Goal: Task Accomplishment & Management: Use online tool/utility

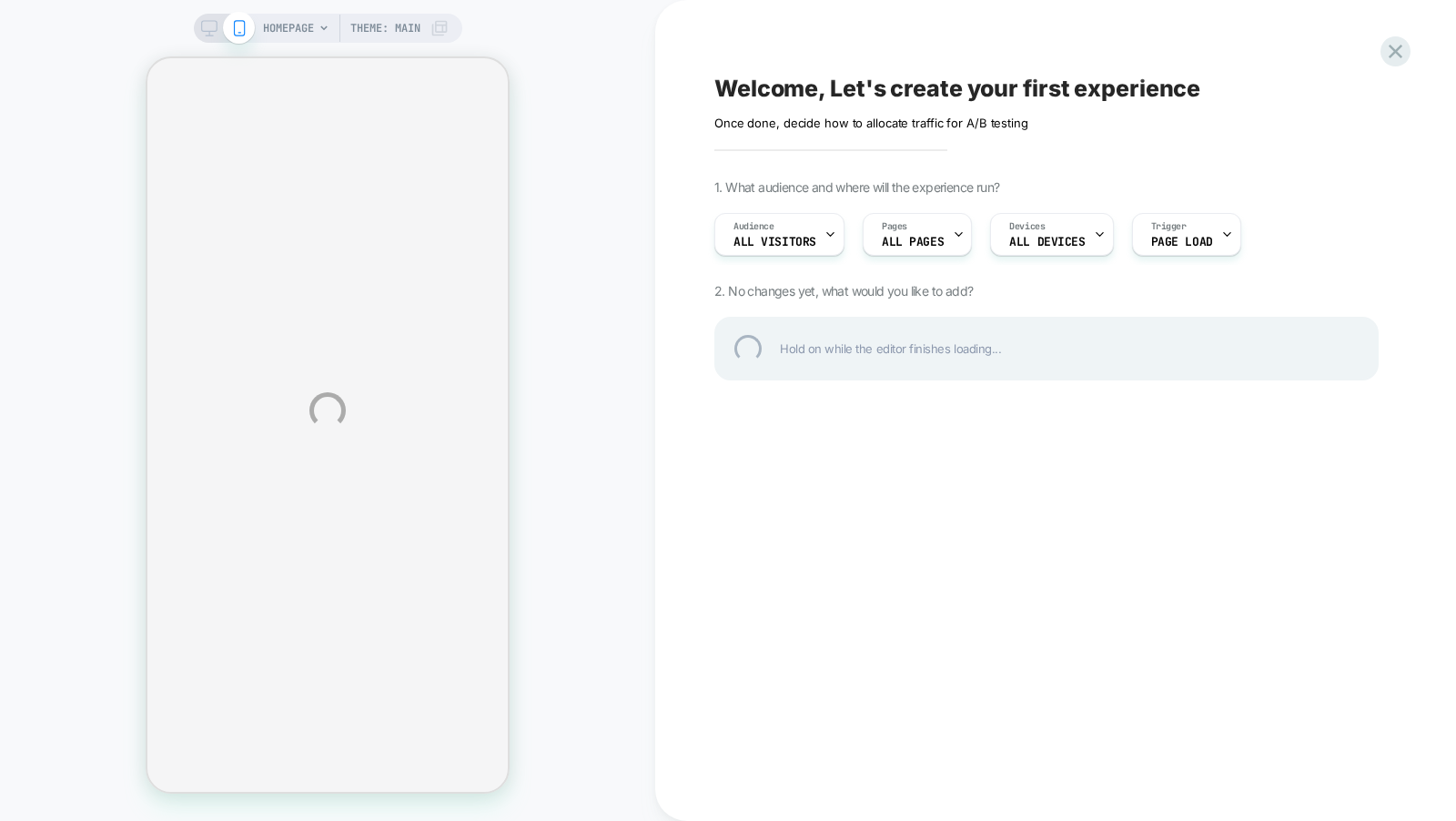
select select "******"
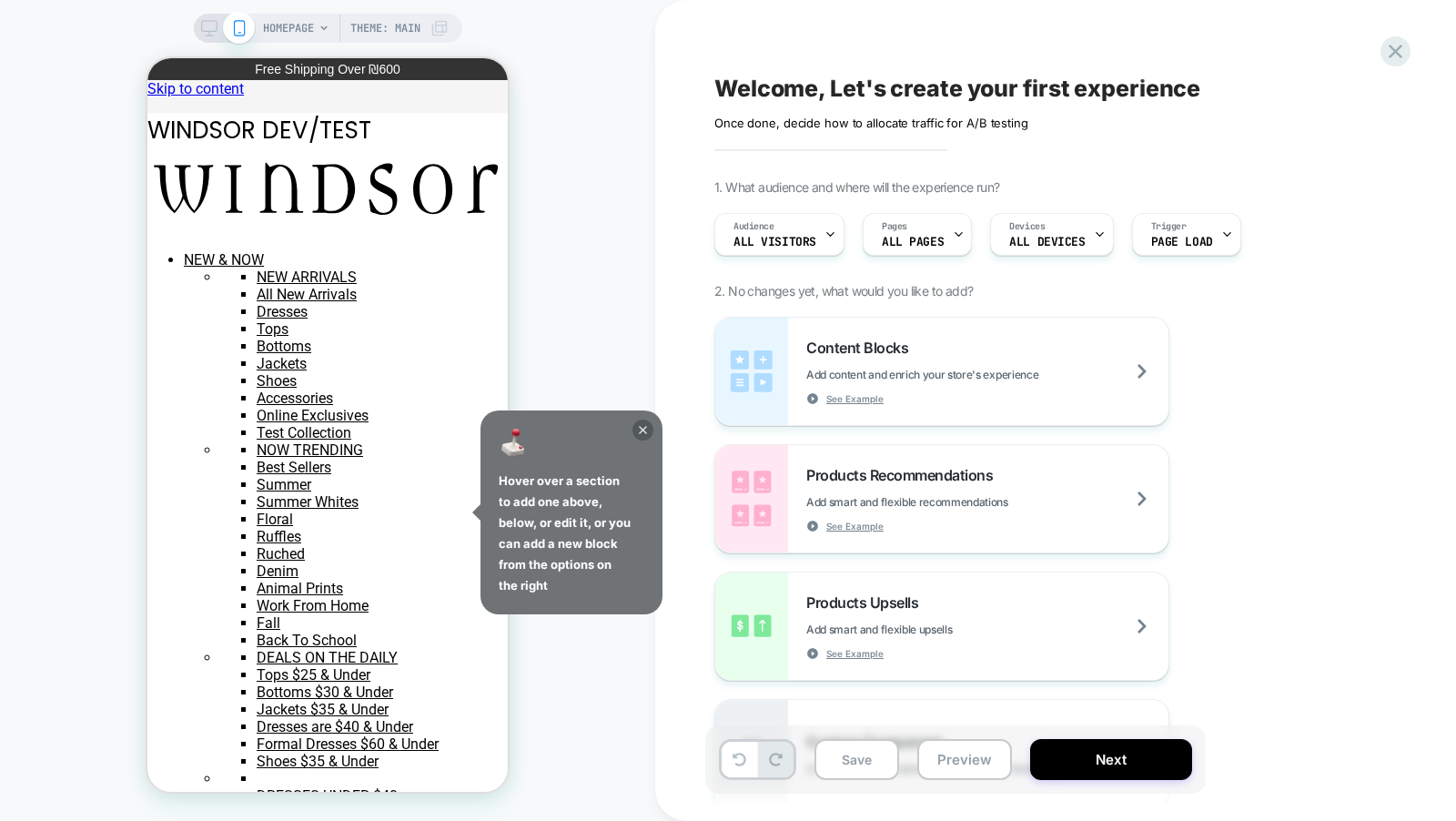
click at [643, 428] on icon at bounding box center [643, 430] width 21 height 21
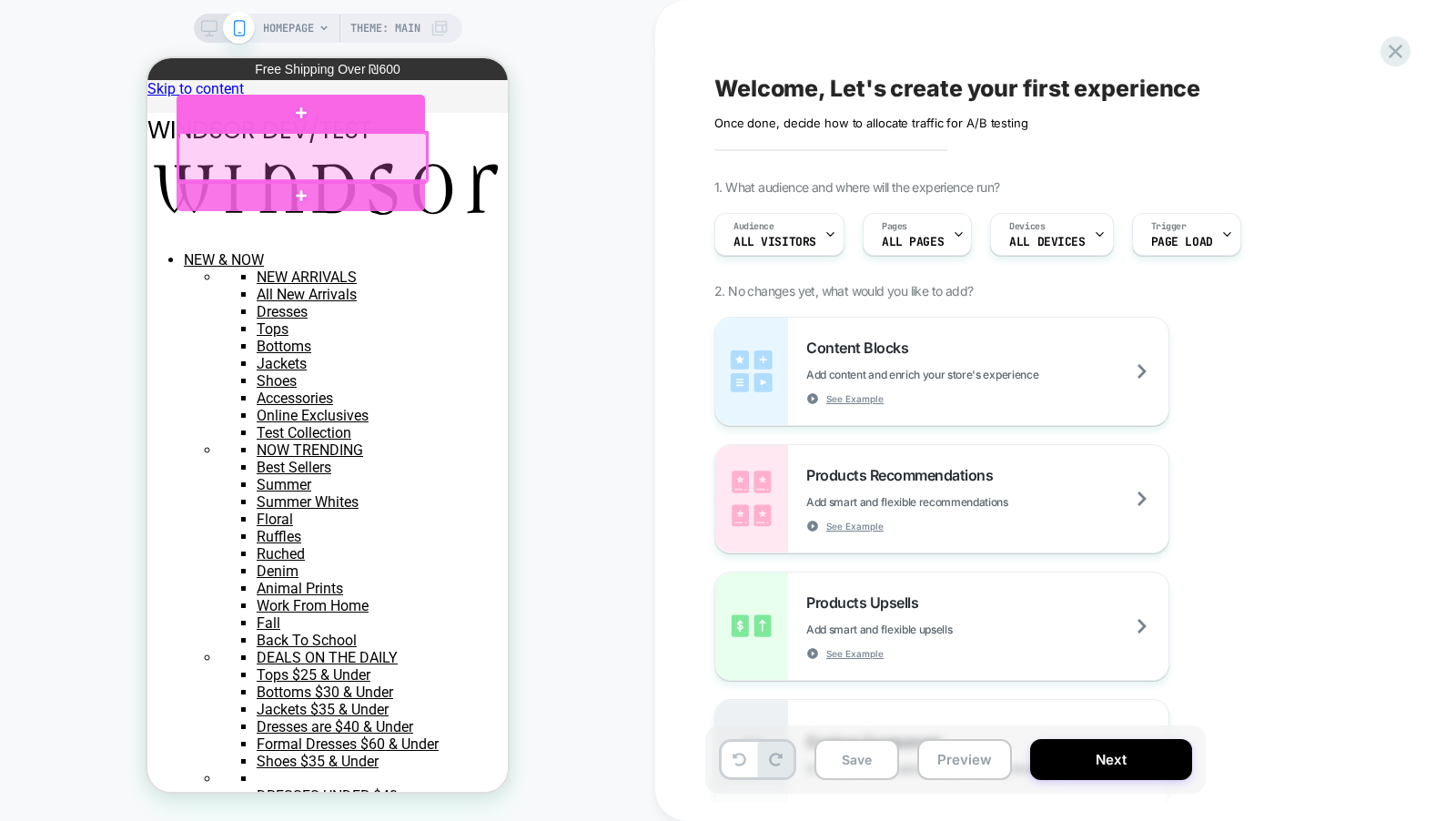
click at [239, 128] on div at bounding box center [301, 113] width 248 height 37
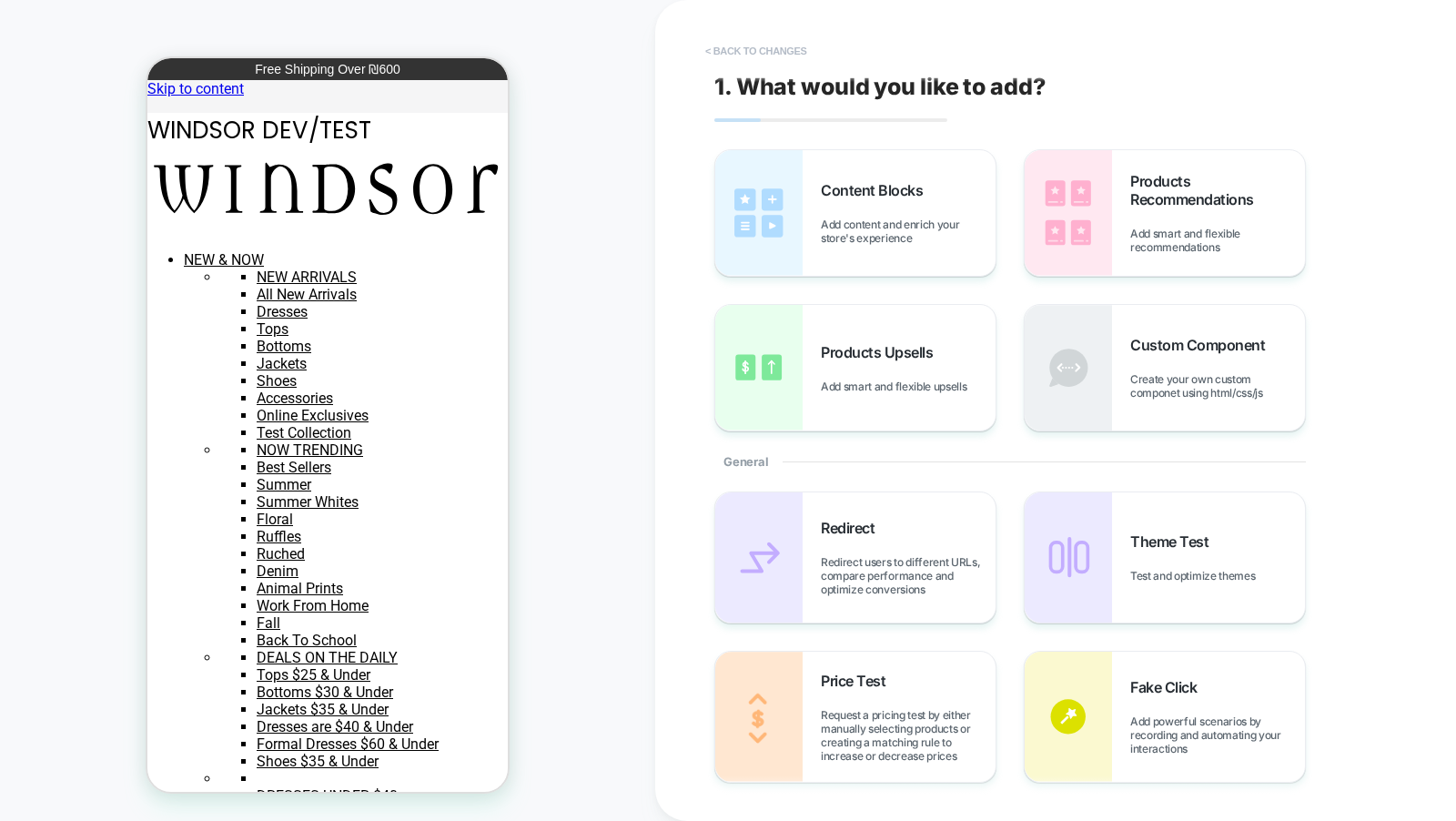
click at [737, 47] on button "< Back to changes" at bounding box center [756, 51] width 120 height 30
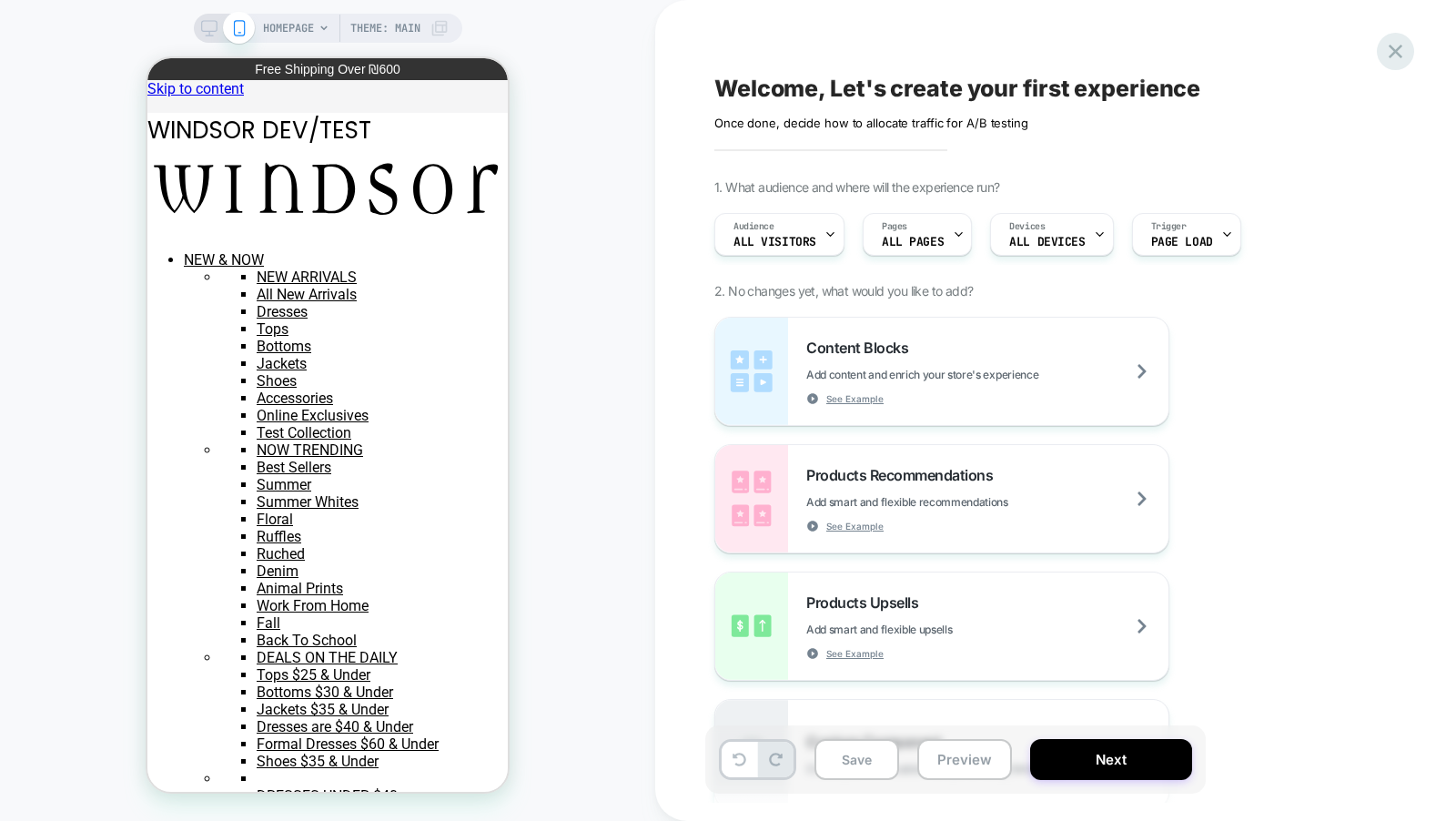
click at [1395, 57] on icon at bounding box center [1395, 51] width 25 height 25
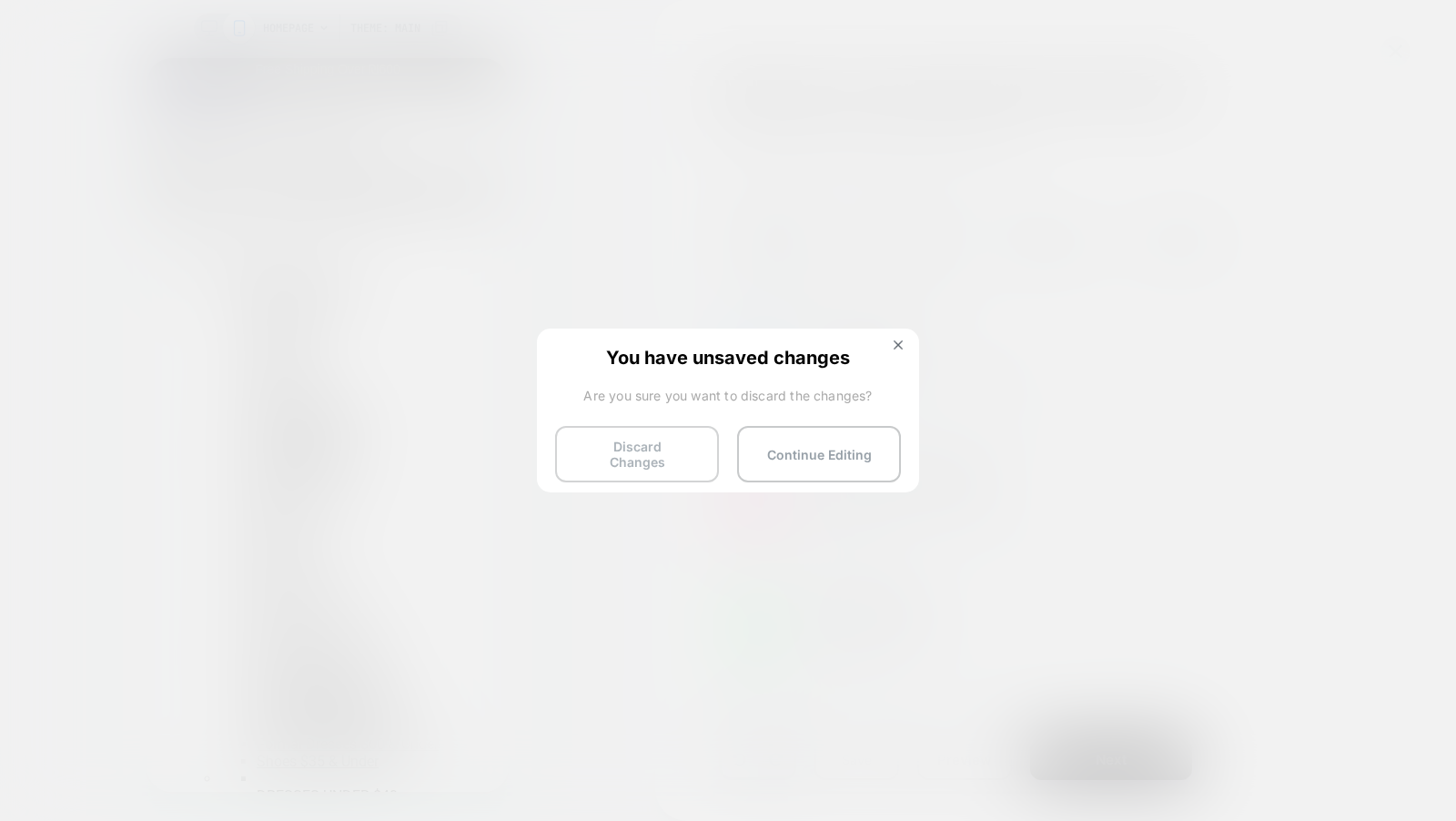
click at [637, 459] on button "Discard Changes" at bounding box center [637, 453] width 164 height 56
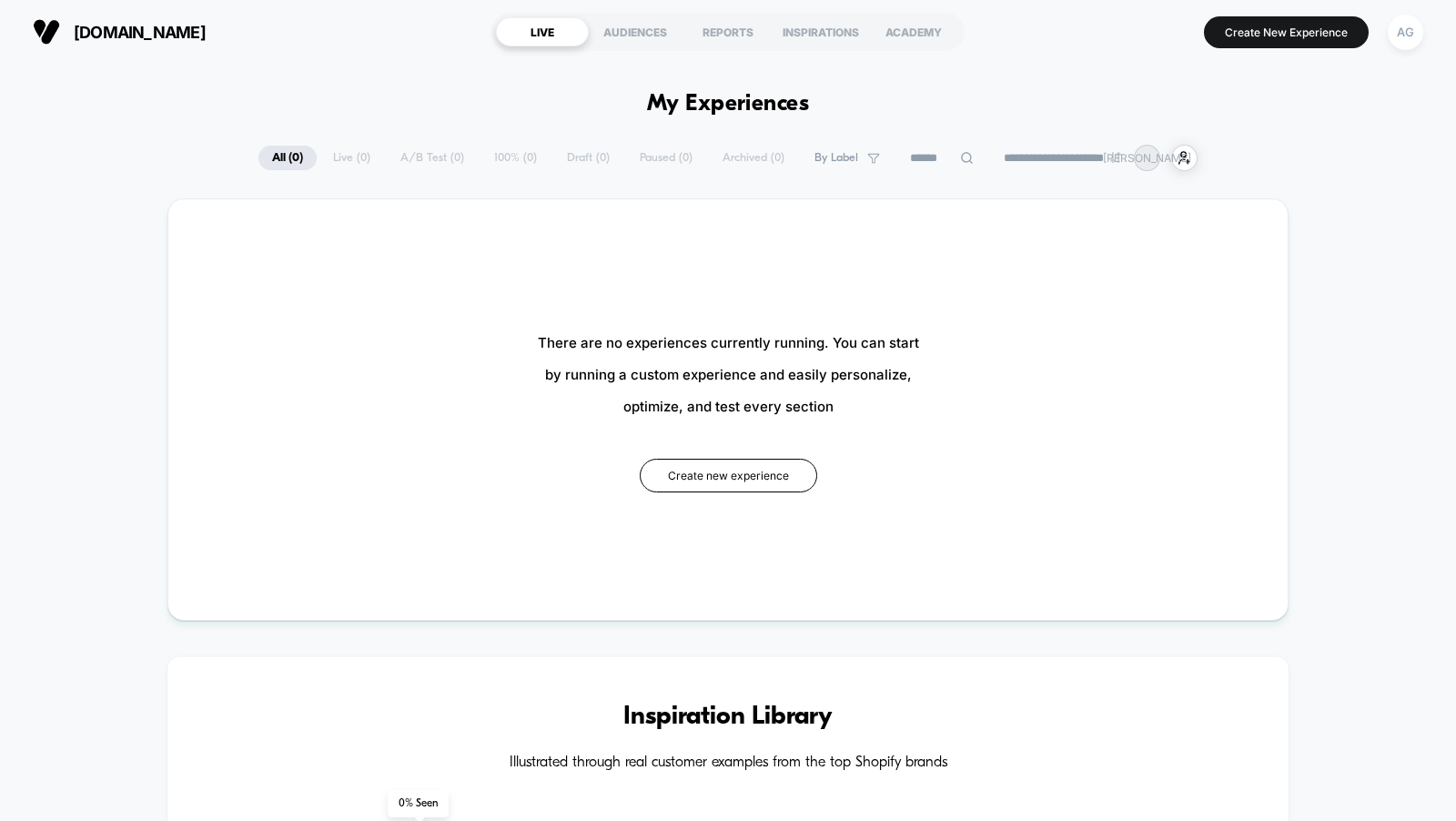
click at [1388, 40] on button "AG" at bounding box center [1405, 33] width 46 height 37
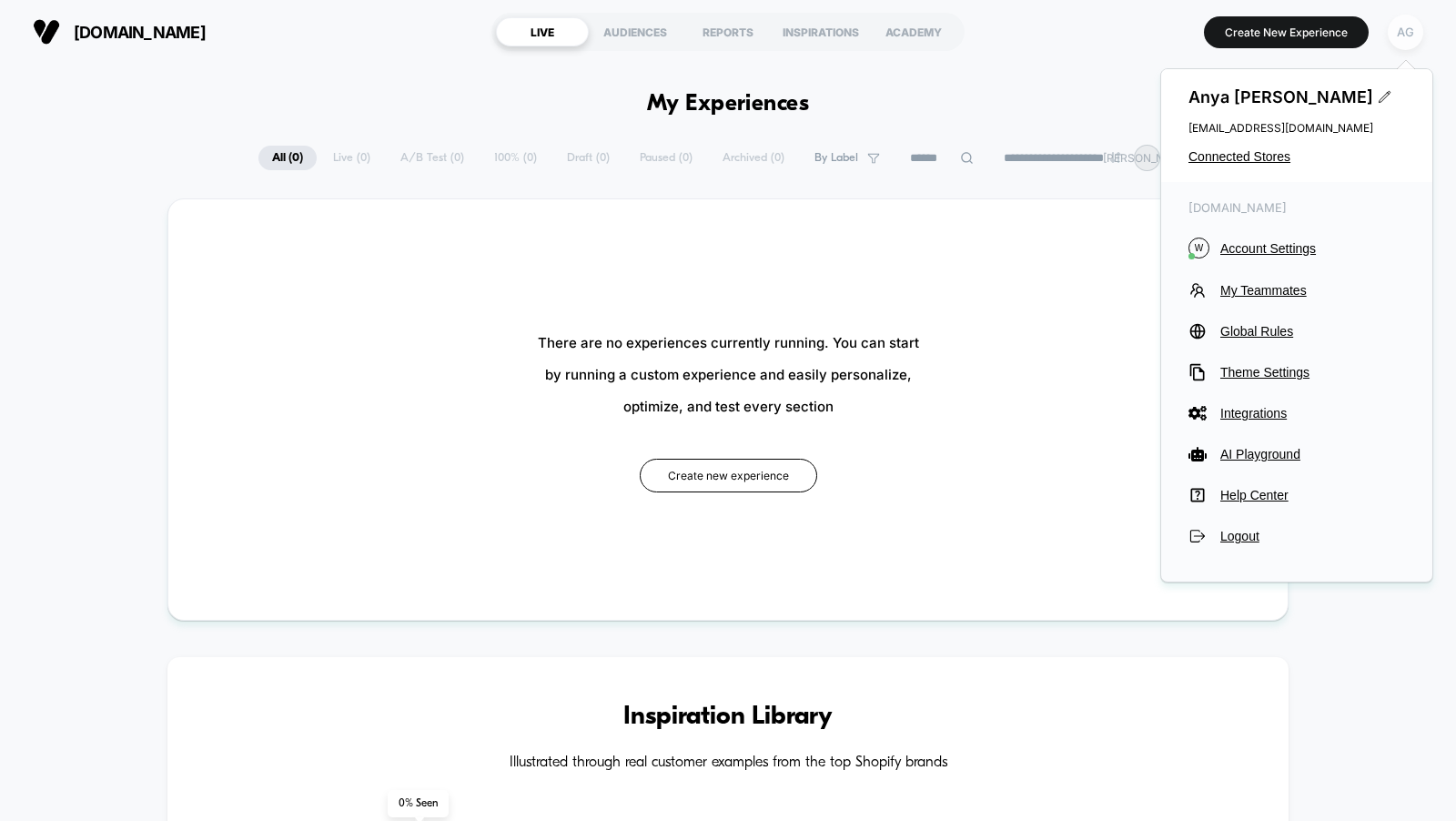
click at [1390, 39] on div "AG" at bounding box center [1406, 33] width 35 height 35
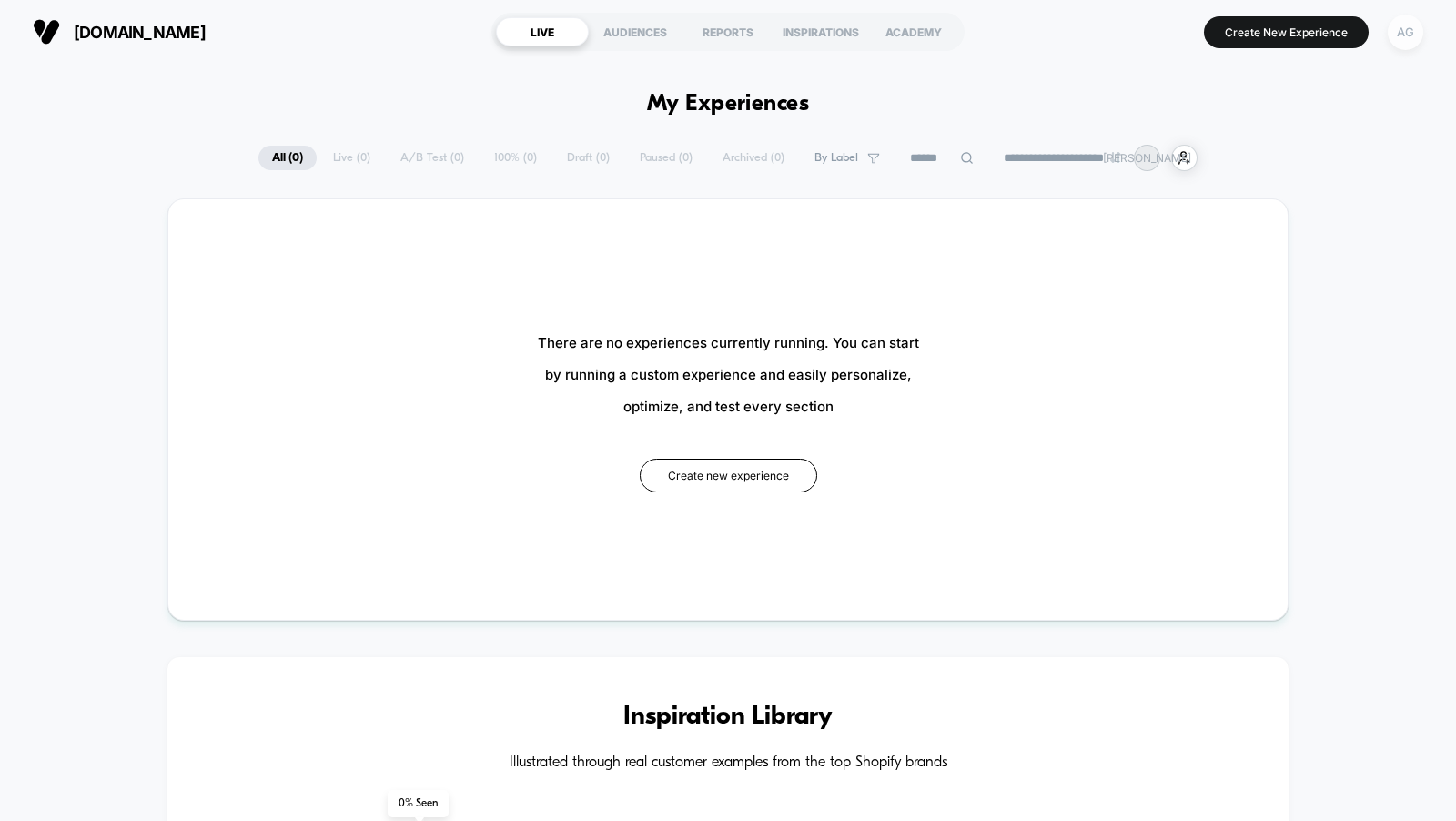
click at [1390, 38] on div "AG" at bounding box center [1406, 33] width 35 height 35
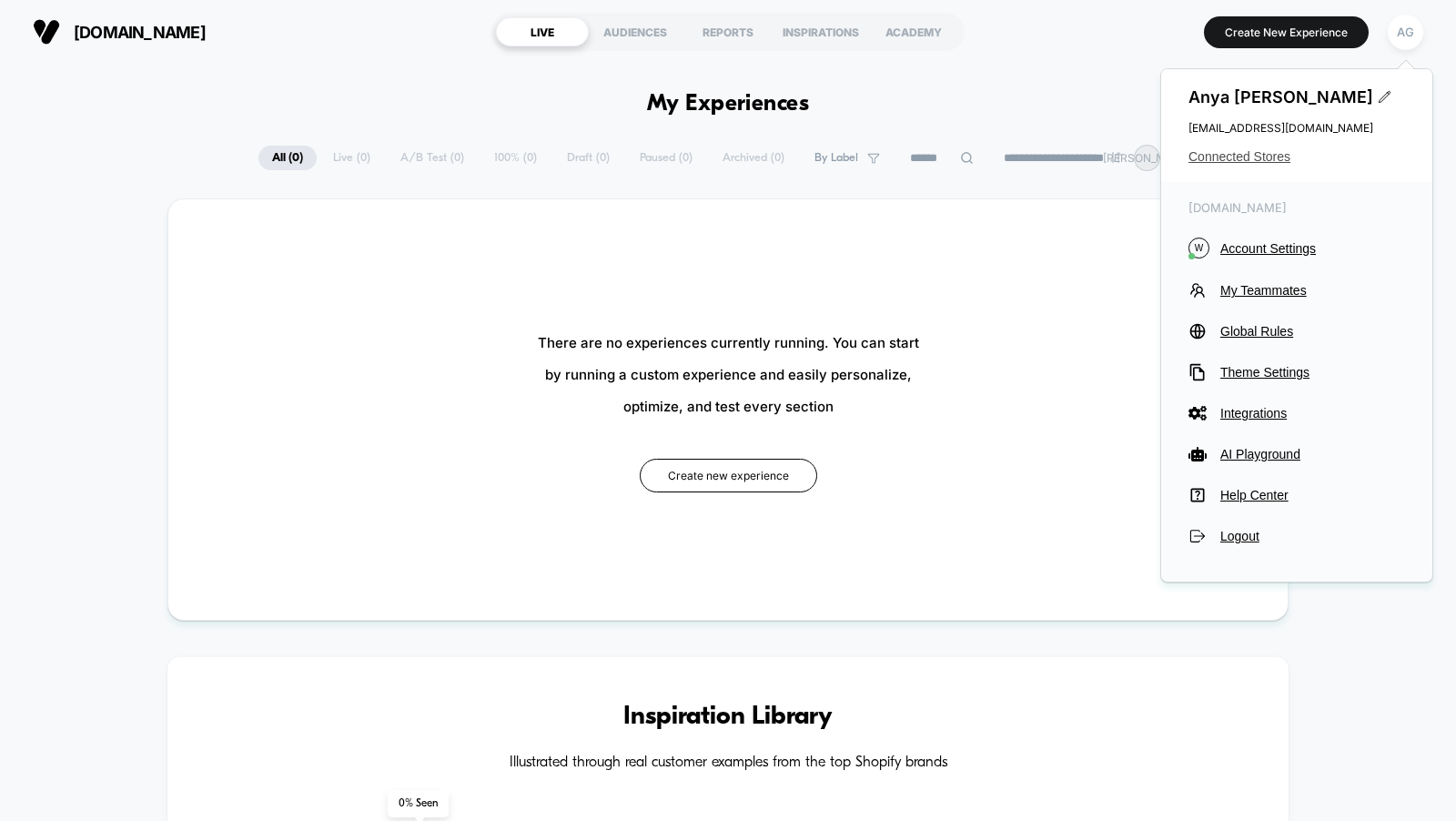
click at [1284, 149] on span "Connected Stores" at bounding box center [1297, 156] width 217 height 15
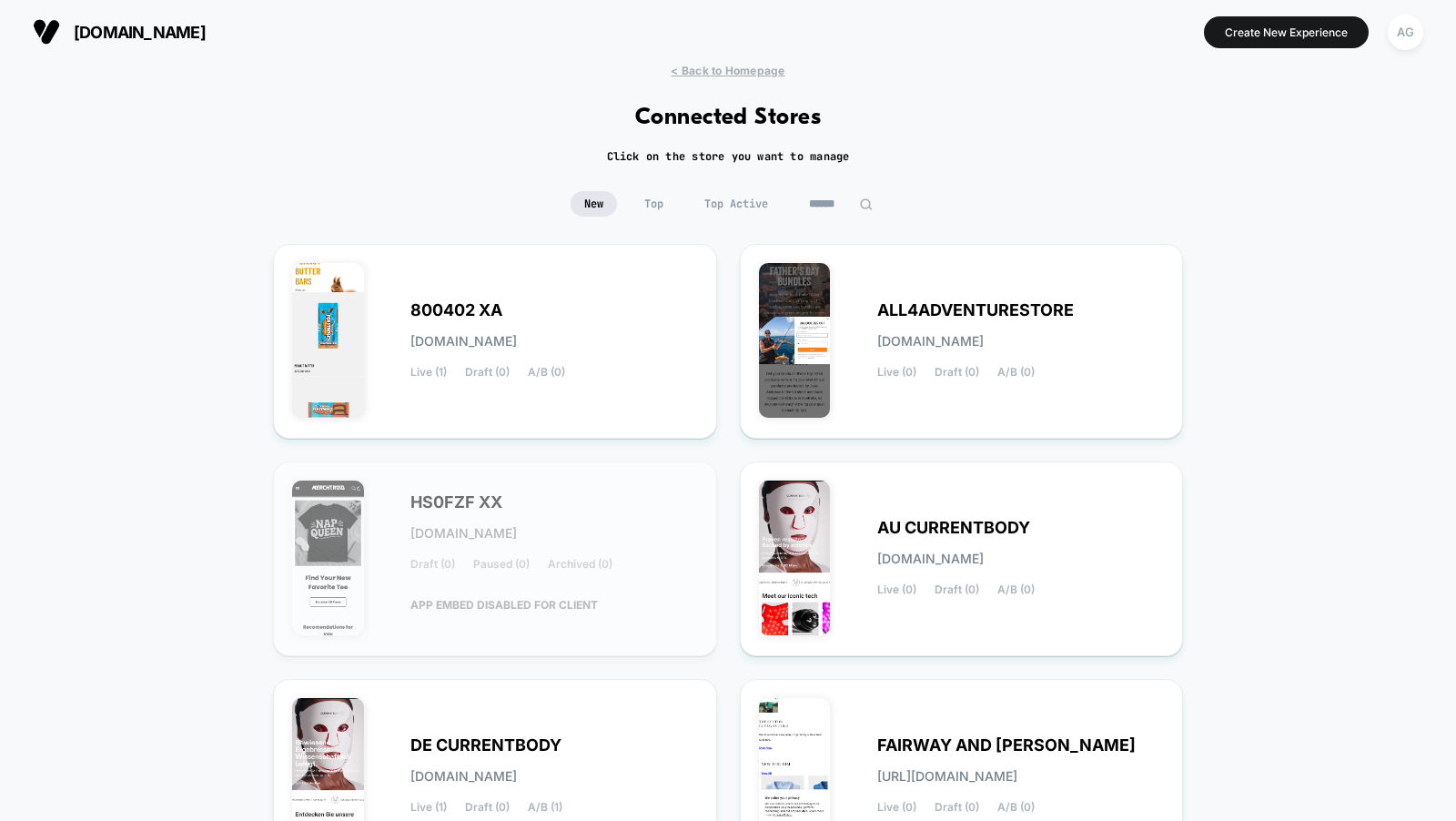
click at [843, 218] on div "New Top Top Active" at bounding box center [728, 218] width 1456 height 53
click at [843, 214] on input at bounding box center [841, 204] width 182 height 26
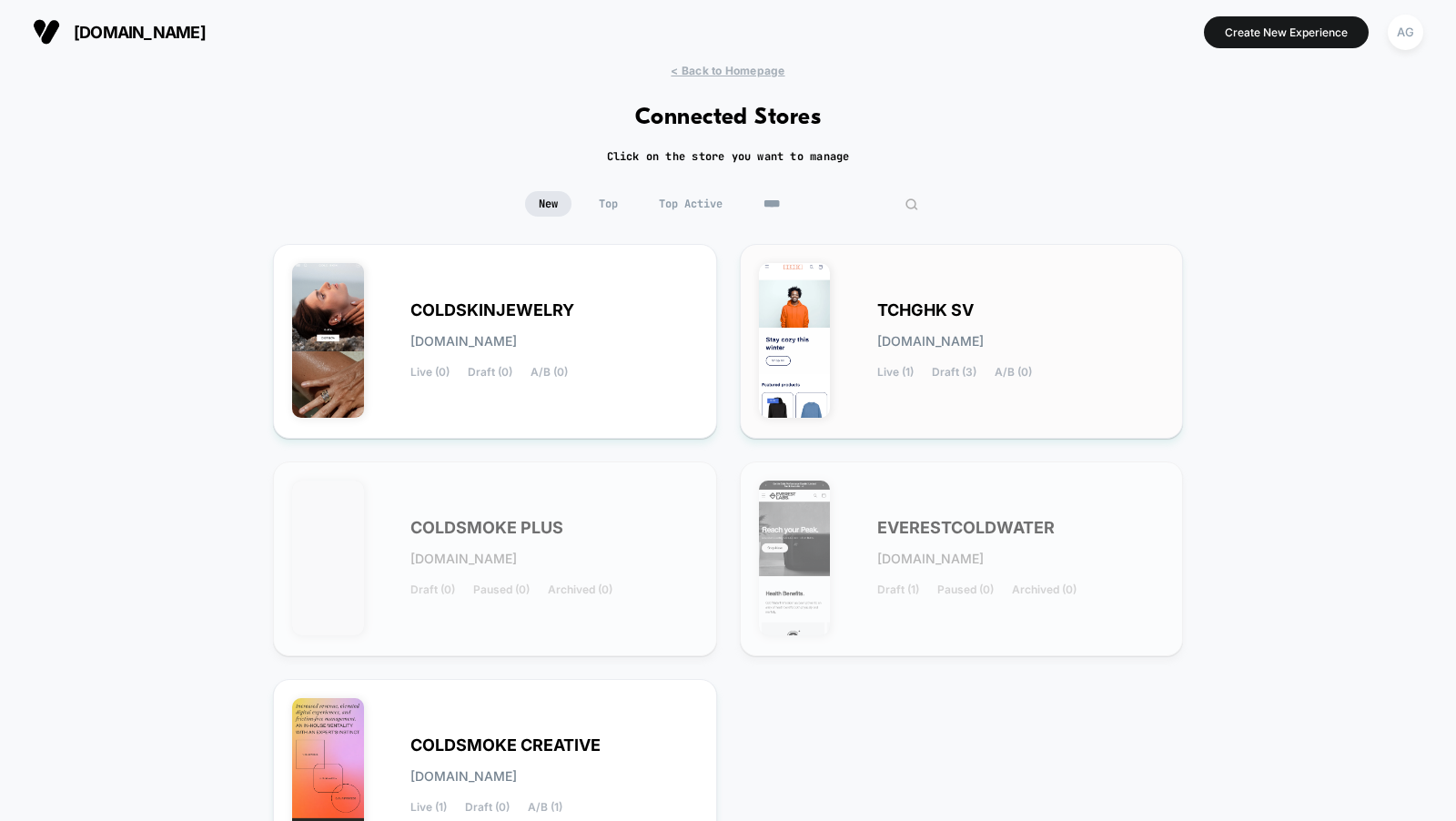
type input "****"
click at [867, 372] on div "TCHGHK SV tchghk-sv.myshopify.com Live (1) Draft (3) A/B (0)" at bounding box center [962, 341] width 406 height 157
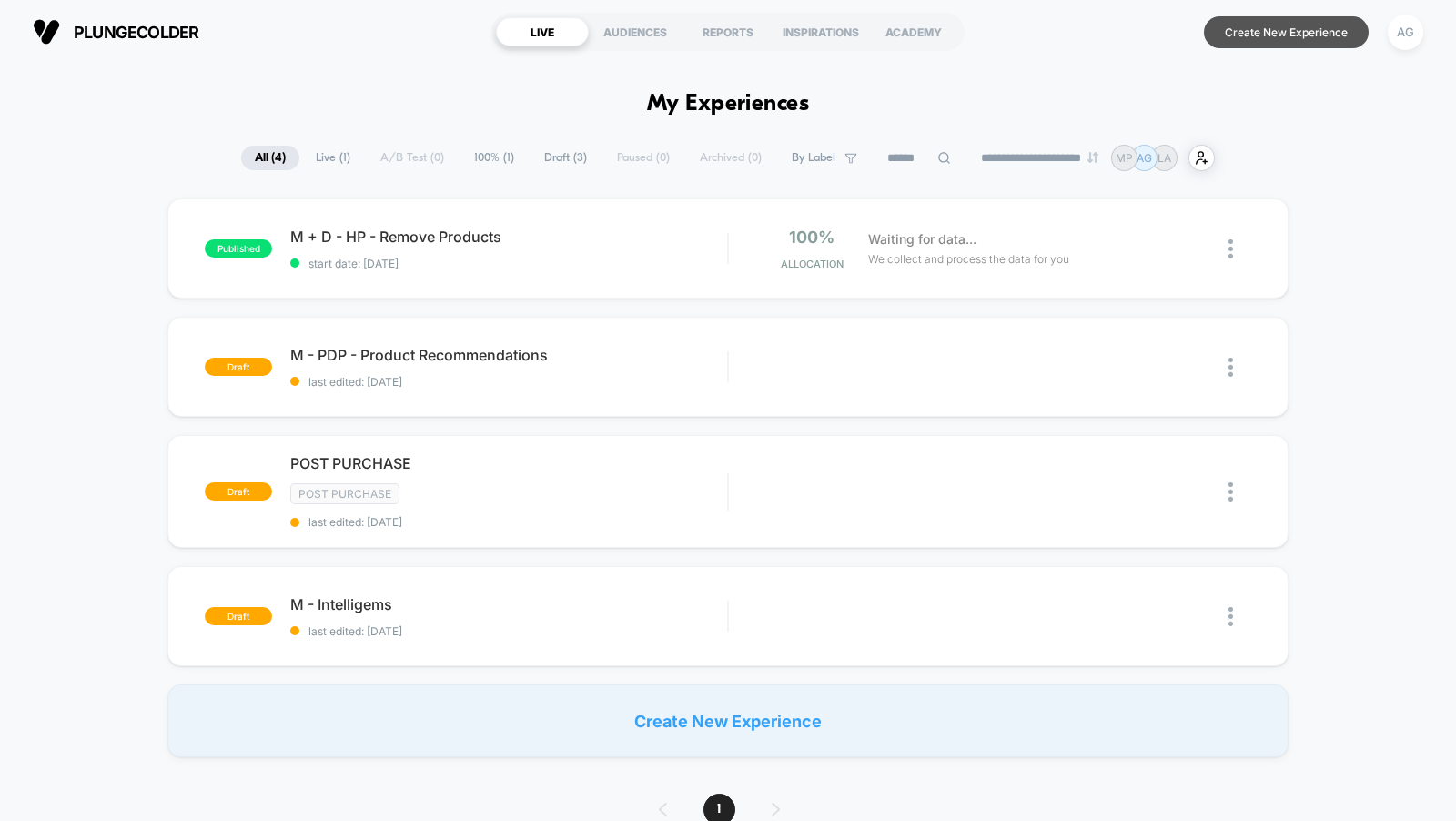
click at [1237, 24] on button "Create New Experience" at bounding box center [1285, 33] width 165 height 32
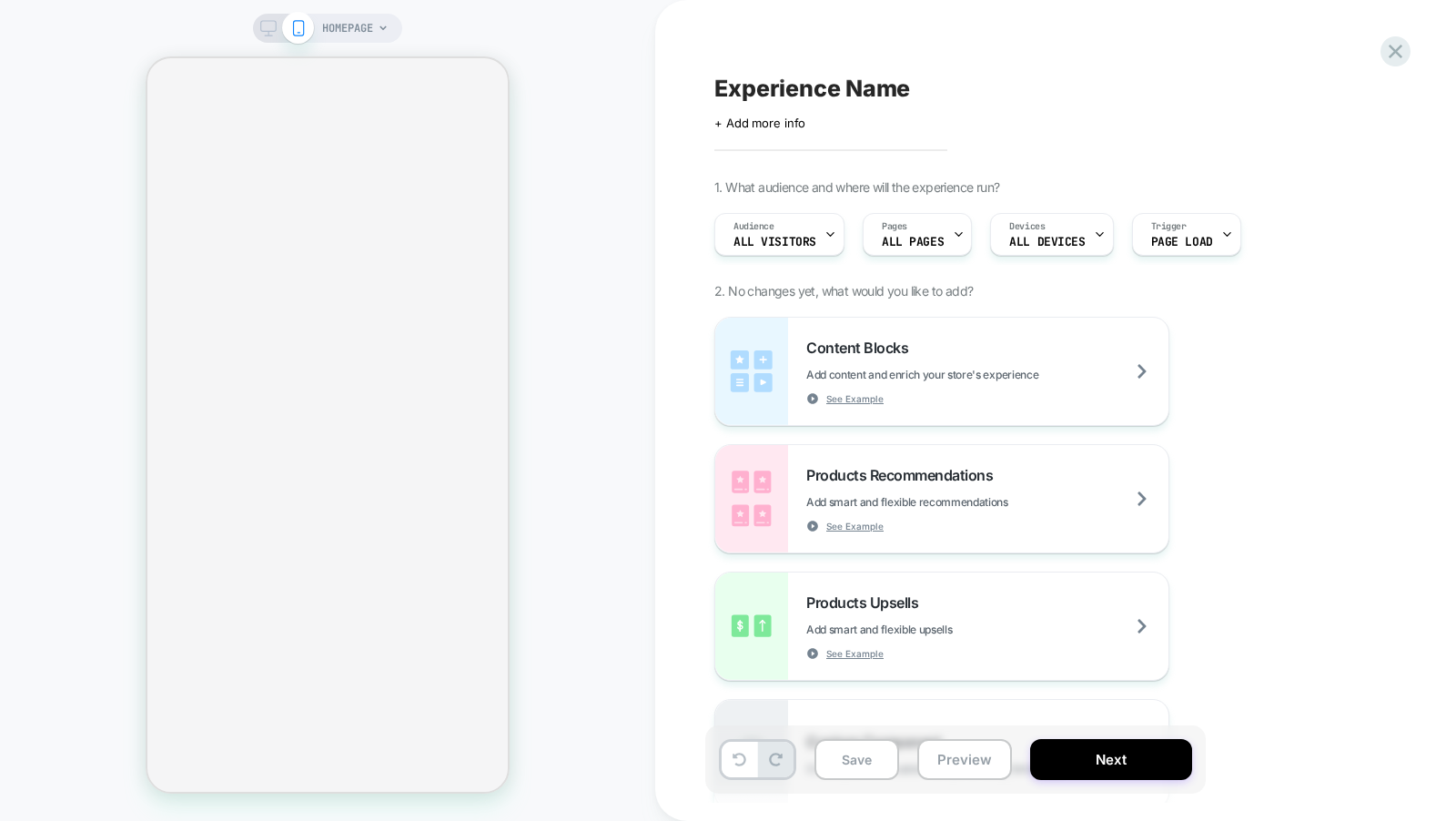
click at [357, 24] on span "HOMEPAGE" at bounding box center [348, 29] width 51 height 30
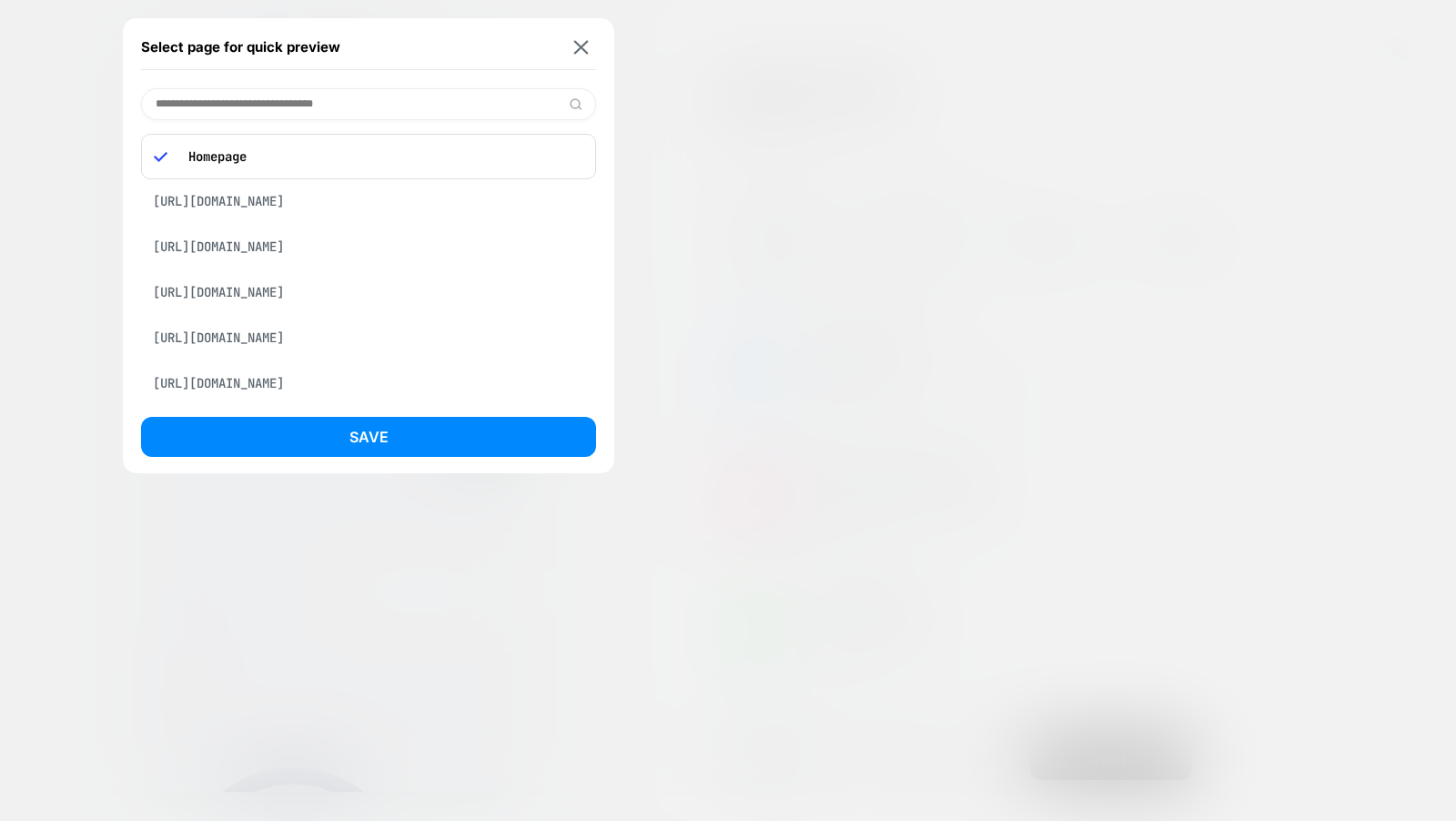
click at [374, 203] on div "https://theouai.com/collections/body?_gl=1*1qkts8w*_up*MQ..*_gs*MQ..&gclid=CjwK…" at bounding box center [369, 200] width 455 height 34
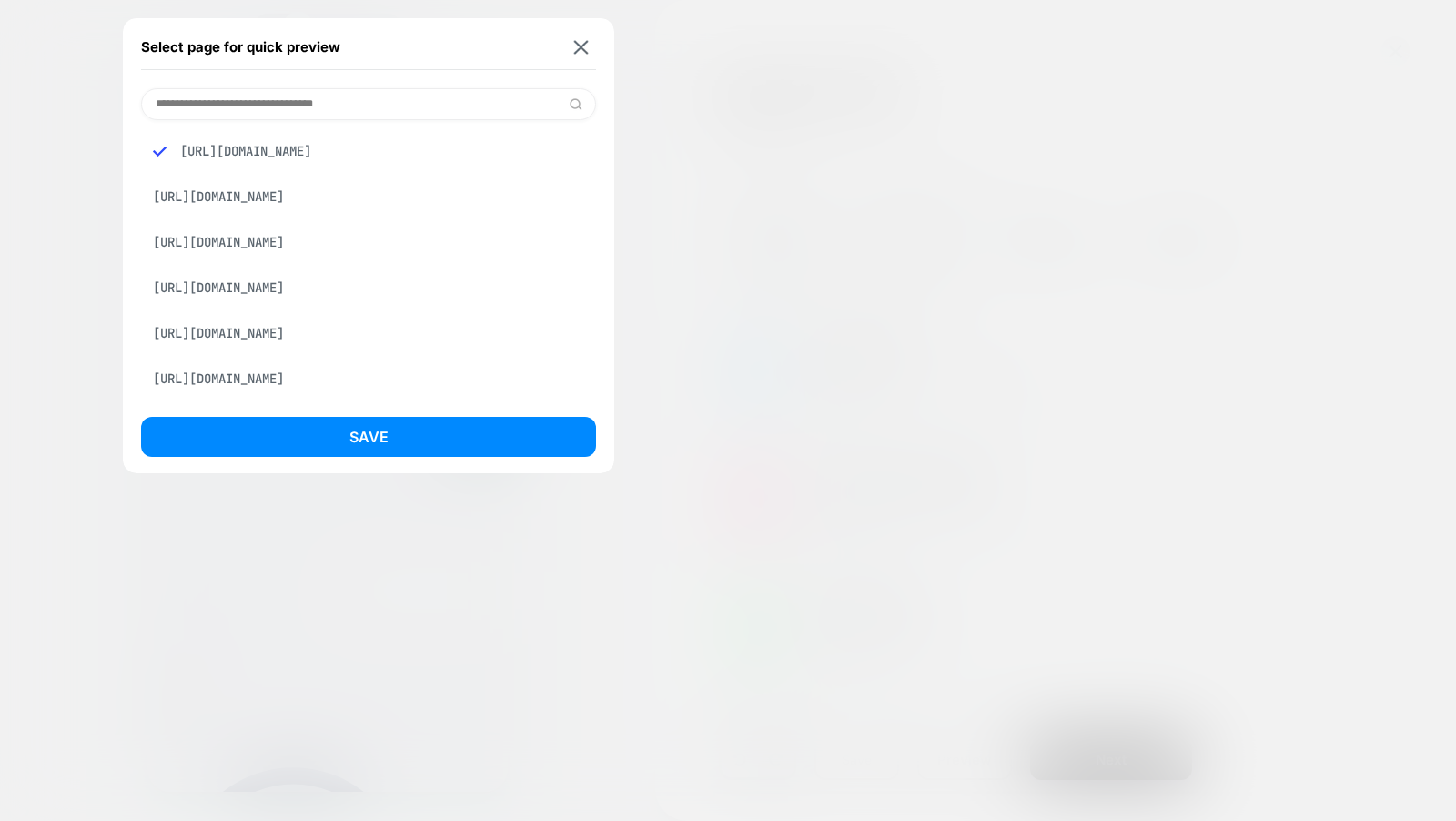
click at [368, 109] on input at bounding box center [369, 104] width 455 height 32
paste input "**********"
type input "**********"
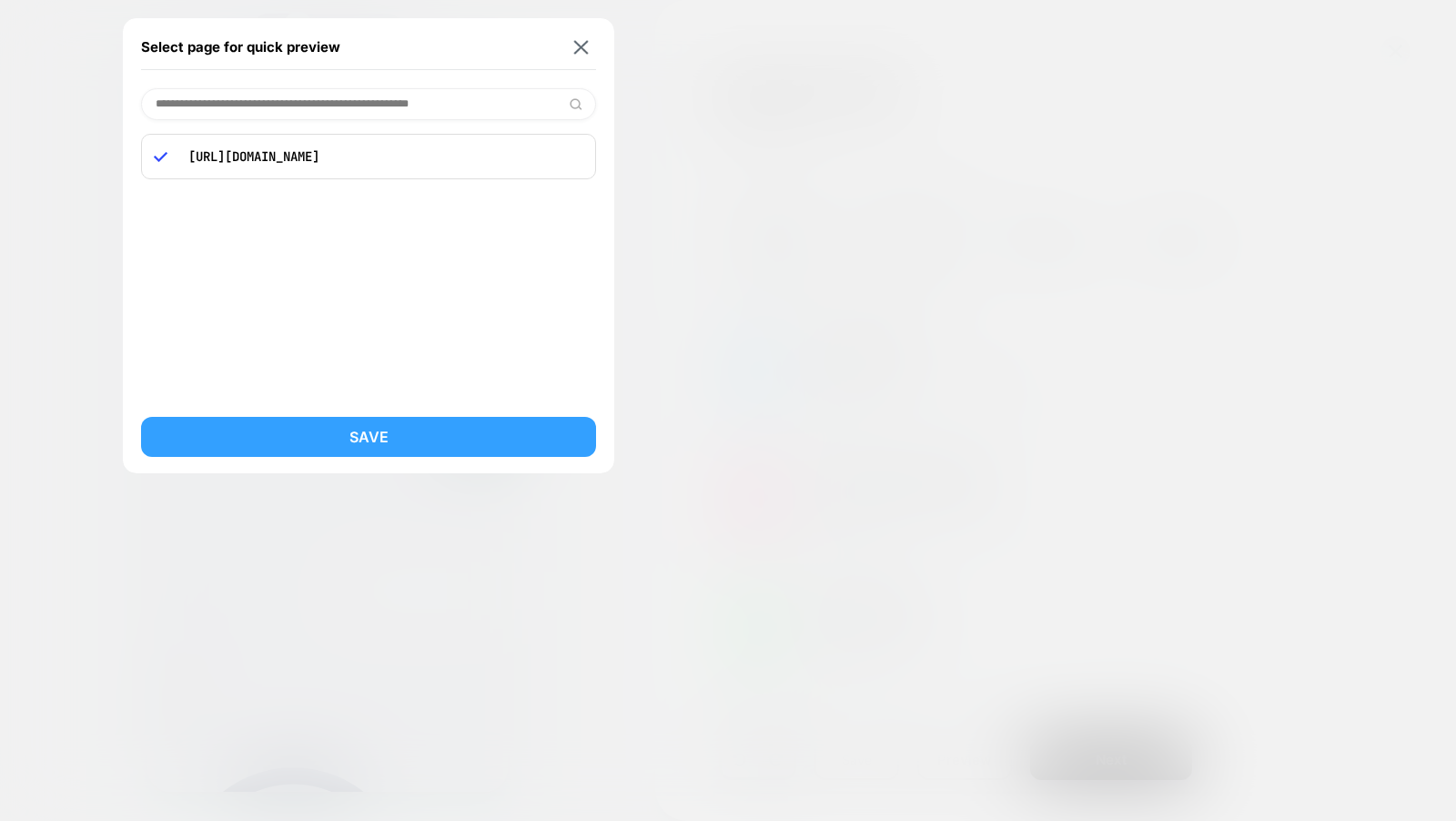
click at [444, 445] on button "Save" at bounding box center [369, 437] width 455 height 40
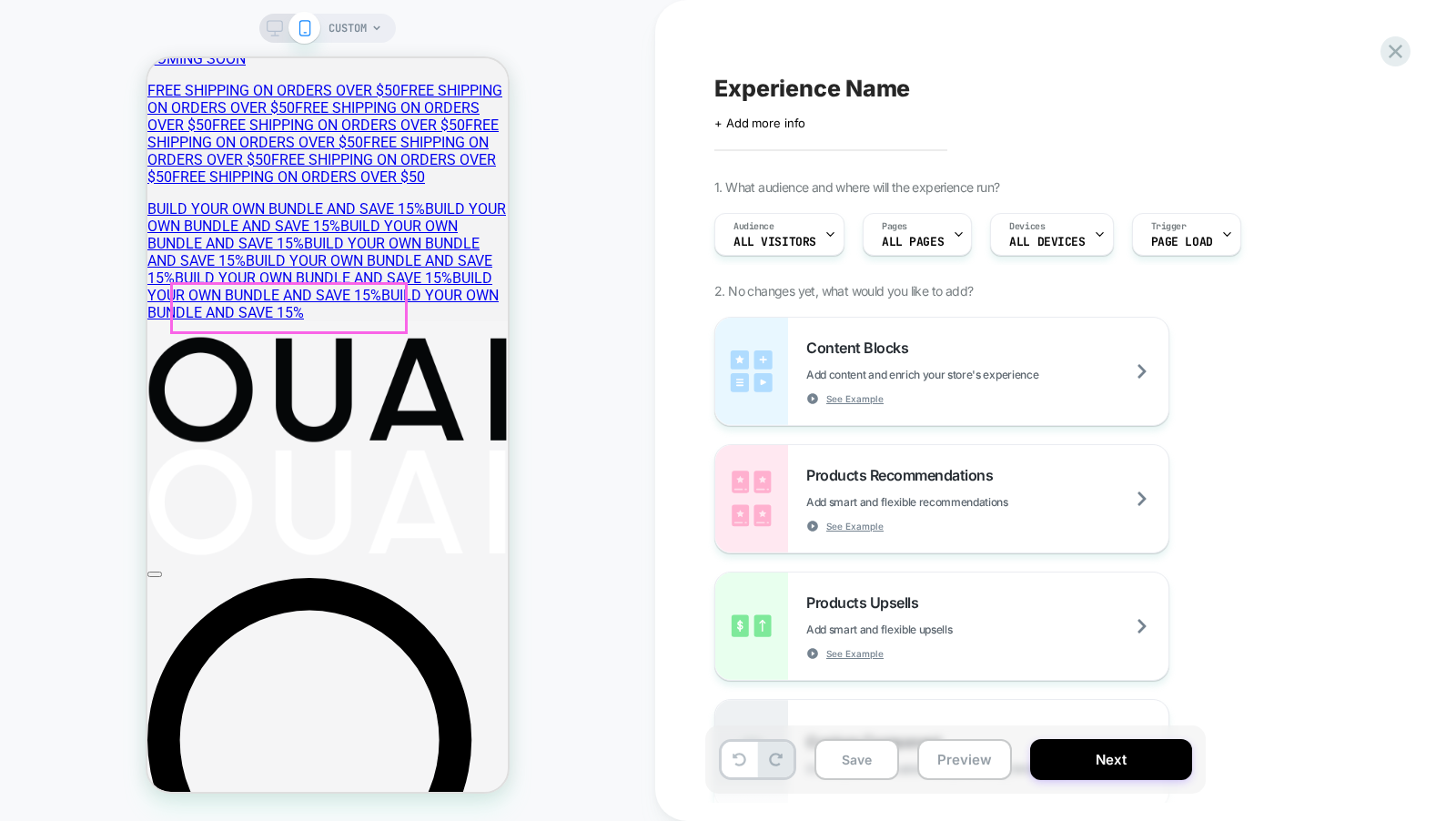
scroll to position [279, 0]
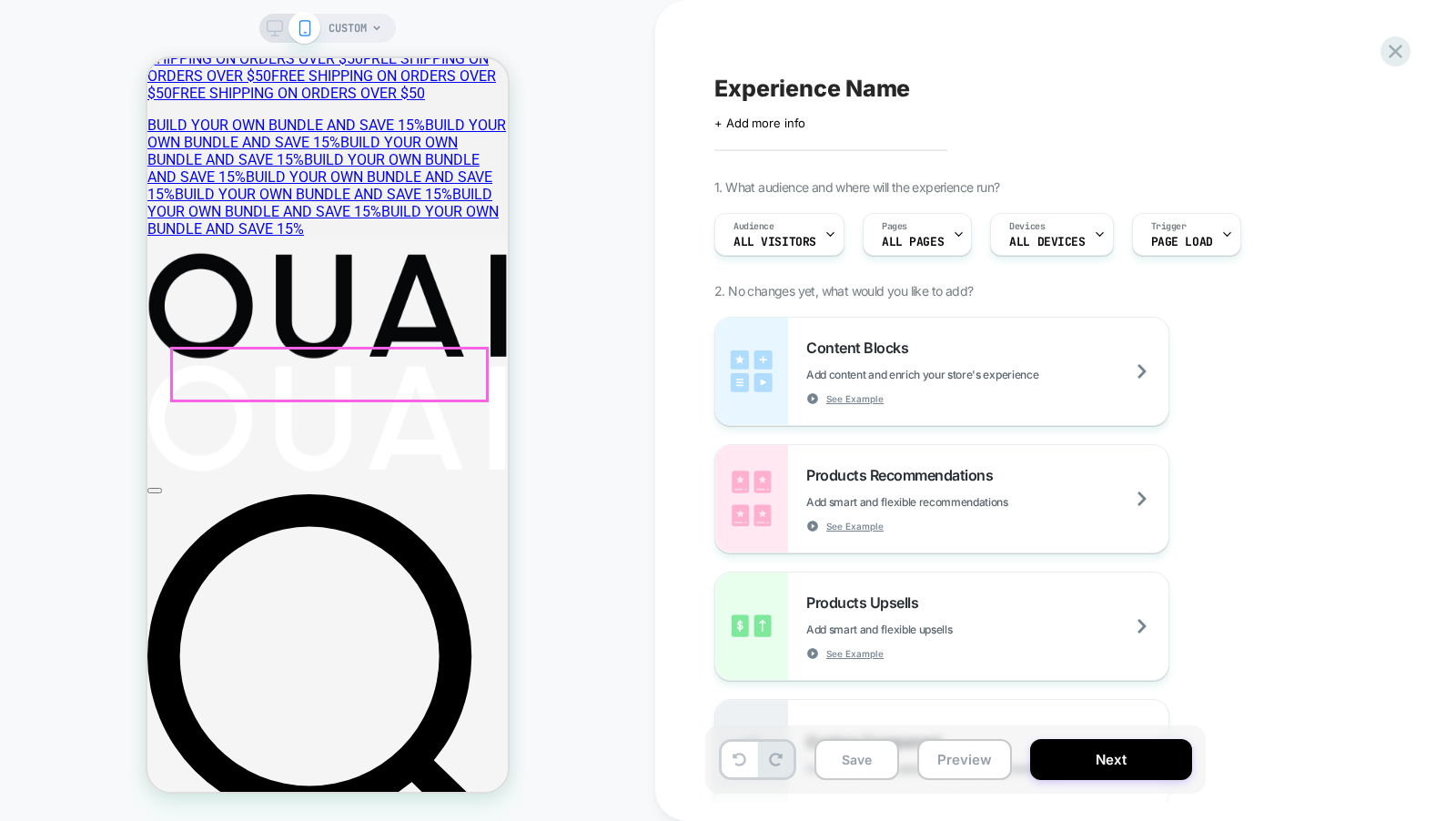
scroll to position [0, 0]
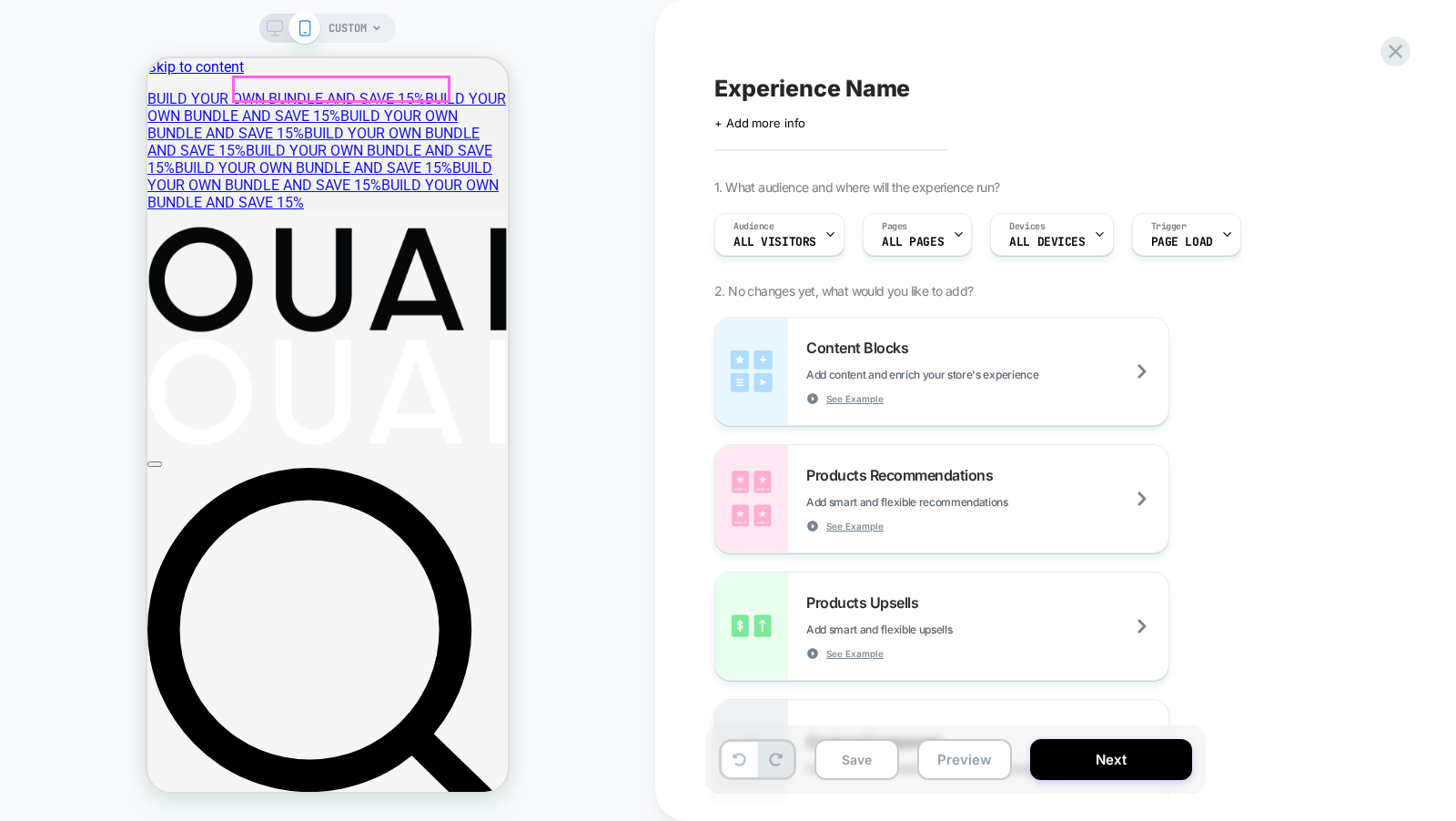
click at [162, 461] on button "Open nav menu" at bounding box center [155, 464] width 15 height 6
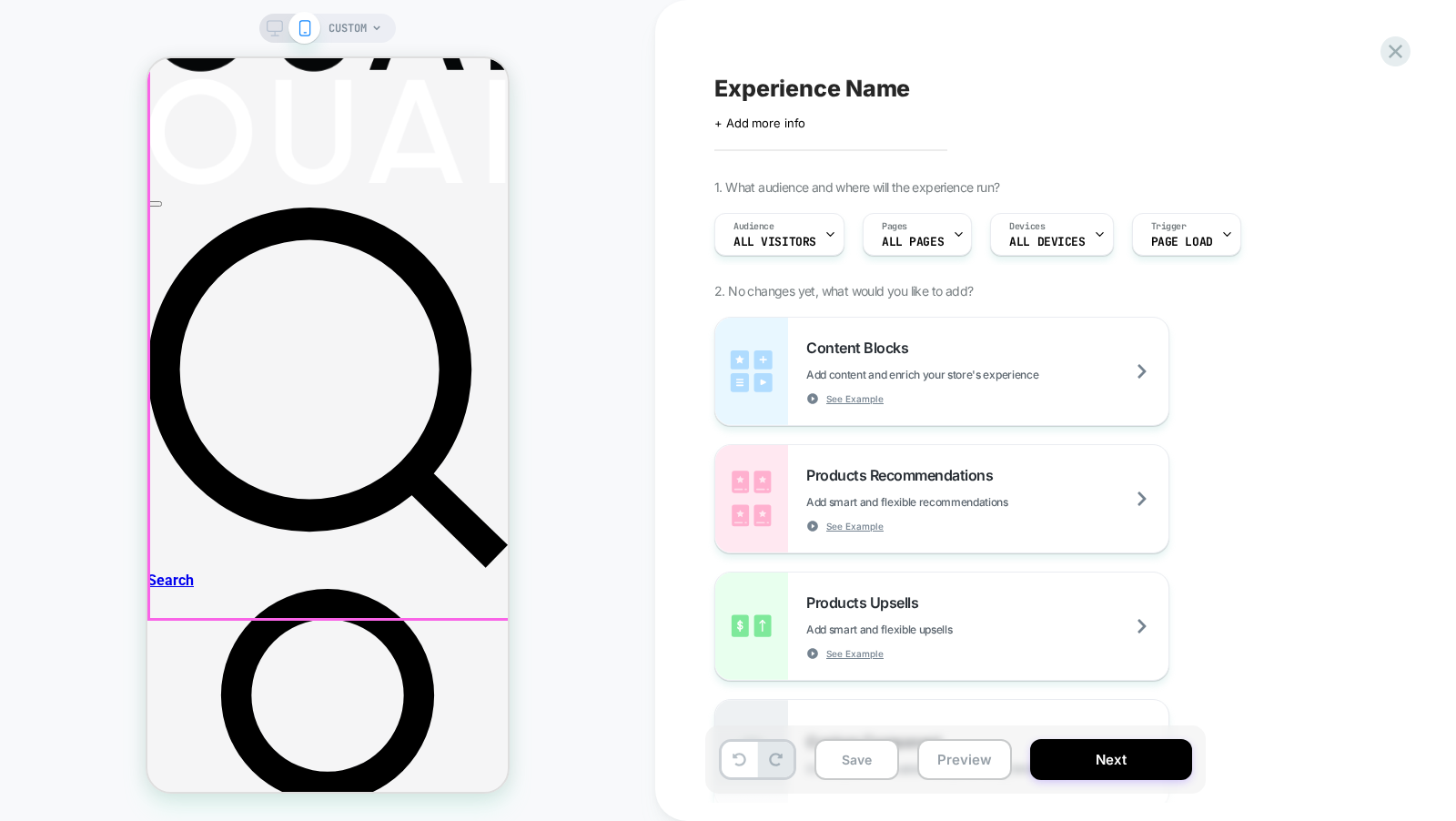
scroll to position [548, 0]
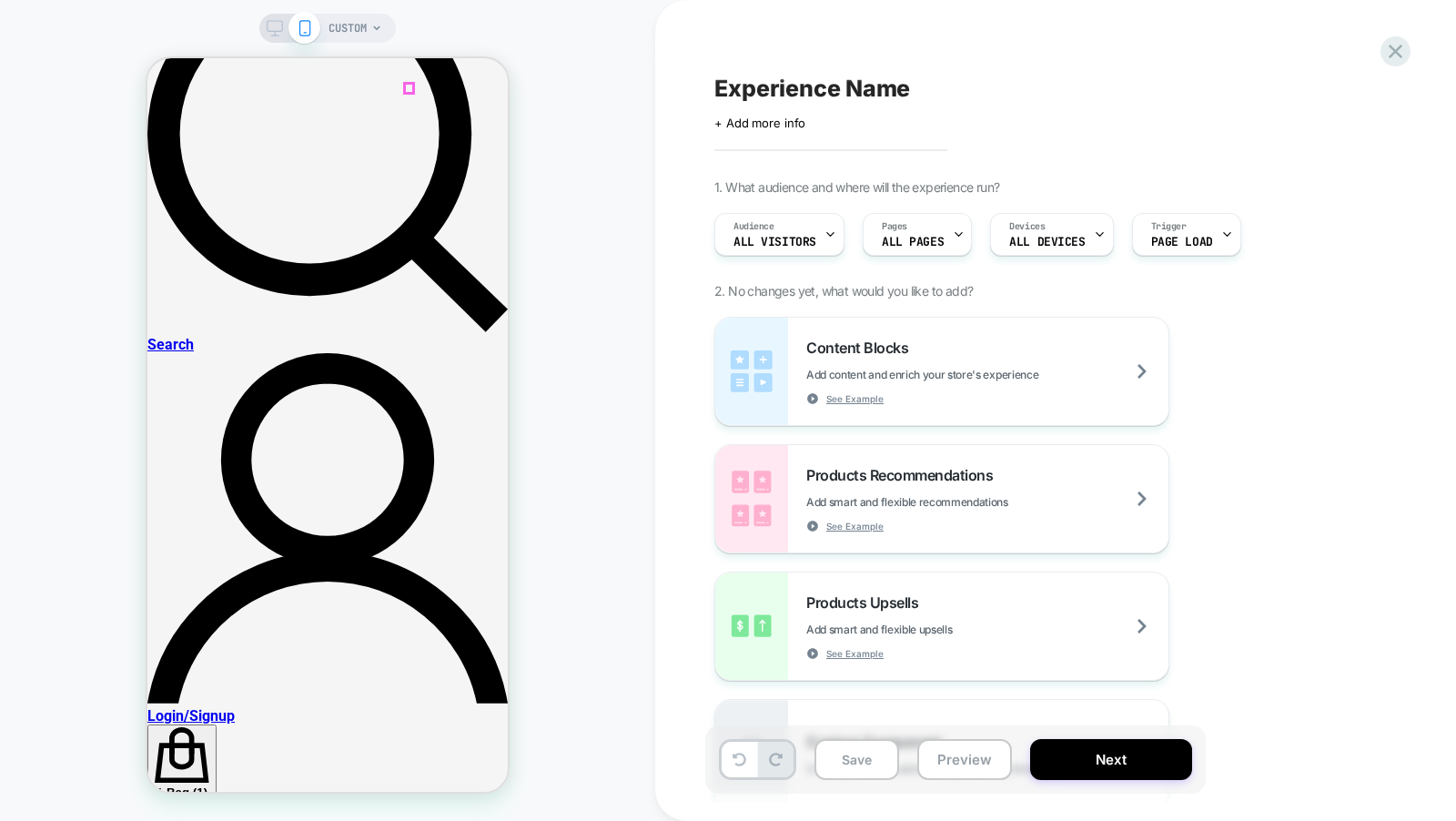
click at [209, 727] on icon at bounding box center [181, 755] width 54 height 56
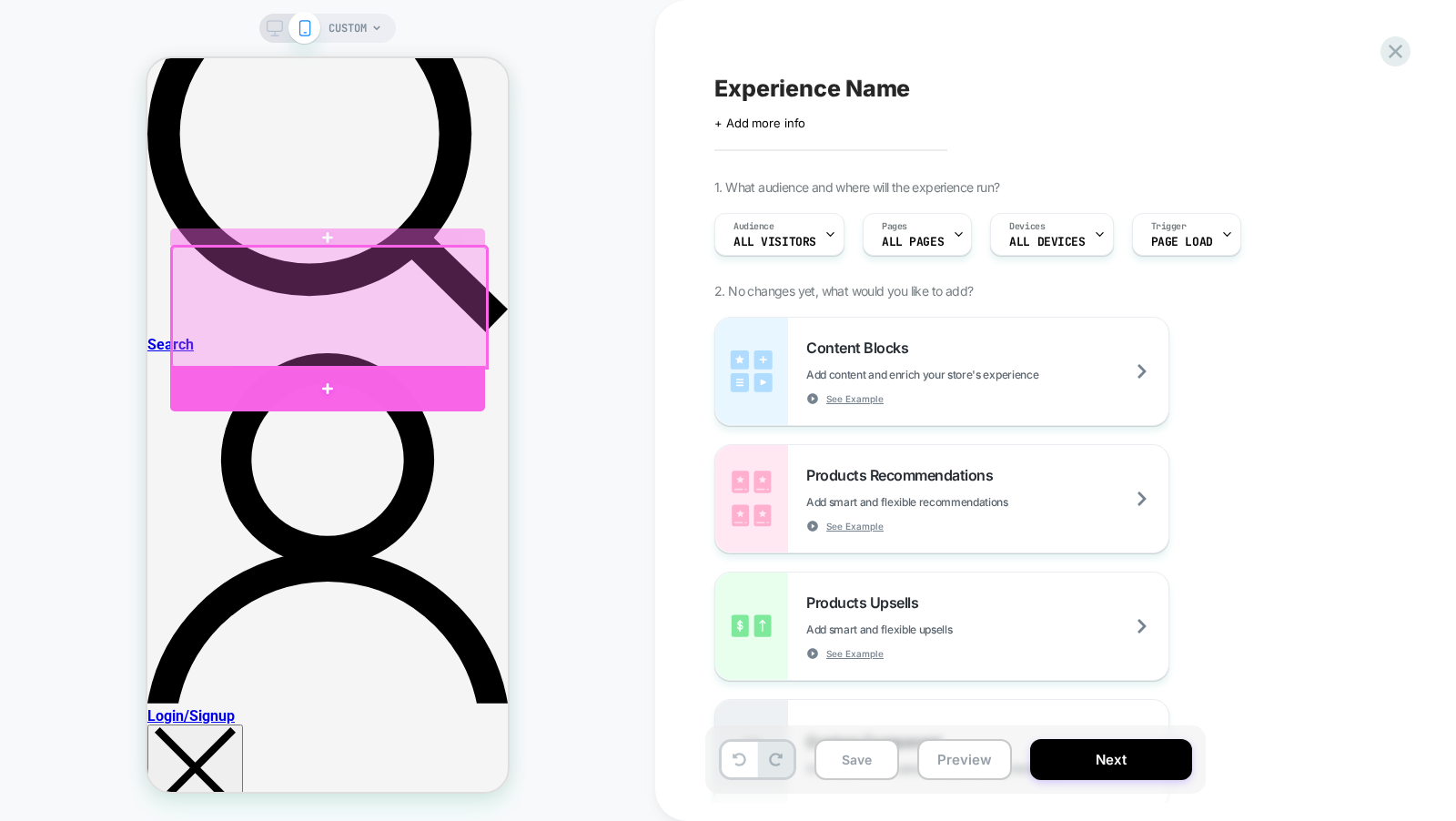
click at [425, 385] on div at bounding box center [327, 388] width 314 height 45
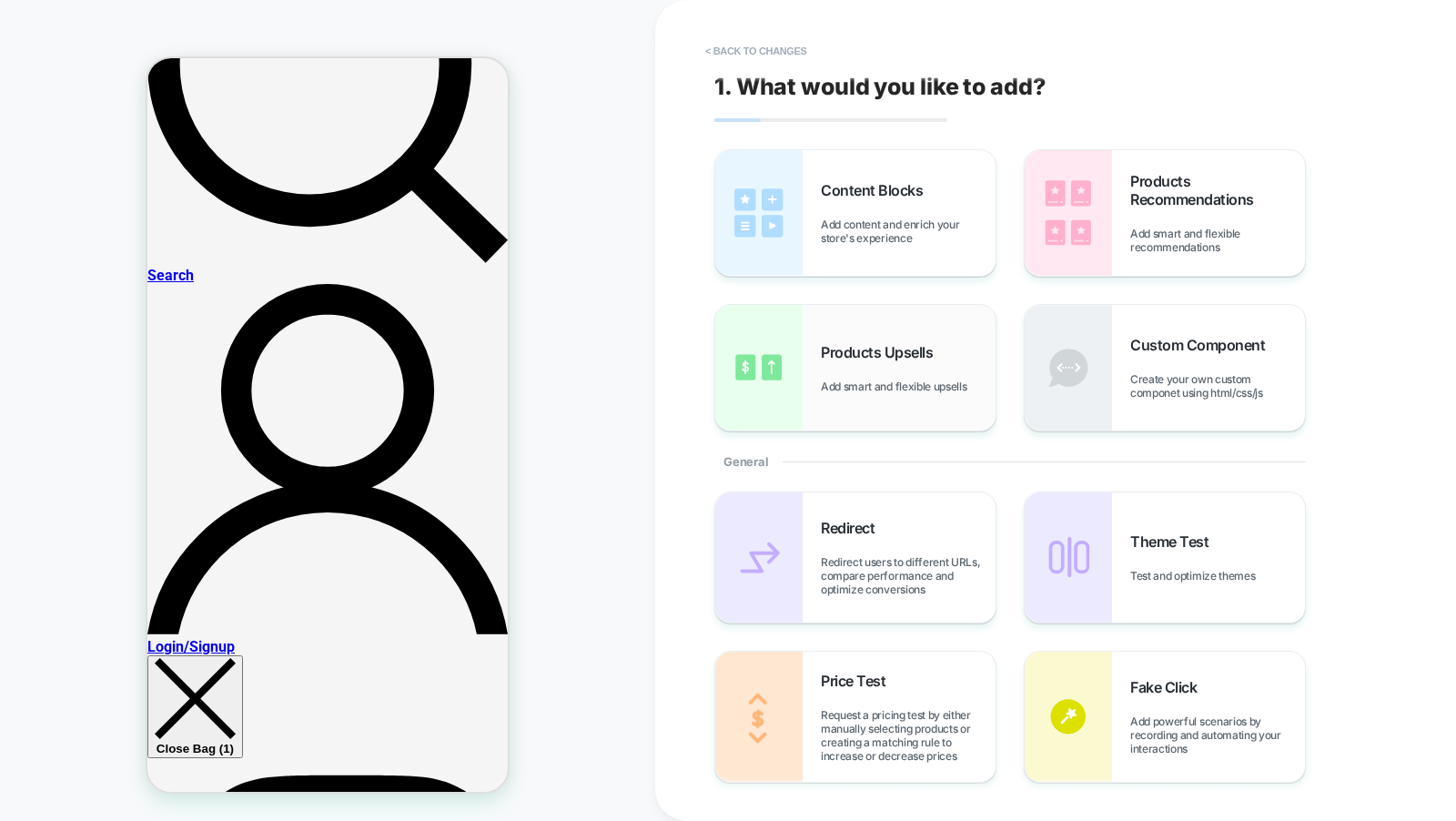
click at [874, 317] on div "Products Upsells Add smart and flexible upsells" at bounding box center [856, 367] width 280 height 125
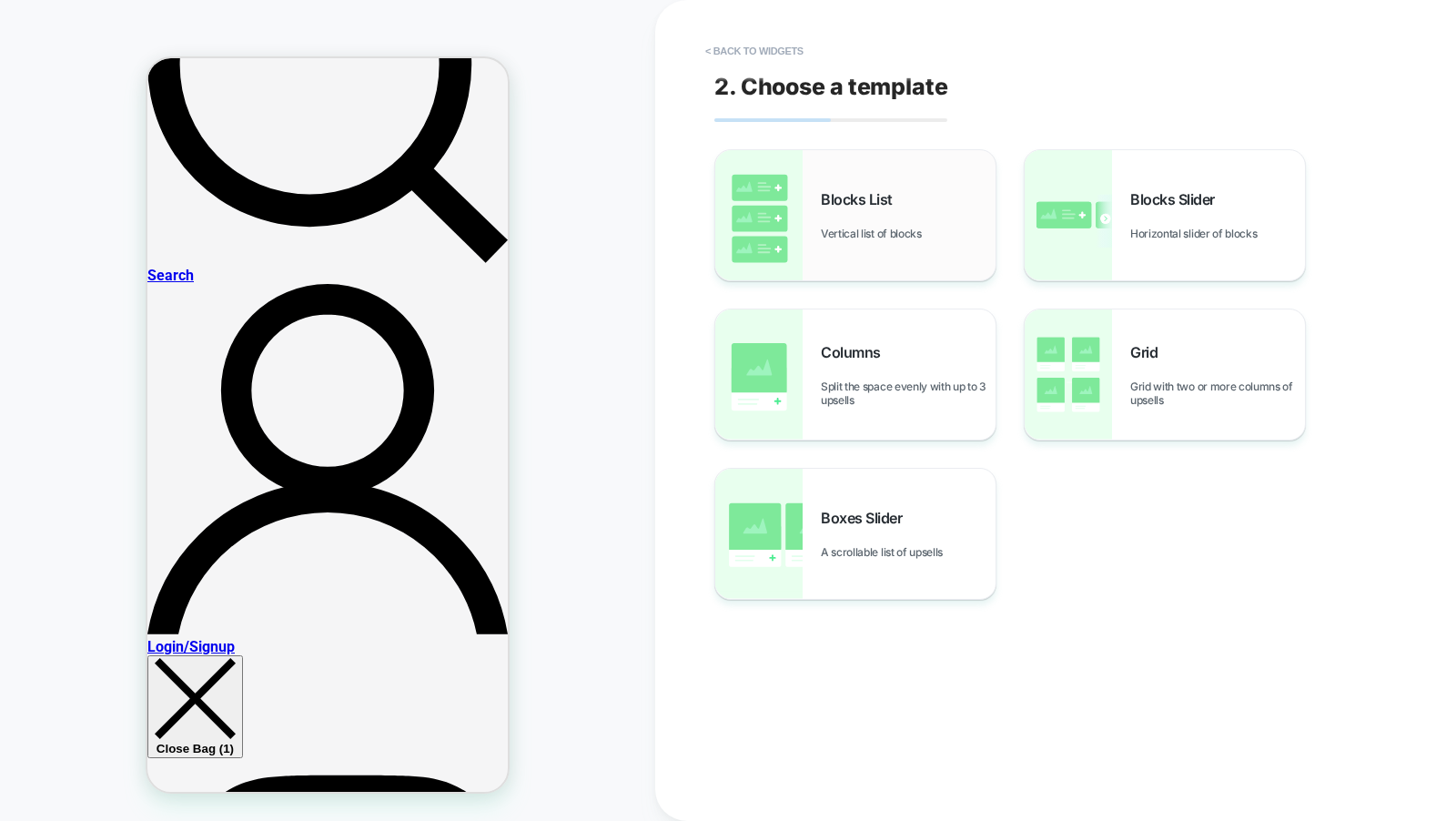
scroll to position [266, 0]
click at [907, 215] on div "Blocks List Vertical list of blocks" at bounding box center [908, 215] width 174 height 50
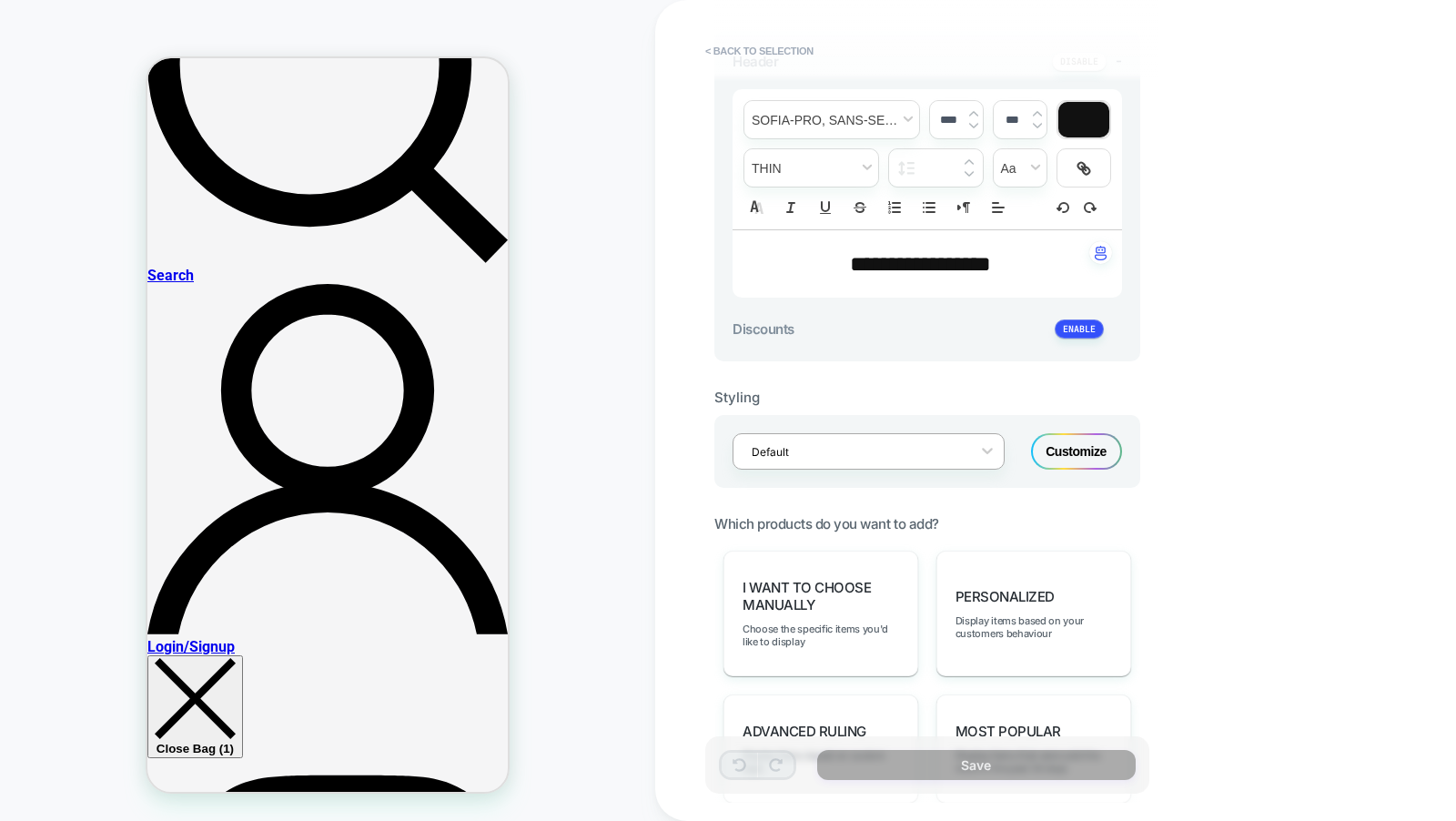
scroll to position [541, 0]
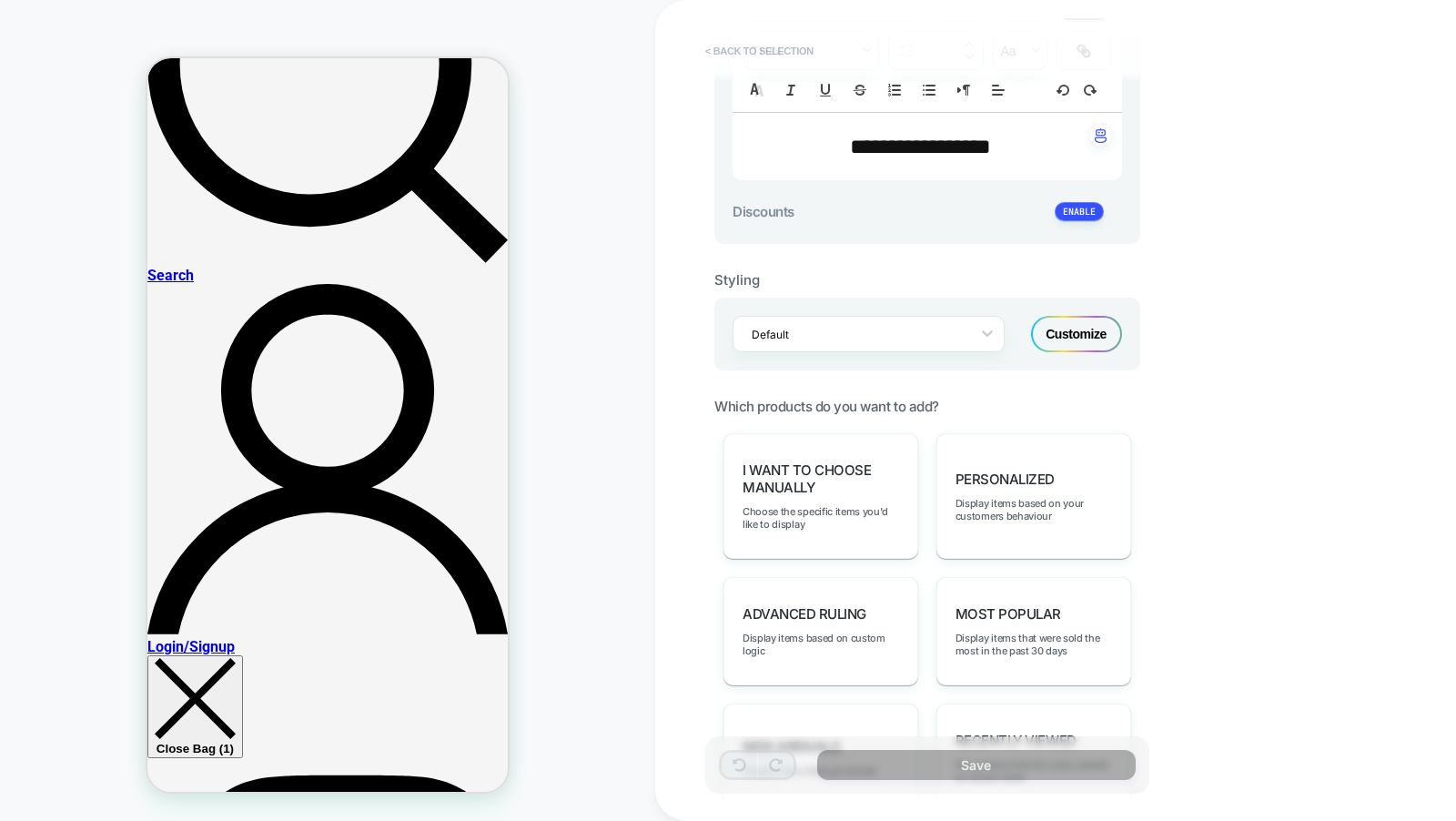
click at [764, 52] on button "< Back to selection" at bounding box center [759, 51] width 126 height 30
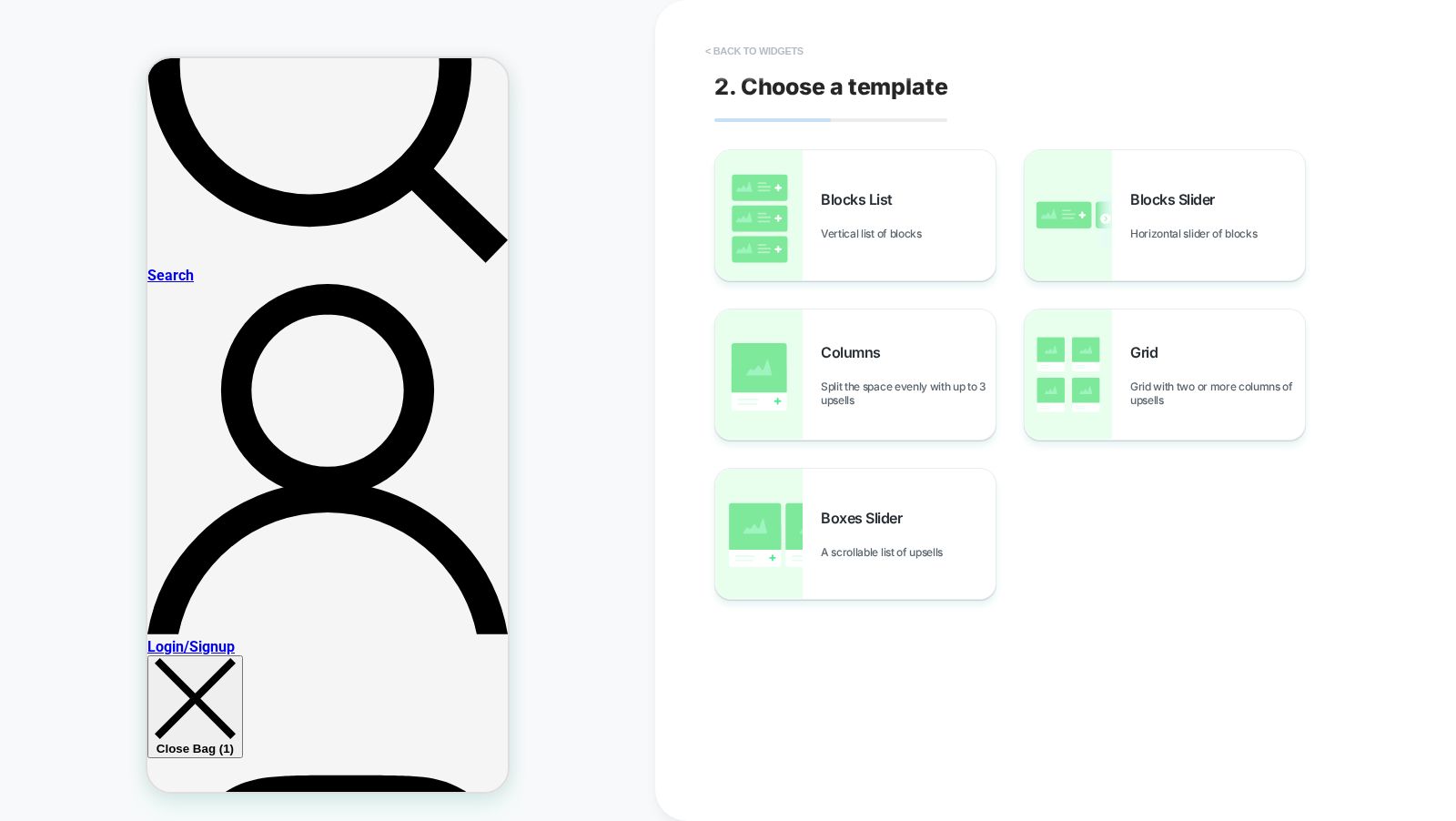
click at [762, 52] on button "< Back to widgets" at bounding box center [754, 51] width 116 height 30
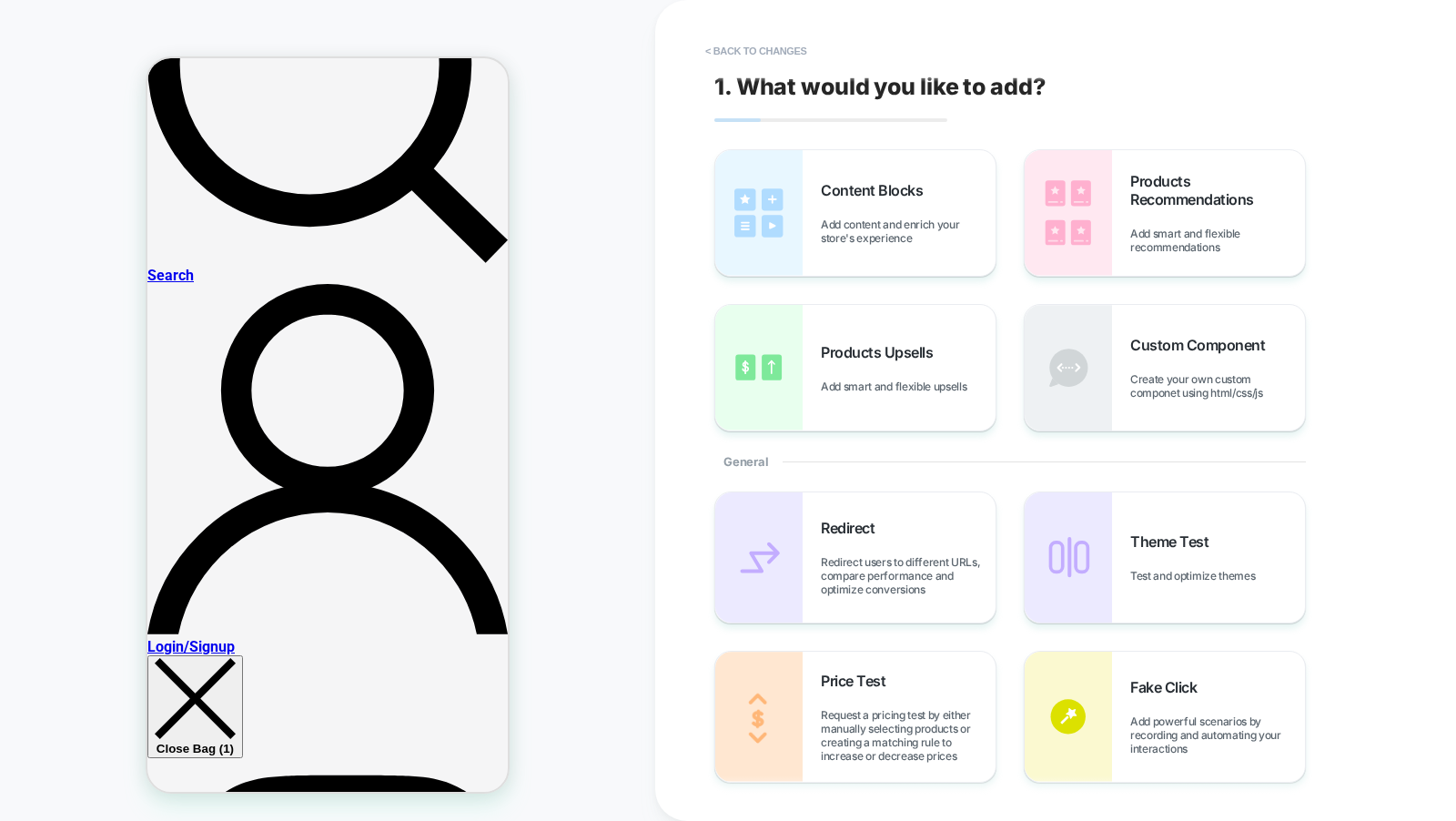
scroll to position [0, 0]
click at [762, 53] on button "< Back to changes" at bounding box center [756, 51] width 120 height 30
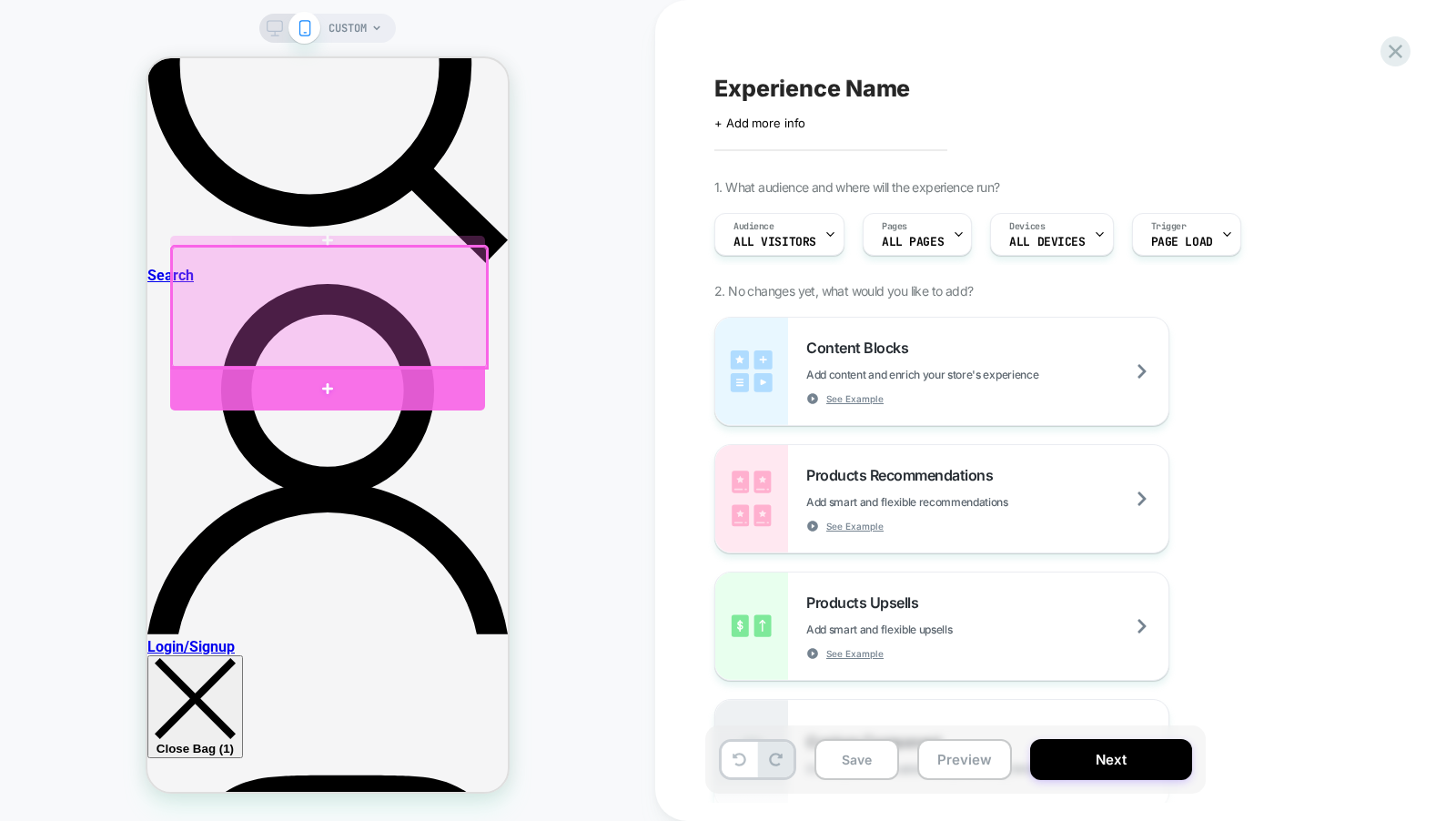
click at [455, 378] on div at bounding box center [327, 387] width 314 height 44
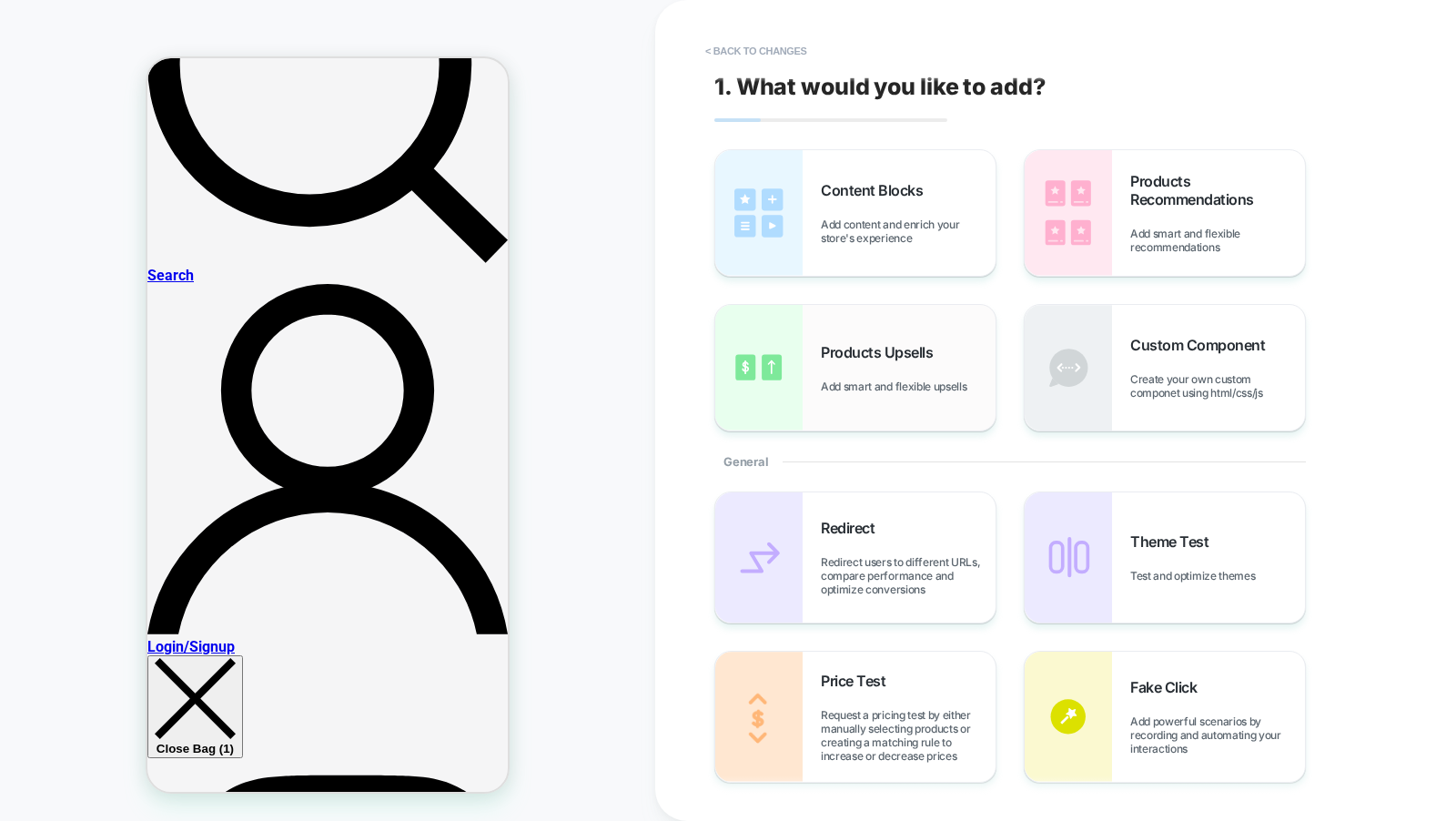
click at [941, 313] on div "Products Upsells Add smart and flexible upsells" at bounding box center [856, 367] width 280 height 125
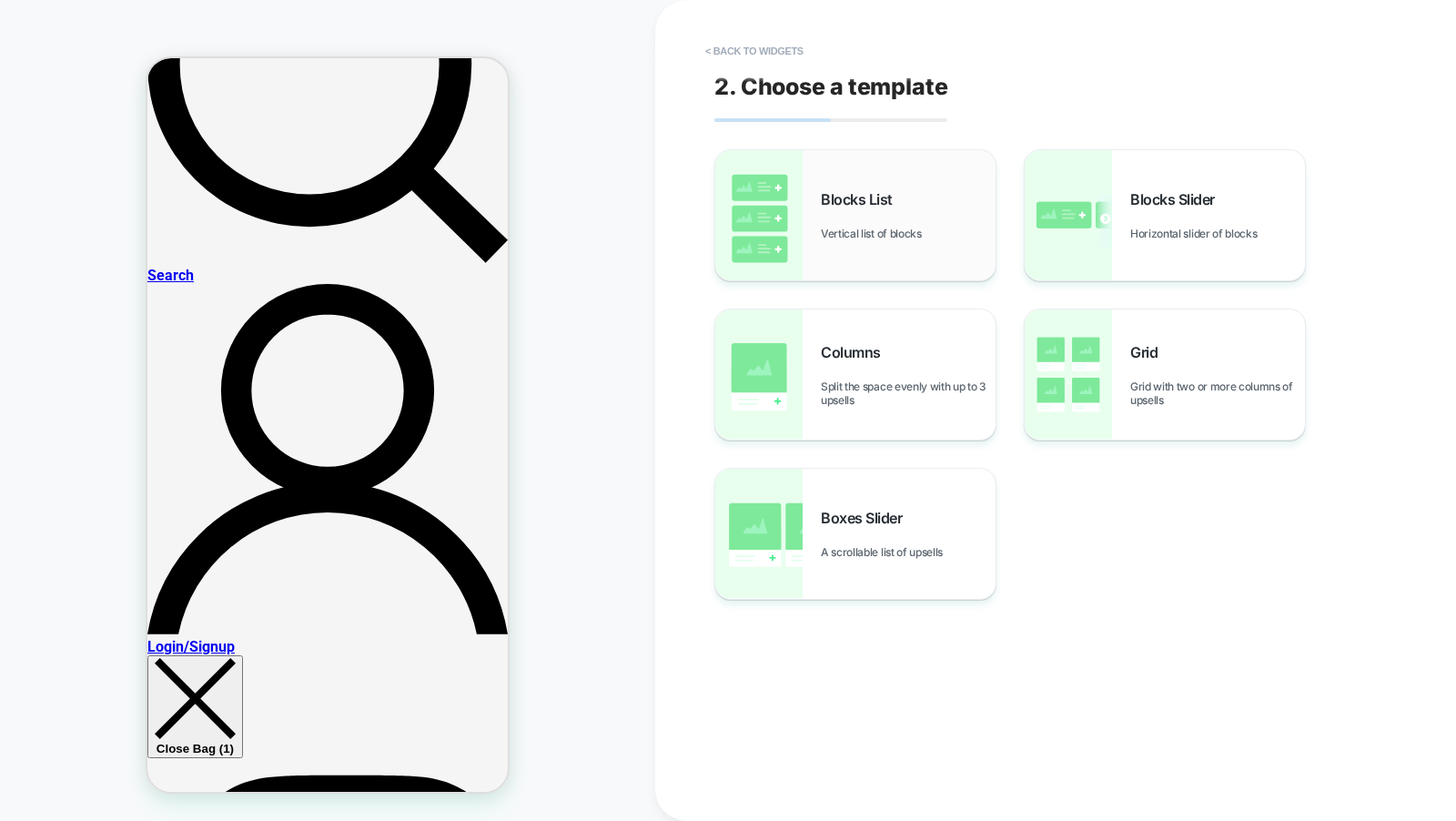
click at [889, 252] on div "Blocks List Vertical list of blocks" at bounding box center [856, 215] width 280 height 130
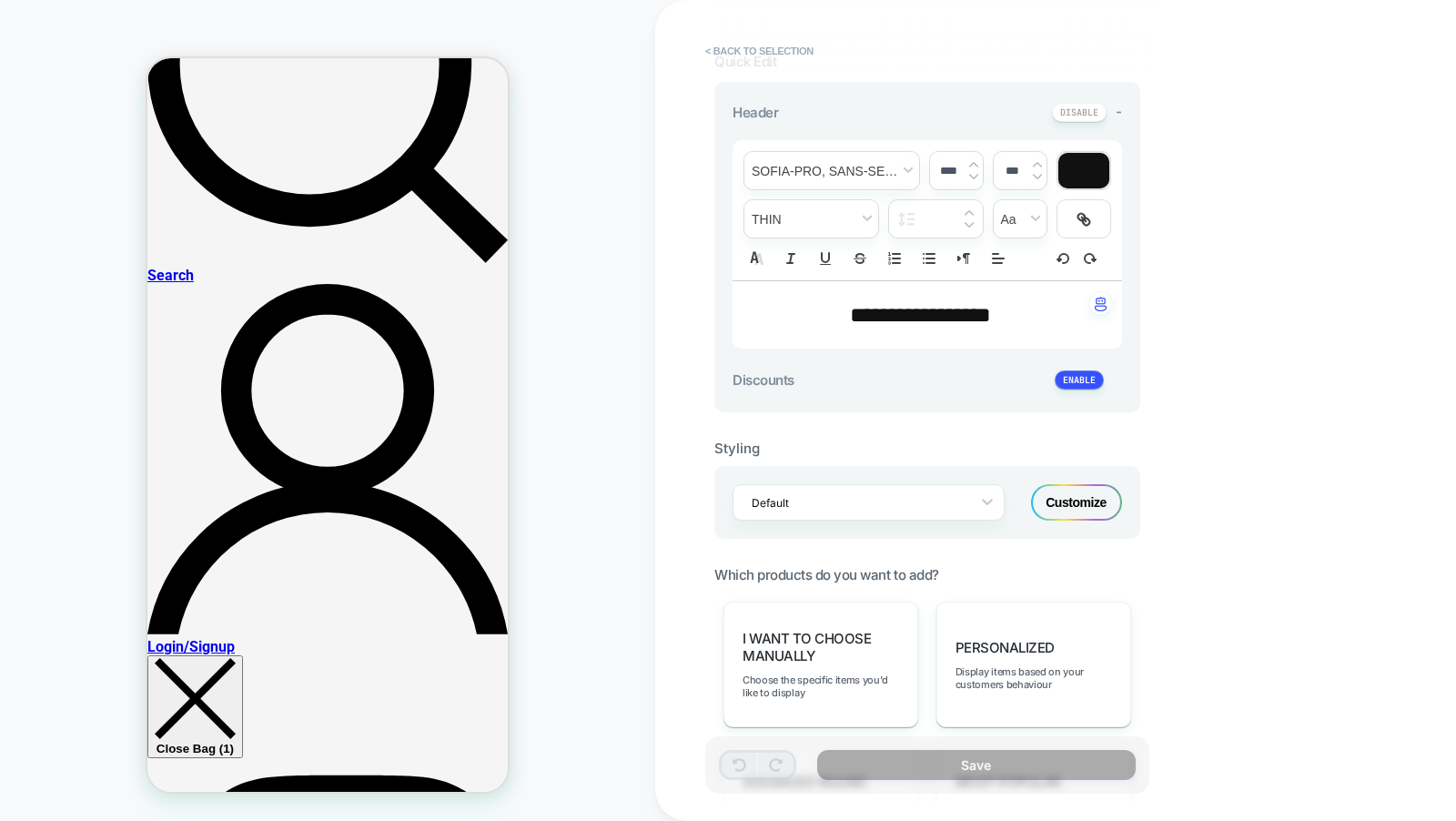
scroll to position [487, 0]
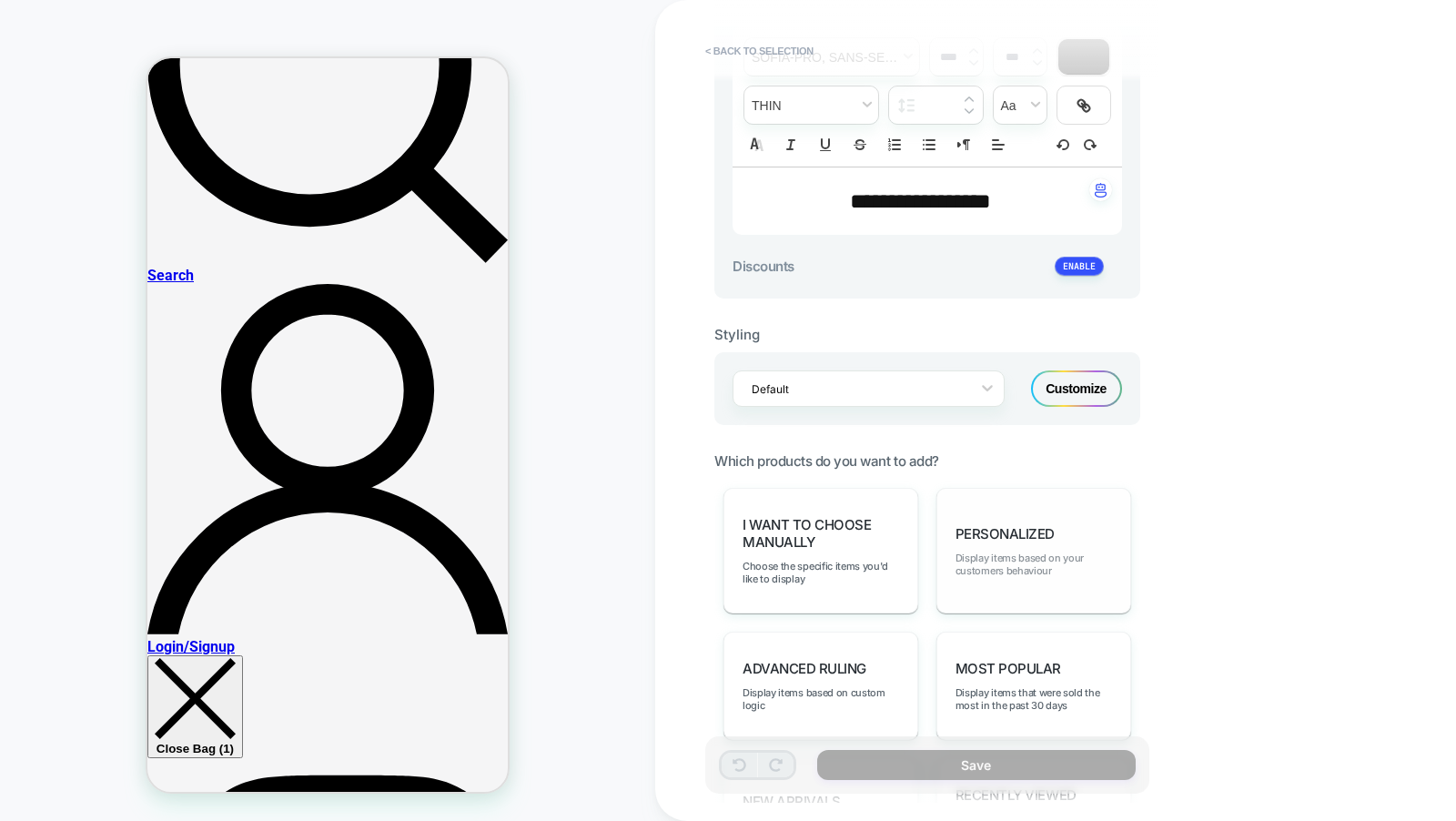
click at [1044, 551] on span "Display items based on your customers behaviour" at bounding box center [1033, 564] width 157 height 26
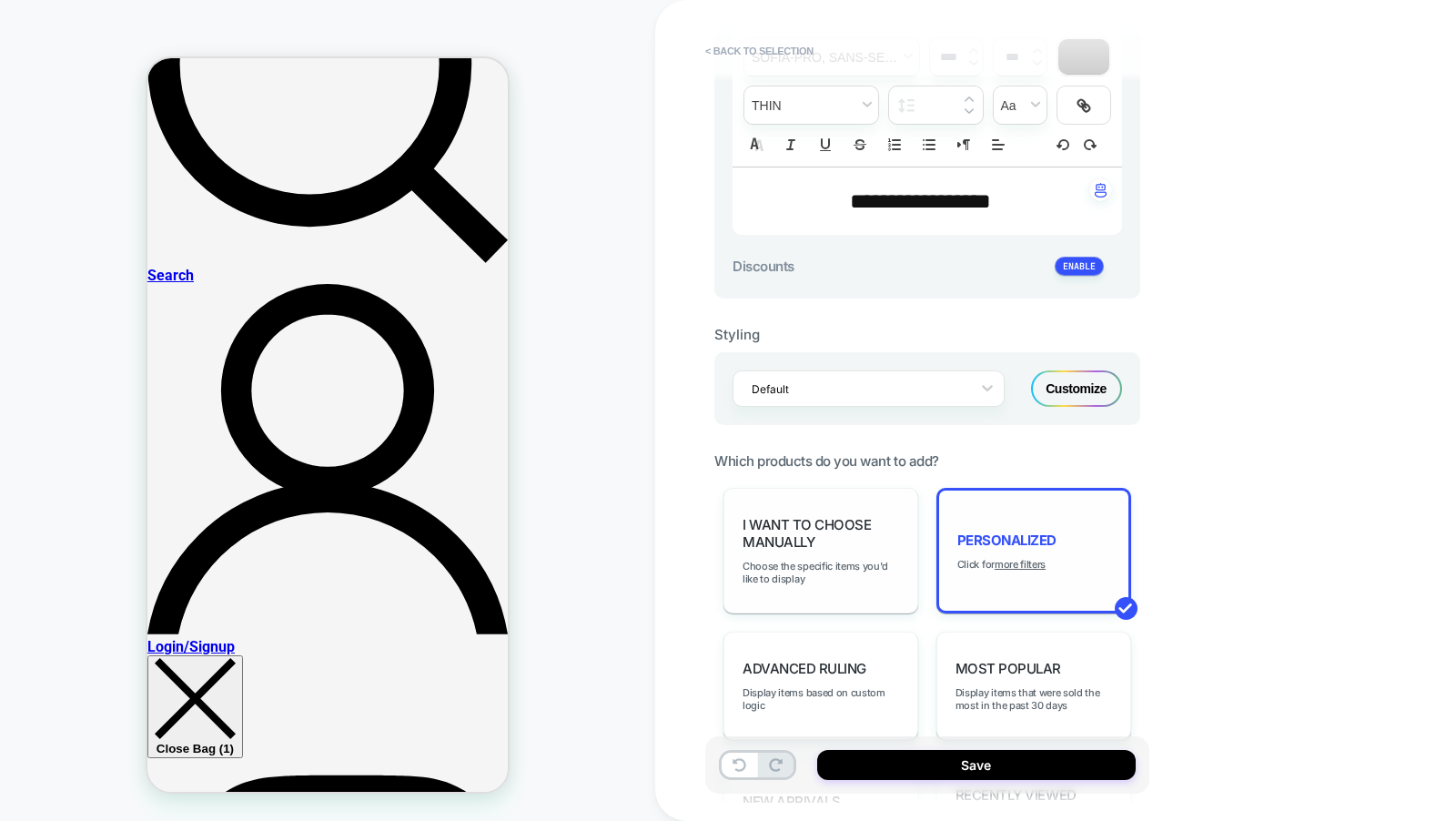
click at [825, 515] on span "I want to choose manually" at bounding box center [820, 532] width 157 height 34
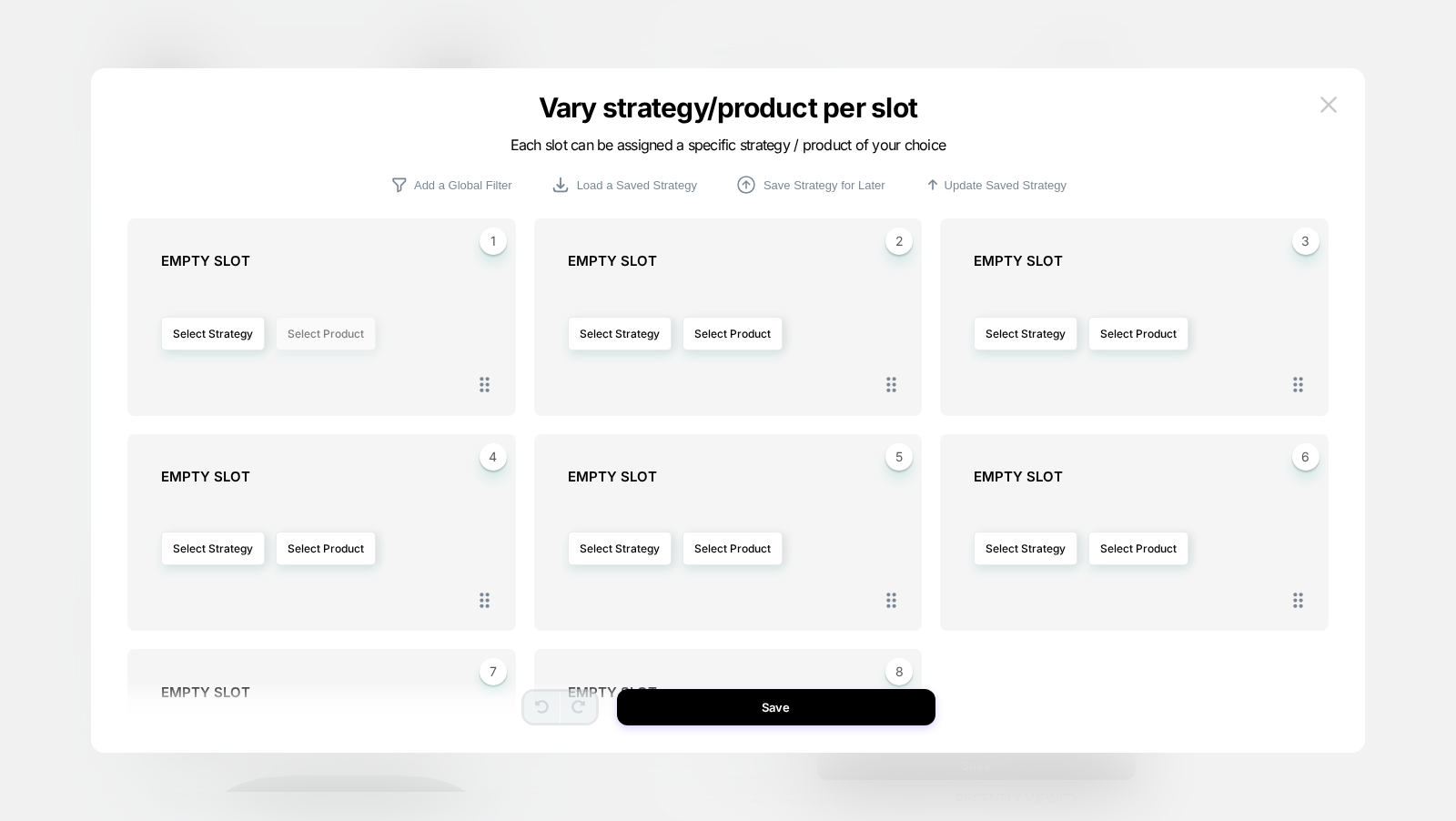
click at [314, 334] on button "Select Product" at bounding box center [326, 333] width 101 height 34
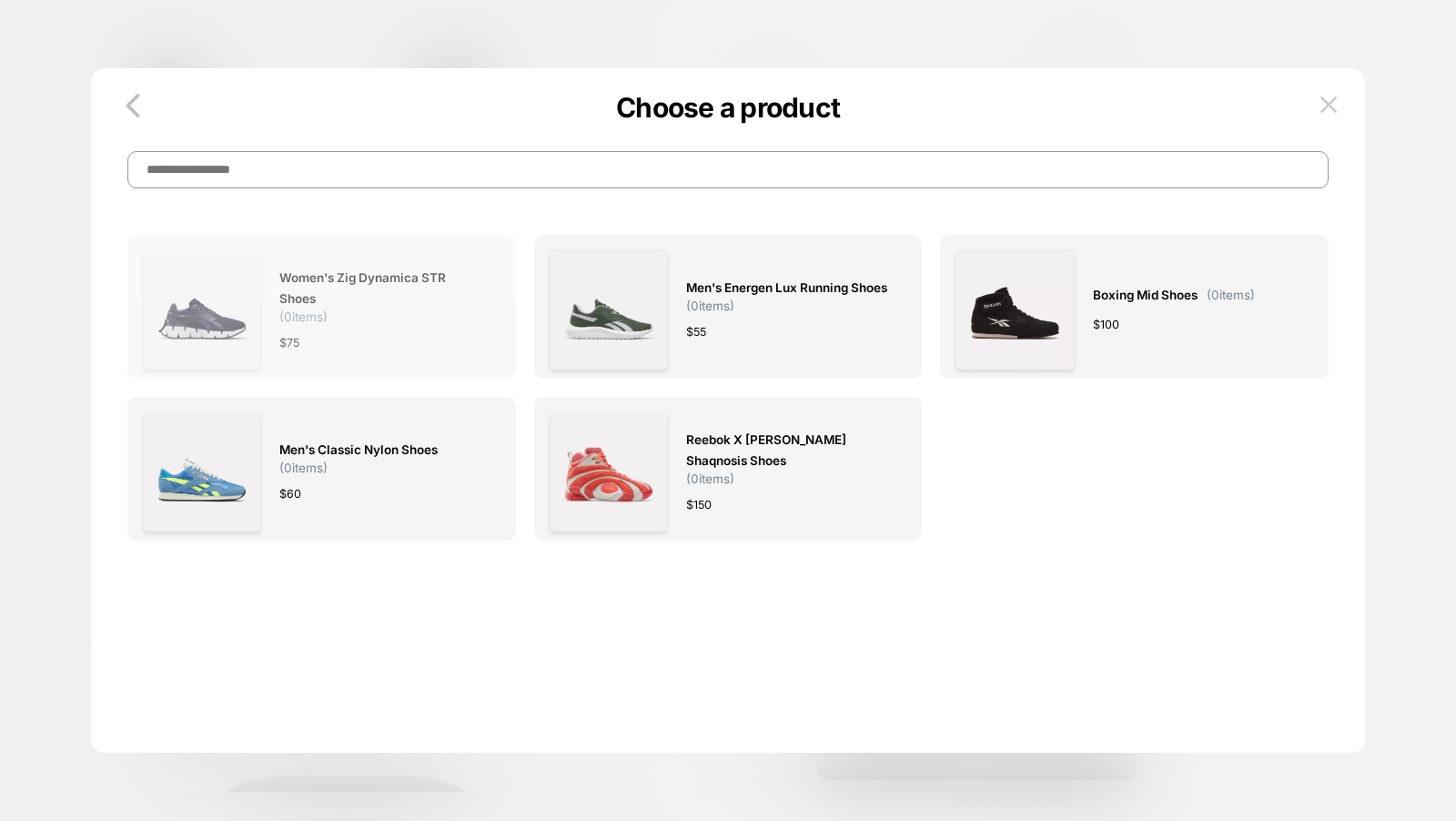
click at [436, 316] on span "Women's Zig Dynamica STR Shoes ( 0 items)" at bounding box center [380, 295] width 202 height 56
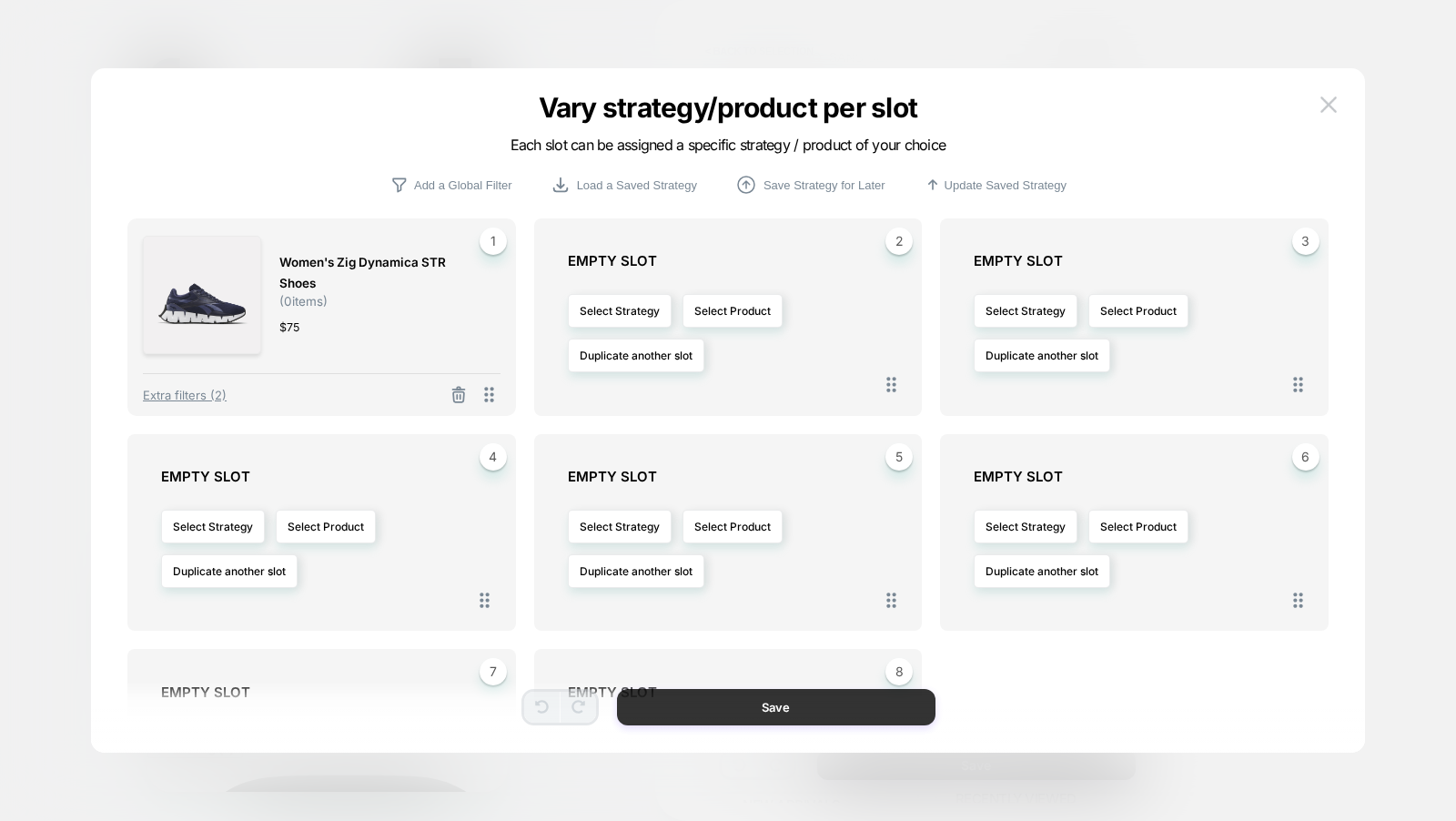
click at [732, 711] on button "Save" at bounding box center [776, 707] width 318 height 36
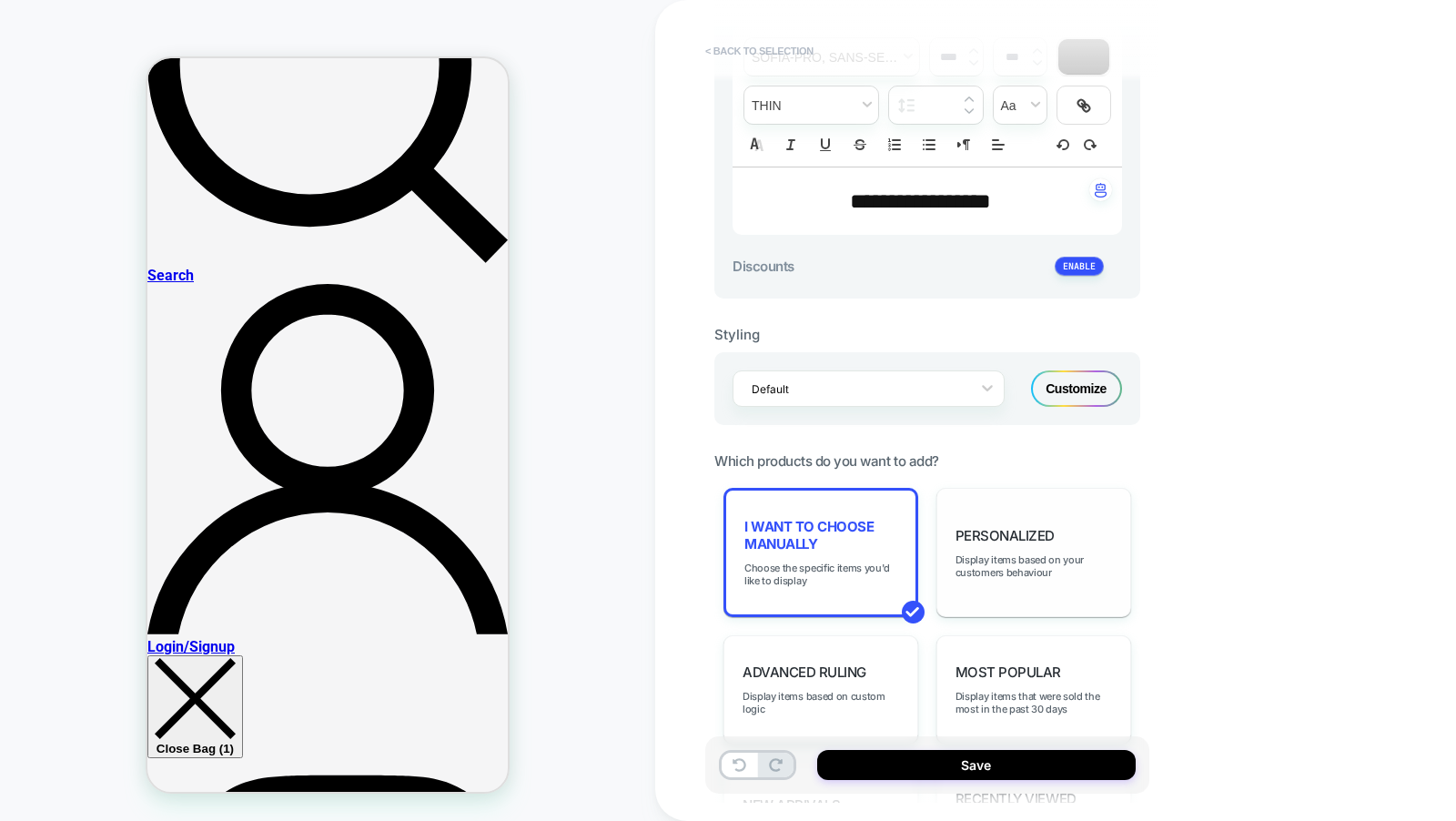
click at [752, 49] on button "< Back to selection" at bounding box center [759, 51] width 126 height 30
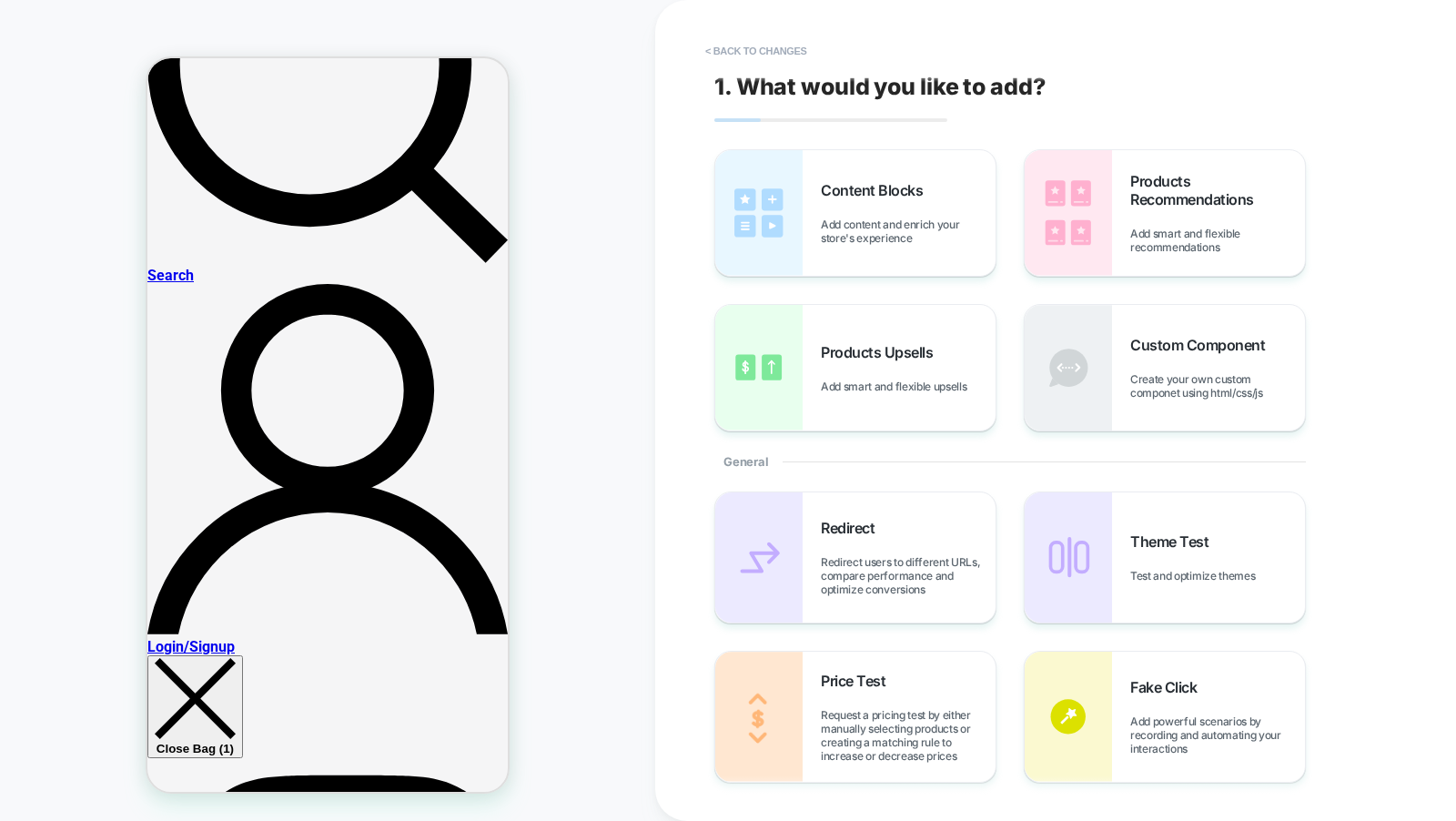
click at [752, 49] on button "< Back to changes" at bounding box center [756, 51] width 120 height 30
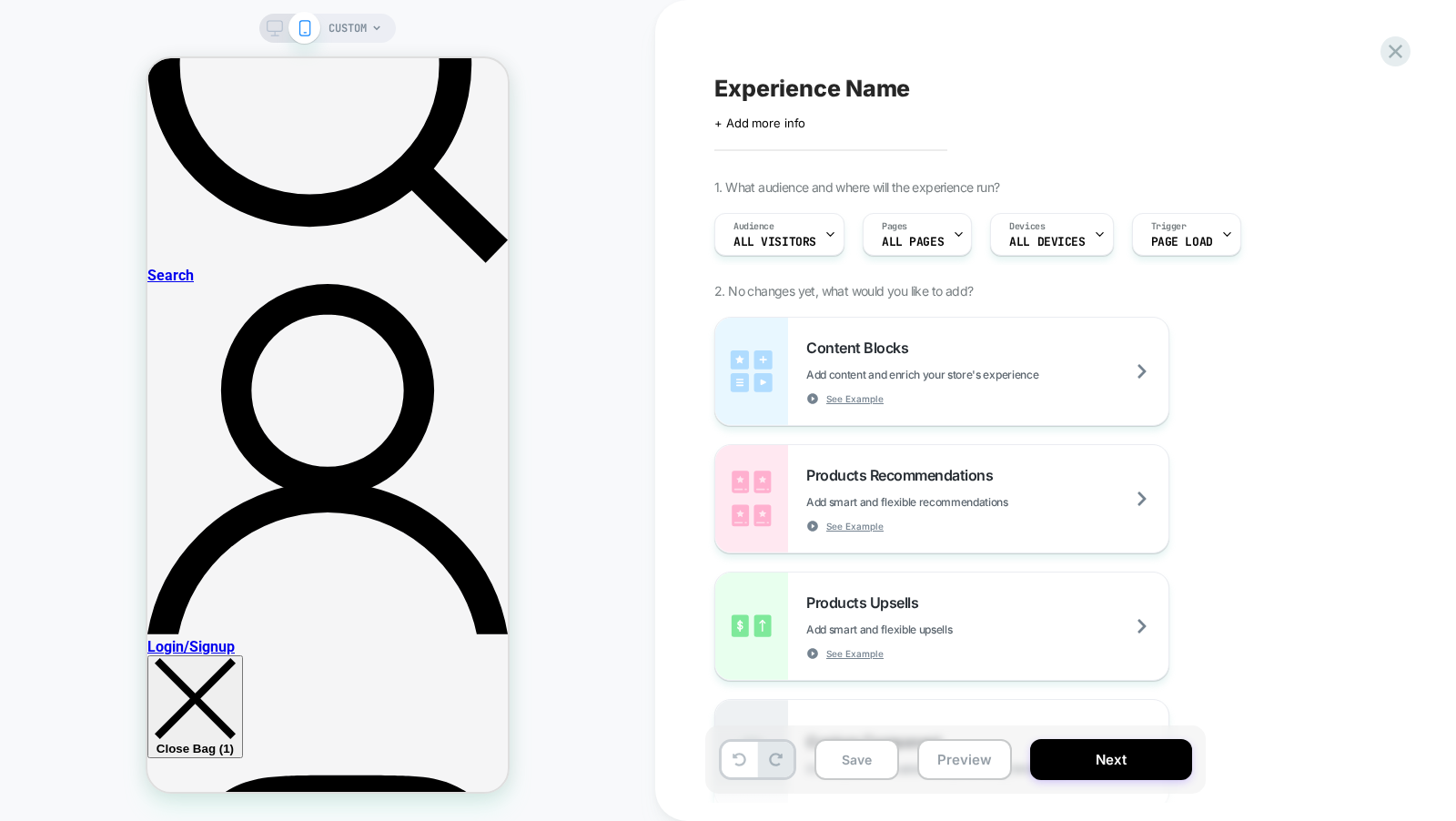
click at [366, 27] on span "CUSTOM" at bounding box center [347, 29] width 38 height 30
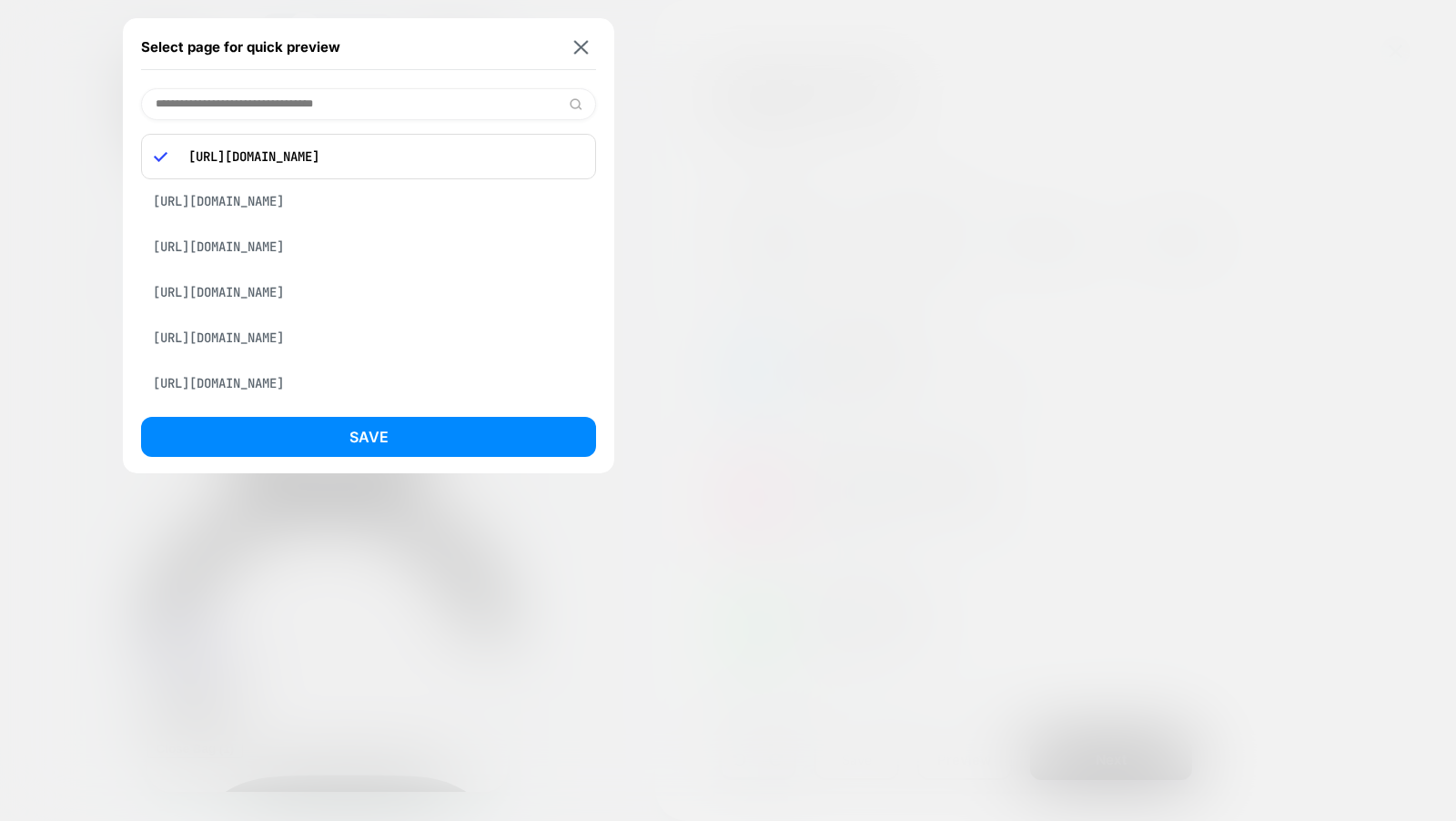
click at [398, 162] on p "https://theouai.com/products/melrose-place-body-cleanser" at bounding box center [381, 156] width 404 height 17
copy p "https://theouai.com/products/melrose-place-body-cleanser"
click at [579, 37] on div "Select page for quick preview" at bounding box center [369, 47] width 455 height 45
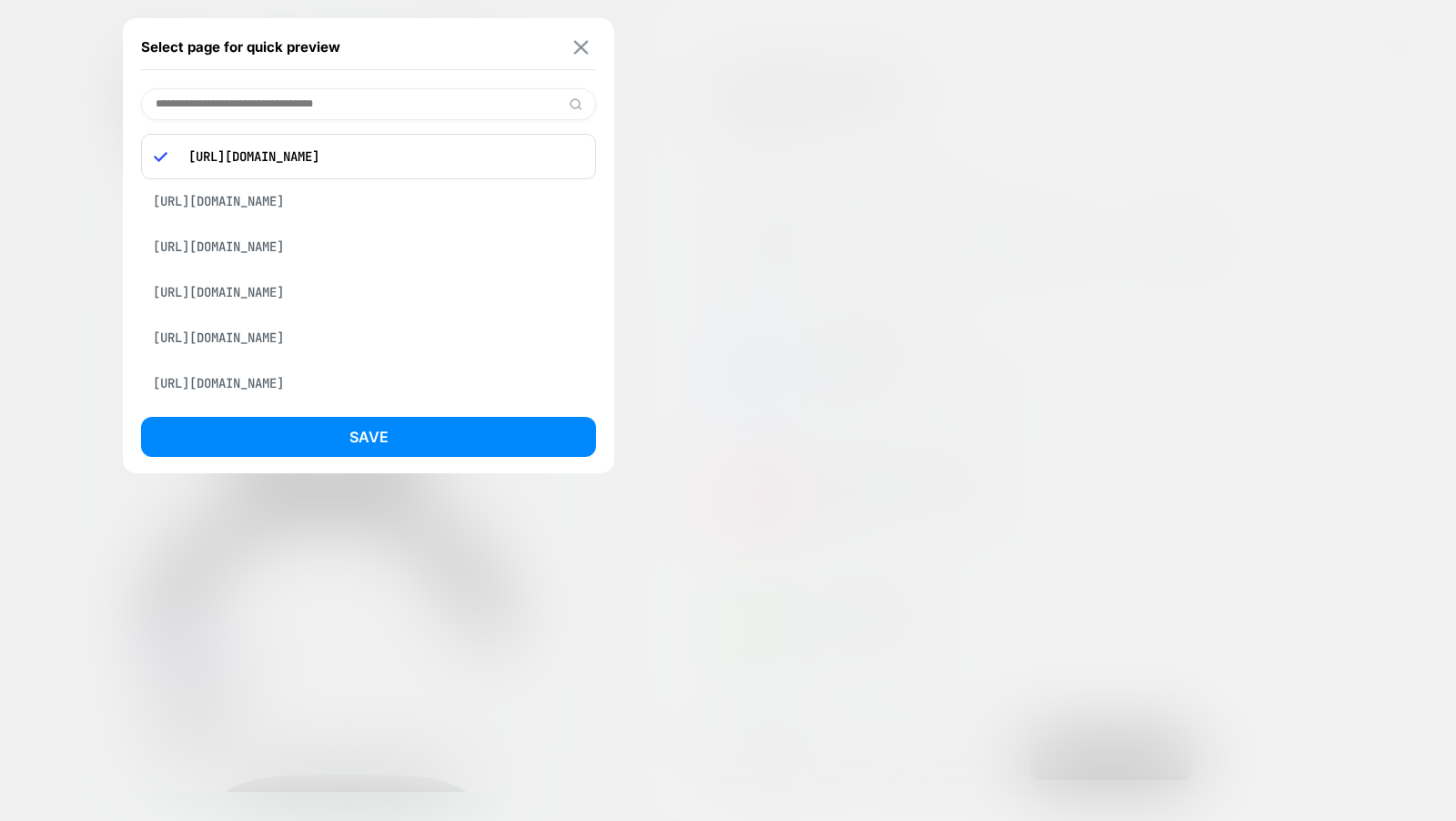
click at [579, 42] on img at bounding box center [582, 47] width 15 height 14
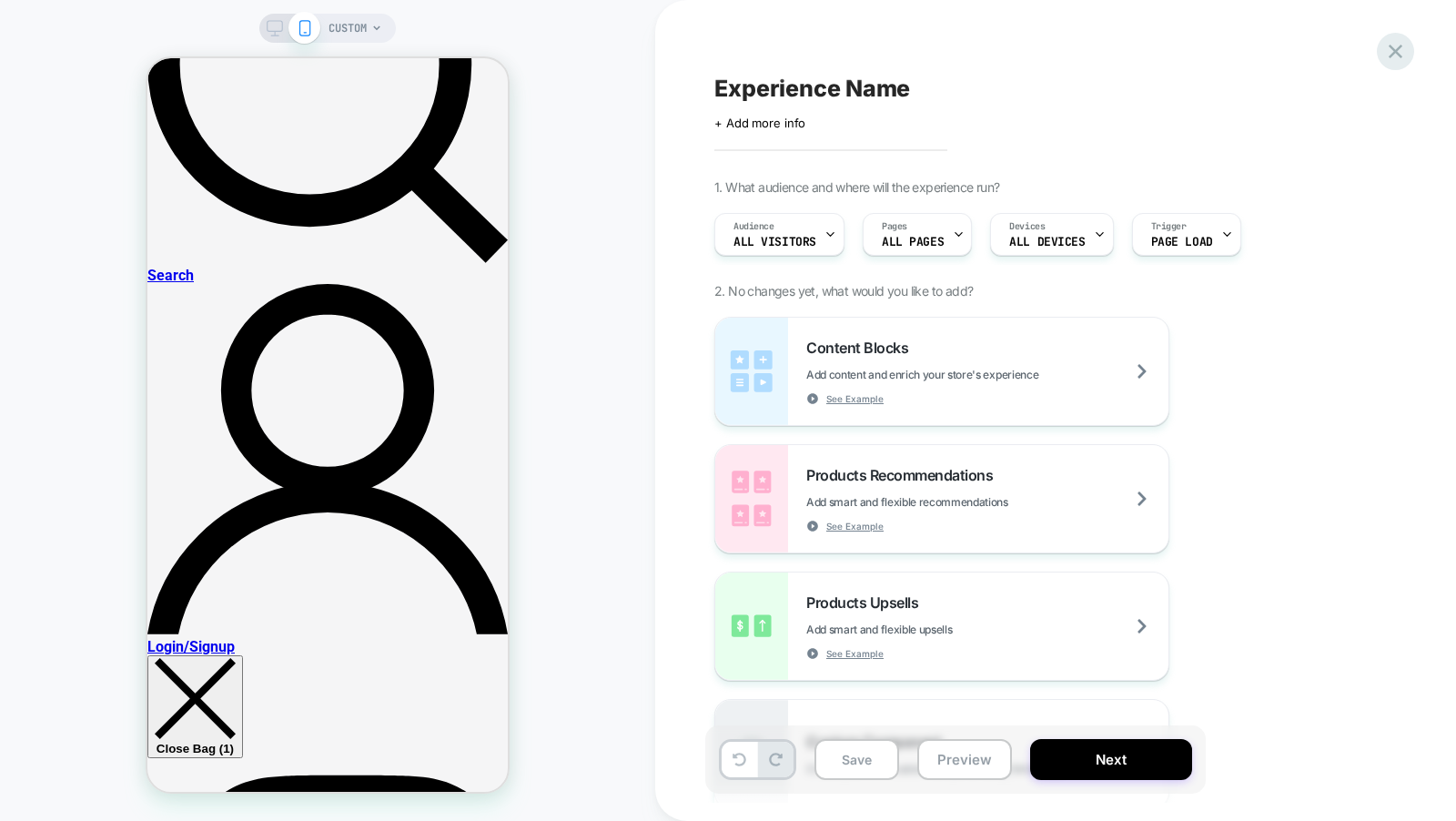
click at [1394, 45] on icon at bounding box center [1395, 51] width 25 height 25
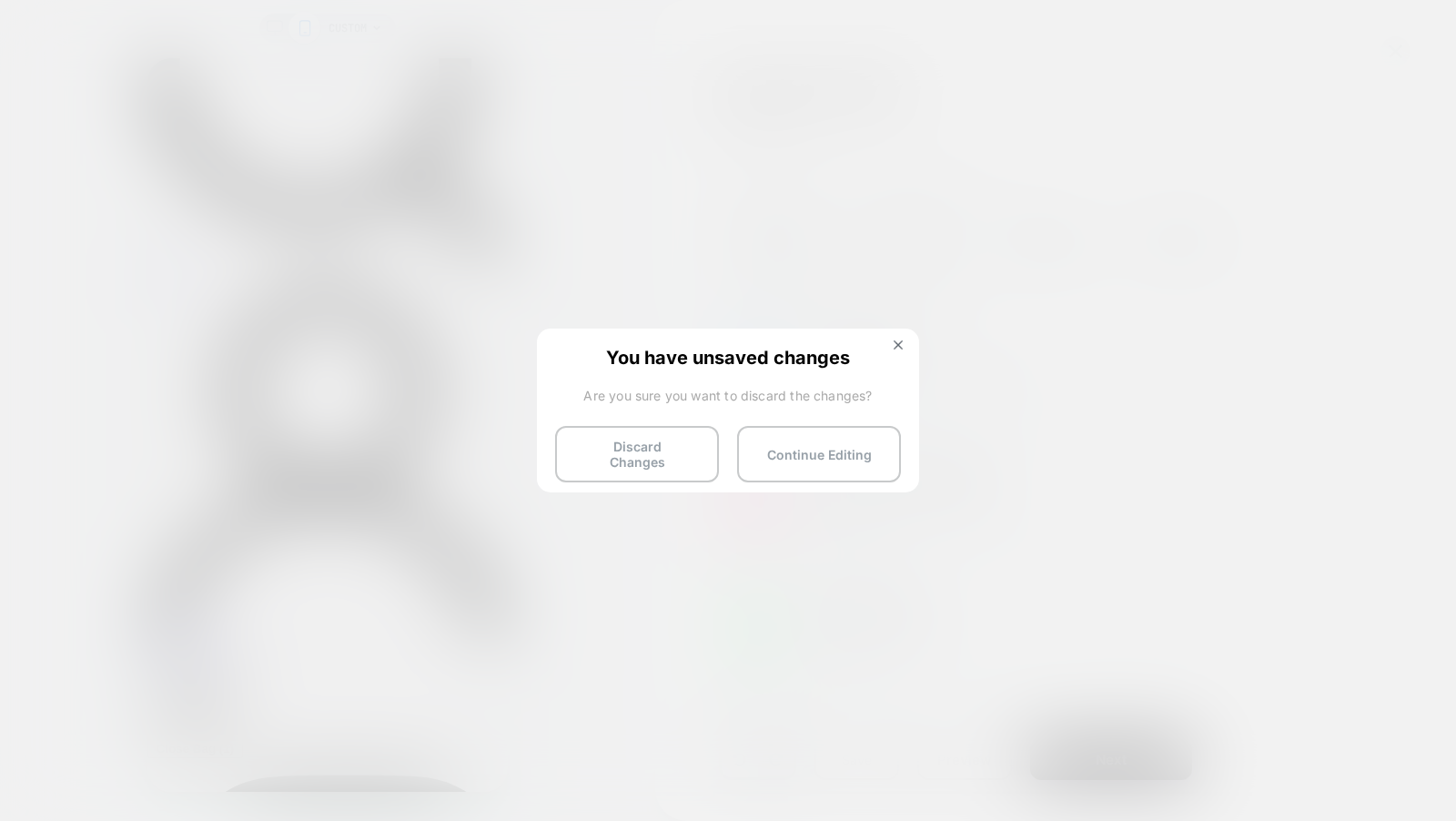
click at [884, 350] on span "You have unsaved changes" at bounding box center [728, 356] width 346 height 18
click at [895, 350] on button at bounding box center [898, 347] width 20 height 16
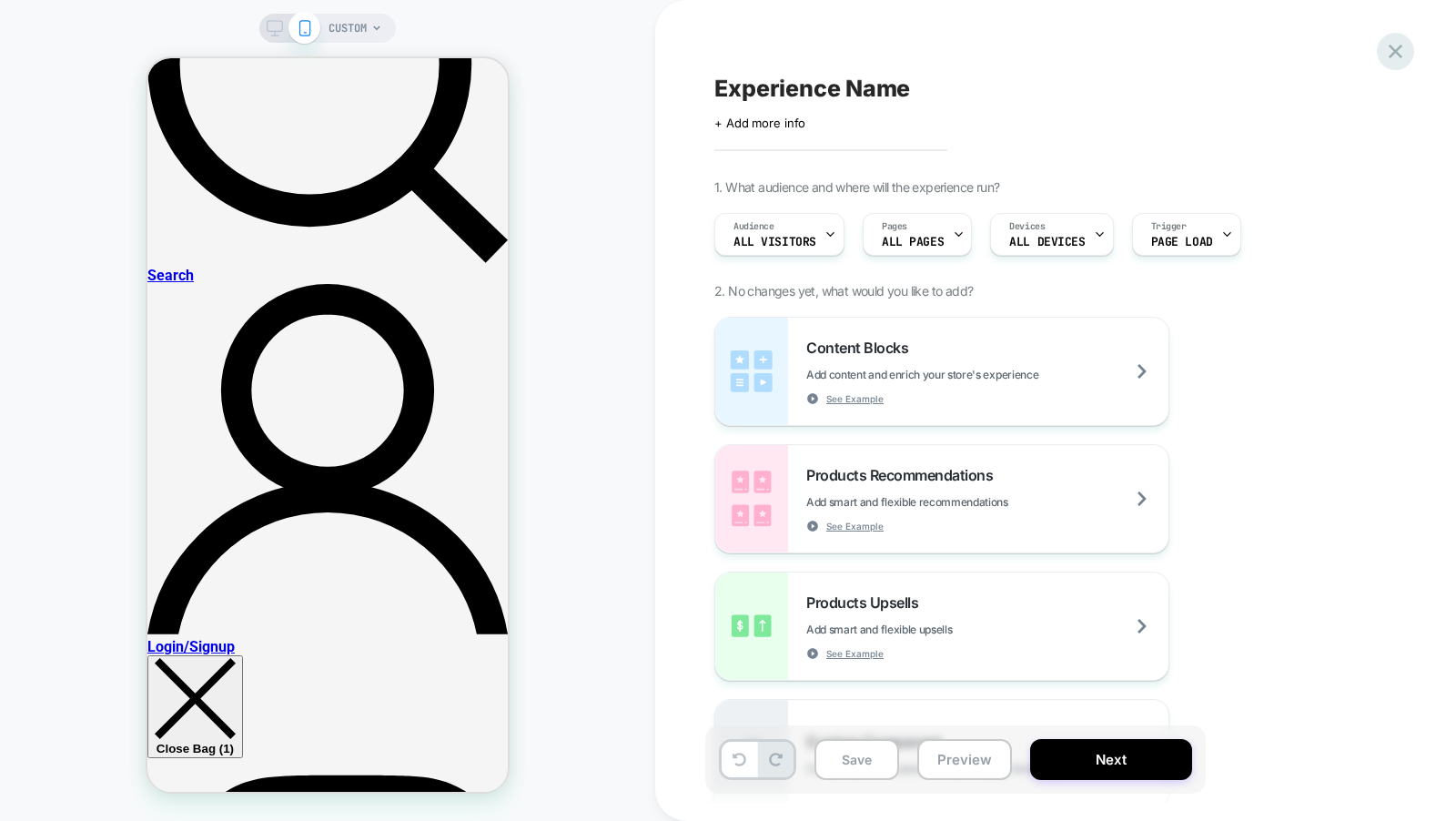
click at [1394, 41] on icon at bounding box center [1395, 51] width 25 height 25
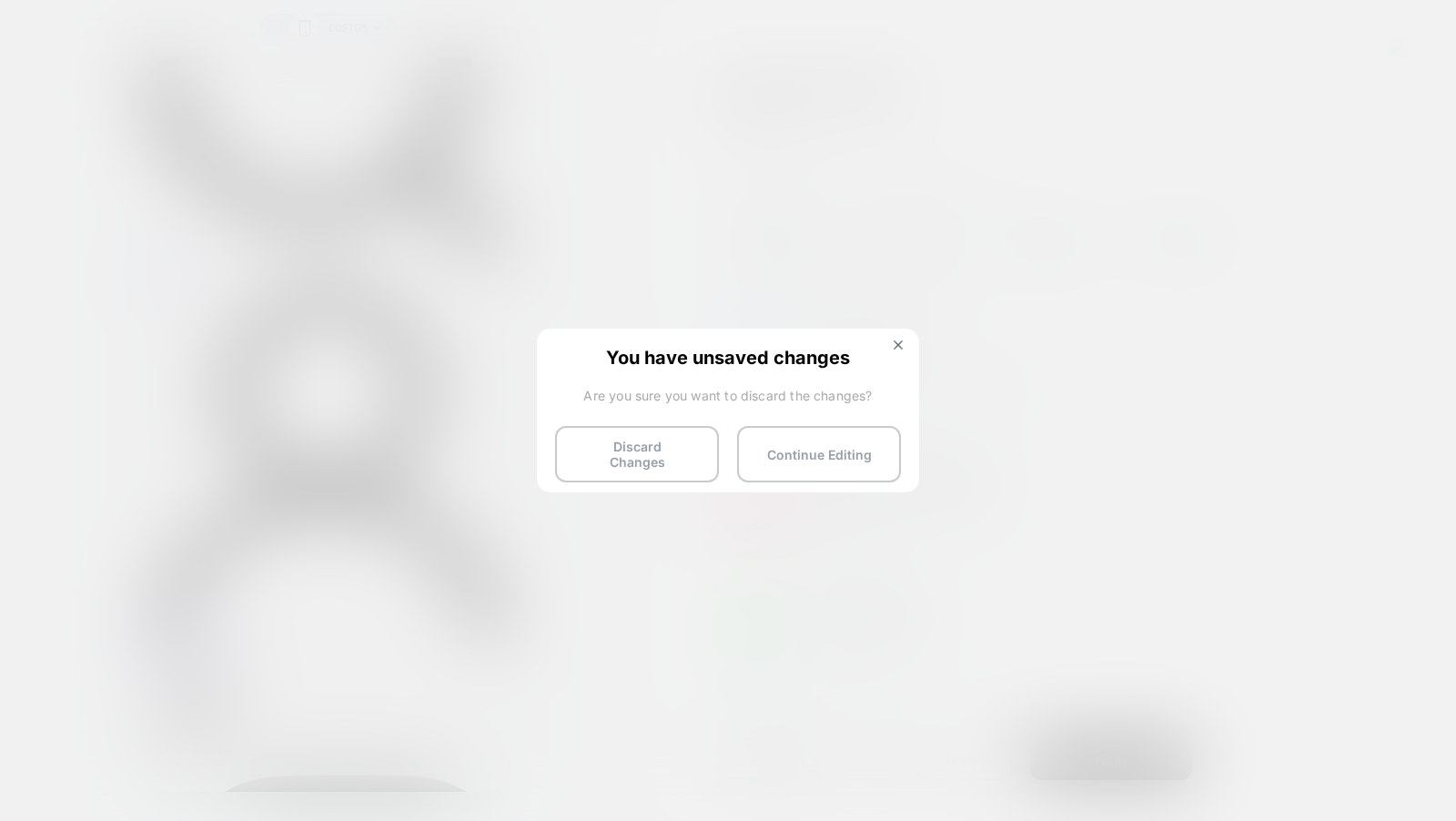
click at [633, 470] on div "You have unsaved changes Are you sure you want to discard the changes? Discard …" at bounding box center [728, 408] width 382 height 161
click at [636, 457] on button "Discard Changes" at bounding box center [637, 453] width 164 height 56
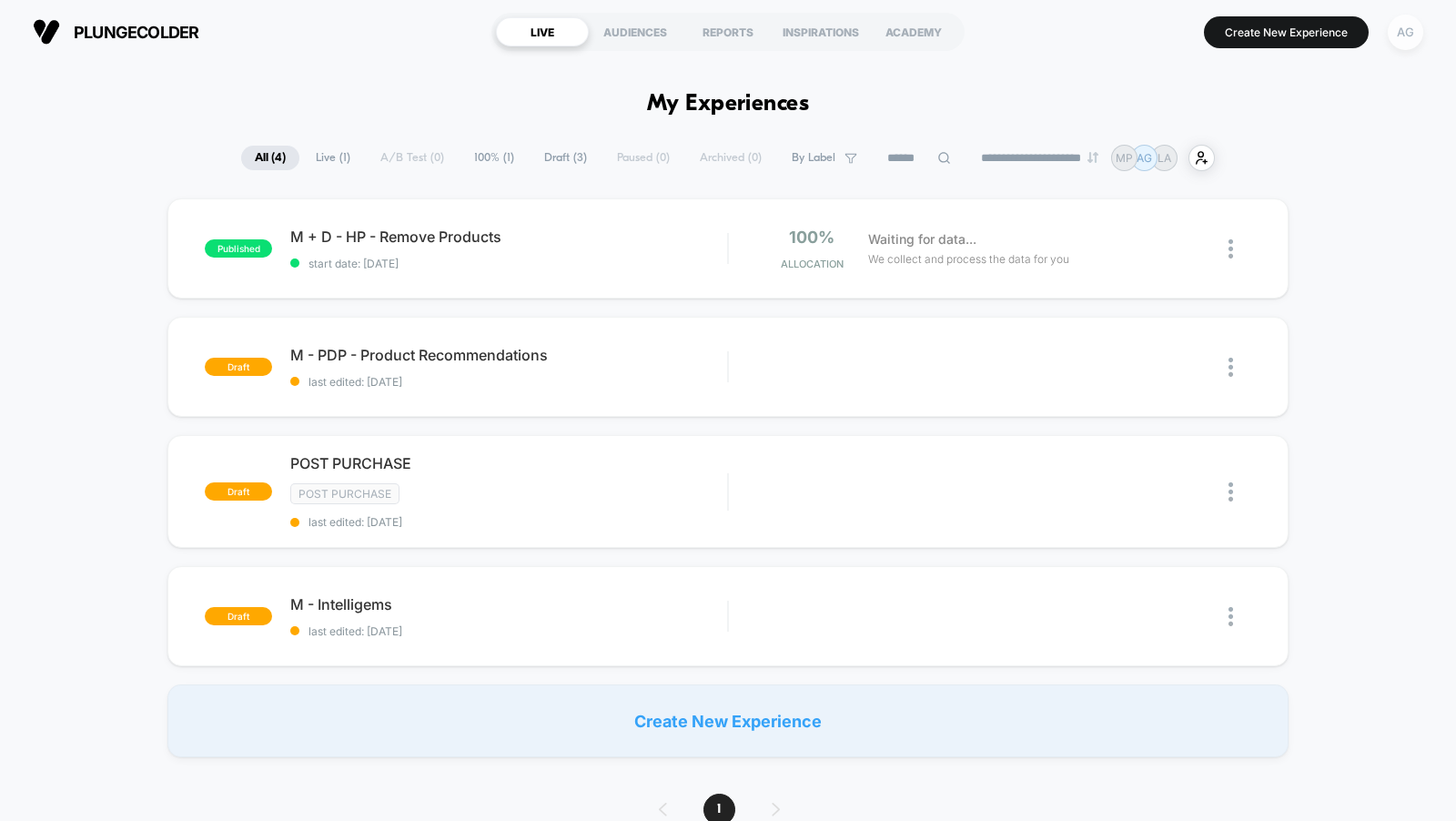
click at [1405, 30] on div "AG" at bounding box center [1406, 33] width 35 height 35
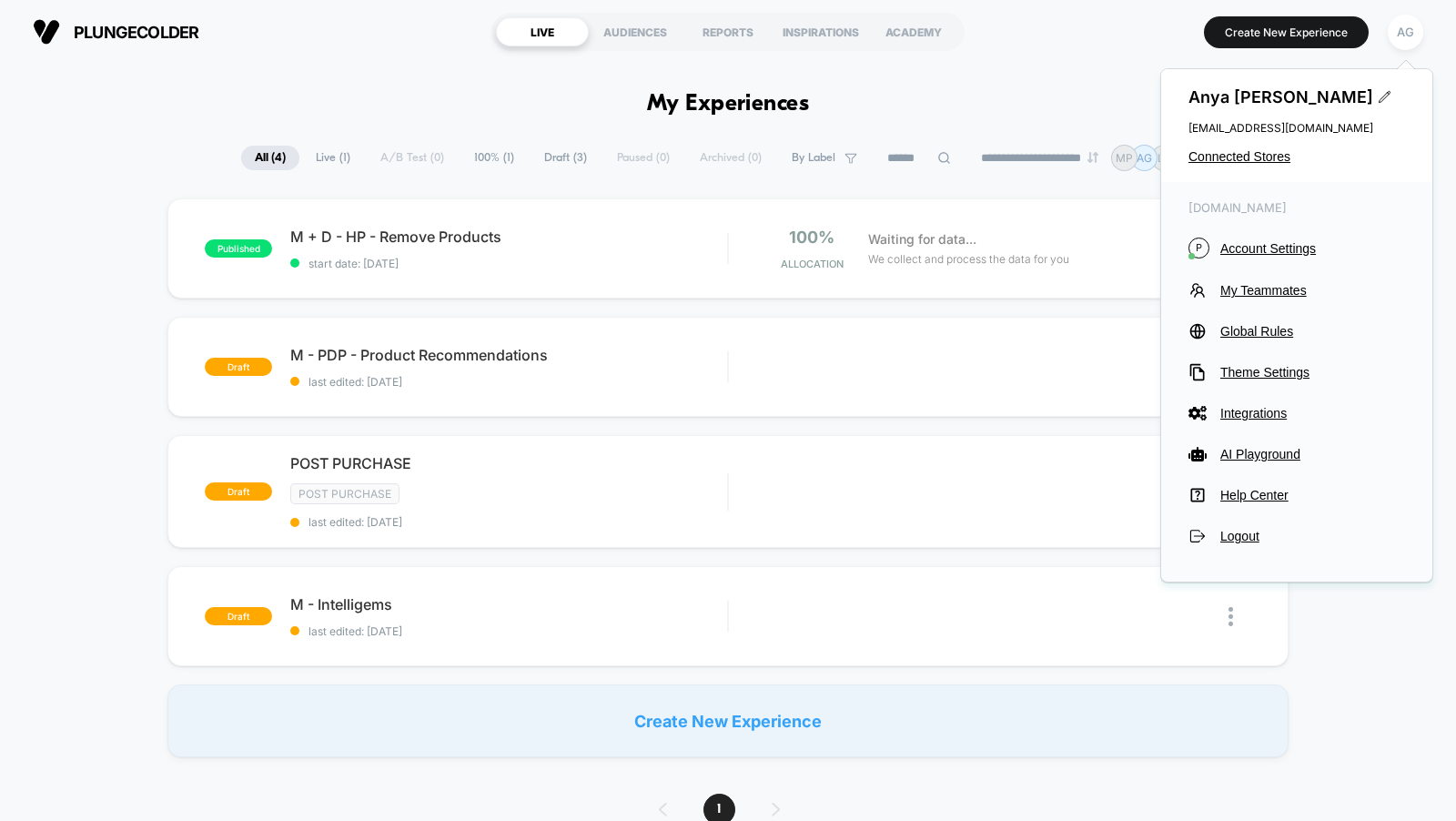
click at [1250, 49] on section "Create New Experience AG" at bounding box center [1203, 32] width 451 height 45
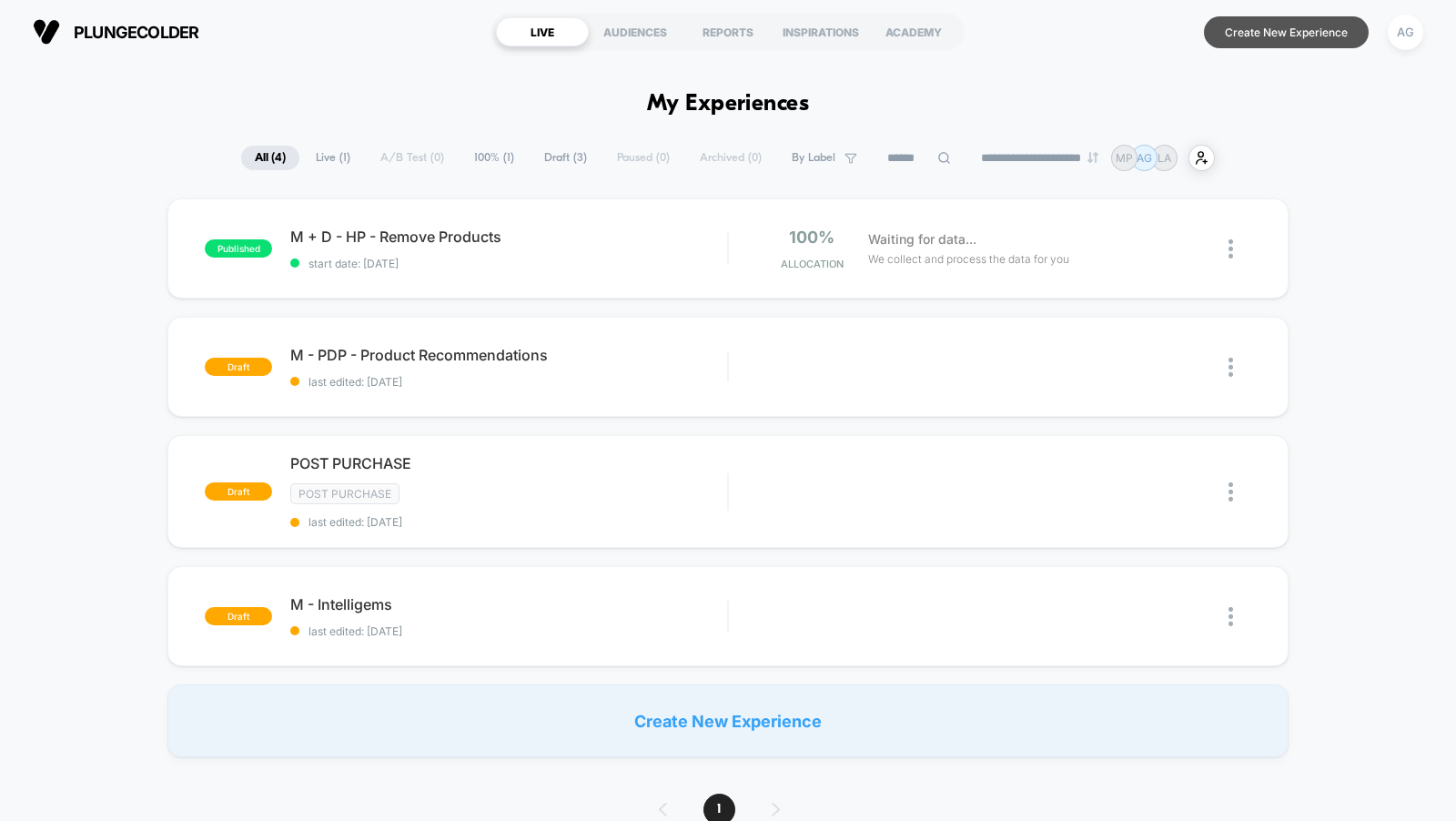
click at [1248, 41] on button "Create New Experience" at bounding box center [1285, 33] width 165 height 32
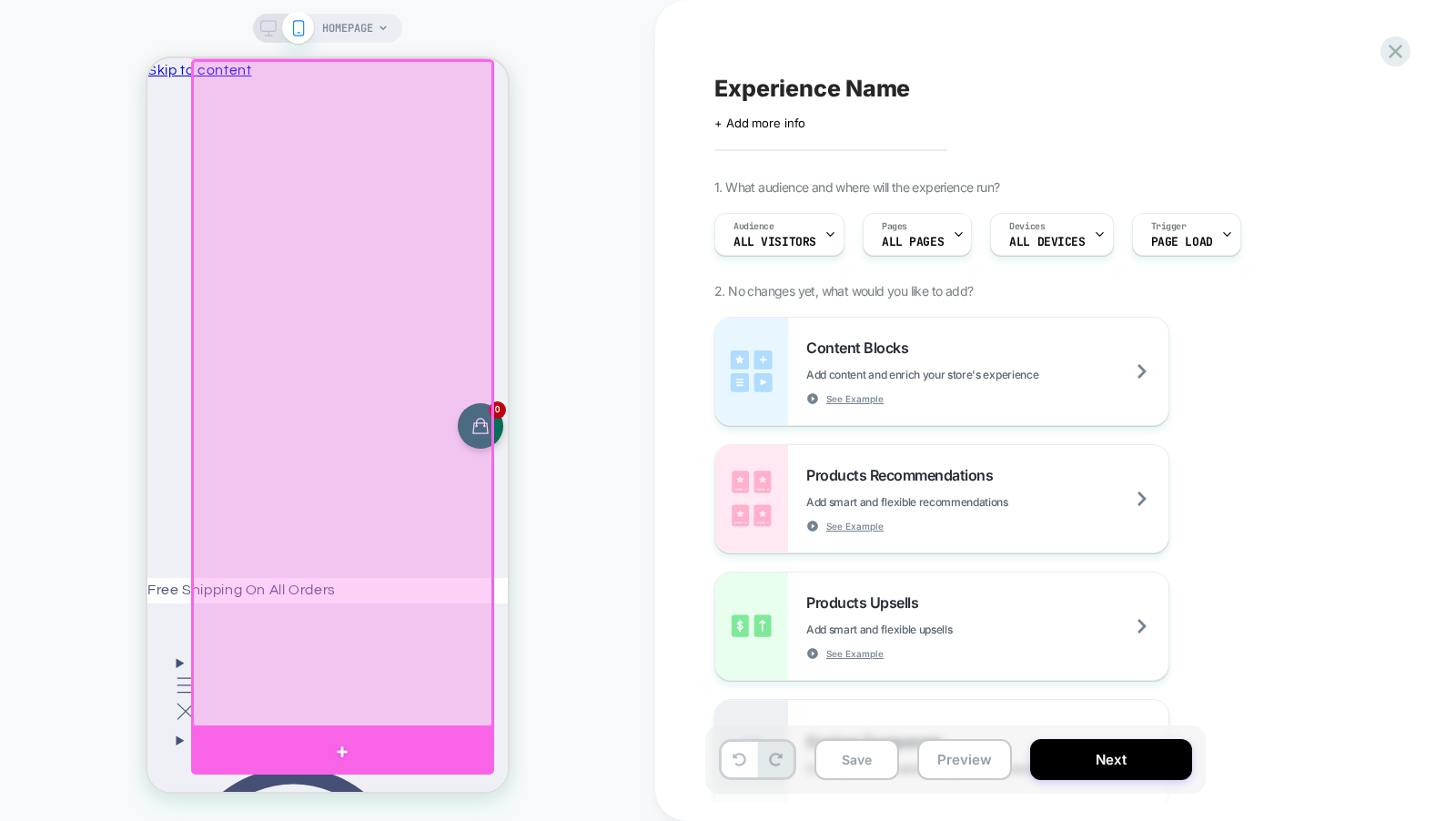
click at [357, 731] on div at bounding box center [342, 752] width 303 height 47
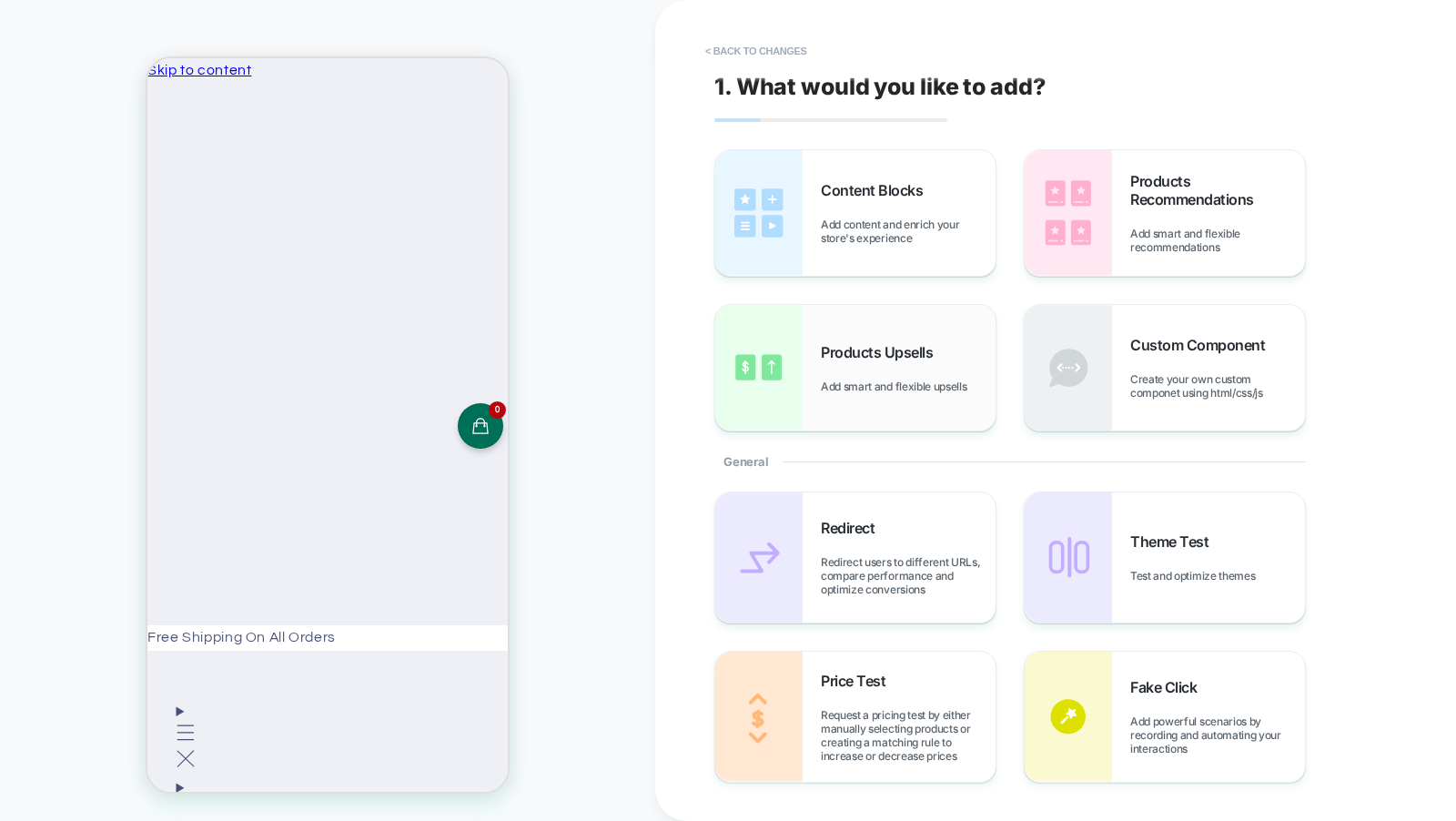
click at [927, 340] on div "Products Upsells Add smart and flexible upsells" at bounding box center [856, 367] width 280 height 125
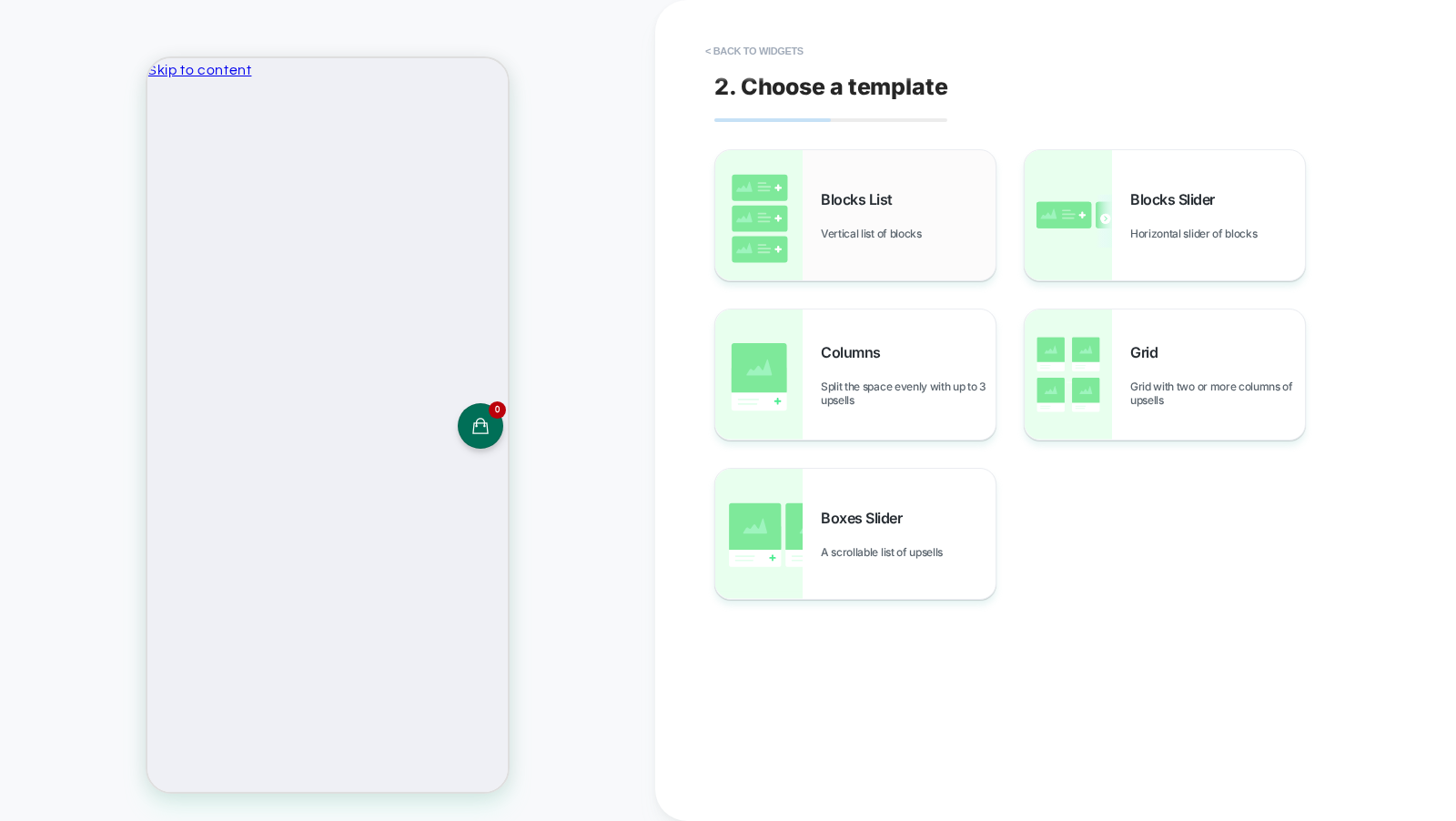
click at [930, 245] on div "Blocks List Vertical list of blocks" at bounding box center [856, 215] width 280 height 130
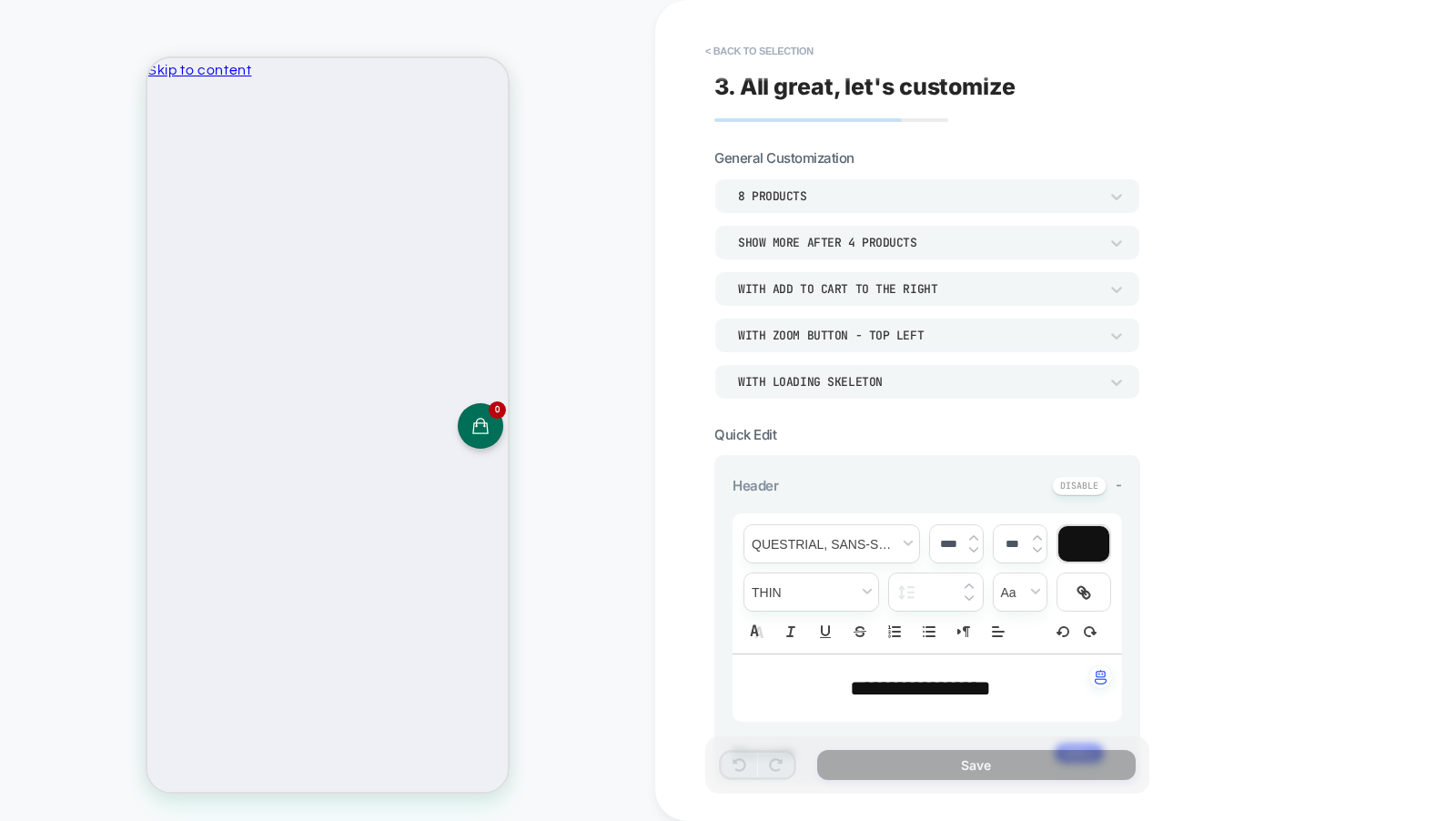
scroll to position [726, 0]
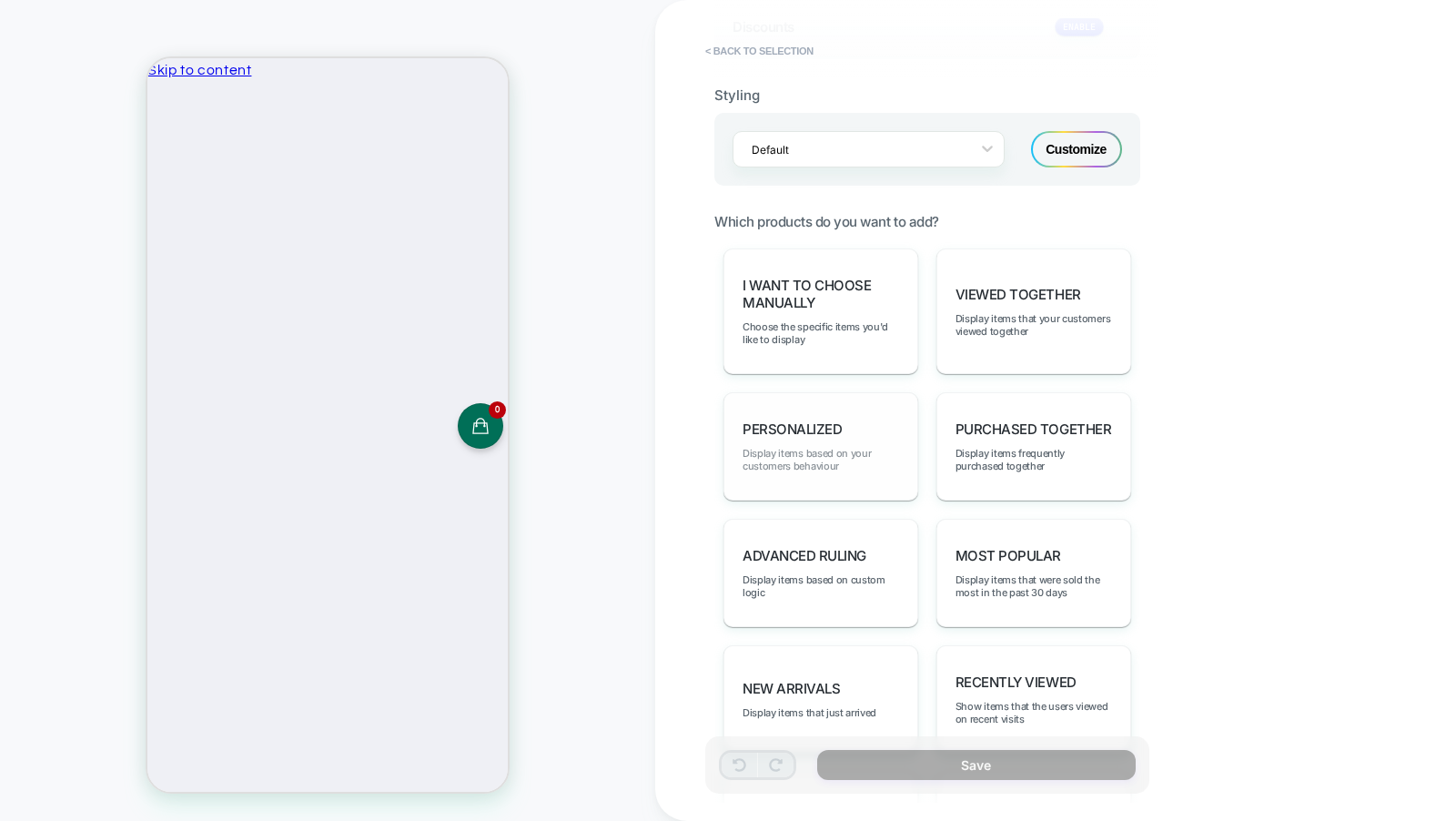
click at [854, 446] on span "Display items based on your customers behaviour" at bounding box center [820, 459] width 157 height 26
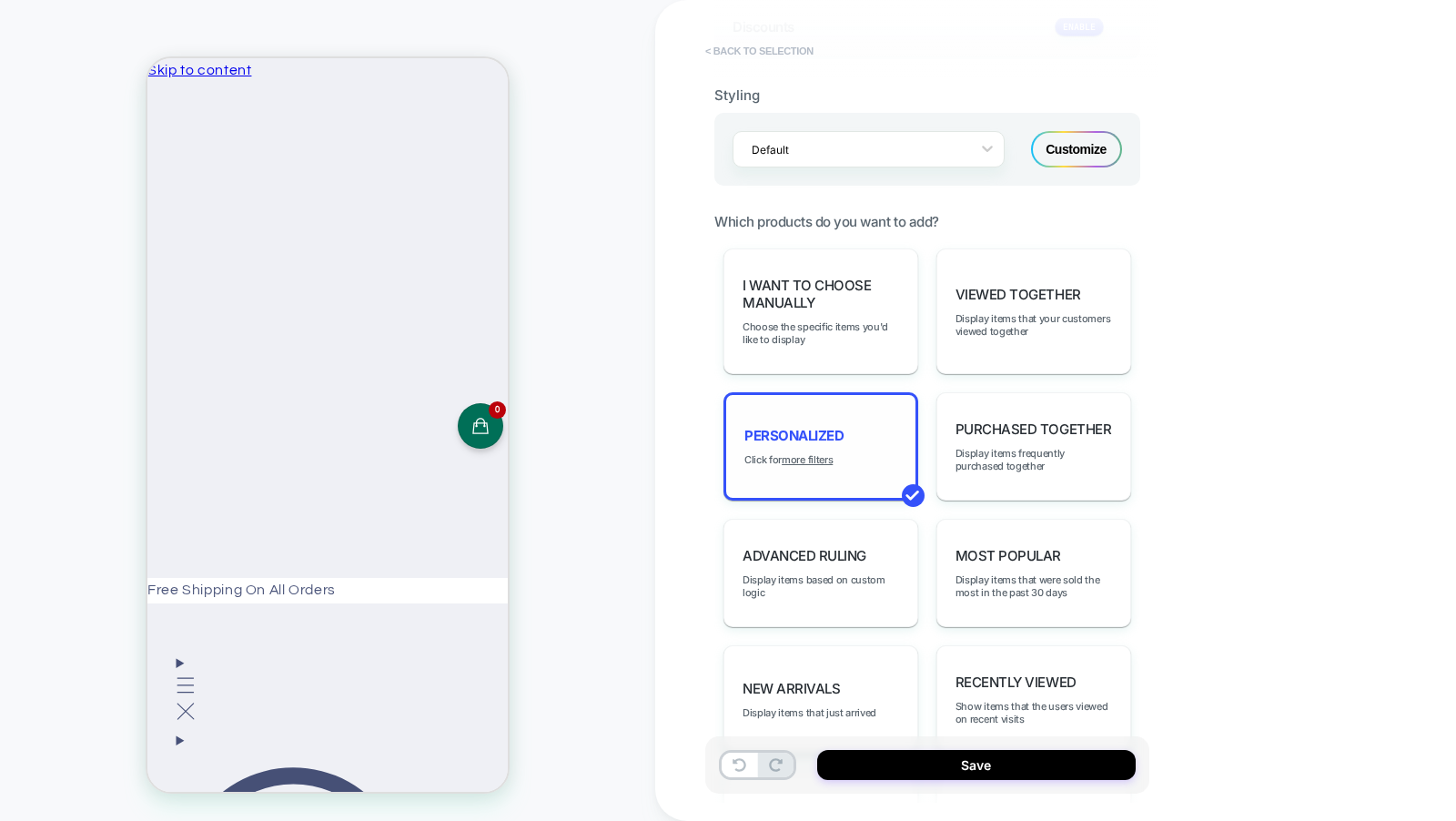
click at [799, 52] on button "< Back to selection" at bounding box center [759, 51] width 126 height 30
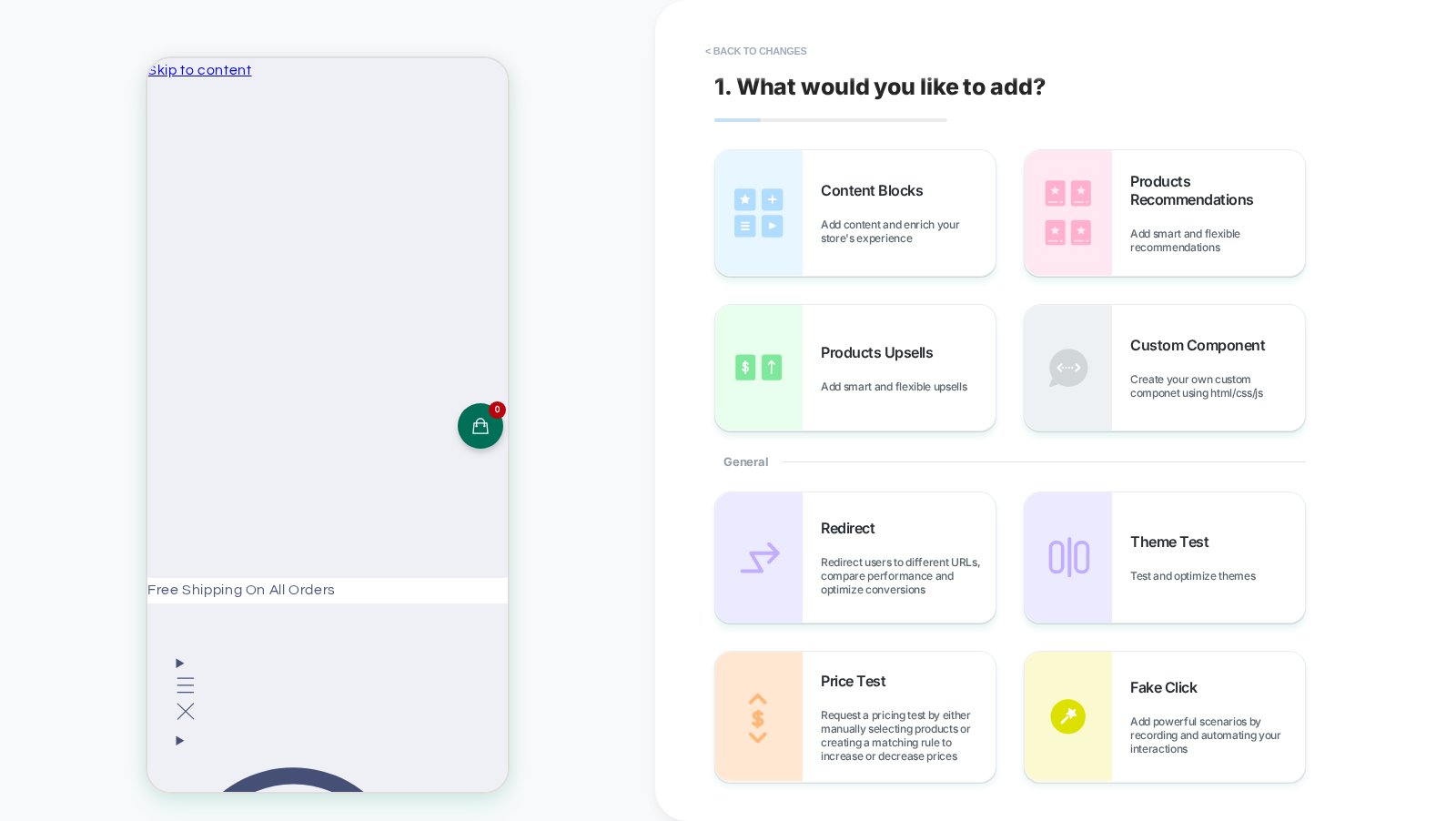
click at [799, 52] on button "< Back to changes" at bounding box center [756, 51] width 120 height 30
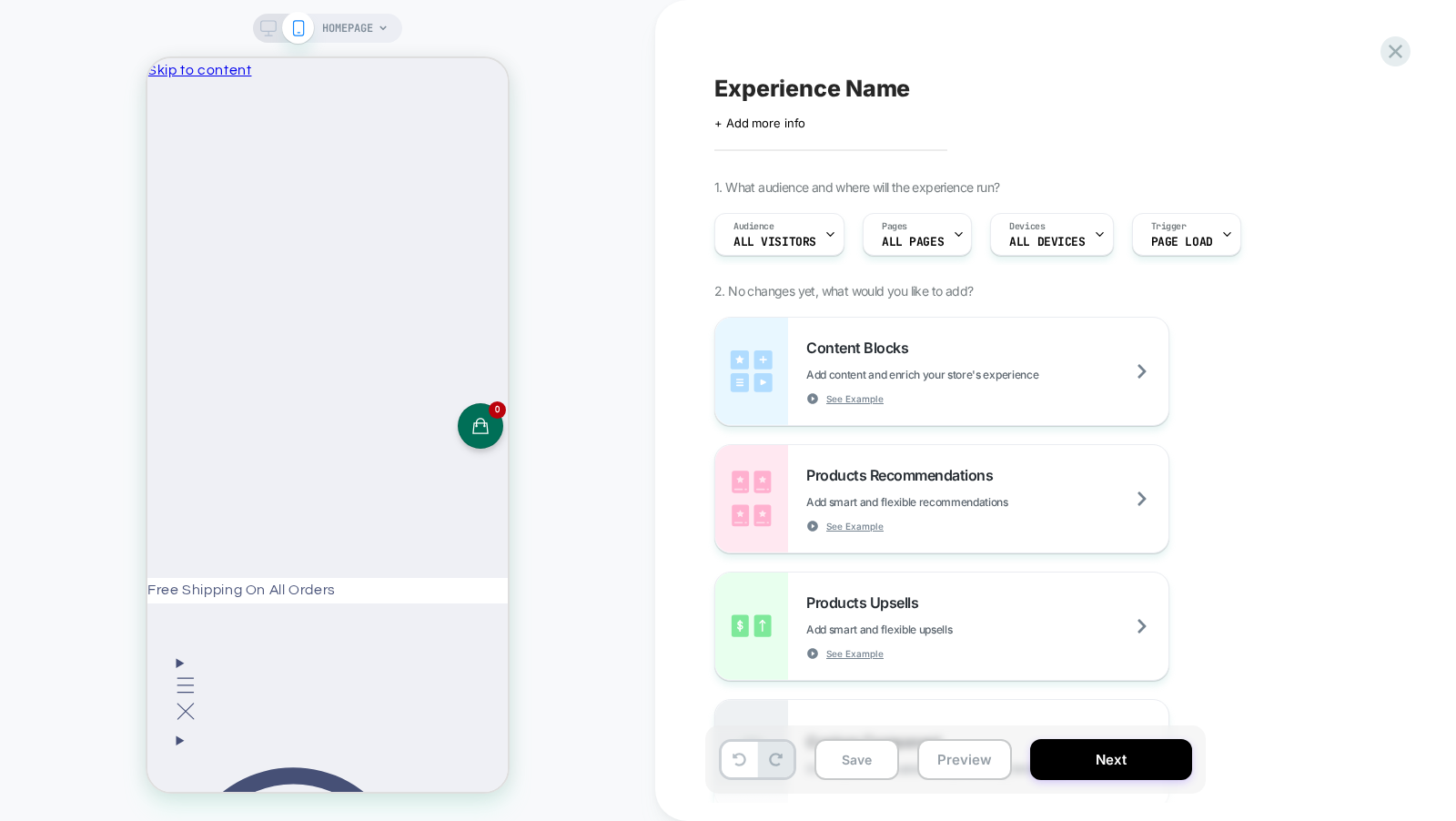
click at [799, 52] on div "Experience Name Click to edit experience details + Add more info 1. What audien…" at bounding box center [1046, 410] width 682 height 785
click at [1397, 53] on icon at bounding box center [1396, 51] width 14 height 14
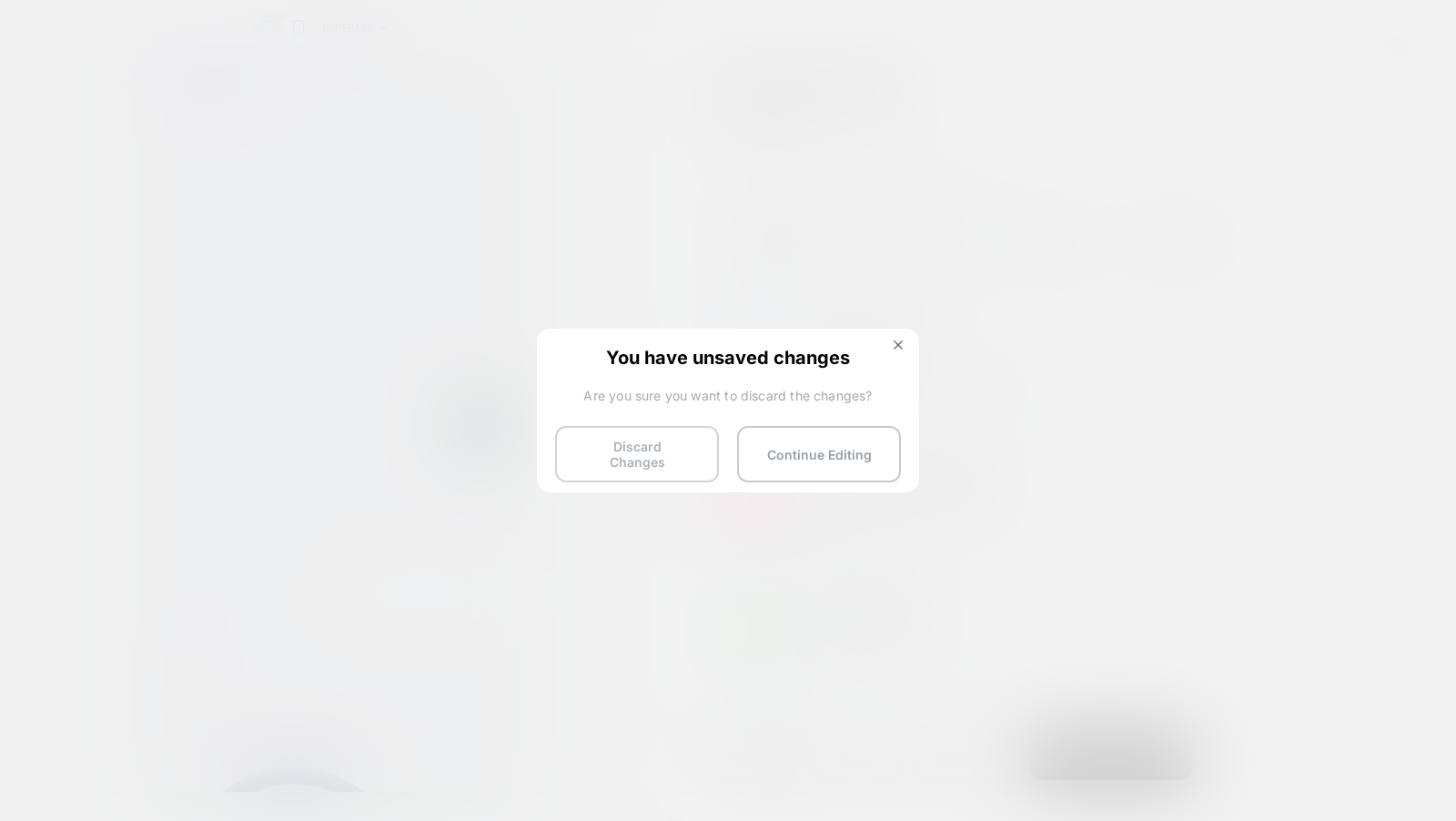
click at [590, 461] on button "Discard Changes" at bounding box center [637, 453] width 164 height 56
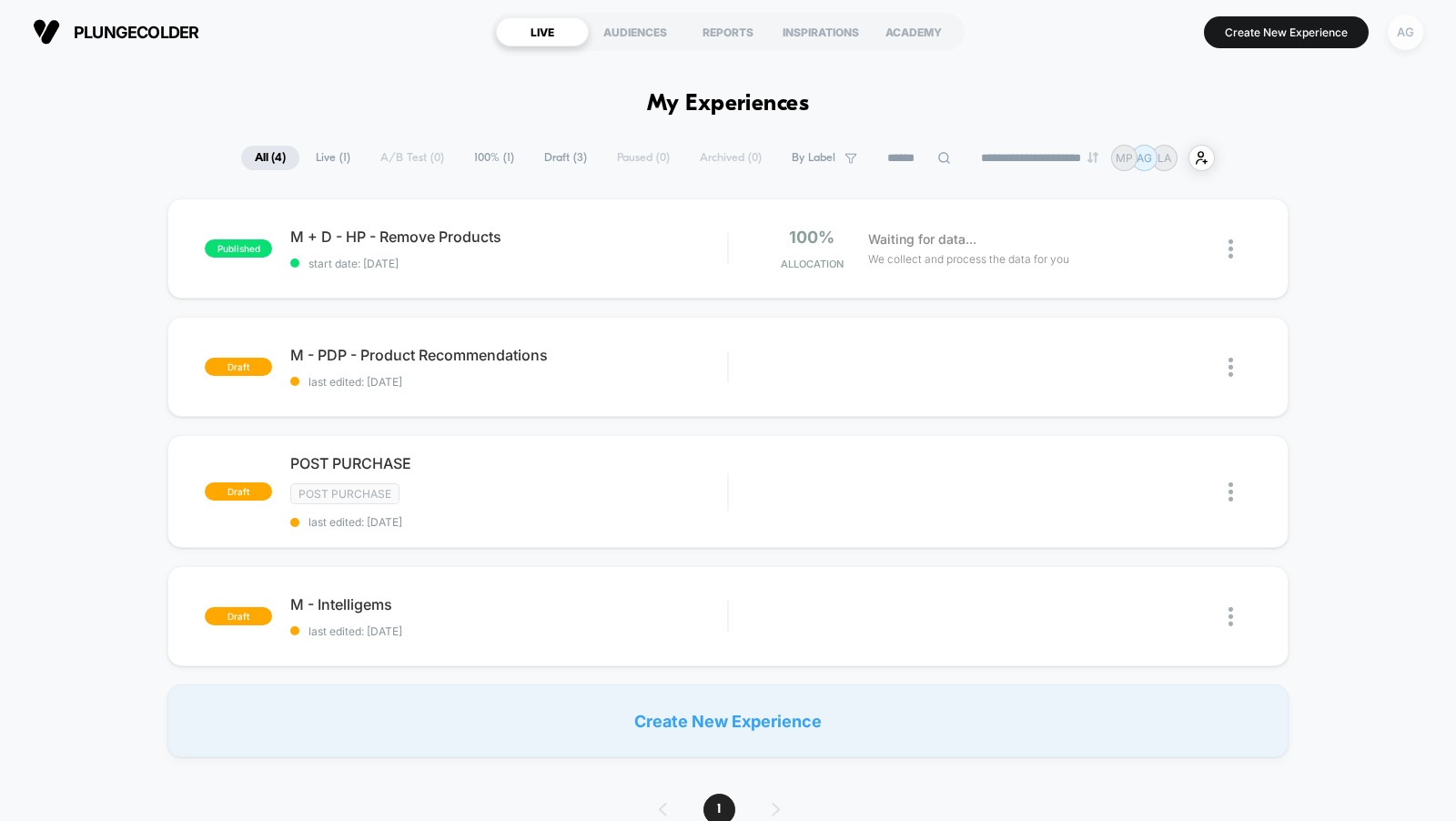
click at [1400, 24] on div "AG" at bounding box center [1406, 33] width 35 height 35
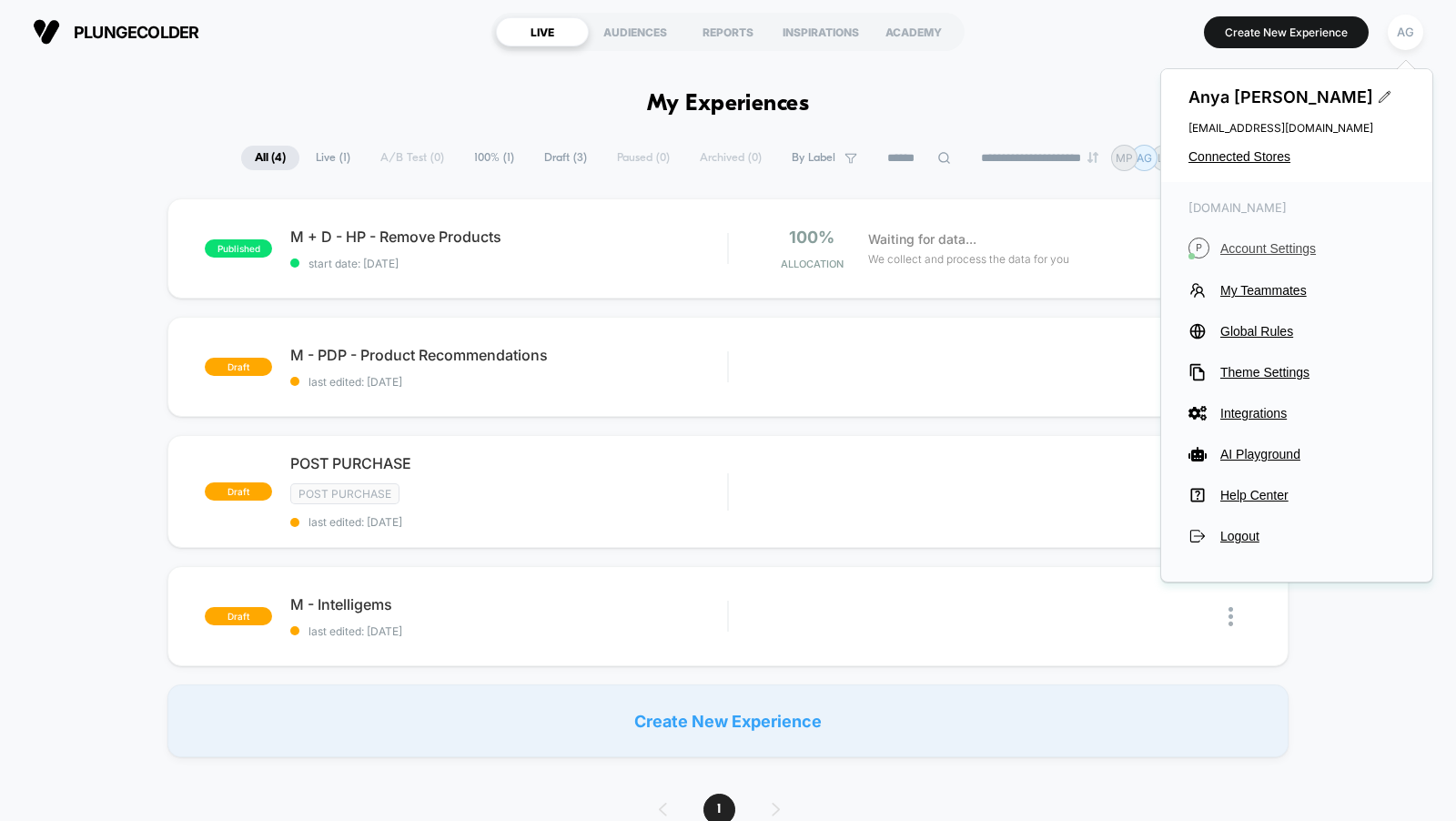
click at [1274, 242] on span "Account Settings" at bounding box center [1312, 248] width 184 height 15
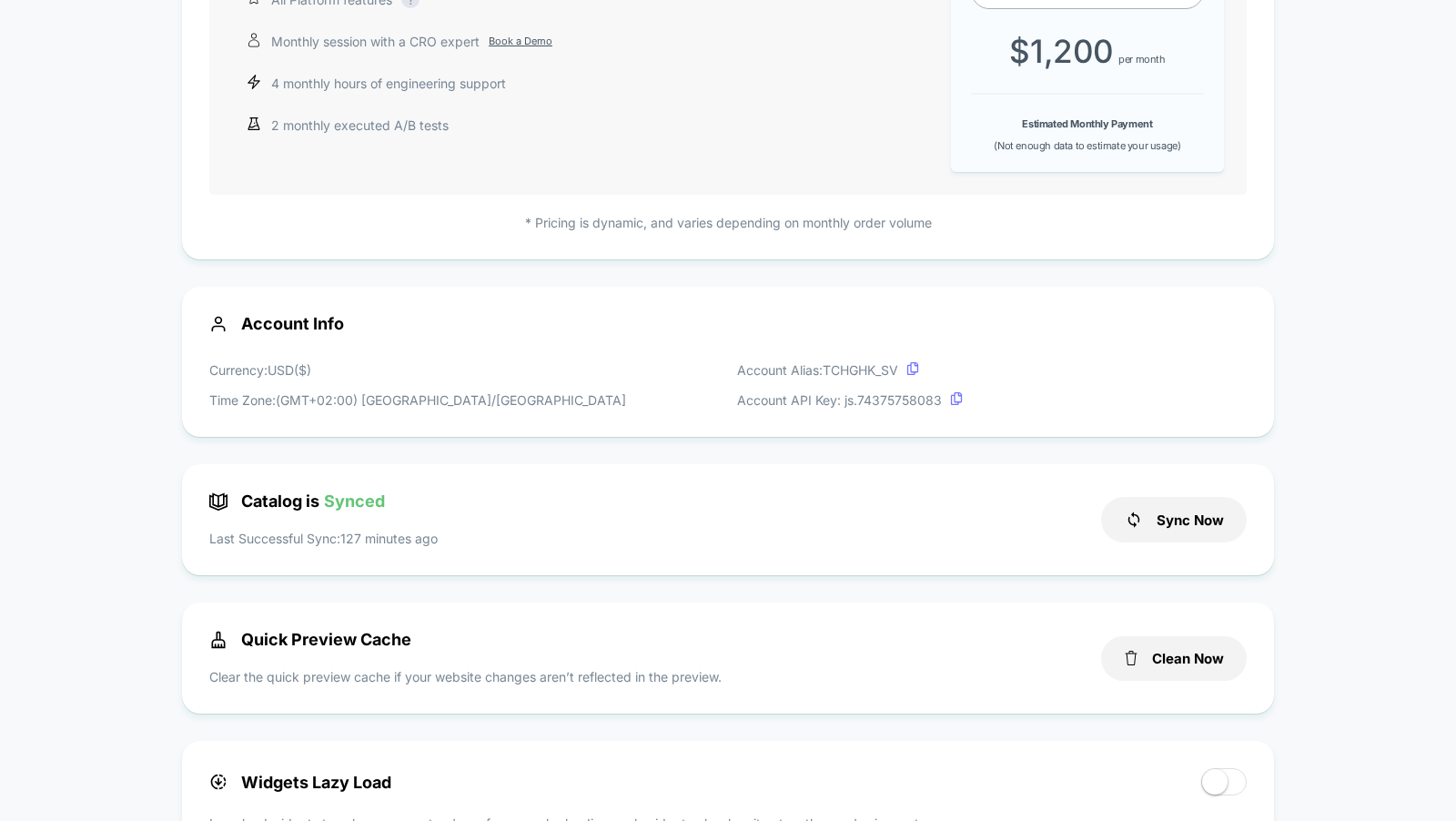
scroll to position [302, 0]
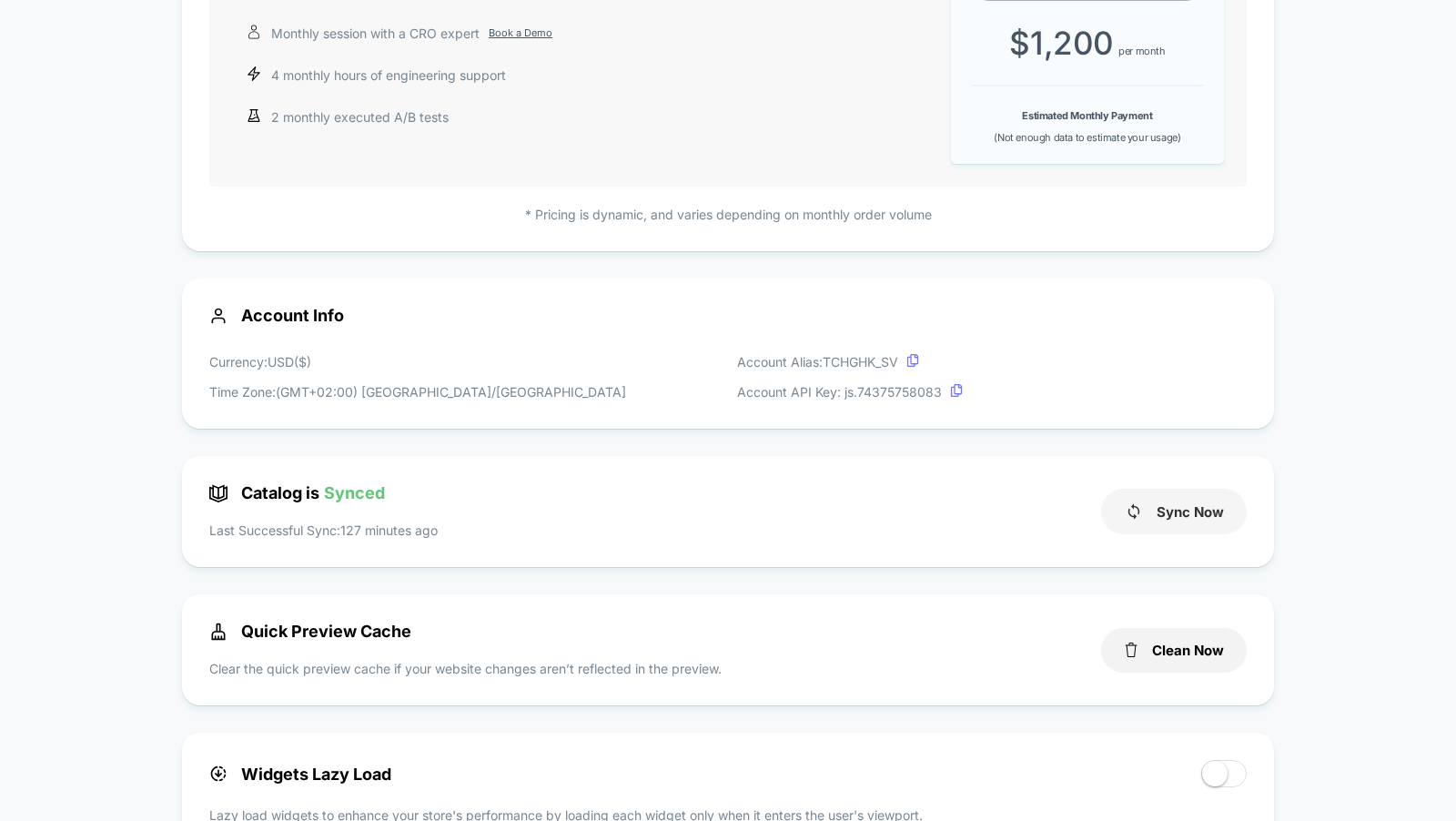
click at [1176, 503] on button "Sync Now" at bounding box center [1174, 512] width 146 height 45
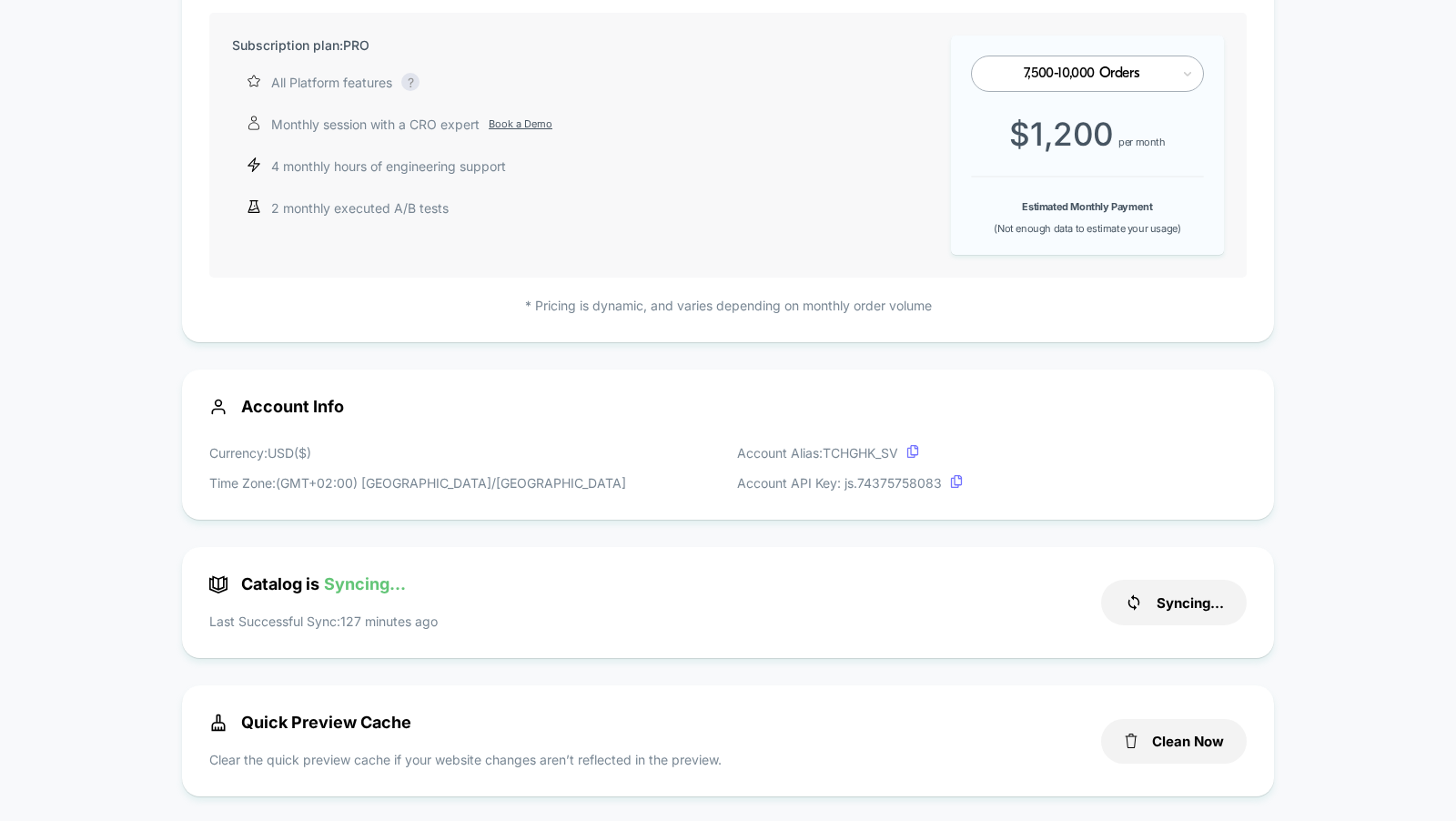
scroll to position [0, 0]
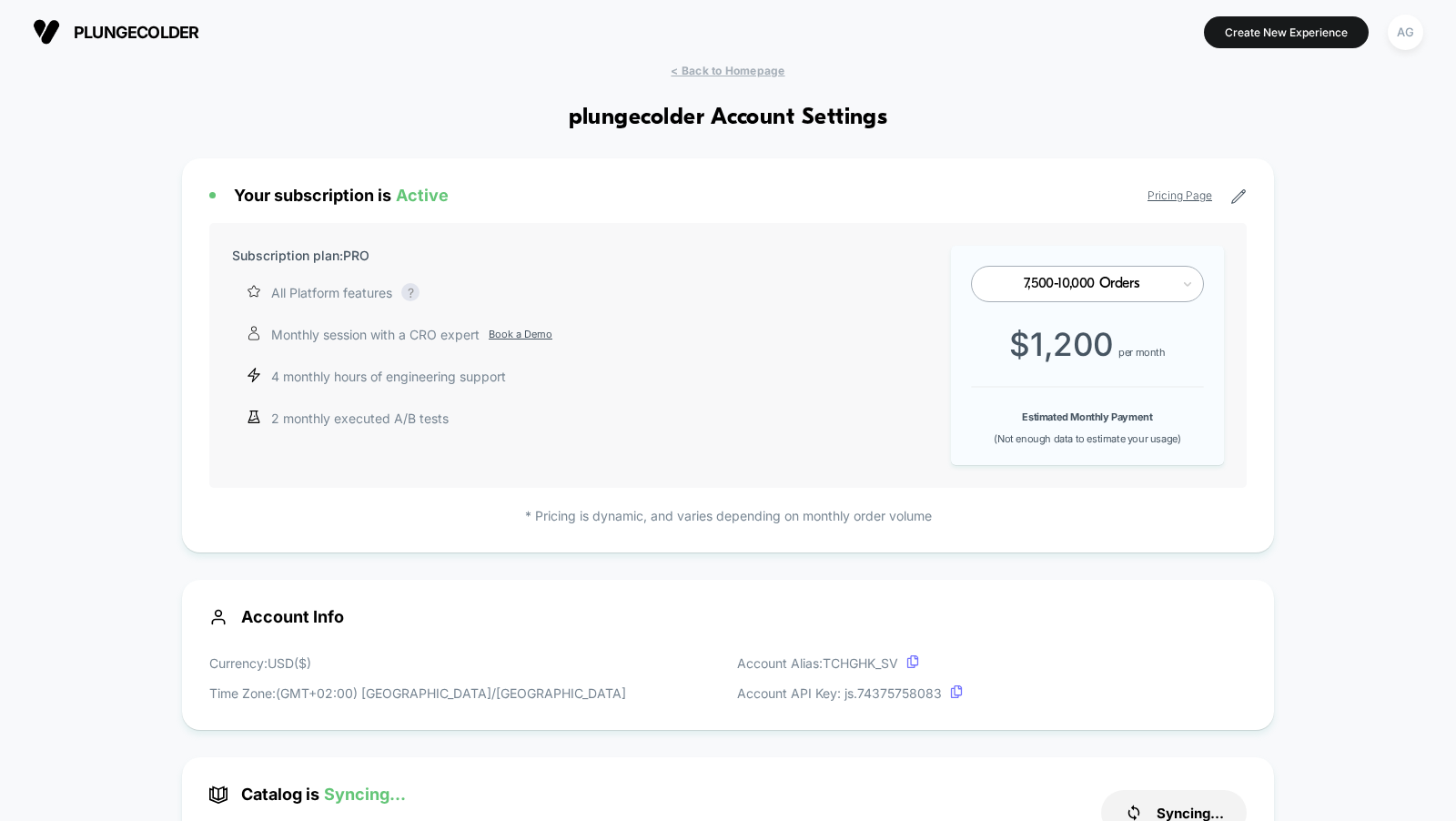
click at [719, 75] on span "< Back to Homepage" at bounding box center [727, 71] width 113 height 14
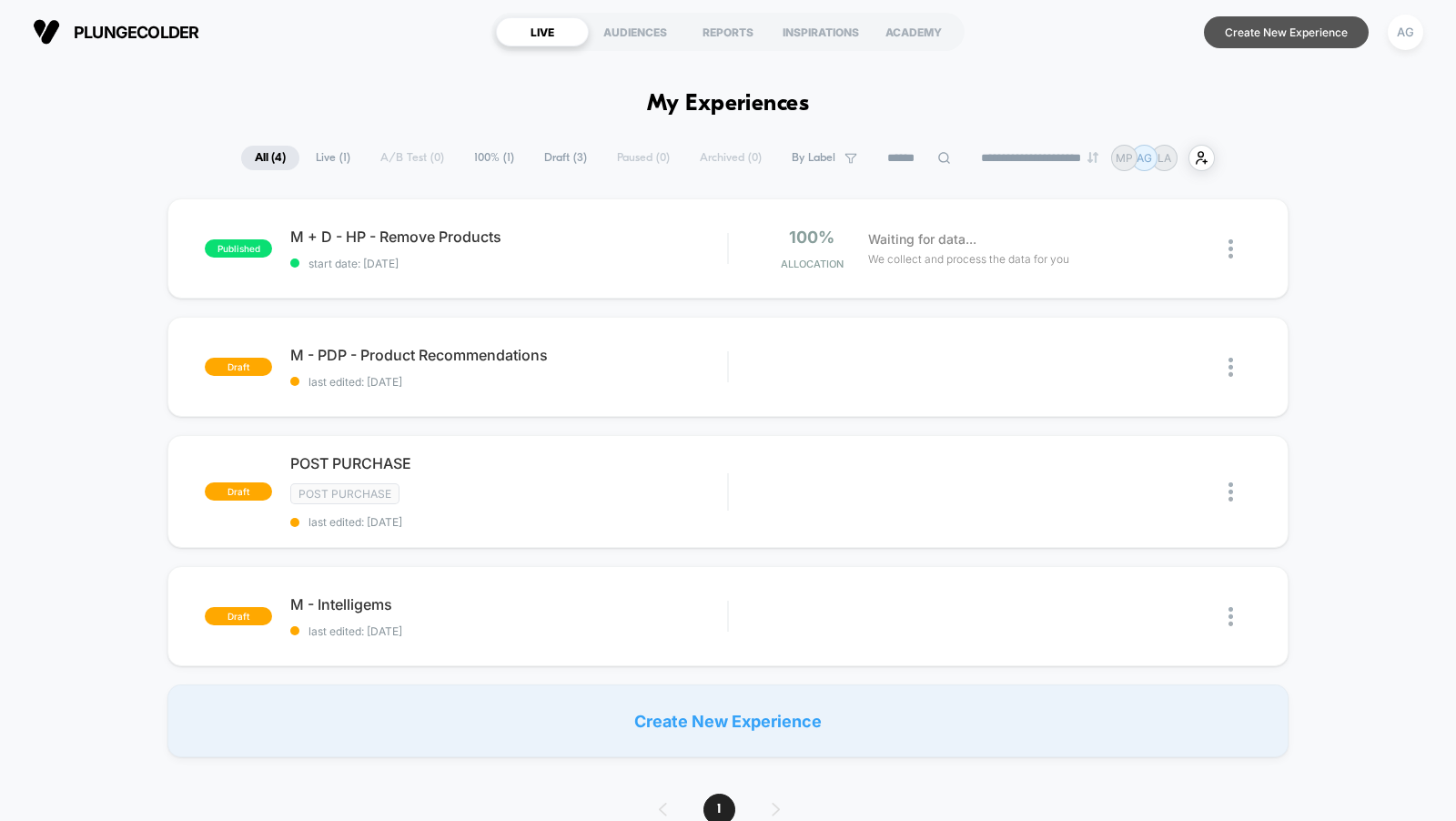
click at [1274, 41] on button "Create New Experience" at bounding box center [1285, 33] width 165 height 32
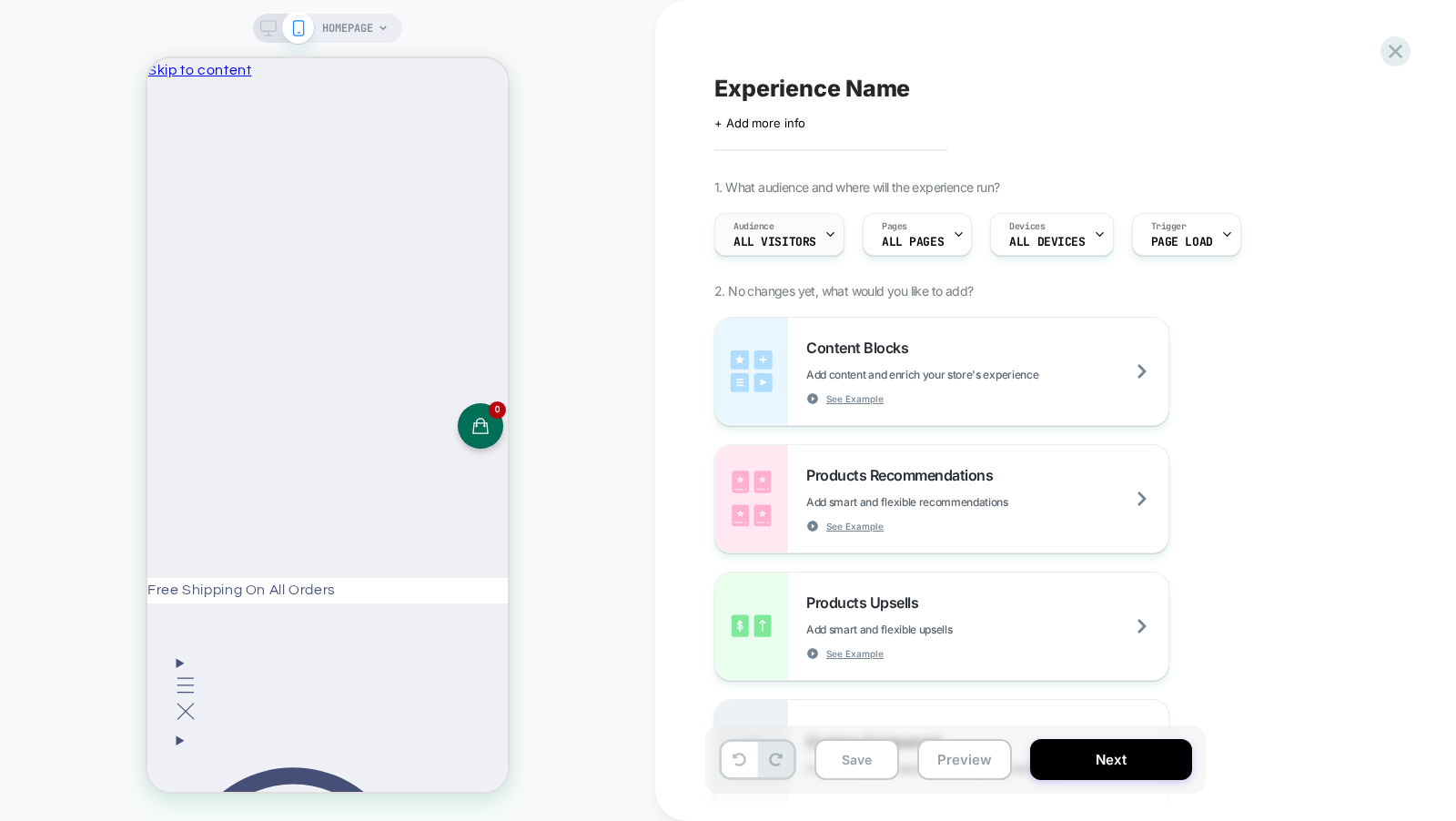
click at [770, 239] on span "All Visitors" at bounding box center [775, 241] width 83 height 13
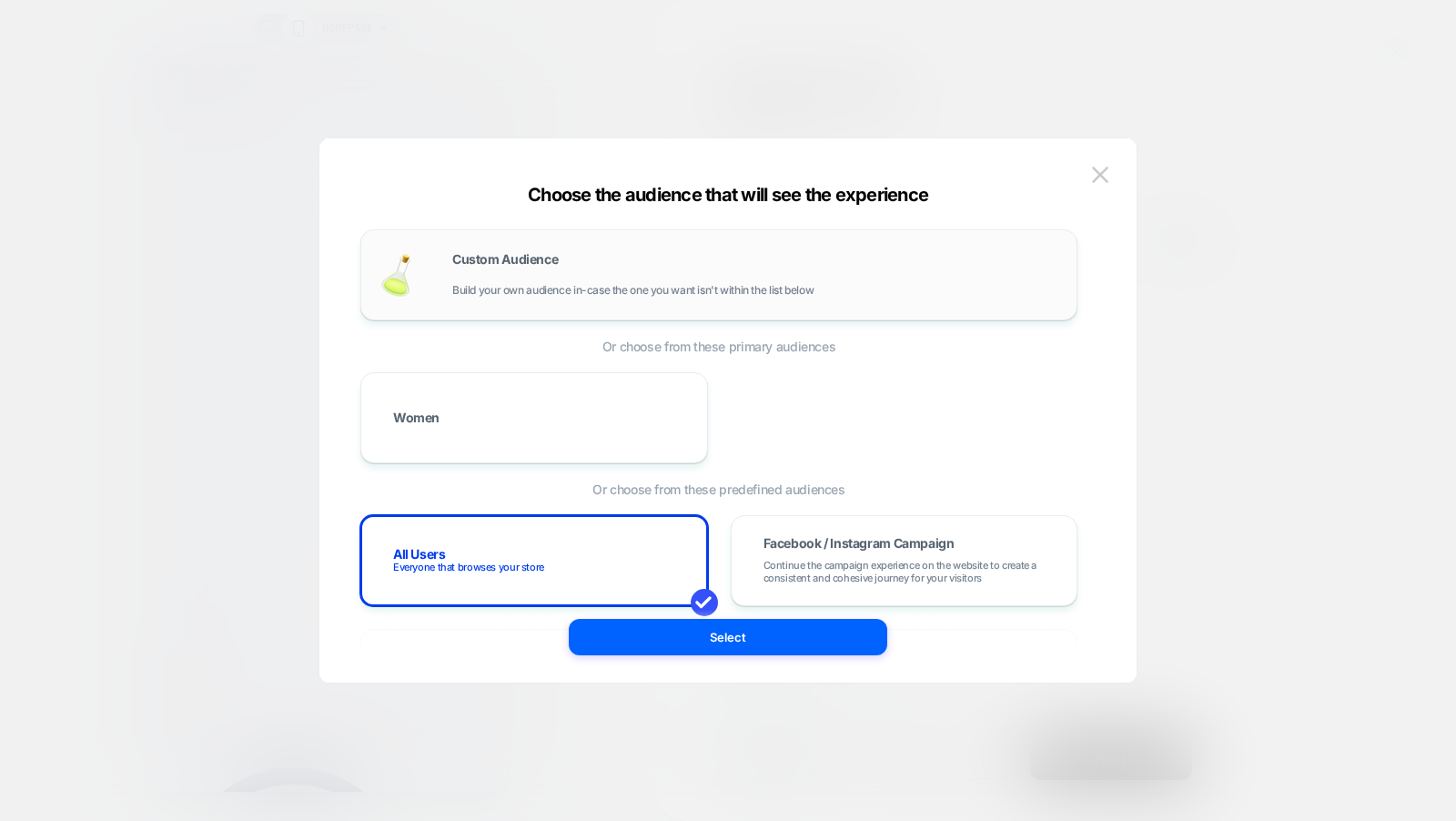
click at [690, 259] on div "Custom Audience Build your own audience in-case the one you want isn't within t…" at bounding box center [755, 275] width 606 height 43
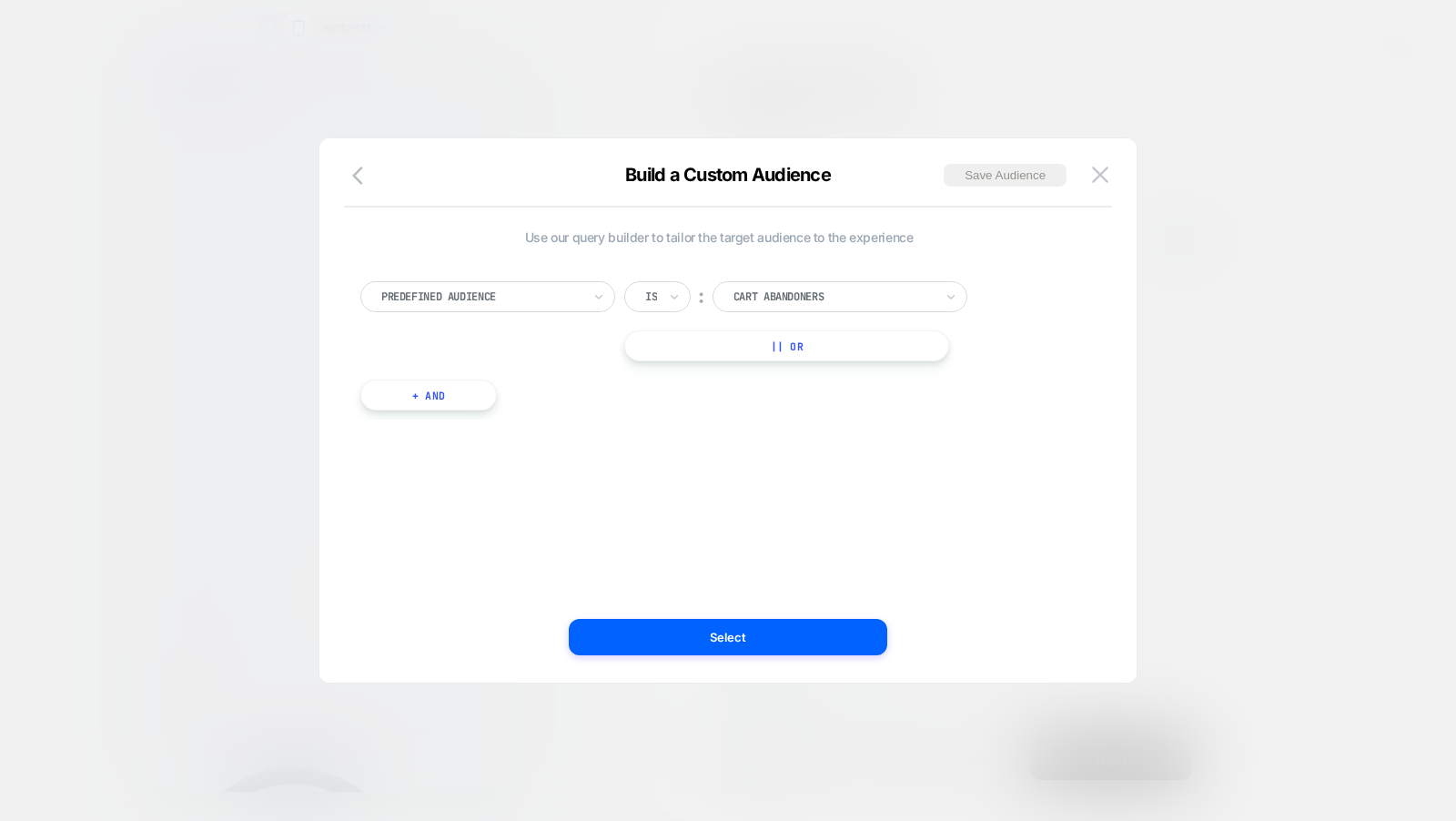
click at [470, 278] on div "Predefined Audience Is ︰ Cart Abandoners || Or + And" at bounding box center [719, 337] width 735 height 166
click at [470, 292] on div at bounding box center [481, 297] width 200 height 17
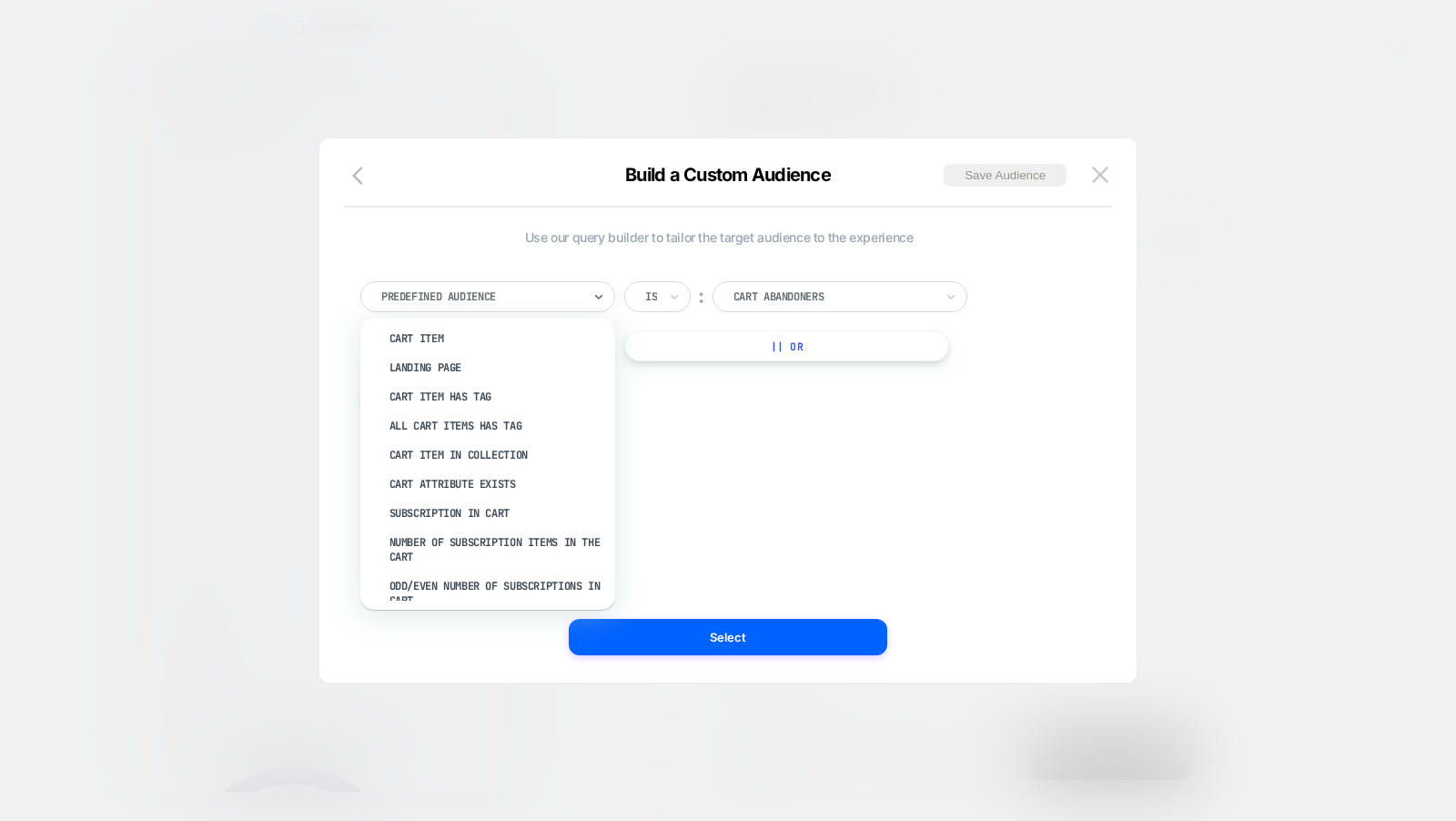
scroll to position [298, 0]
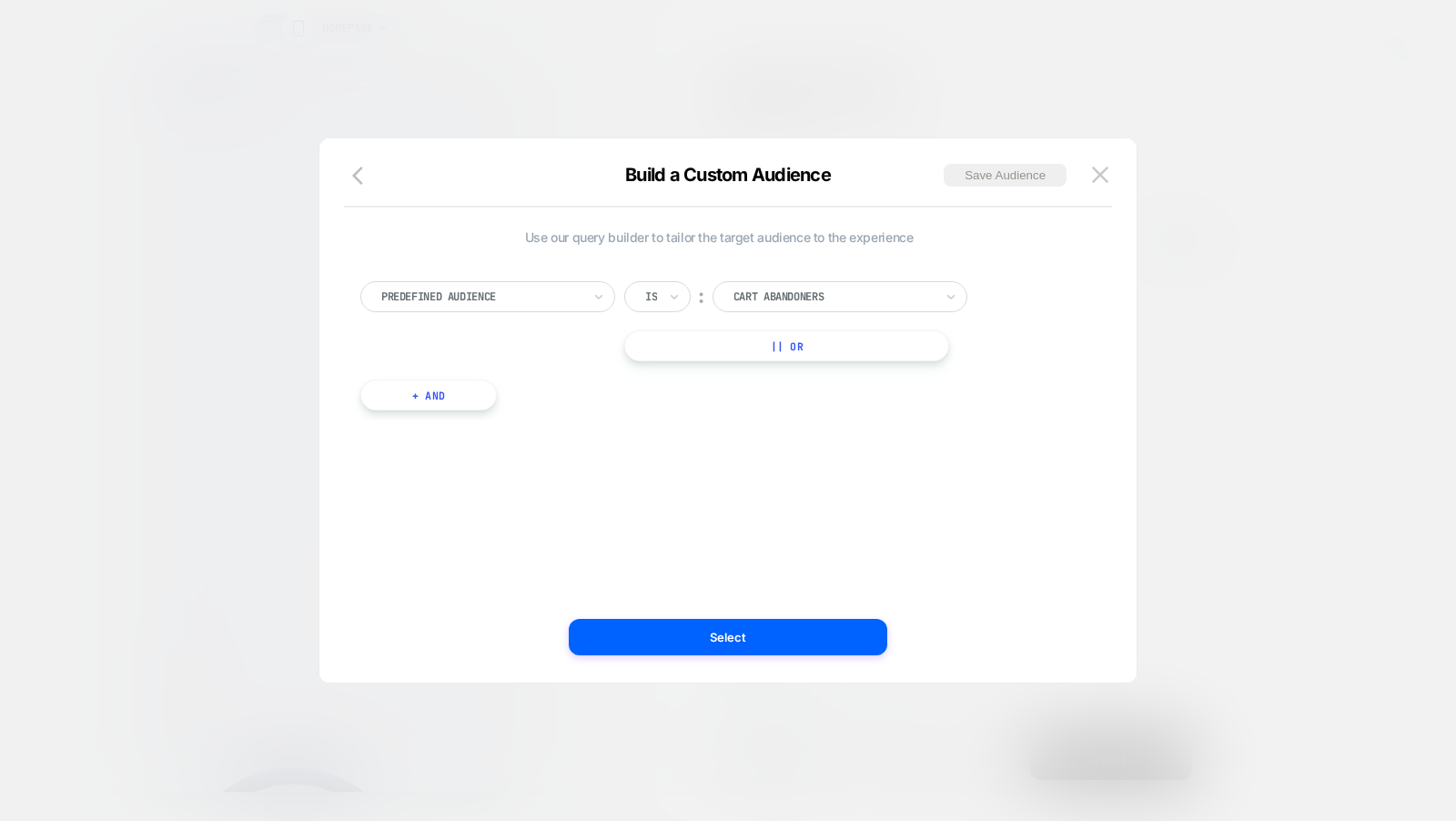
click at [351, 161] on div "Use our query builder to tailor the target audience to the experience Predefine…" at bounding box center [728, 420] width 763 height 526
click at [354, 170] on icon "button" at bounding box center [363, 175] width 22 height 22
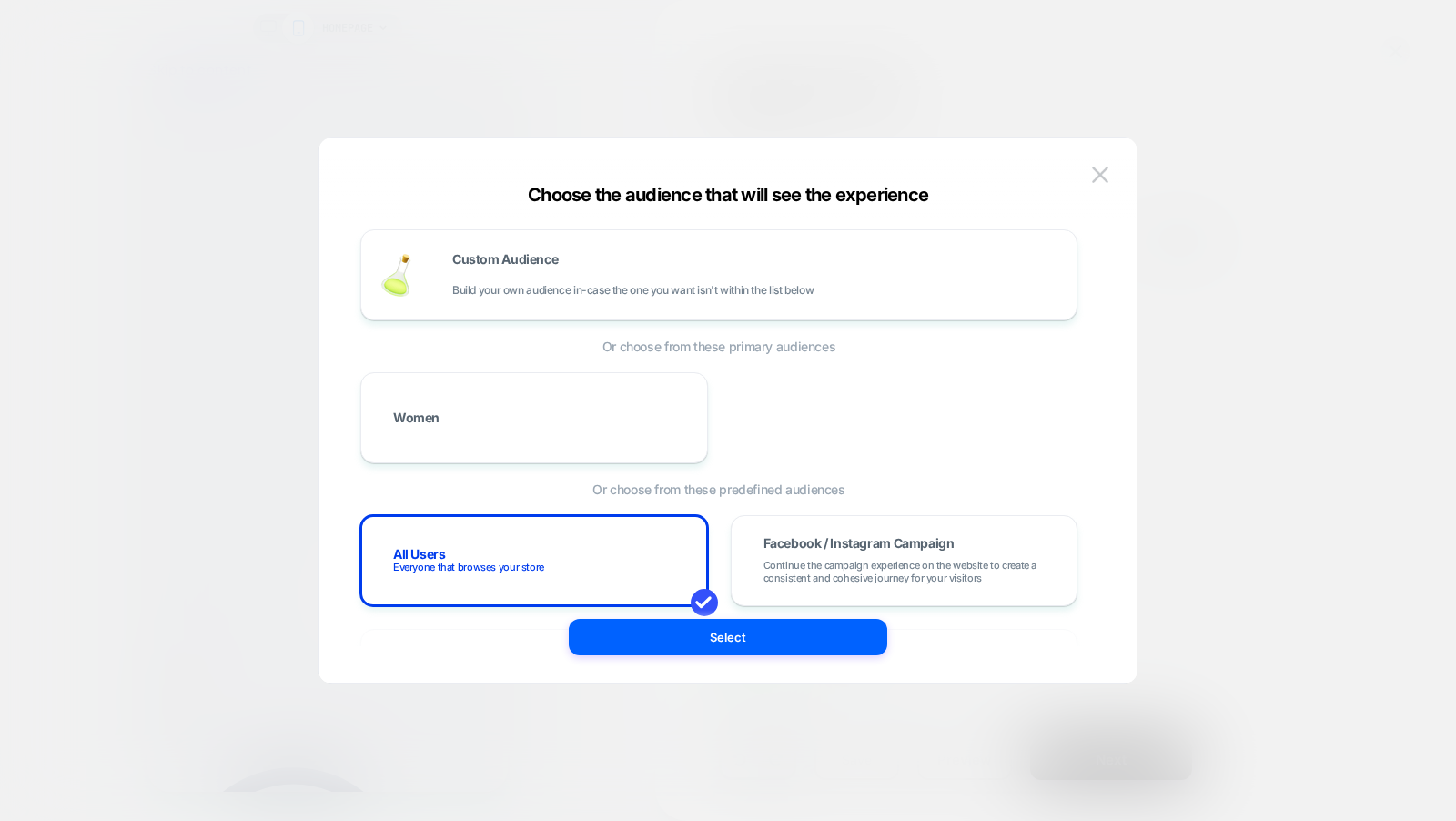
click at [630, 100] on div at bounding box center [728, 410] width 1456 height 821
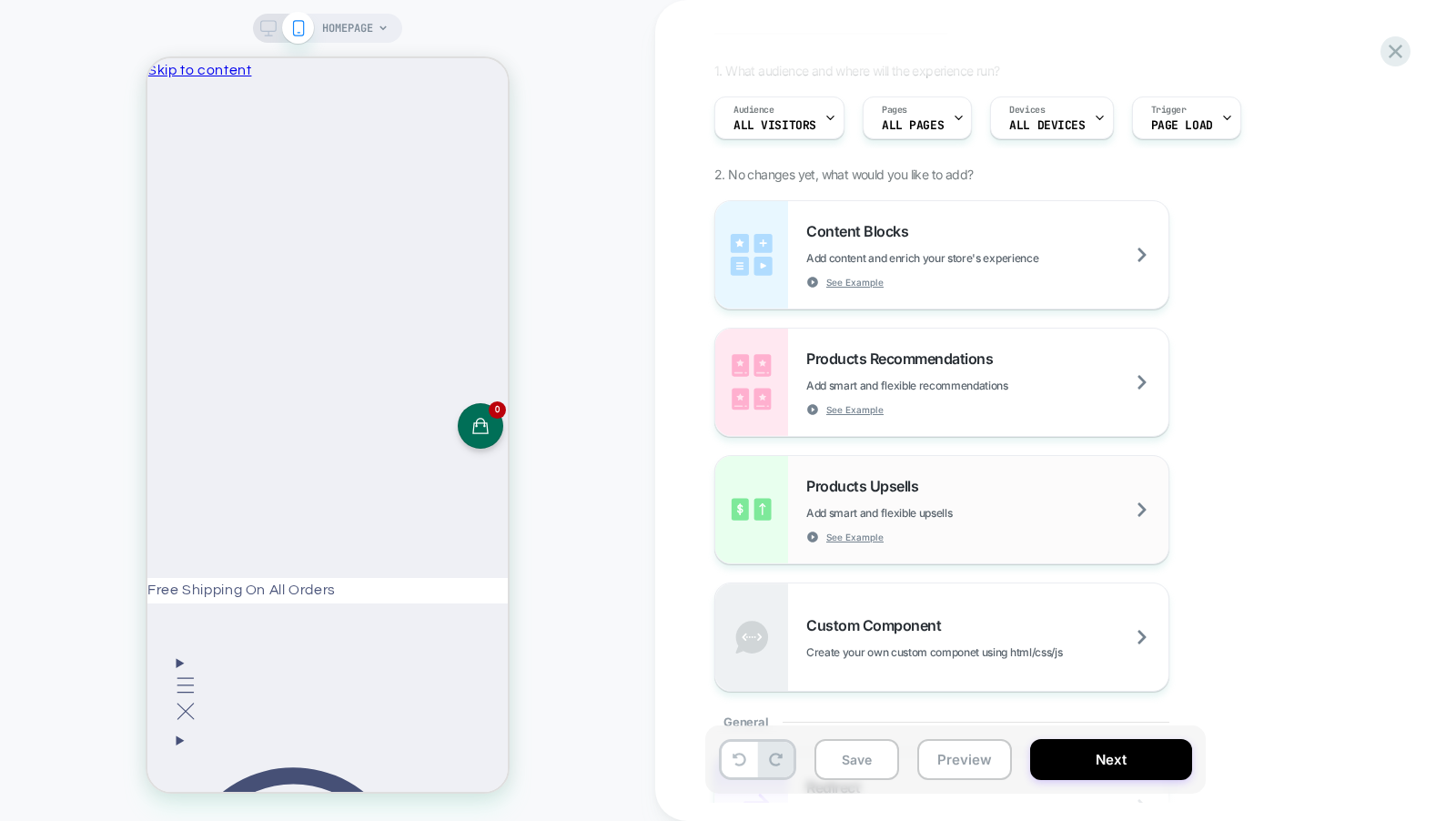
scroll to position [128, 0]
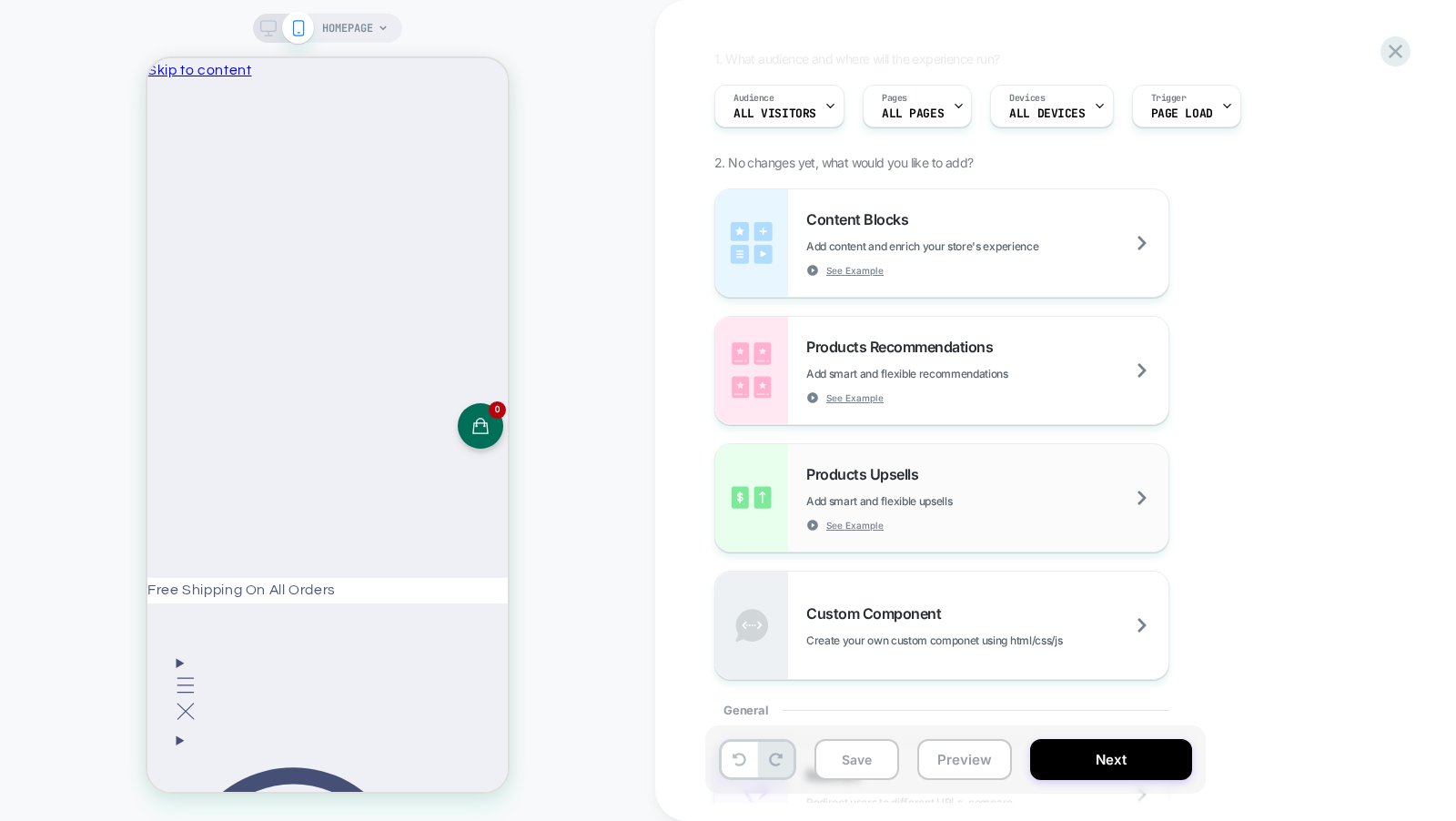
click at [950, 477] on div "Products Upsells Add smart and flexible upsells See Example" at bounding box center [987, 498] width 362 height 66
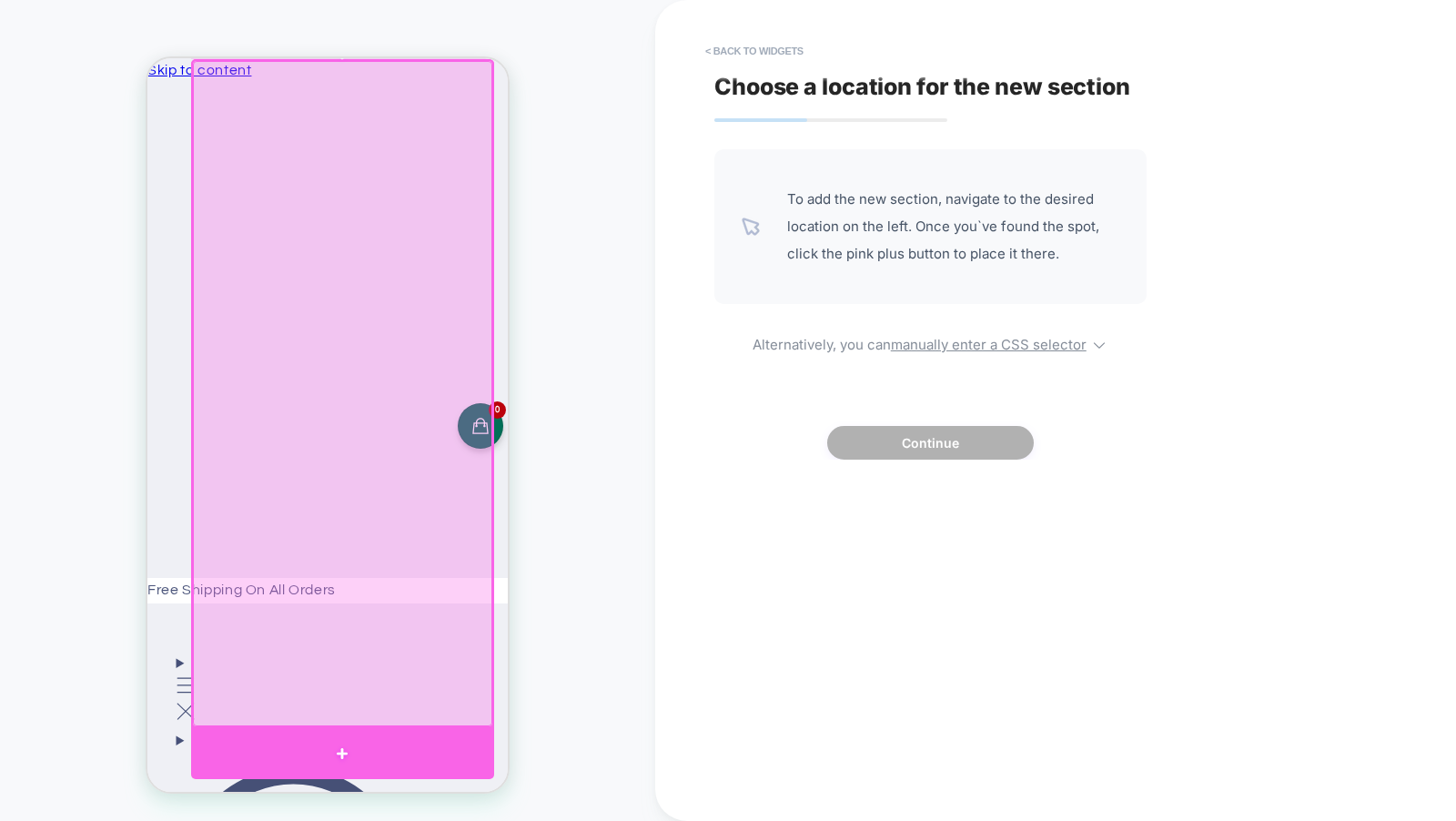
click at [359, 746] on div at bounding box center [342, 753] width 303 height 50
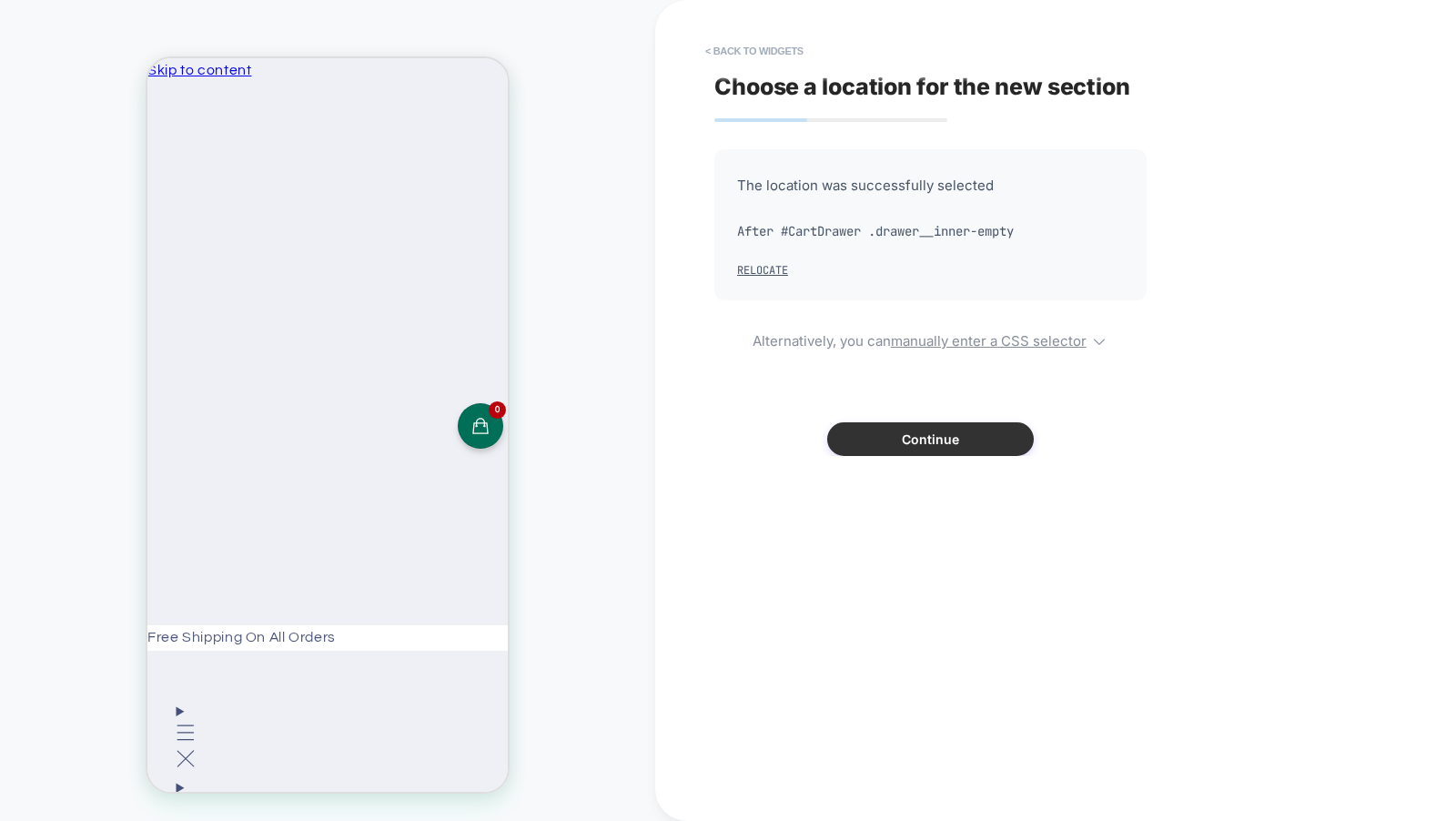
click at [957, 445] on button "Continue" at bounding box center [931, 439] width 207 height 34
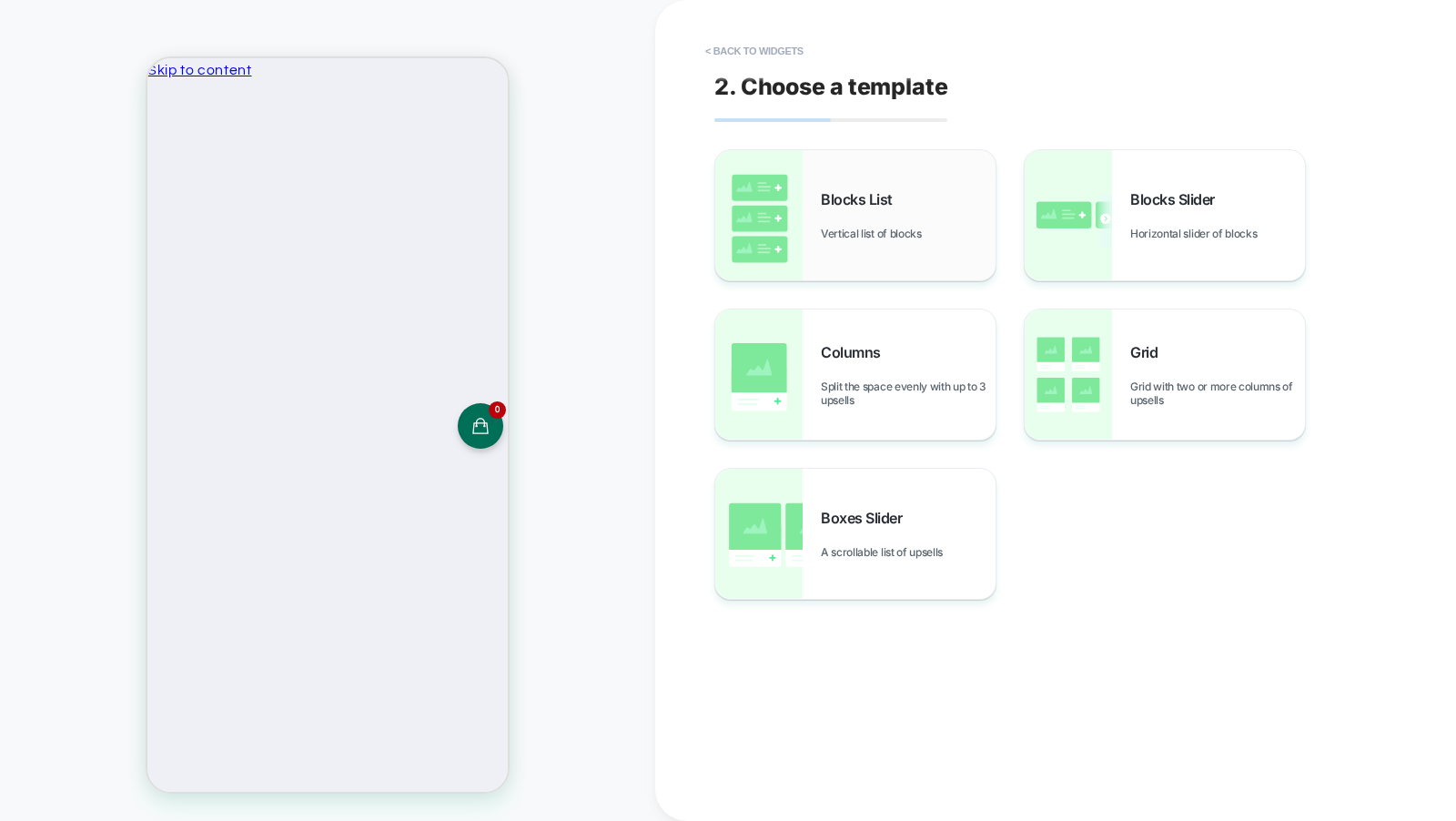
click at [875, 206] on span "Blocks List" at bounding box center [862, 199] width 81 height 18
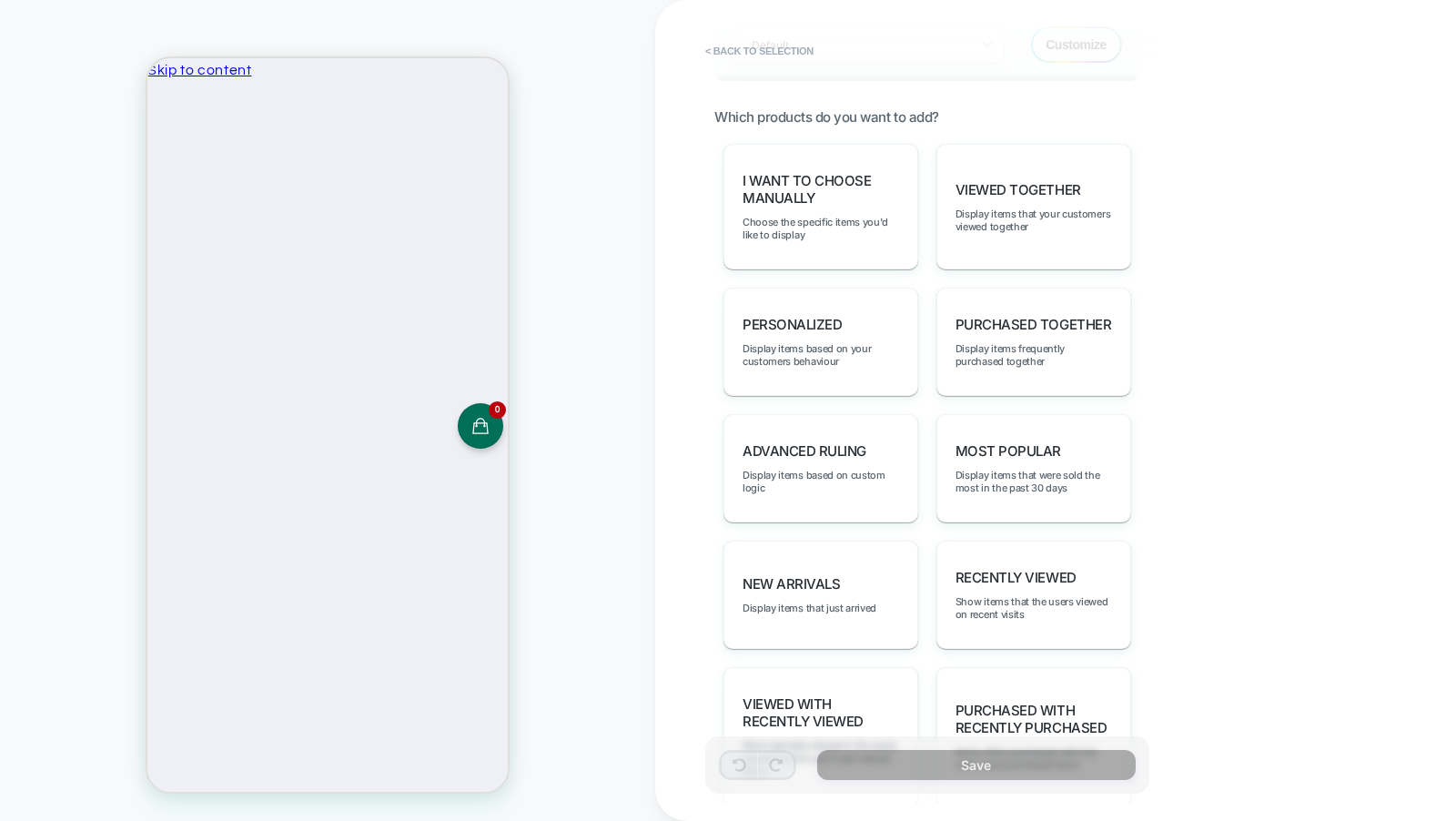
scroll to position [839, 0]
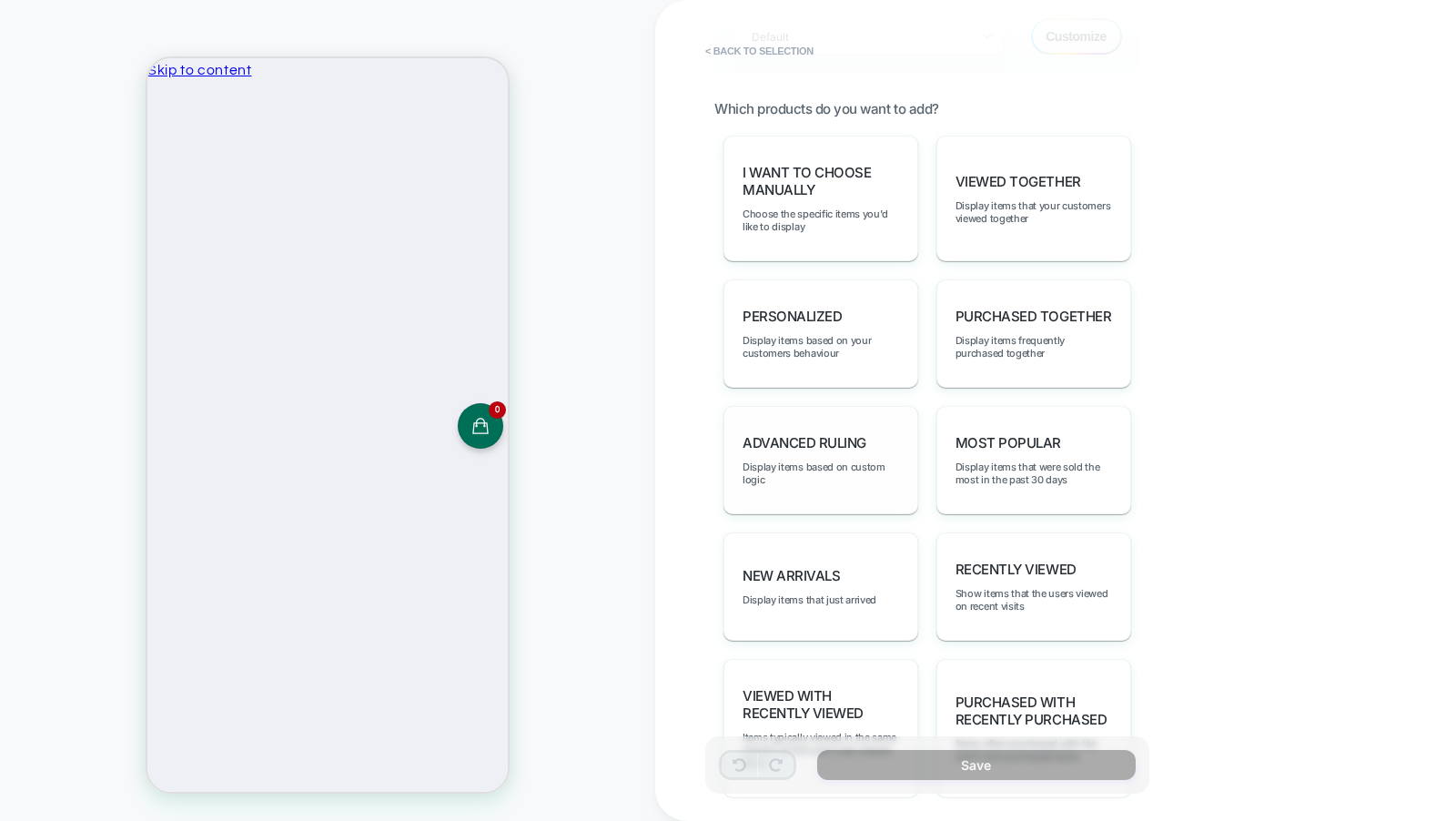
click at [840, 435] on span "Advanced Ruling" at bounding box center [804, 443] width 124 height 18
type textarea "*"
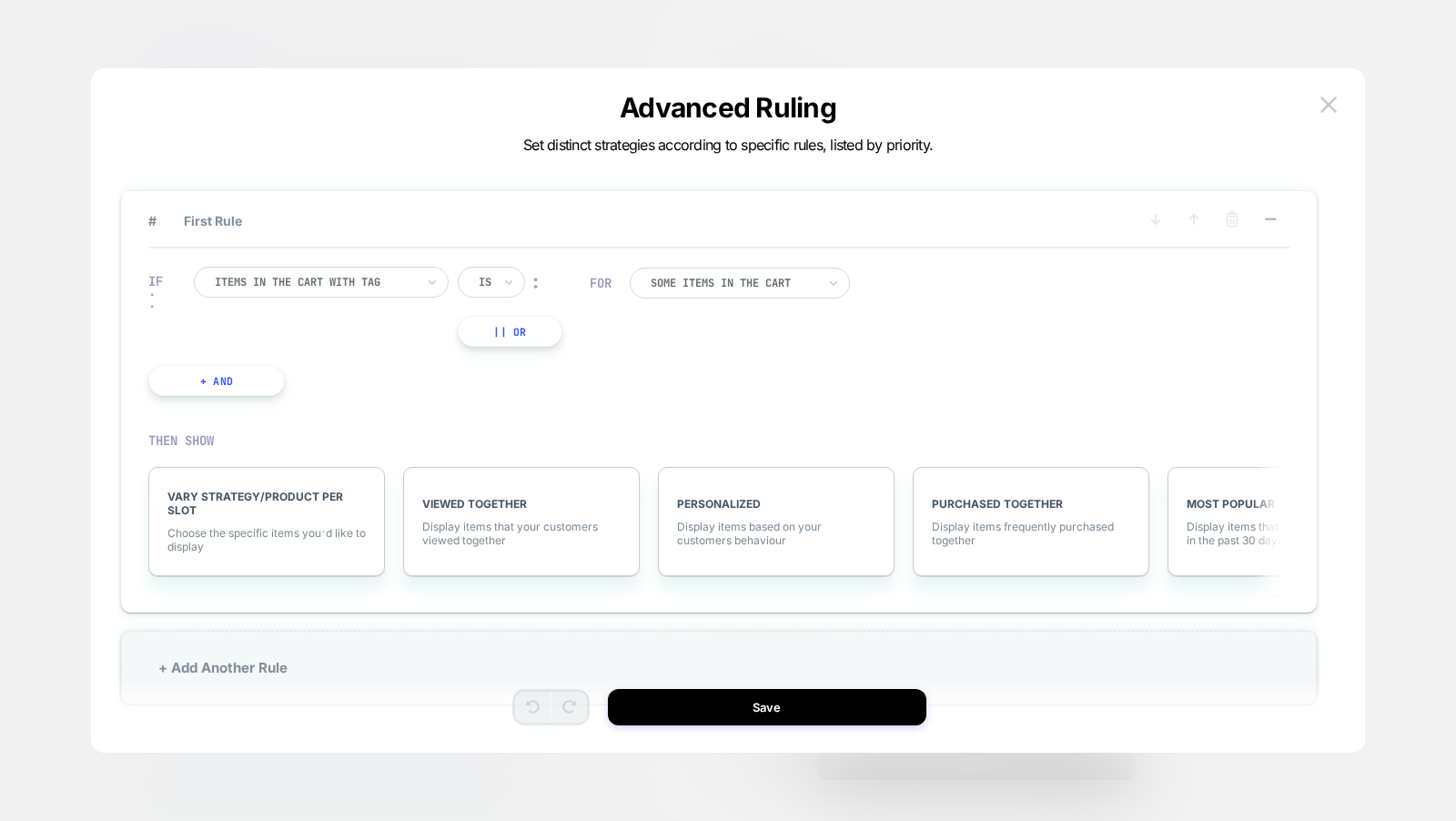
click at [402, 282] on div at bounding box center [314, 282] width 200 height 17
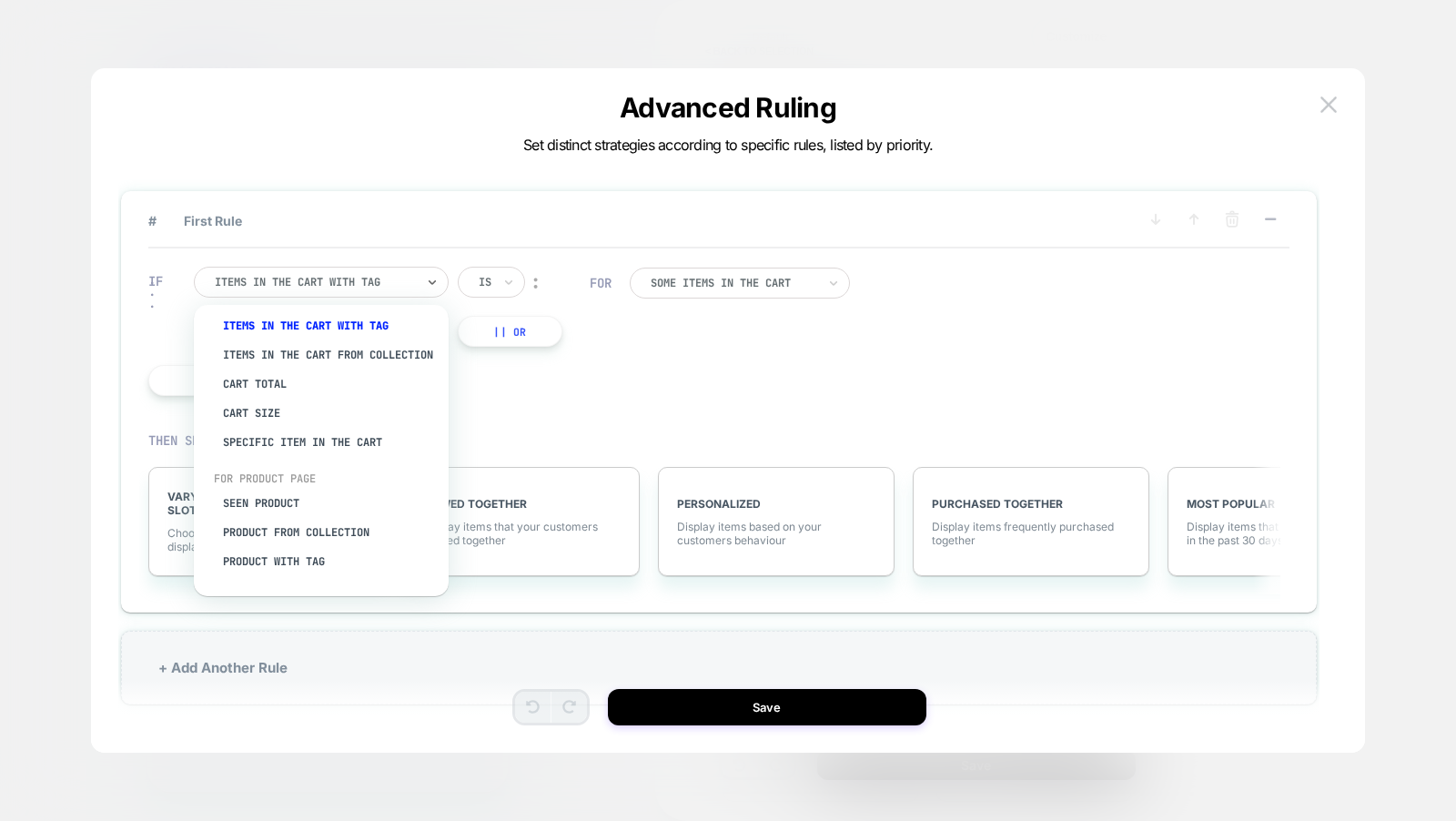
scroll to position [0, 0]
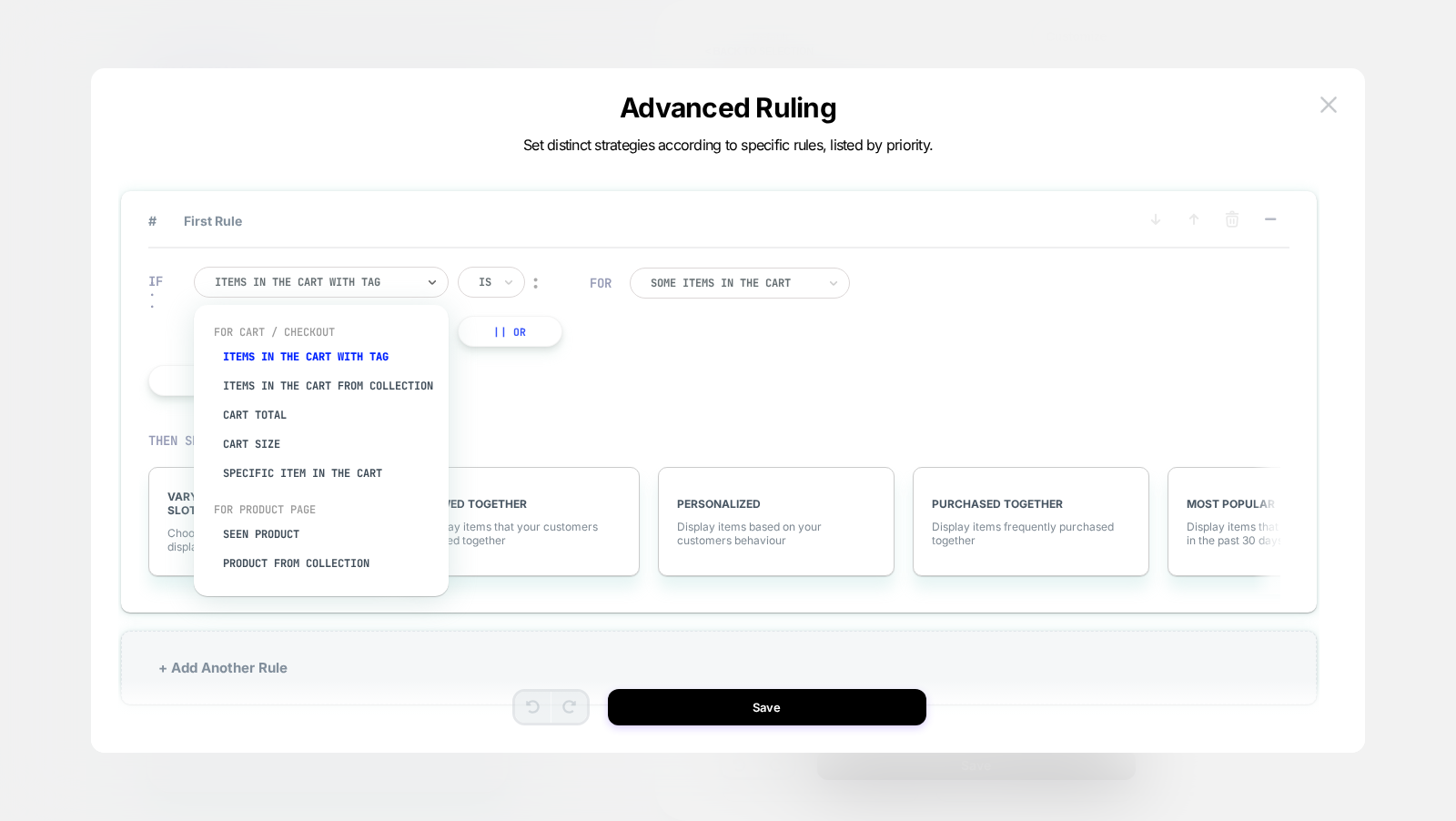
click at [366, 352] on div "Items in the cart with tag" at bounding box center [330, 357] width 237 height 30
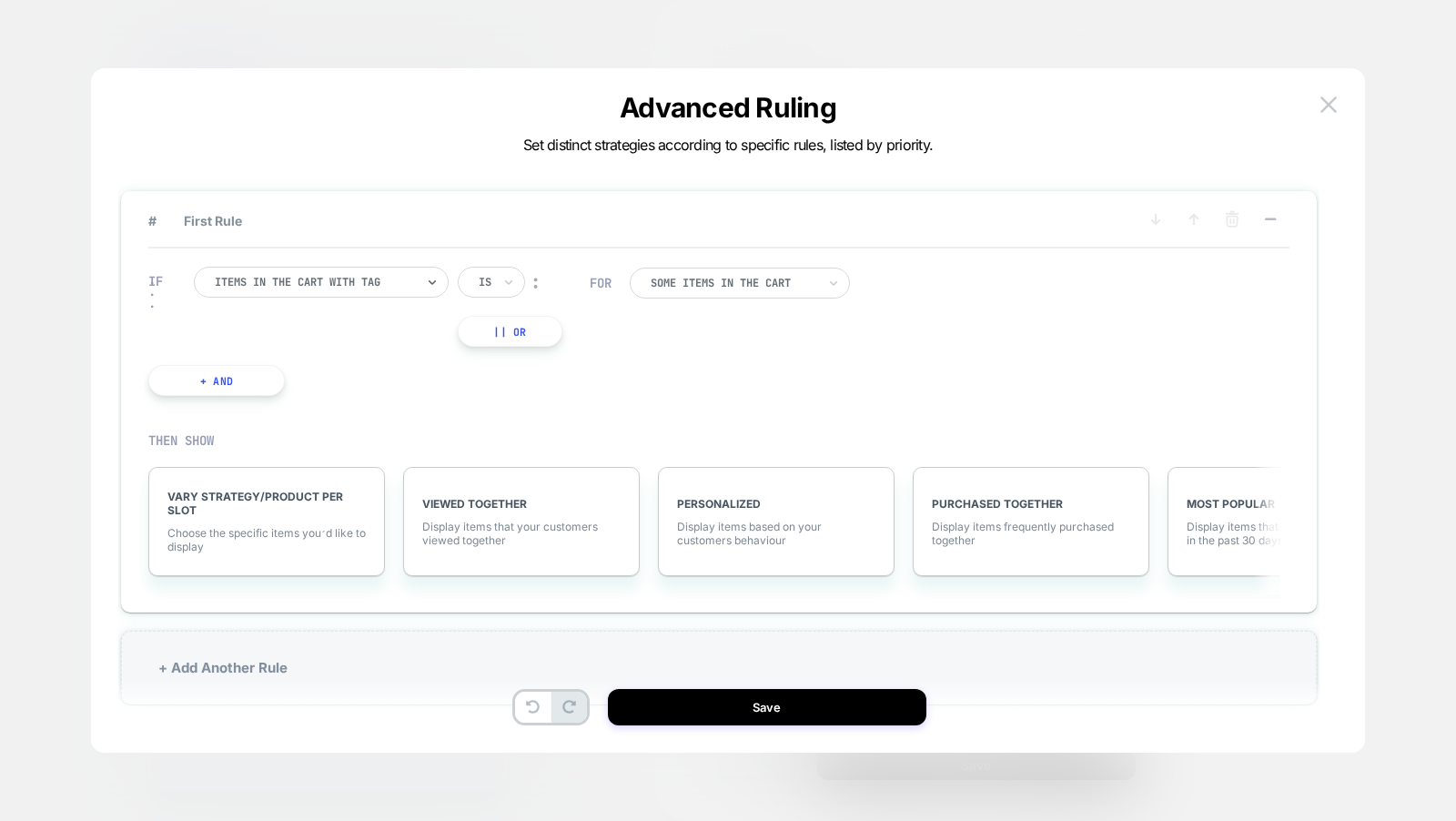
click at [237, 374] on button "+ And" at bounding box center [216, 379] width 136 height 31
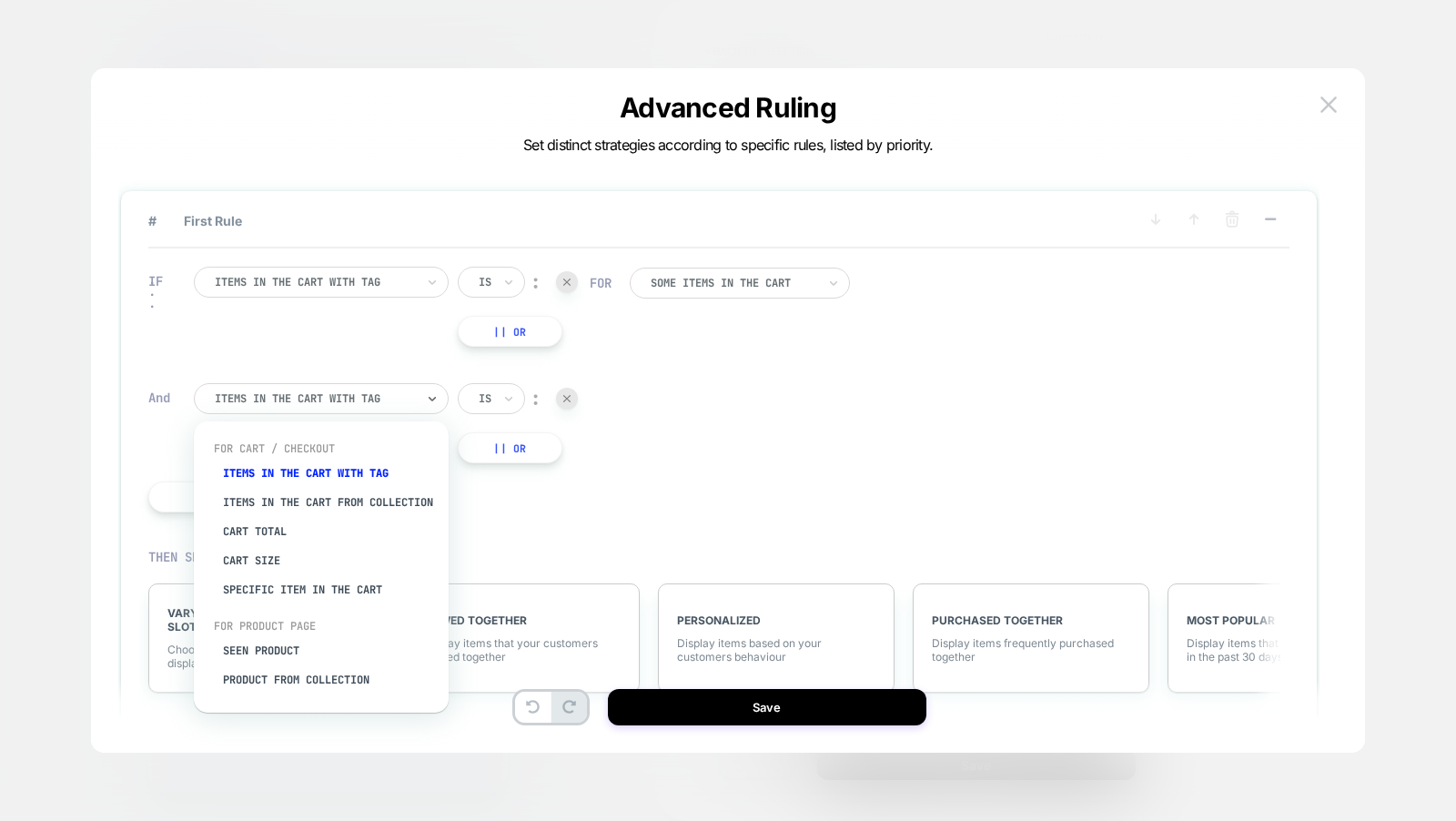
click at [251, 400] on div at bounding box center [314, 398] width 200 height 17
click at [277, 509] on div "Items in the cart from collection" at bounding box center [330, 503] width 237 height 30
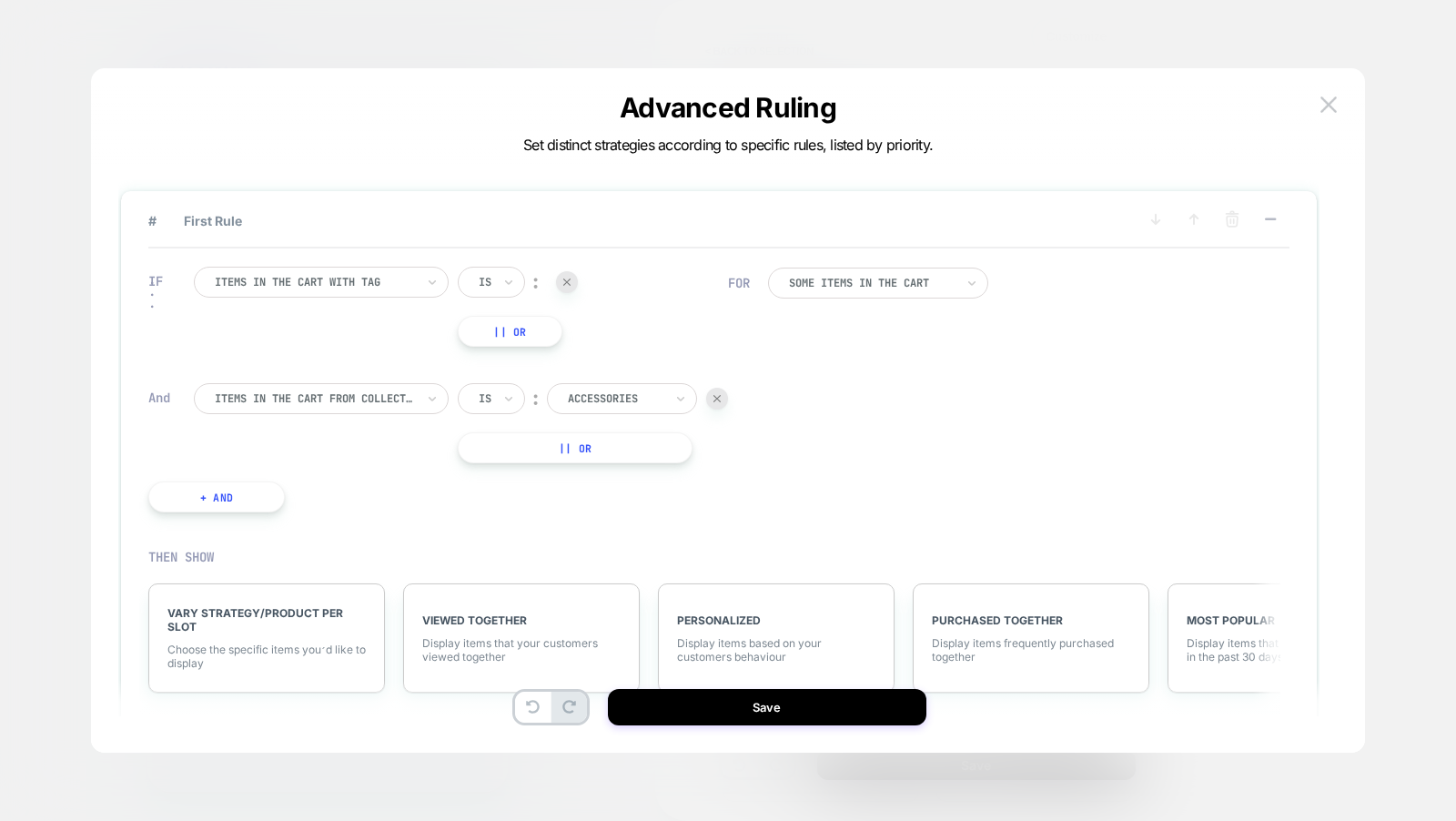
click at [590, 397] on div at bounding box center [615, 398] width 96 height 17
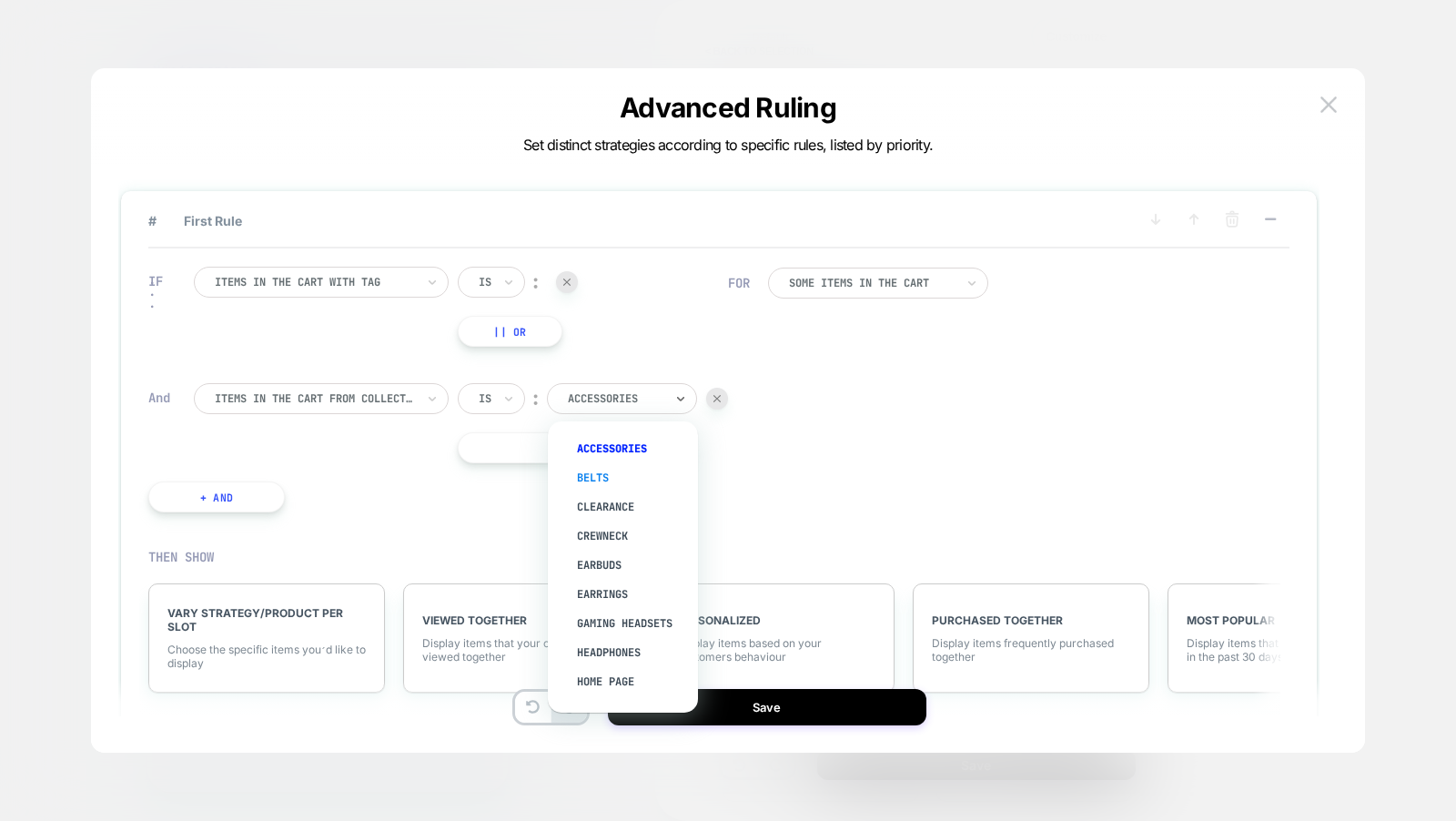
click at [585, 481] on div "Belts" at bounding box center [632, 478] width 132 height 30
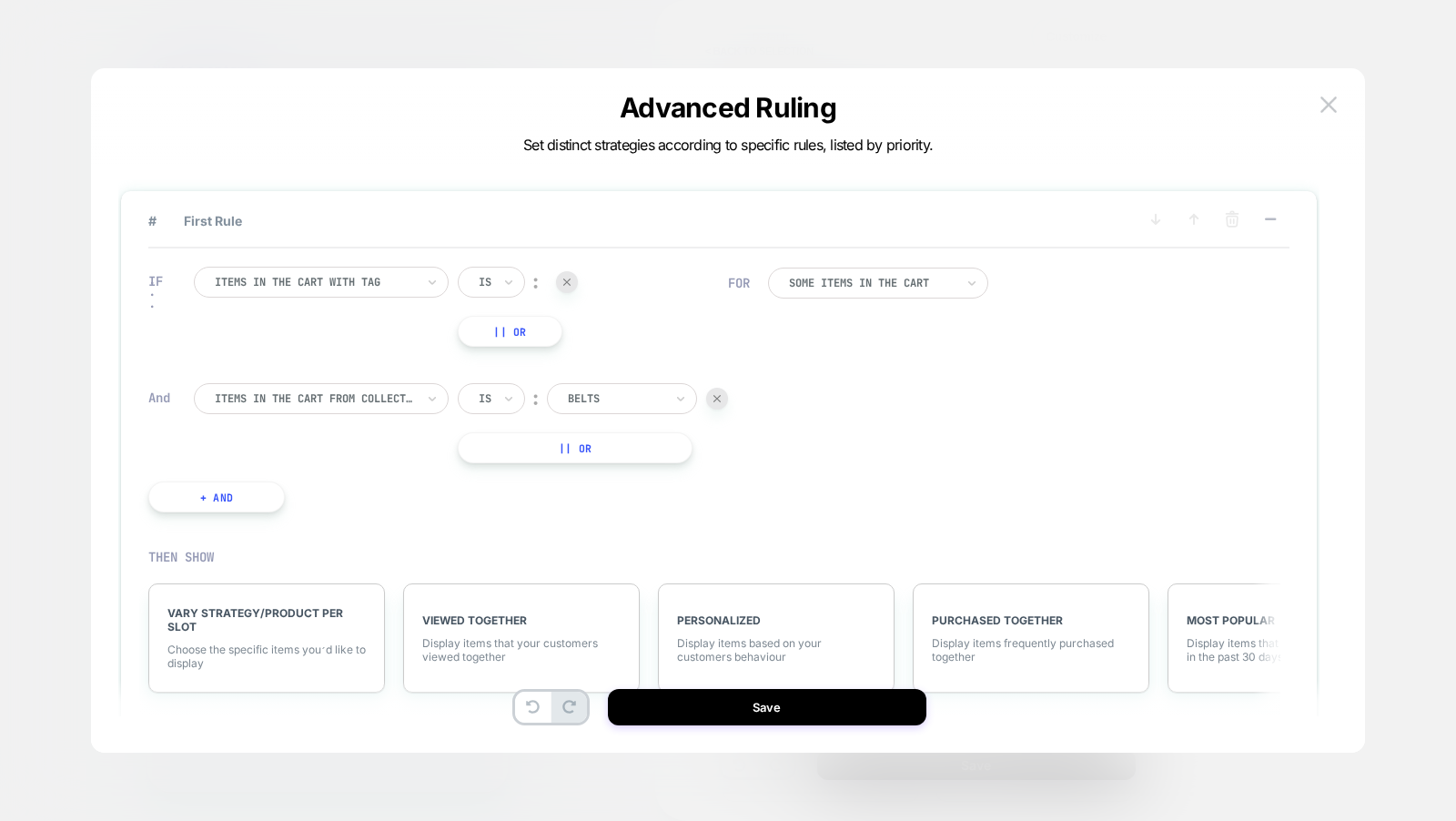
click at [530, 451] on button "|| Or" at bounding box center [575, 447] width 235 height 31
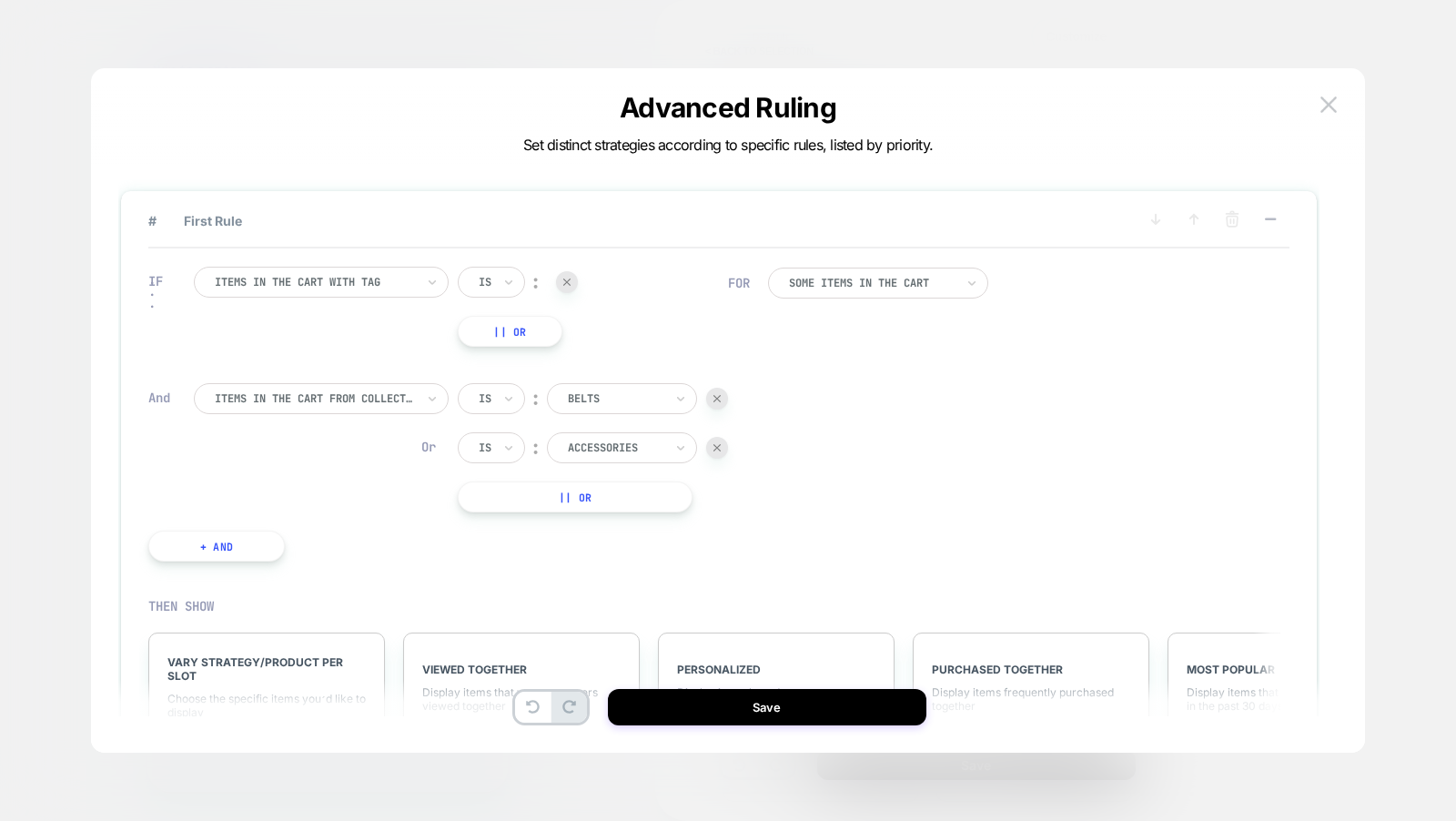
click at [718, 445] on img at bounding box center [717, 447] width 7 height 7
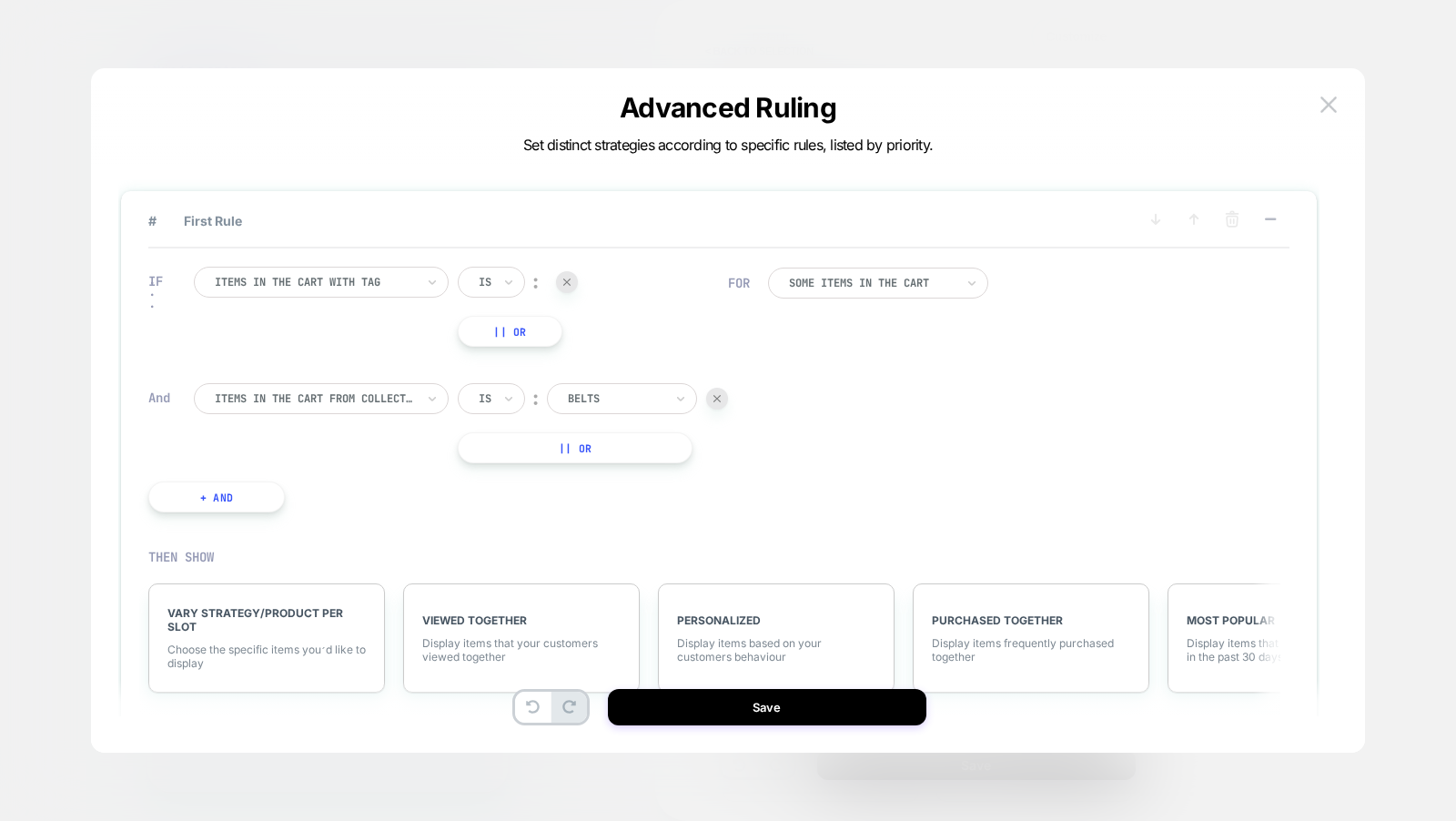
click at [237, 494] on button "+ And" at bounding box center [216, 496] width 136 height 31
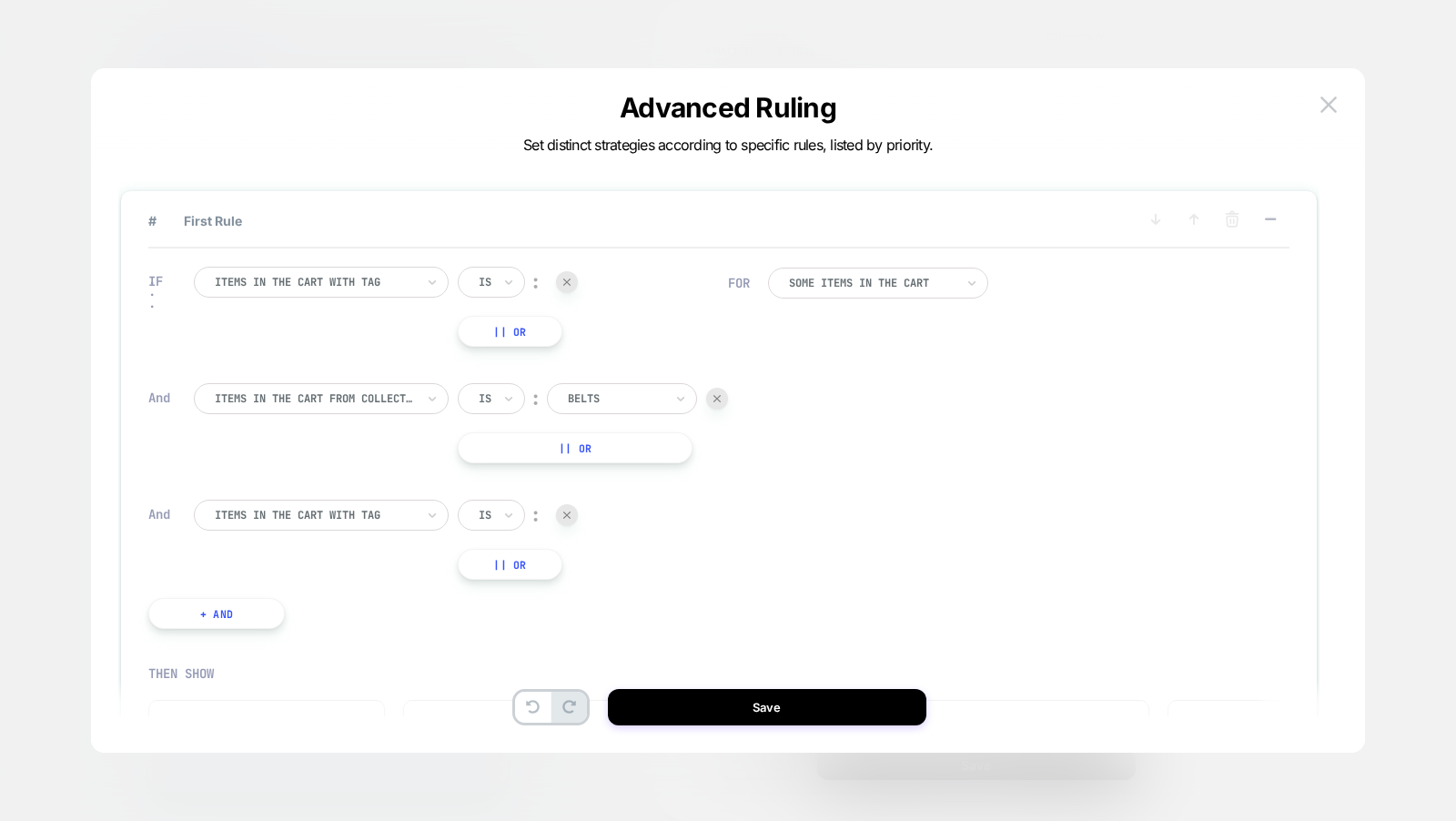
click at [305, 523] on div at bounding box center [314, 514] width 200 height 17
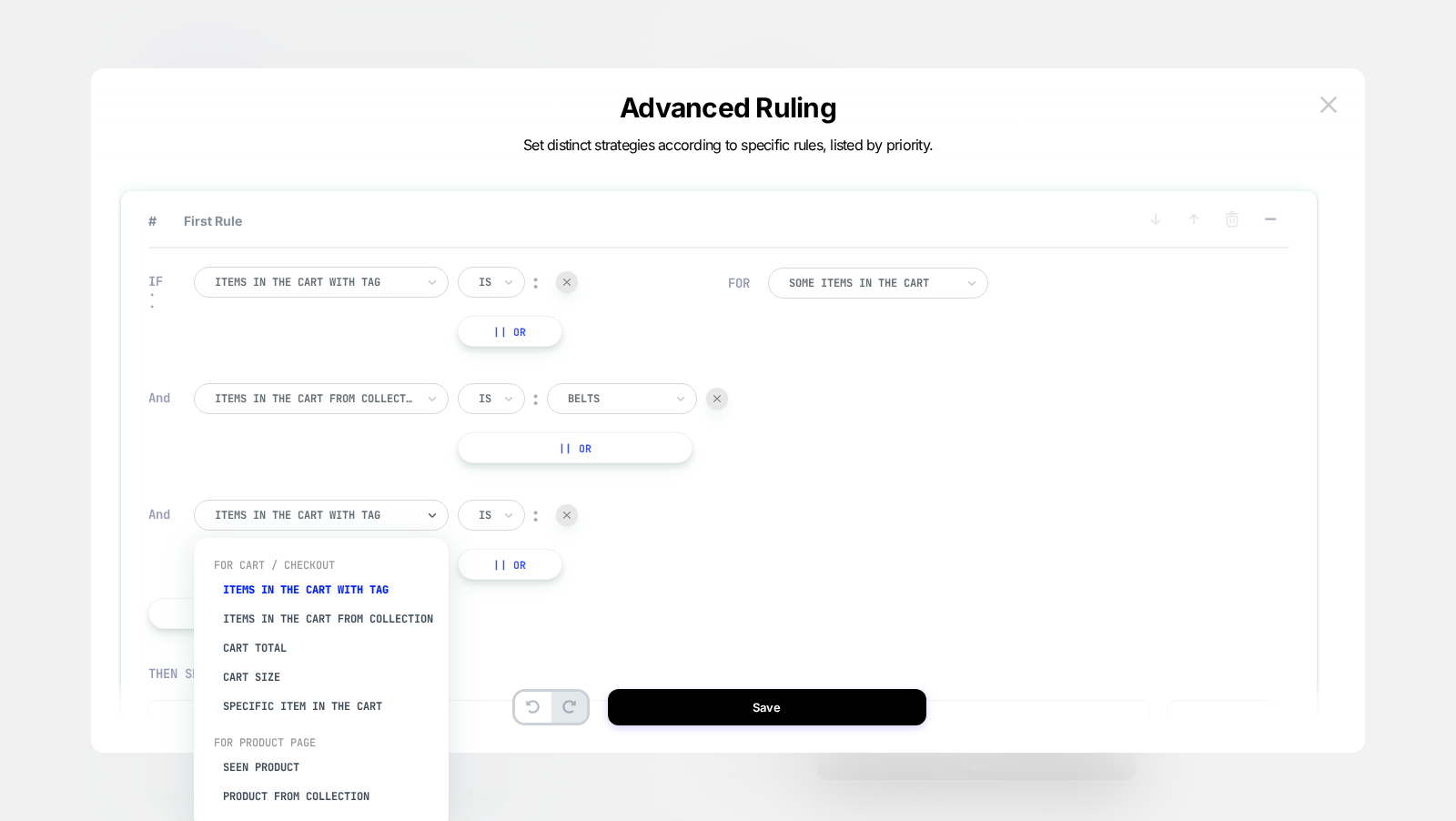
click at [567, 510] on div at bounding box center [567, 514] width 22 height 22
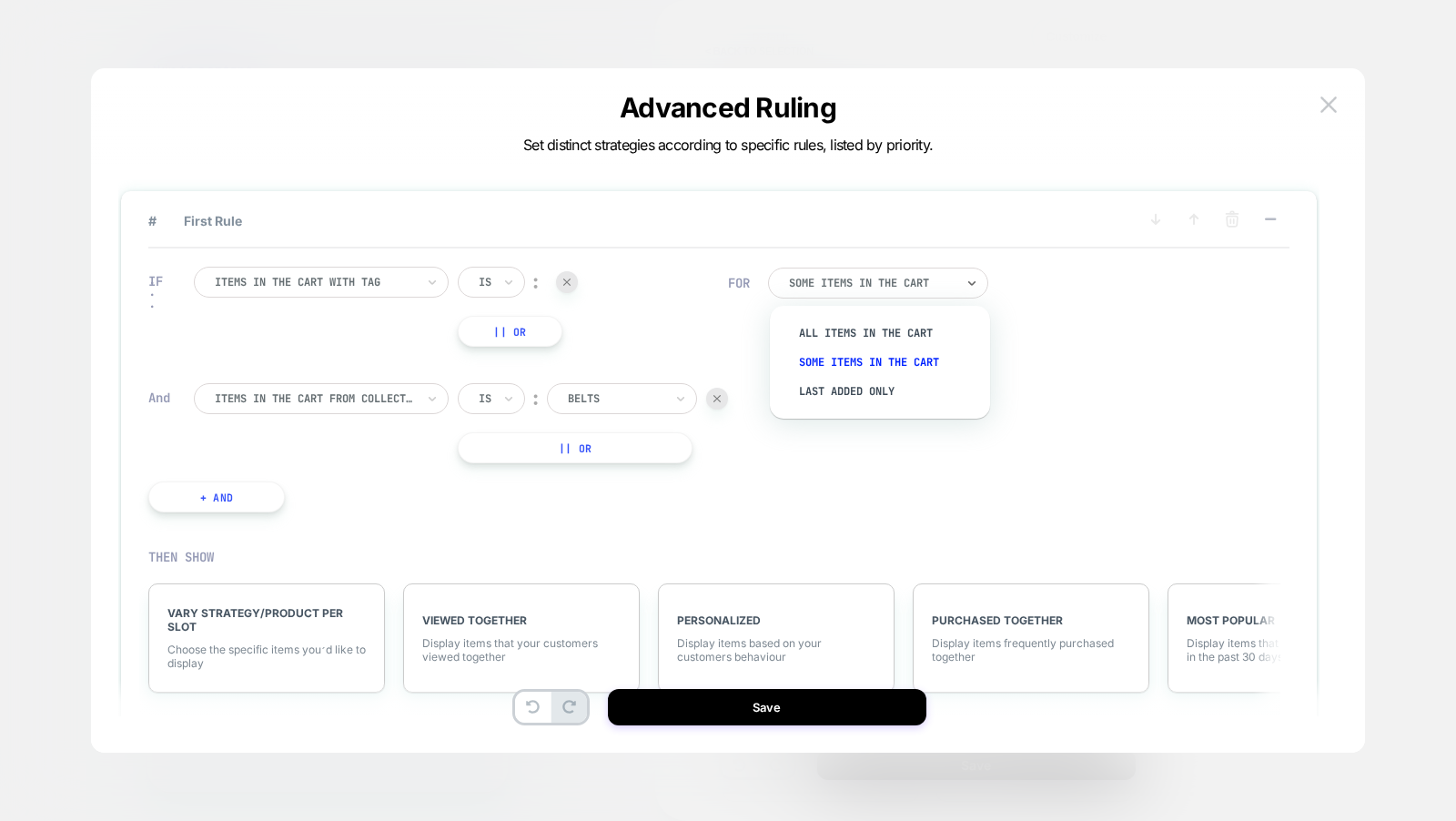
click at [891, 271] on div "Some Items in the cart" at bounding box center [877, 282] width 220 height 31
click at [894, 328] on div "All Items in the cart" at bounding box center [888, 333] width 202 height 30
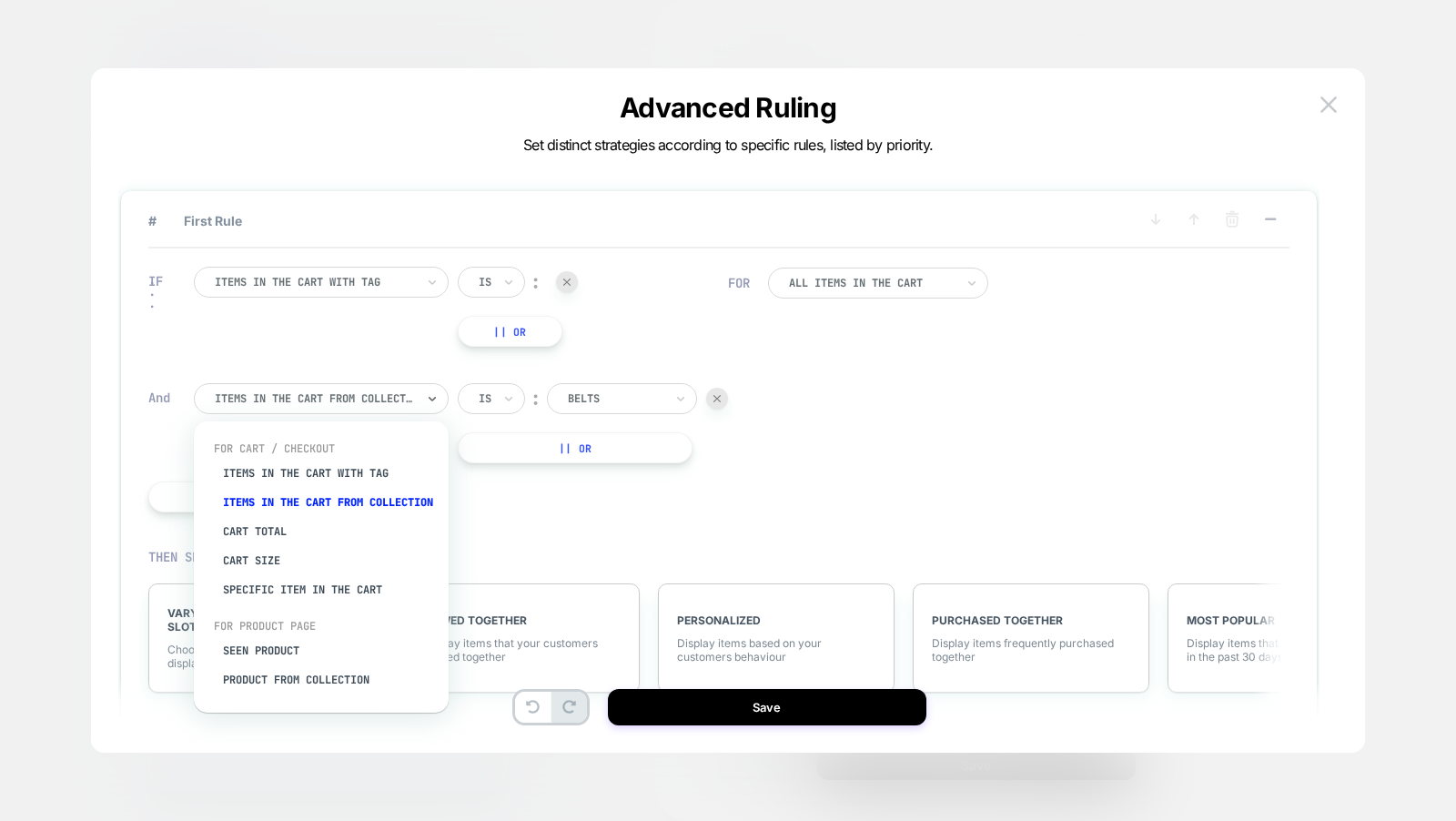
click at [408, 393] on div at bounding box center [314, 398] width 200 height 17
click at [324, 546] on div "Cart Total" at bounding box center [330, 531] width 237 height 30
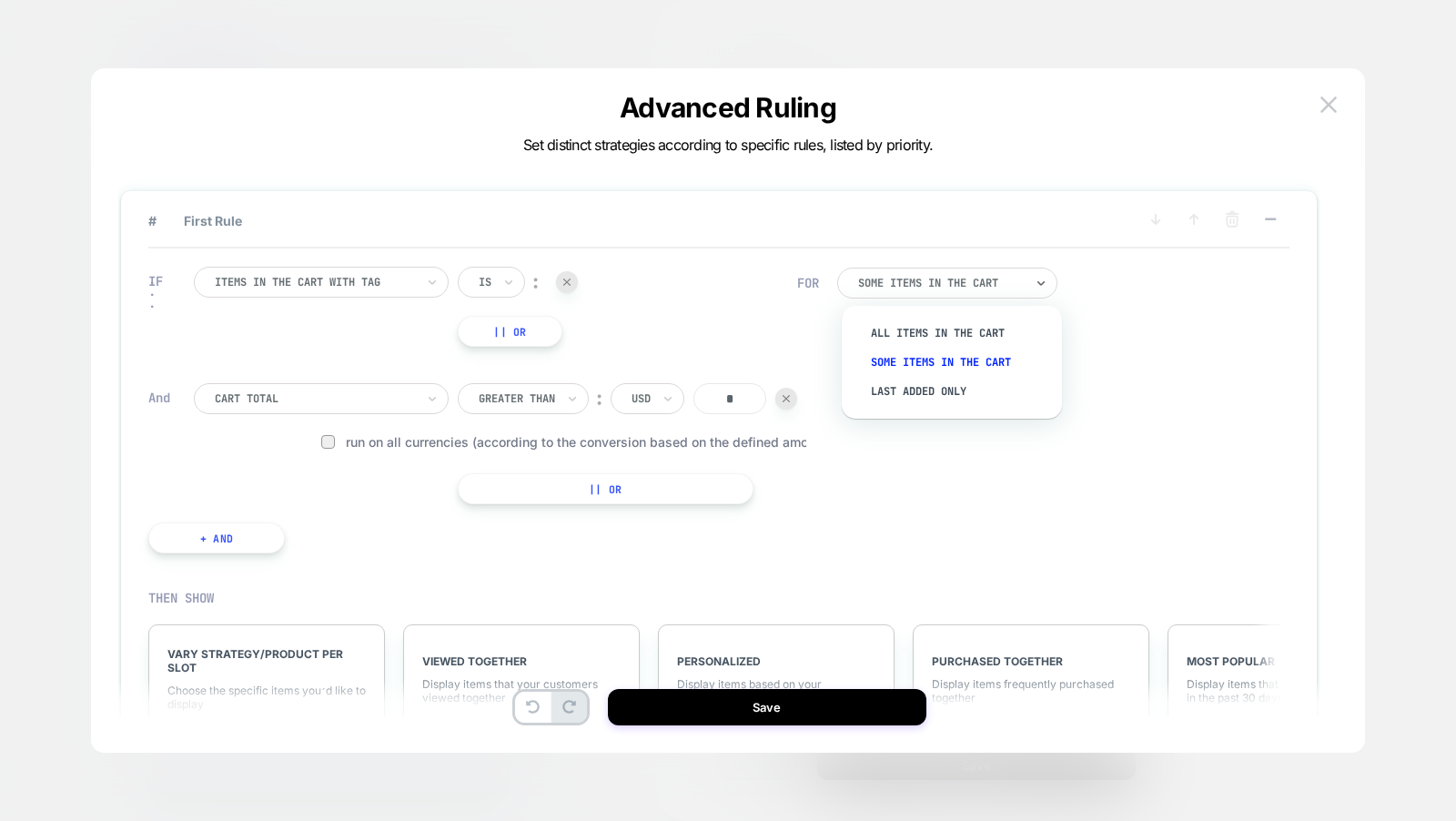
click at [982, 290] on div "Some Items in the cart" at bounding box center [946, 282] width 220 height 31
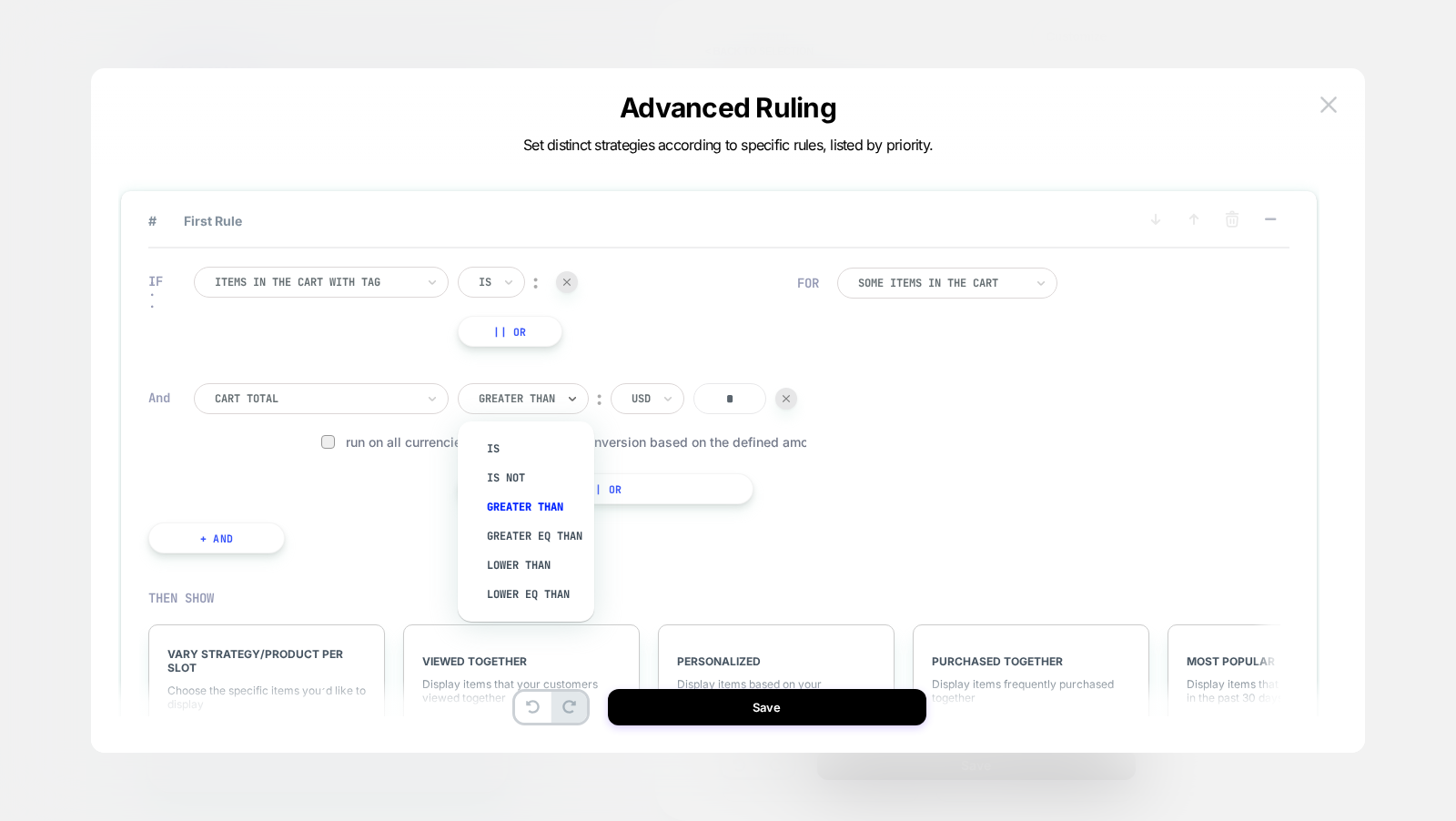
click at [563, 385] on div "Greater Than" at bounding box center [522, 398] width 131 height 31
click at [563, 384] on div "Greater Than" at bounding box center [522, 398] width 131 height 31
click at [562, 384] on div "Greater Than" at bounding box center [522, 398] width 131 height 31
click at [548, 526] on div "Greater Eq Than" at bounding box center [535, 536] width 118 height 30
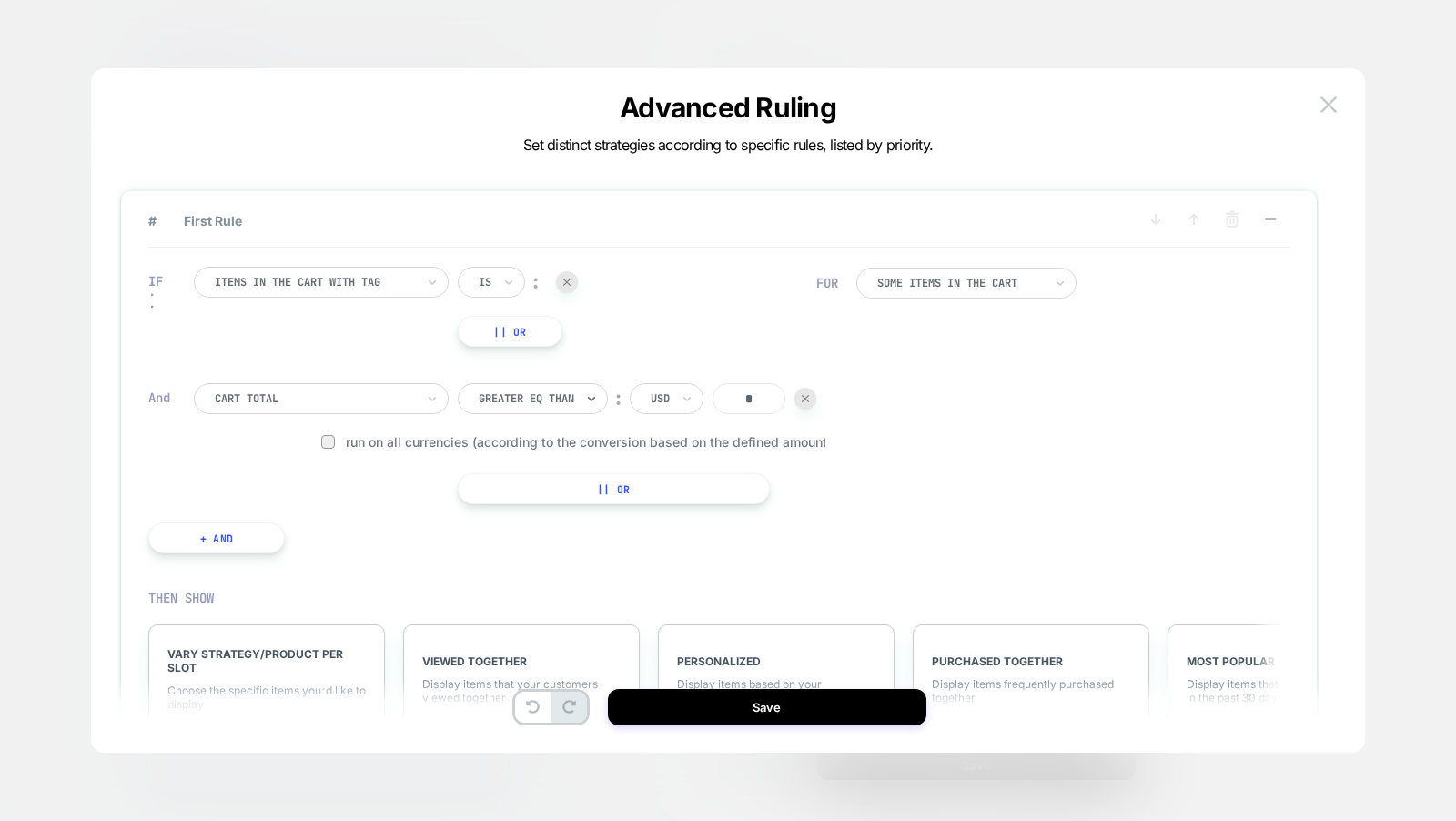
click at [914, 291] on div "Some Items in the cart" at bounding box center [966, 282] width 220 height 31
click at [919, 291] on div "Some Items in the cart" at bounding box center [966, 282] width 220 height 31
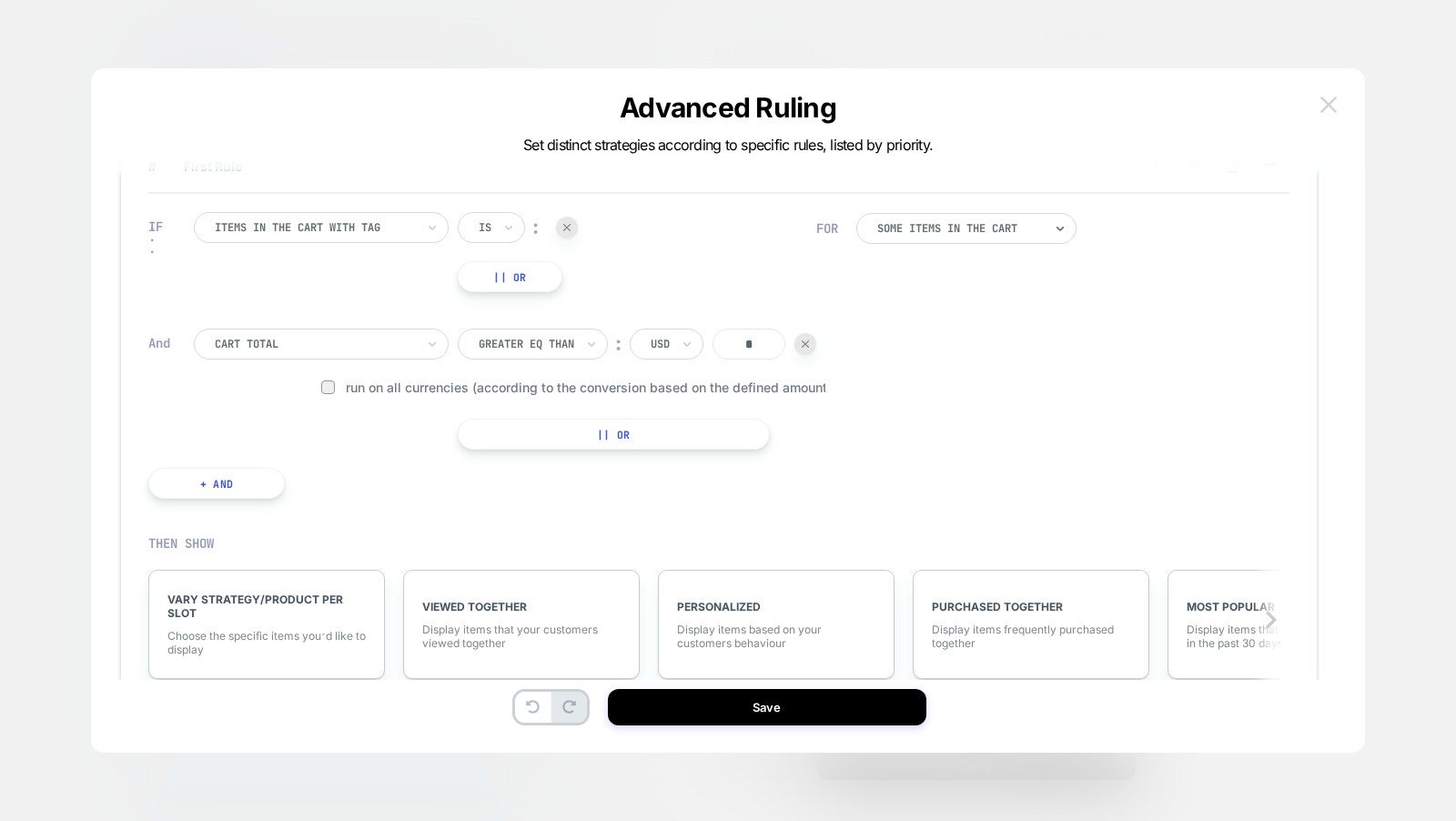
click at [1321, 103] on img at bounding box center [1329, 104] width 17 height 16
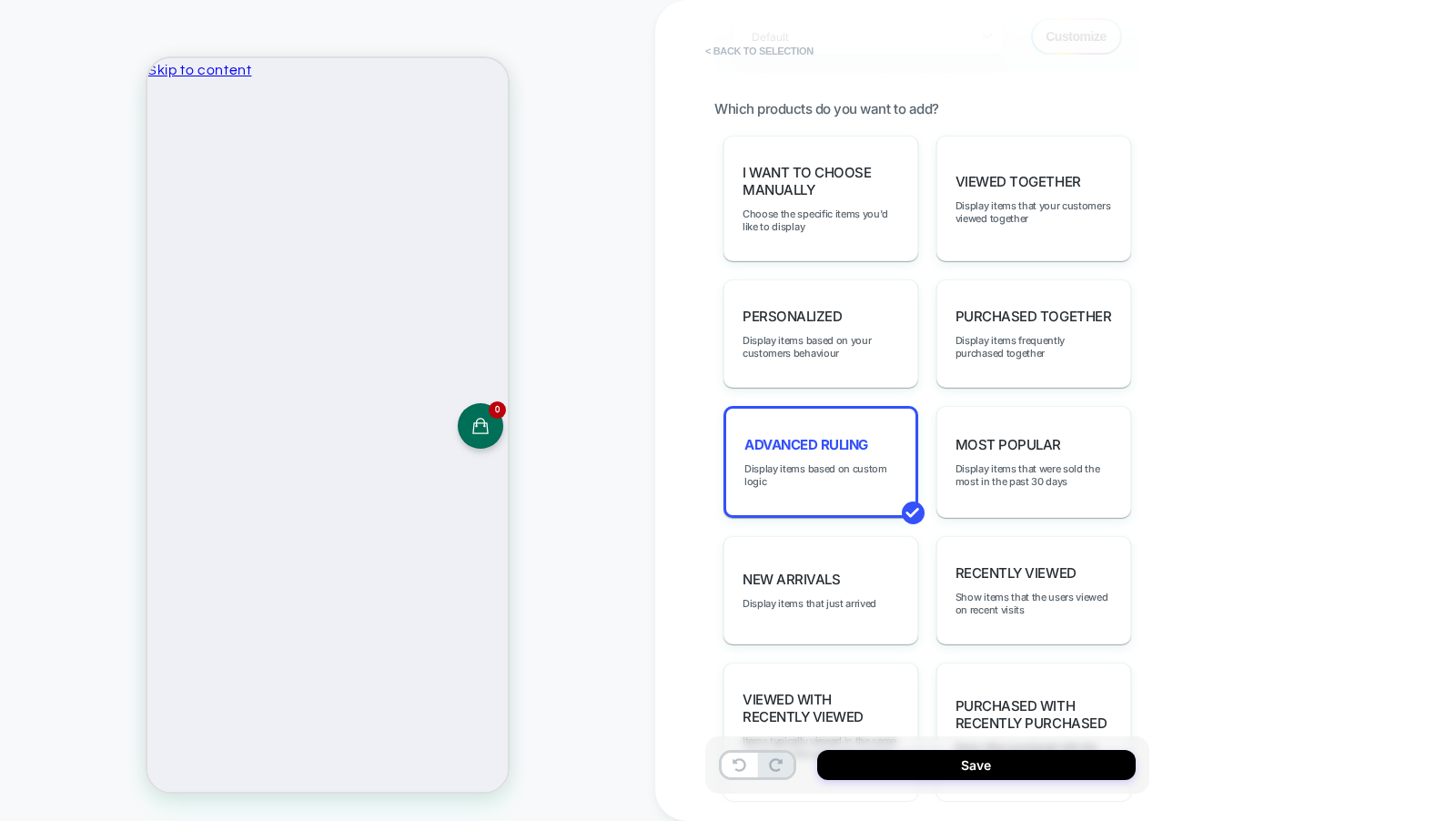
click at [777, 55] on button "< Back to selection" at bounding box center [759, 51] width 126 height 30
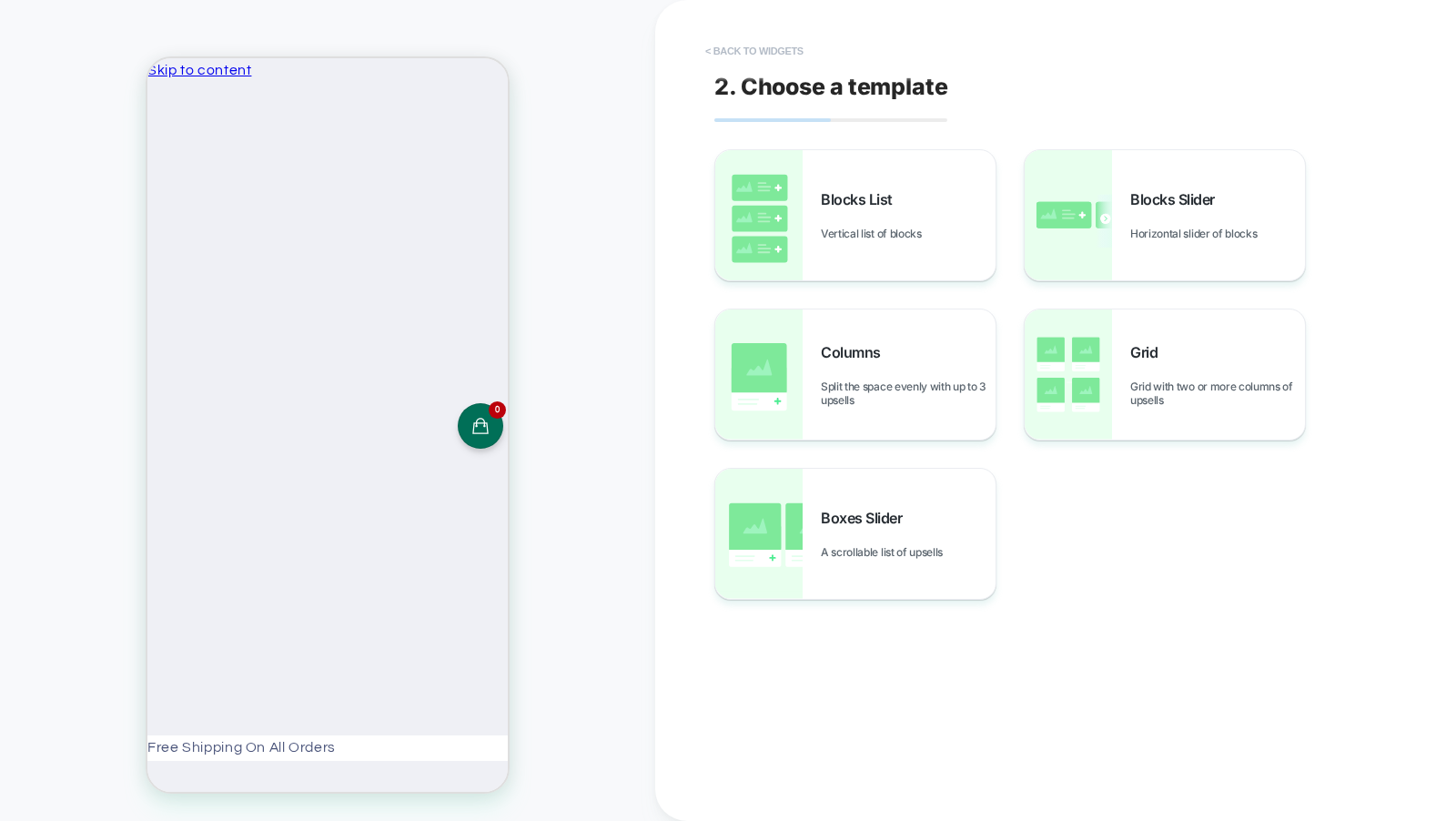
click at [777, 52] on button "< Back to widgets" at bounding box center [754, 51] width 116 height 30
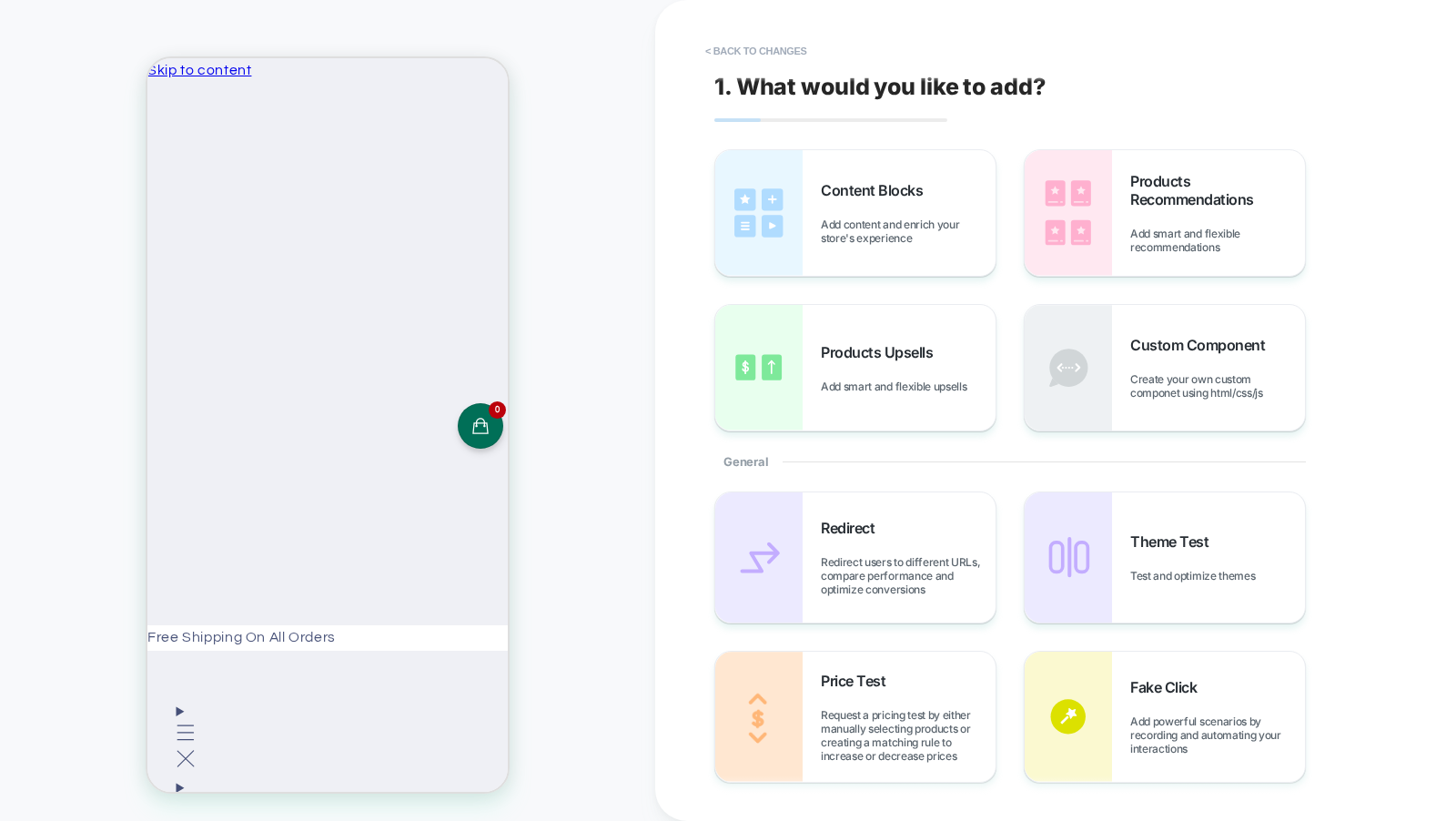
click at [777, 52] on button "< Back to changes" at bounding box center [756, 51] width 120 height 30
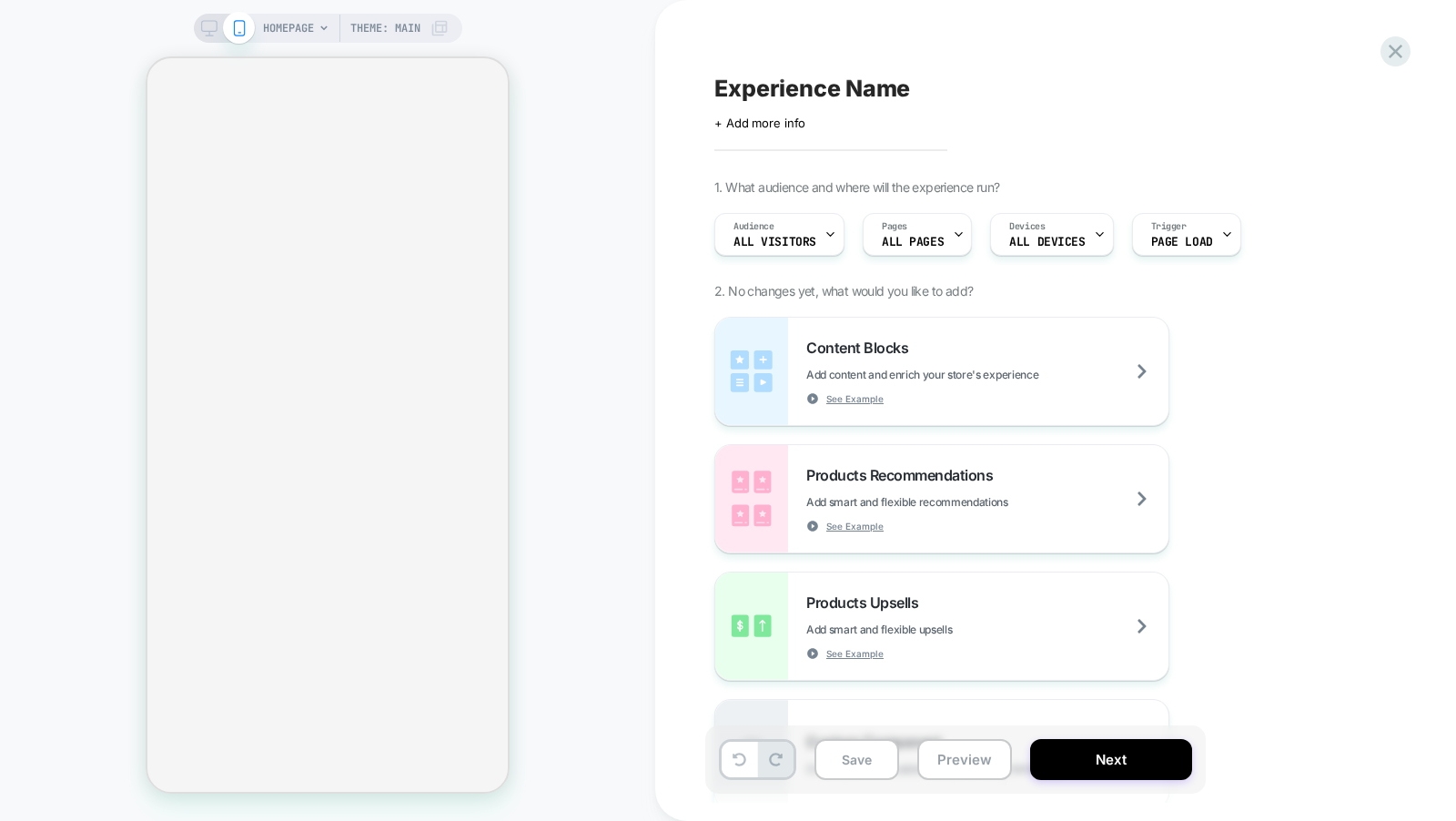
click at [304, 29] on span "HOMEPAGE" at bounding box center [289, 29] width 51 height 30
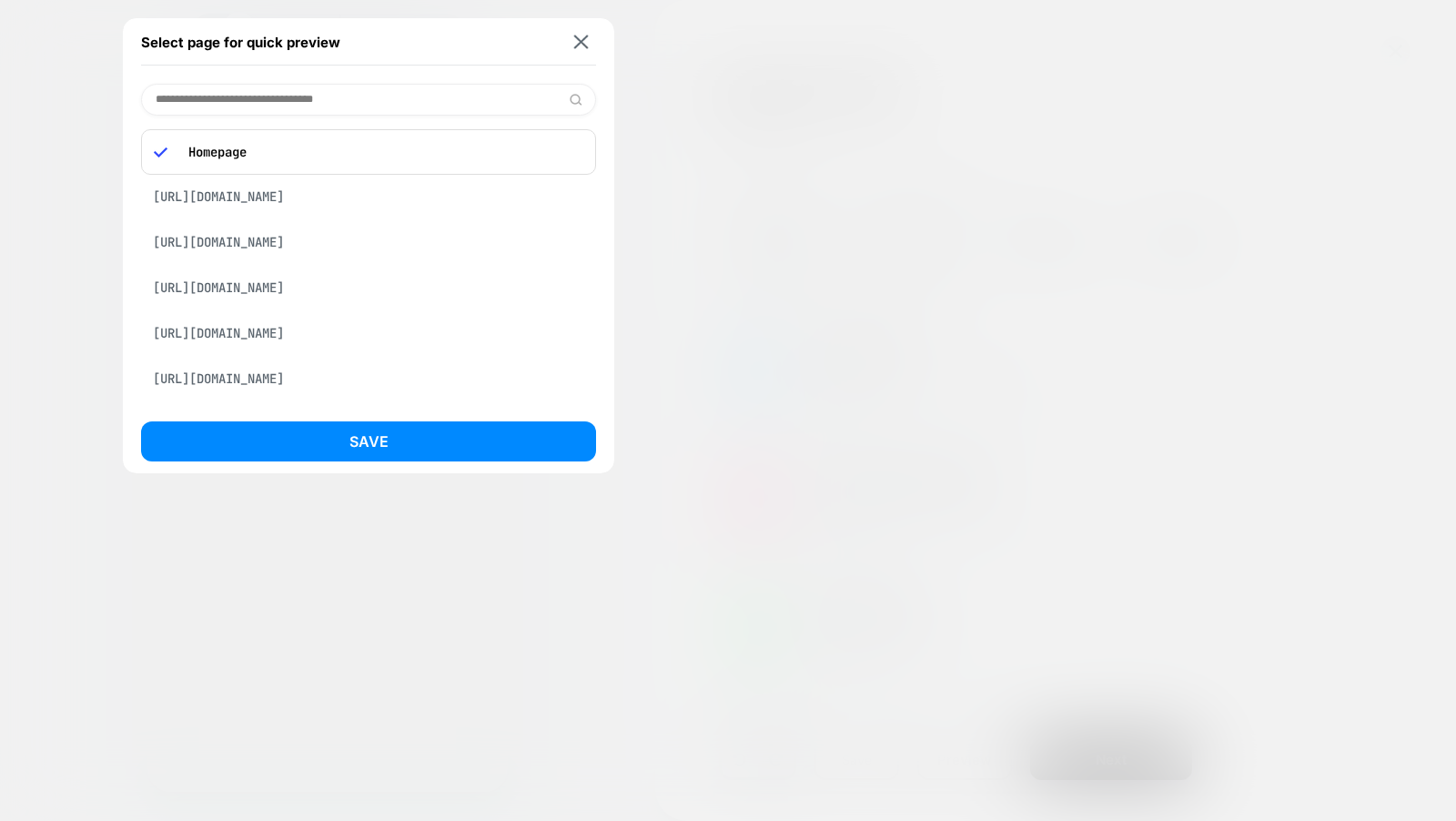
click at [320, 83] on div "Select page for quick preview Homepage https://www.windsorstore.com/cart https:…" at bounding box center [369, 246] width 492 height 465
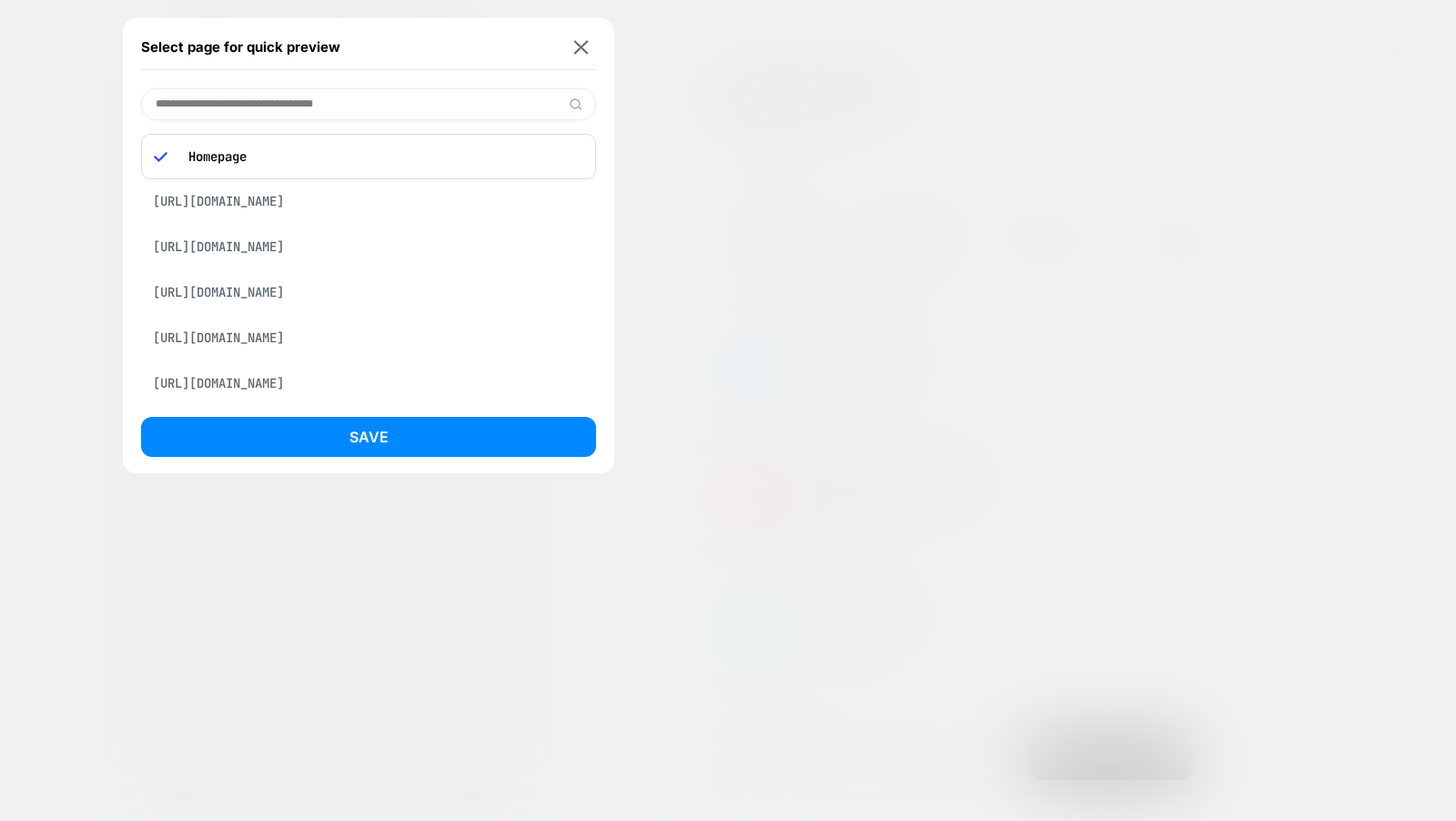
click at [320, 109] on input at bounding box center [369, 104] width 455 height 32
paste input "**********"
type input "**********"
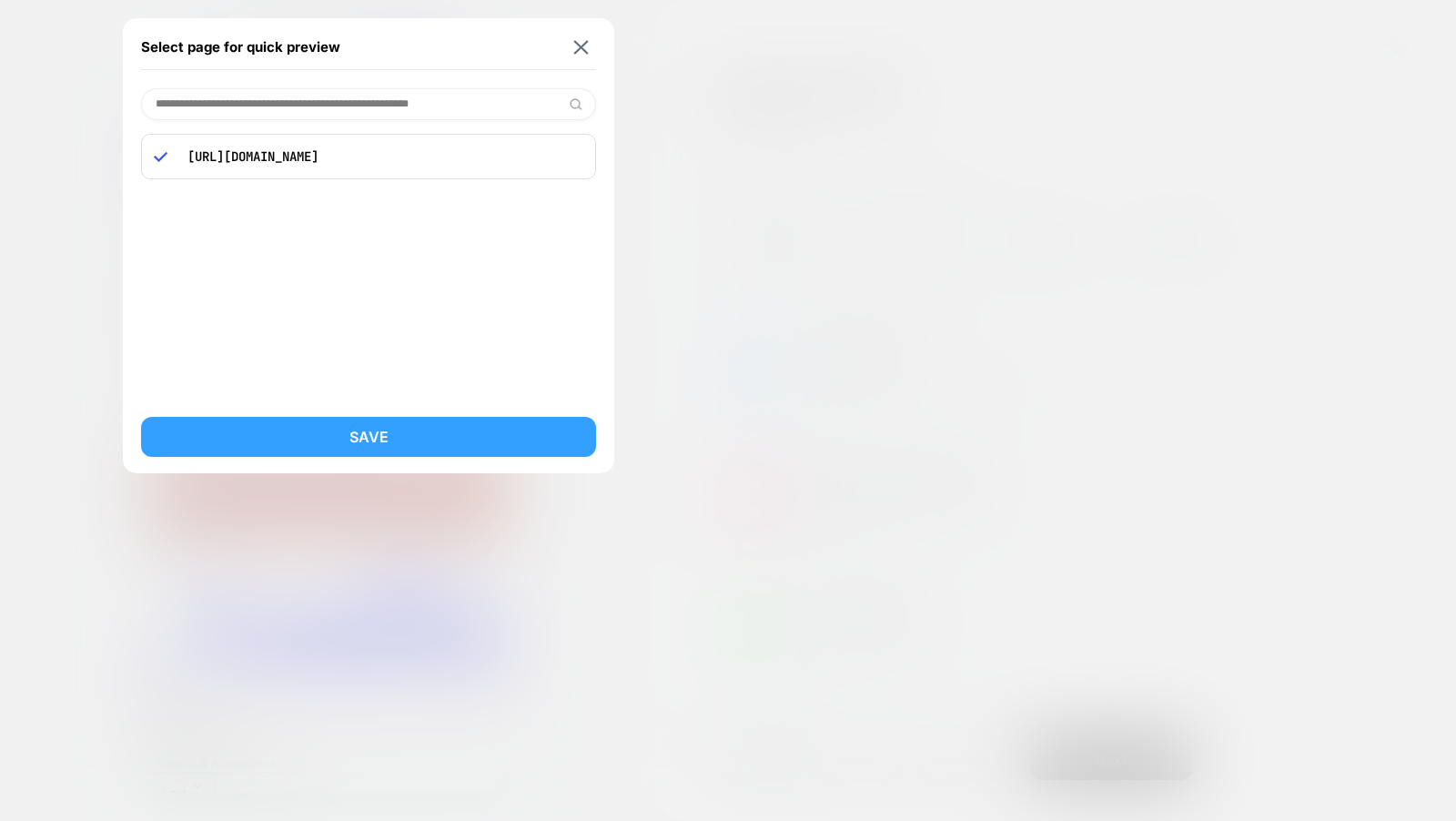
click at [309, 433] on button "Save" at bounding box center [369, 437] width 455 height 40
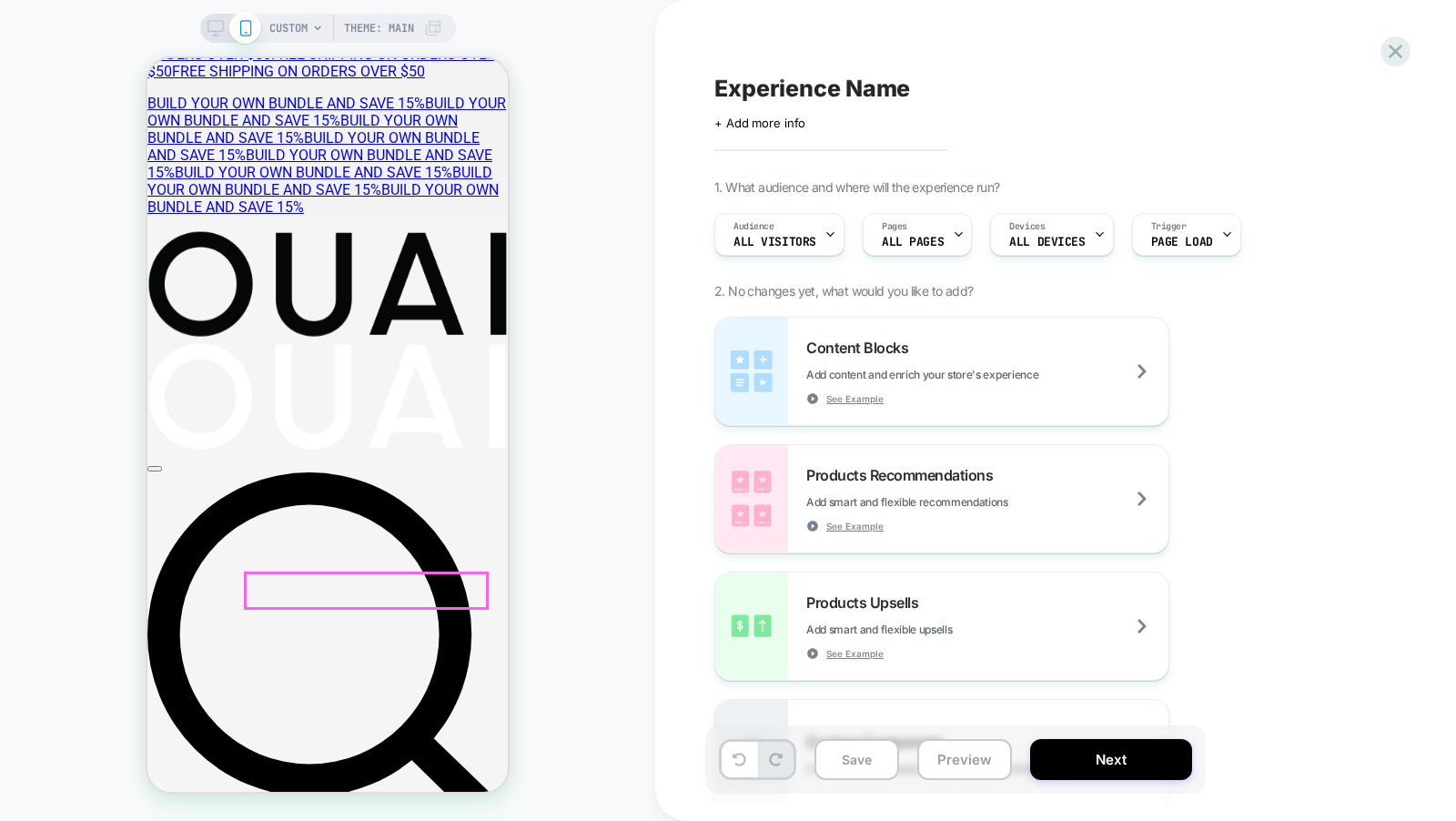
scroll to position [26, 0]
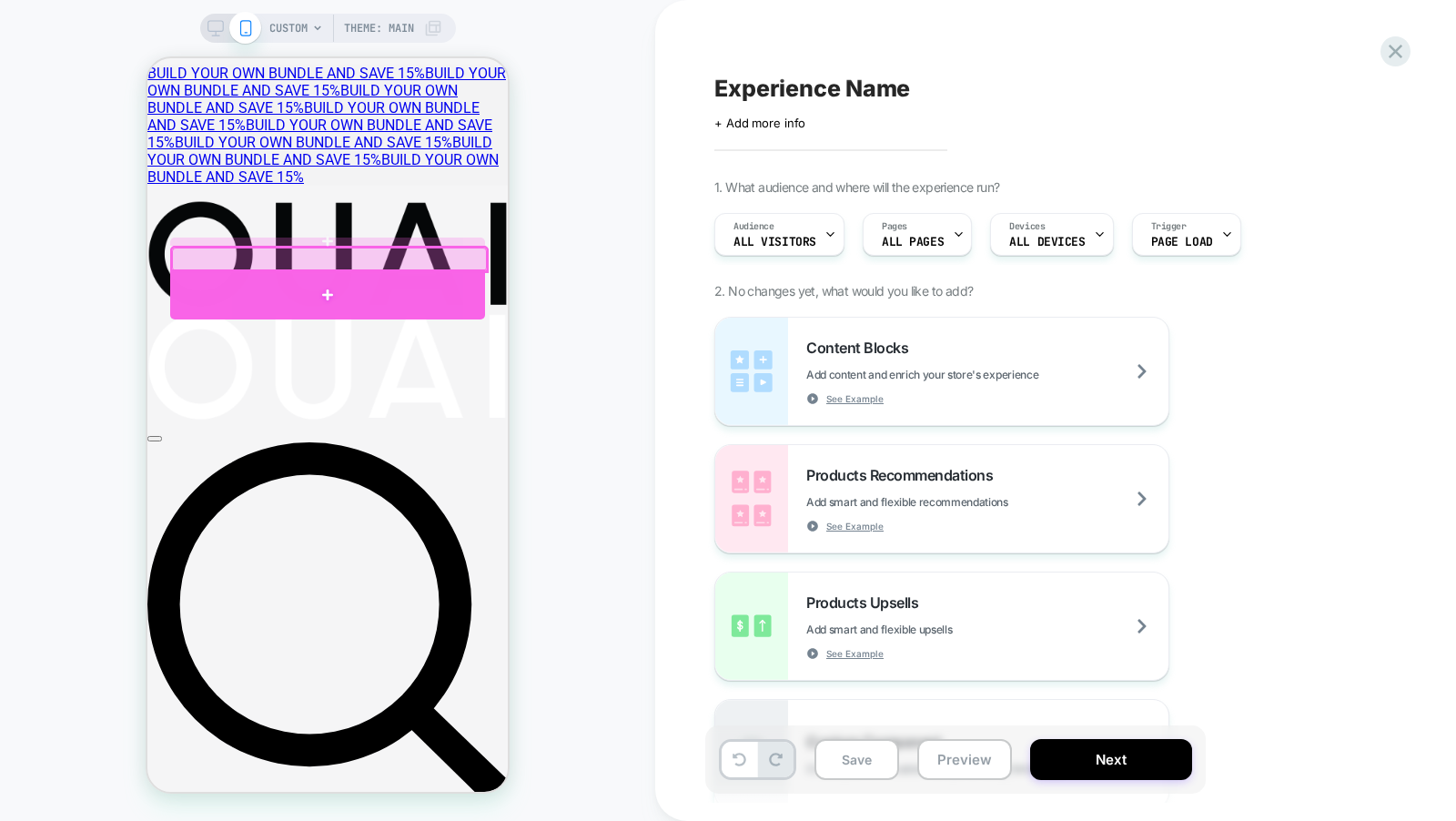
click at [379, 304] on div at bounding box center [327, 294] width 314 height 50
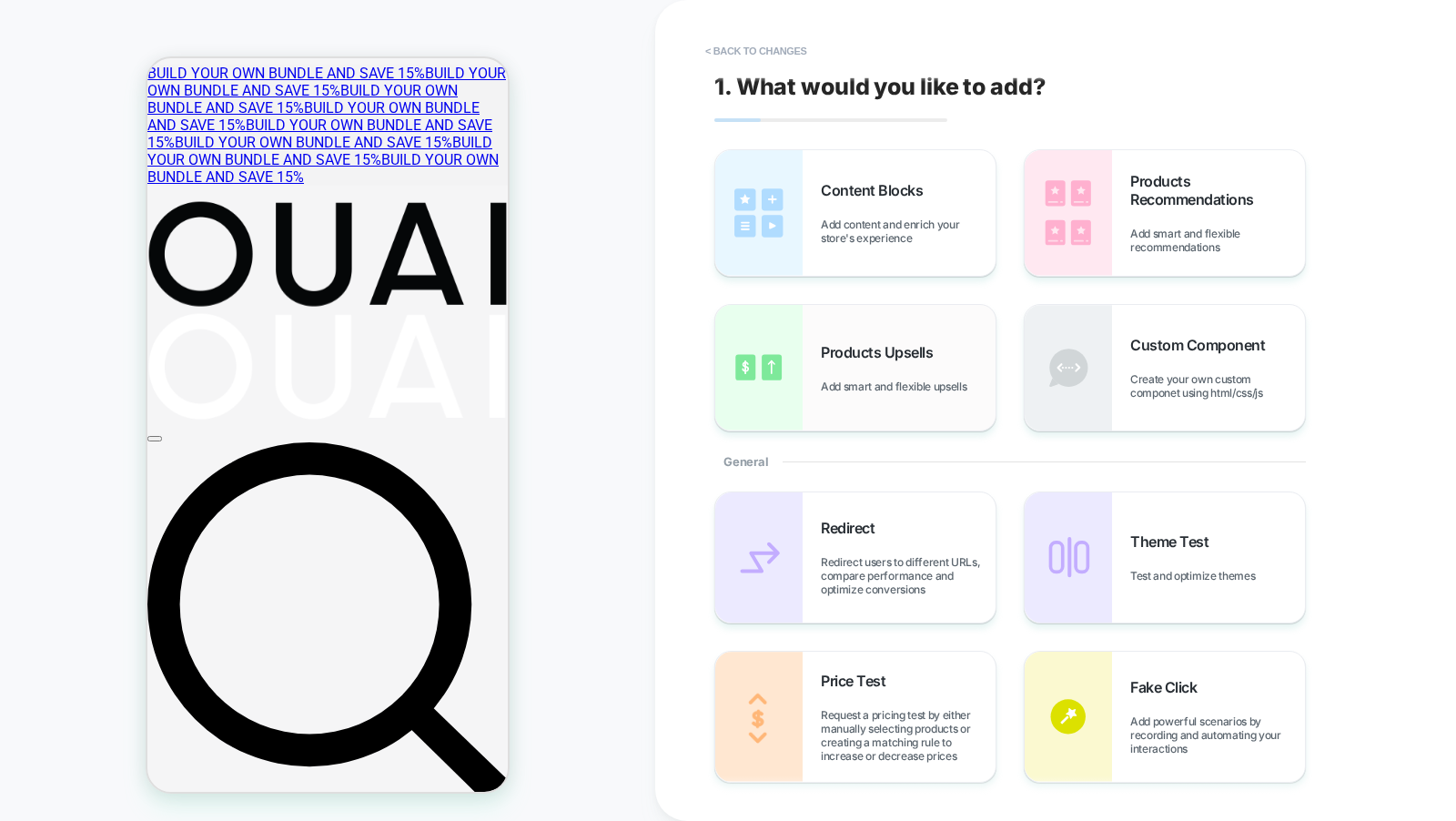
click at [914, 333] on div "Products Upsells Add smart and flexible upsells" at bounding box center [856, 367] width 280 height 125
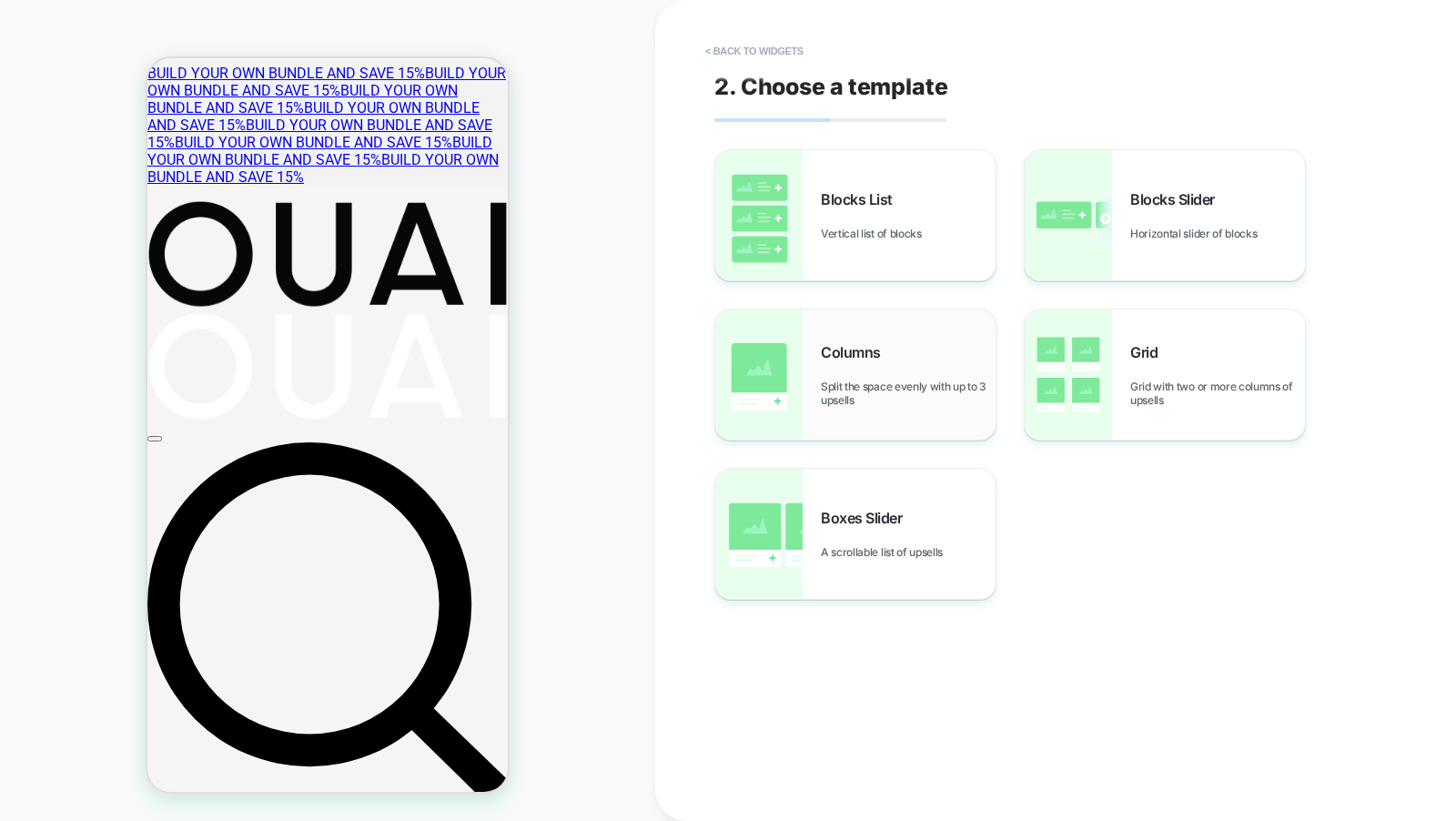
scroll to position [141, 0]
click at [916, 329] on div "Columns Split the space evenly with up to 3 upsells" at bounding box center [856, 375] width 280 height 130
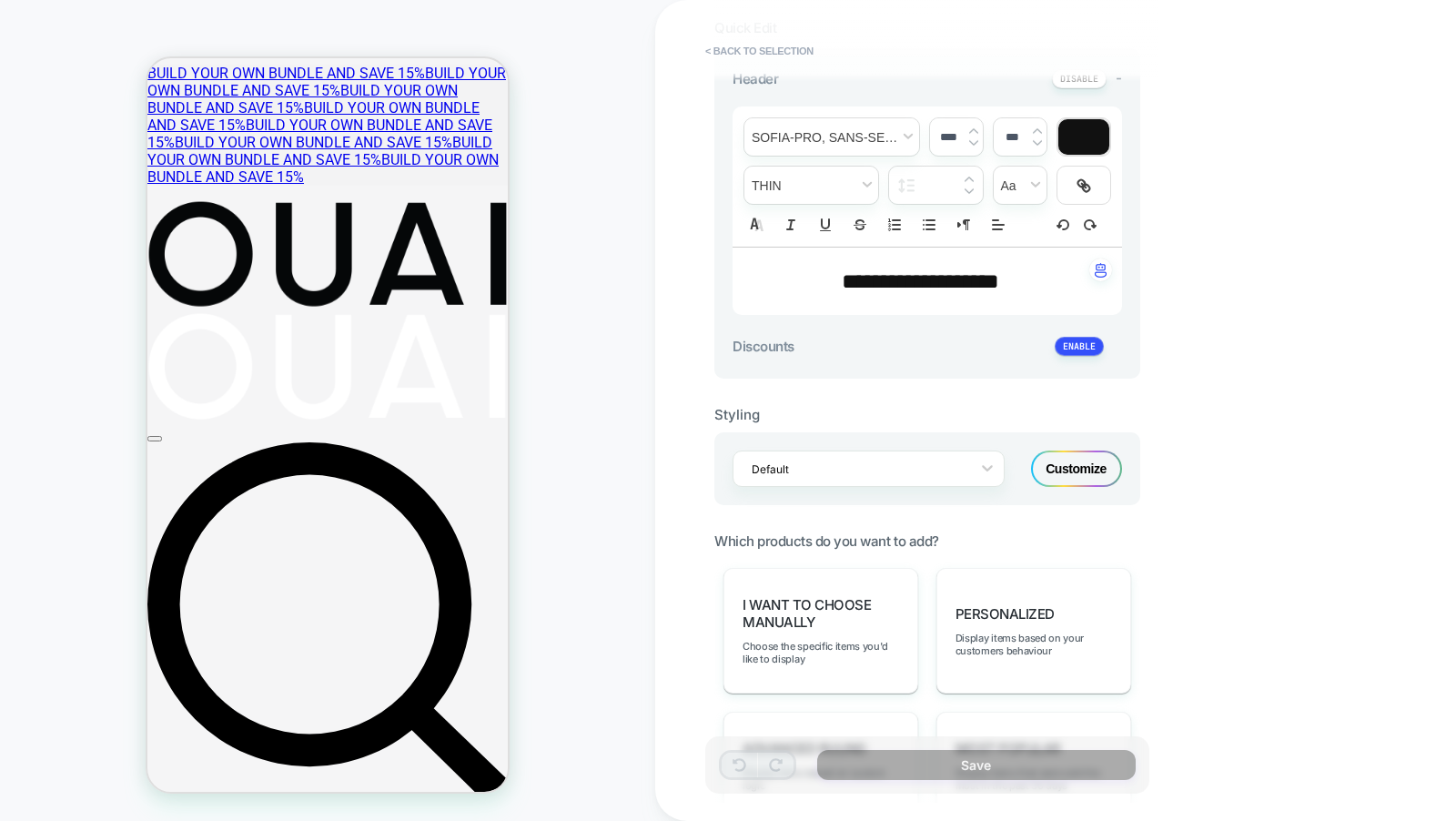
scroll to position [413, 0]
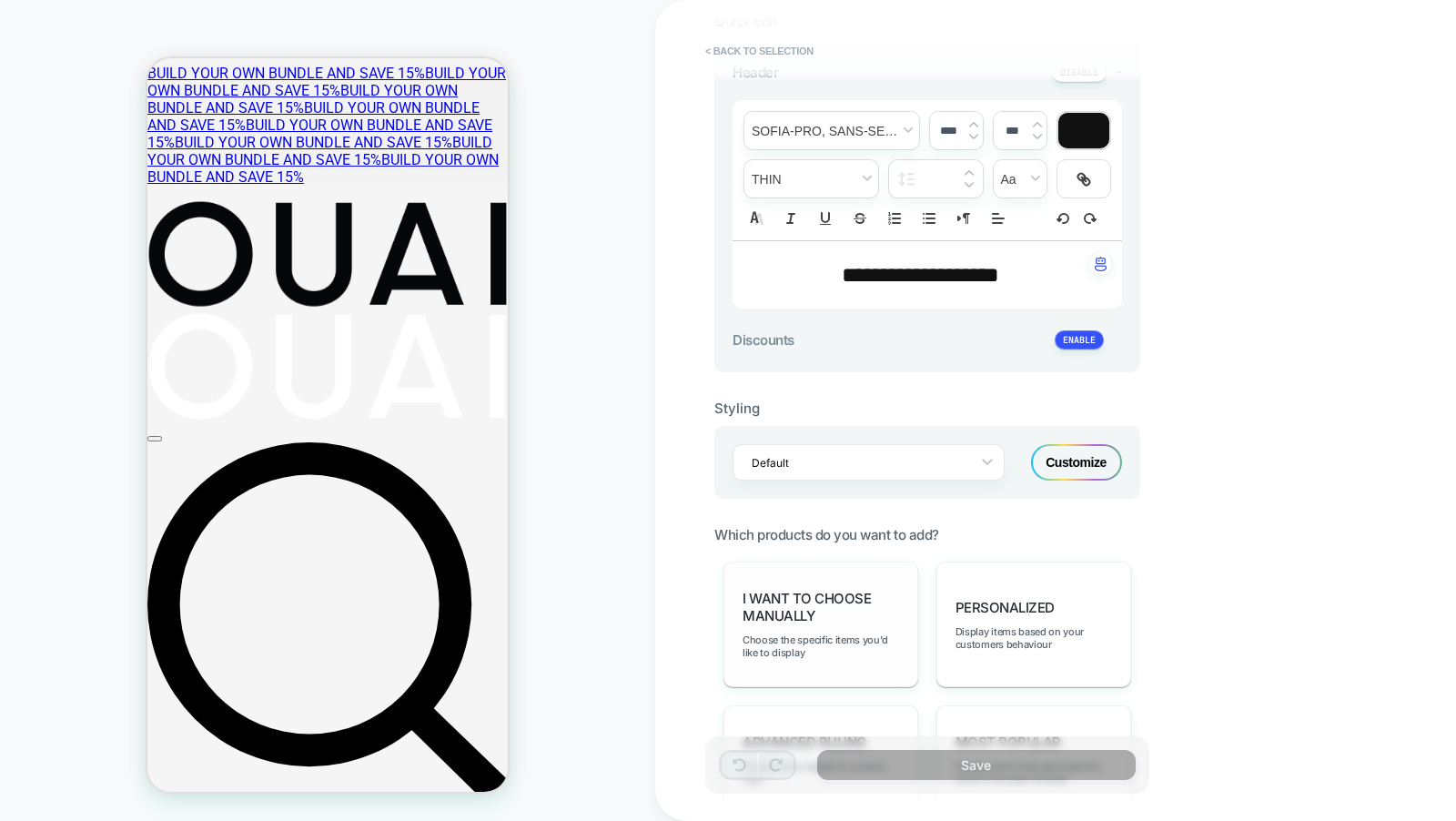
click at [872, 602] on span "I want to choose manually" at bounding box center [820, 606] width 157 height 34
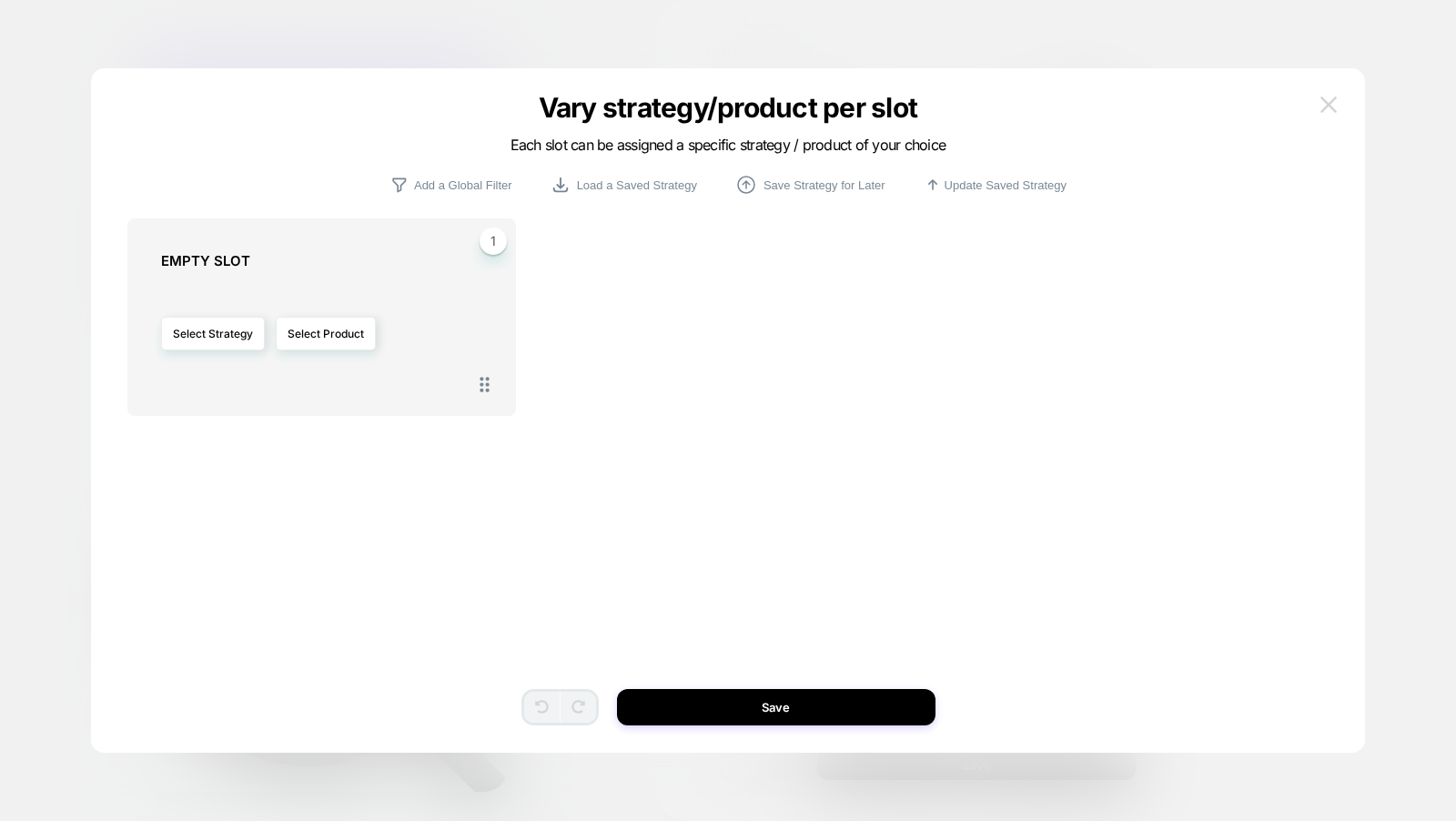
click at [1321, 101] on img at bounding box center [1329, 104] width 17 height 16
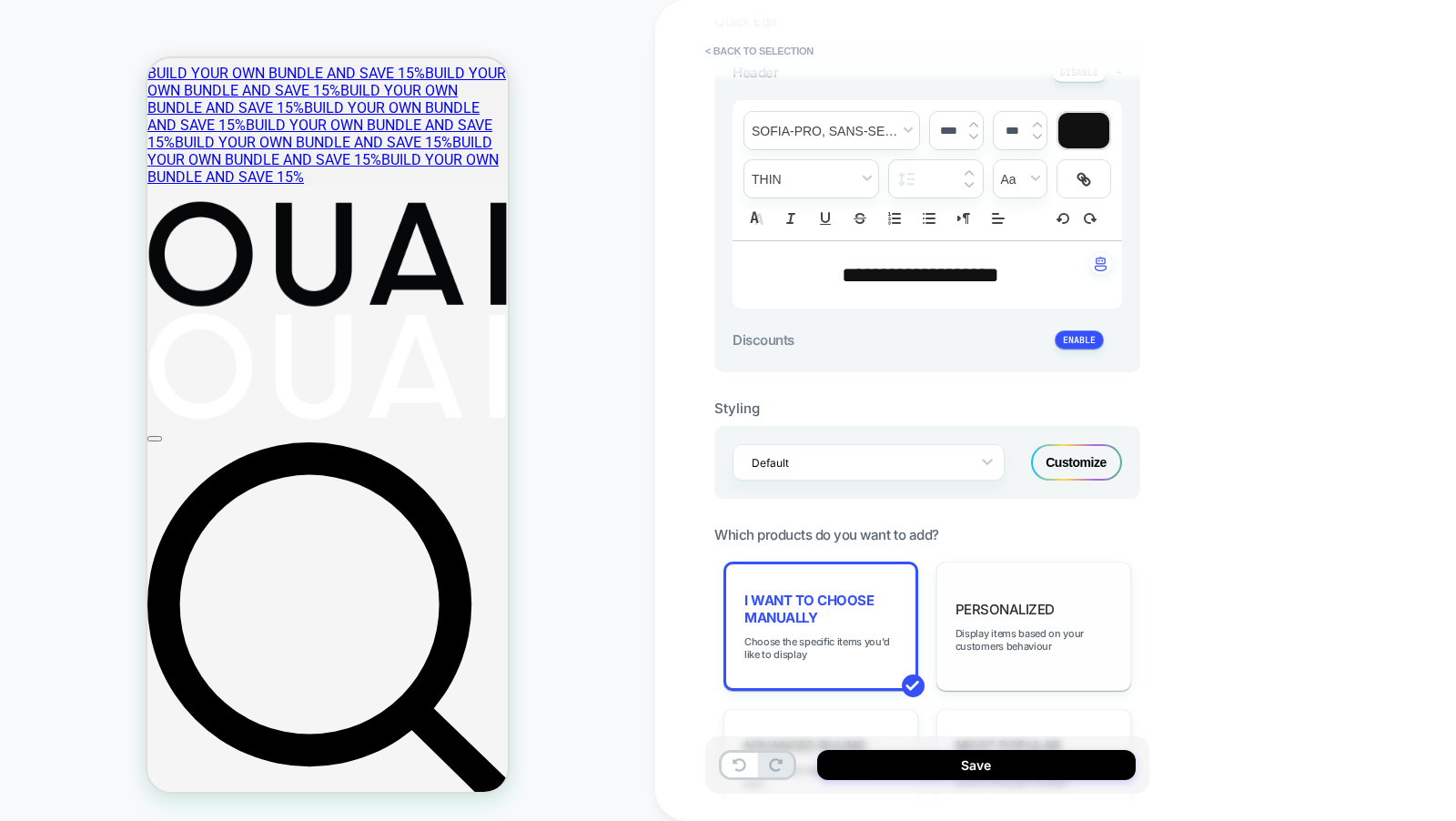
click at [997, 577] on div "personalized Display items based on your customers behaviour" at bounding box center [1034, 626] width 195 height 129
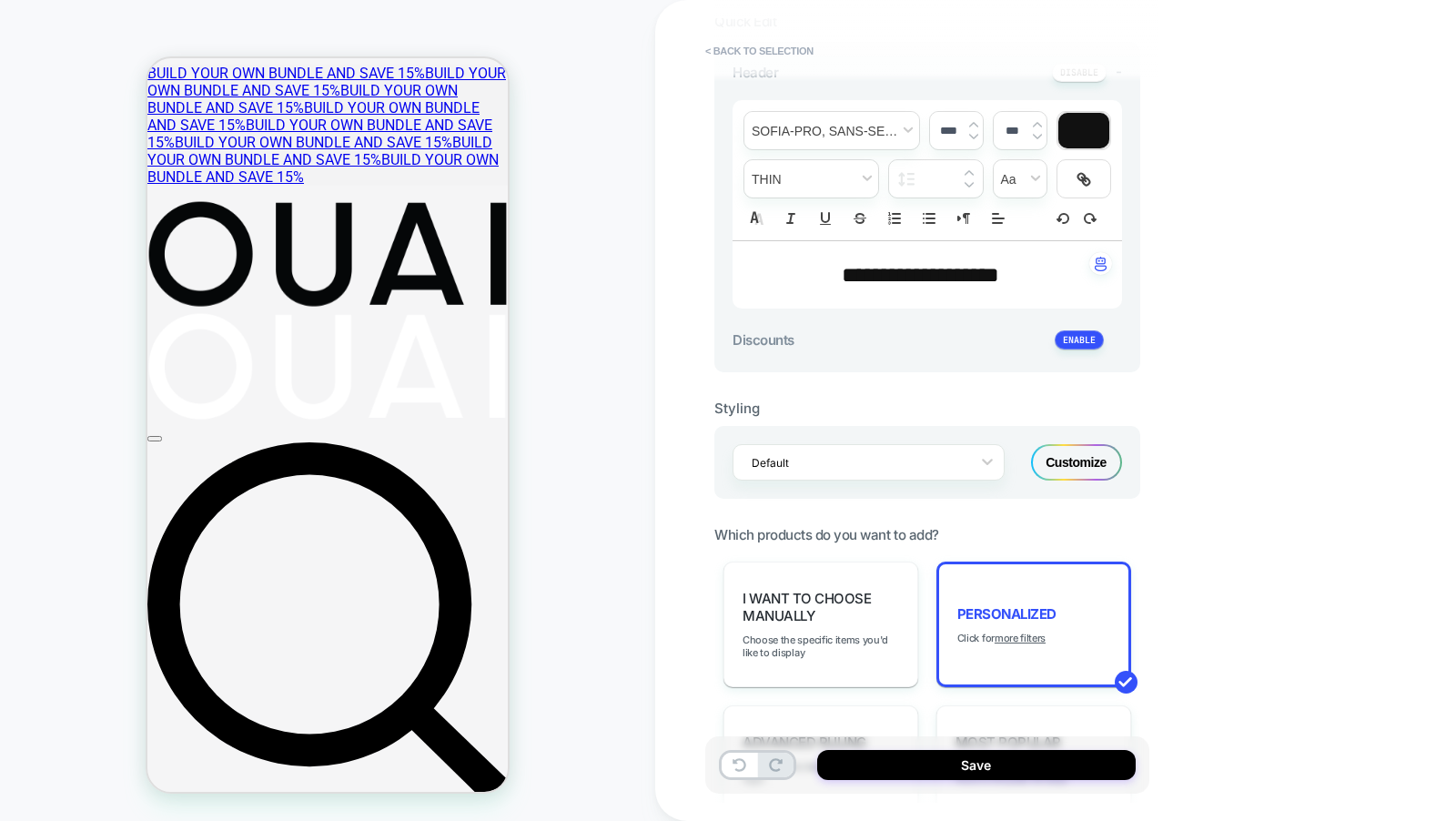
scroll to position [0, 0]
click at [763, 42] on button "< Back to selection" at bounding box center [759, 51] width 126 height 30
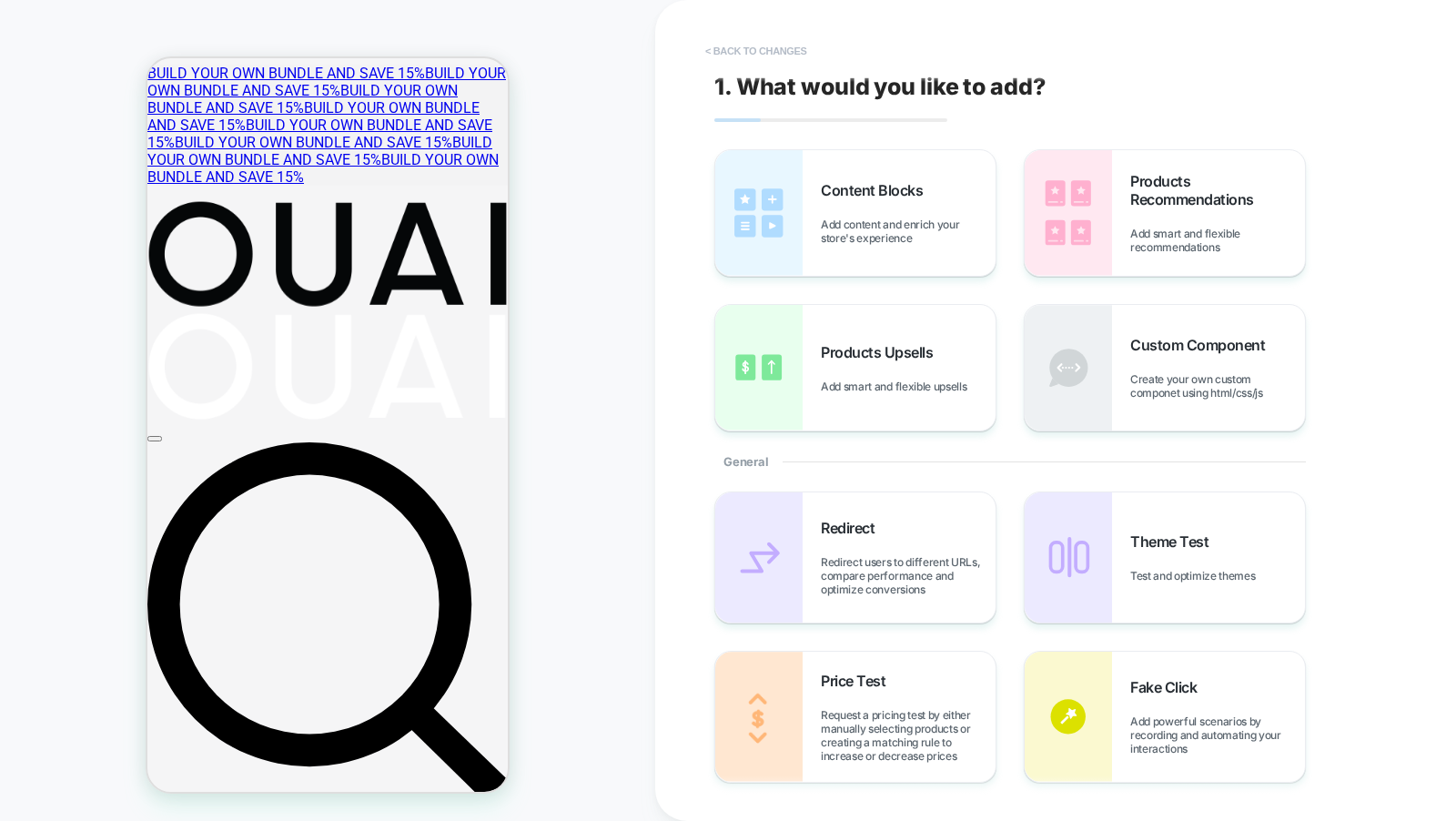
click at [762, 43] on button "< Back to changes" at bounding box center [756, 51] width 120 height 30
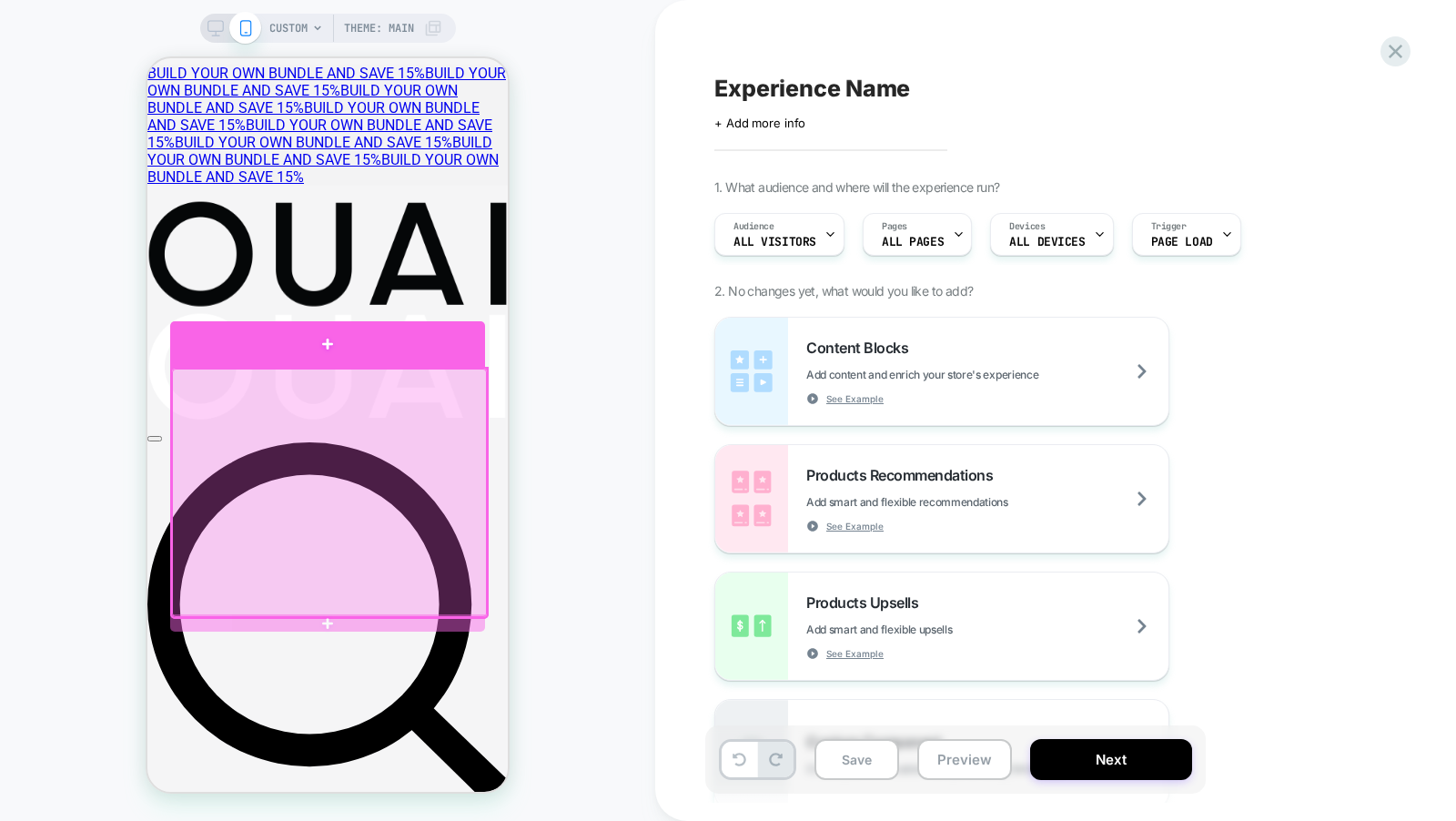
click at [374, 362] on div at bounding box center [327, 344] width 314 height 46
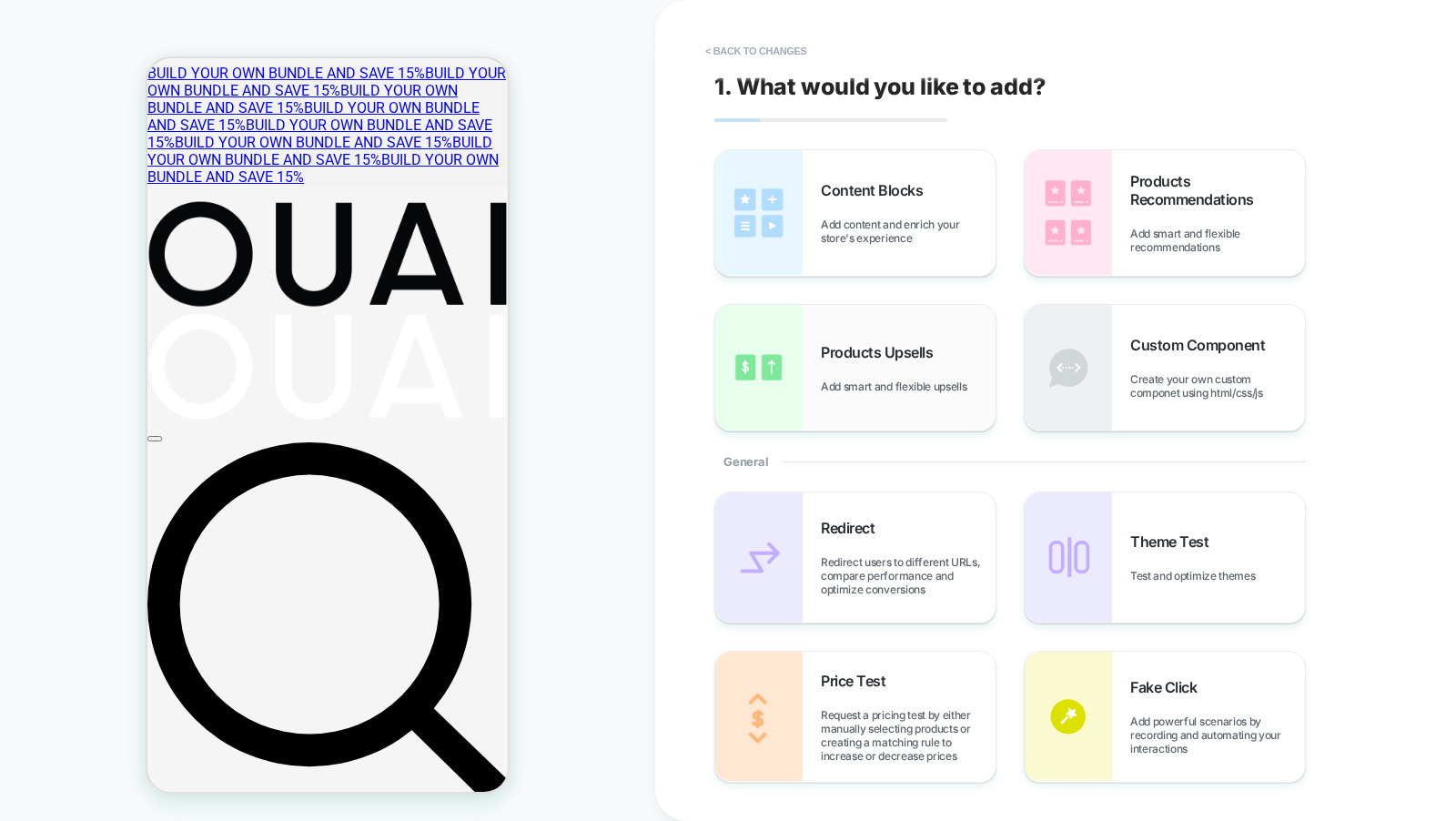
click at [902, 325] on div "Products Upsells Add smart and flexible upsells" at bounding box center [856, 367] width 280 height 125
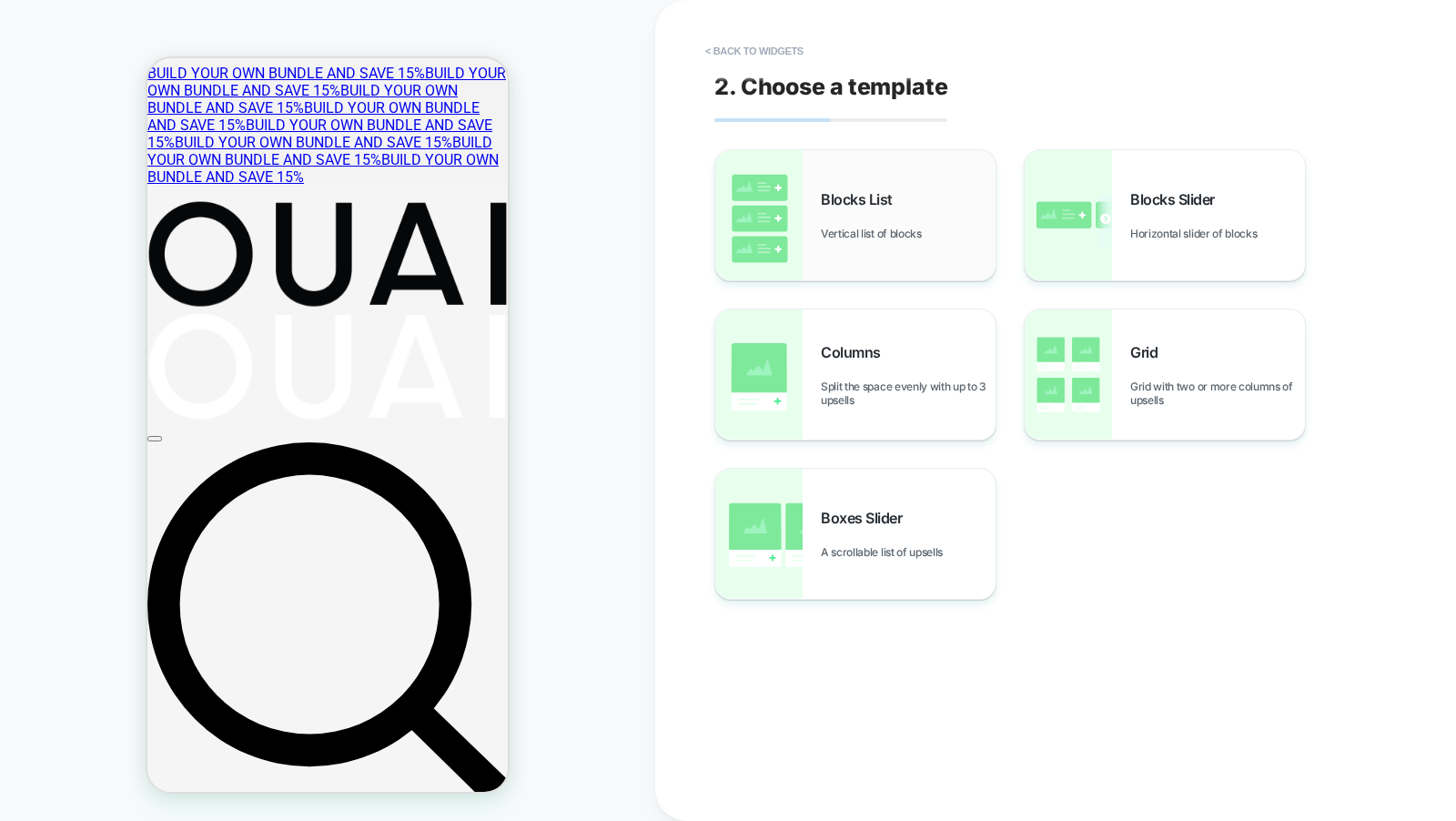
click at [856, 246] on div "Blocks List Vertical list of blocks" at bounding box center [856, 215] width 280 height 130
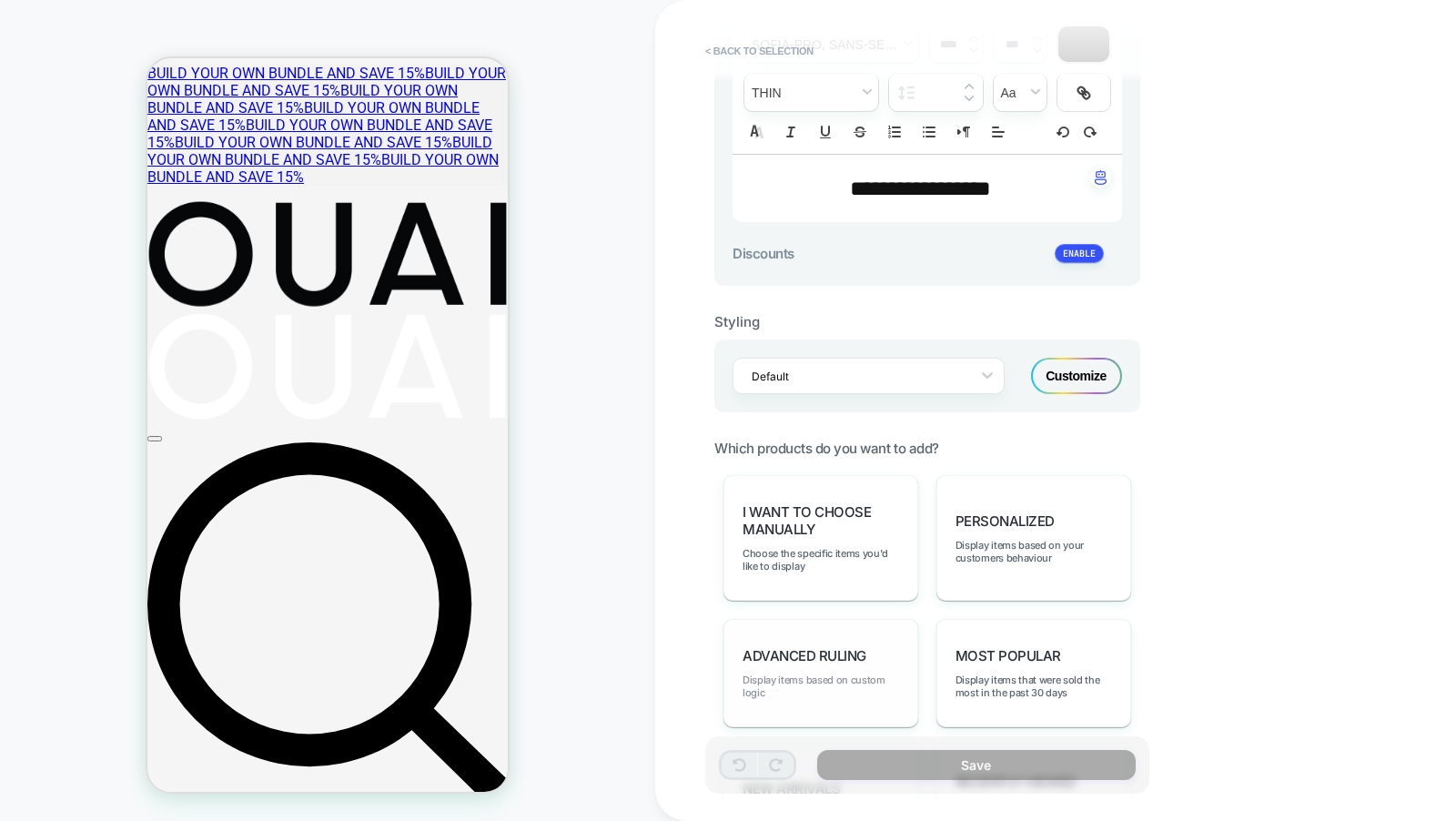
scroll to position [606, 0]
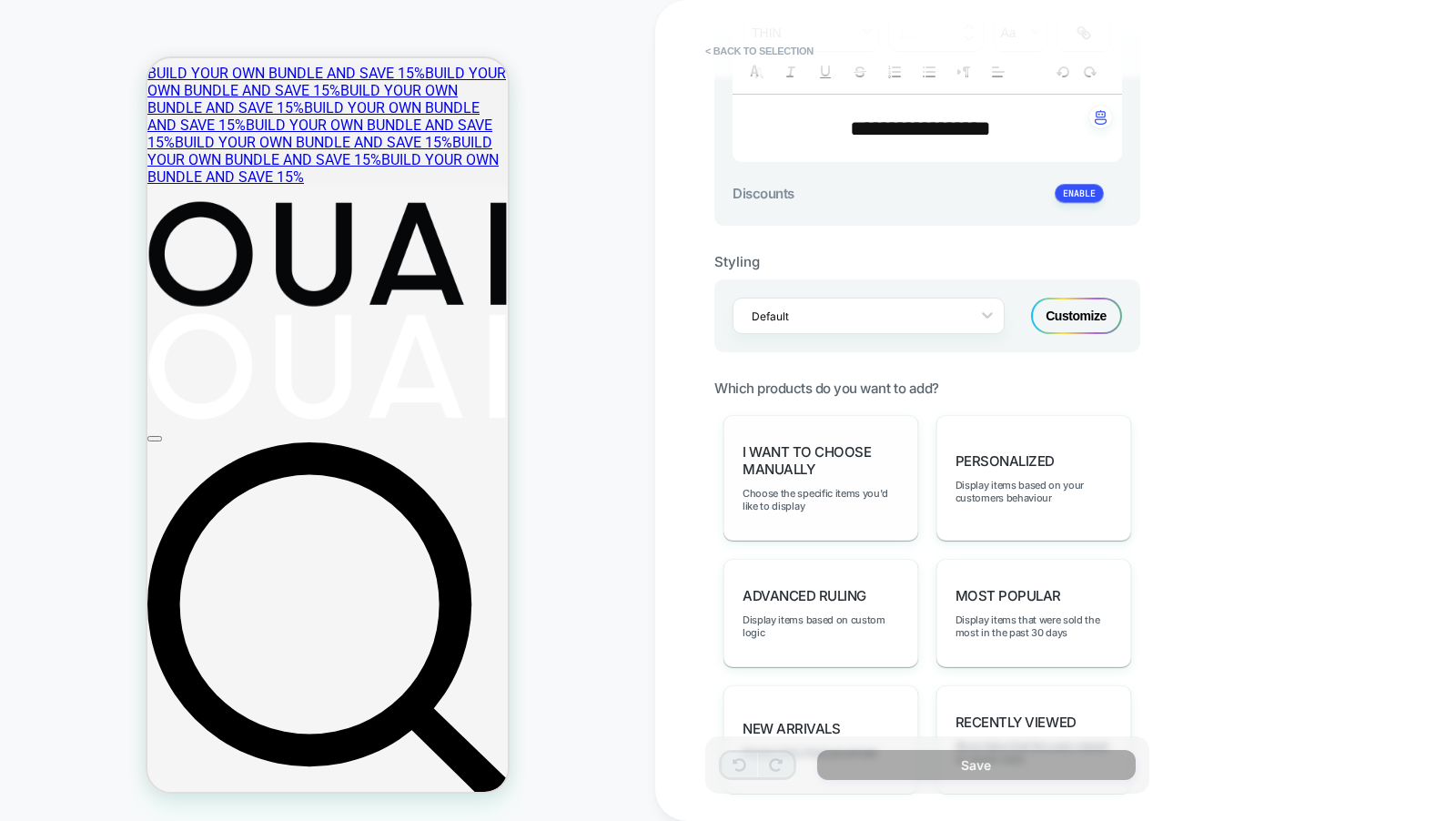
click at [807, 462] on span "I want to choose manually" at bounding box center [820, 460] width 157 height 34
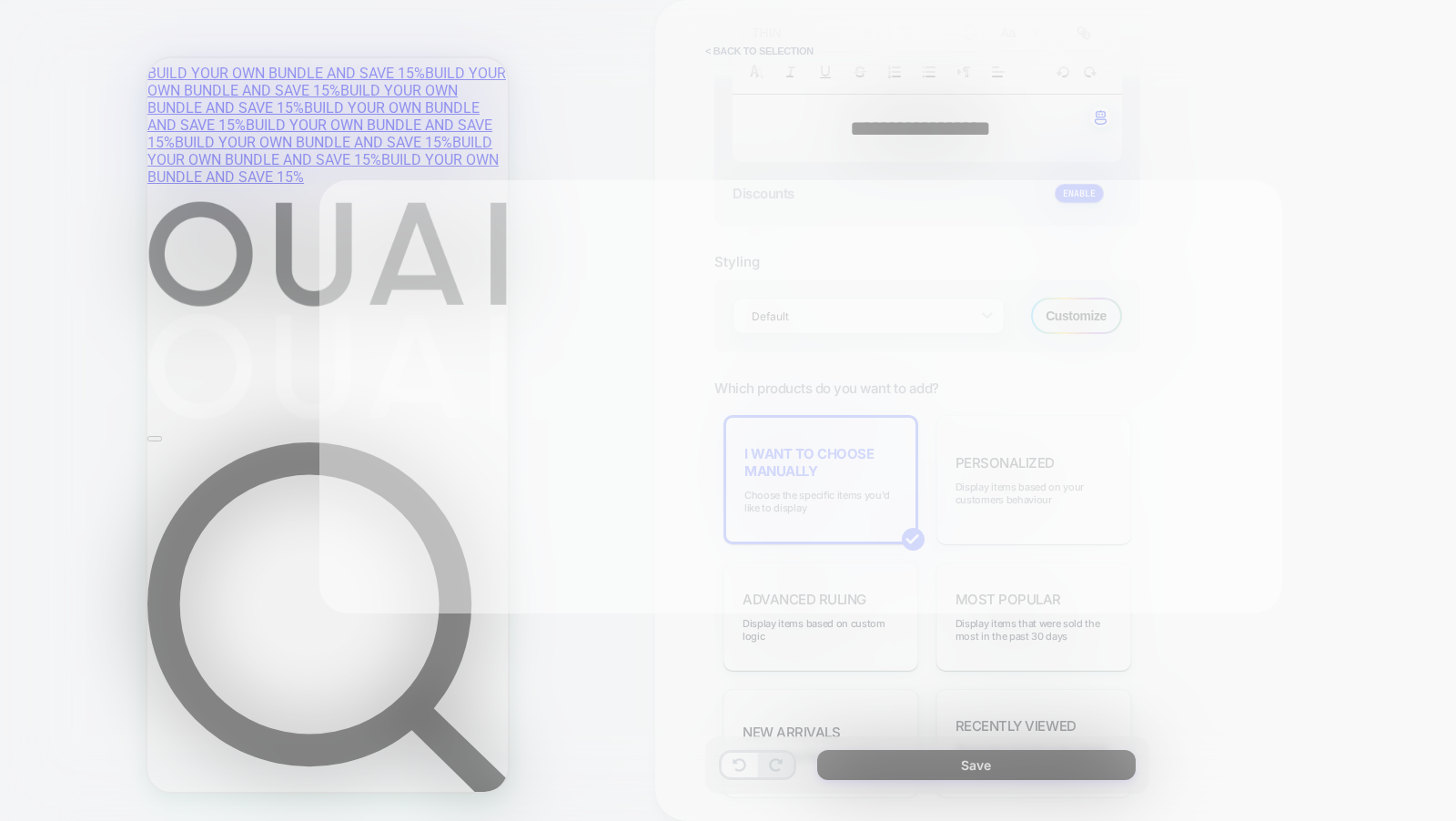
scroll to position [0, 0]
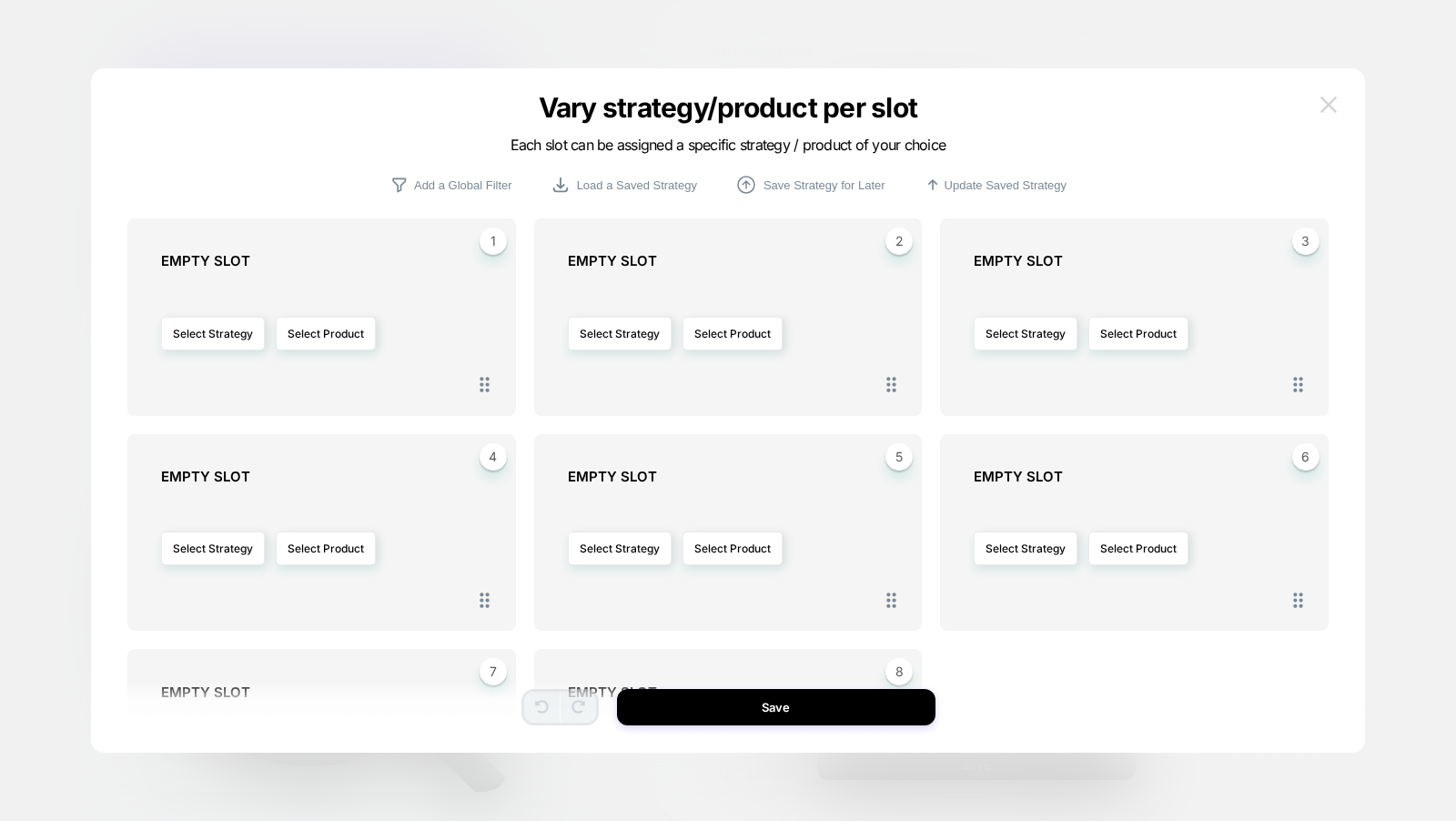
click at [1324, 102] on img at bounding box center [1329, 104] width 17 height 16
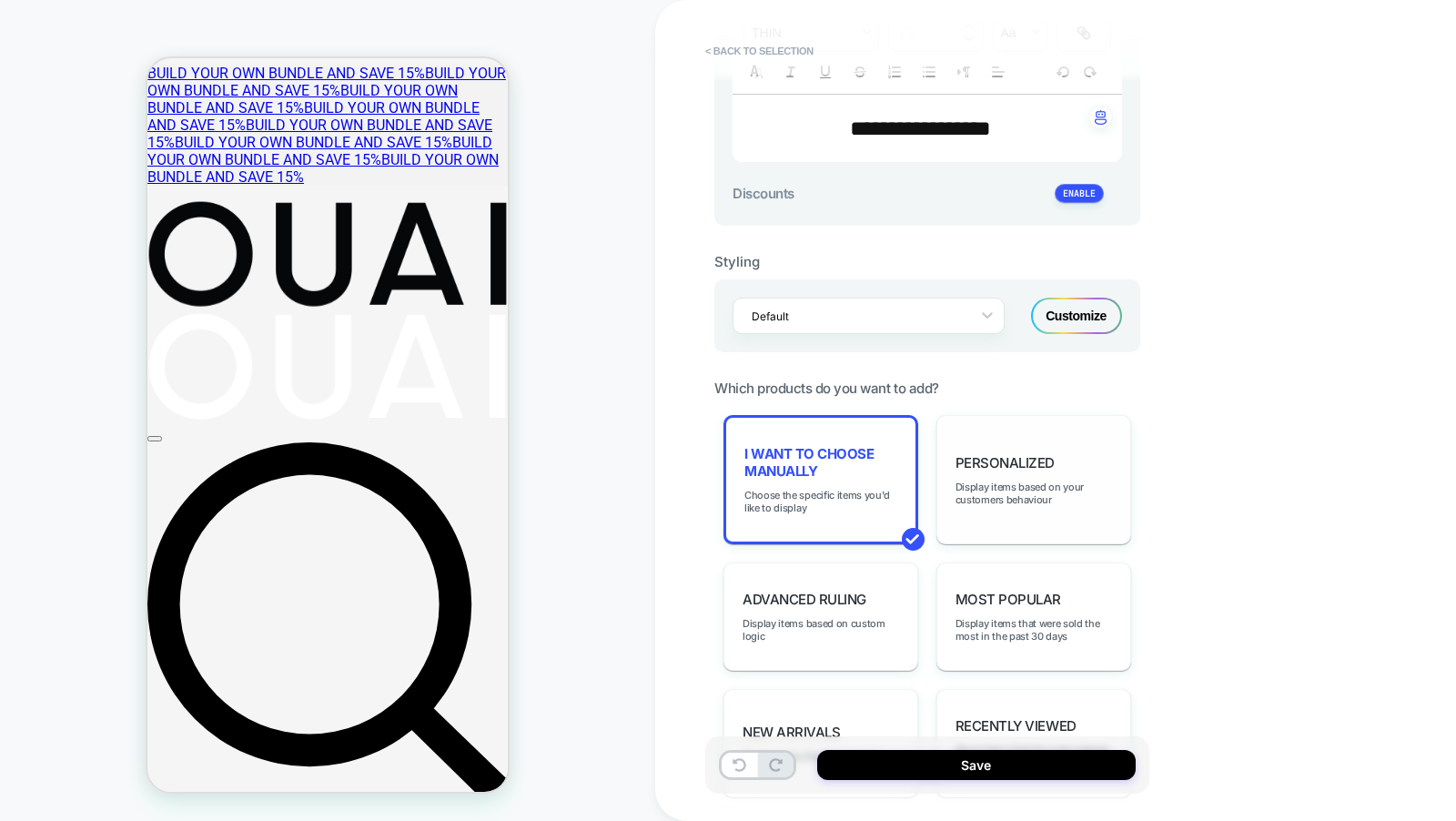
click at [1073, 434] on div "personalized Display items based on your customers behaviour" at bounding box center [1034, 479] width 195 height 129
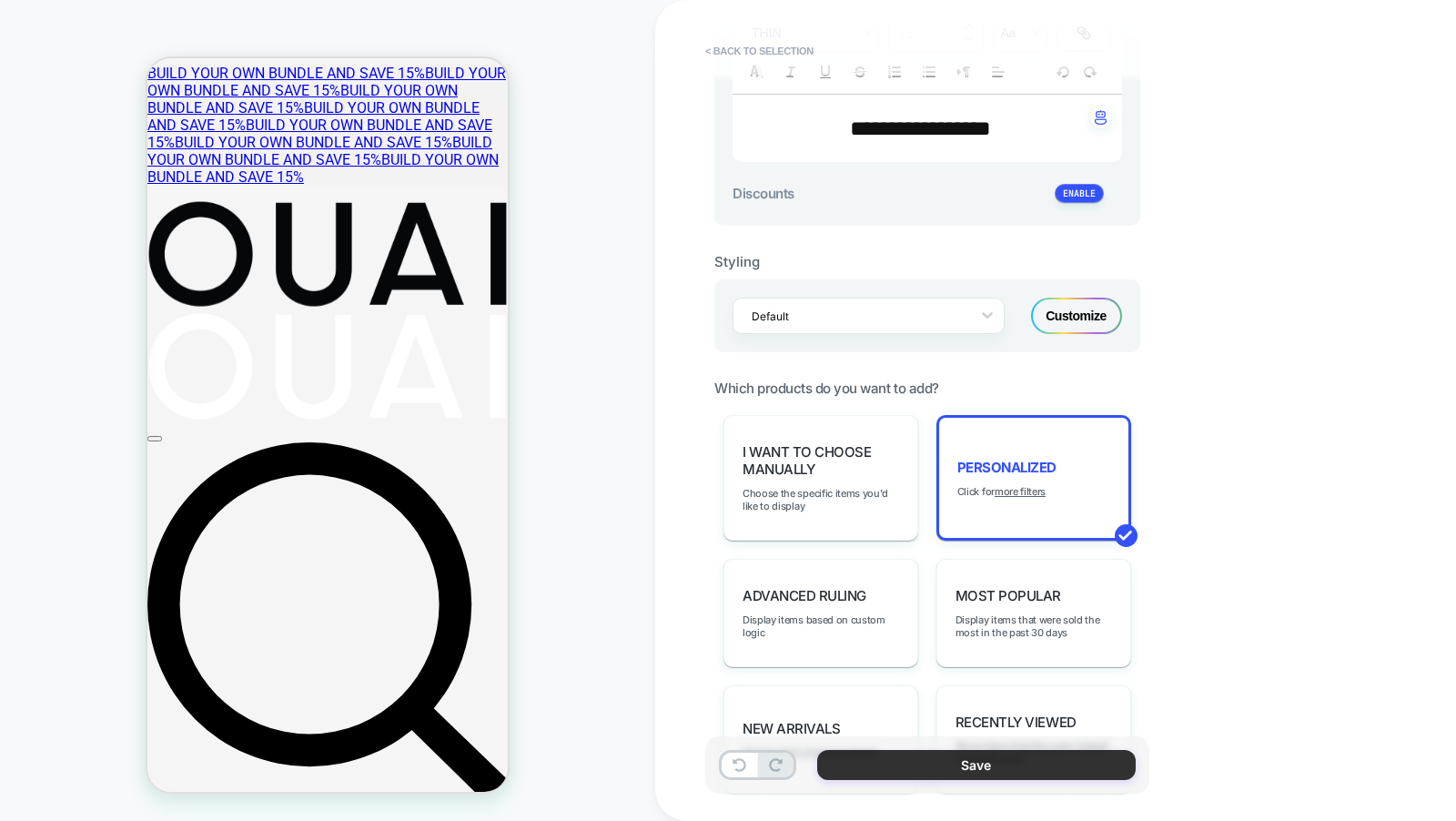
click at [1006, 764] on button "Save" at bounding box center [976, 765] width 318 height 30
type textarea "*"
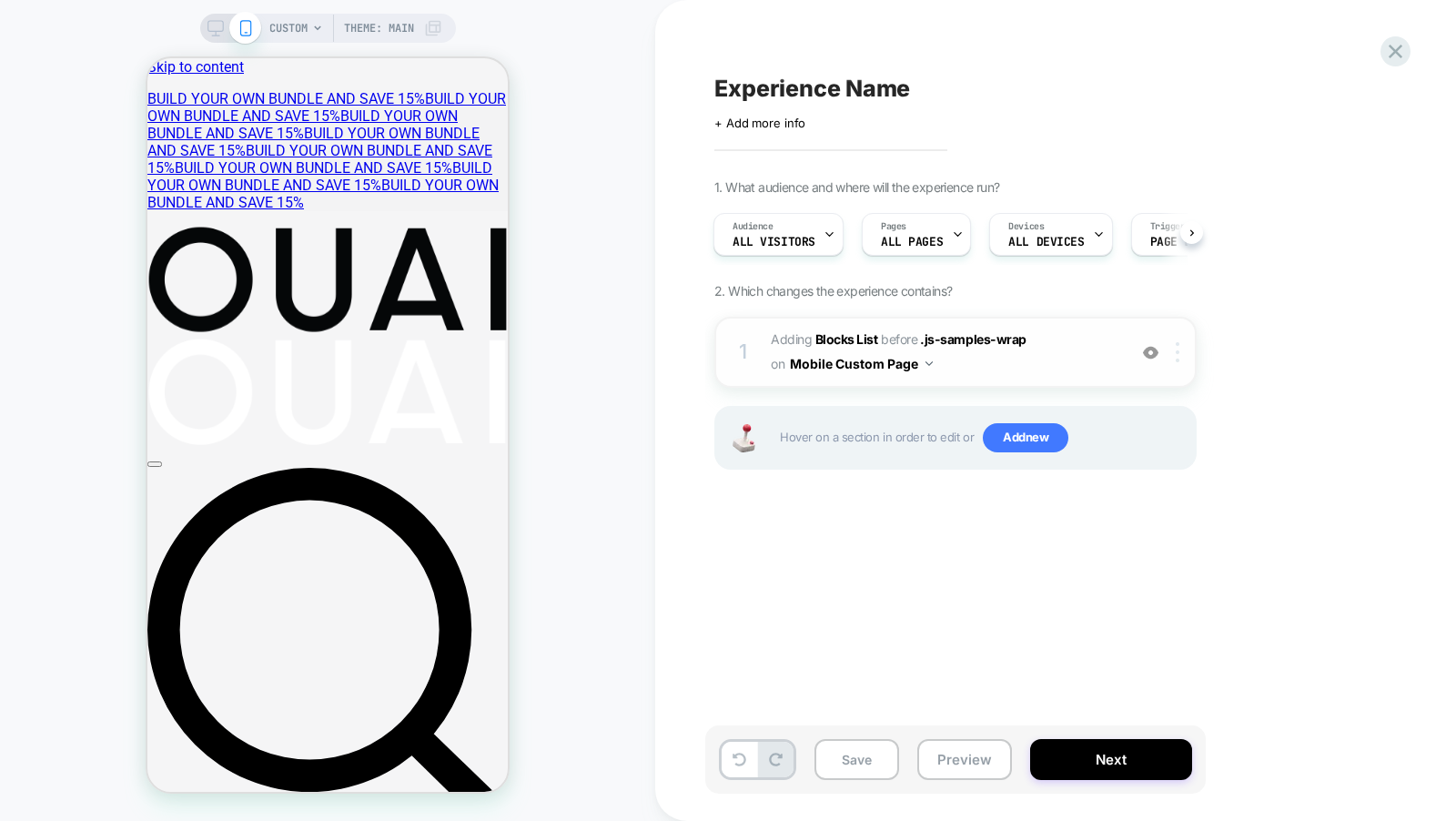
click at [1176, 350] on div at bounding box center [1181, 352] width 30 height 20
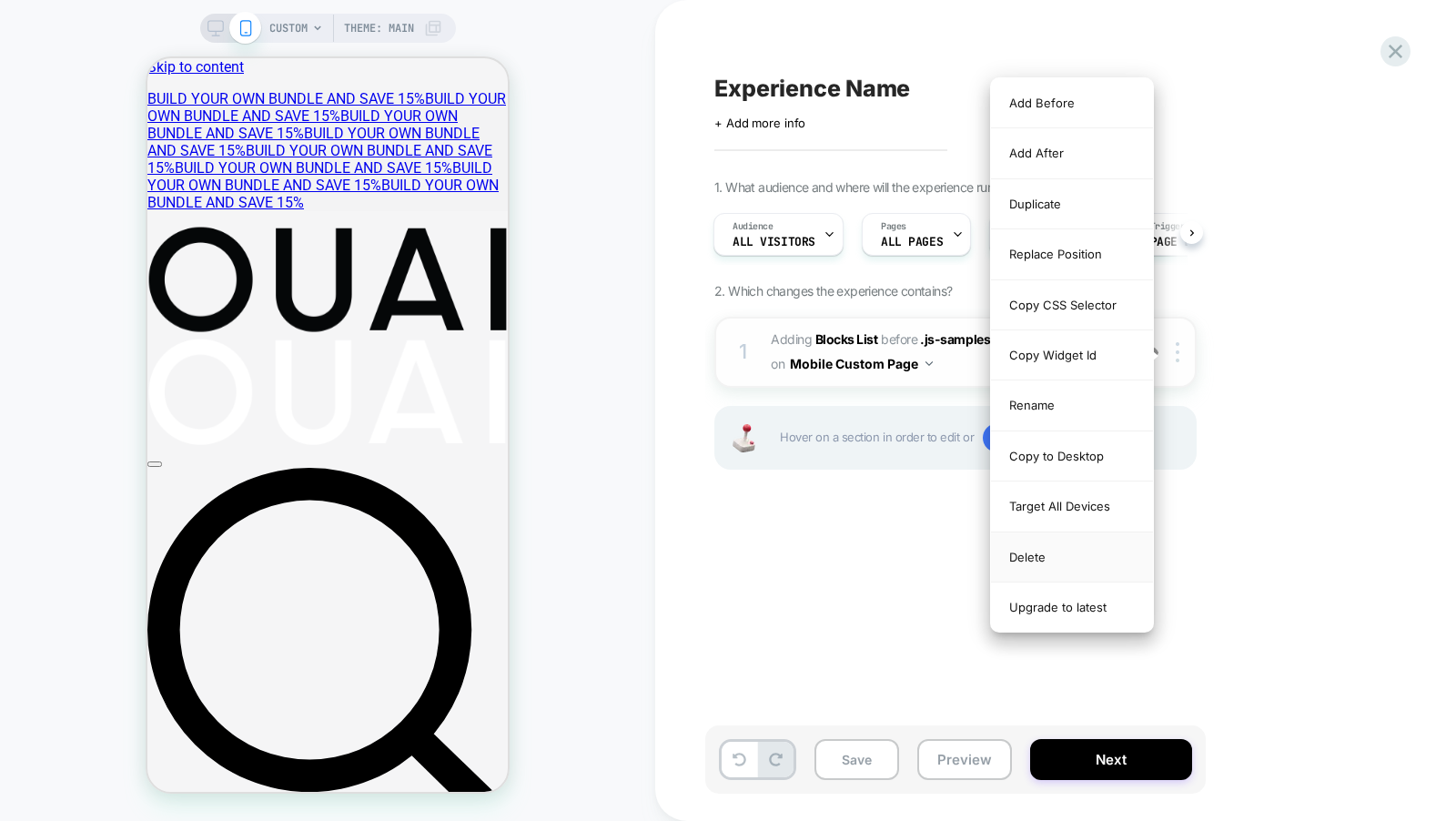
click at [1076, 550] on div "Delete" at bounding box center [1072, 557] width 162 height 50
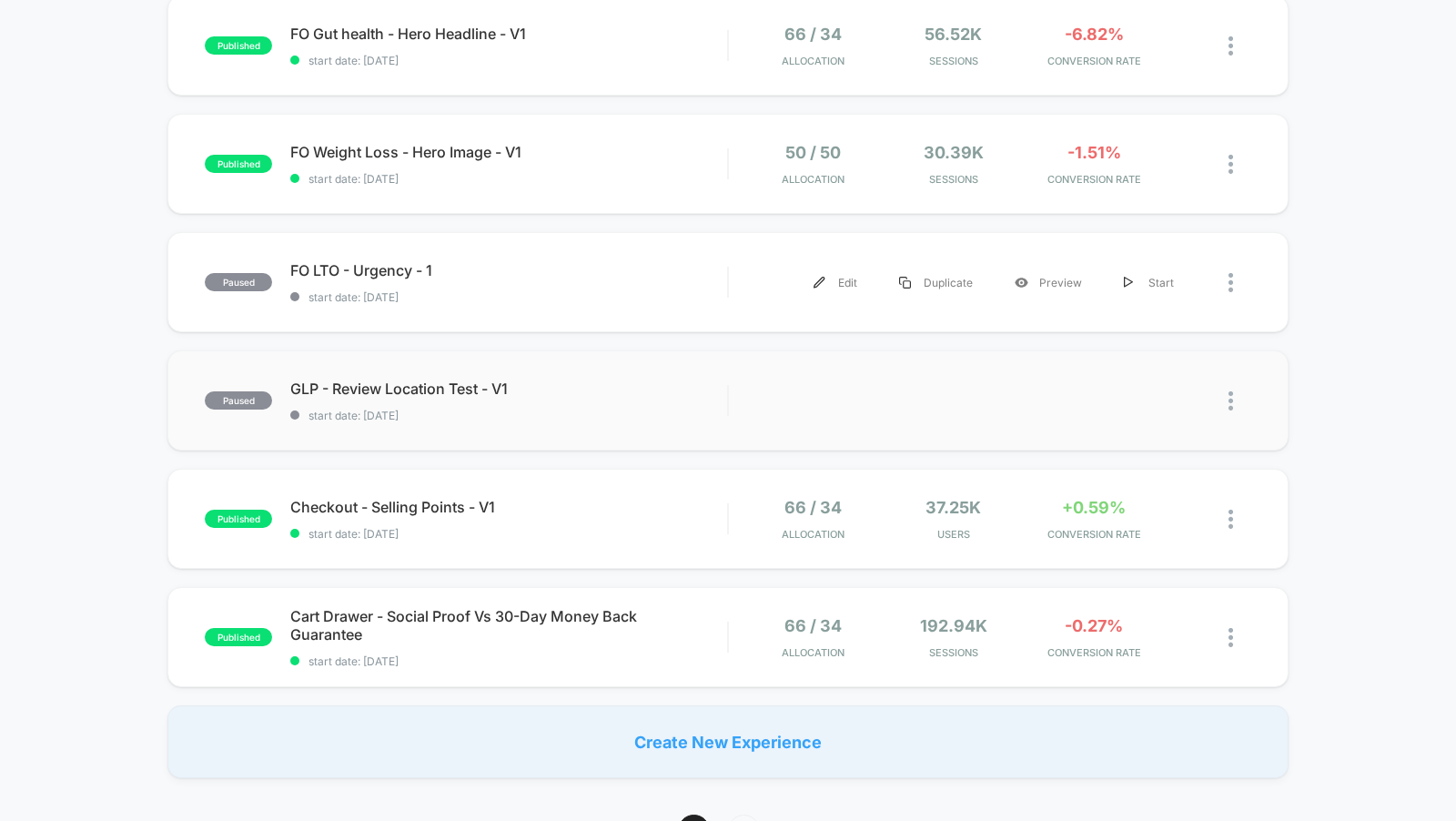
scroll to position [1015, 0]
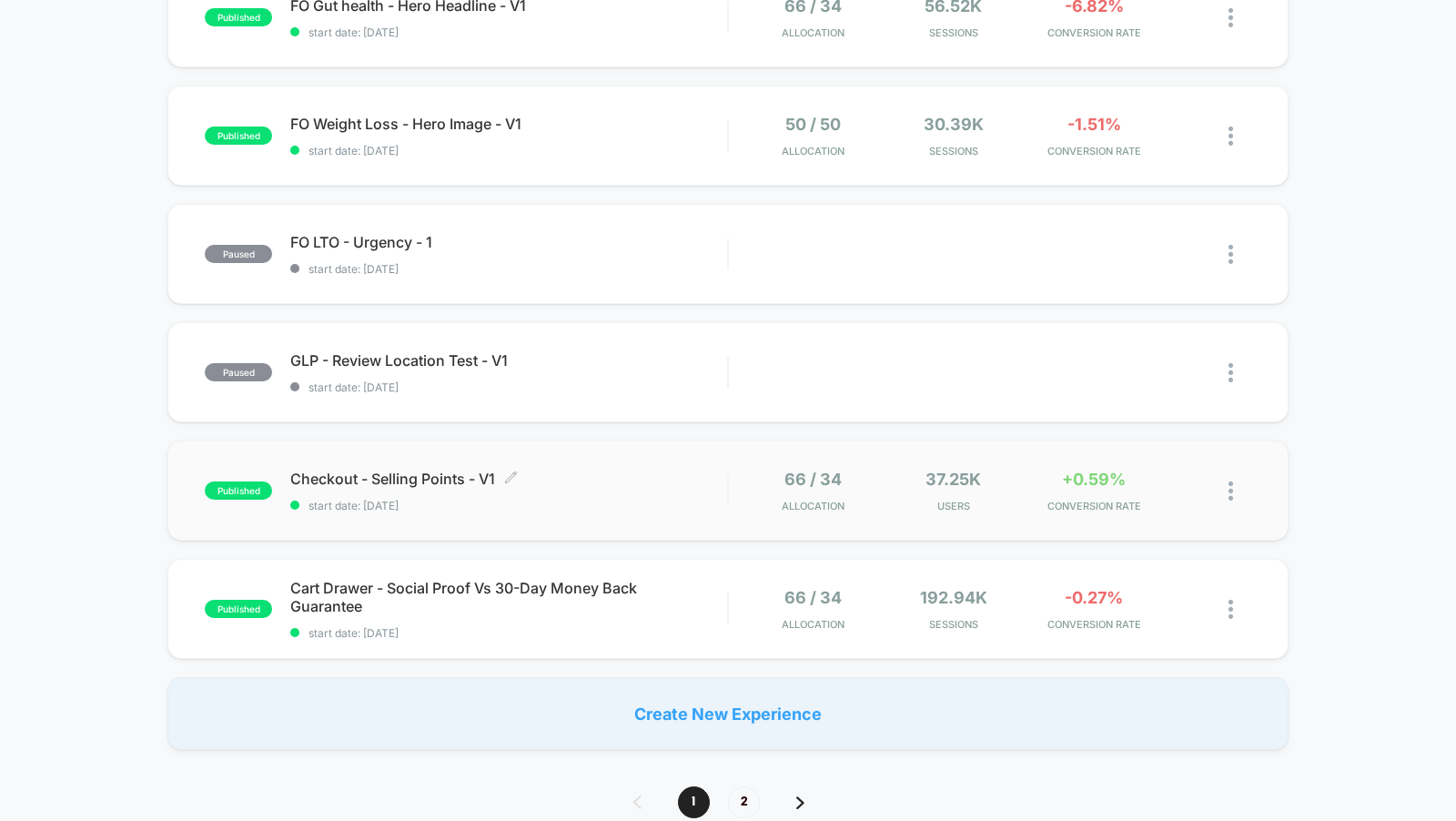
click at [658, 476] on div "Checkout - Selling Points - V1 Click to edit experience details Click to edit e…" at bounding box center [508, 490] width 437 height 42
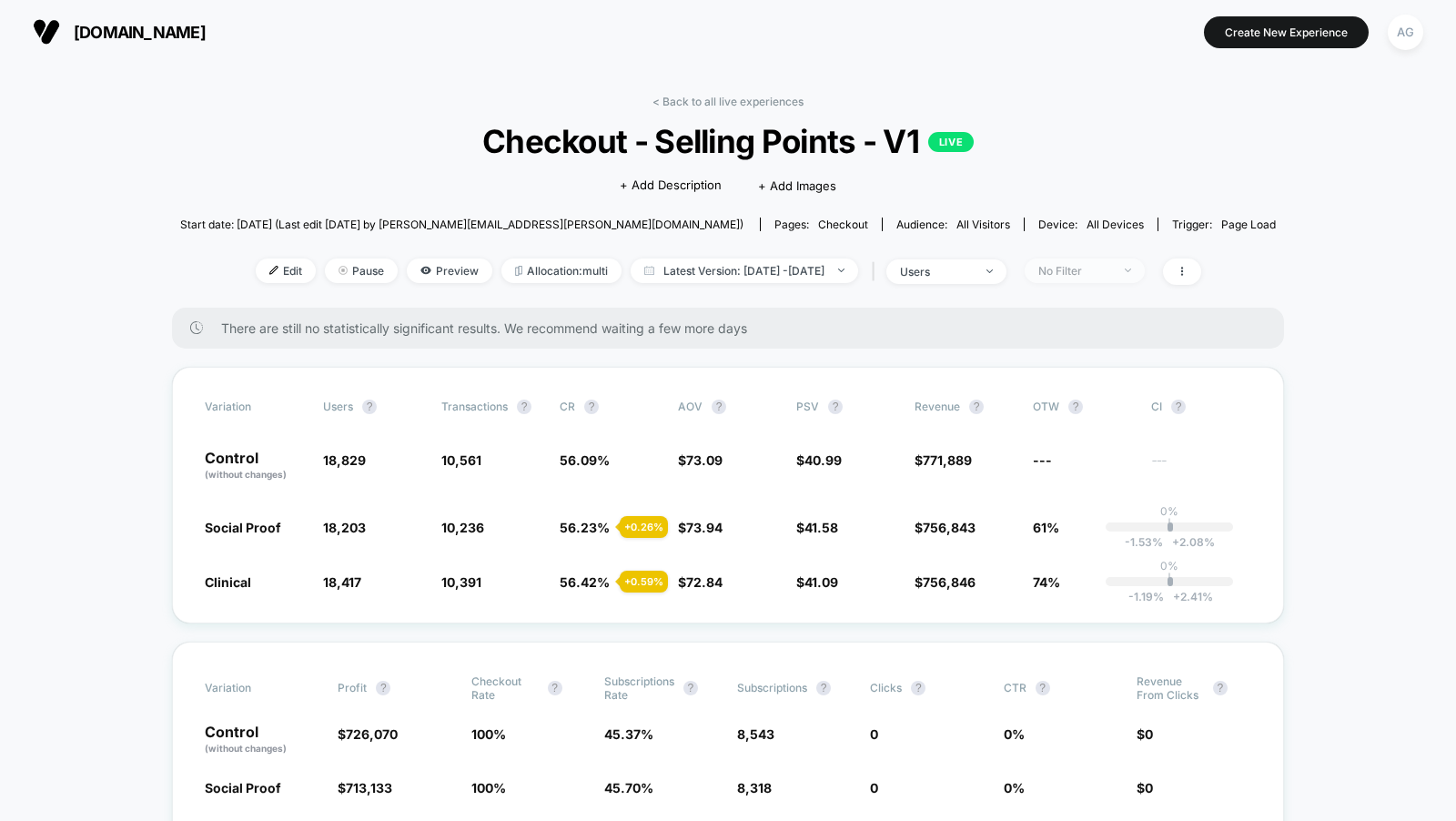
click at [1111, 274] on div "No Filter" at bounding box center [1075, 271] width 73 height 14
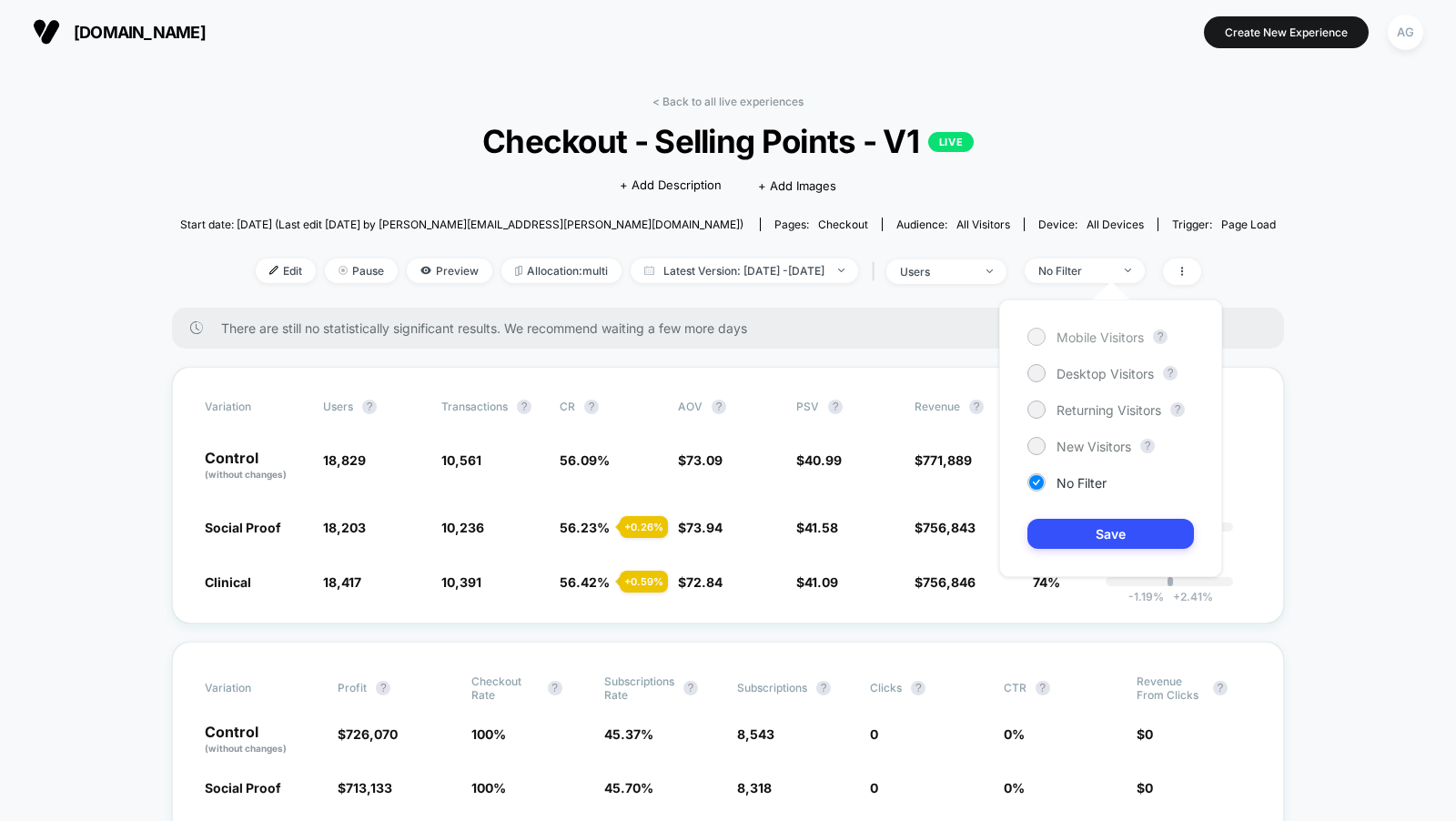
click at [1102, 335] on span "Mobile Visitors" at bounding box center [1100, 337] width 88 height 16
click at [1101, 539] on button "Save" at bounding box center [1110, 533] width 167 height 30
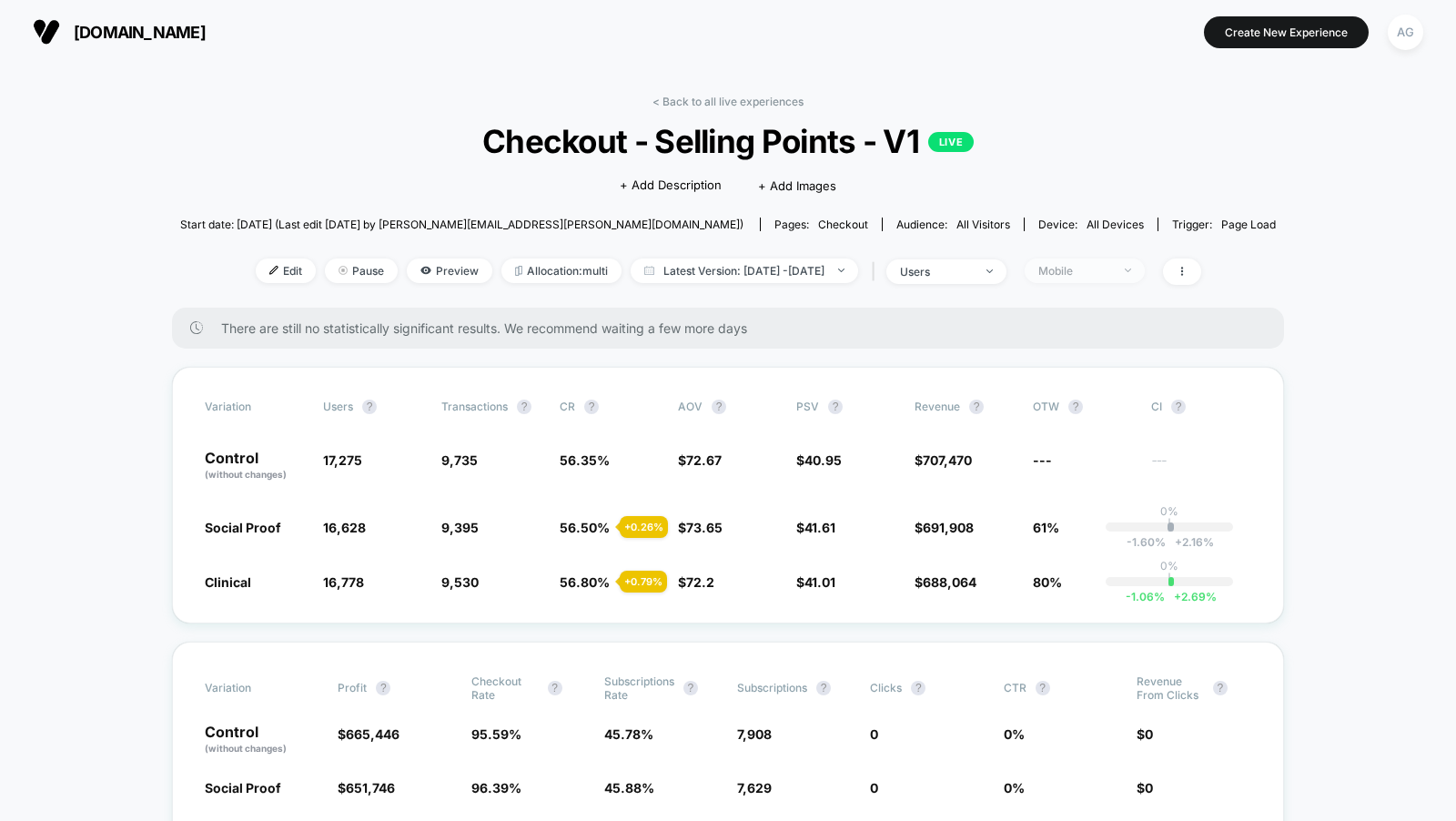
click at [1109, 275] on div "Mobile" at bounding box center [1075, 271] width 73 height 14
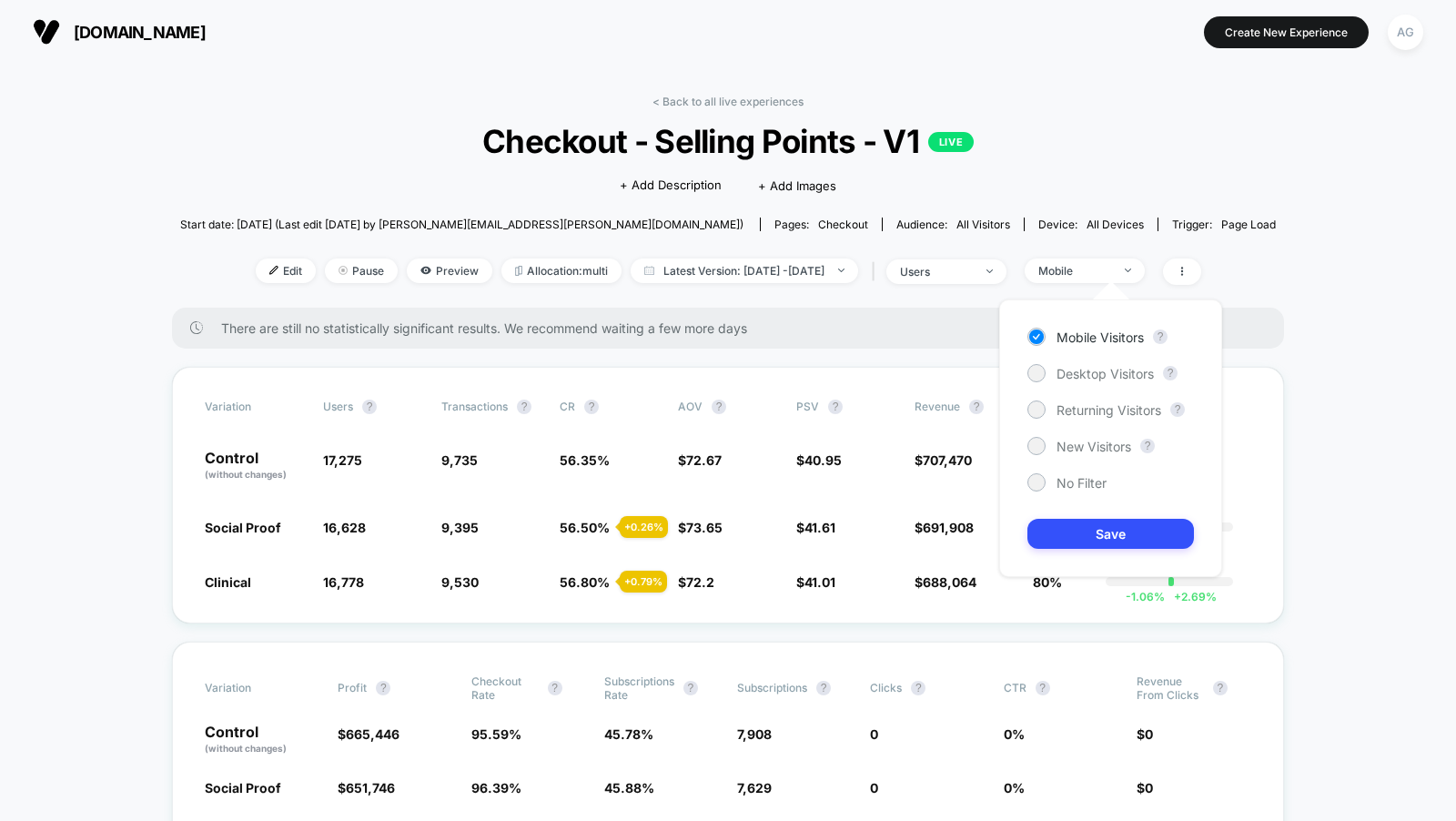
click at [1086, 362] on div "Mobile Visitors ? Desktop Visitors ? Returning Visitors ? New Visitors ? No Fil…" at bounding box center [1111, 439] width 223 height 278
click at [1086, 366] on span "Desktop Visitors" at bounding box center [1105, 374] width 98 height 16
click at [1106, 522] on button "Save" at bounding box center [1110, 533] width 167 height 30
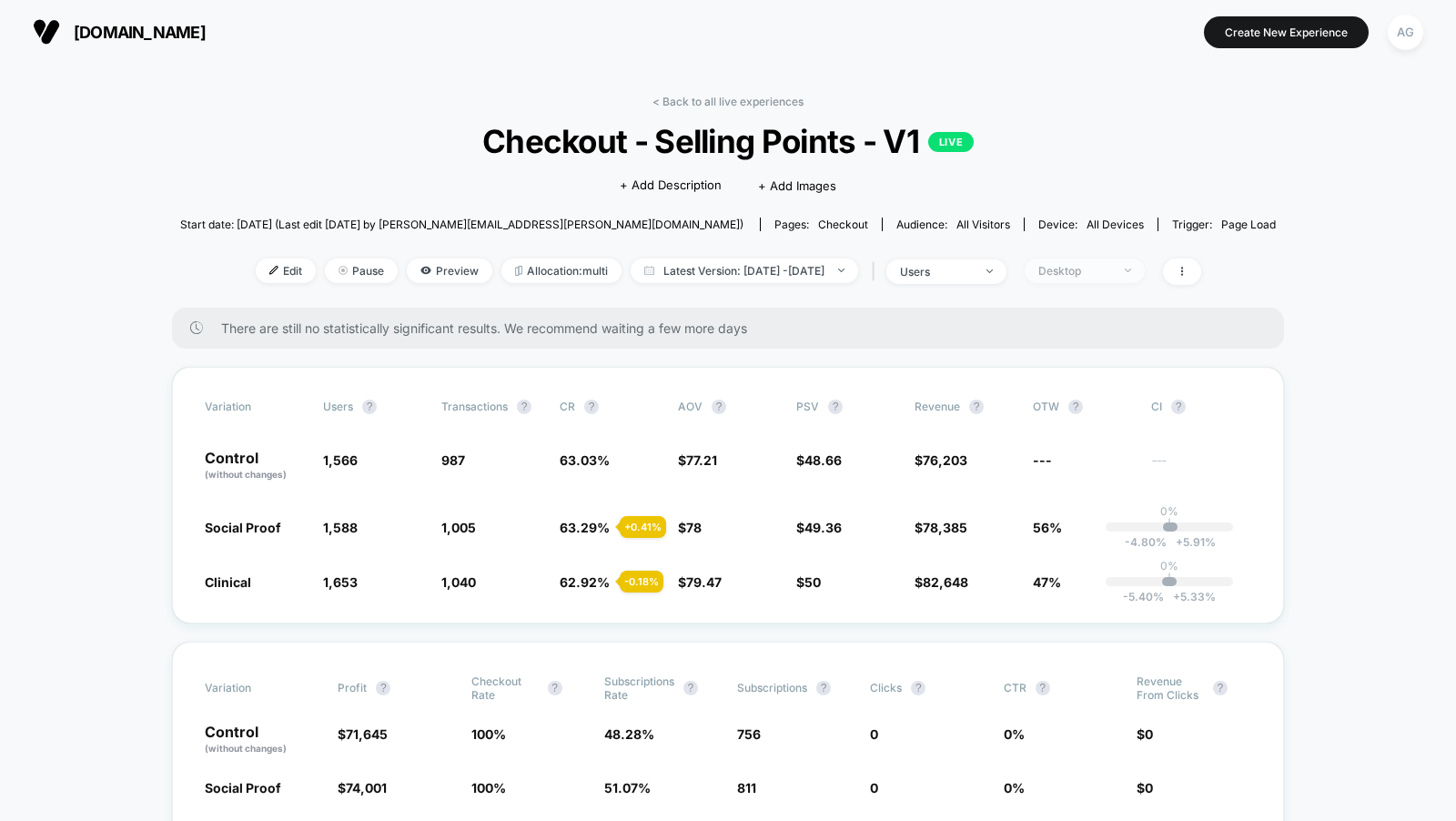
click at [1111, 269] on div "Desktop" at bounding box center [1075, 271] width 73 height 14
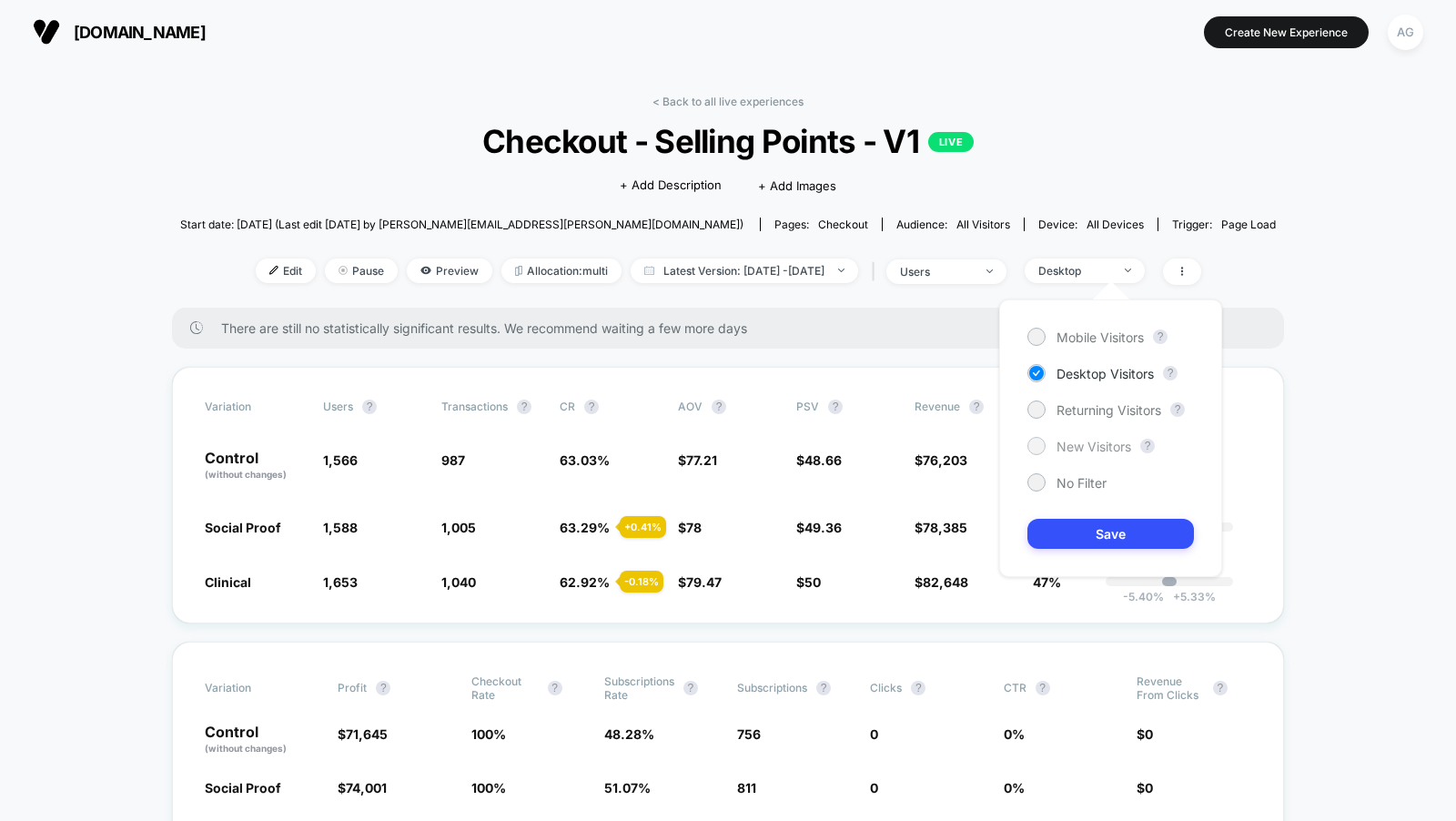
click at [1109, 445] on span "New Visitors" at bounding box center [1094, 446] width 75 height 16
click at [1109, 514] on div "Mobile Visitors ? Desktop Visitors ? Returning Visitors ? New Visitors ? No Fil…" at bounding box center [1111, 439] width 223 height 278
click at [1109, 518] on button "Save" at bounding box center [1110, 533] width 167 height 30
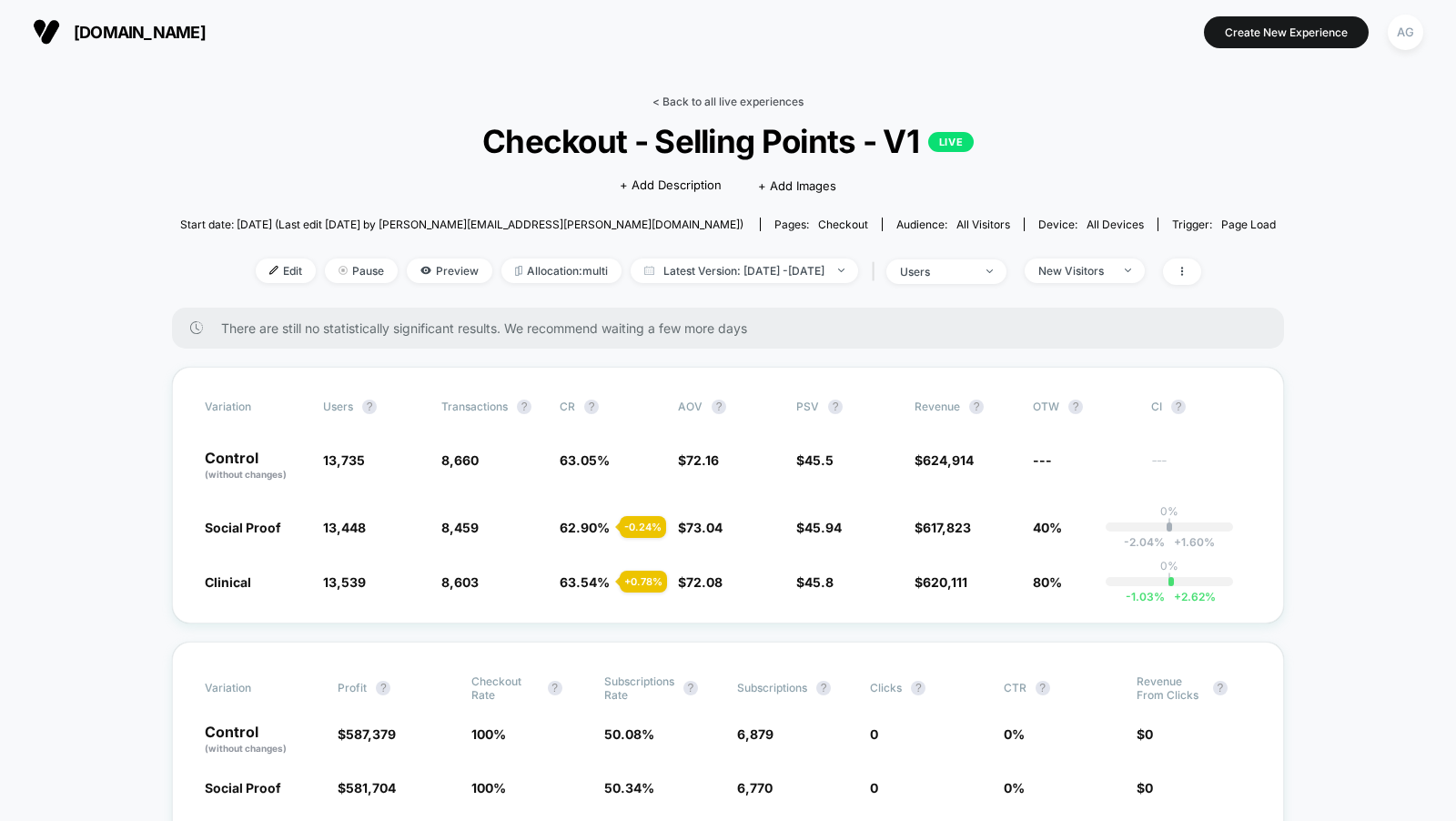
click at [794, 102] on link "< Back to all live experiences" at bounding box center [728, 102] width 151 height 14
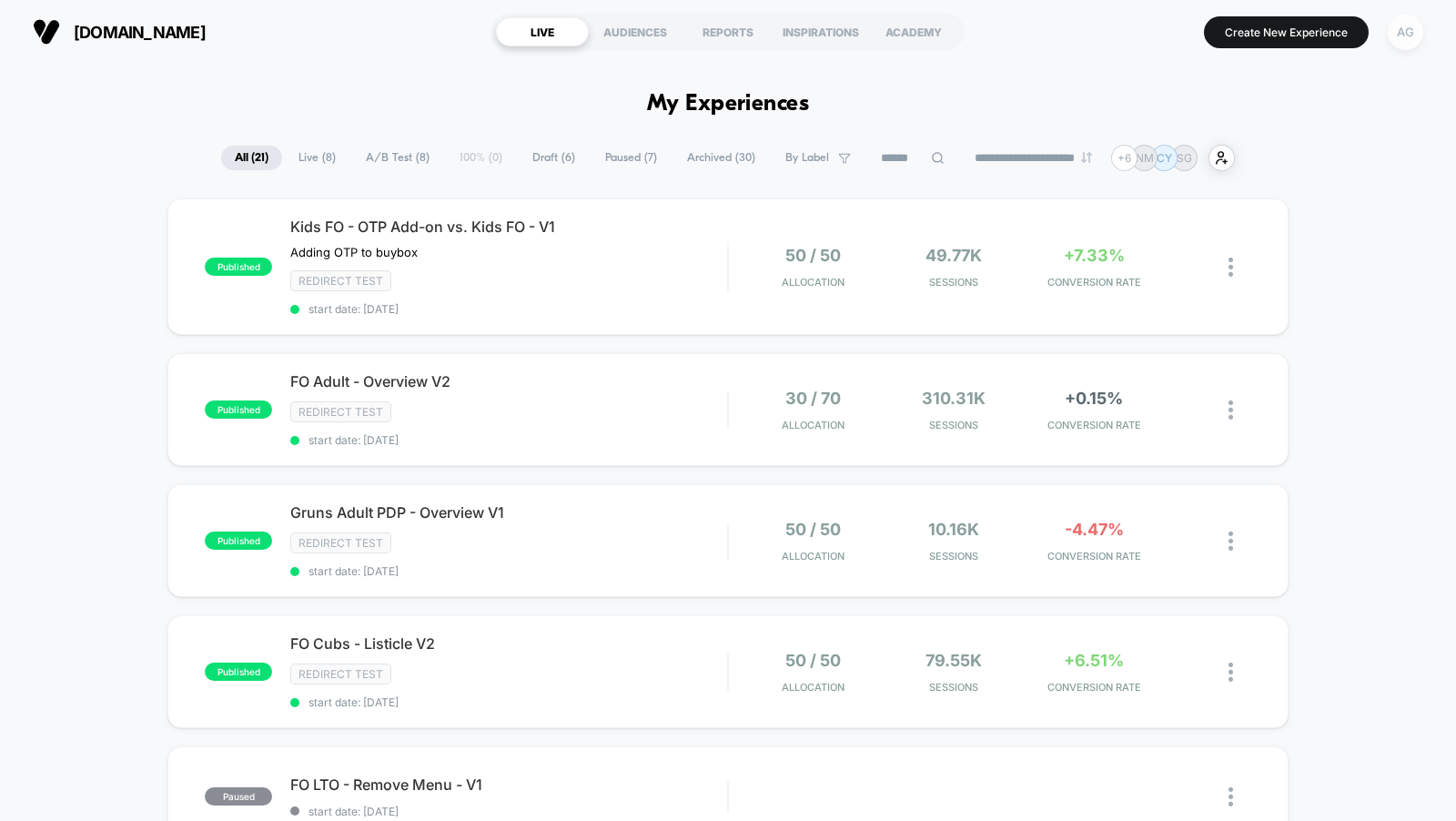
click at [1309, 26] on div "AG" at bounding box center [1406, 33] width 35 height 35
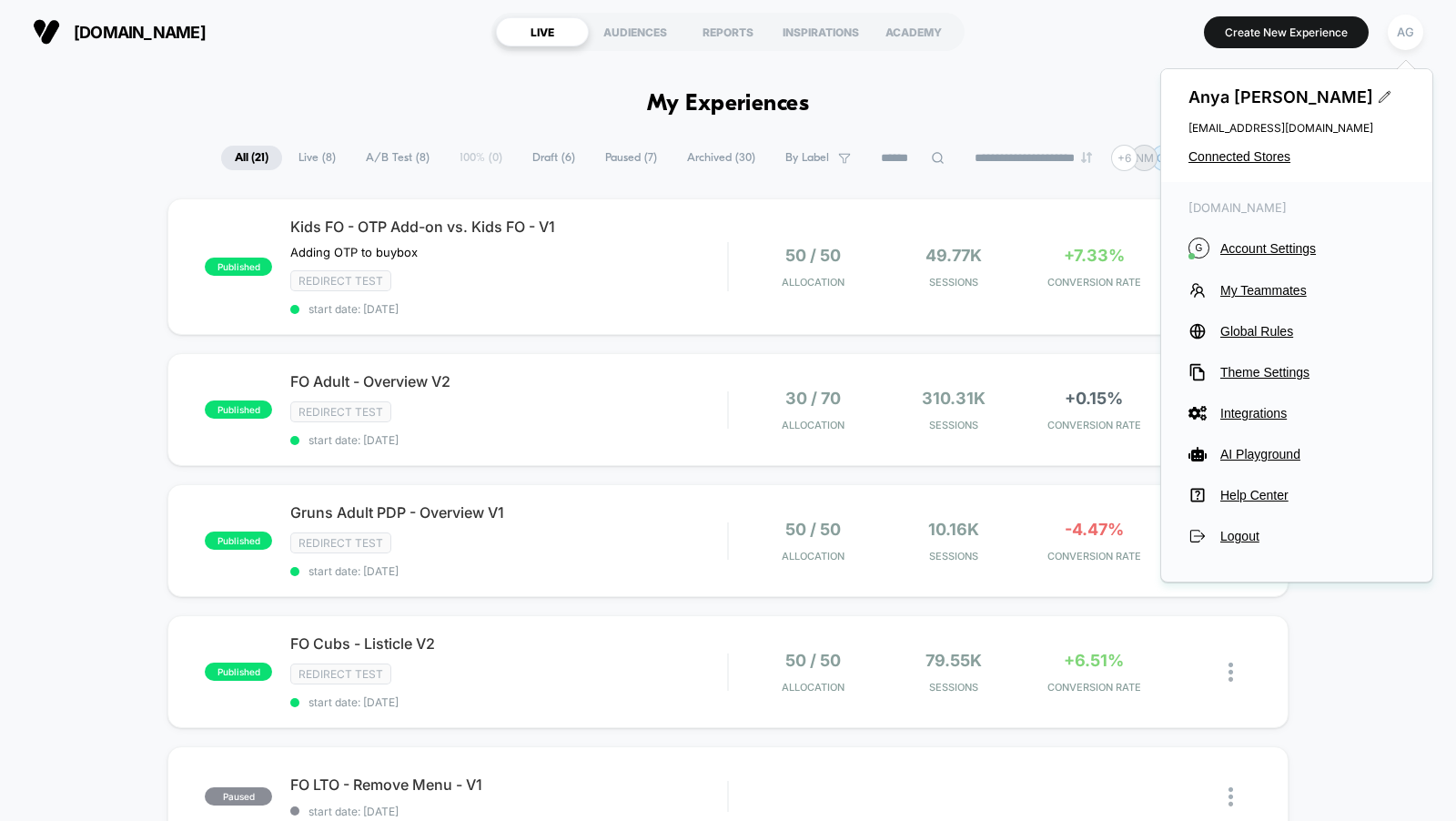
click at [1263, 165] on div "[PERSON_NAME] [EMAIL_ADDRESS][DOMAIN_NAME] Connected Stores" at bounding box center [1296, 125] width 271 height 112
click at [1265, 161] on span "Connected Stores" at bounding box center [1297, 156] width 217 height 15
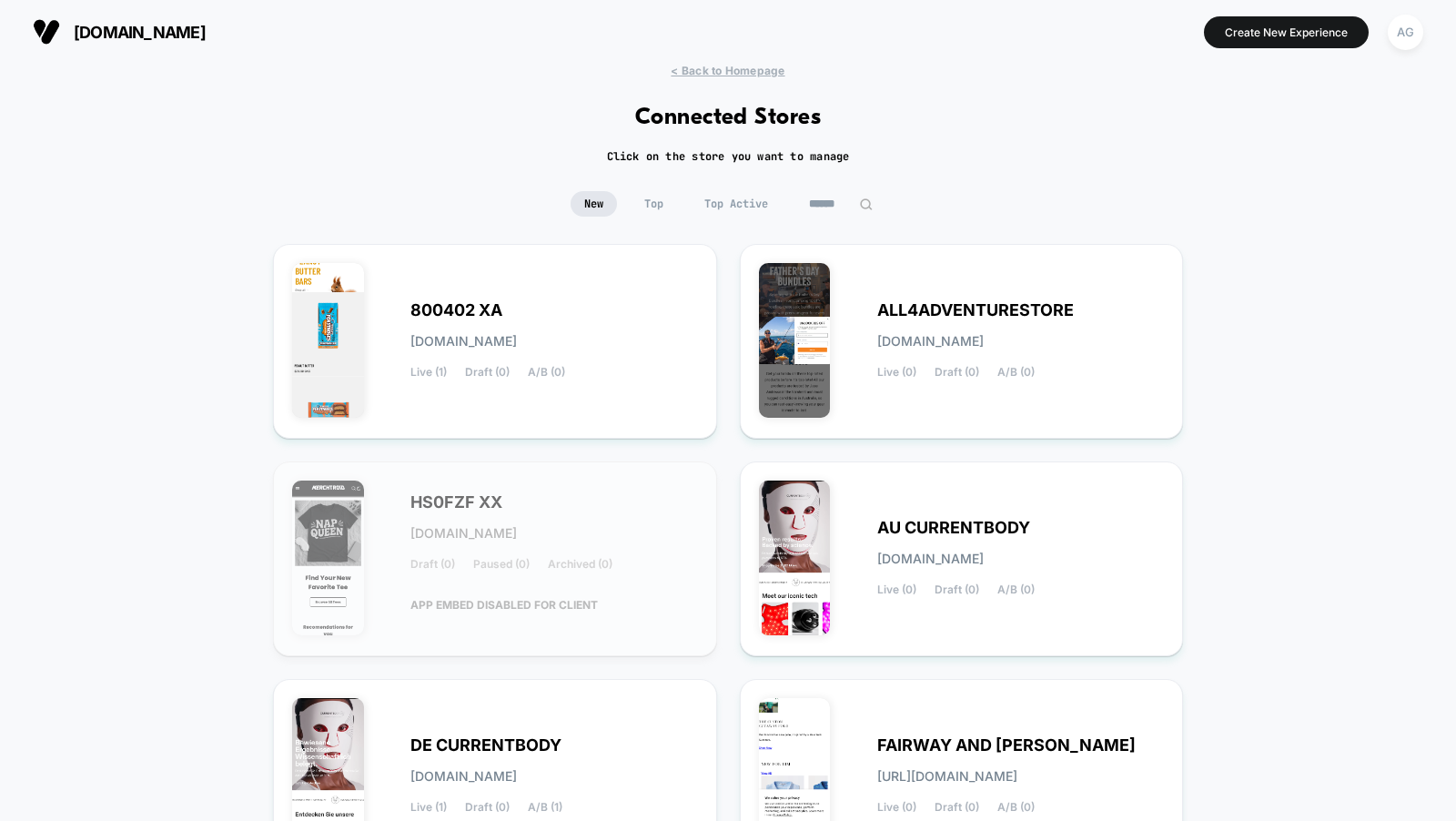
click at [758, 196] on span "Top Active" at bounding box center [736, 204] width 91 height 26
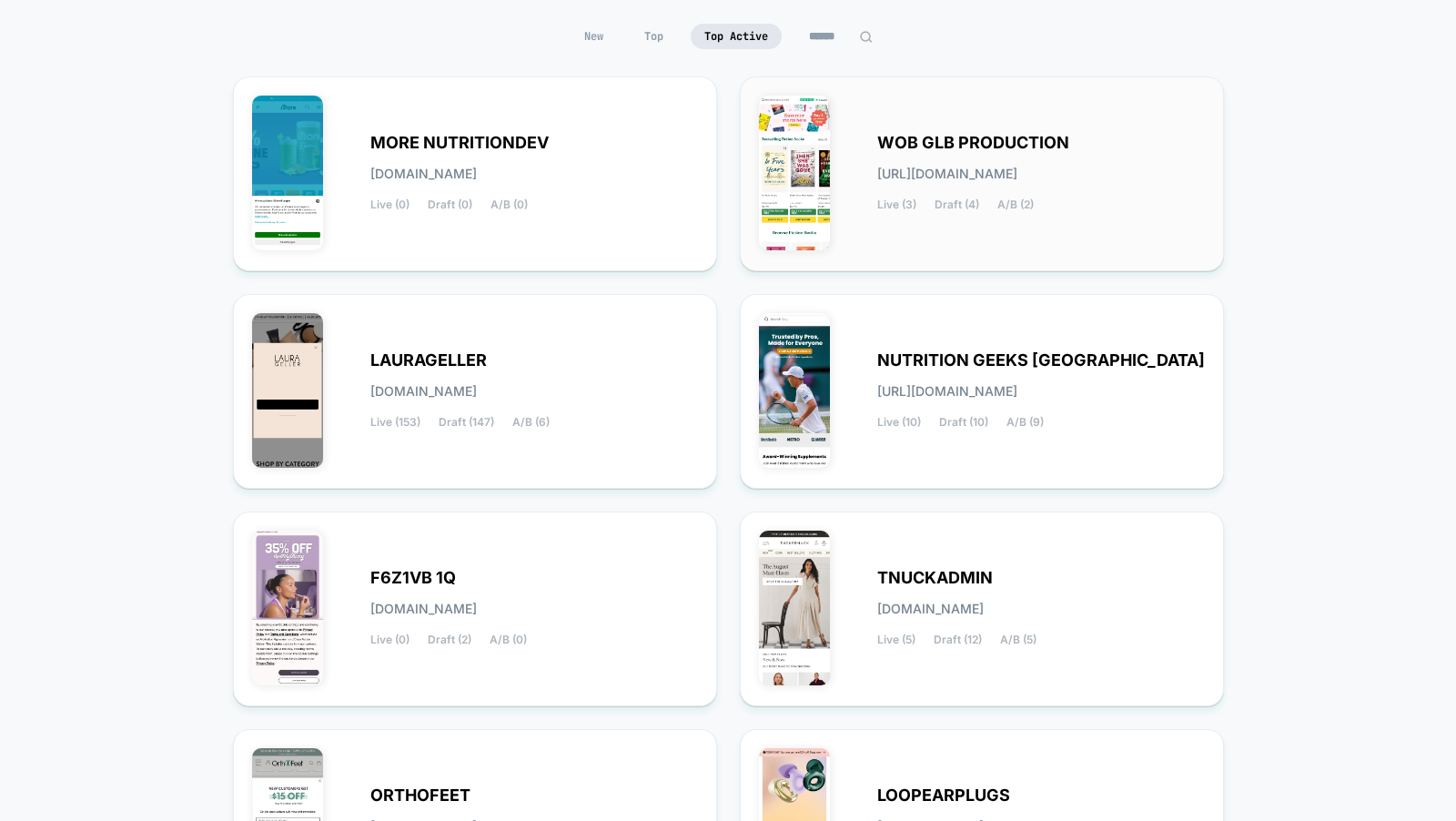
scroll to position [440, 0]
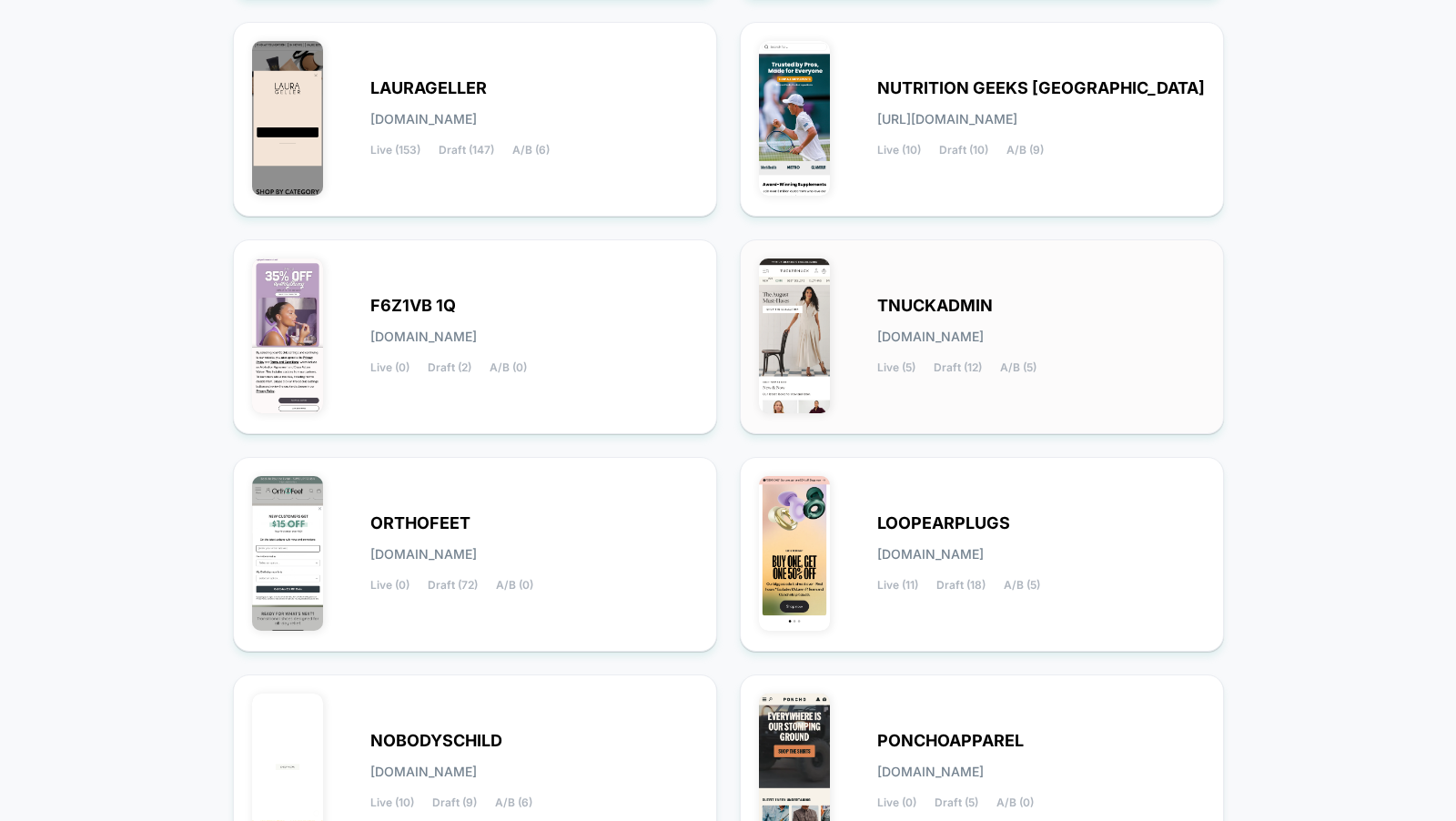
click at [867, 303] on div "TNUCKADMIN tnuckadmin.myshopify.com Live (5) Draft (12) A/B (5)" at bounding box center [982, 336] width 446 height 157
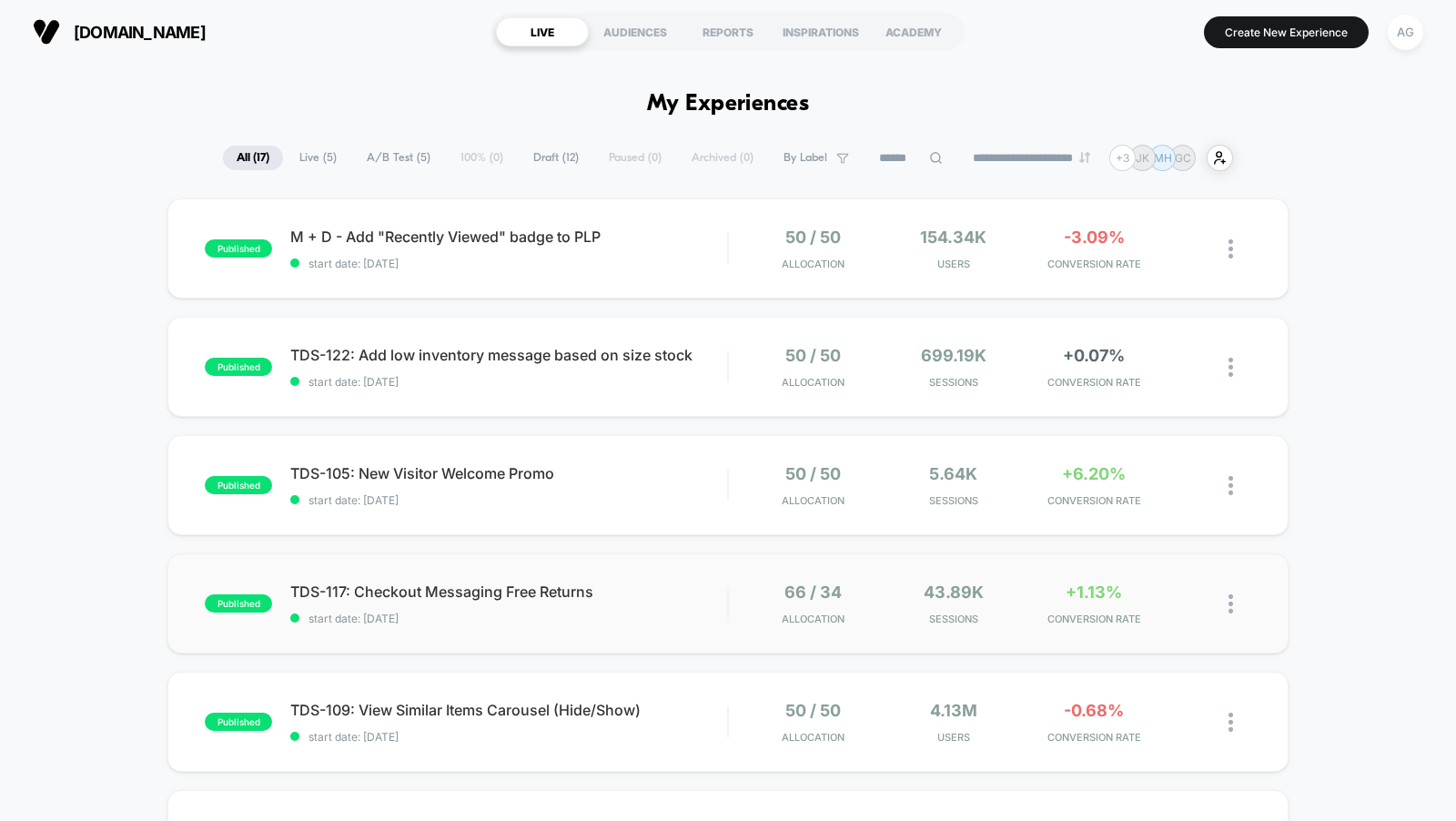
click at [599, 635] on div "published TDS-117: Checkout Messaging Free Returns start date: 7/31/2025 66 / 3…" at bounding box center [728, 603] width 1121 height 101
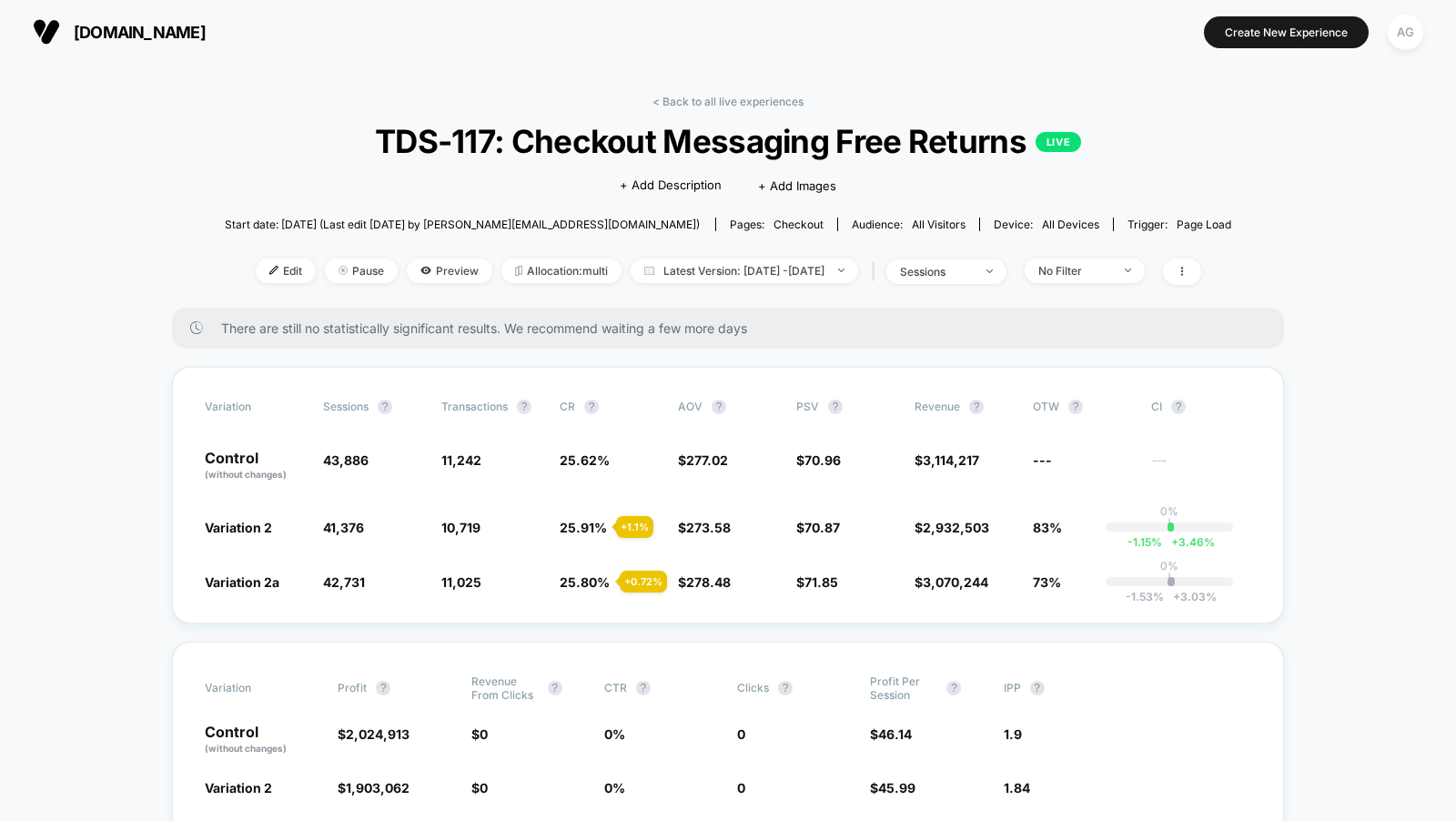
click at [748, 108] on div "< Back to all live experiences TDS-117: Checkout Messaging Free Returns LIVE Cl…" at bounding box center [728, 201] width 1007 height 213
click at [748, 103] on link "< Back to all live experiences" at bounding box center [728, 102] width 151 height 14
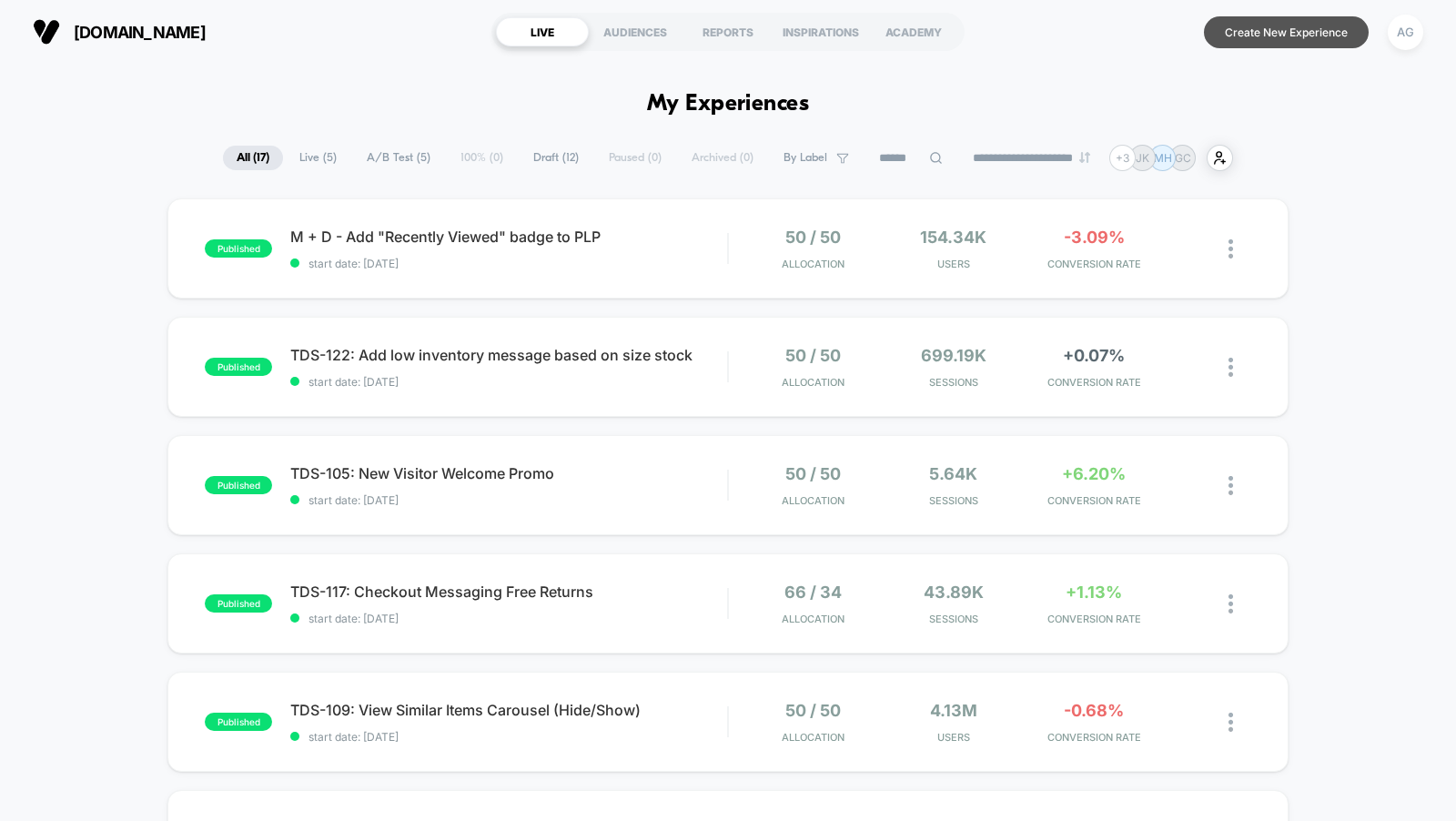
click at [1248, 30] on button "Create New Experience" at bounding box center [1285, 33] width 165 height 32
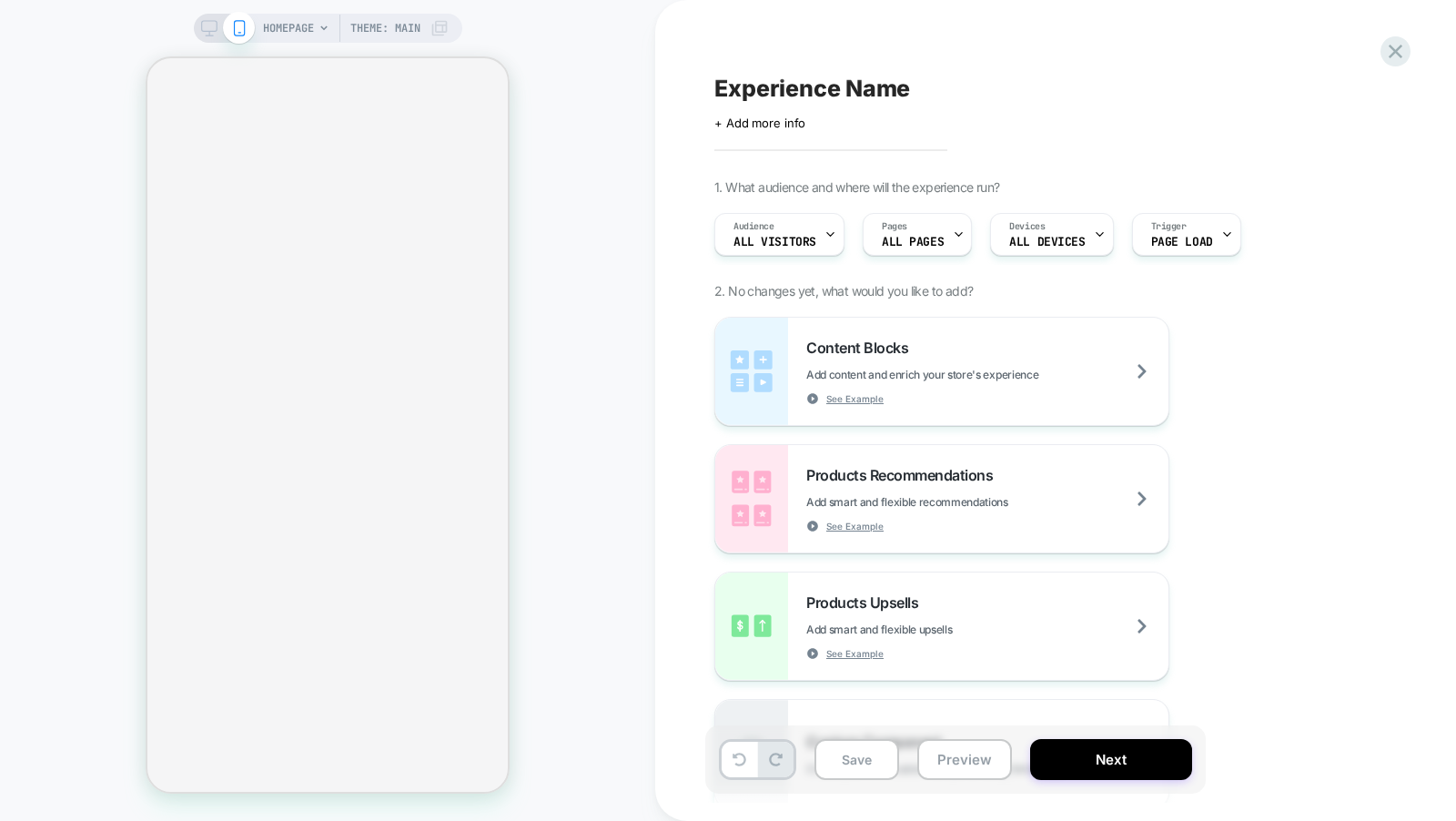
click at [291, 29] on span "HOMEPAGE" at bounding box center [289, 29] width 51 height 30
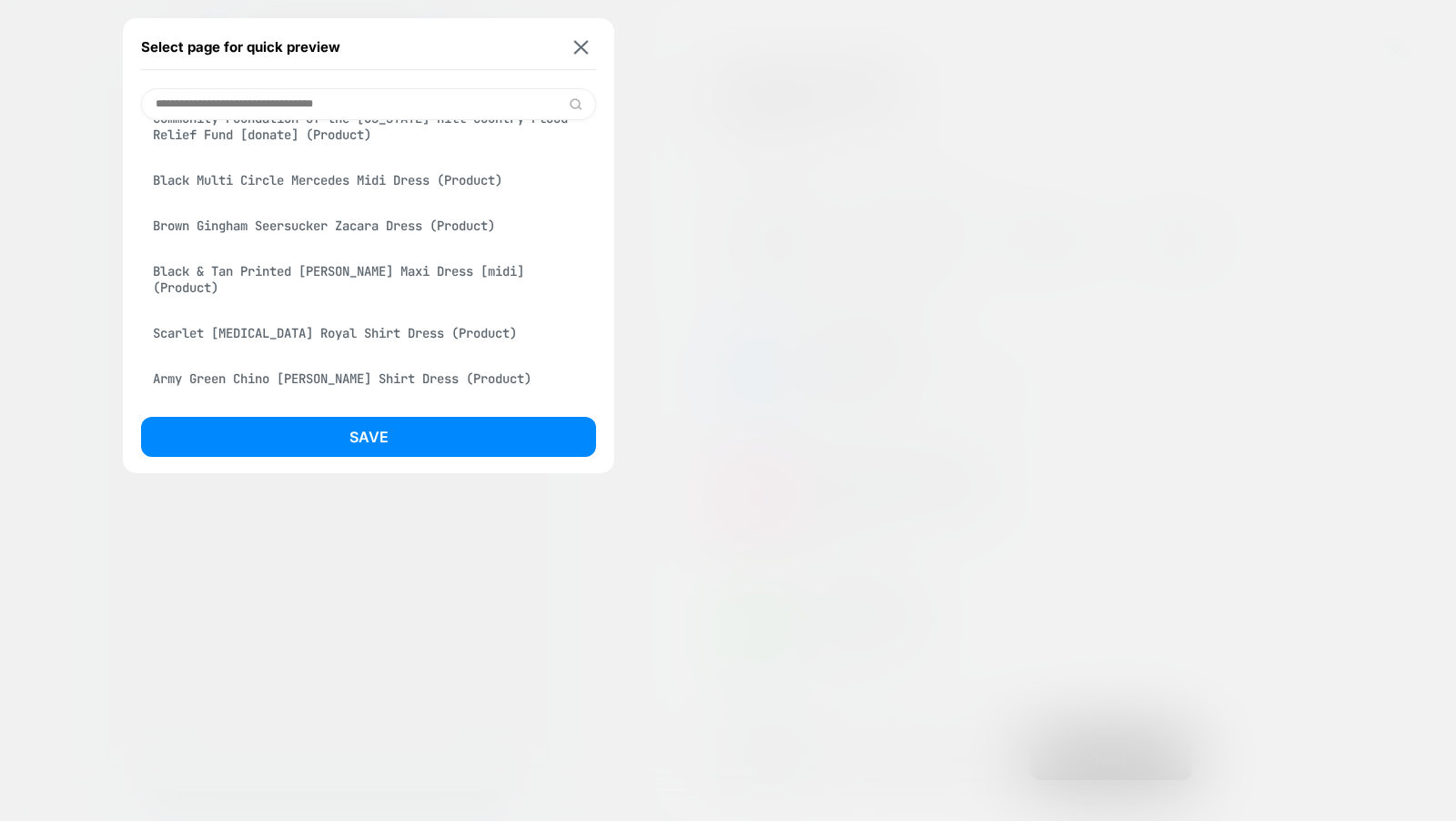
scroll to position [781, 0]
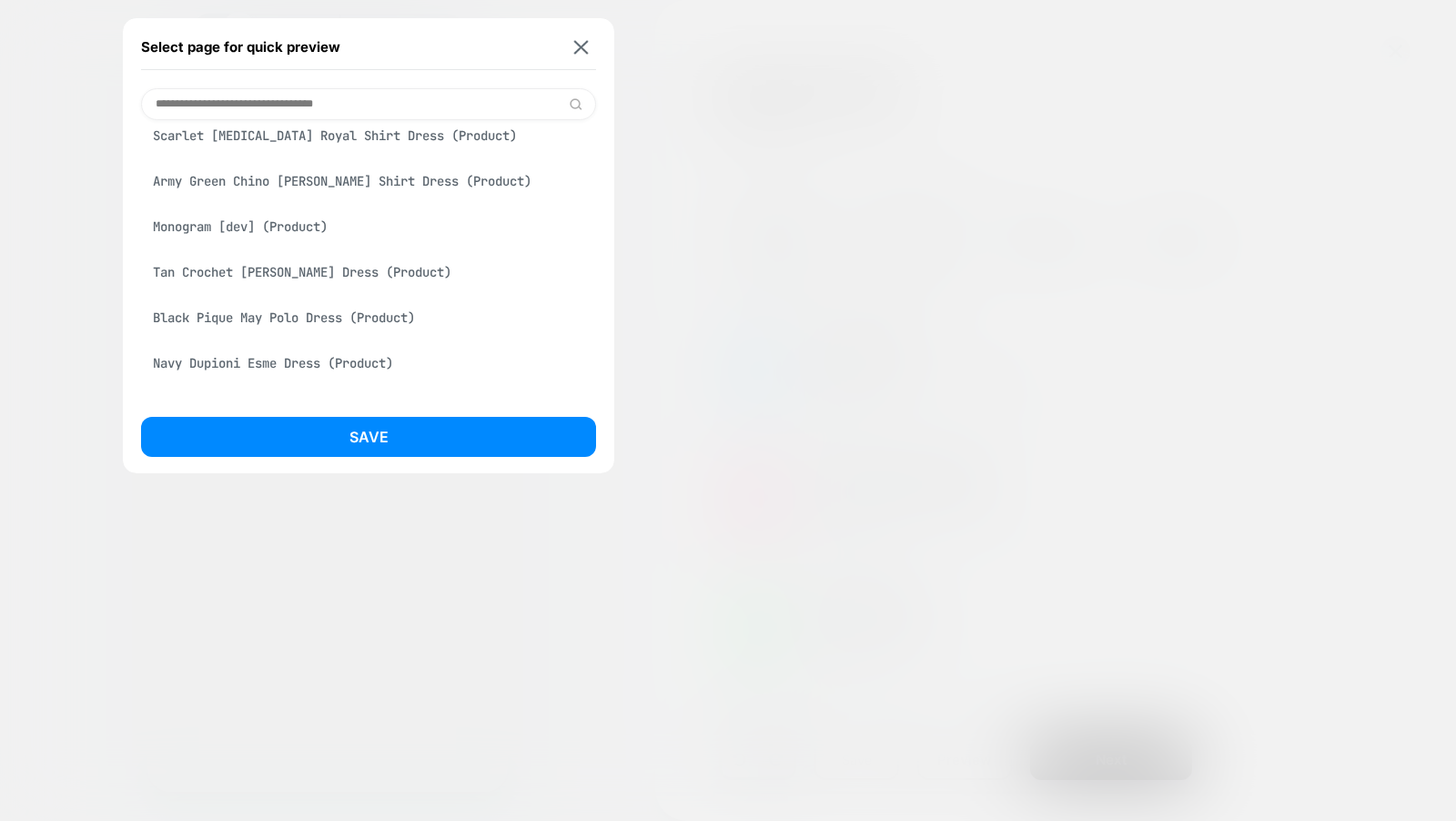
click at [352, 335] on div "Black Pique May Polo Dress (Product)" at bounding box center [369, 317] width 455 height 34
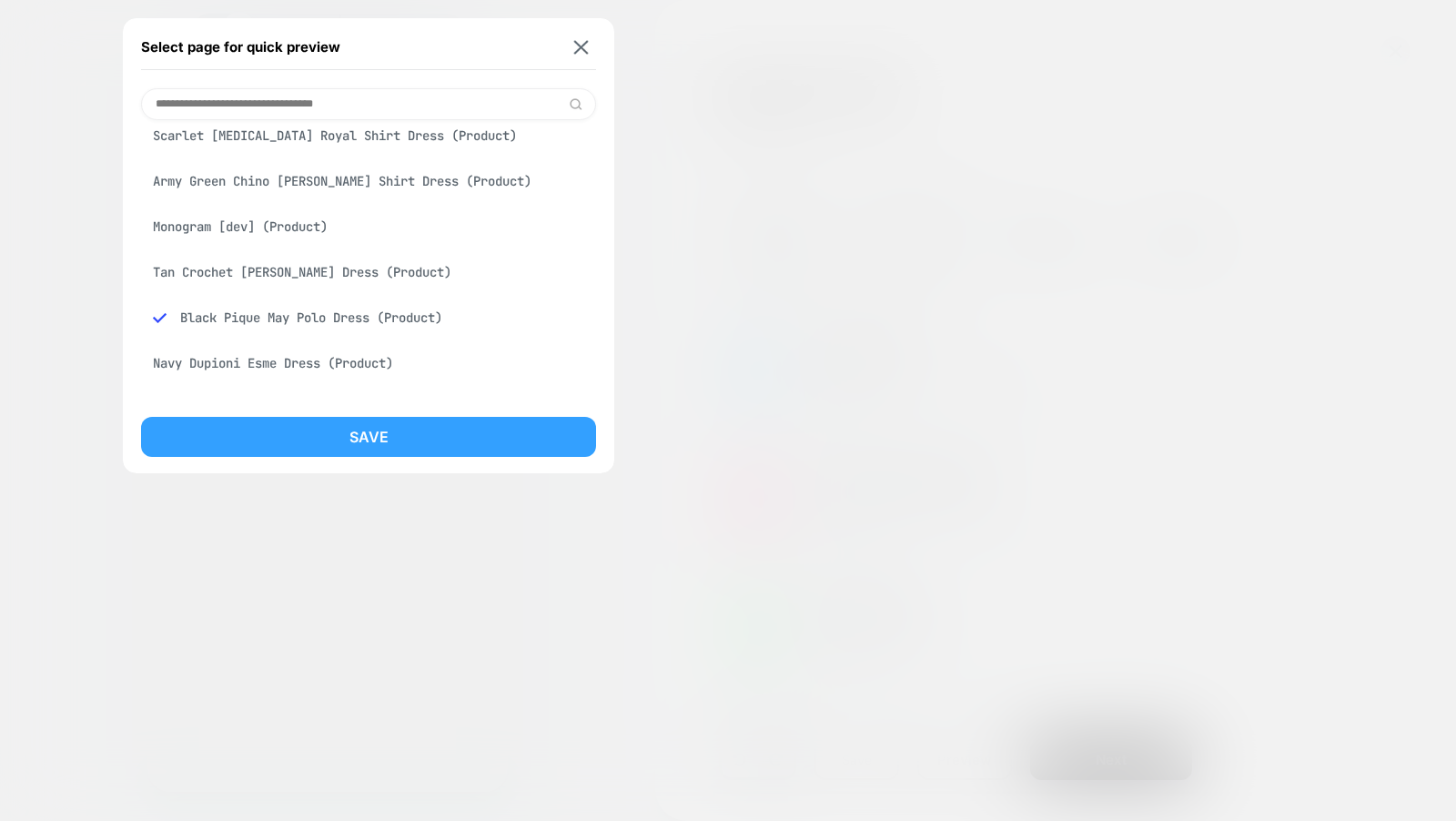
click at [359, 443] on button "Save" at bounding box center [369, 437] width 455 height 40
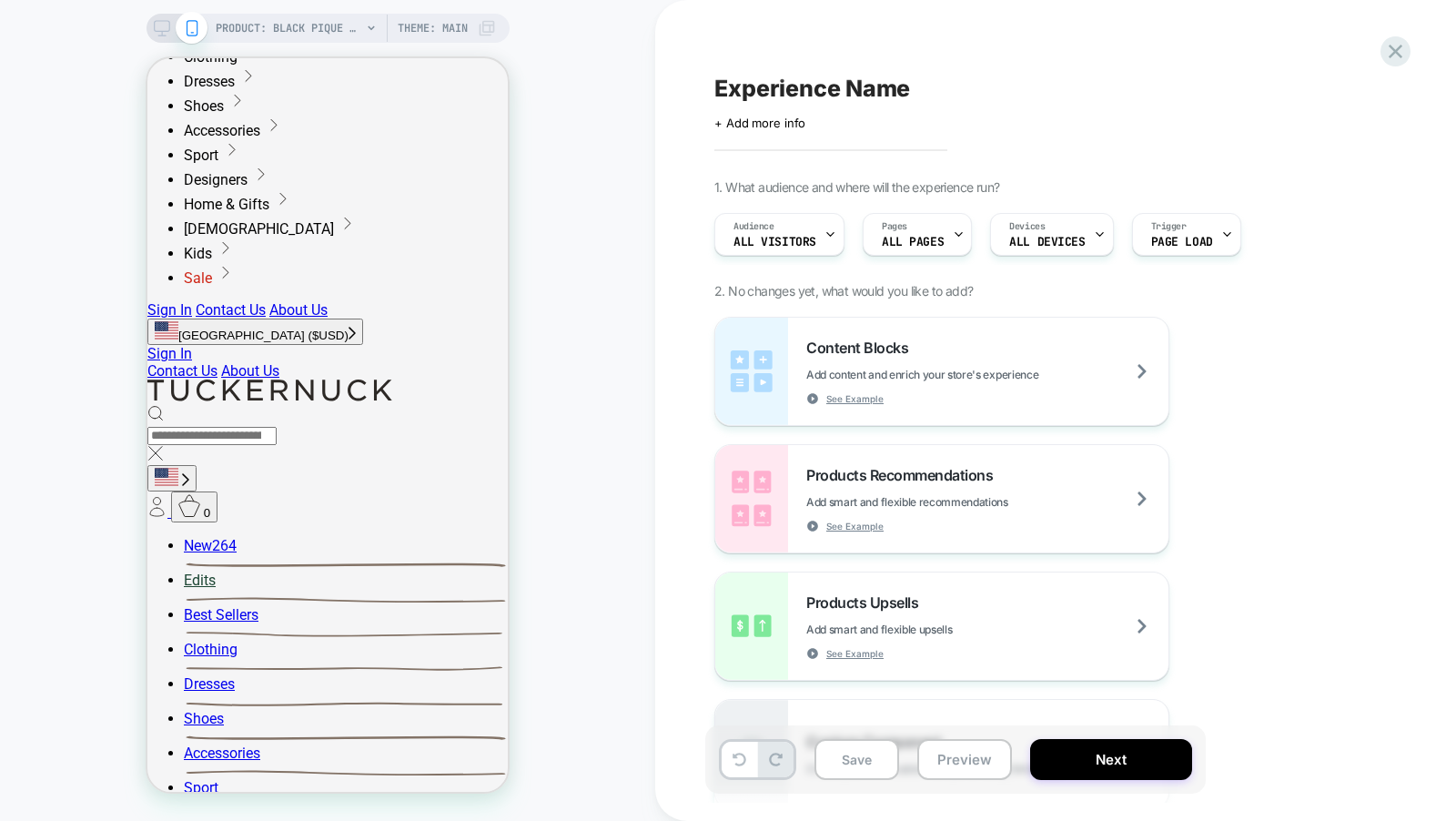
scroll to position [307, 0]
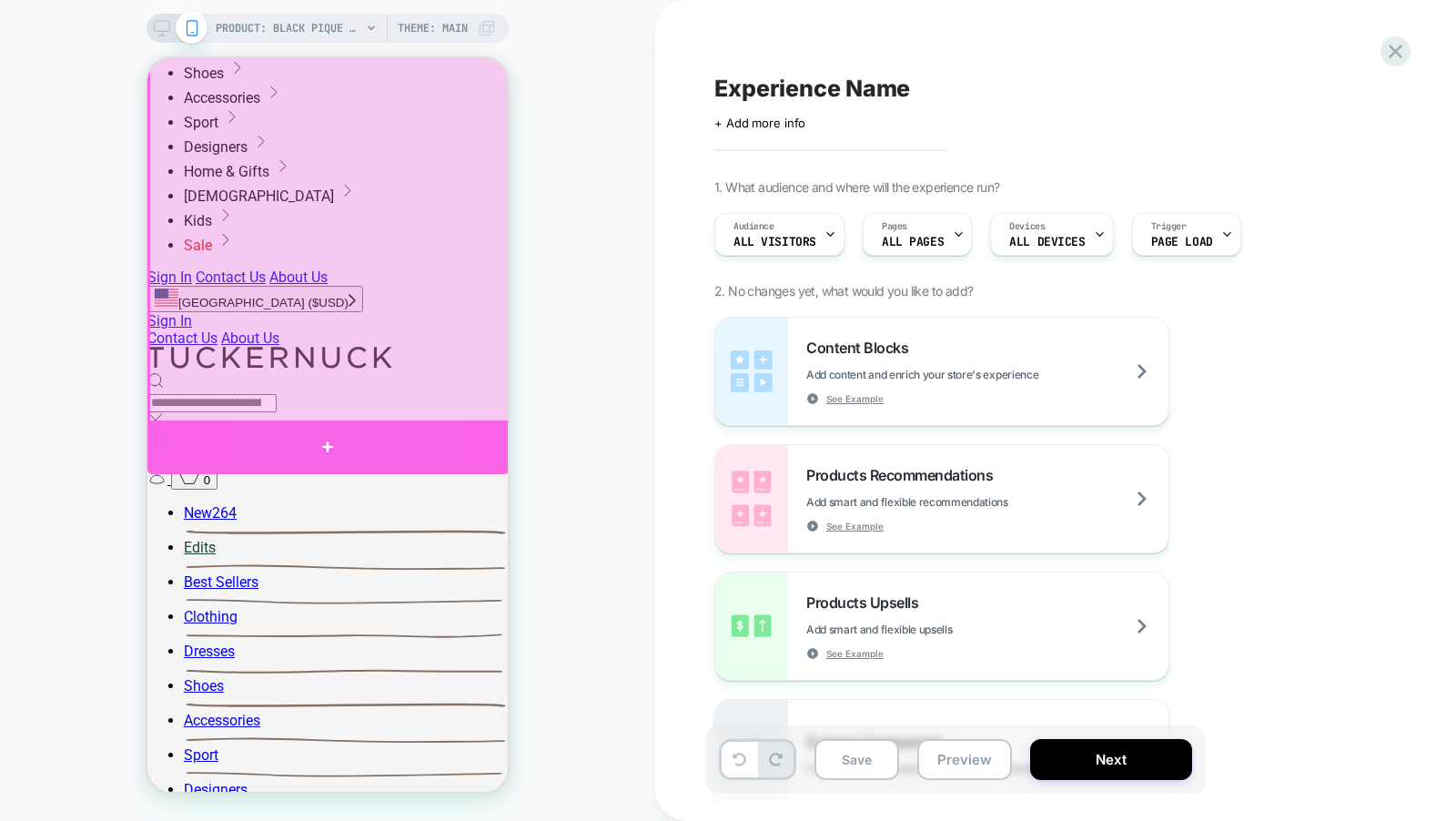
click at [411, 441] on div at bounding box center [328, 447] width 362 height 53
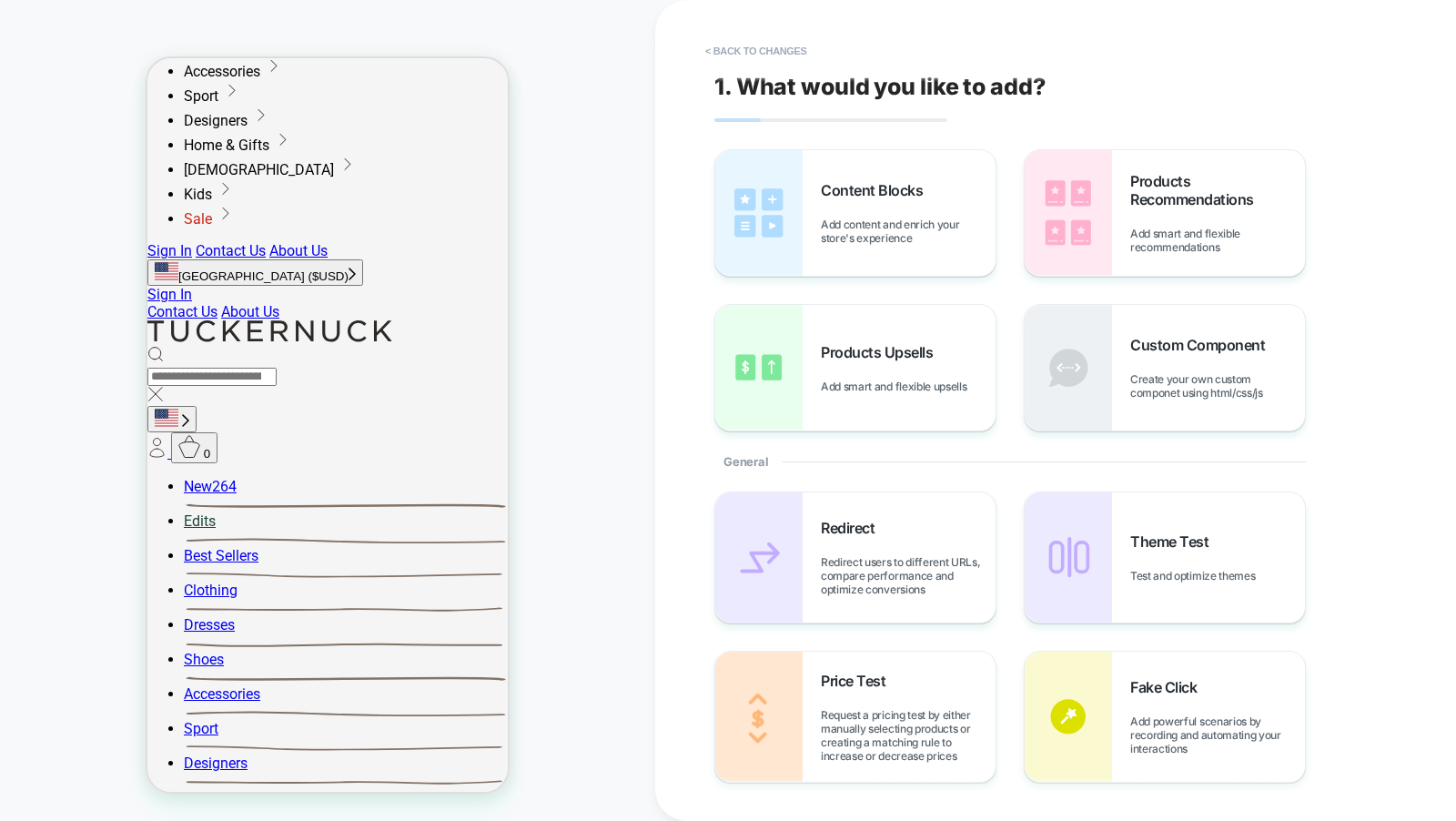
scroll to position [335, 0]
click at [946, 196] on div "Content Blocks Add content and enrich your store's experience" at bounding box center [908, 213] width 174 height 64
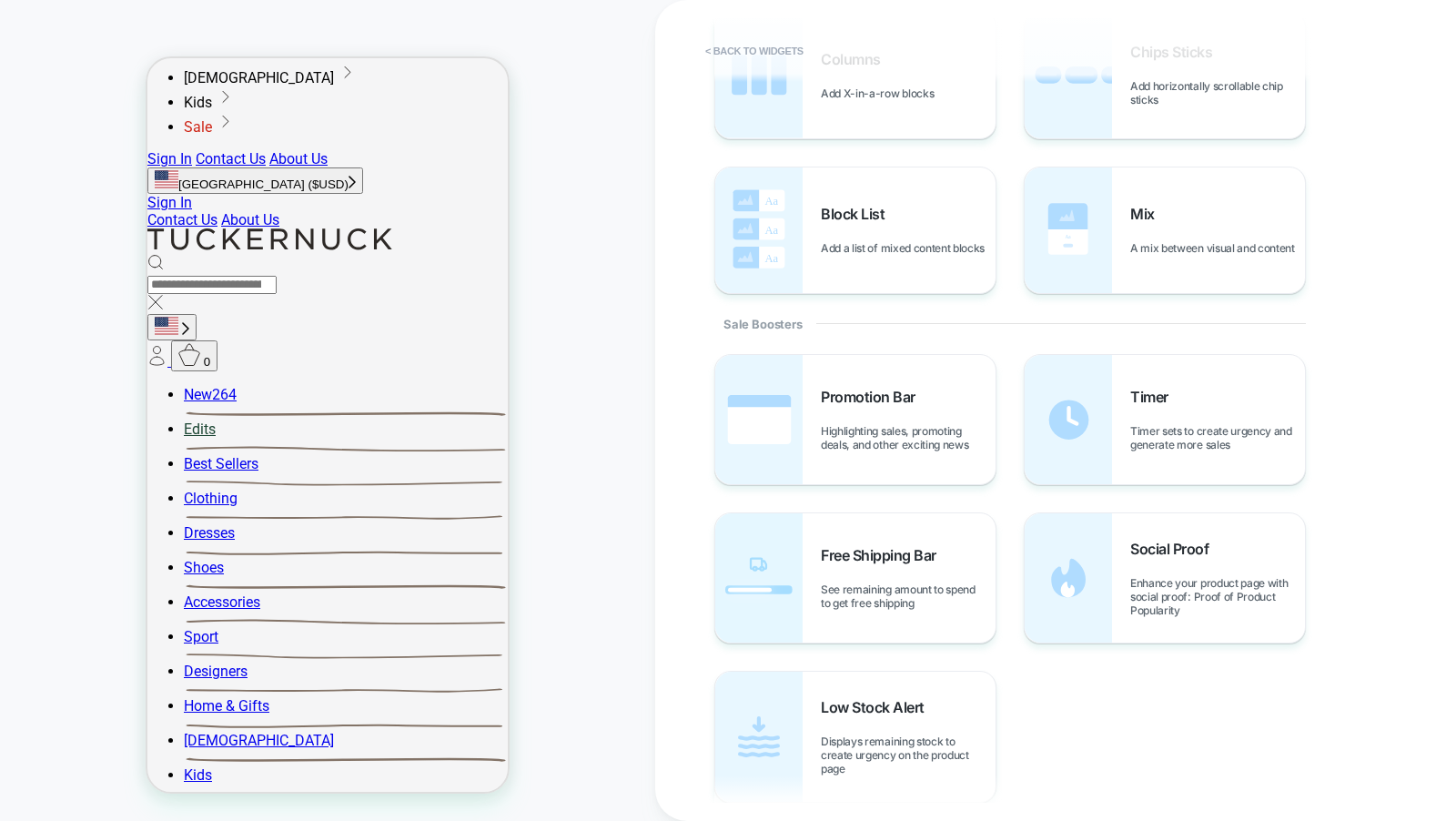
scroll to position [706, 0]
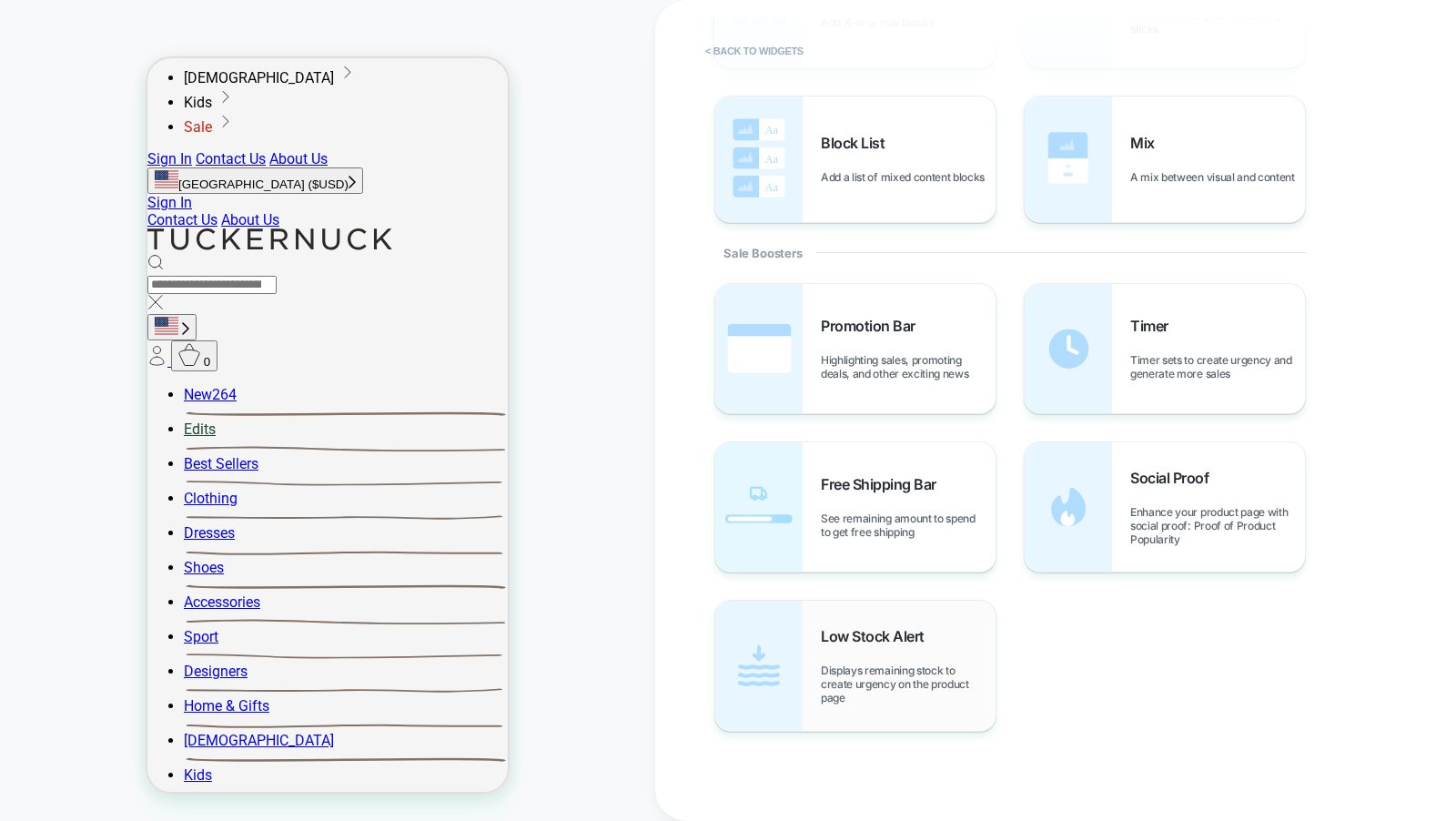
click at [902, 650] on div "Low Stock Alert Displays remaining stock to create urgency on the product page" at bounding box center [908, 665] width 174 height 77
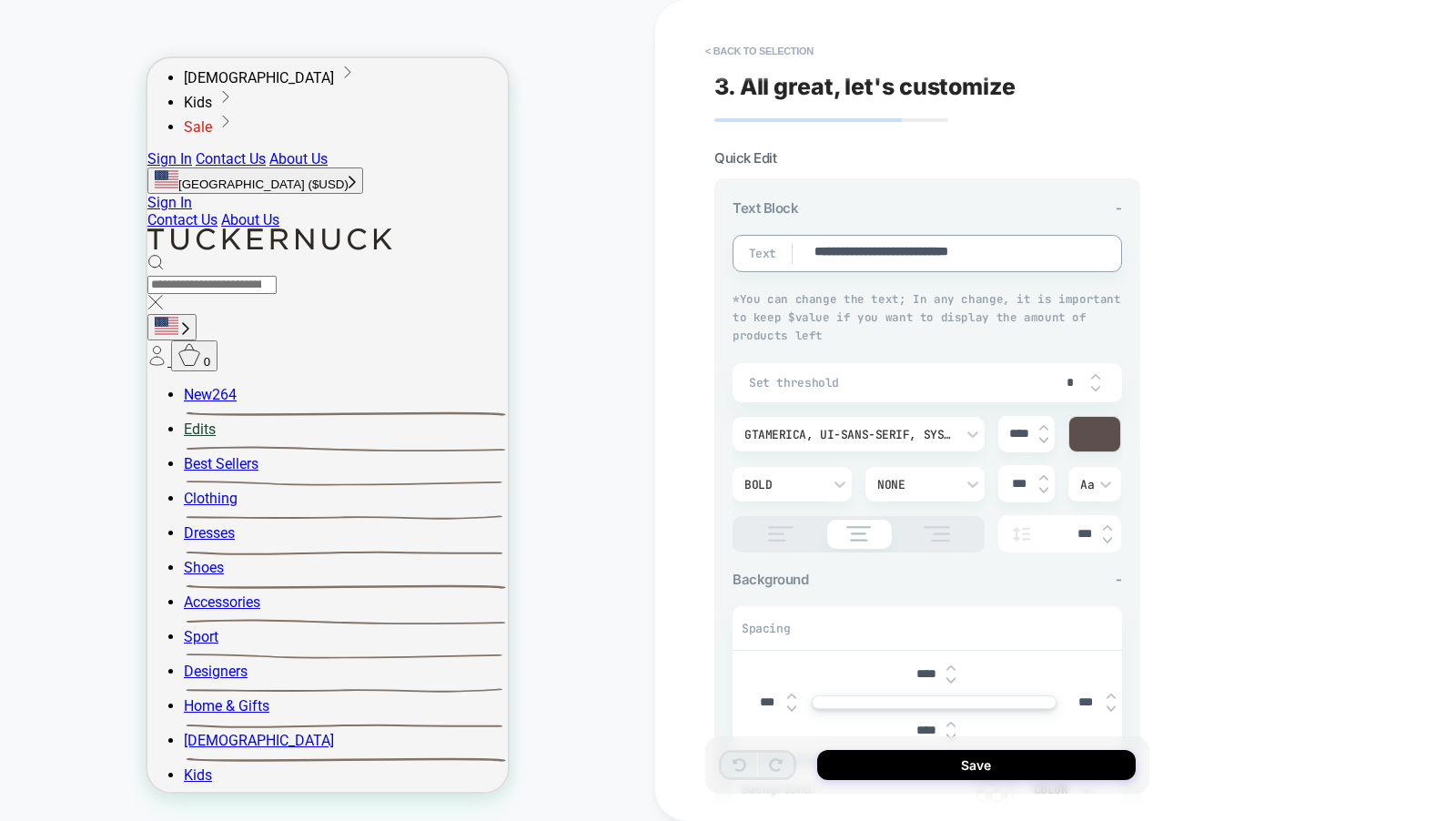
click at [910, 259] on textarea "**********" at bounding box center [945, 252] width 266 height 21
type textarea "*"
type textarea "**********"
type textarea "*"
type textarea "**********"
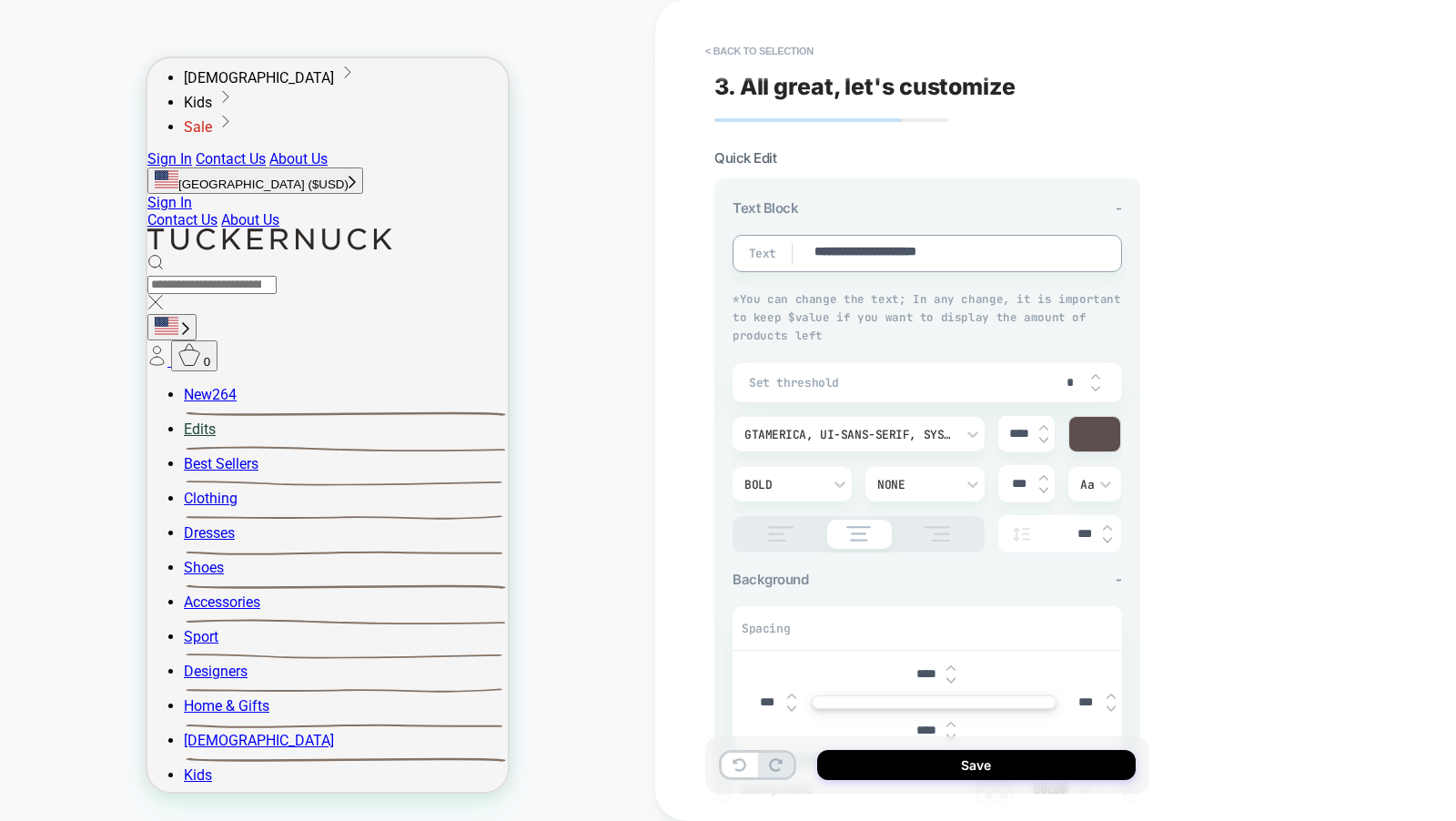
type textarea "*"
type textarea "**********"
type textarea "*"
type textarea "**********"
click at [1163, 260] on div "**********" at bounding box center [1056, 410] width 800 height 821
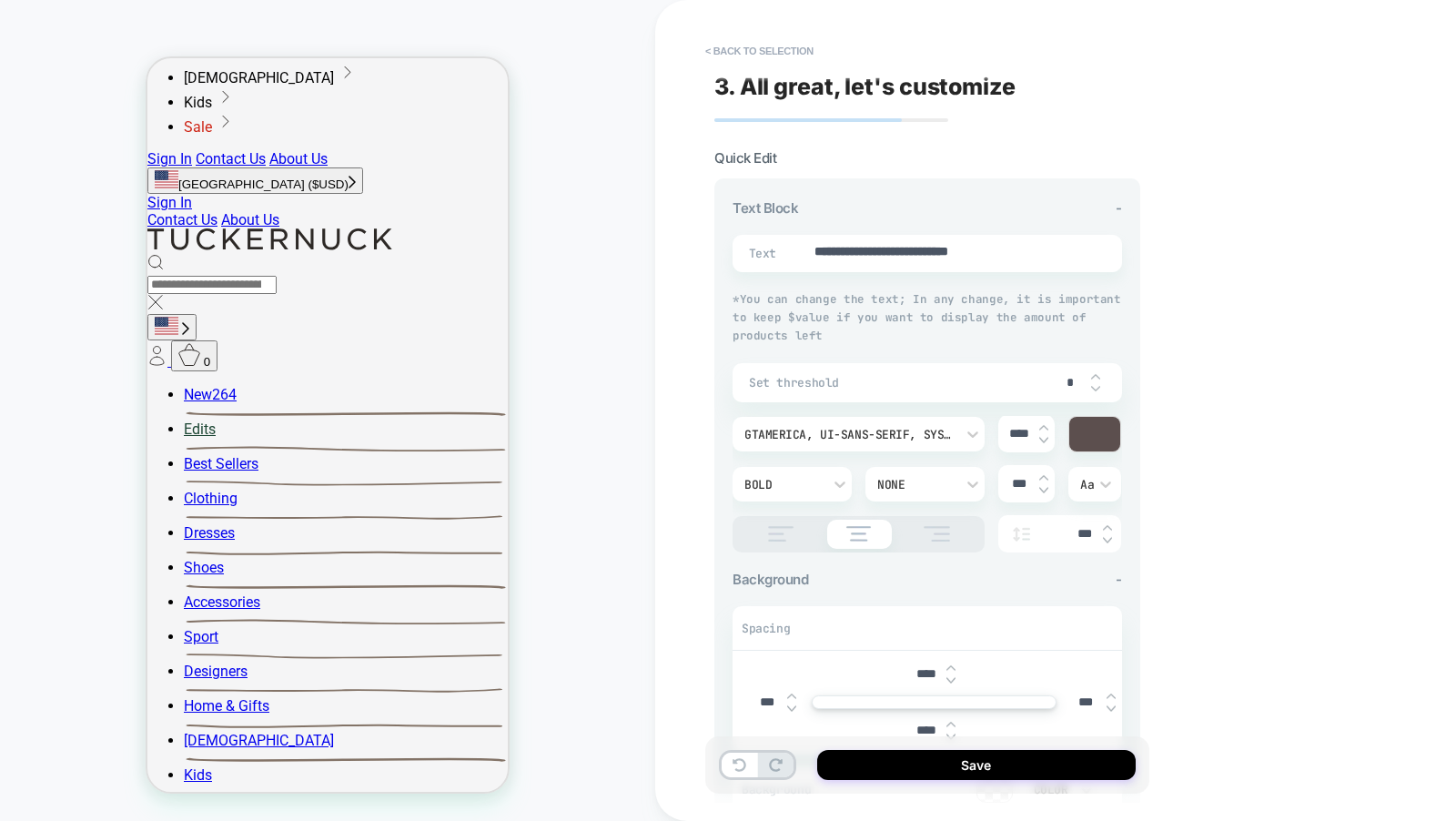
click at [1073, 385] on input "*" at bounding box center [1071, 382] width 41 height 16
type textarea "*"
type input "*"
type textarea "*"
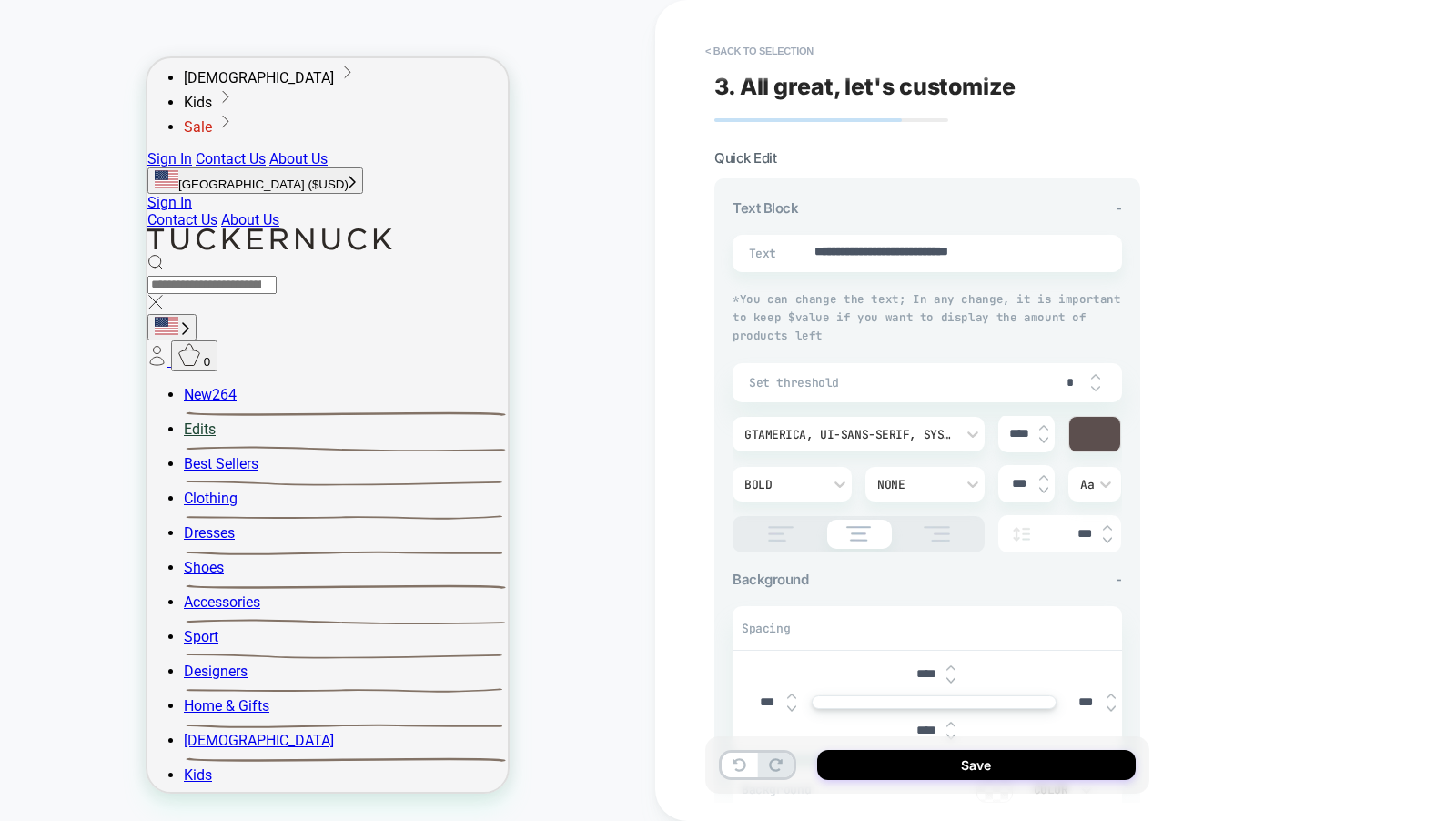
type input "**"
type textarea "*"
type input "***"
type textarea "*"
type input "**"
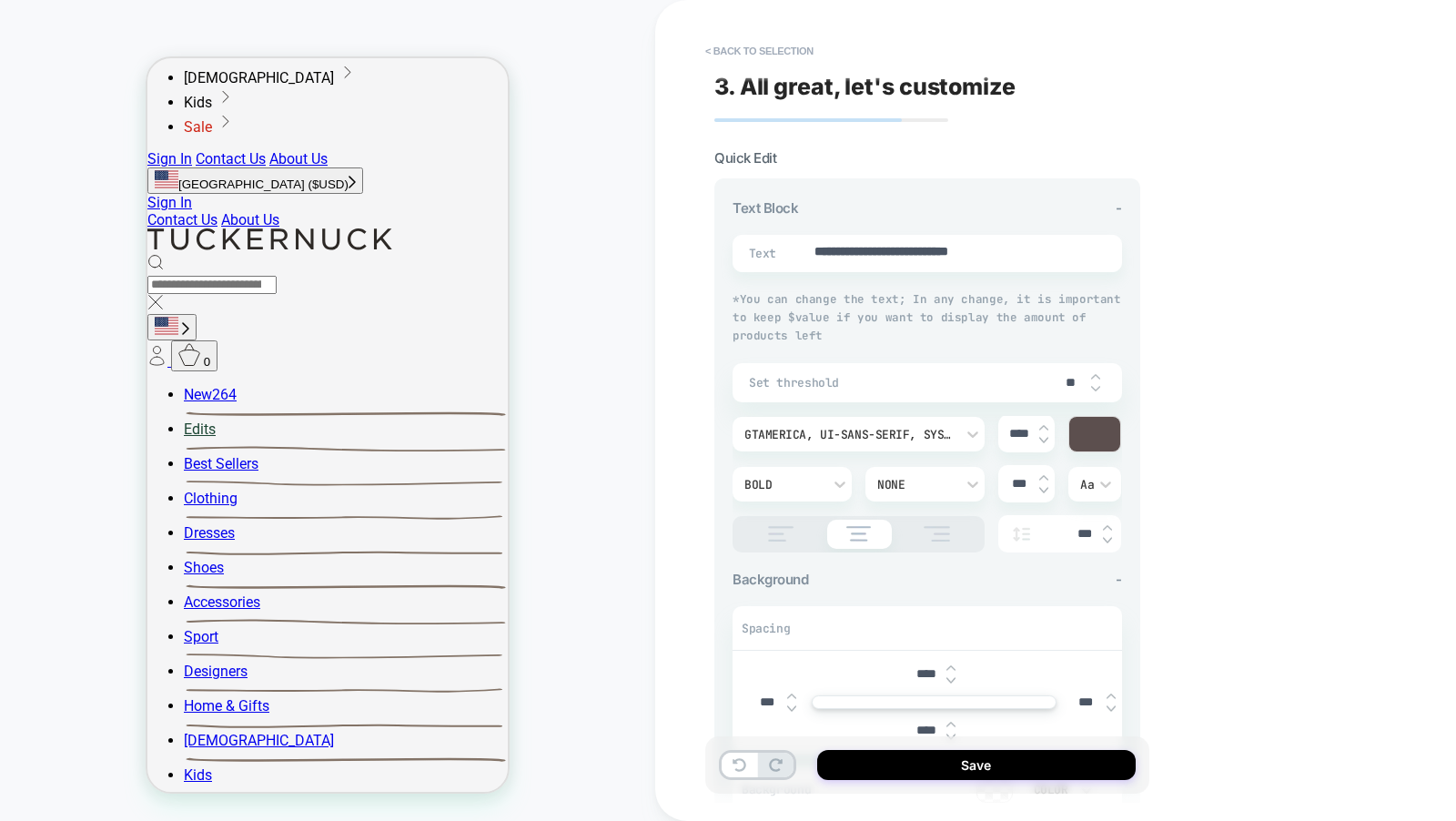
type textarea "*"
type input "*"
type textarea "*"
type input "*"
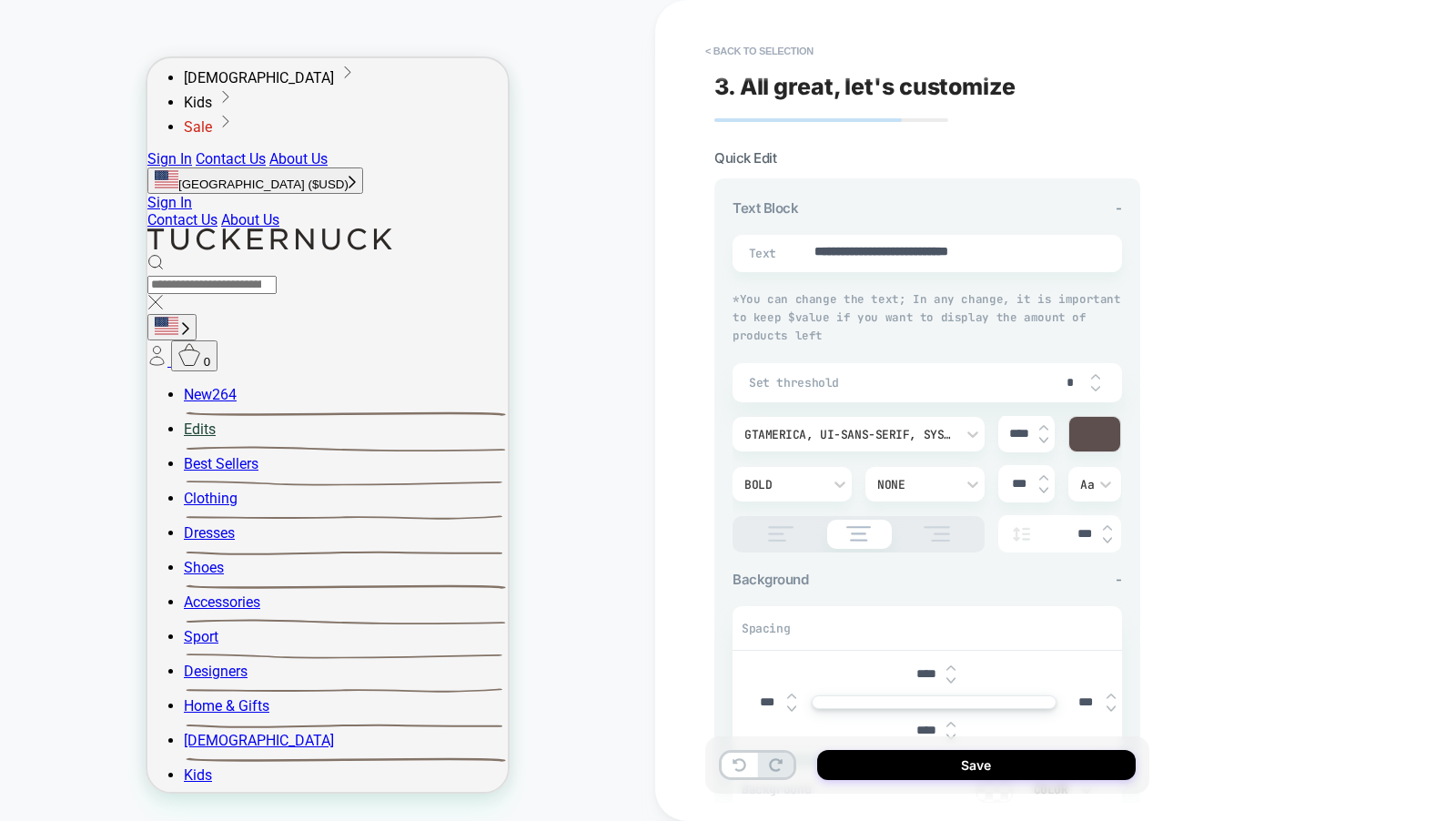
type textarea "*"
type input "**"
type textarea "*"
type input "***"
type textarea "*"
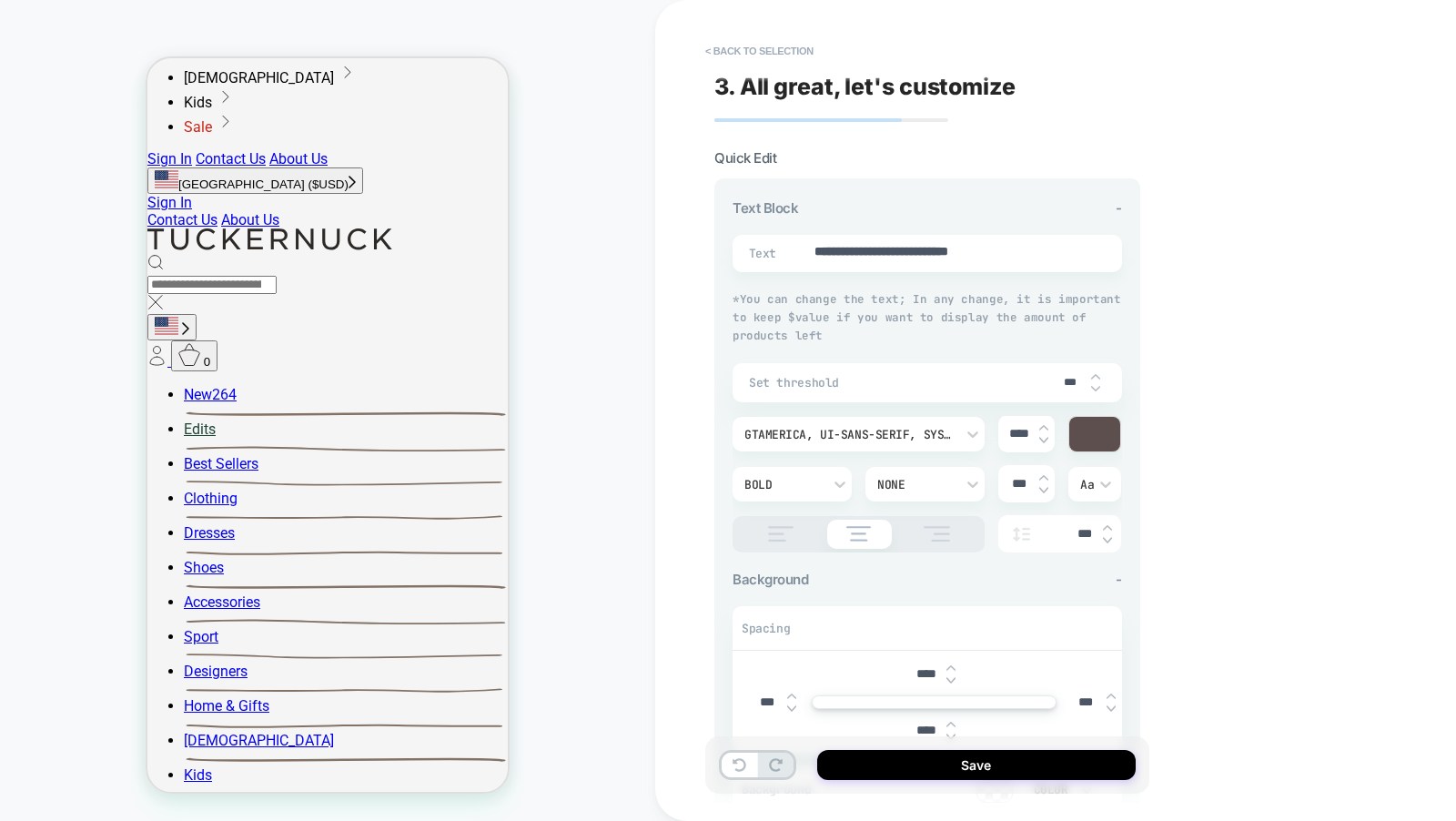
type input "****"
type textarea "*"
type input "***"
type textarea "*"
type input "**"
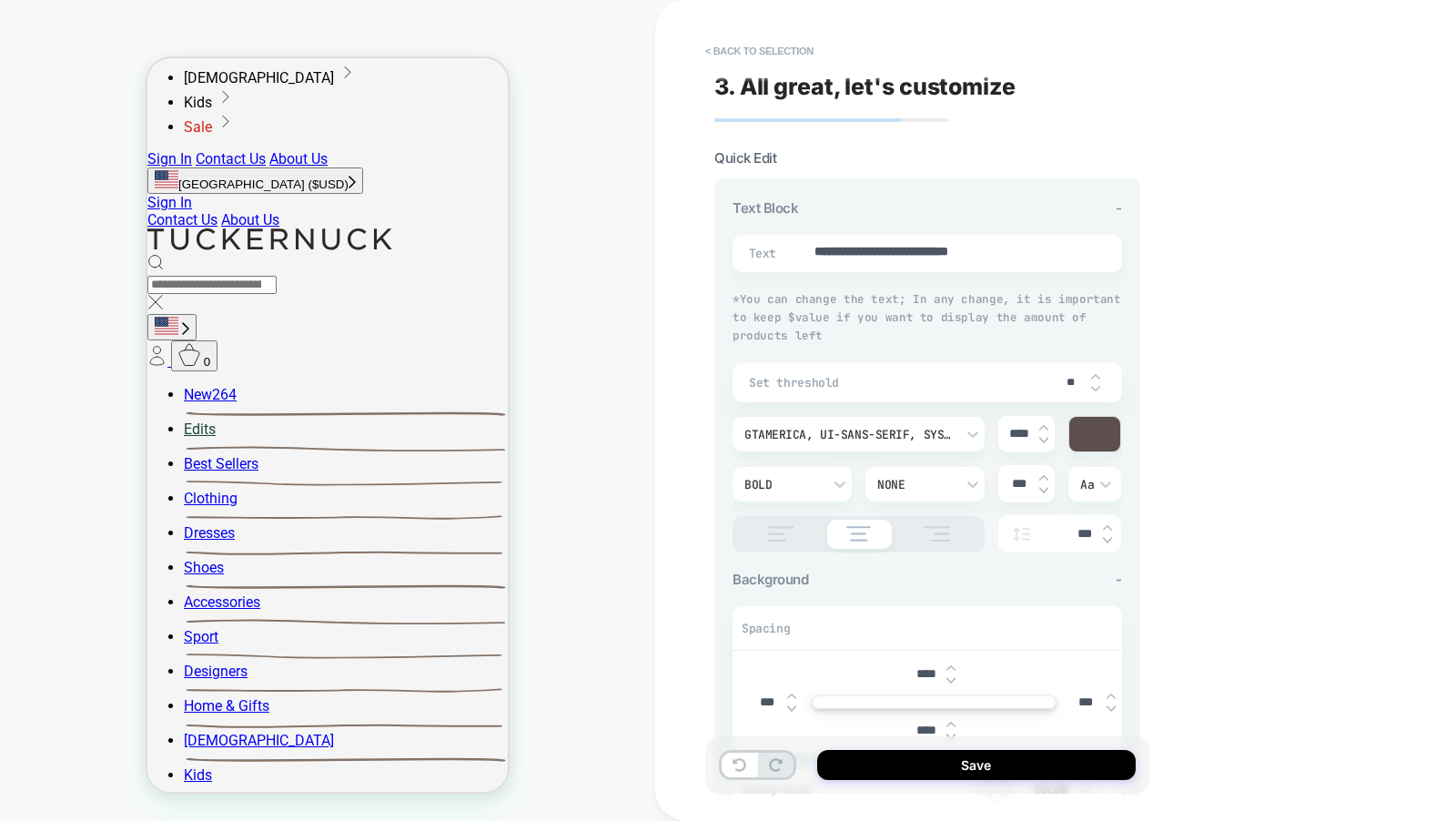
type textarea "*"
type input "*"
type textarea "*"
type input "*"
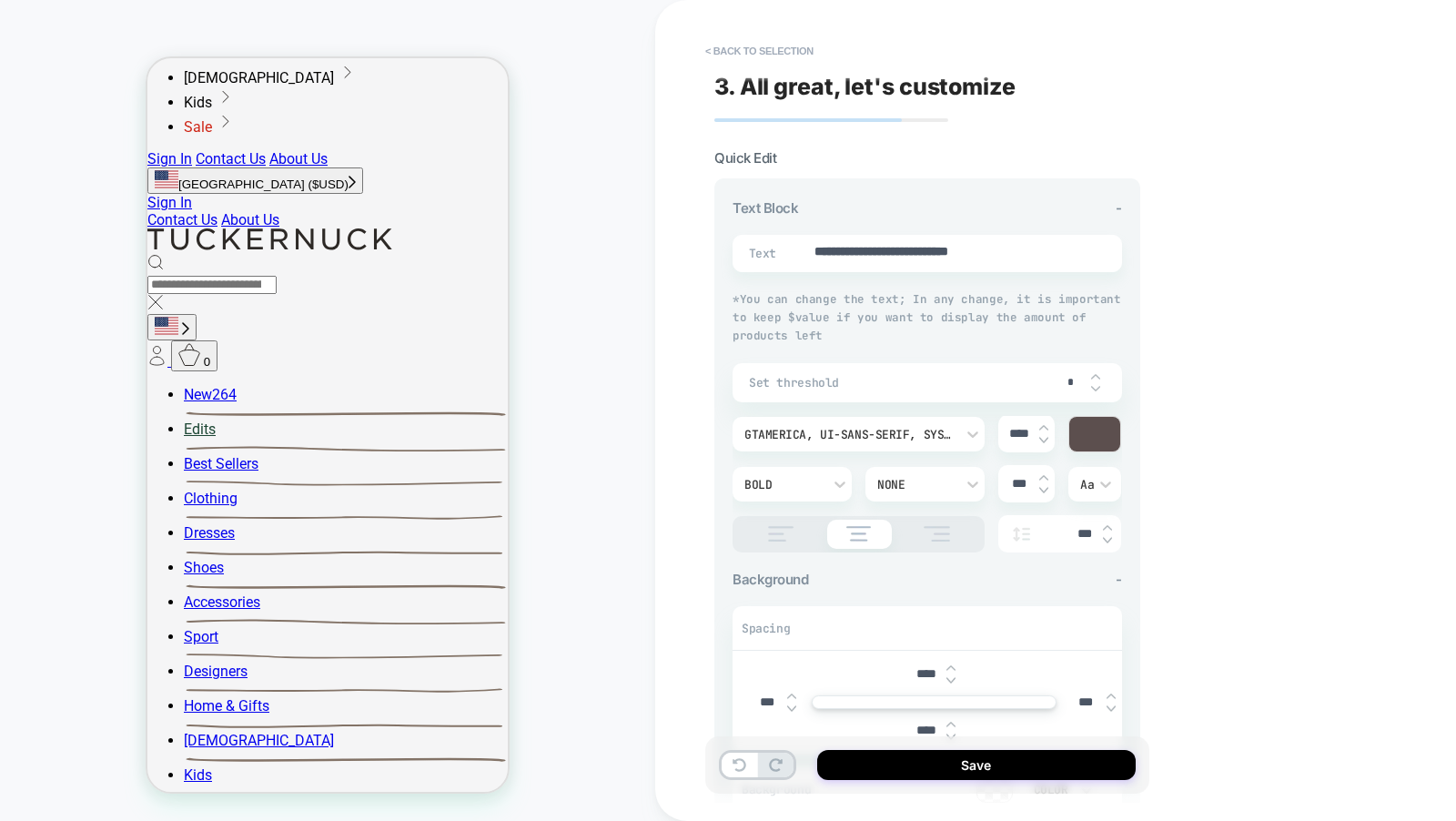
type textarea "*"
type input "**"
type textarea "*"
type input "*"
type textarea "*"
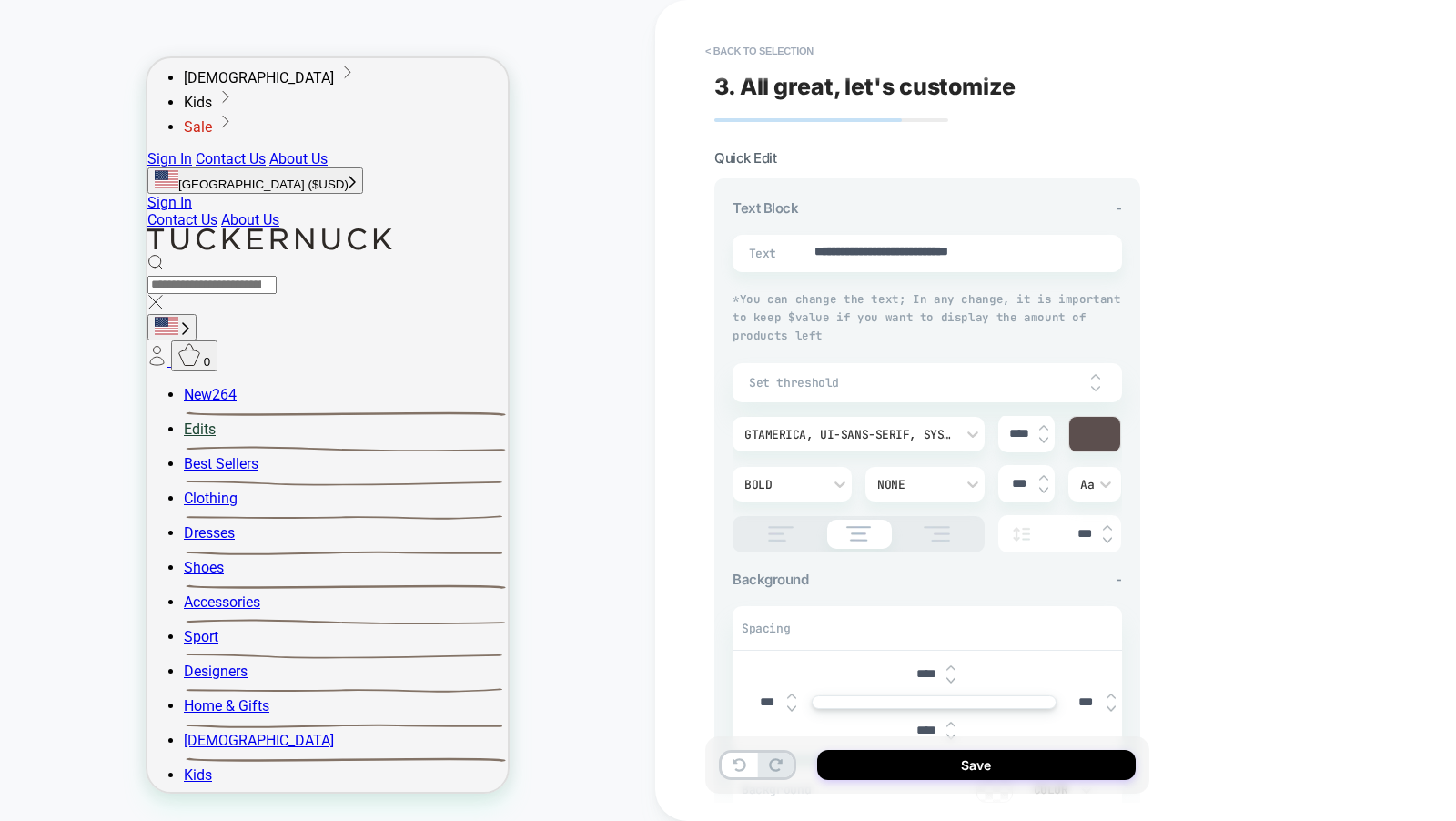
type textarea "*"
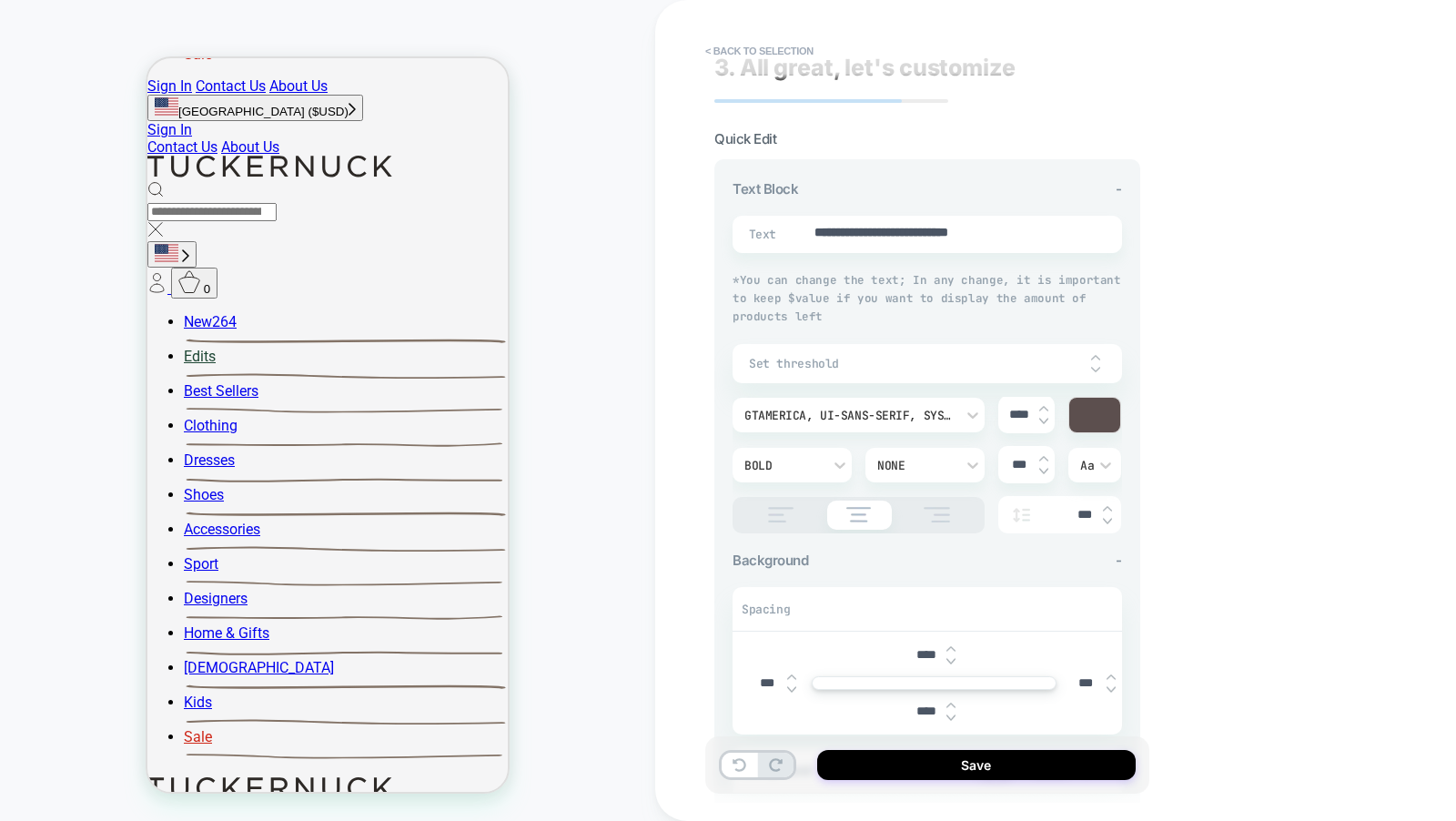
scroll to position [501, 0]
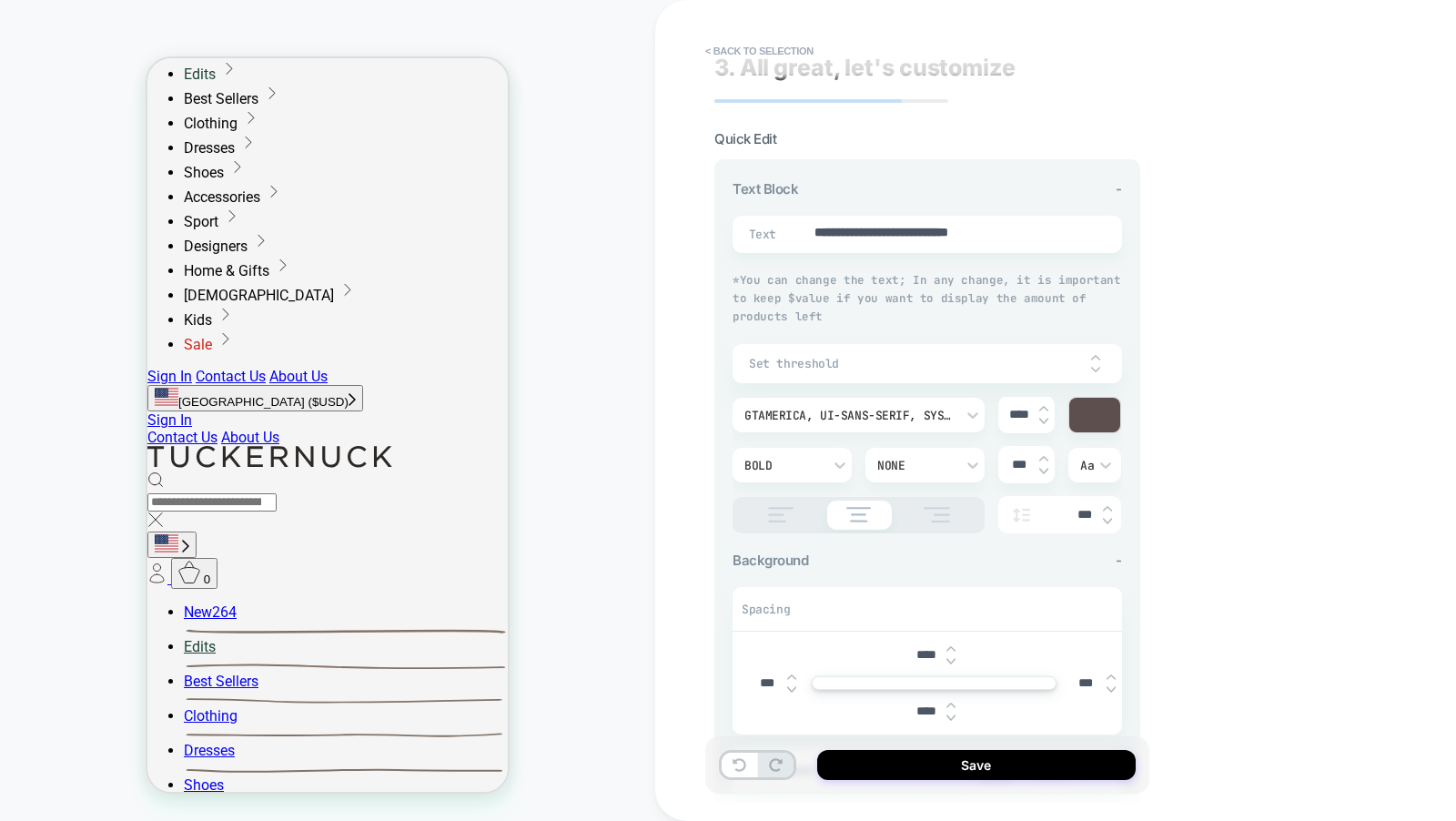
scroll to position [0, 0]
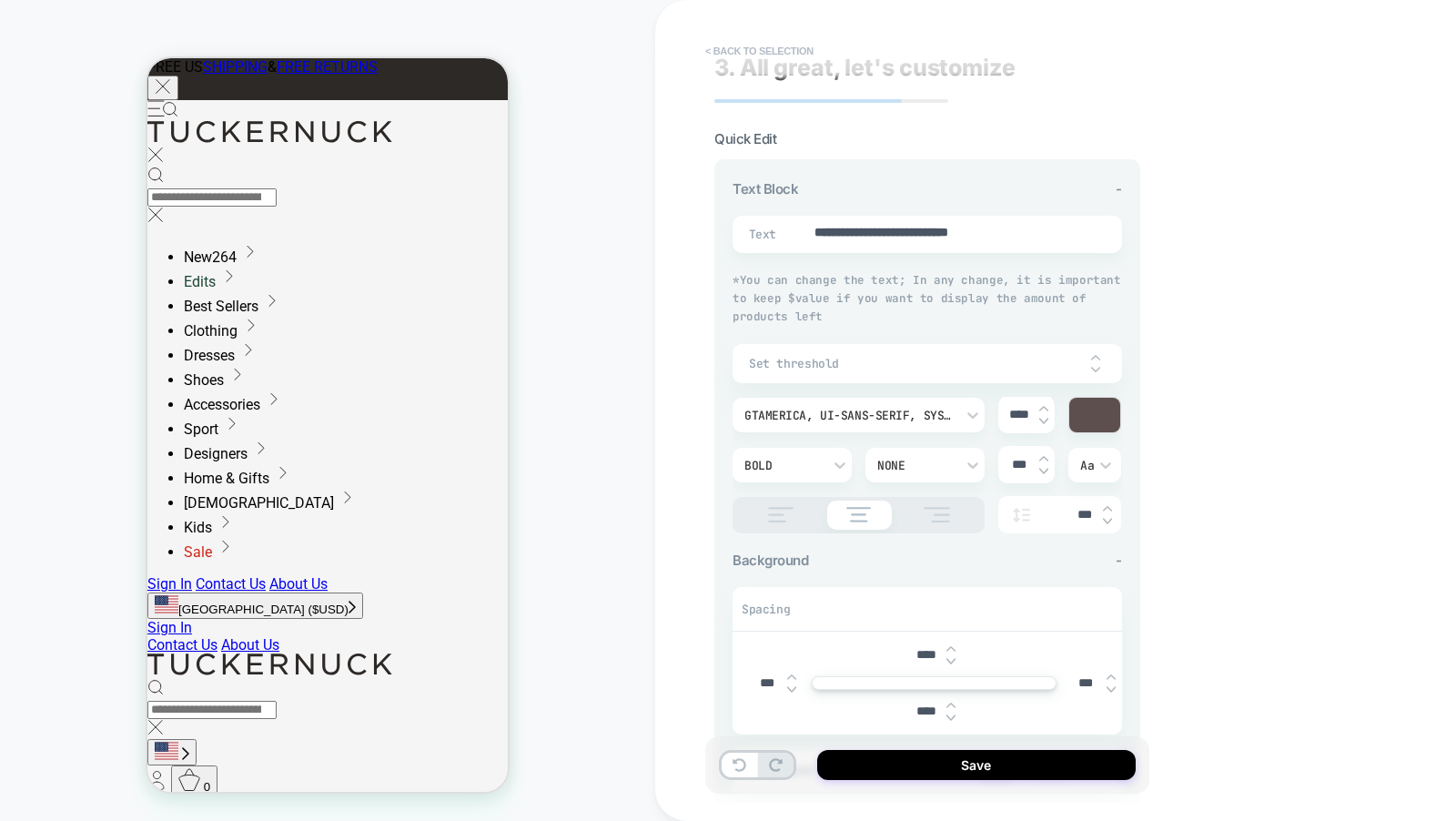
click at [755, 36] on button "< Back to selection" at bounding box center [759, 51] width 126 height 30
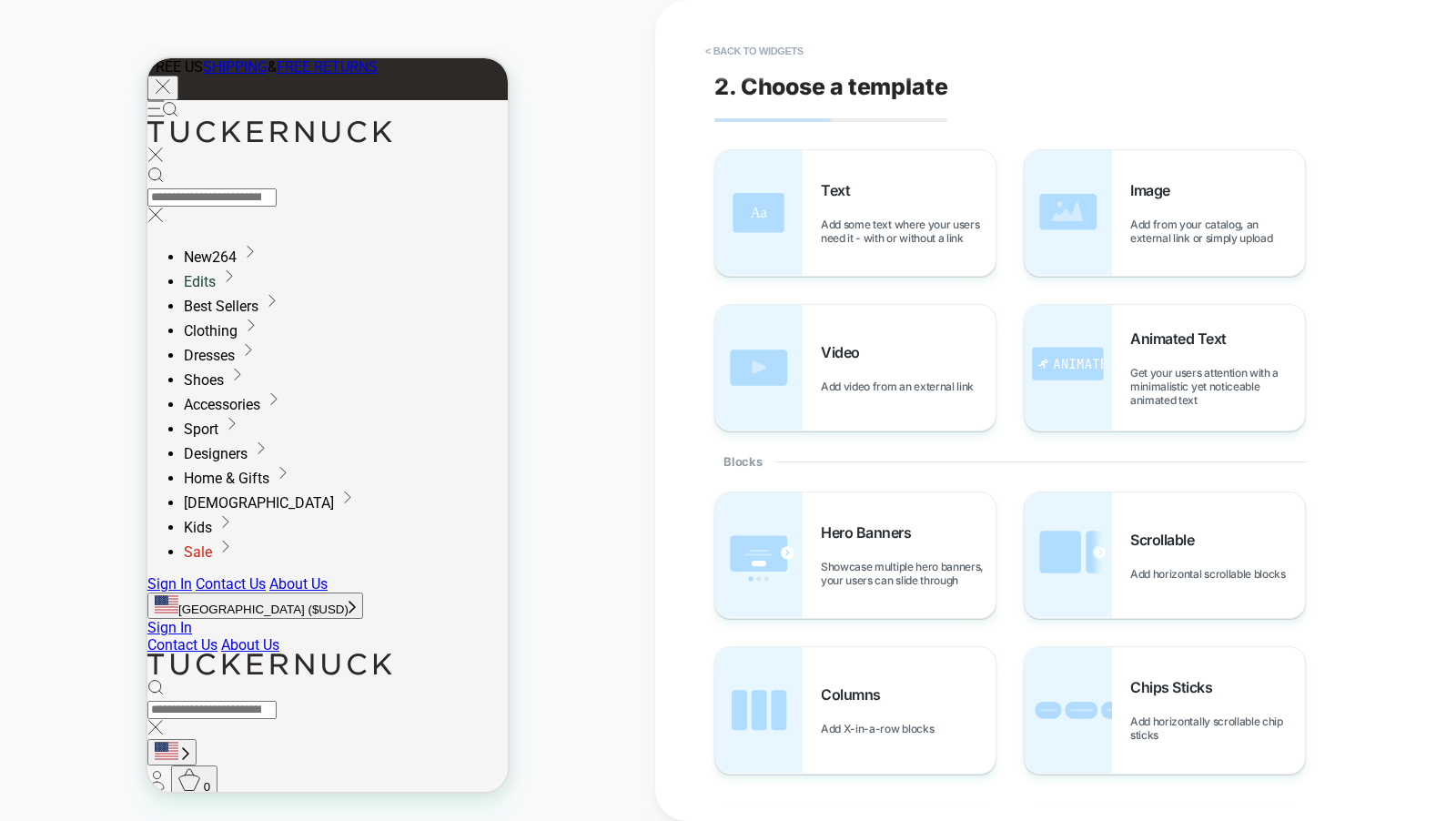
click at [755, 36] on button "< Back to widgets" at bounding box center [754, 51] width 116 height 30
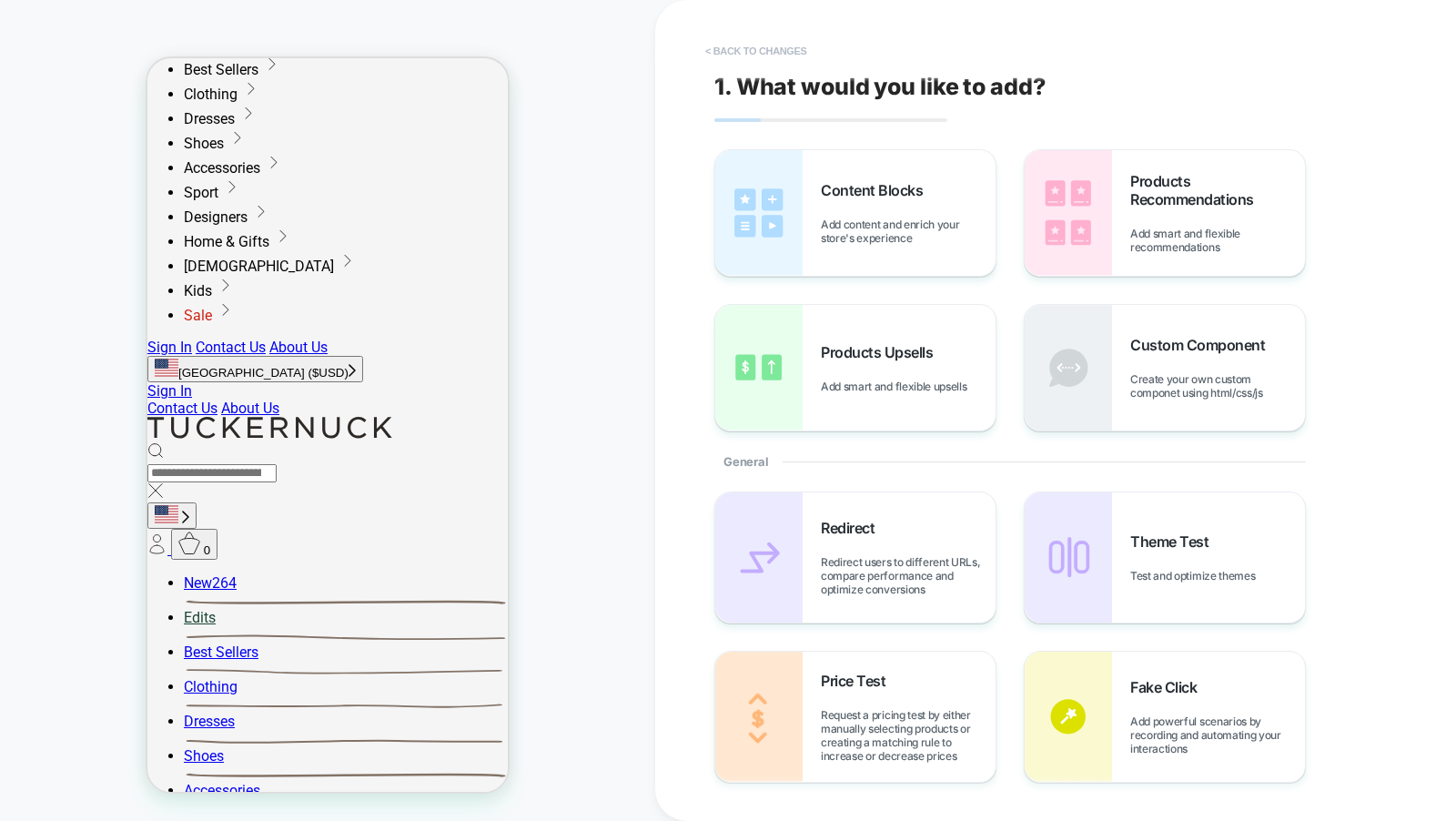
click at [754, 51] on button "< Back to changes" at bounding box center [756, 51] width 120 height 30
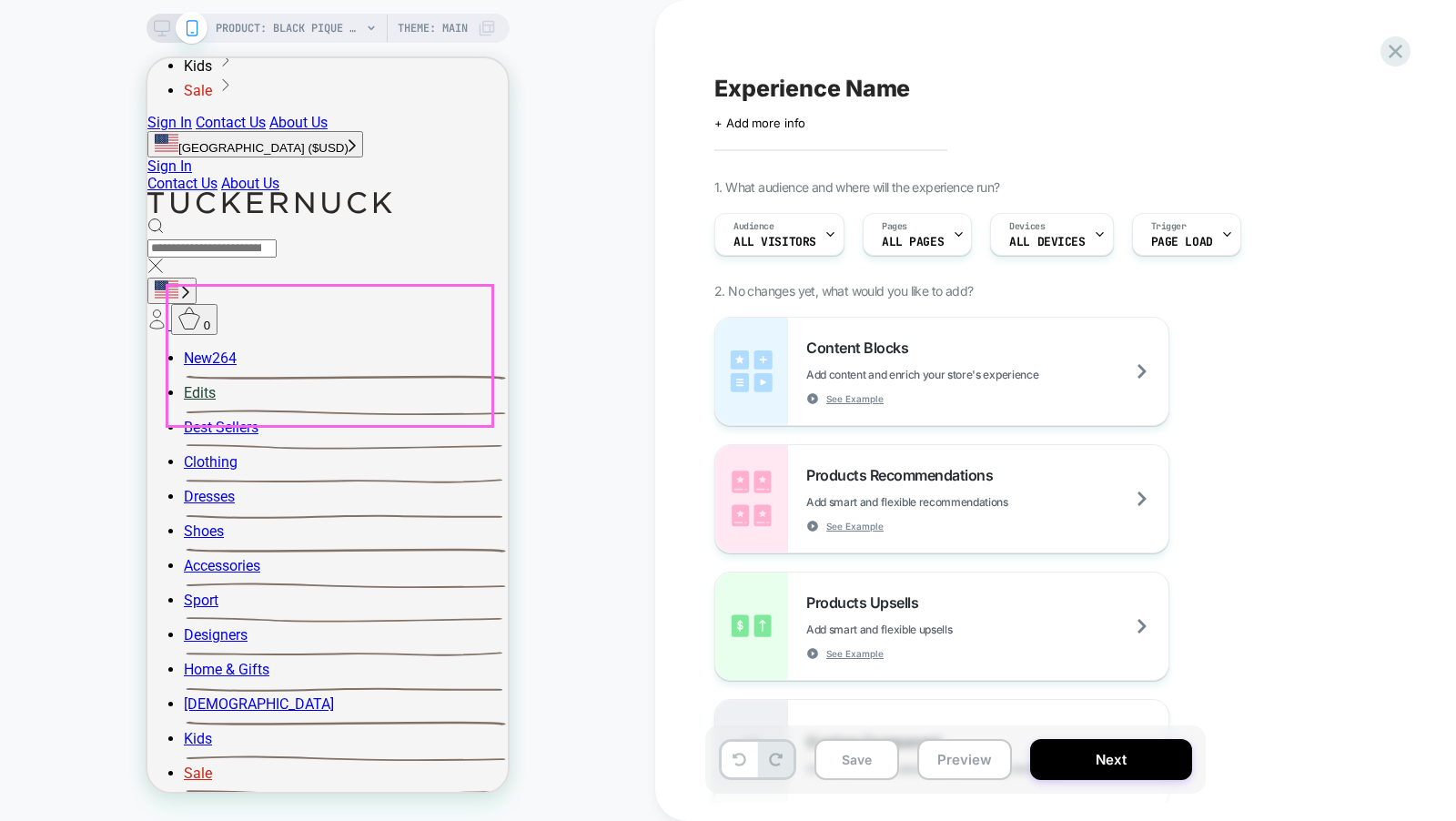
scroll to position [706, 0]
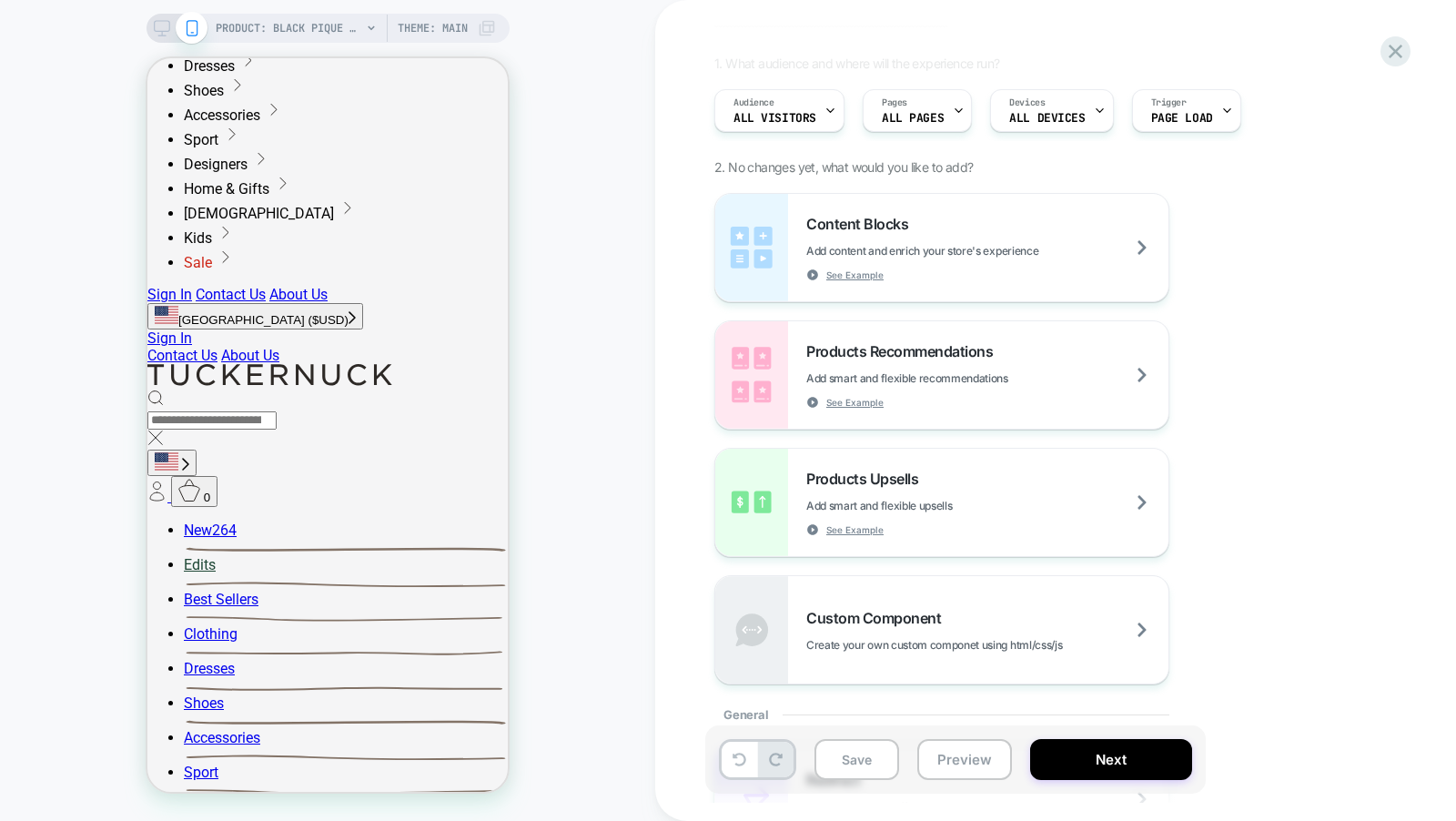
scroll to position [0, 0]
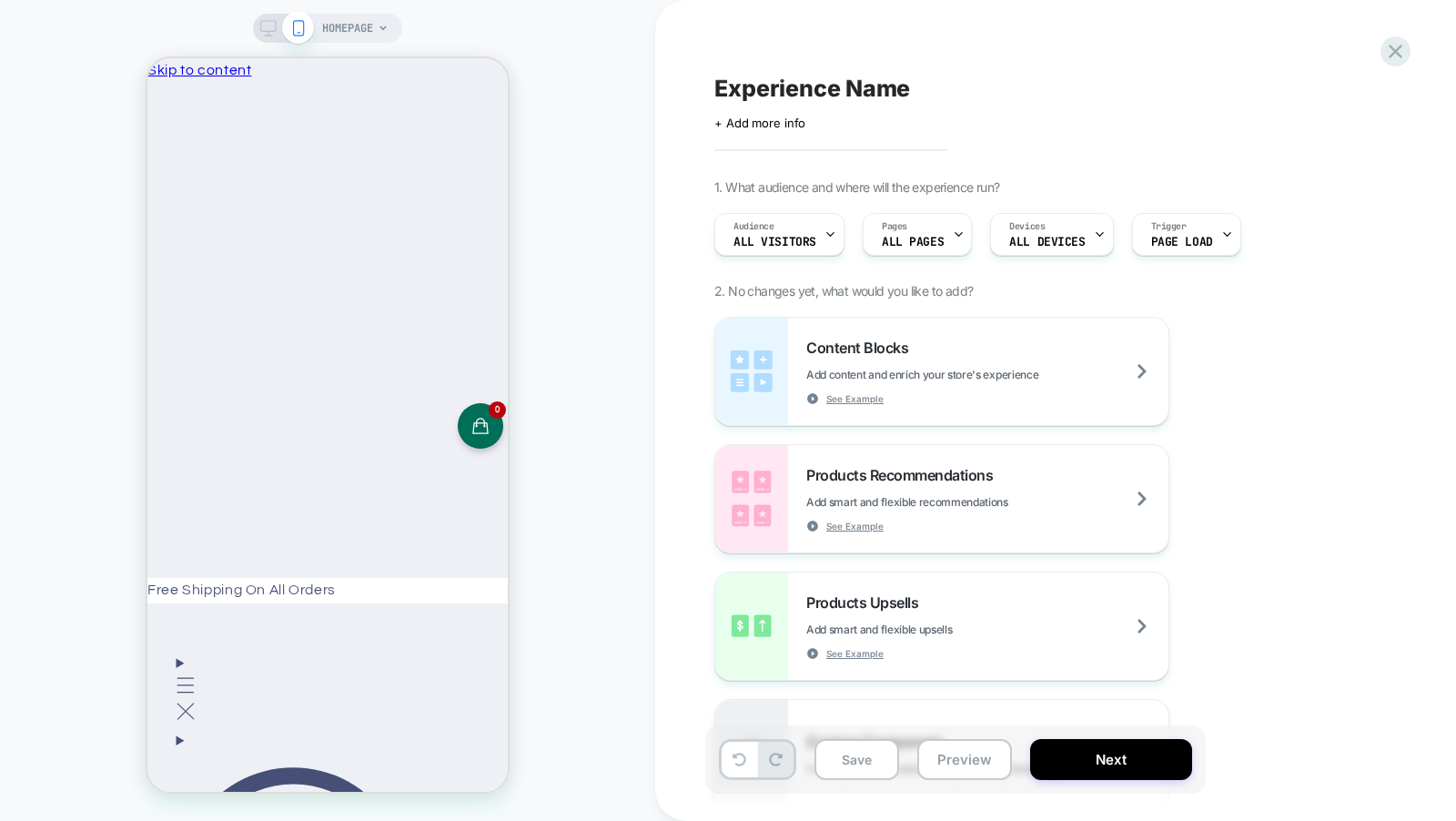
click at [1403, 64] on div "Experience Name Click to edit experience details + Add more info 1. What audien…" at bounding box center [1056, 410] width 800 height 821
click at [1392, 53] on icon at bounding box center [1395, 51] width 25 height 25
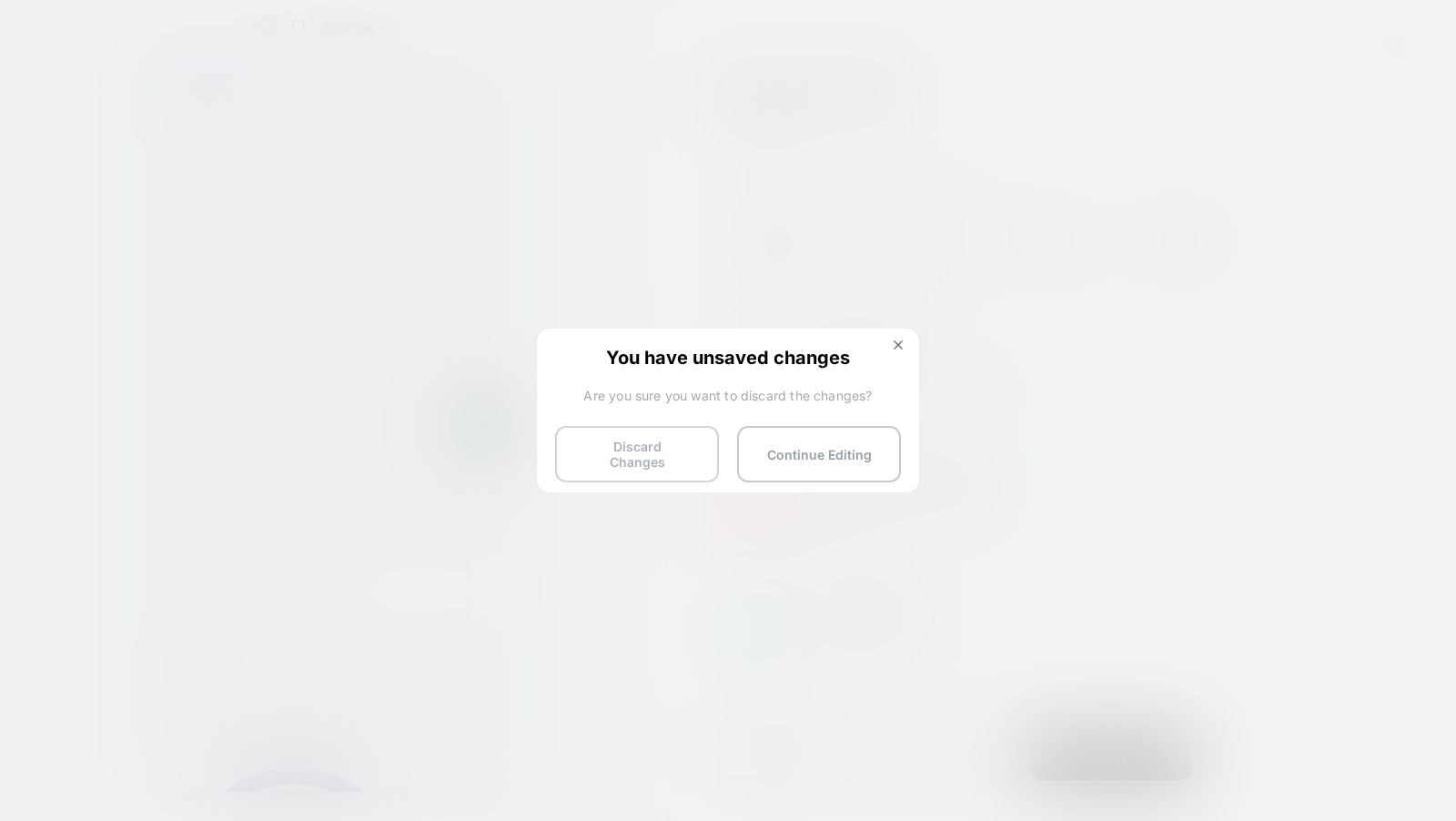
click at [644, 444] on button "Discard Changes" at bounding box center [637, 453] width 164 height 56
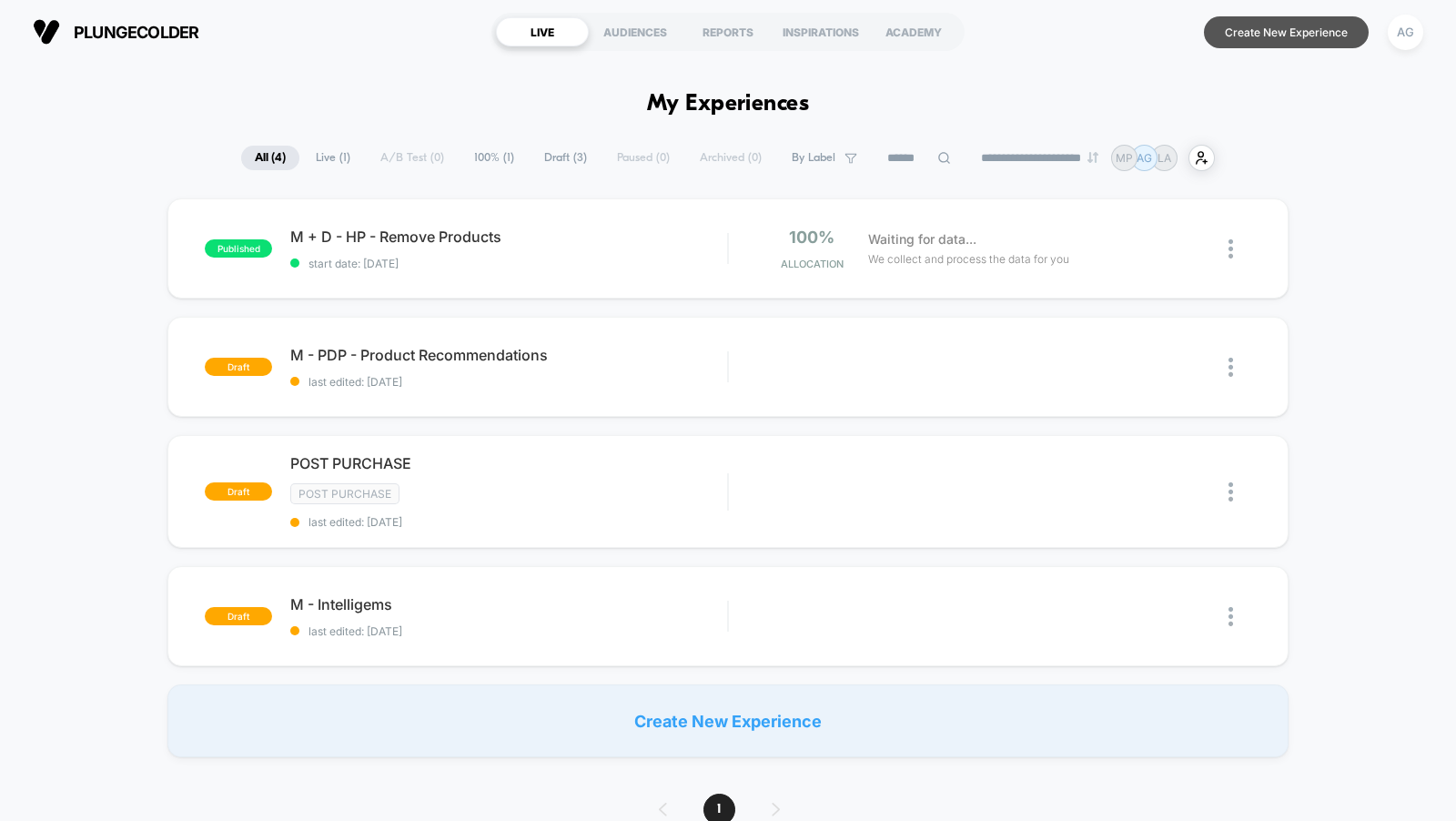
click at [1319, 34] on button "Create New Experience" at bounding box center [1285, 33] width 165 height 32
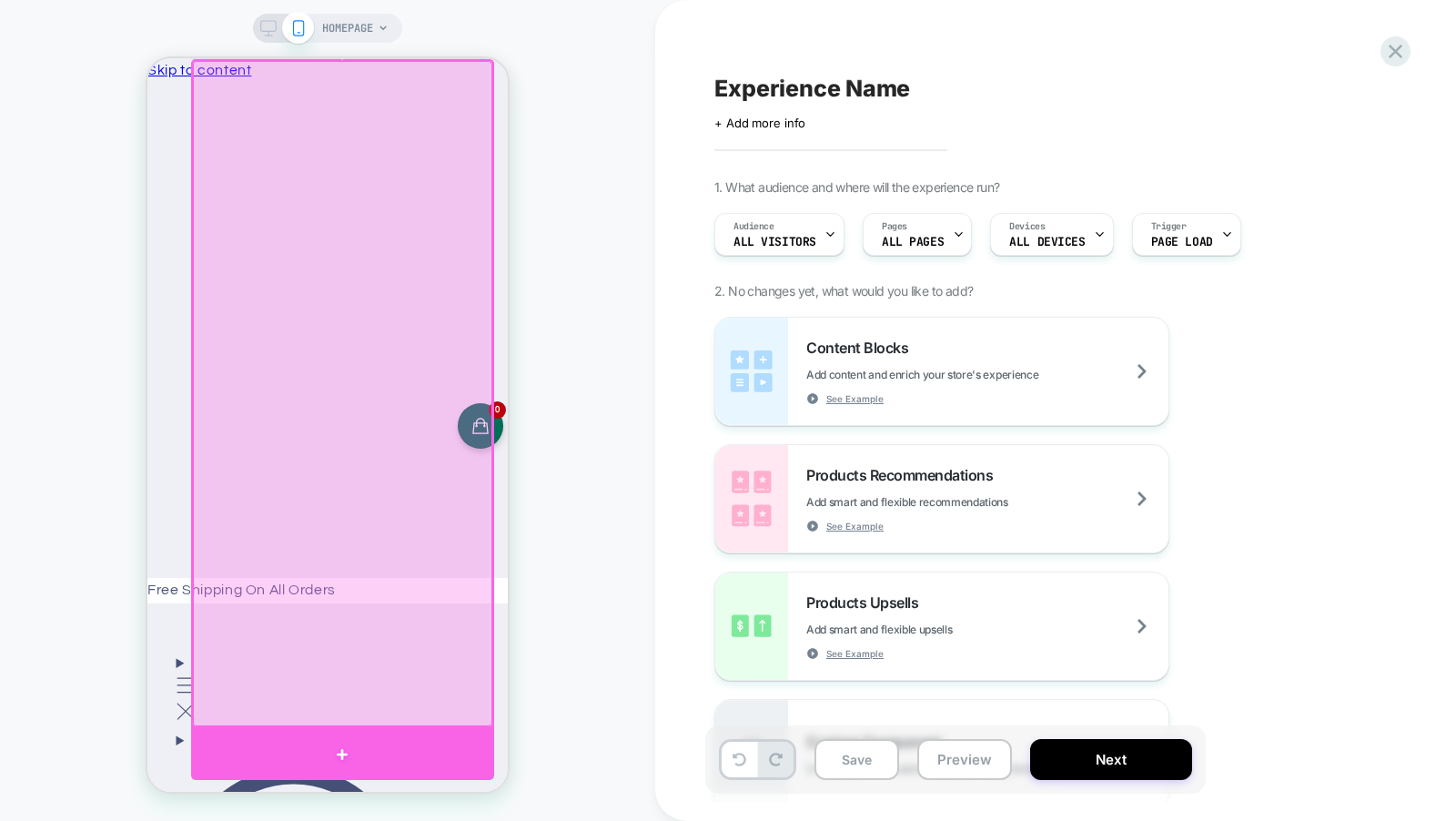
click at [355, 742] on div at bounding box center [342, 754] width 303 height 52
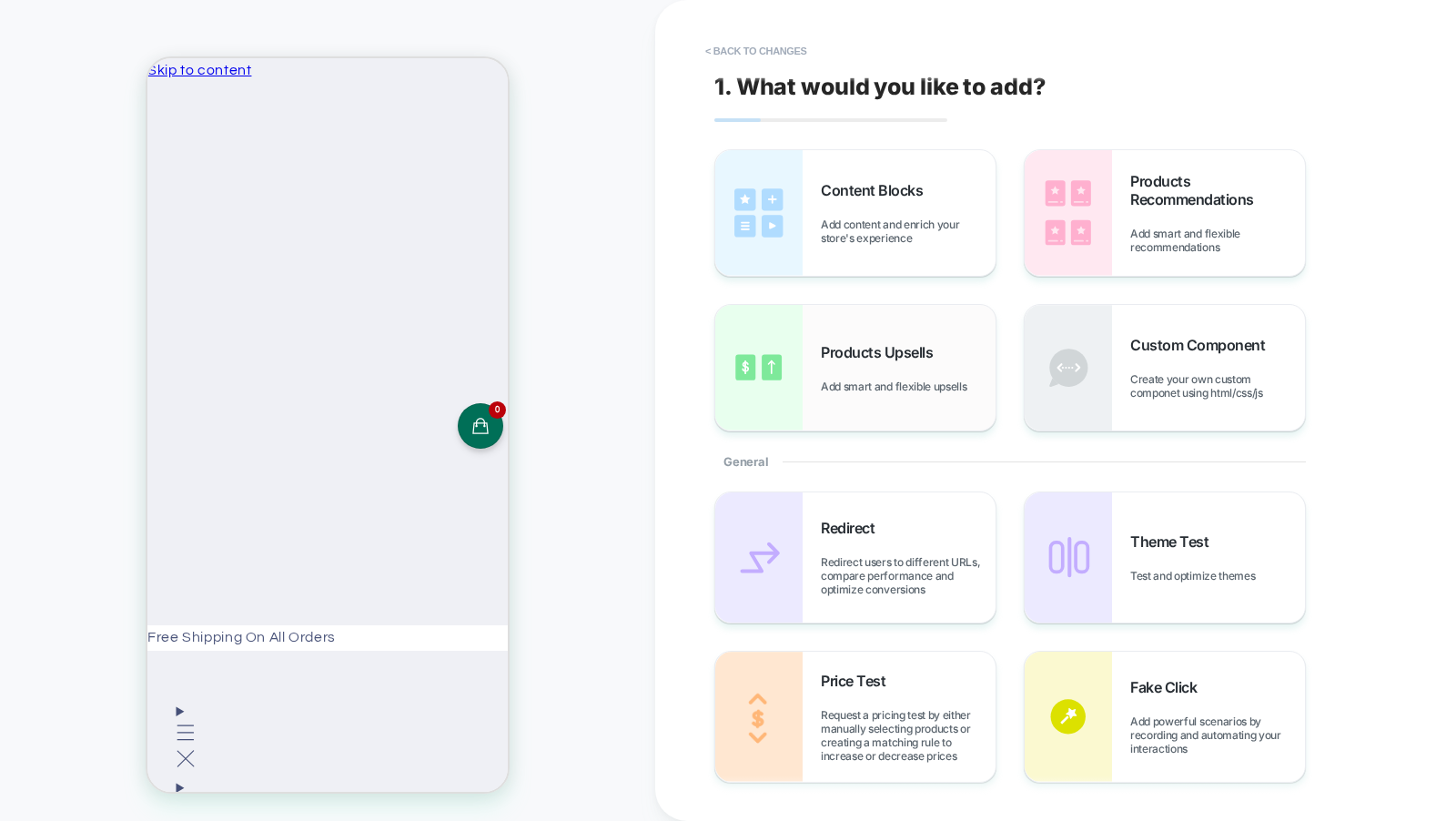
click at [910, 345] on span "Products Upsells" at bounding box center [881, 352] width 121 height 18
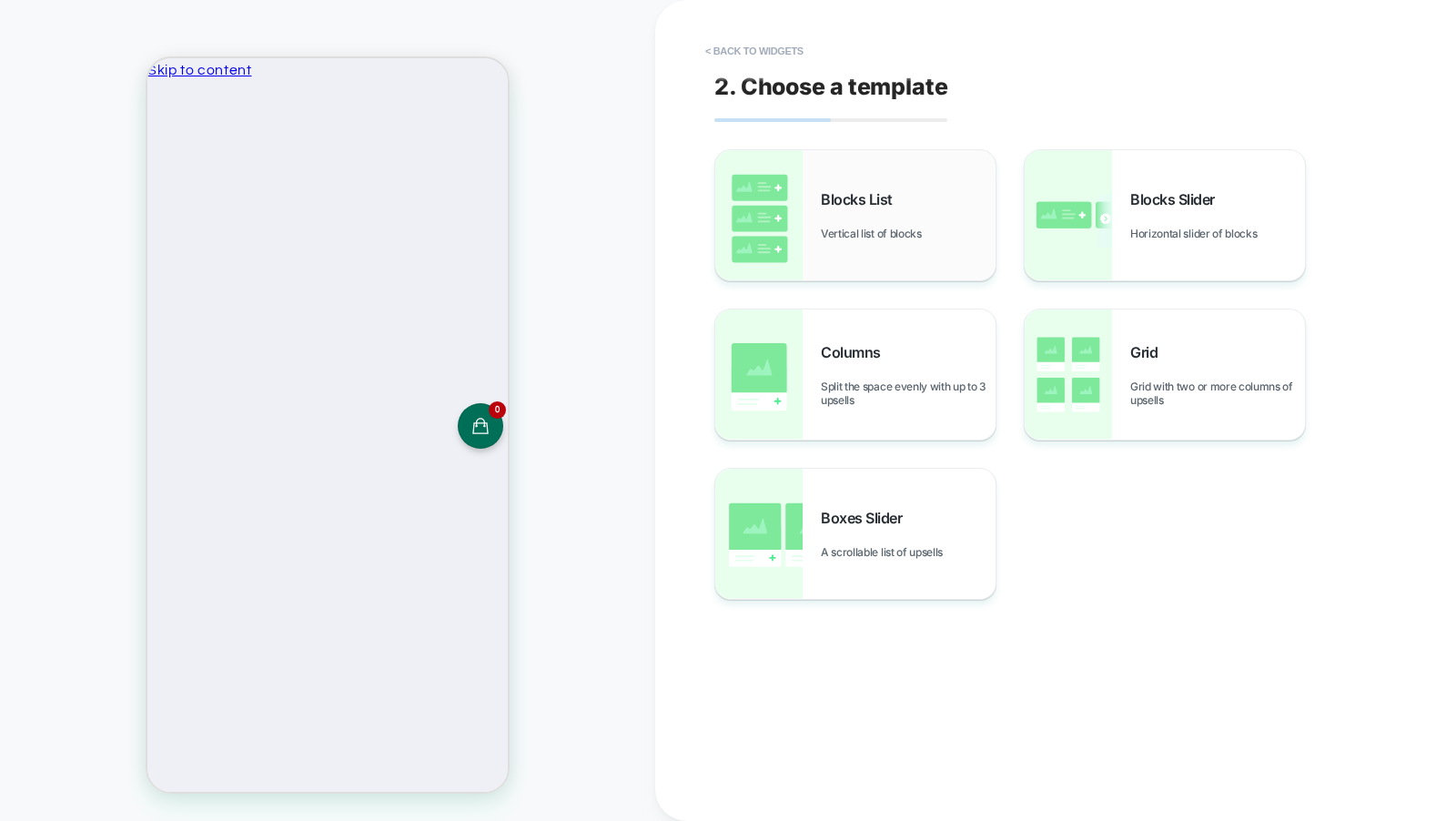
click at [919, 239] on span "Vertical list of blocks" at bounding box center [876, 234] width 110 height 14
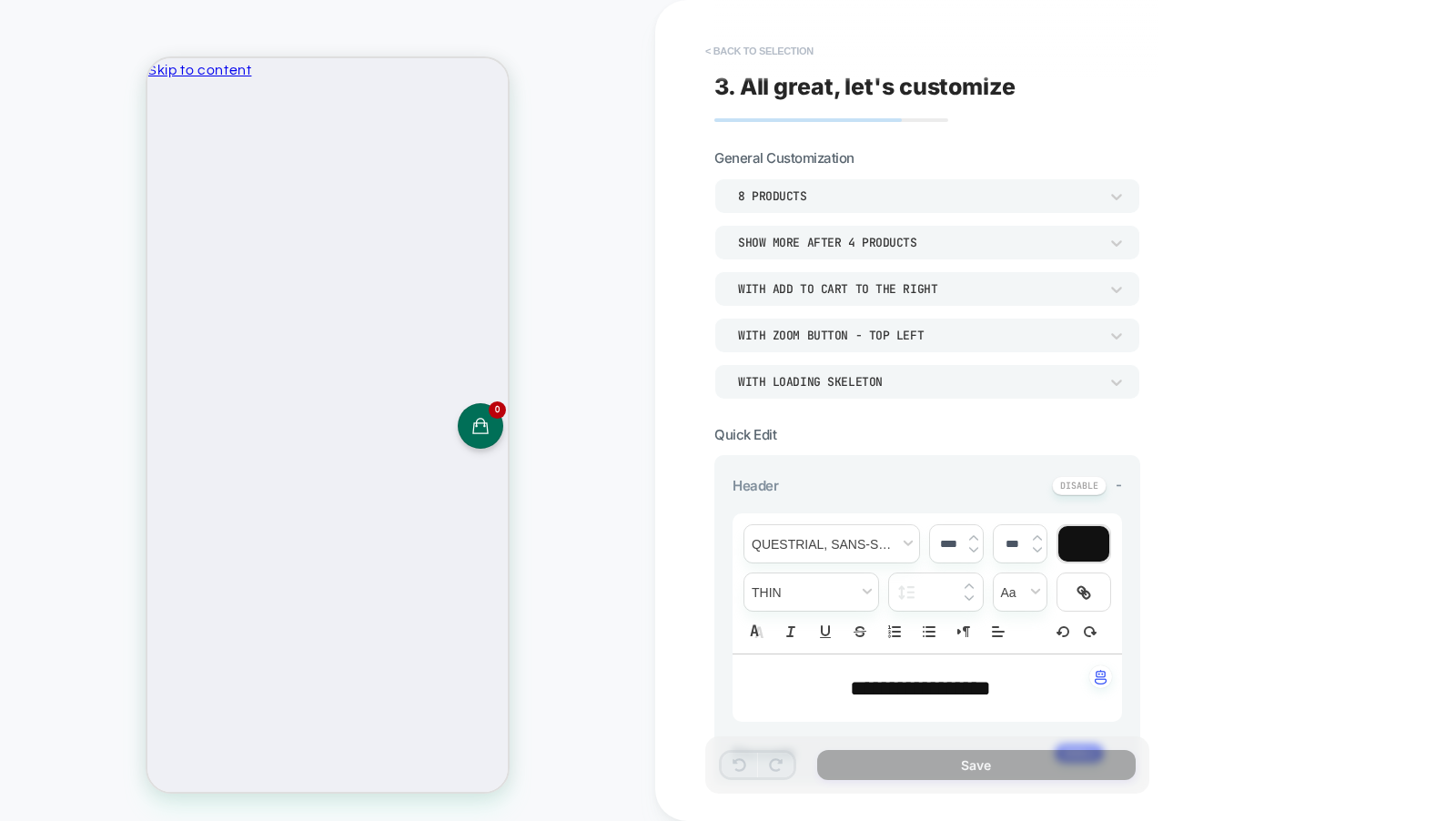
click at [790, 52] on button "< Back to selection" at bounding box center [759, 51] width 126 height 30
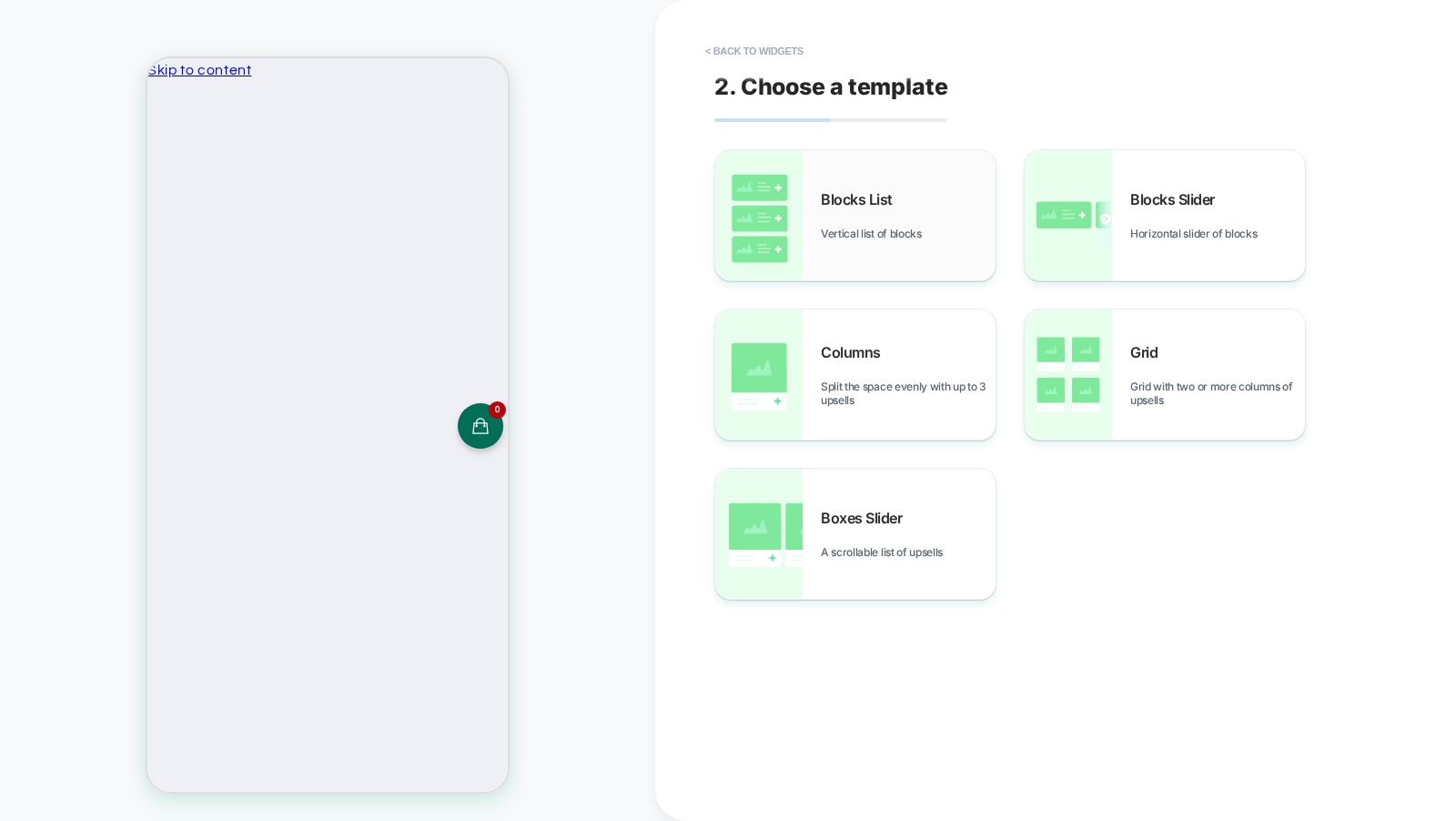
click at [850, 266] on div "Blocks List Vertical list of blocks" at bounding box center [856, 215] width 280 height 130
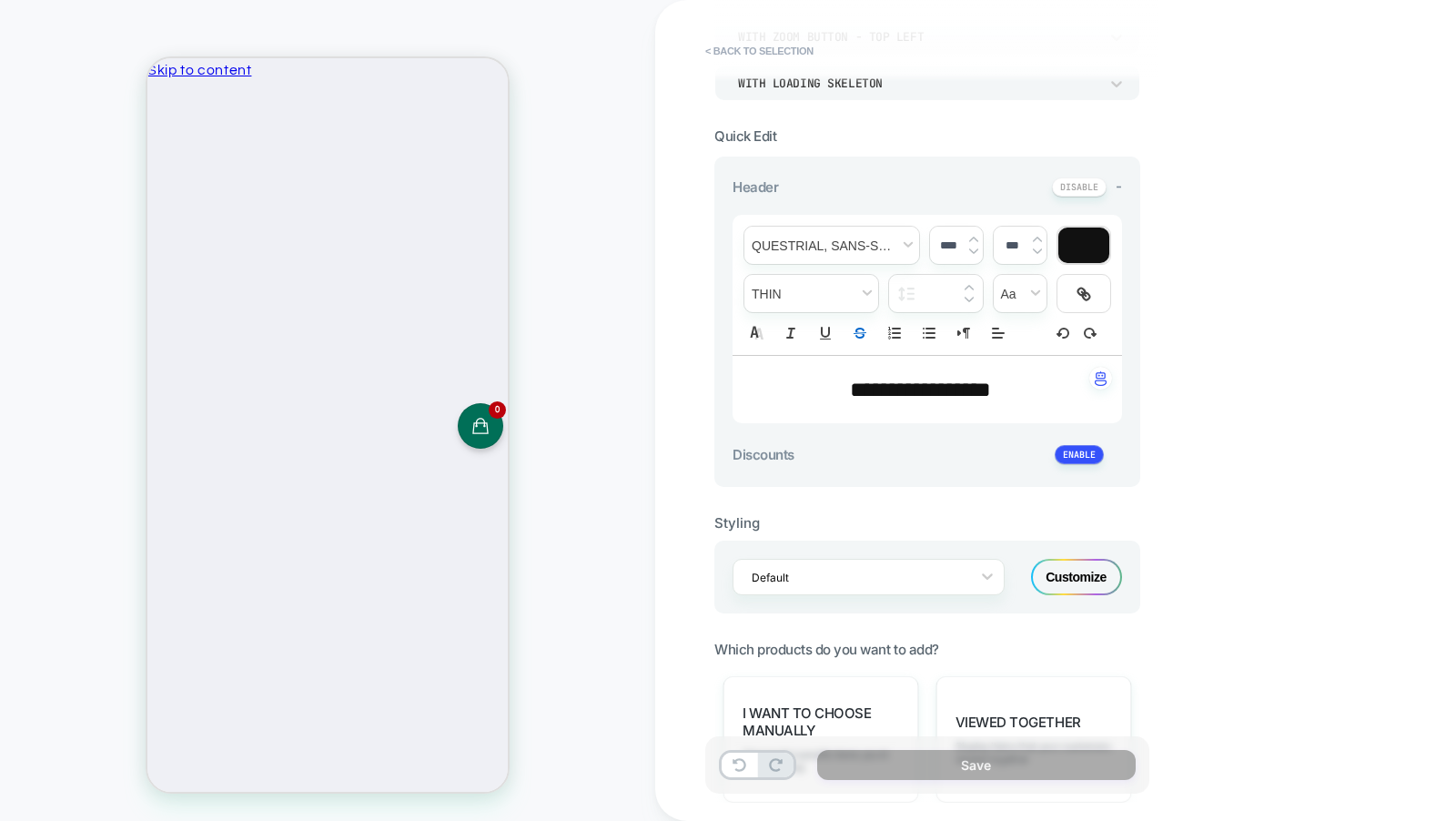
scroll to position [605, 0]
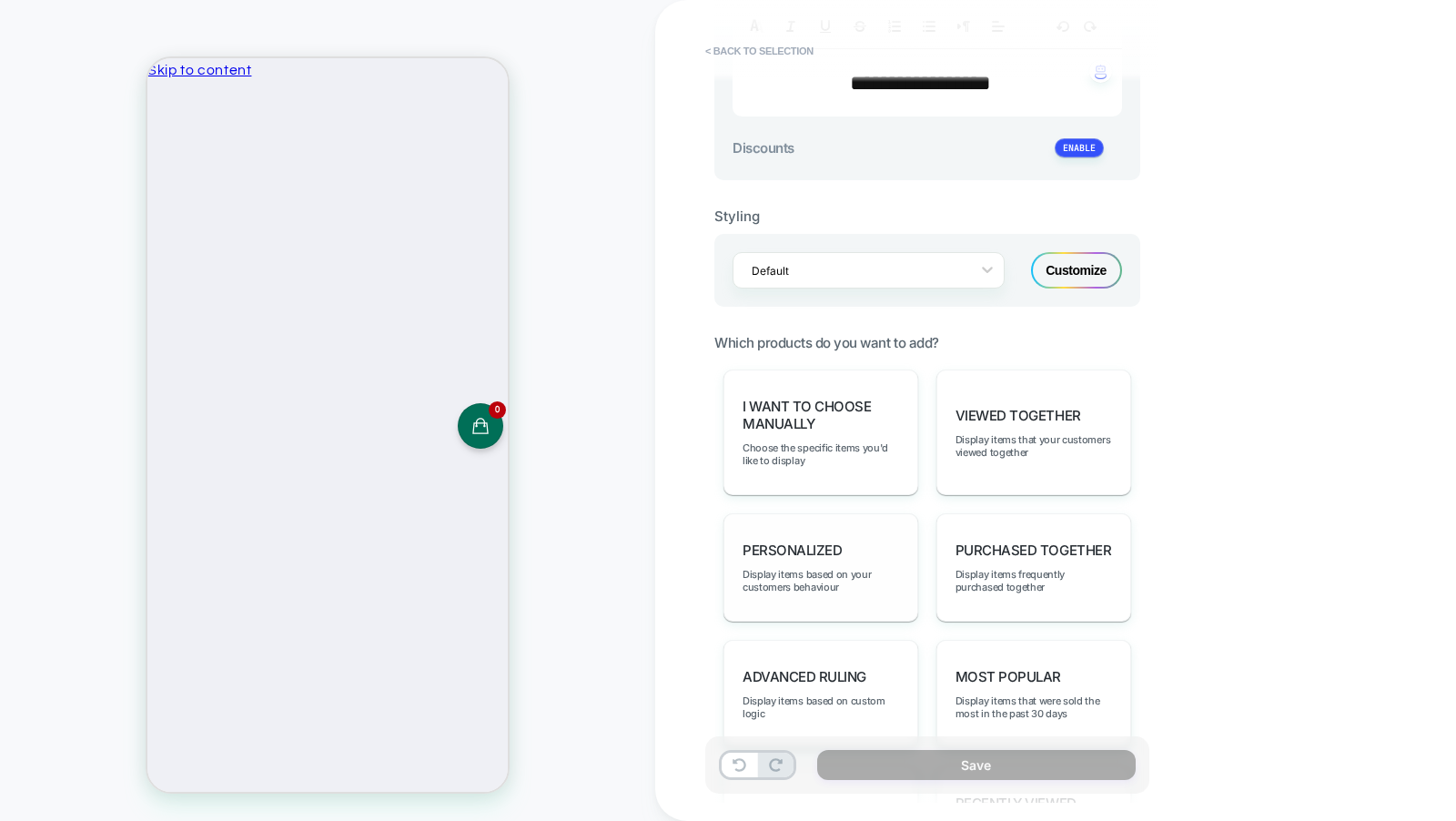
click at [868, 529] on div "personalized Display items based on your customers behaviour" at bounding box center [821, 568] width 195 height 108
type textarea "*"
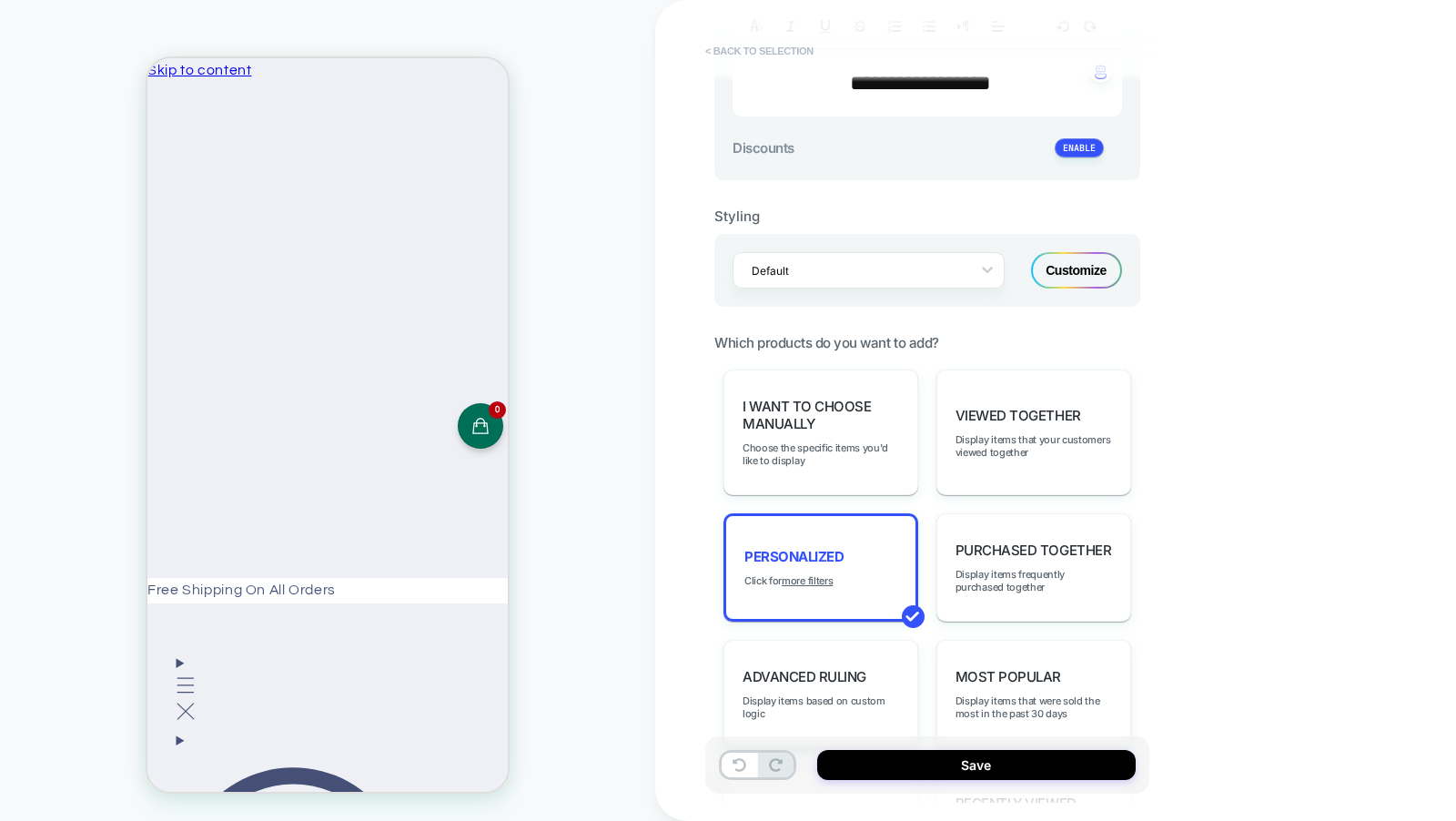
click at [799, 55] on button "< Back to selection" at bounding box center [759, 51] width 126 height 30
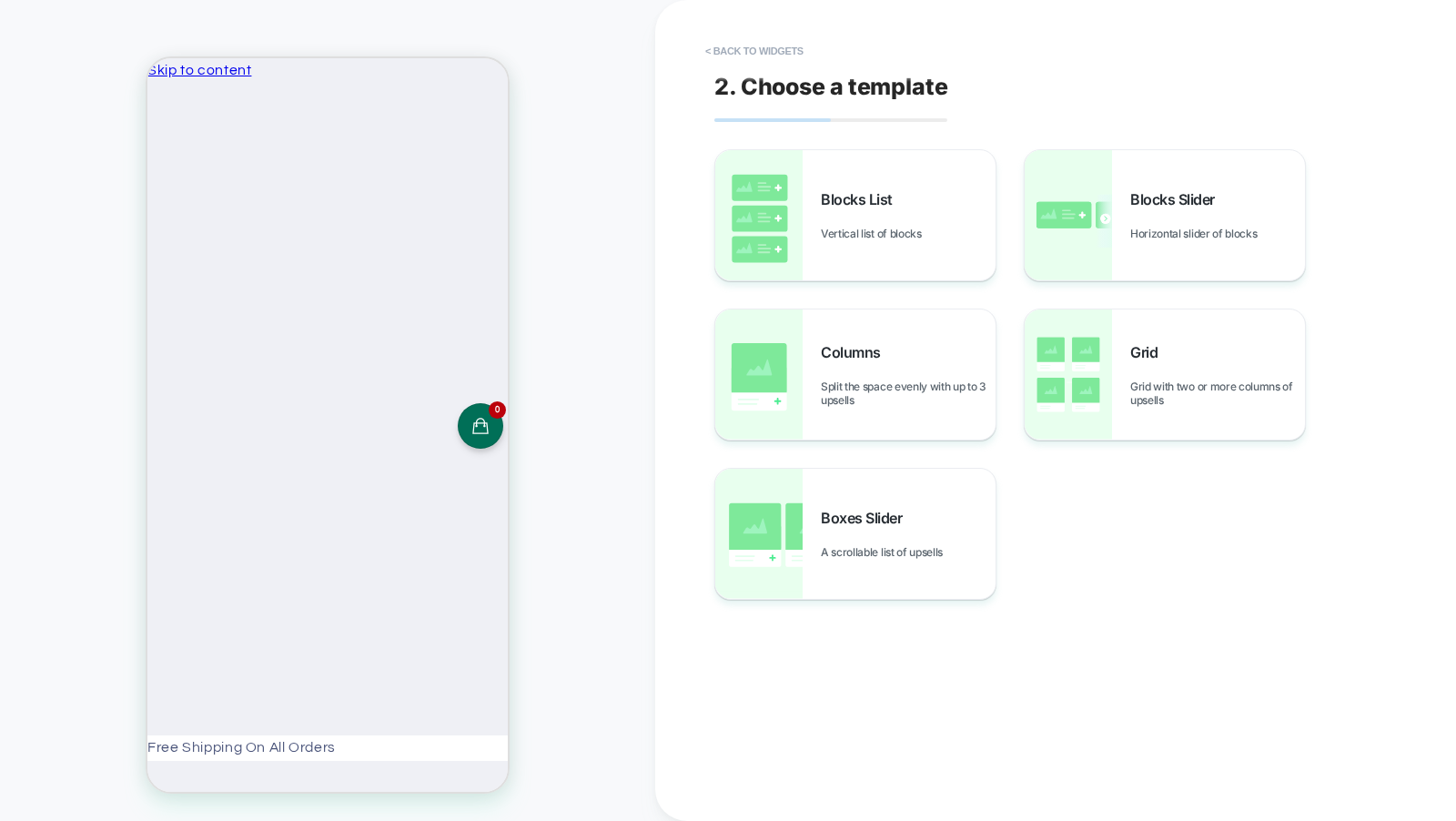
click at [799, 55] on button "< Back to widgets" at bounding box center [754, 51] width 116 height 30
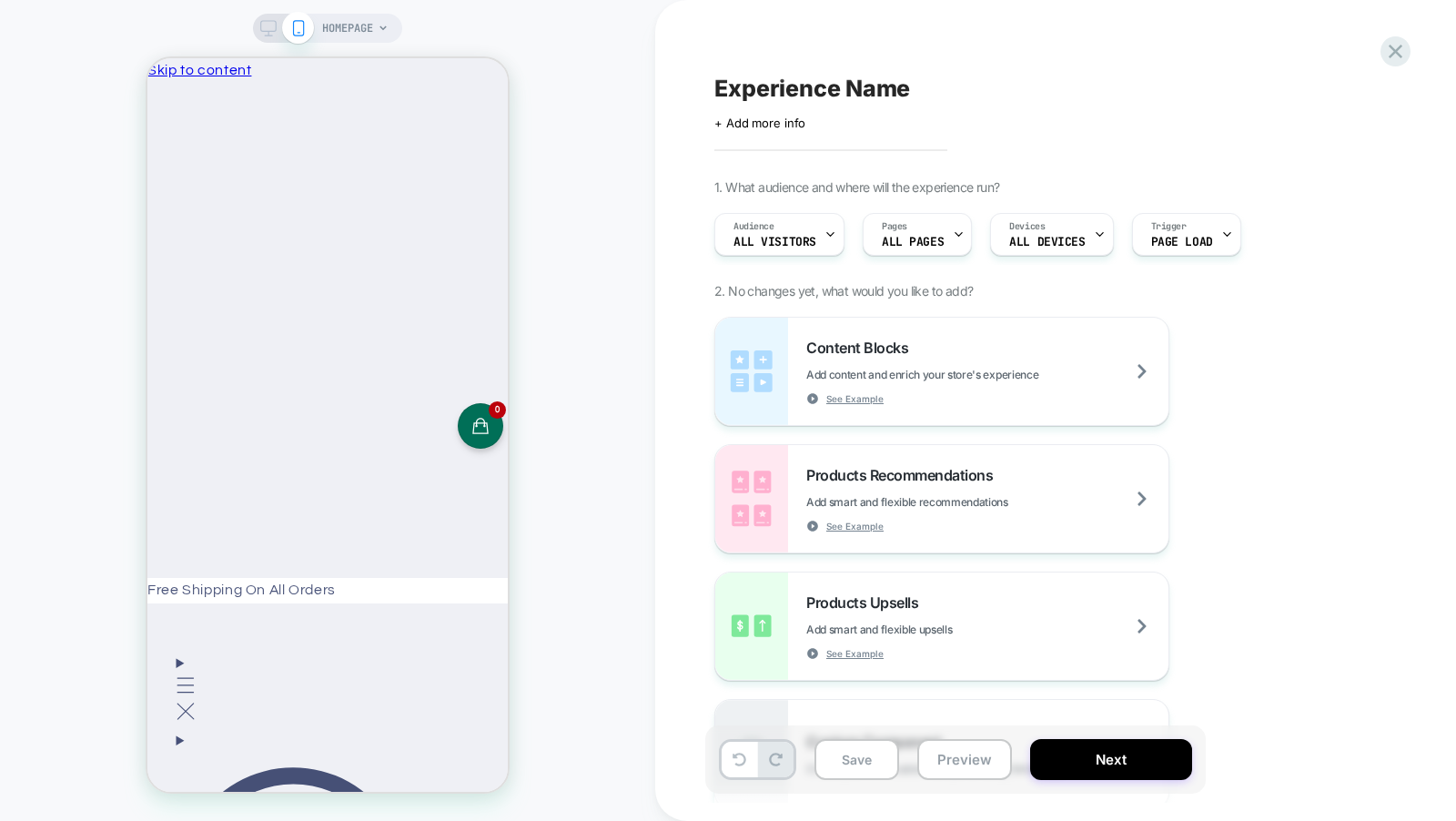
click at [799, 55] on div "Experience Name Click to edit experience details + Add more info 1. What audien…" at bounding box center [1046, 410] width 682 height 785
click at [164, 101] on div at bounding box center [328, 101] width 361 height 0
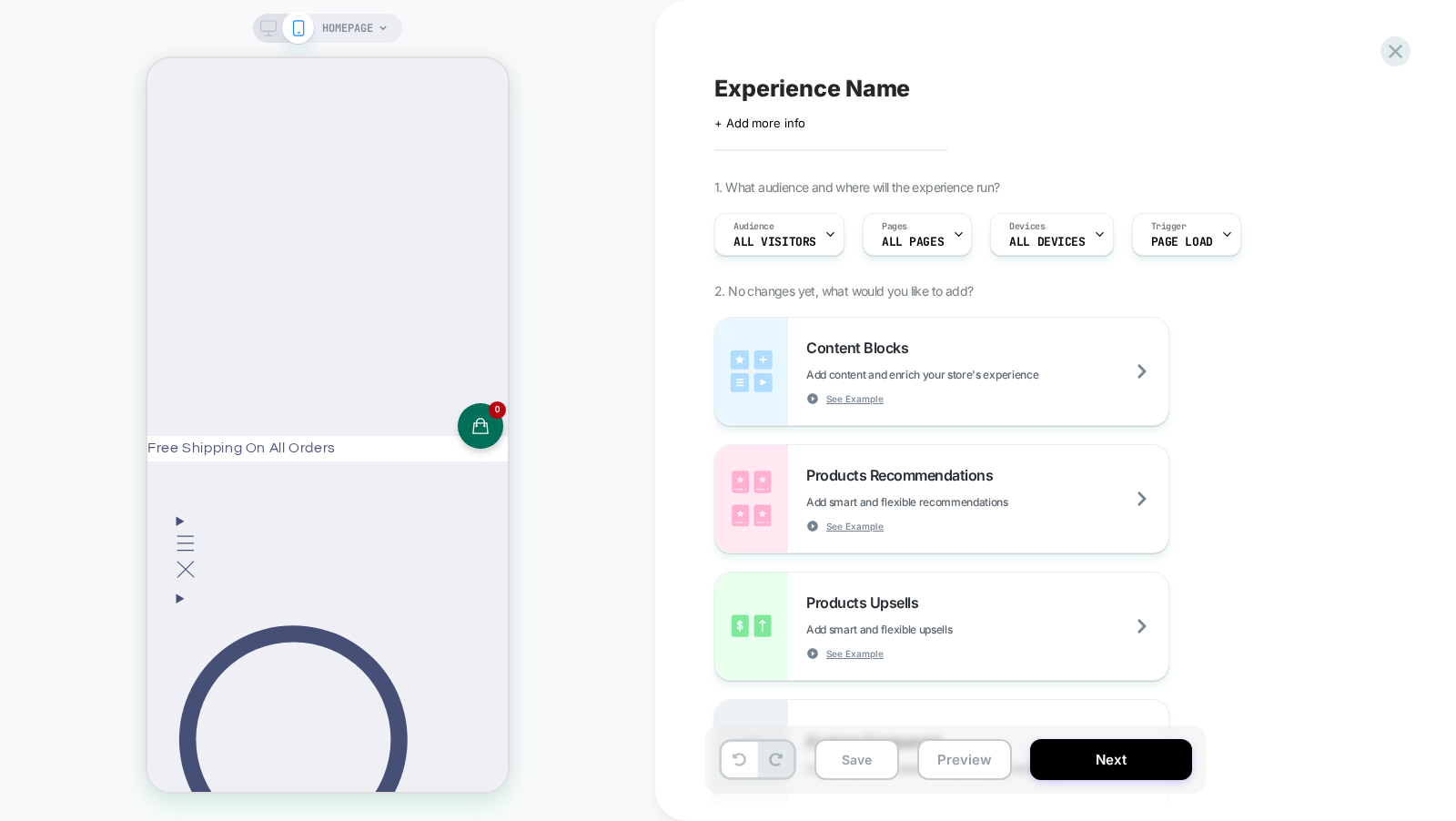
scroll to position [0, 0]
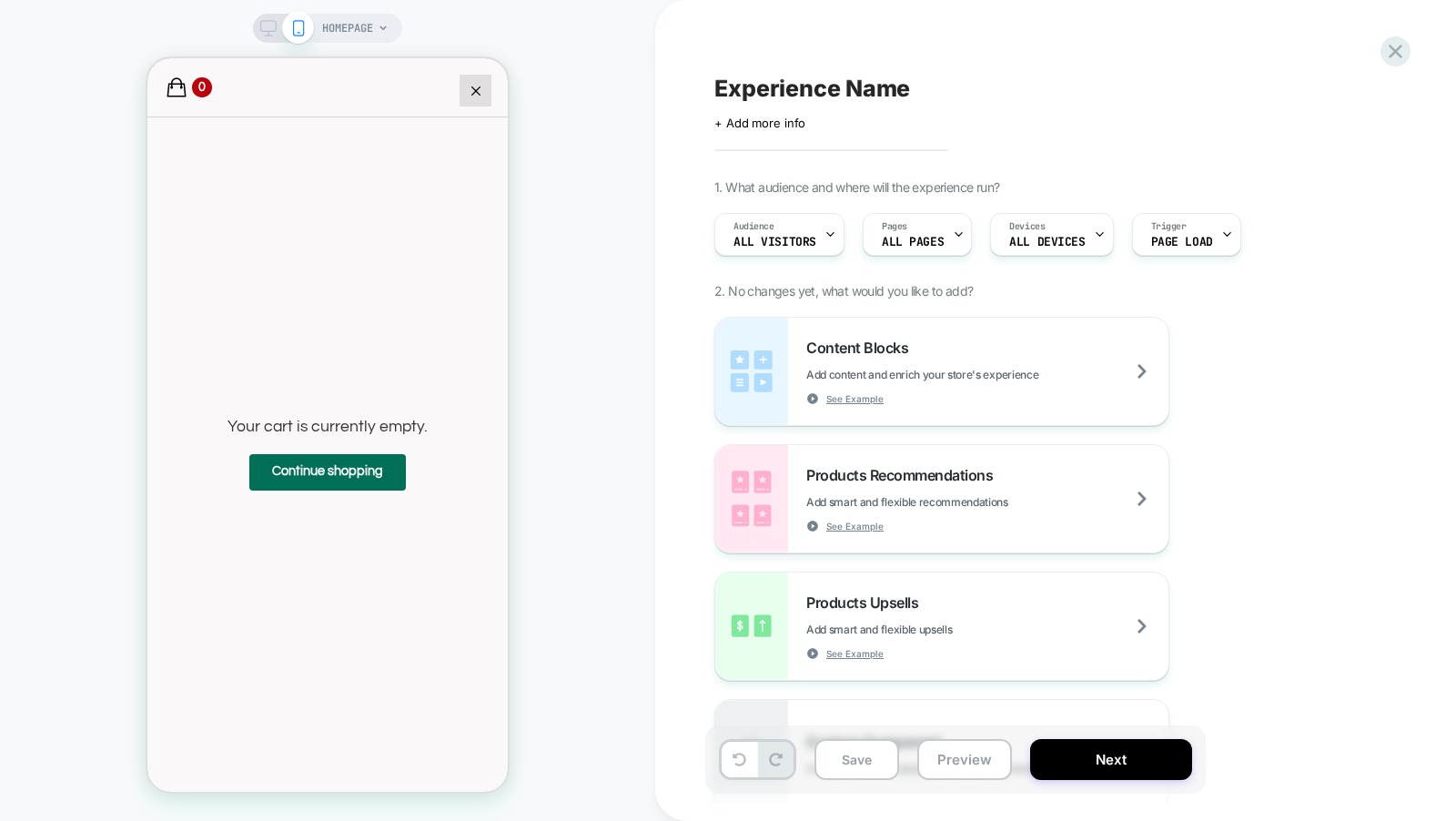
click at [476, 90] on use "Close cart" at bounding box center [475, 91] width 9 height 9
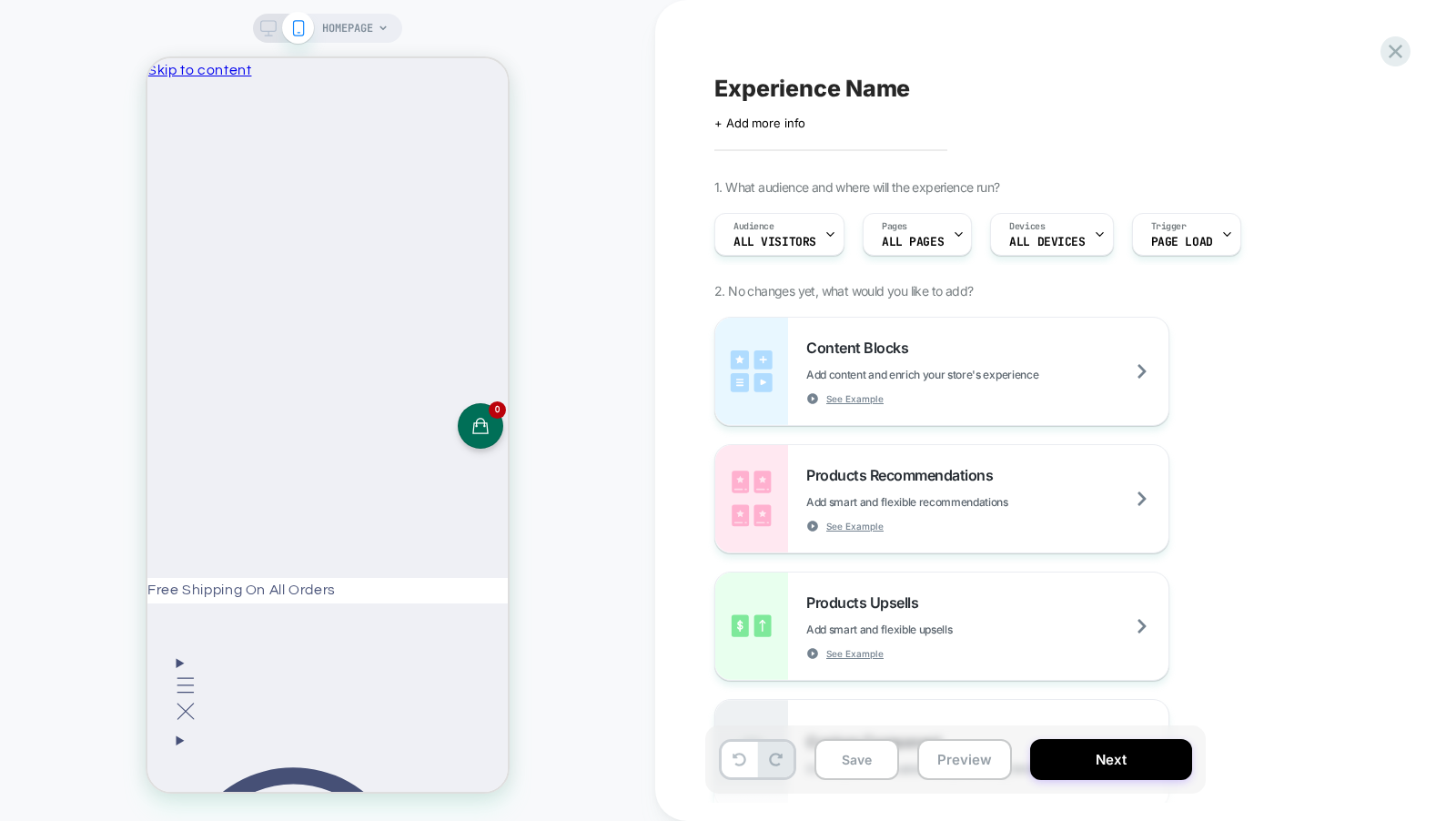
click at [1413, 42] on div "Experience Name Click to edit experience details + Add more info 1. What audien…" at bounding box center [1056, 410] width 800 height 821
click at [1404, 47] on icon at bounding box center [1395, 51] width 25 height 25
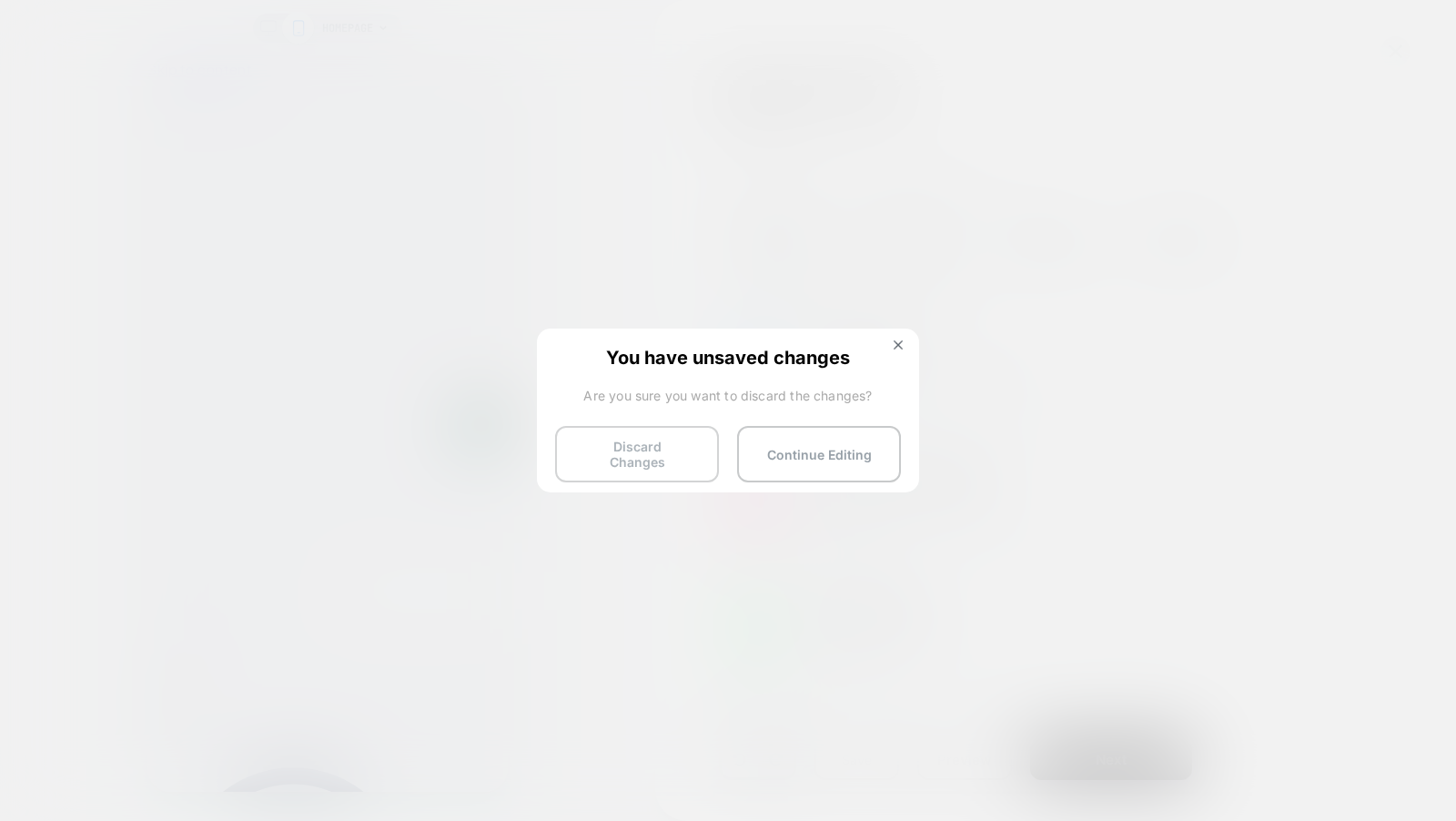
click at [681, 452] on button "Discard Changes" at bounding box center [637, 453] width 164 height 56
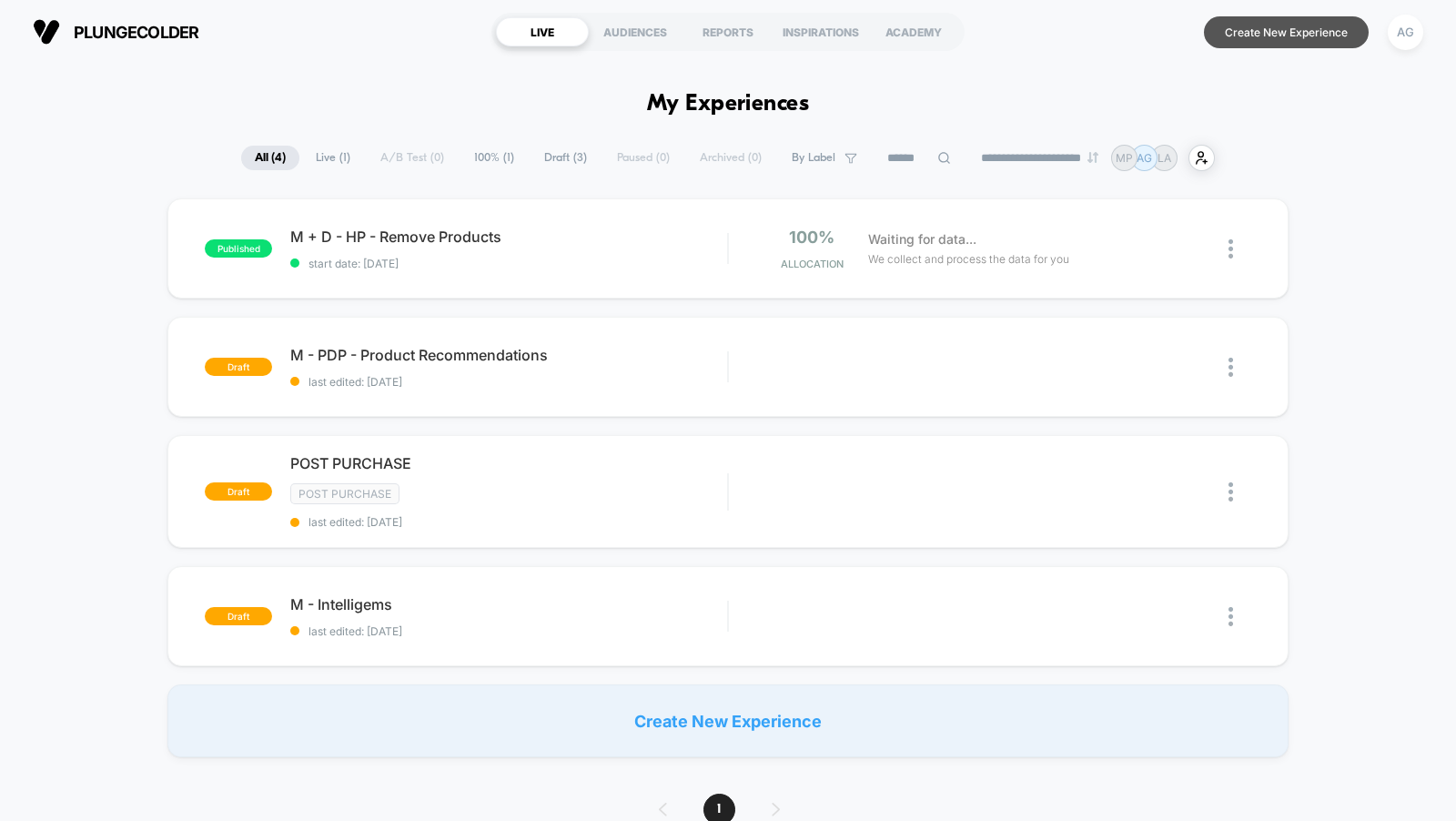
click at [1340, 33] on button "Create New Experience" at bounding box center [1285, 33] width 165 height 32
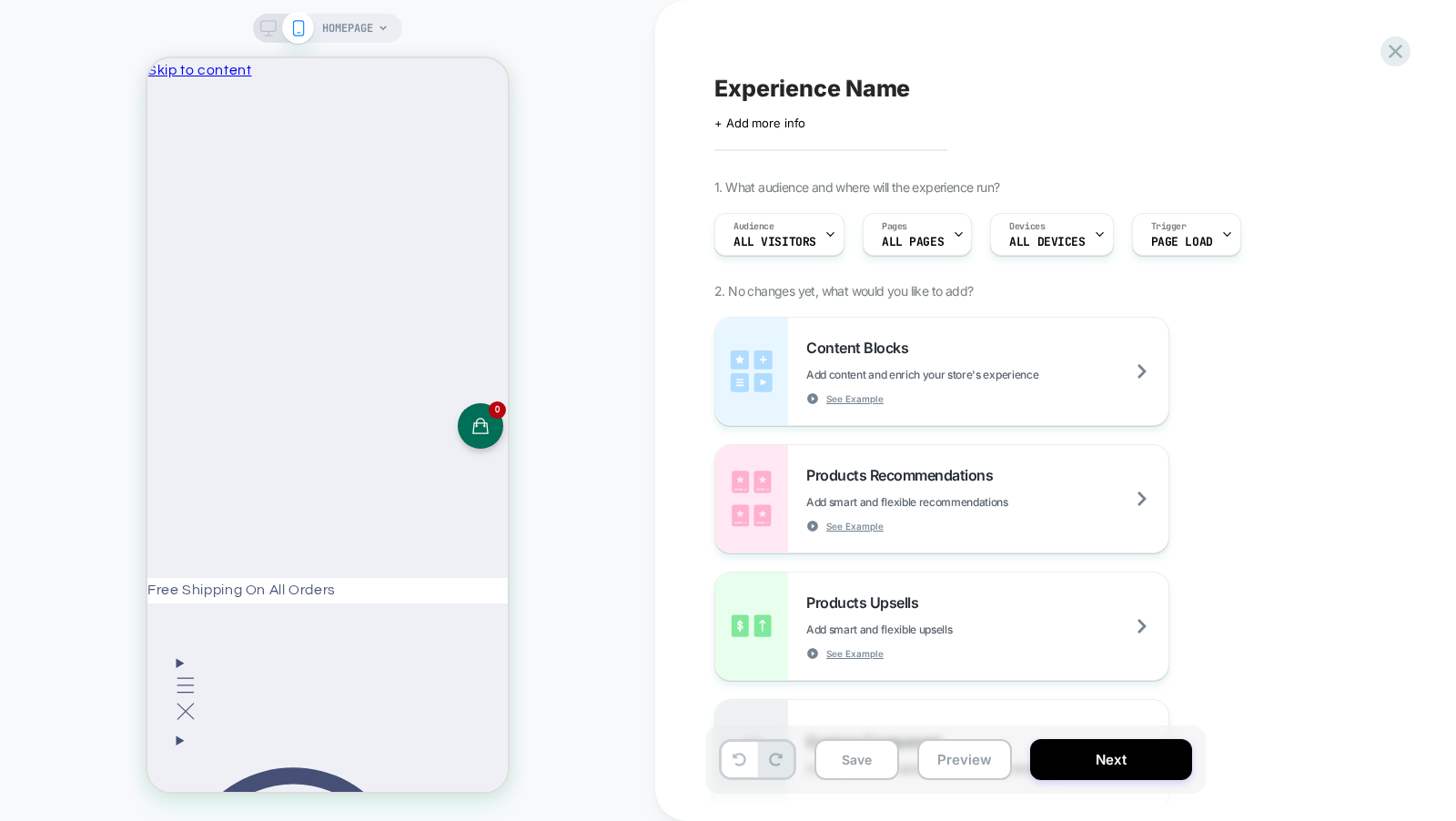
click at [397, 35] on div "HOMEPAGE" at bounding box center [327, 29] width 149 height 30
click at [374, 30] on div "HOMEPAGE" at bounding box center [355, 29] width 66 height 30
click at [352, 17] on span "HOMEPAGE" at bounding box center [348, 29] width 51 height 30
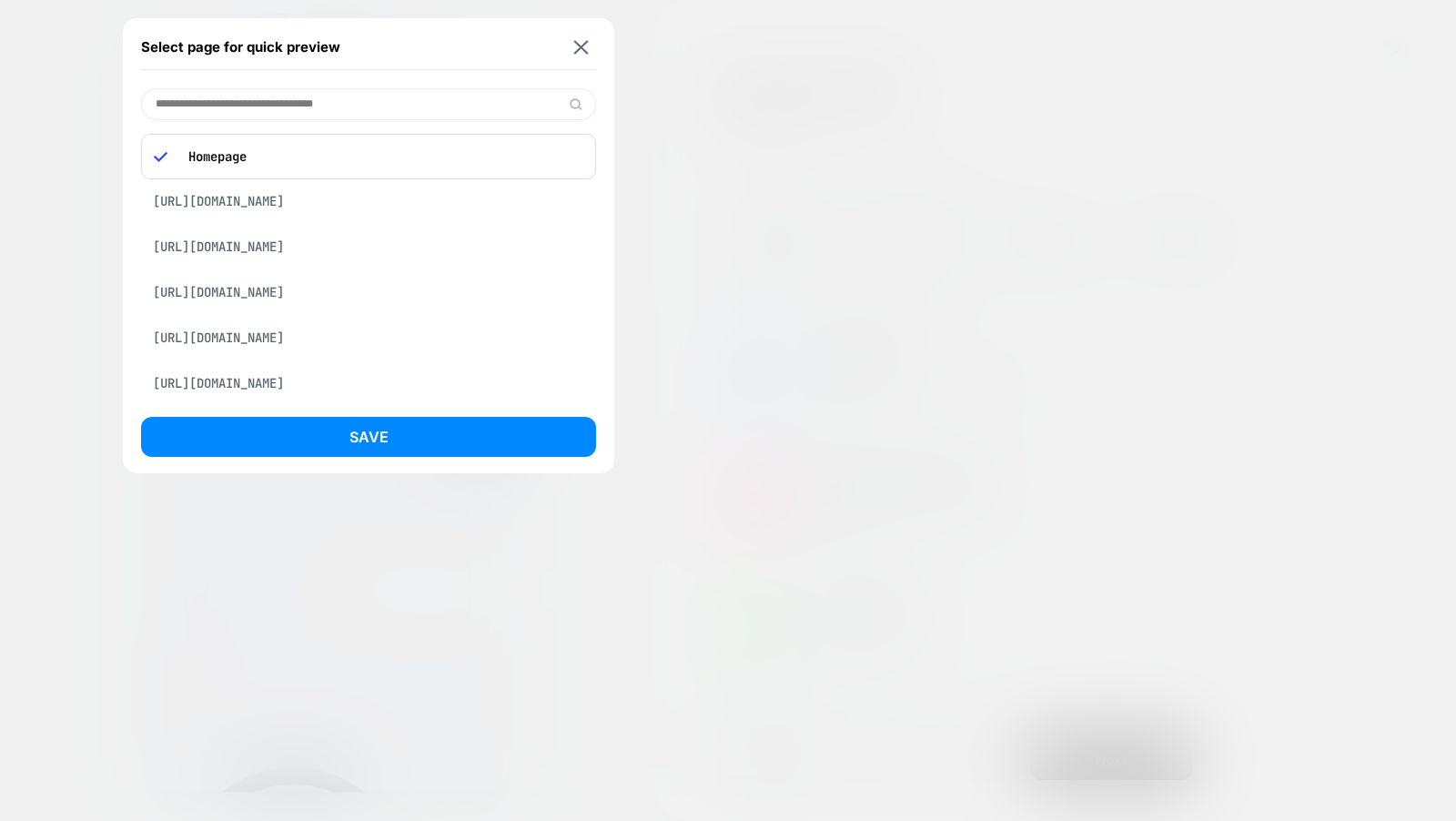
click at [264, 110] on input at bounding box center [369, 104] width 455 height 32
paste input "**********"
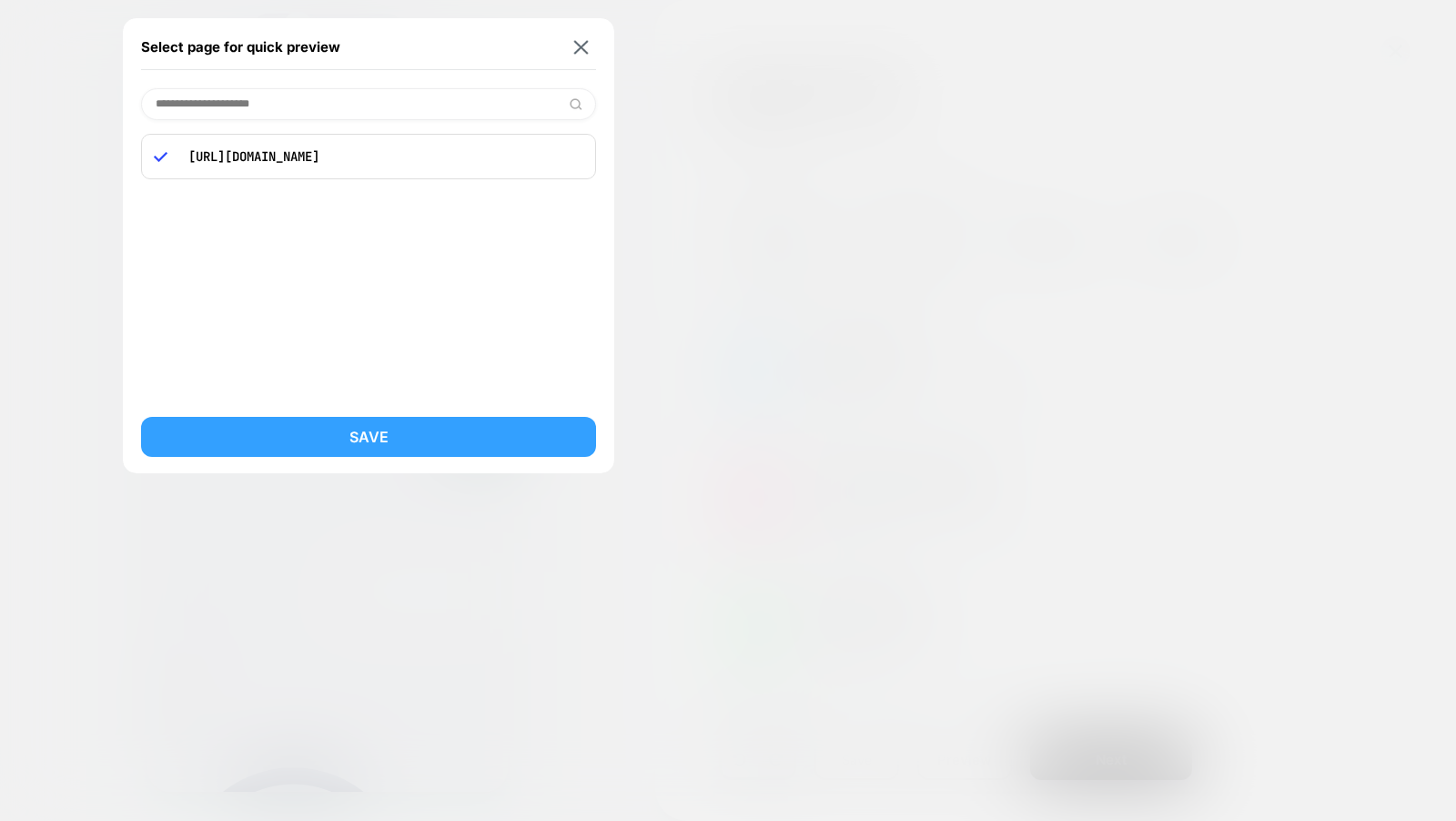
type input "**********"
click at [338, 440] on button "Save" at bounding box center [369, 437] width 455 height 40
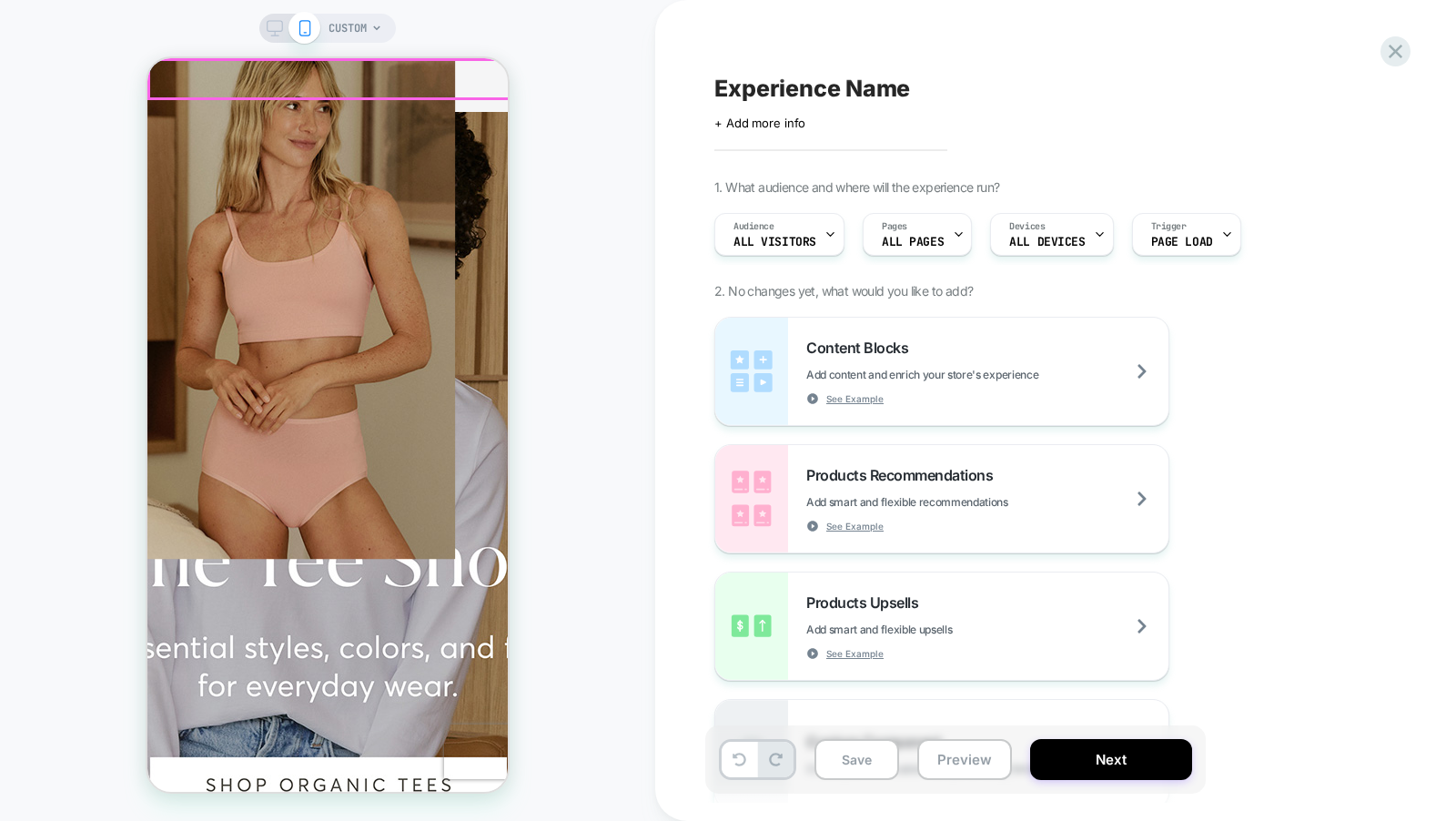
drag, startPoint x: 505, startPoint y: 85, endPoint x: 365, endPoint y: 60, distance: 142.2
click at [362, 29] on span "CUSTOM" at bounding box center [347, 29] width 38 height 30
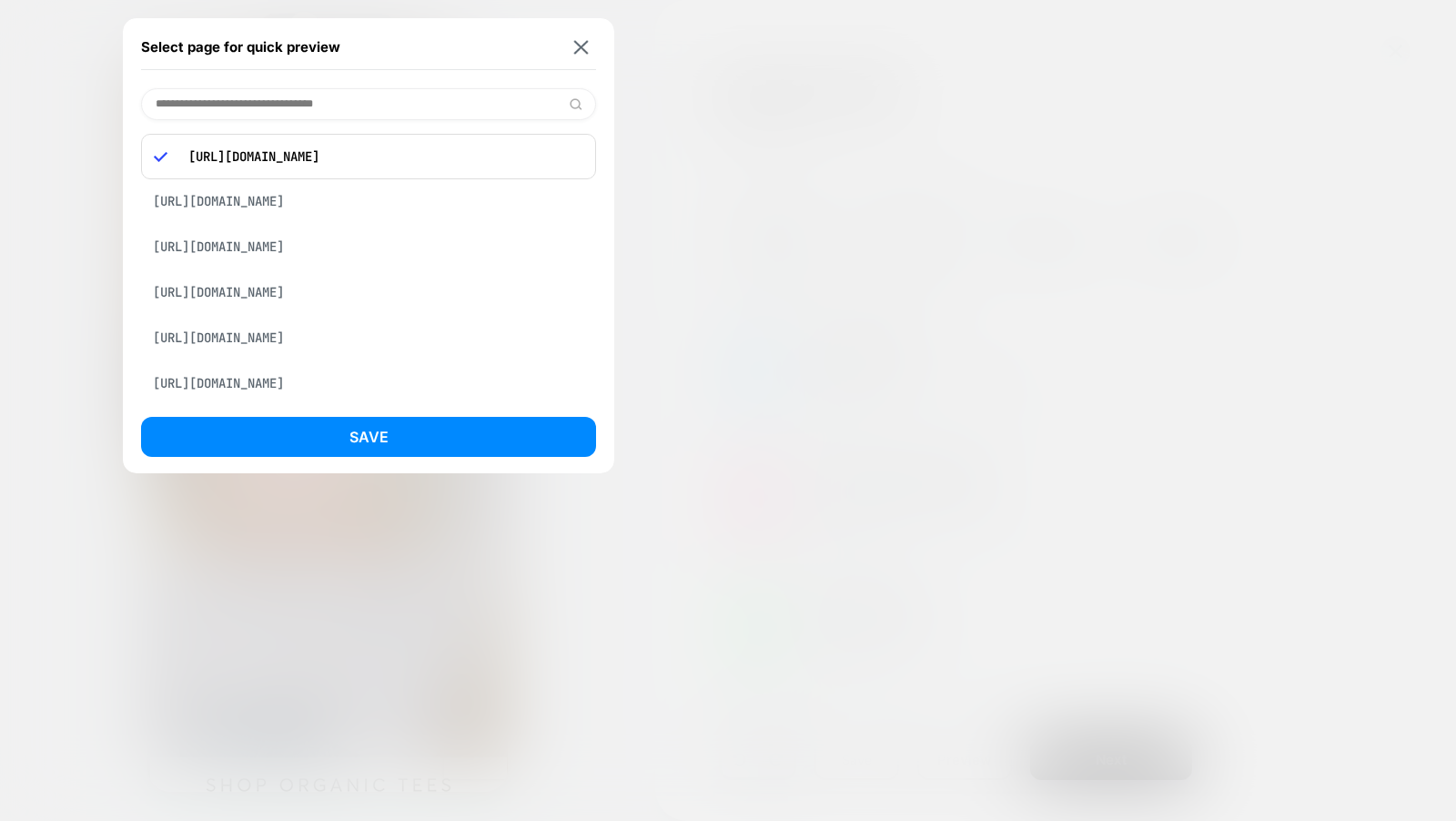
click at [322, 114] on input at bounding box center [369, 104] width 455 height 32
click at [322, 106] on input at bounding box center [369, 104] width 455 height 32
paste input "**********"
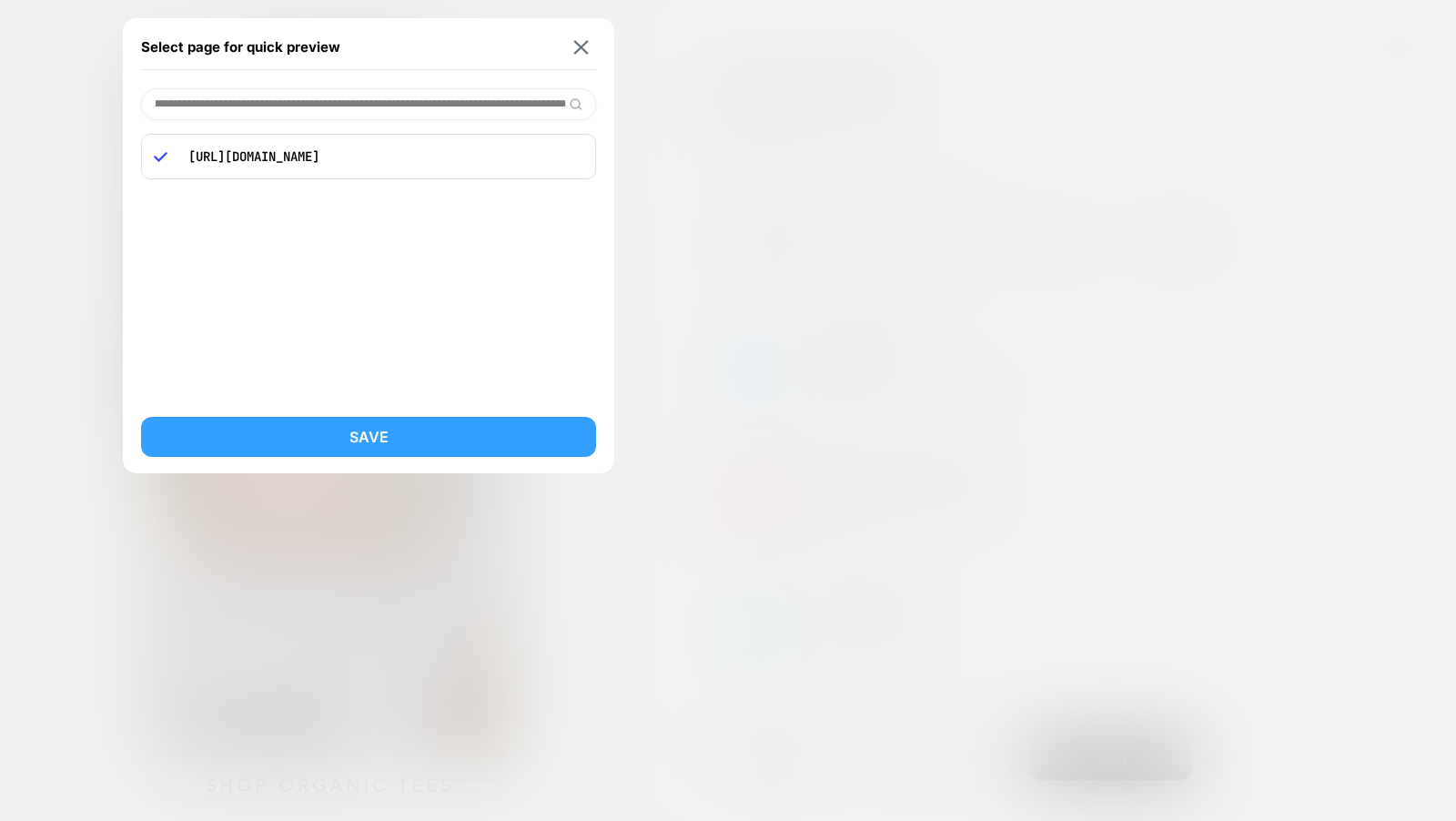
type input "**********"
click at [351, 421] on button "Save" at bounding box center [369, 437] width 455 height 40
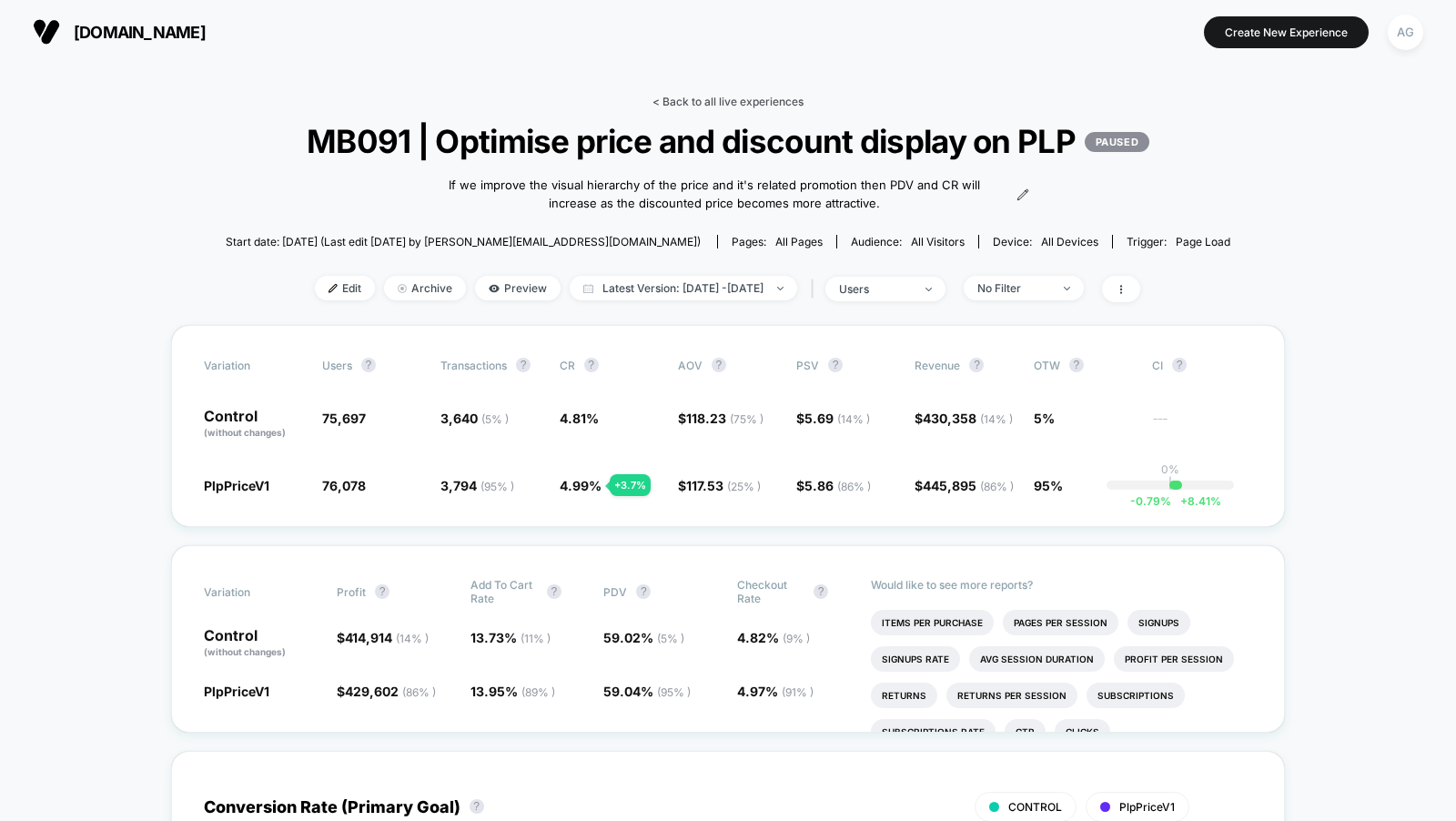
click at [736, 95] on link "< Back to all live experiences" at bounding box center [728, 102] width 151 height 14
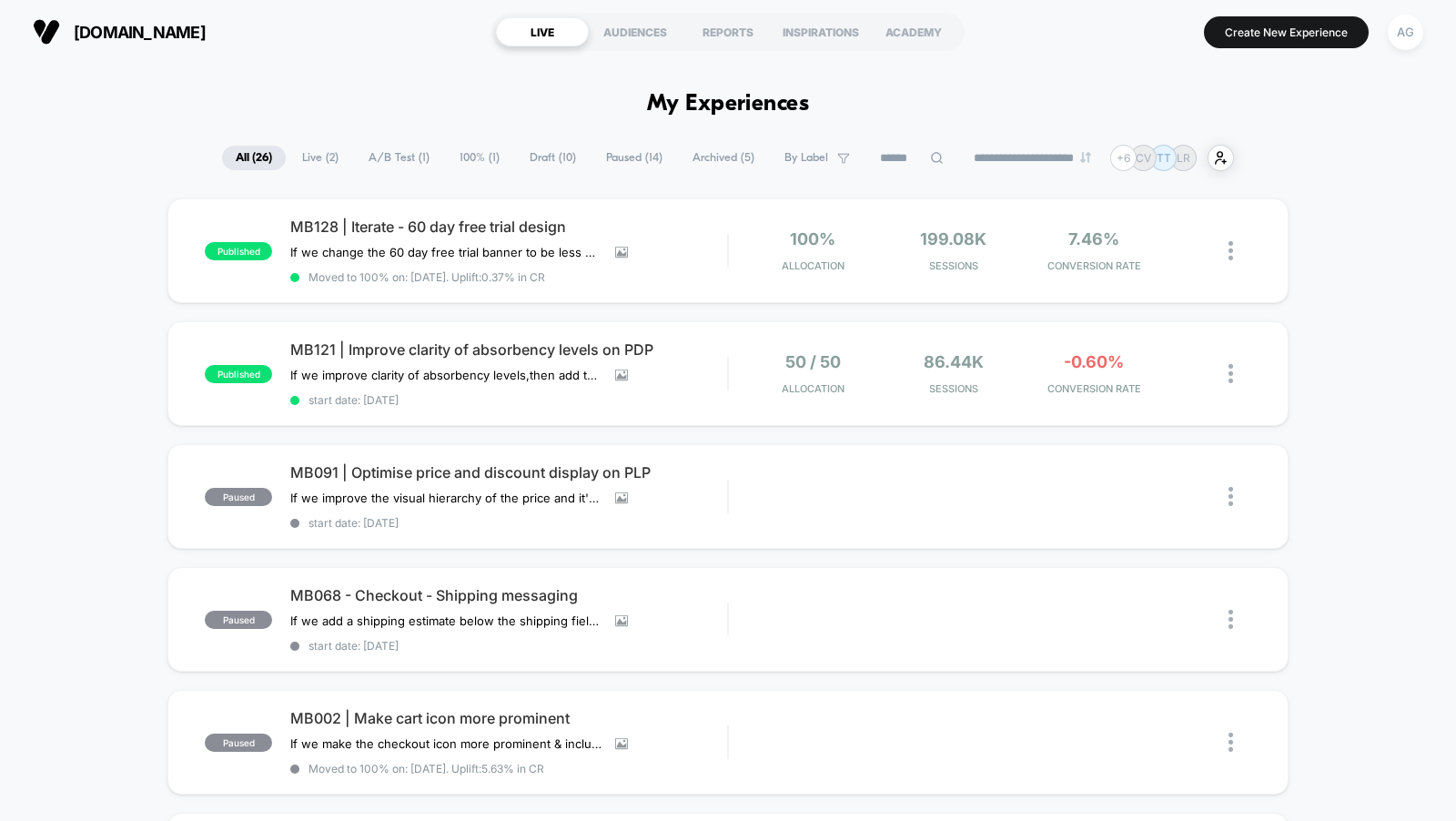
click at [482, 148] on span "100% ( 1 )" at bounding box center [479, 158] width 67 height 25
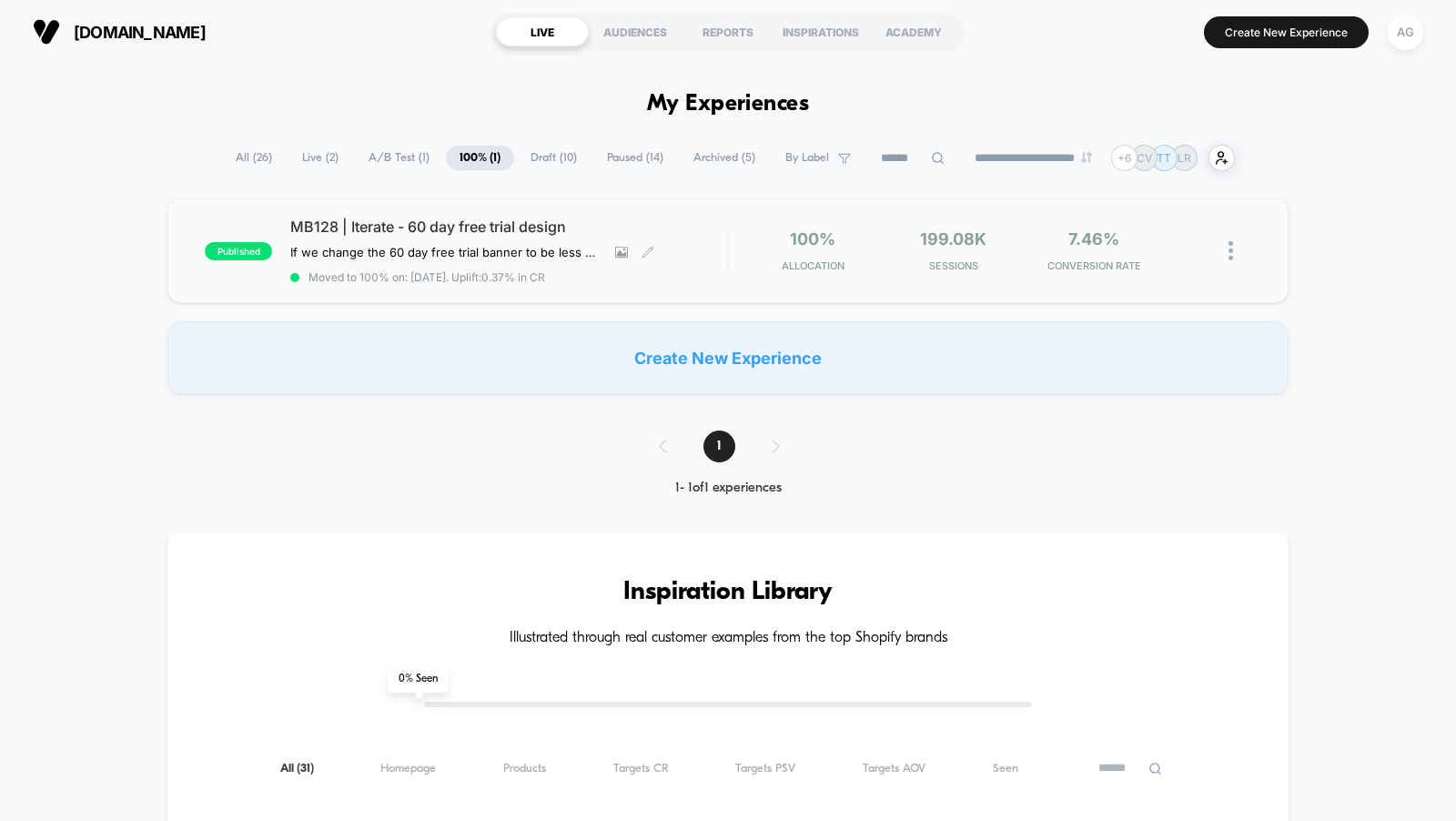
click at [619, 279] on span "Moved to 100% on: [DATE] . Uplift: 0.37% in CR" at bounding box center [508, 277] width 437 height 14
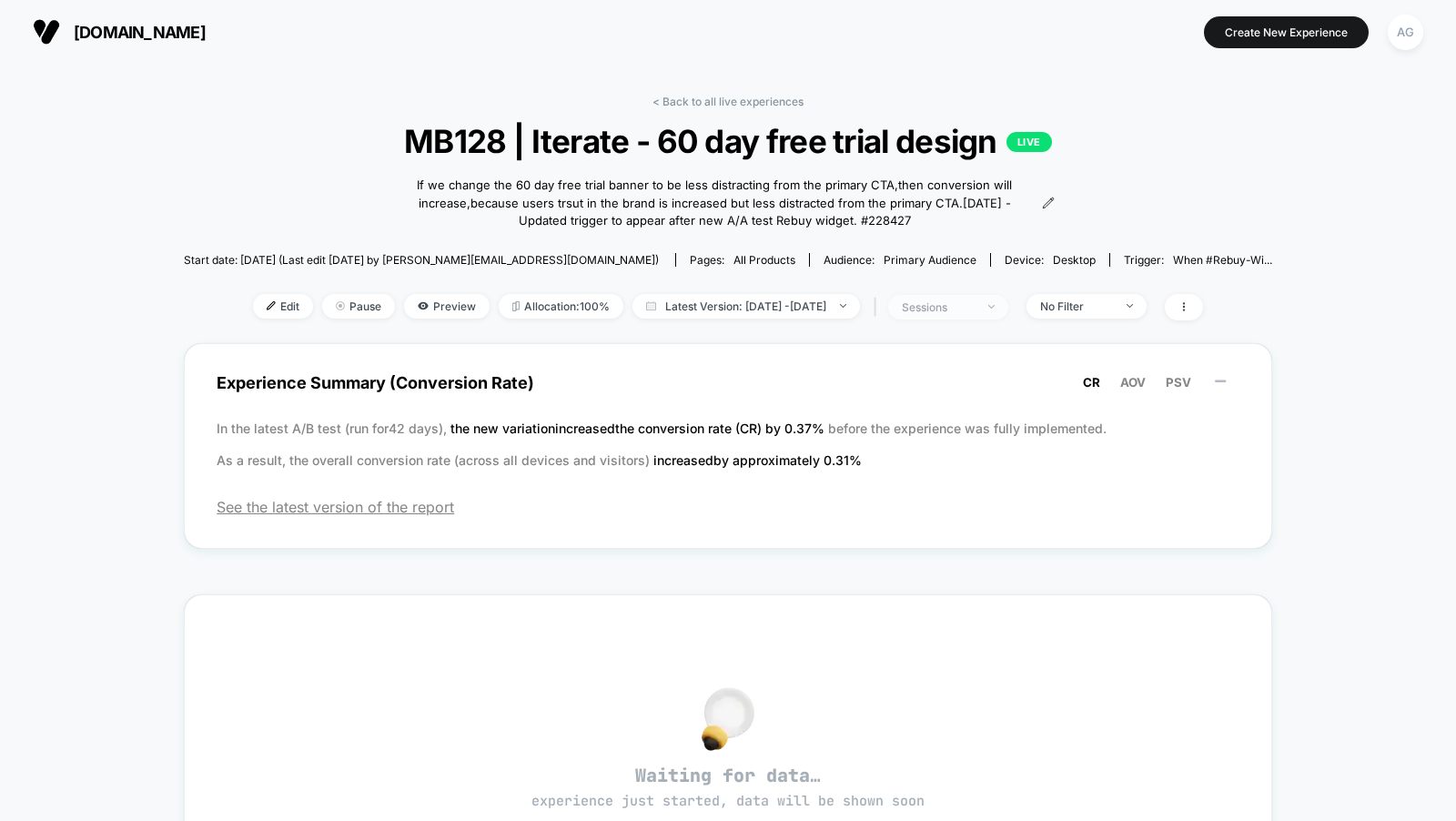
click at [973, 308] on div "sessions" at bounding box center [938, 308] width 73 height 14
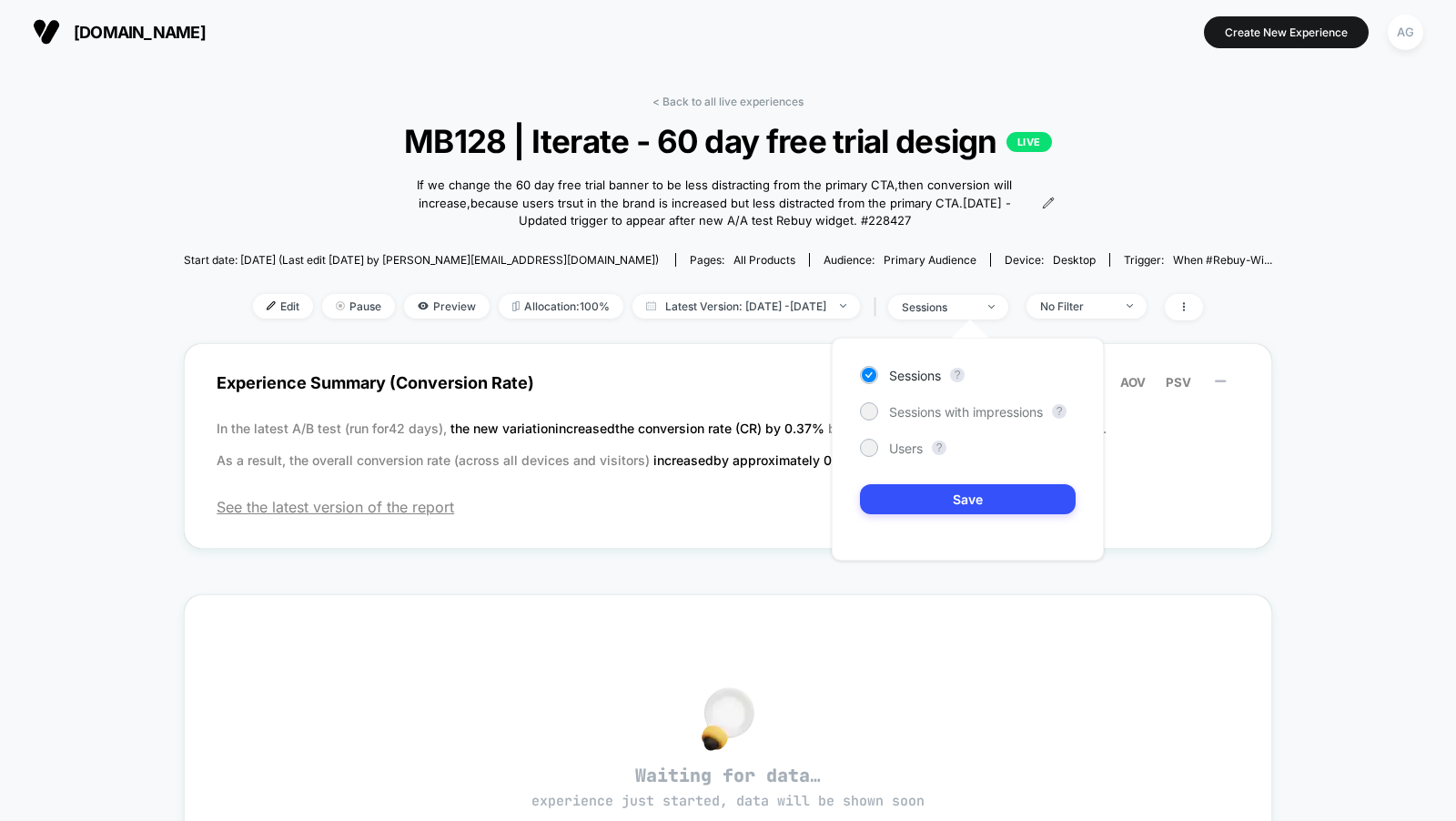
click at [1119, 287] on div "< Back to all live experiences MB128 | Iterate - 60 day free trial design LIVE …" at bounding box center [728, 219] width 1088 height 248
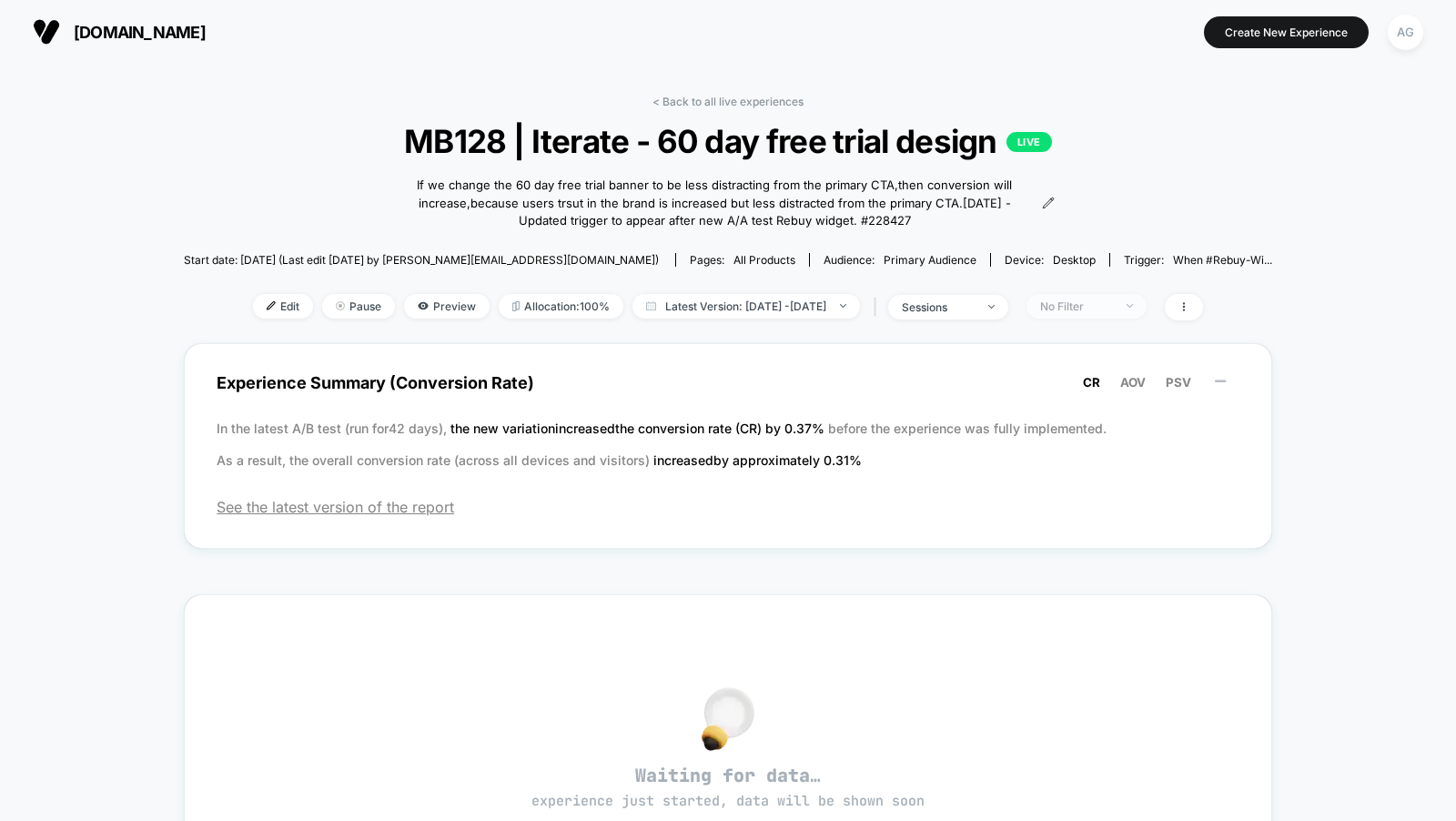
click at [1113, 307] on div "No Filter" at bounding box center [1076, 307] width 73 height 14
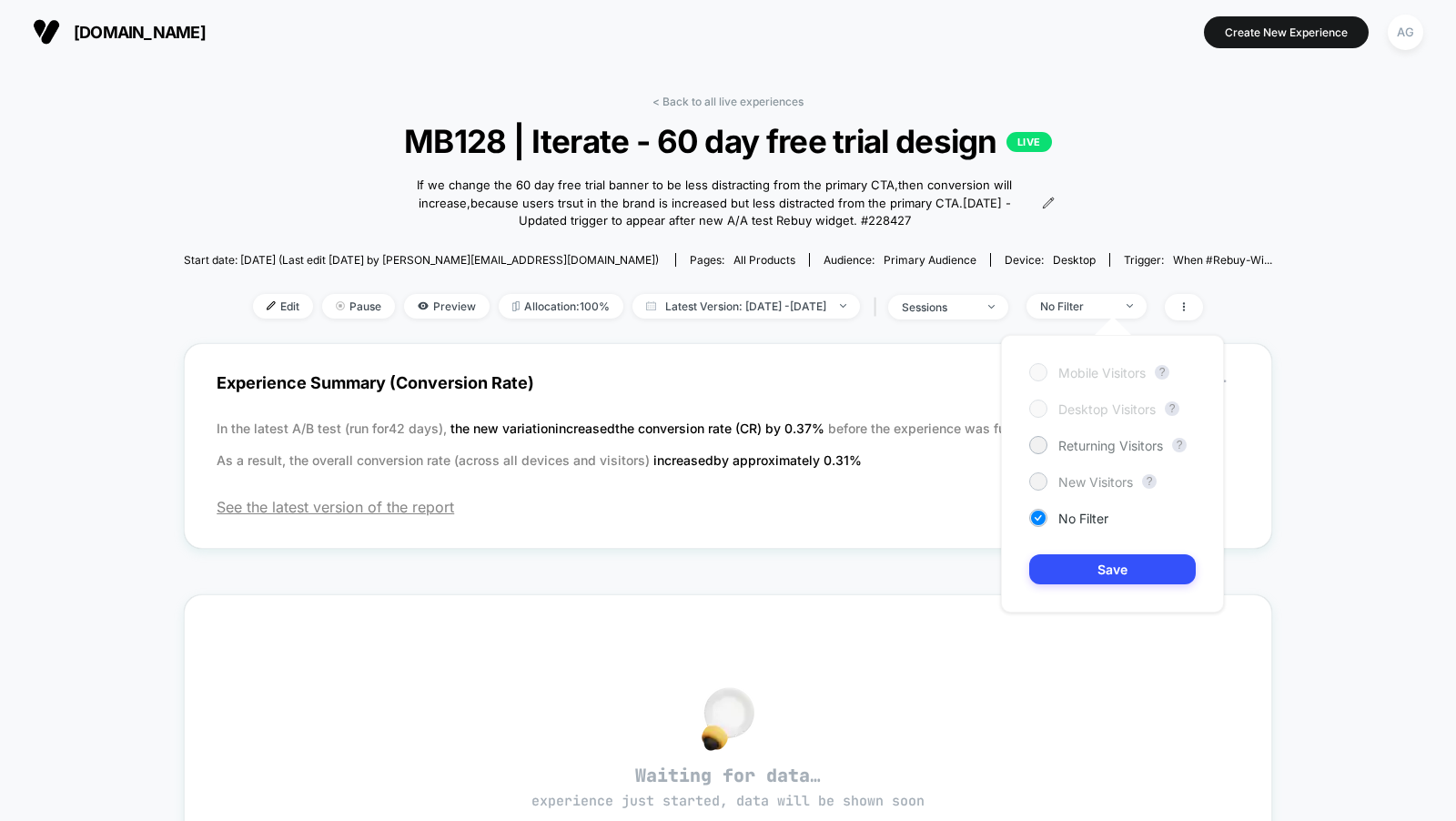
click at [1101, 476] on span "New Visitors" at bounding box center [1096, 482] width 75 height 16
click at [1101, 551] on div "Mobile Visitors ? Desktop Visitors ? Returning Visitors ? New Visitors ? No Fil…" at bounding box center [1113, 474] width 223 height 278
click at [1101, 571] on button "Save" at bounding box center [1112, 569] width 167 height 30
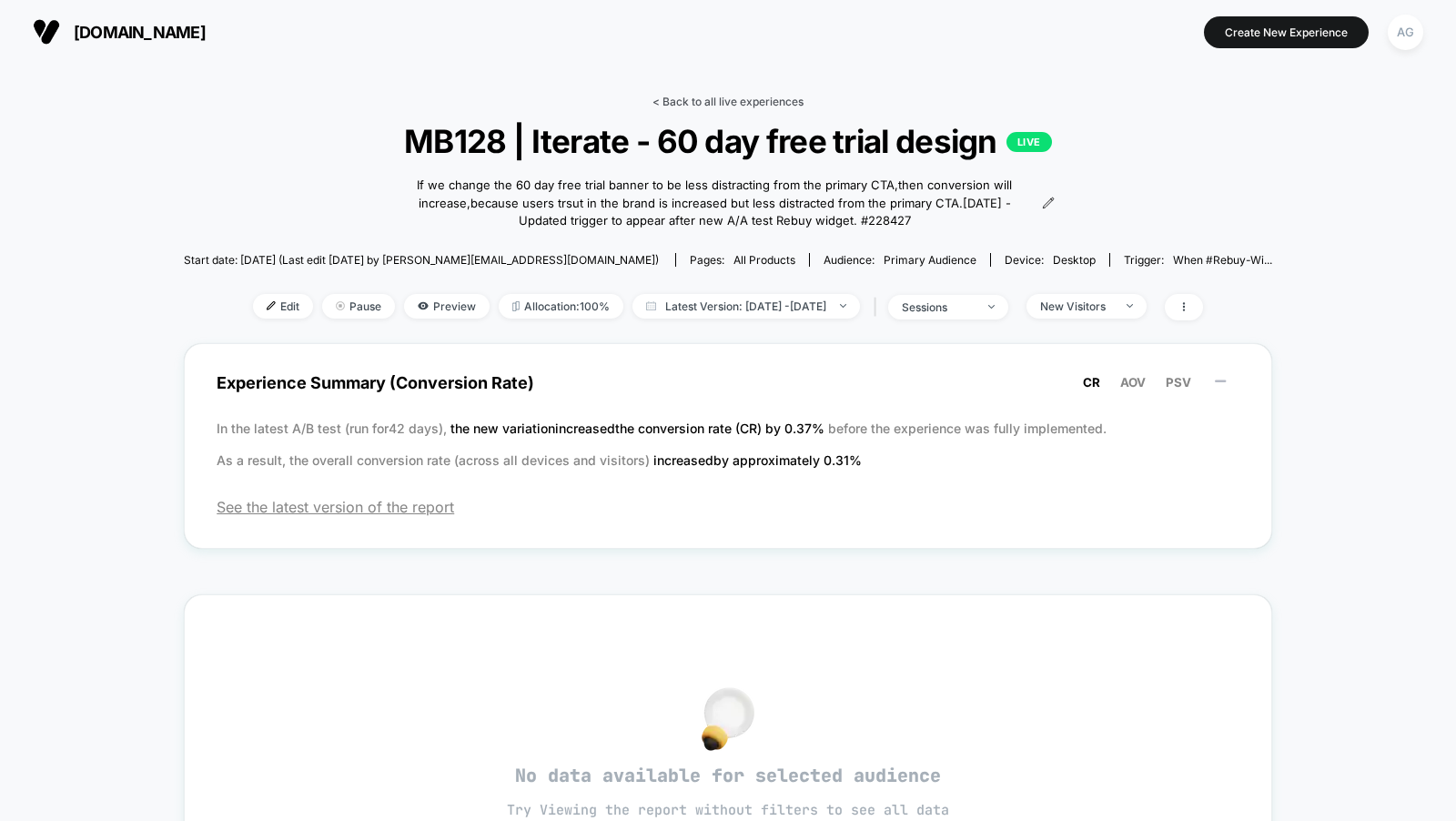
click at [772, 100] on link "< Back to all live experiences" at bounding box center [728, 102] width 151 height 14
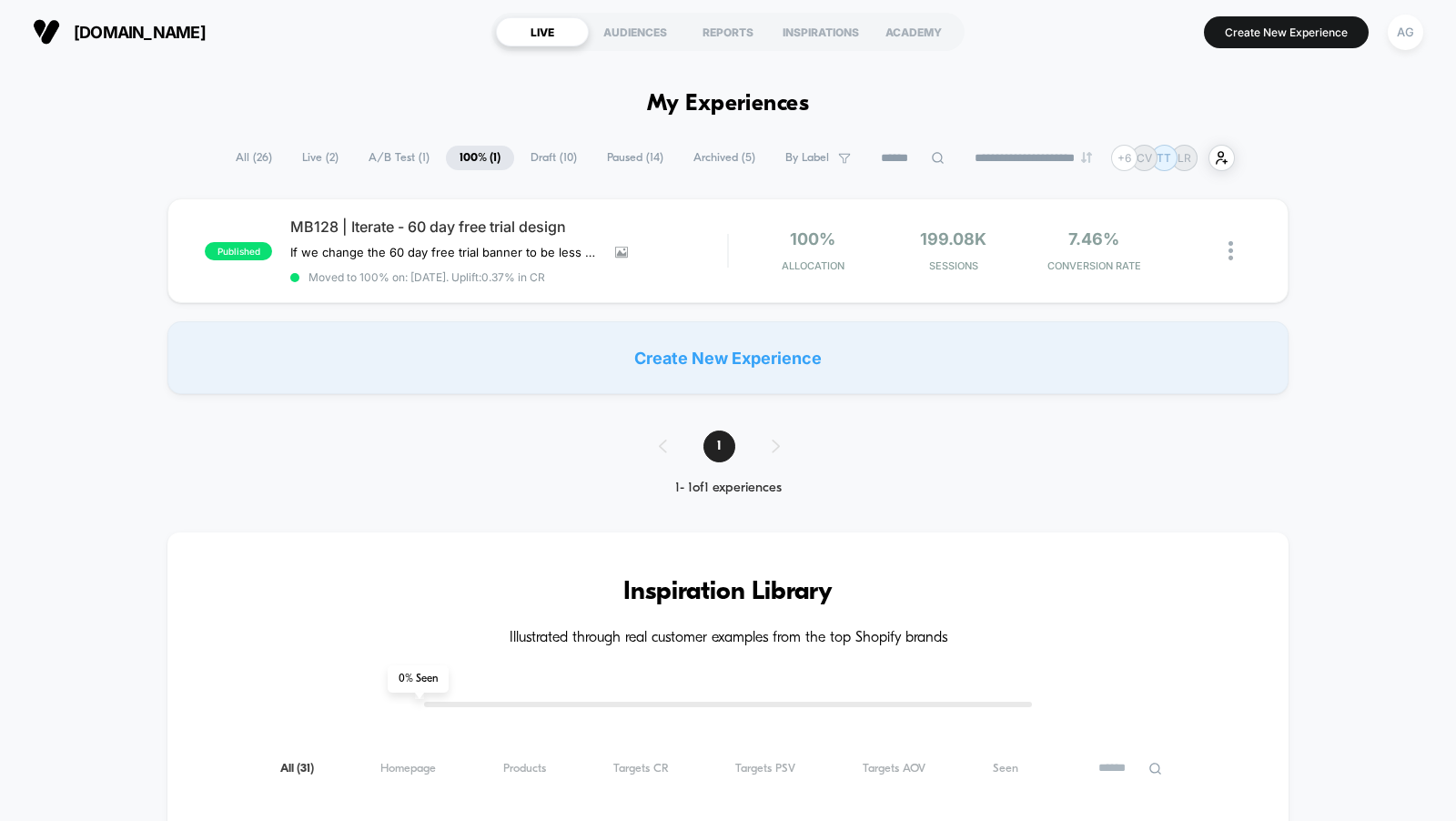
click at [311, 159] on span "Live ( 2 )" at bounding box center [320, 158] width 64 height 25
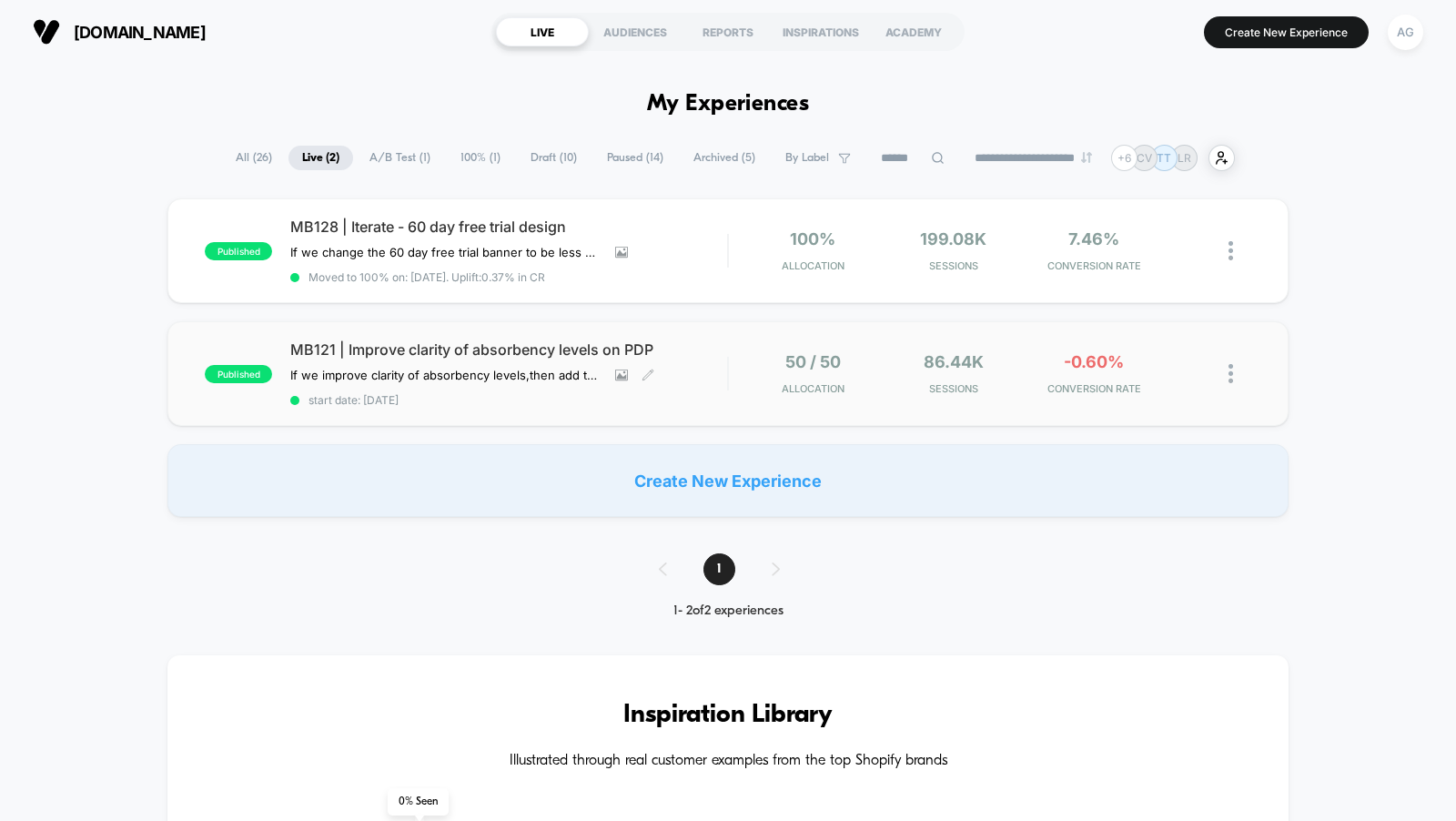
click at [543, 348] on span "MB121 | Improve clarity of absorbency levels on PDP" at bounding box center [508, 349] width 437 height 18
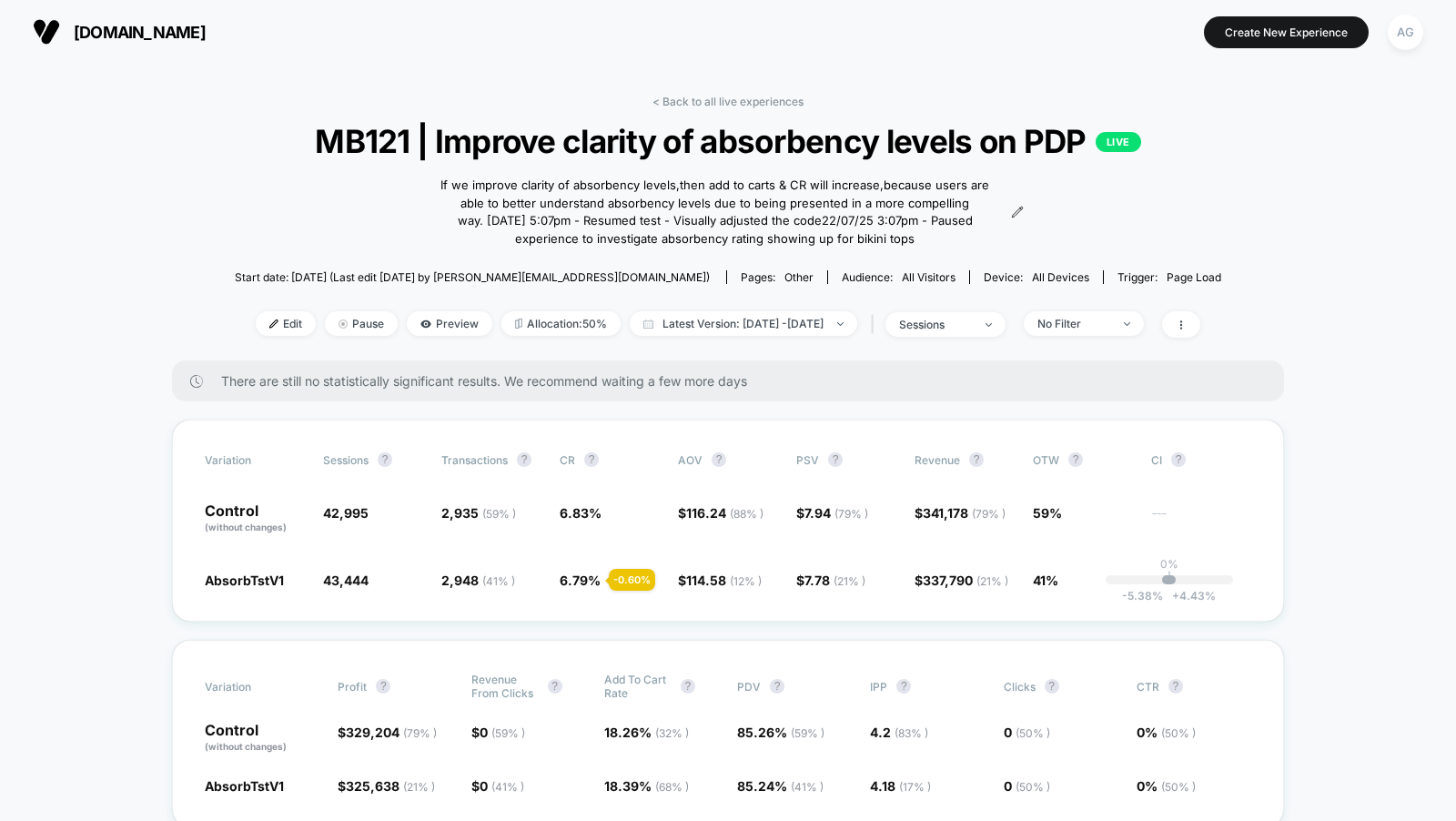
scroll to position [15, 0]
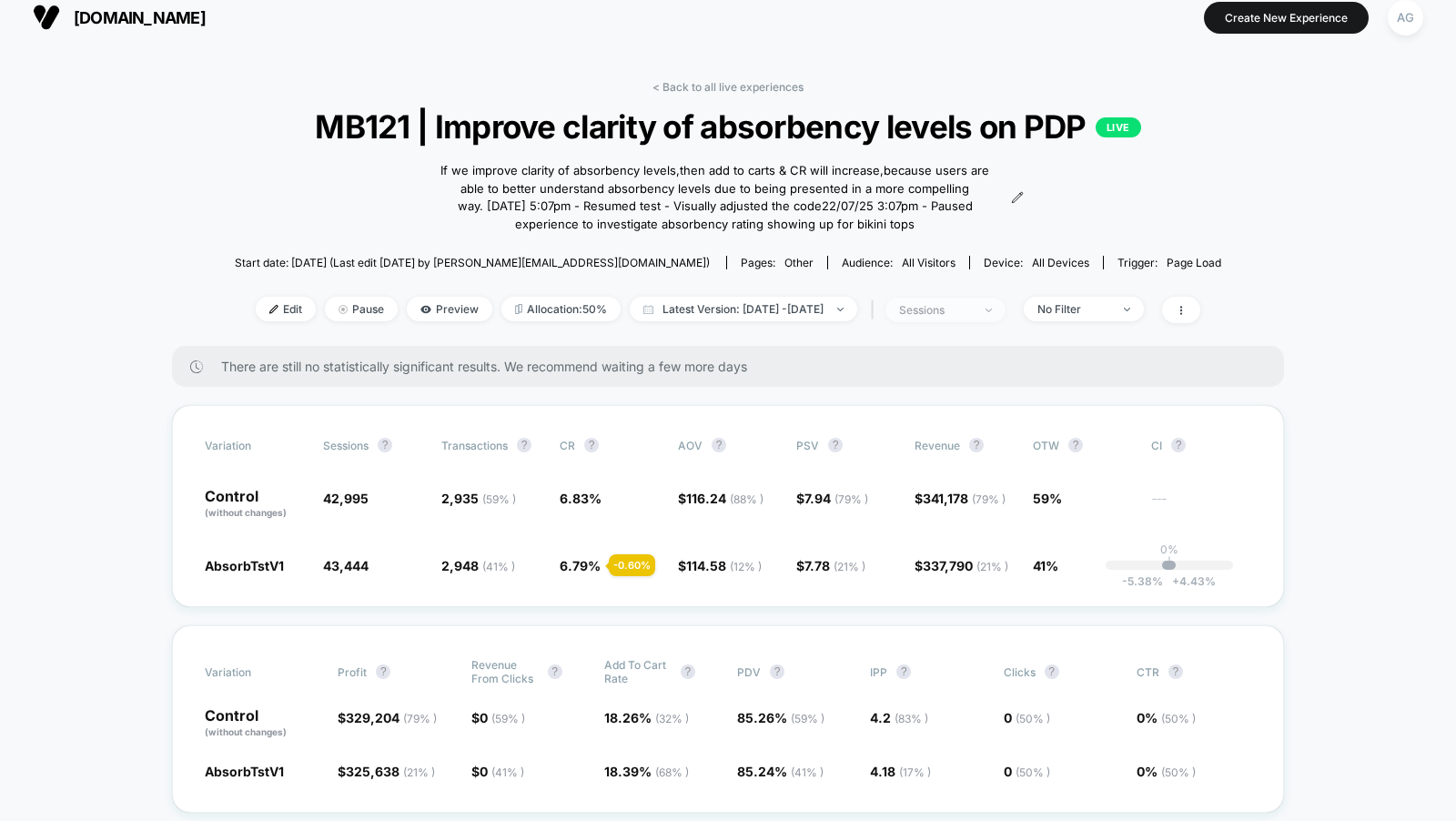
click at [972, 308] on div "sessions" at bounding box center [936, 309] width 73 height 14
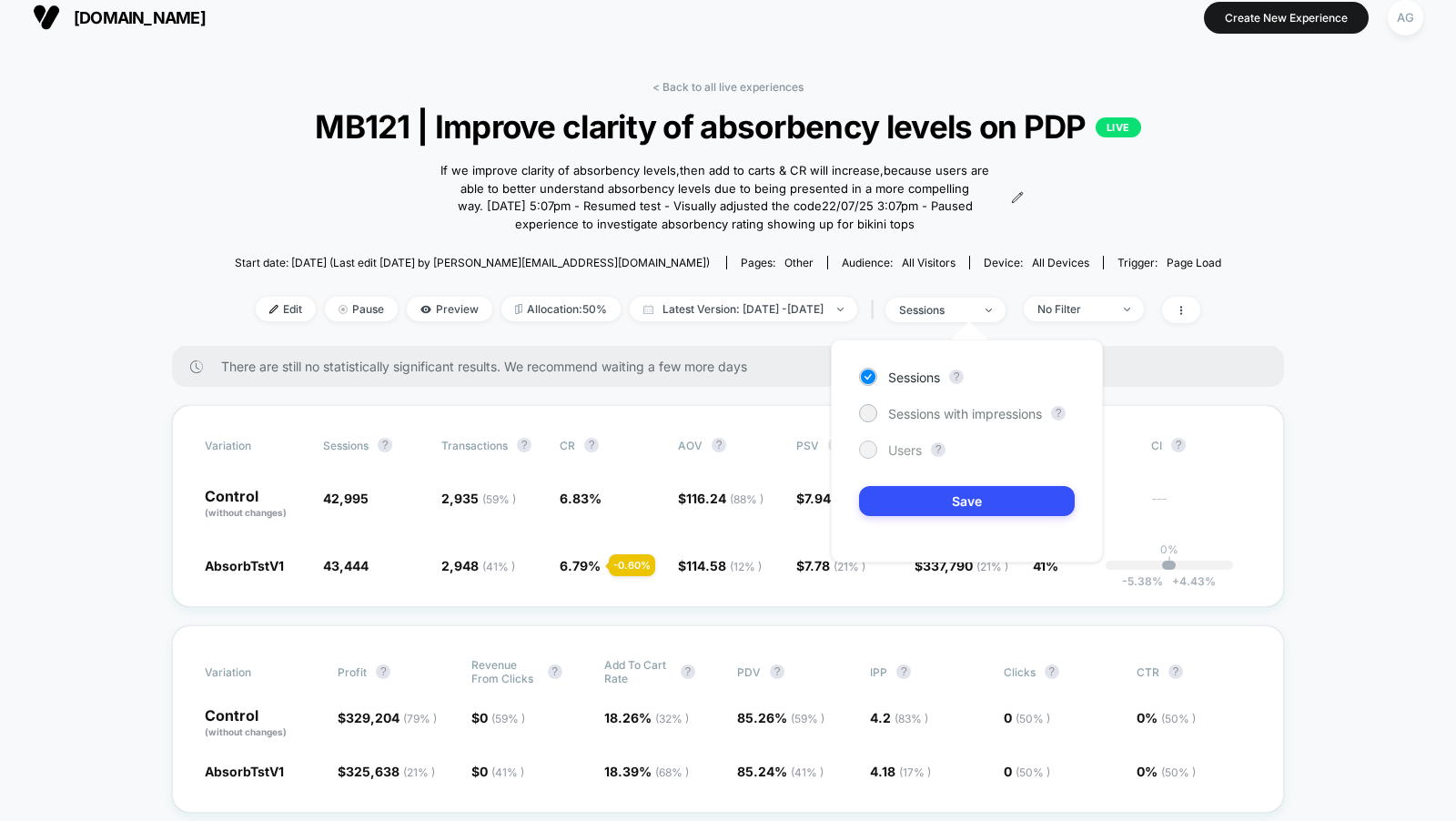
click at [896, 451] on span "Users" at bounding box center [905, 450] width 34 height 16
click at [908, 489] on button "Save" at bounding box center [966, 501] width 216 height 30
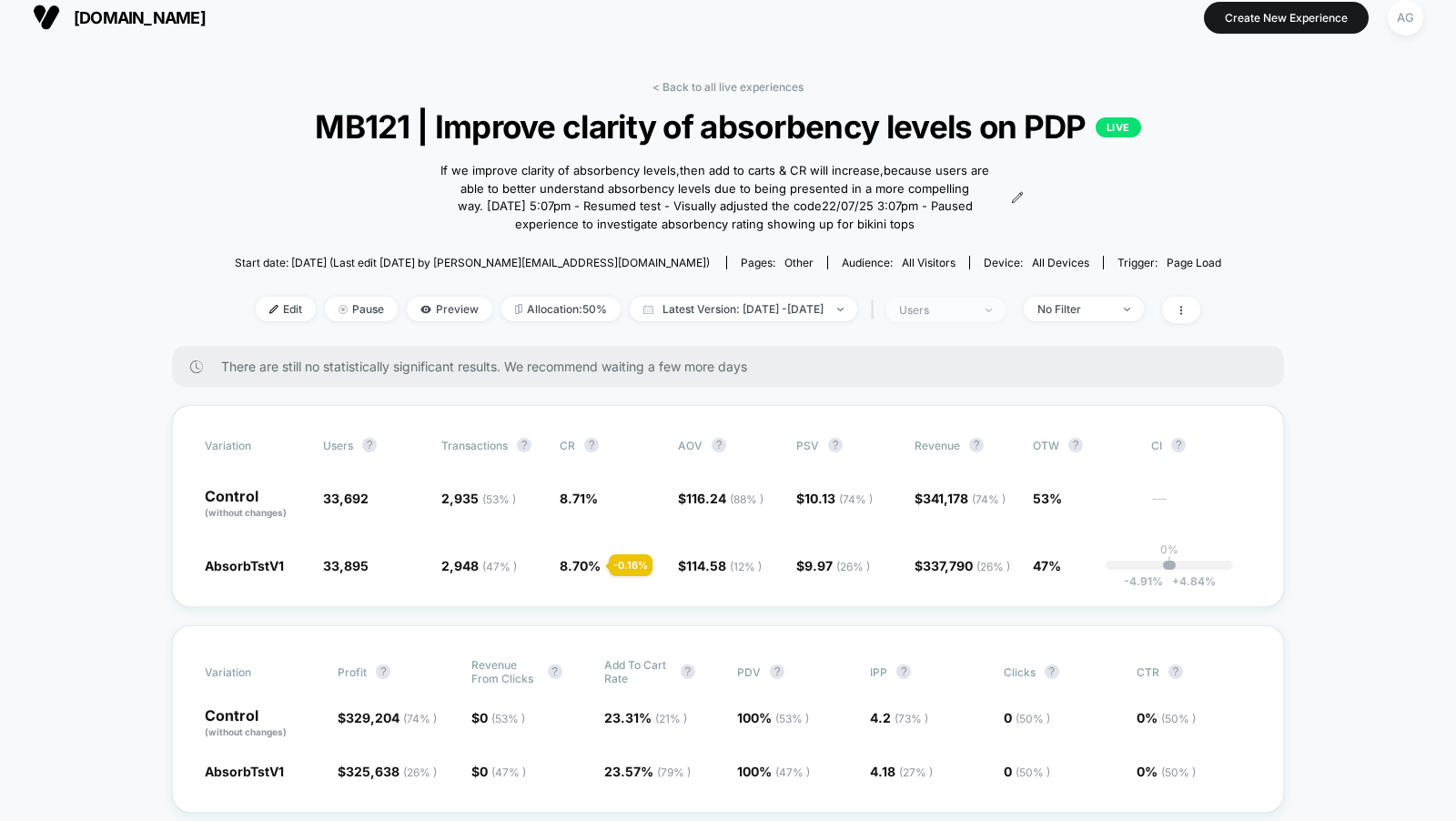
click at [962, 308] on div "users" at bounding box center [936, 309] width 73 height 14
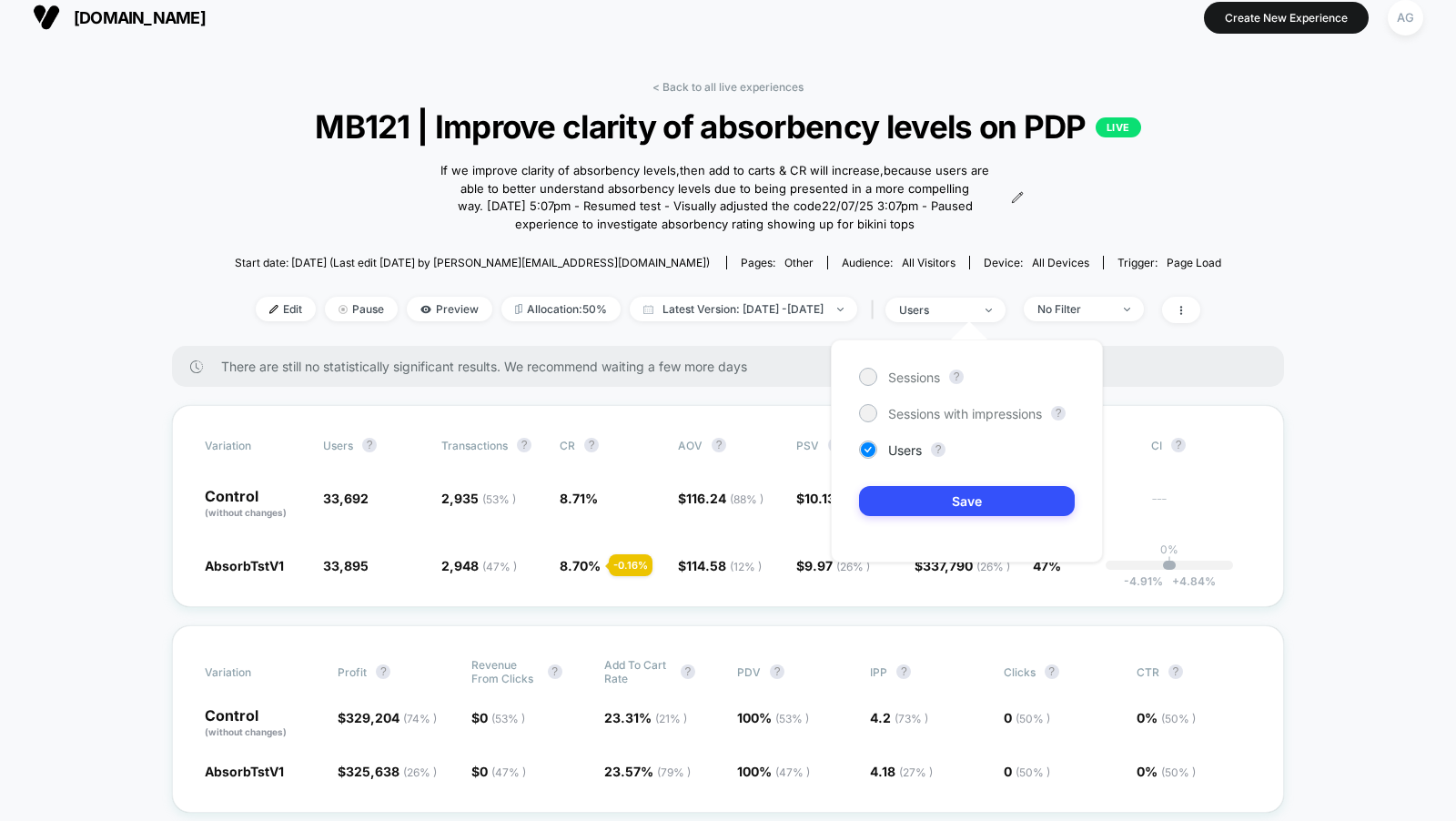
click at [904, 366] on div "Sessions ? Sessions with impressions ? Users ? Save" at bounding box center [967, 450] width 272 height 223
click at [904, 373] on span "Sessions" at bounding box center [914, 377] width 52 height 16
click at [954, 493] on button "Save" at bounding box center [966, 501] width 216 height 30
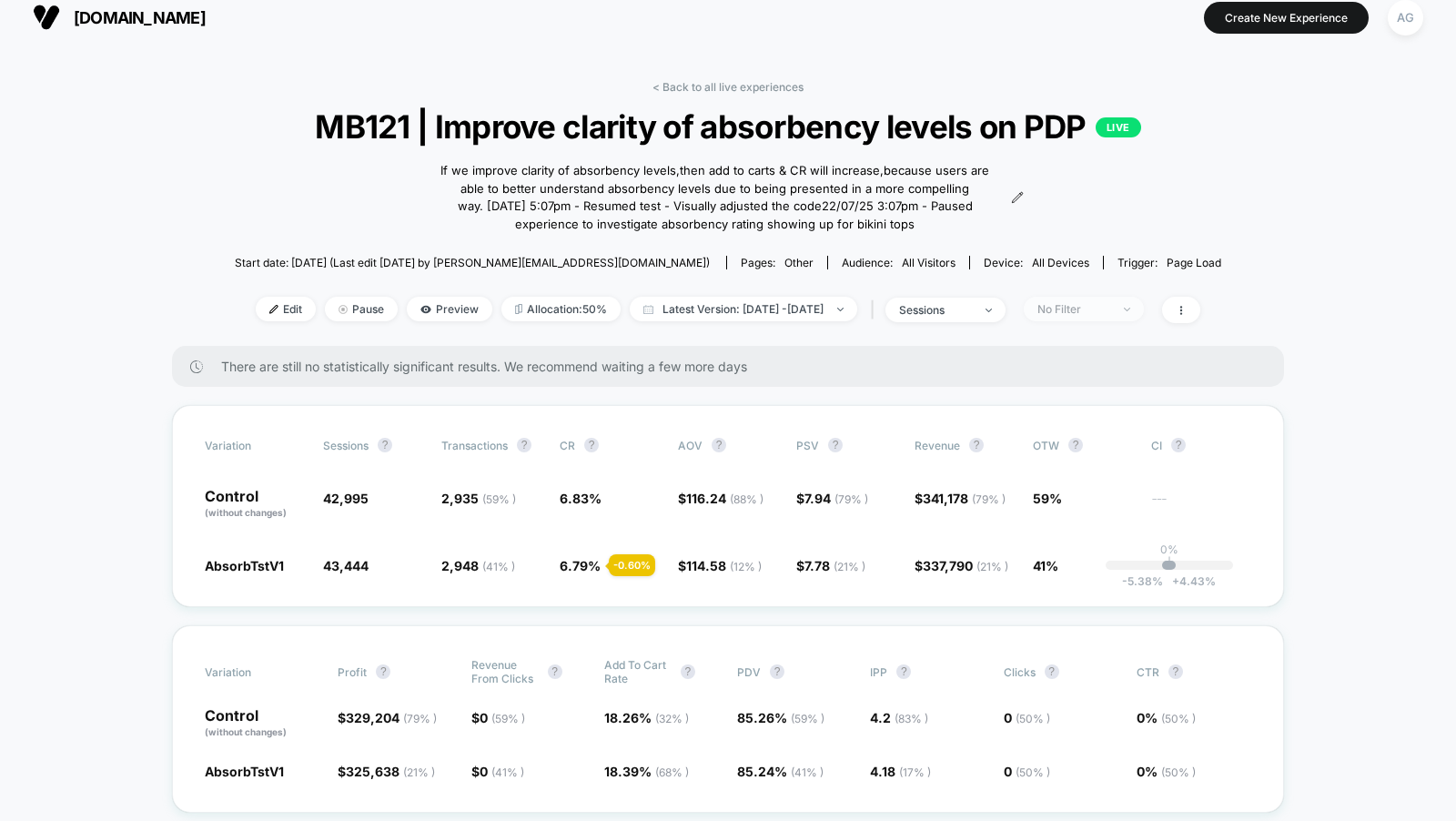
click at [1129, 298] on span "No Filter" at bounding box center [1084, 308] width 120 height 25
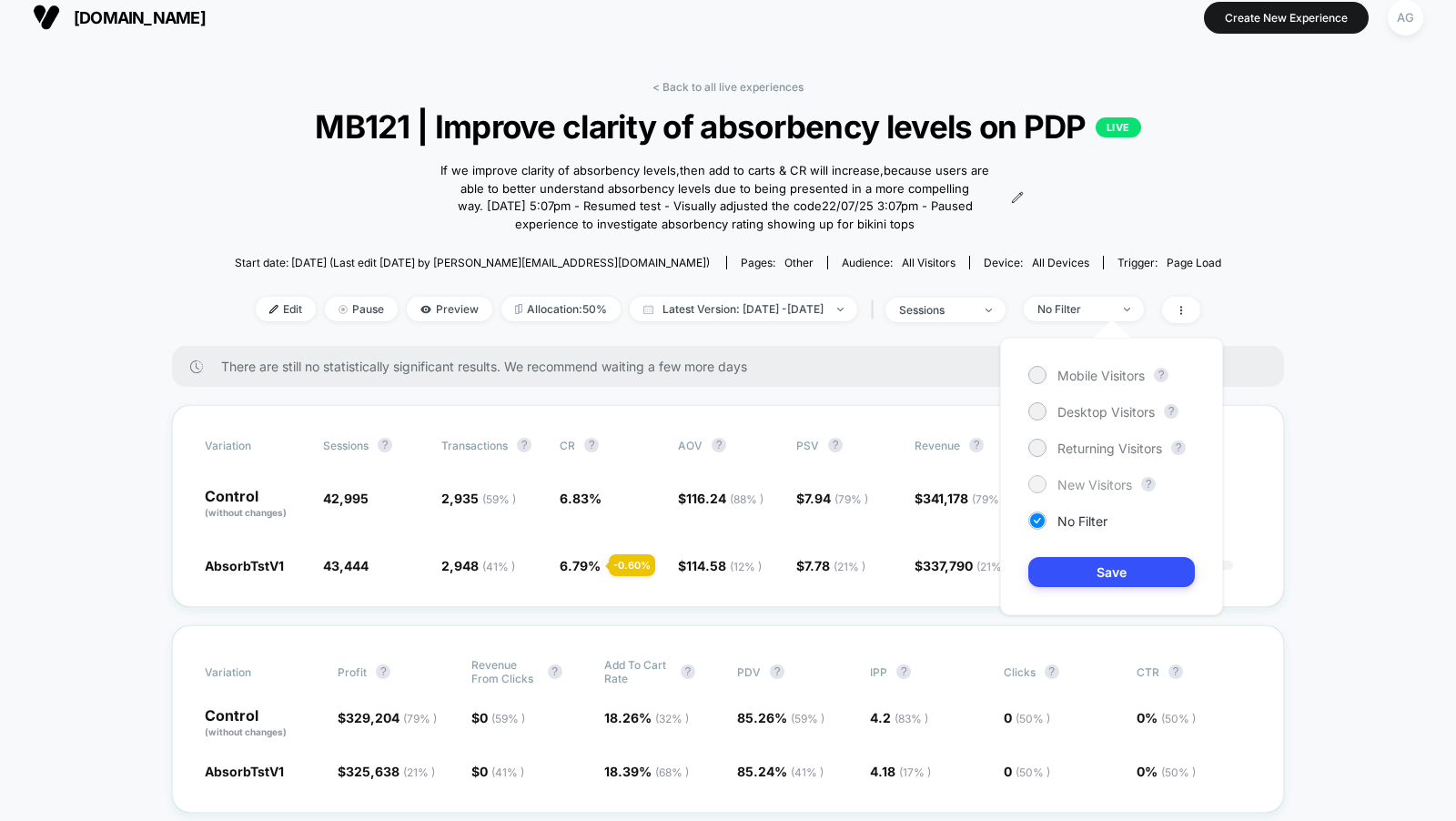
click at [1084, 485] on span "New Visitors" at bounding box center [1095, 485] width 75 height 16
click at [1084, 577] on button "Save" at bounding box center [1111, 572] width 167 height 30
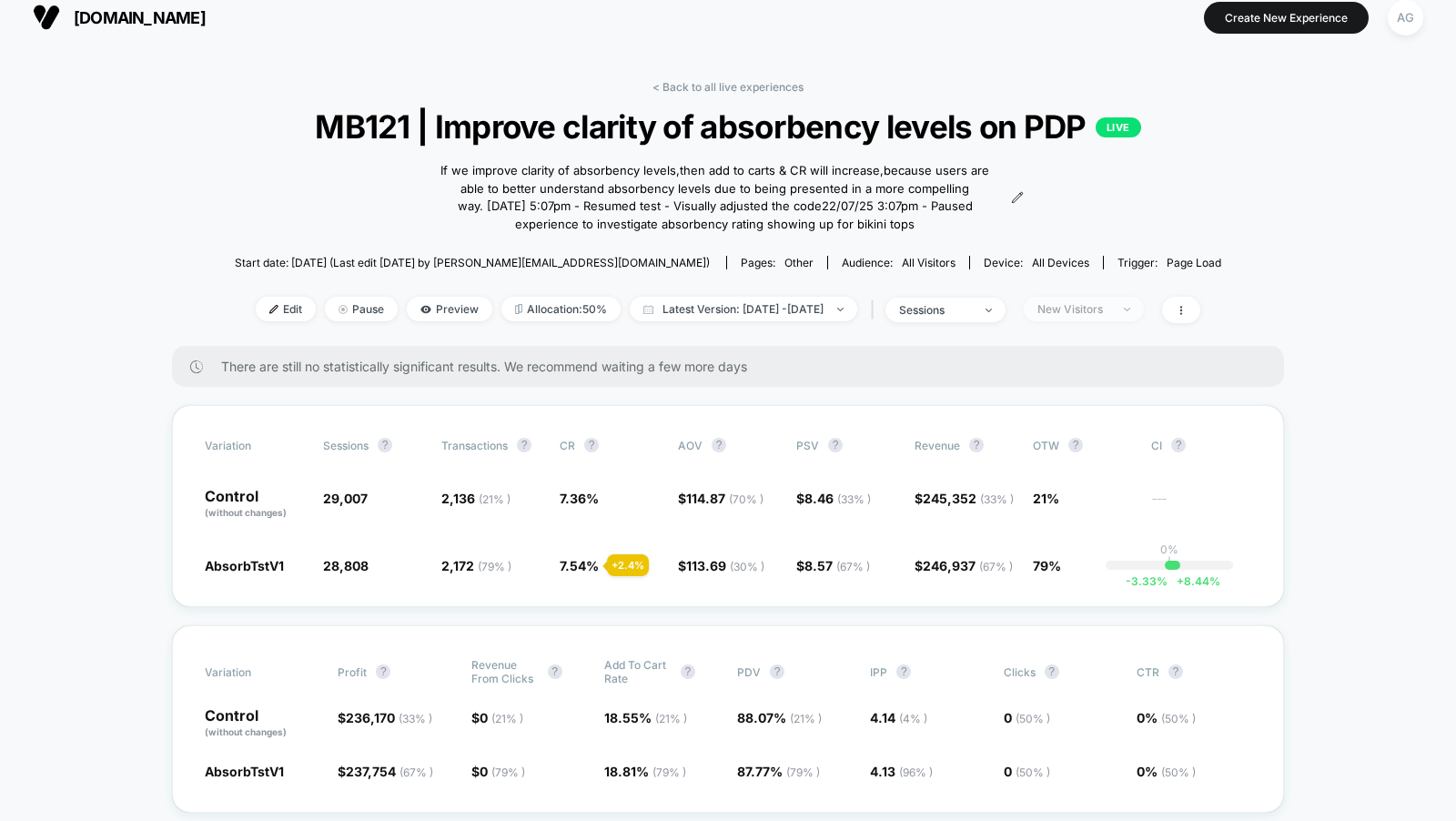
click at [1110, 309] on div "New Visitors" at bounding box center [1074, 309] width 73 height 14
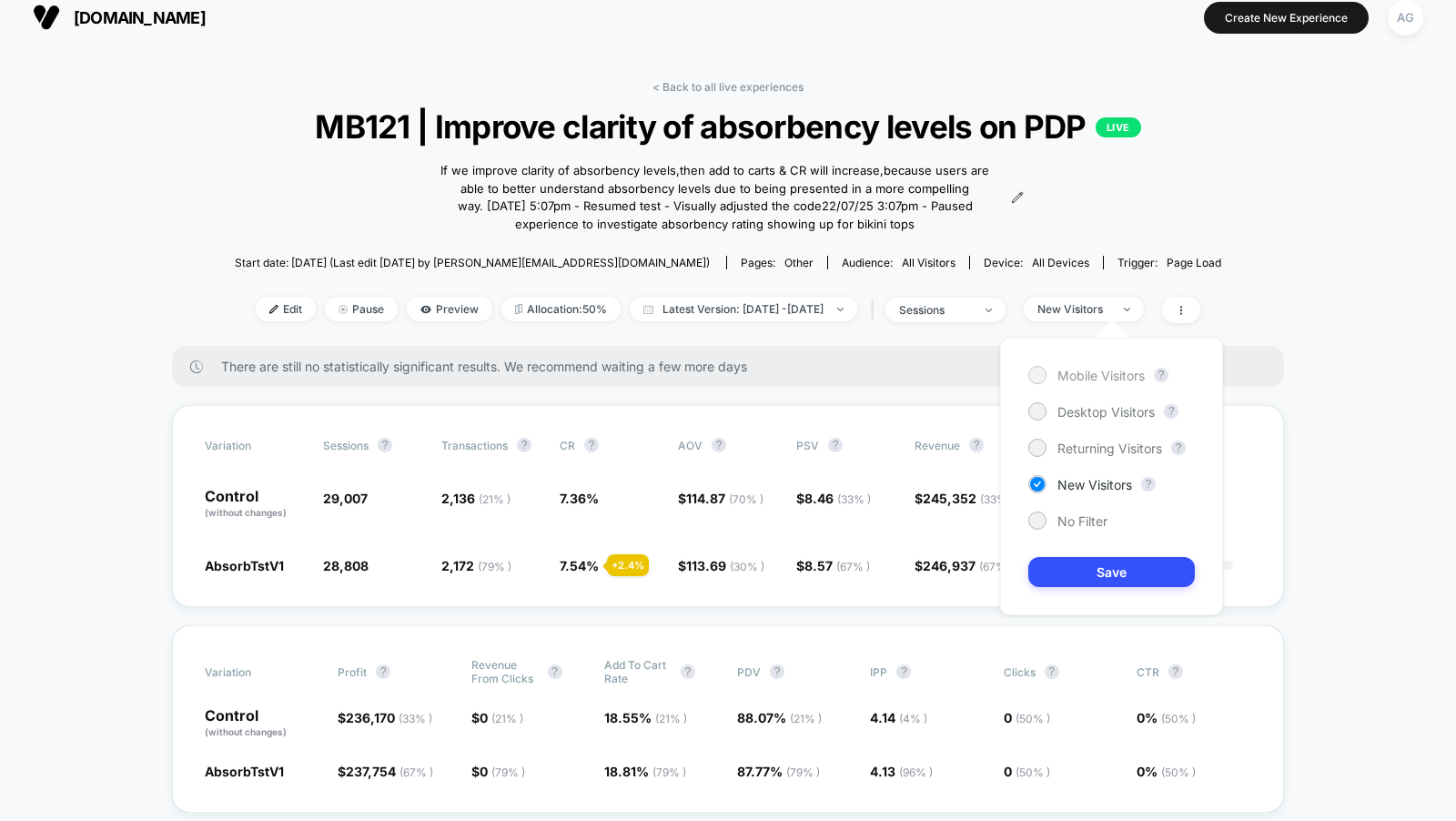
click at [1098, 378] on span "Mobile Visitors" at bounding box center [1101, 376] width 88 height 16
click at [1124, 582] on button "Save" at bounding box center [1111, 572] width 167 height 30
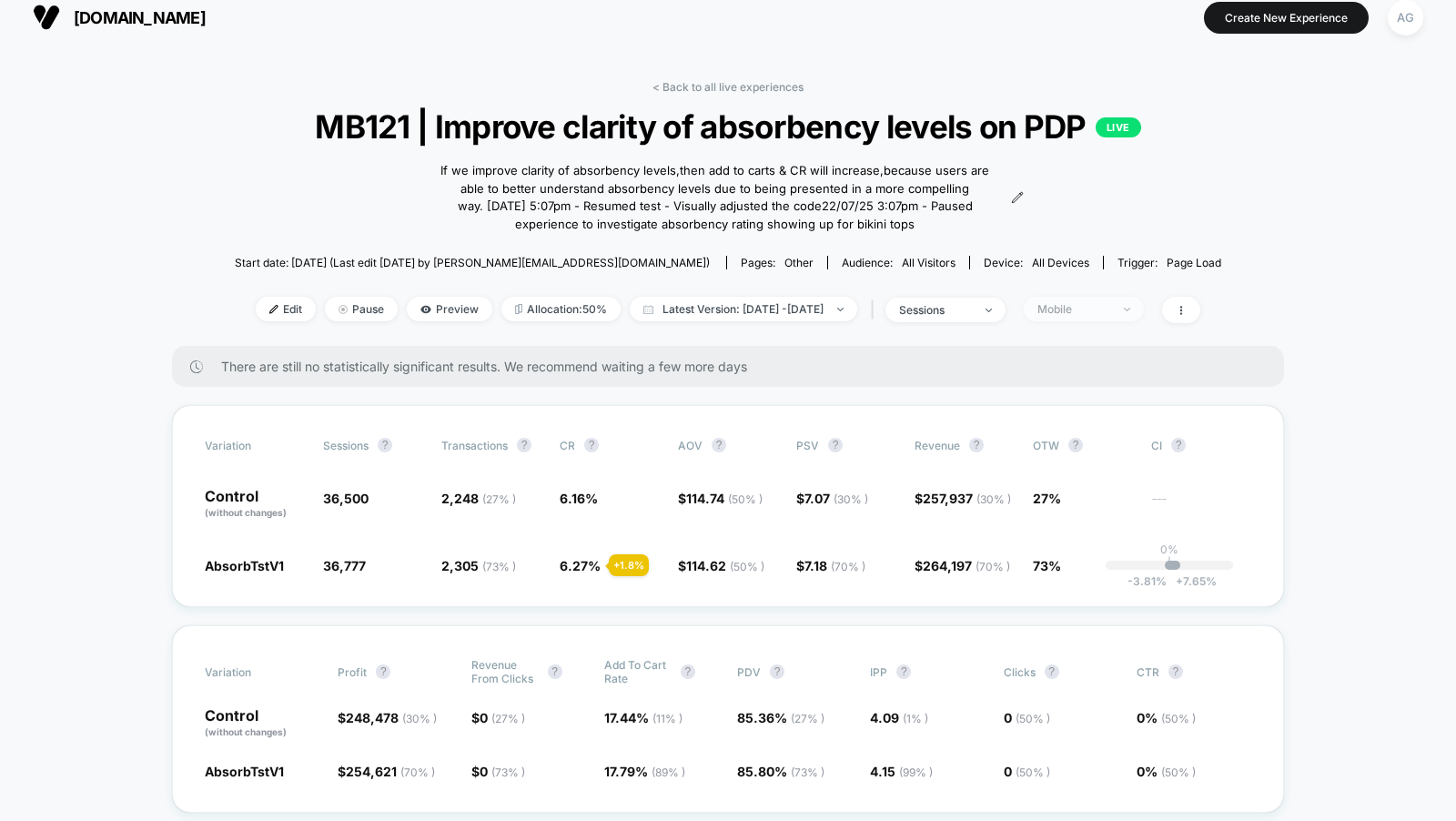
click at [1101, 314] on span "Mobile" at bounding box center [1084, 308] width 120 height 25
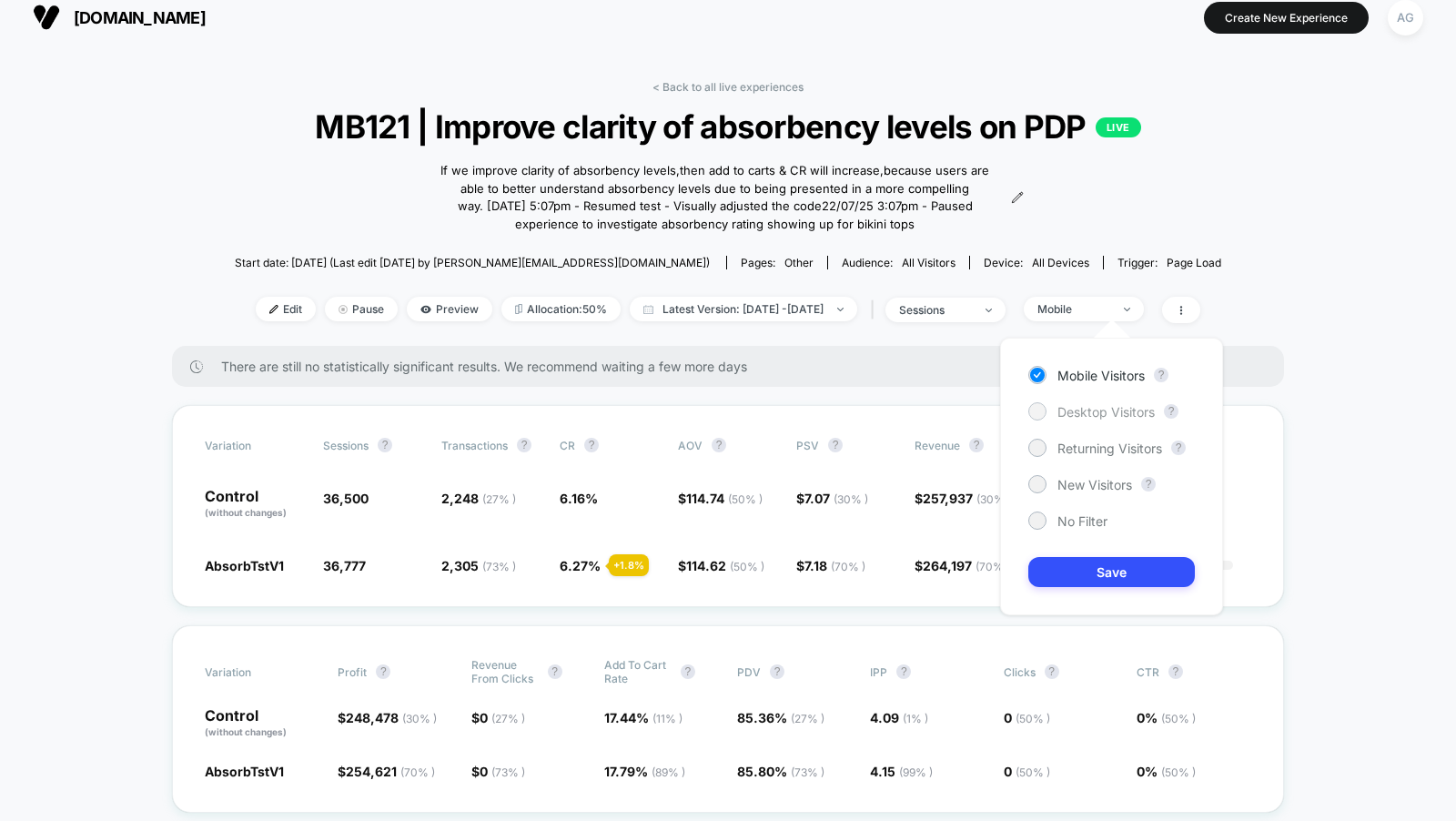
click at [1070, 411] on span "Desktop Visitors" at bounding box center [1106, 412] width 98 height 16
click at [1101, 559] on button "Save" at bounding box center [1111, 572] width 167 height 30
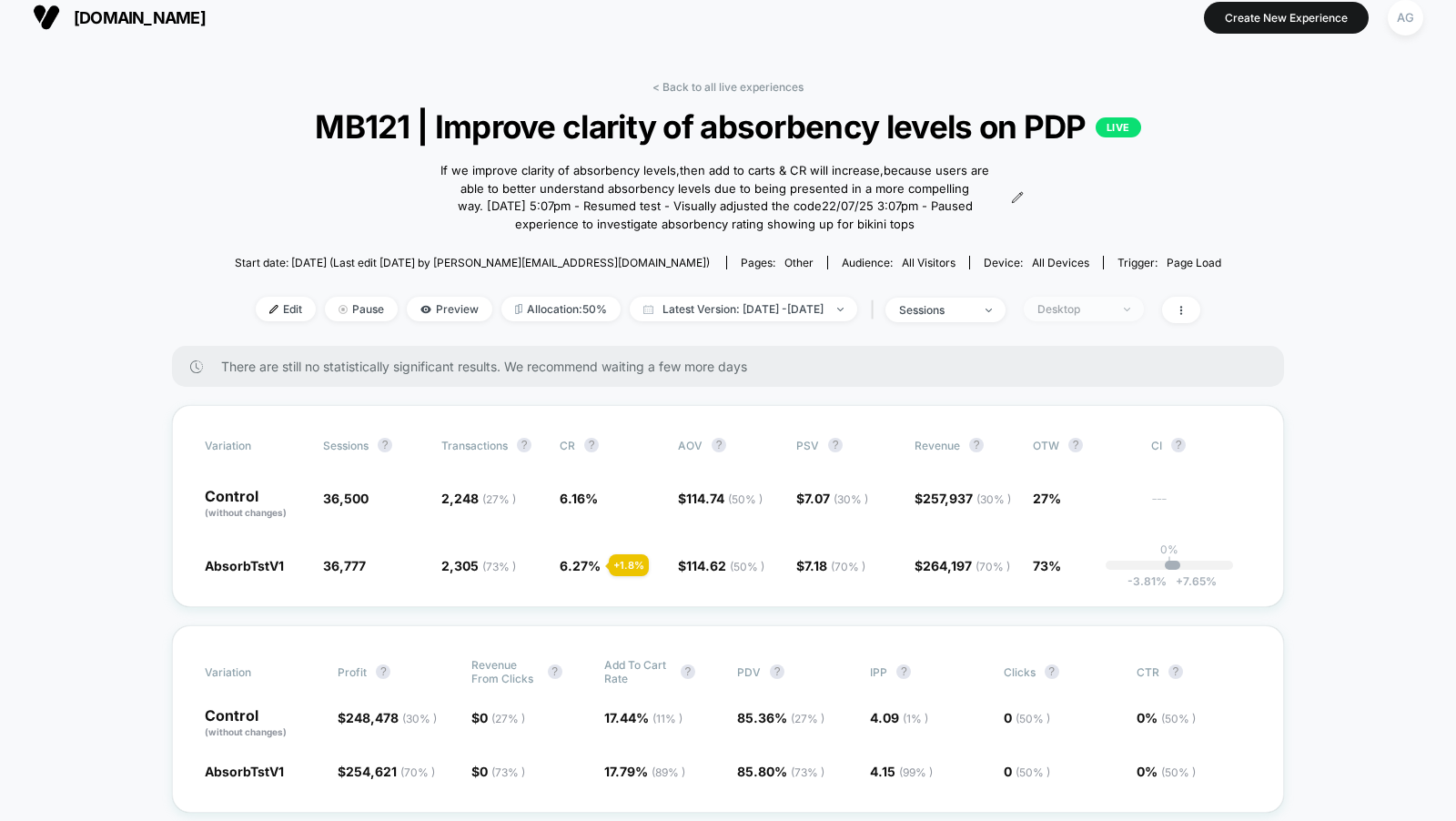
click at [1117, 297] on span "Desktop" at bounding box center [1084, 308] width 120 height 25
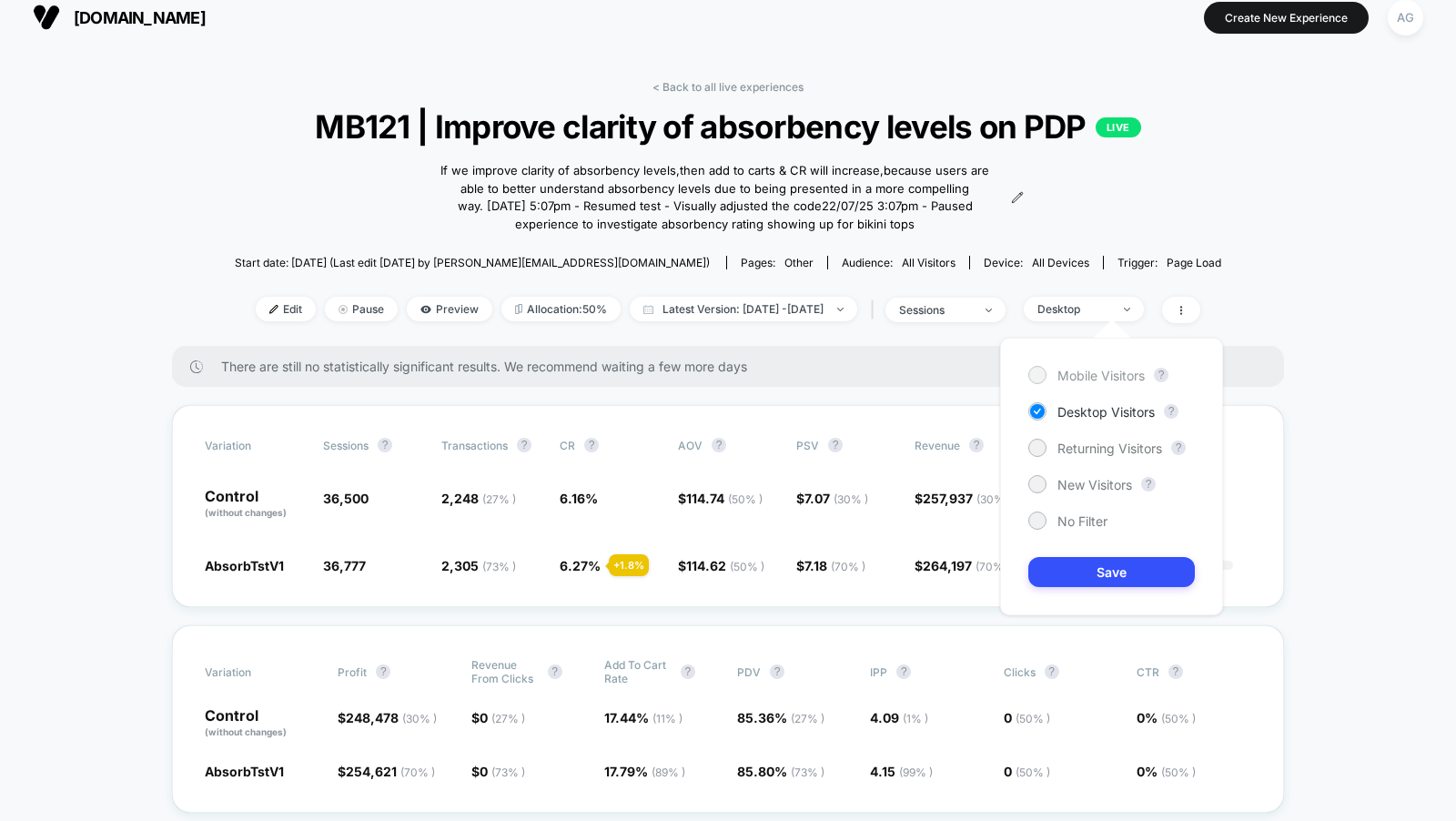
click at [1073, 374] on span "Mobile Visitors" at bounding box center [1101, 376] width 88 height 16
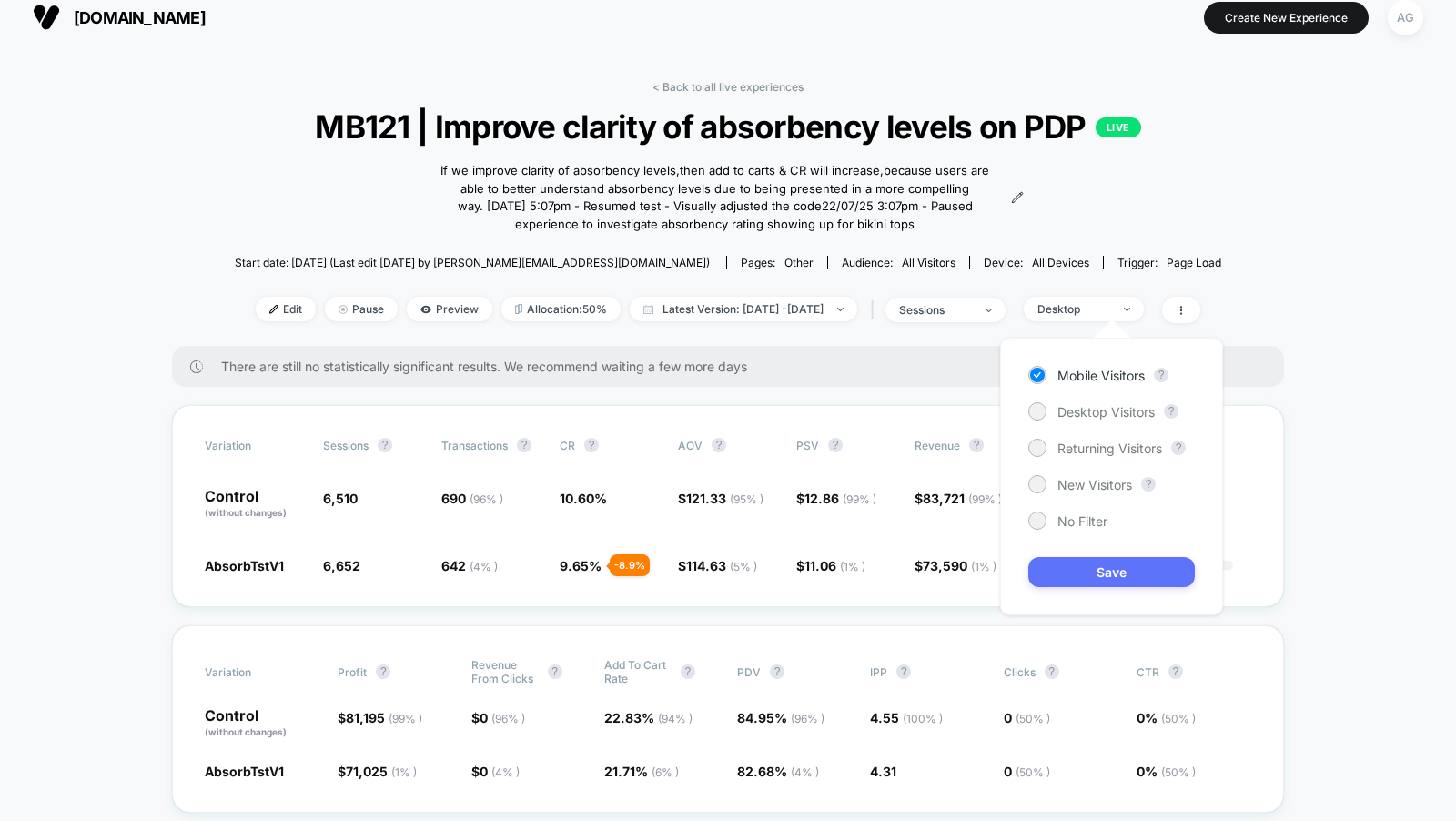
click at [1115, 562] on button "Save" at bounding box center [1111, 572] width 167 height 30
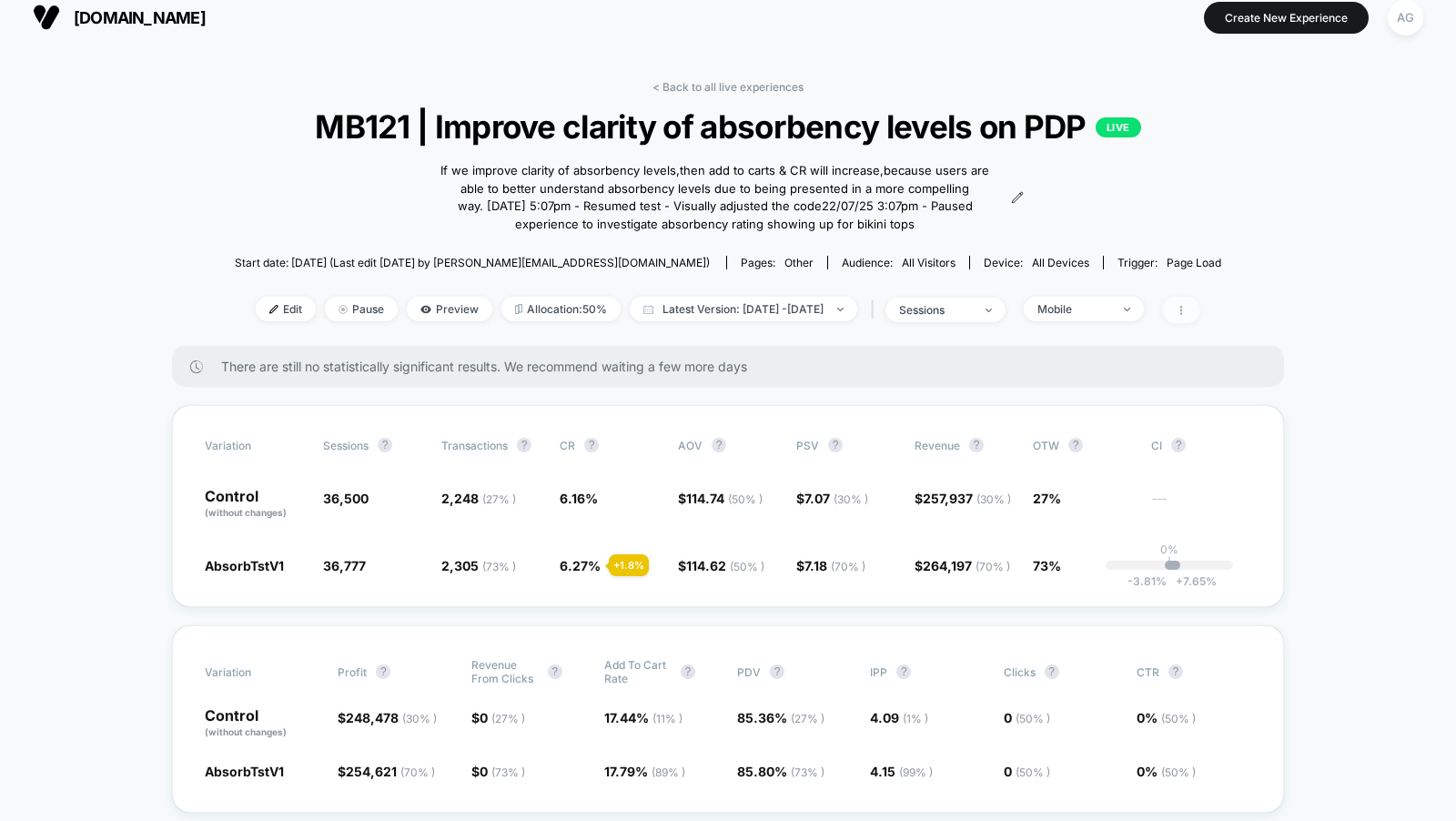
click at [1201, 312] on span at bounding box center [1181, 309] width 38 height 27
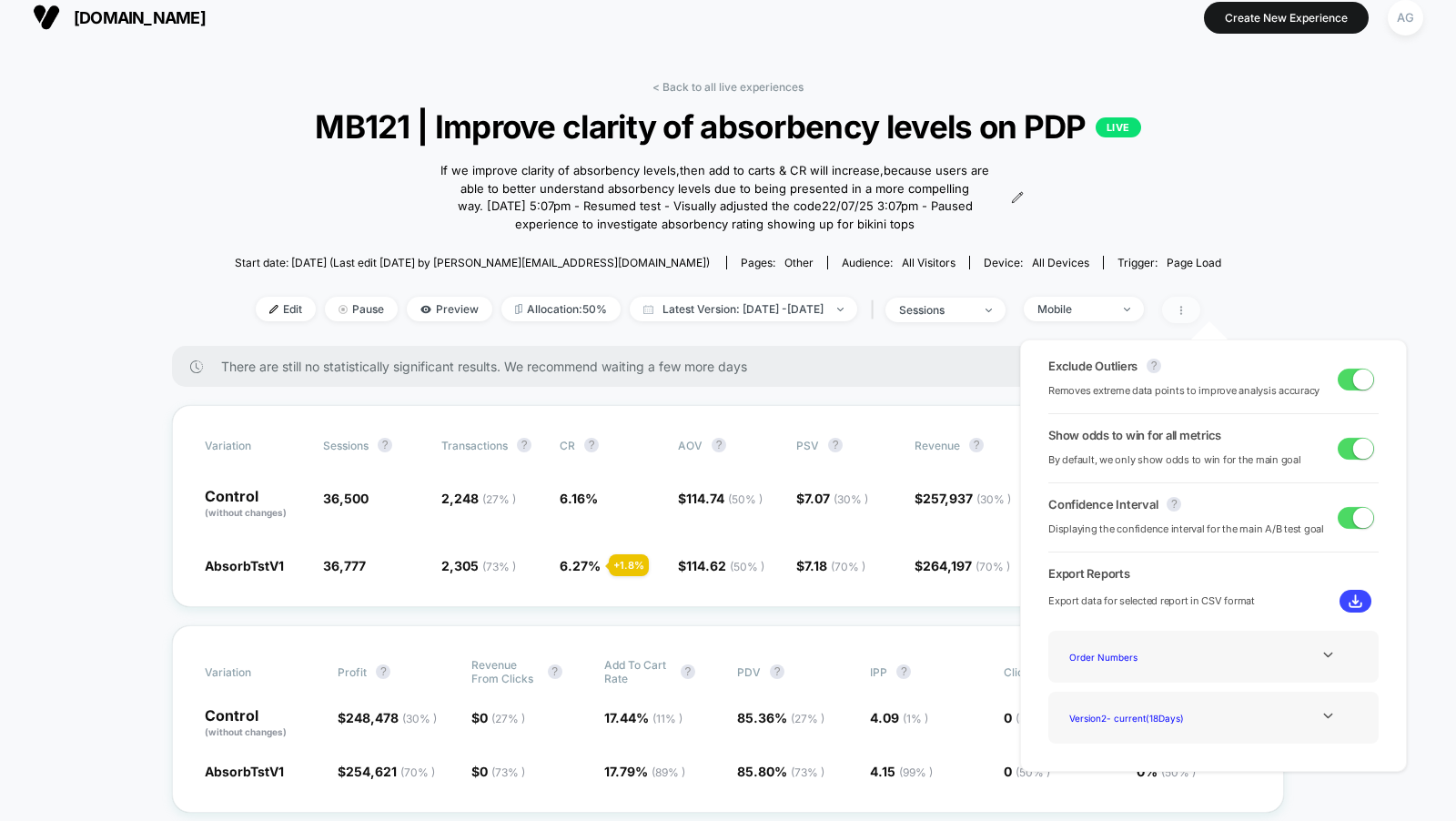
click at [1201, 312] on span at bounding box center [1181, 309] width 38 height 27
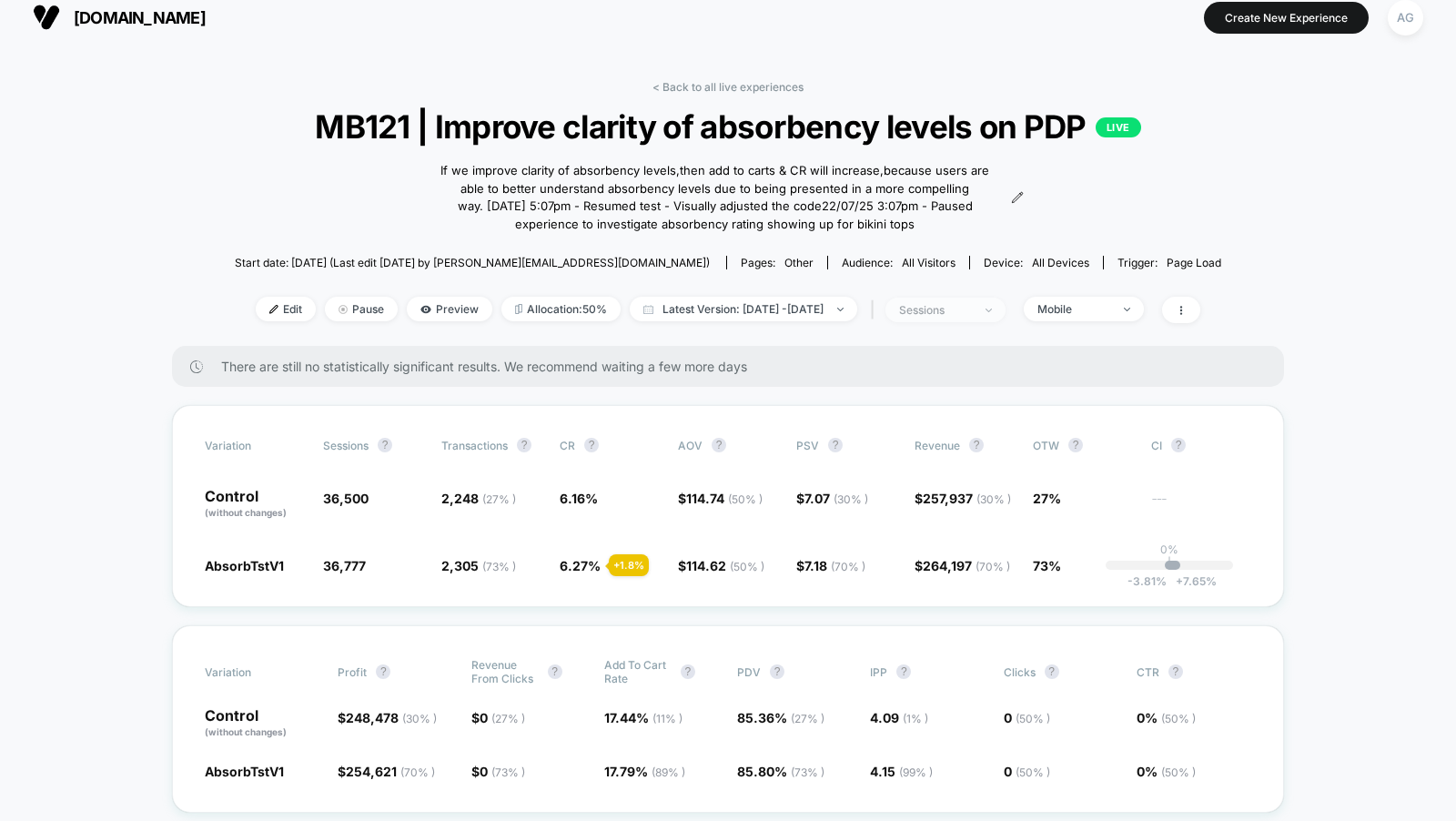
click at [1005, 318] on span "sessions" at bounding box center [945, 309] width 120 height 25
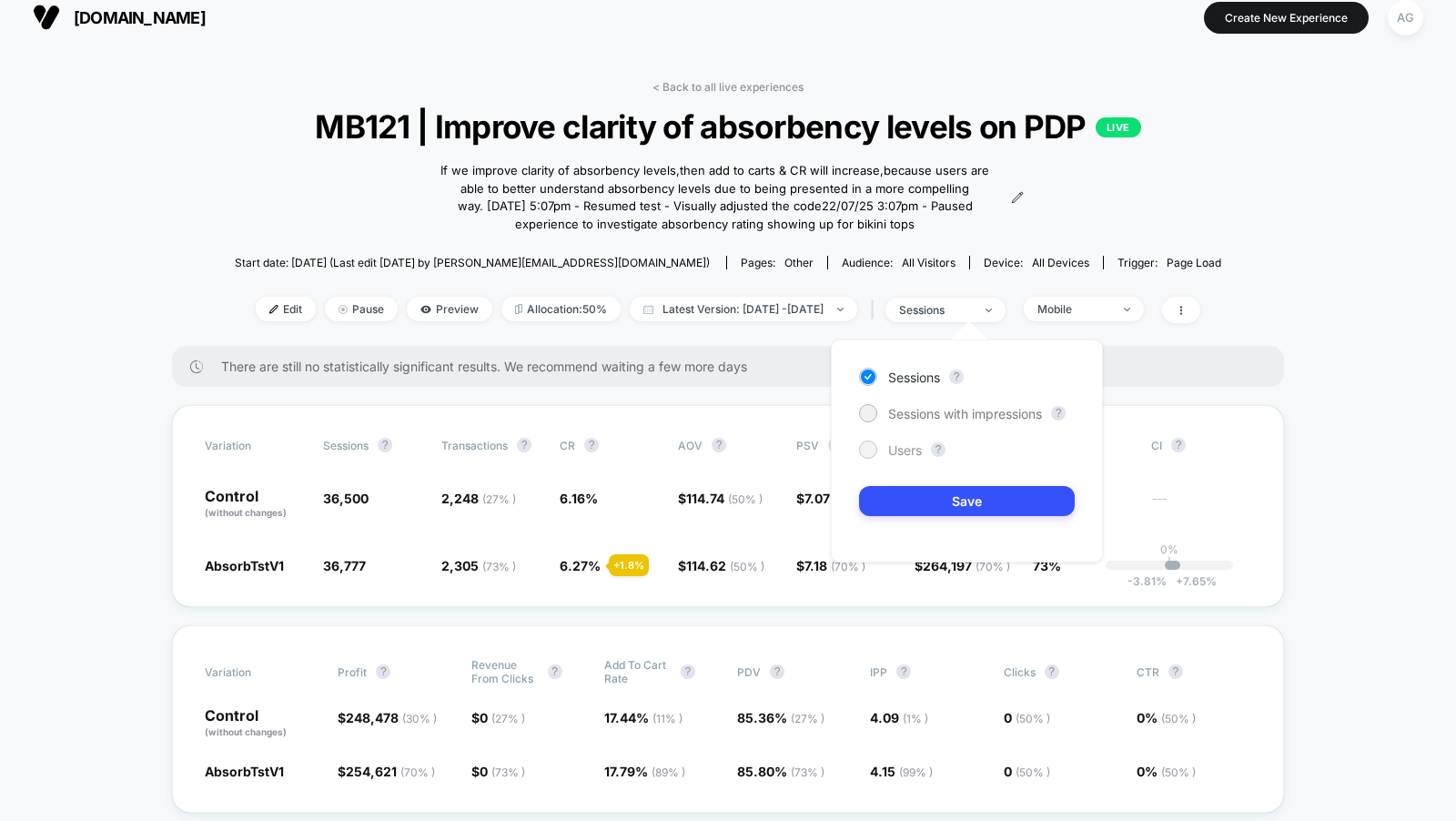
click at [898, 455] on span "Users" at bounding box center [905, 450] width 34 height 16
click at [925, 504] on button "Save" at bounding box center [966, 501] width 216 height 30
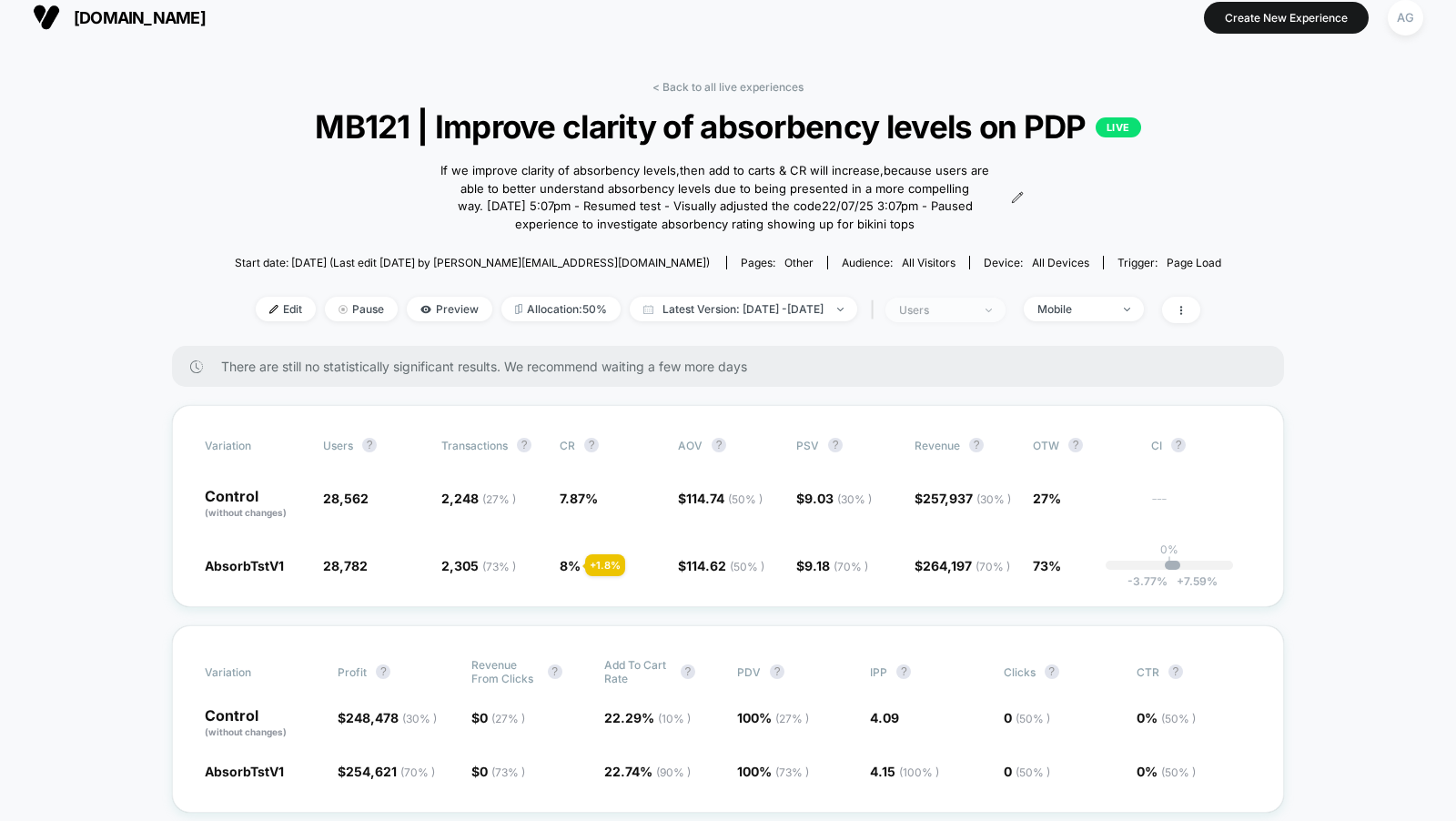
click at [972, 307] on div "users" at bounding box center [936, 309] width 73 height 14
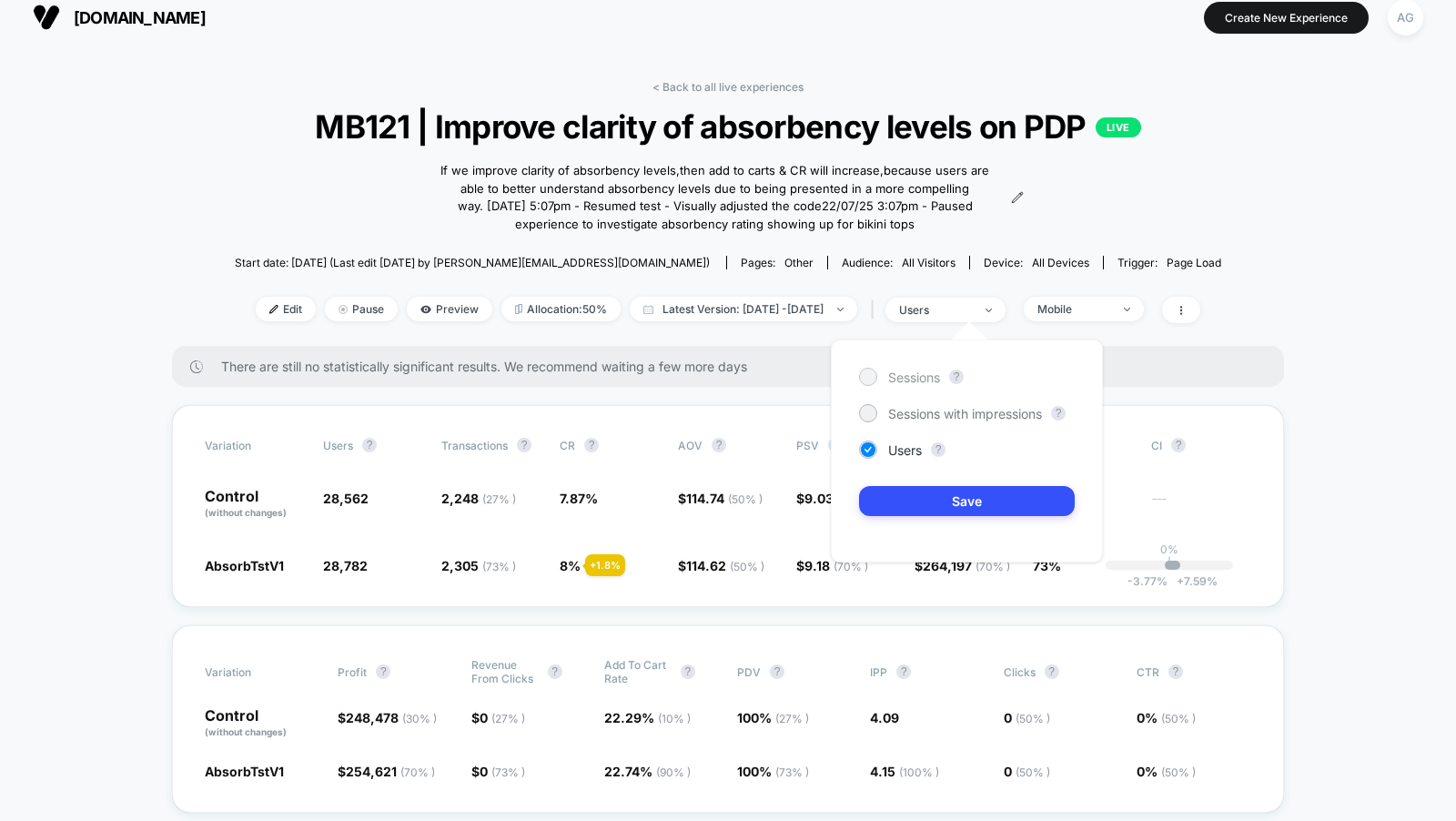
click at [921, 376] on span "Sessions" at bounding box center [914, 377] width 52 height 16
click at [977, 501] on button "Save" at bounding box center [966, 501] width 216 height 30
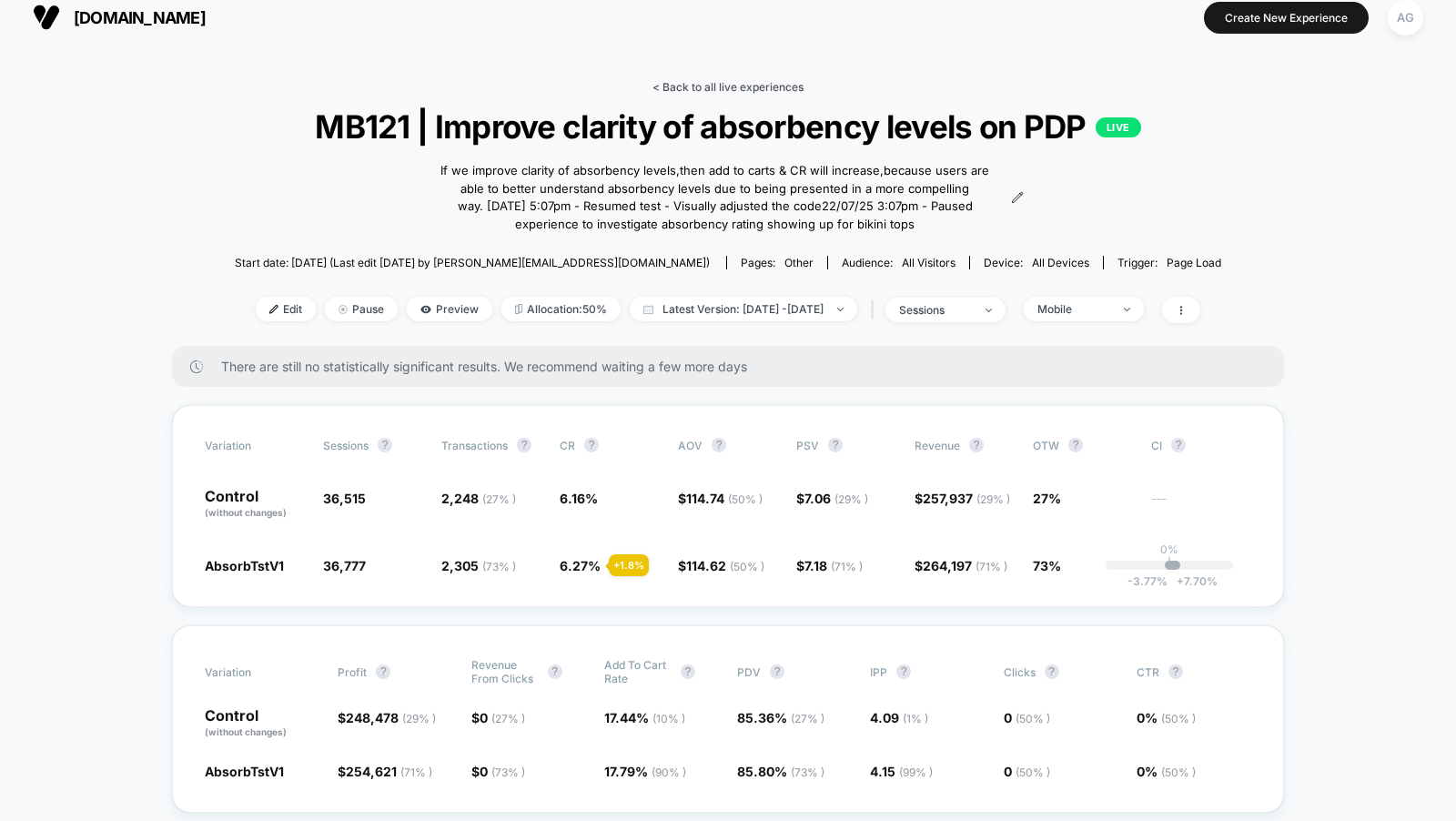
click at [764, 85] on link "< Back to all live experiences" at bounding box center [728, 87] width 151 height 14
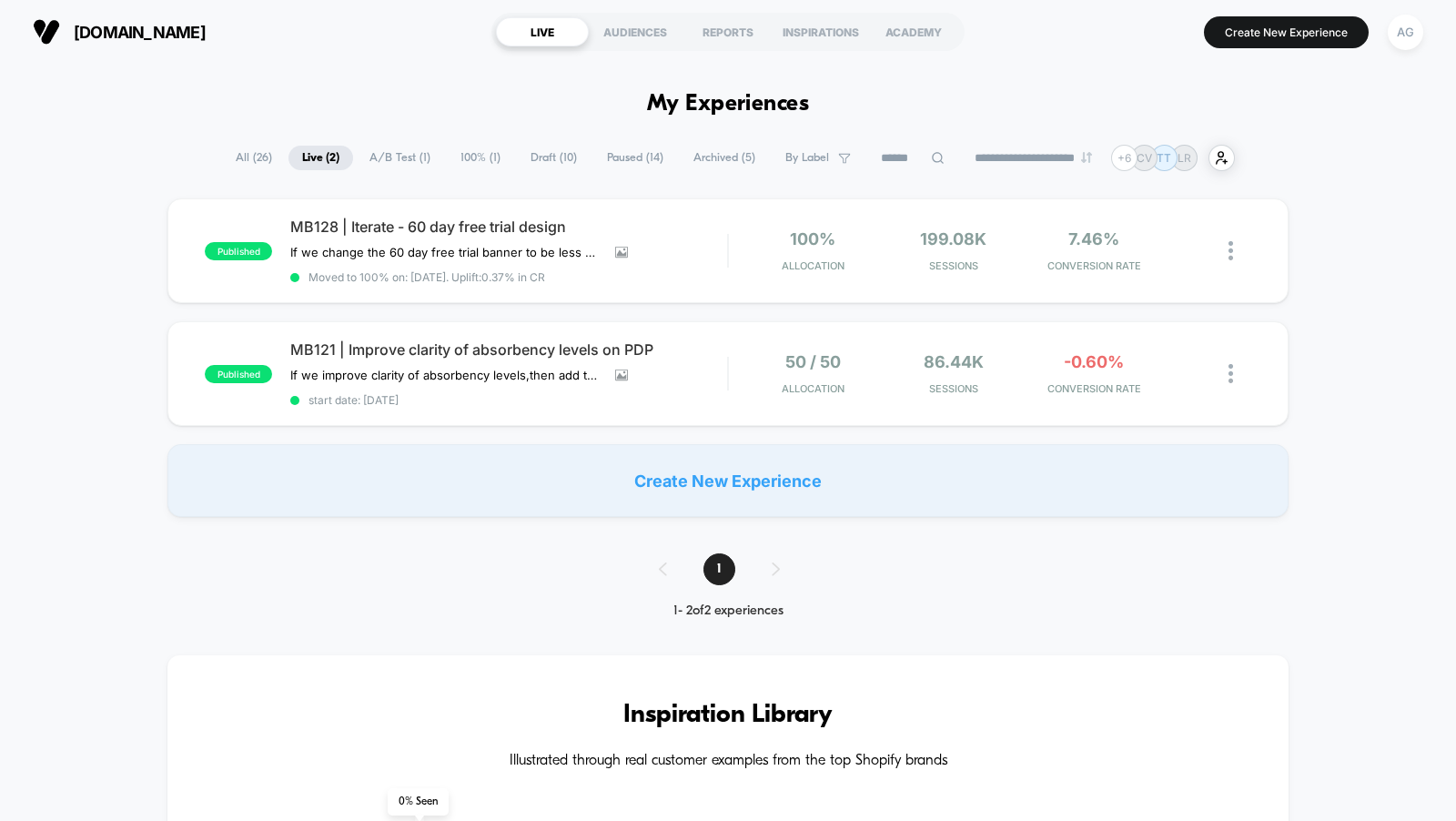
click at [222, 160] on span "All ( 26 )" at bounding box center [253, 158] width 64 height 25
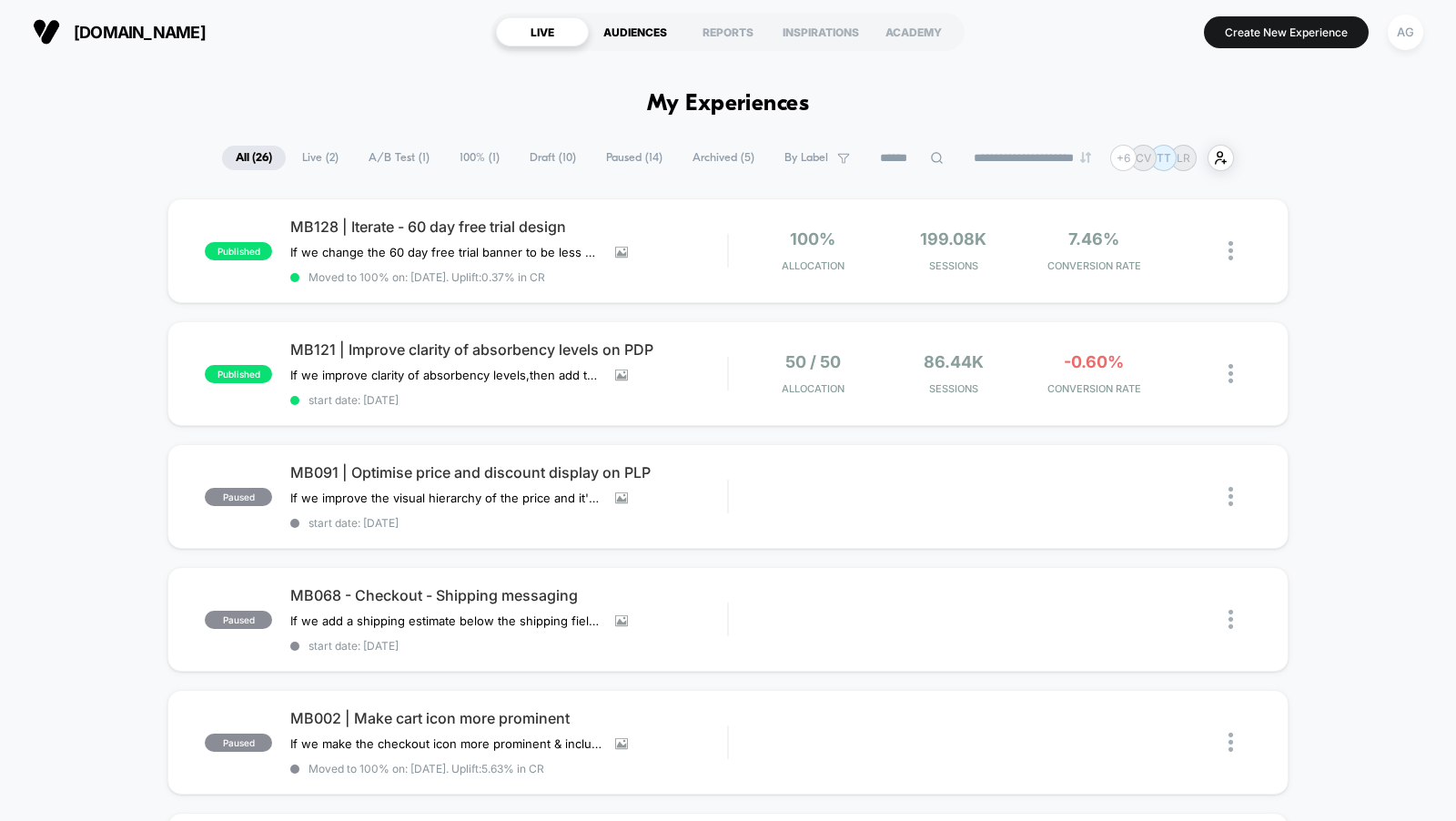
click at [624, 20] on div "AUDIENCES" at bounding box center [635, 33] width 93 height 30
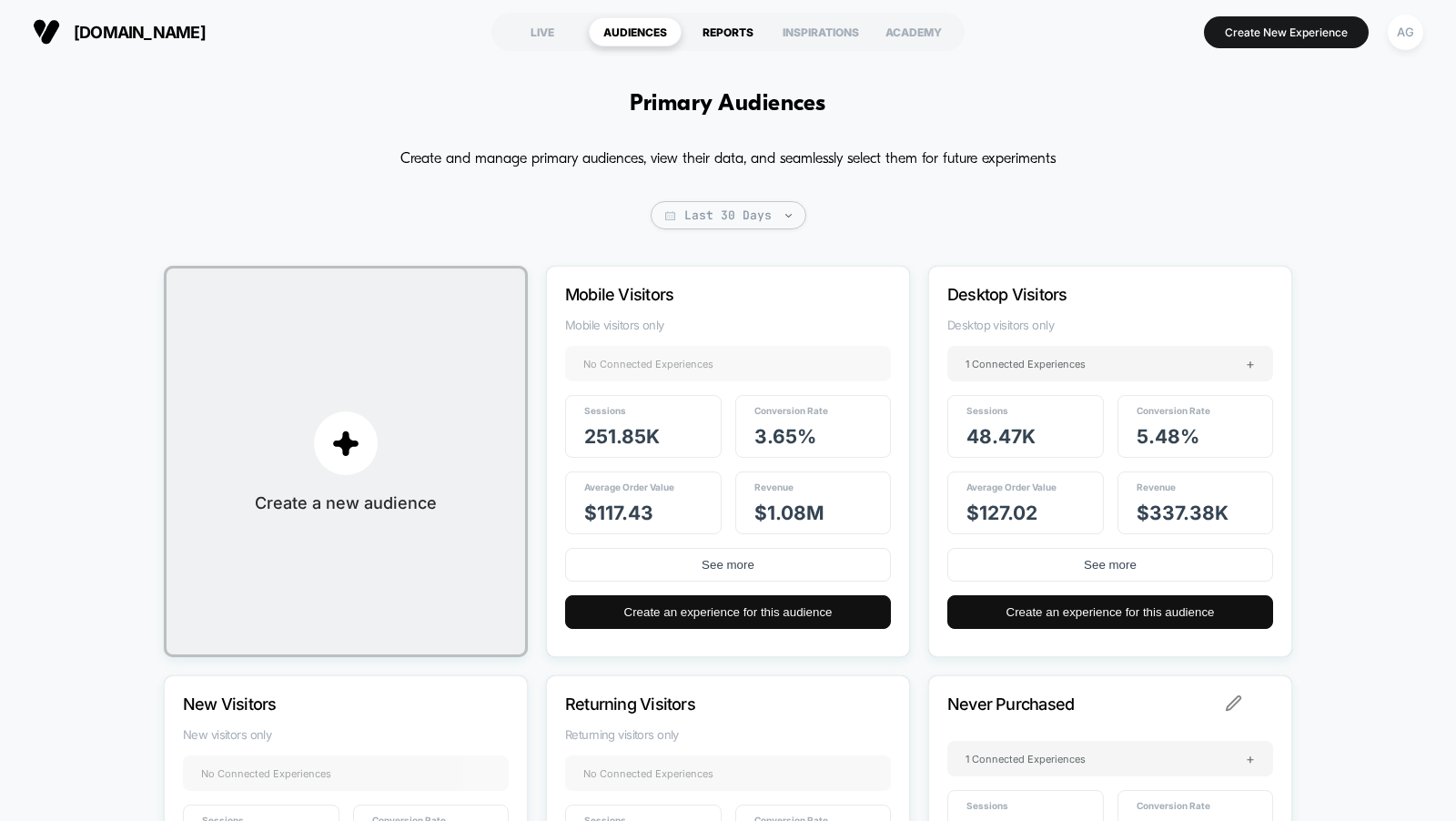
click at [709, 35] on div "REPORTS" at bounding box center [728, 33] width 93 height 30
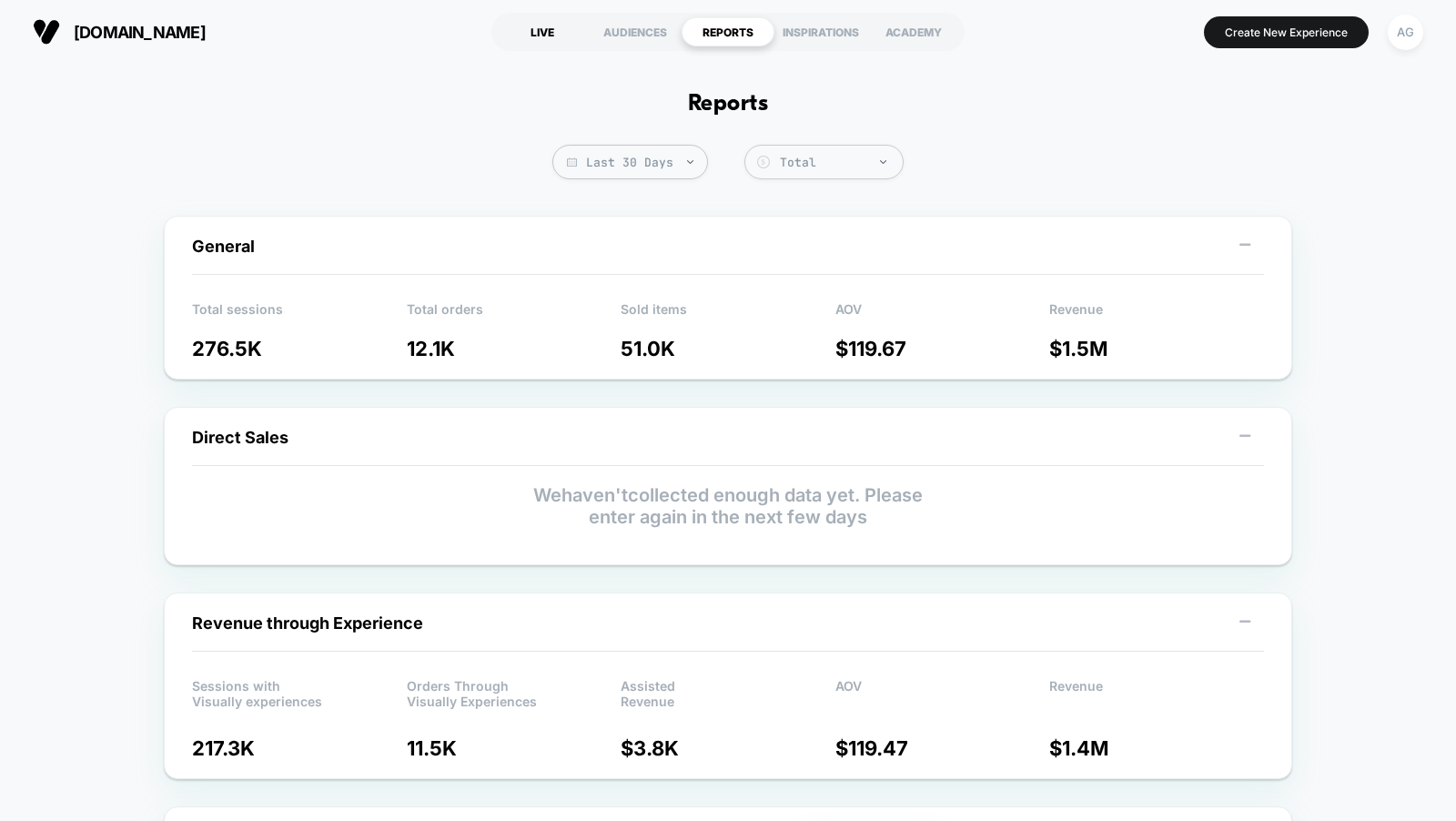
click at [582, 40] on div "LIVE" at bounding box center [542, 33] width 93 height 30
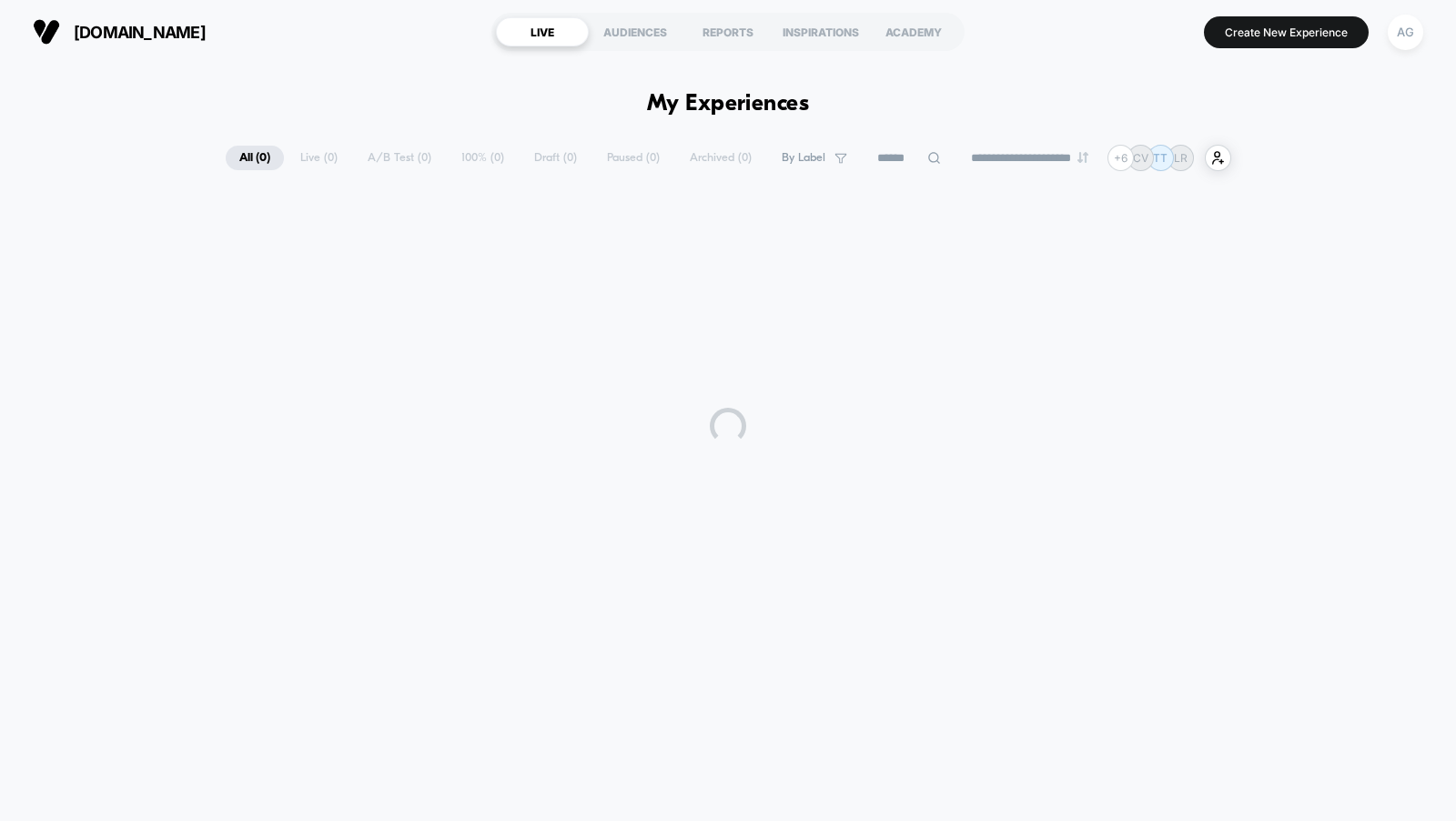
click at [563, 39] on div "LIVE" at bounding box center [542, 33] width 93 height 30
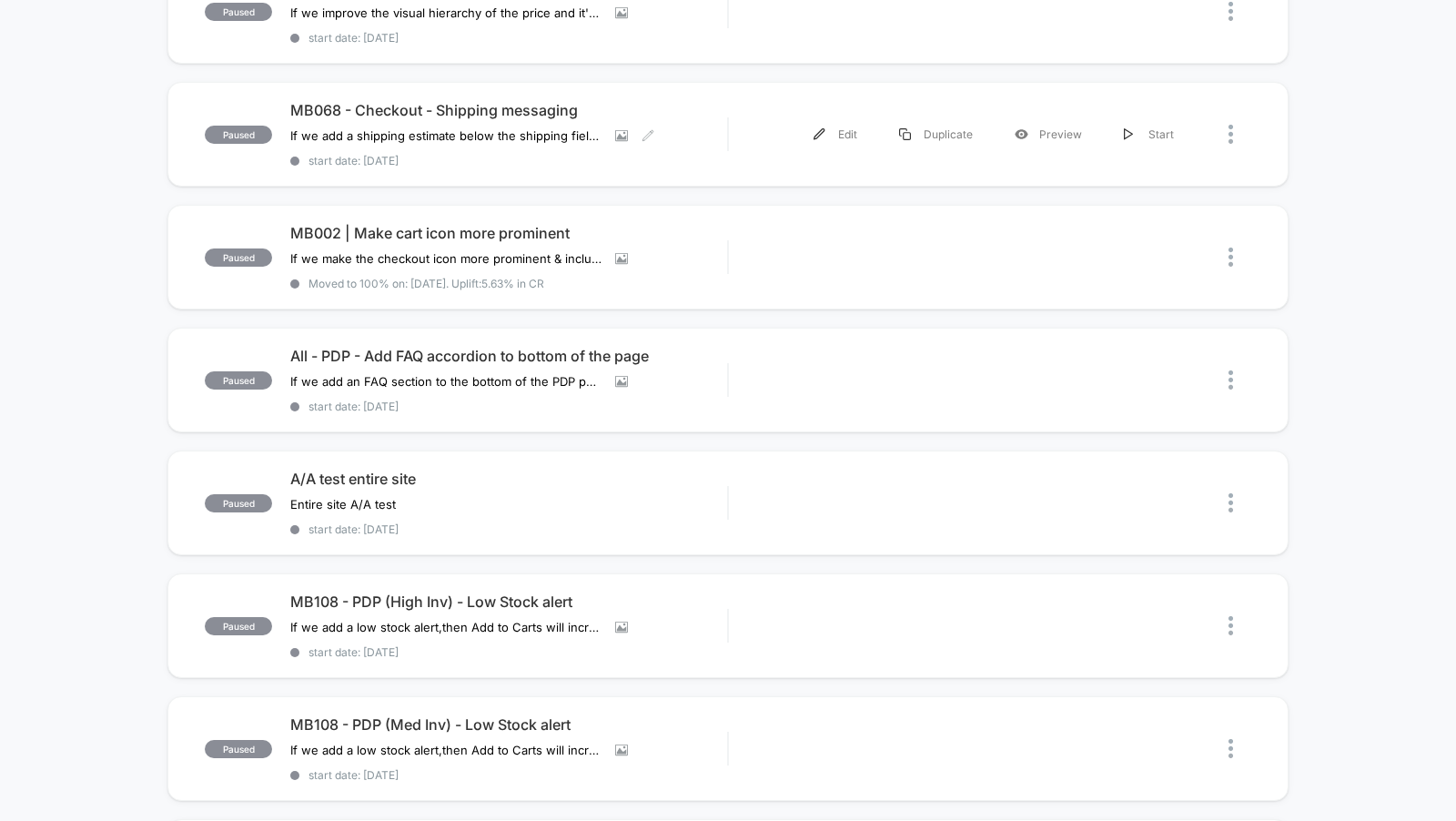
scroll to position [486, 0]
click at [523, 645] on span "start date: [DATE]" at bounding box center [508, 651] width 437 height 14
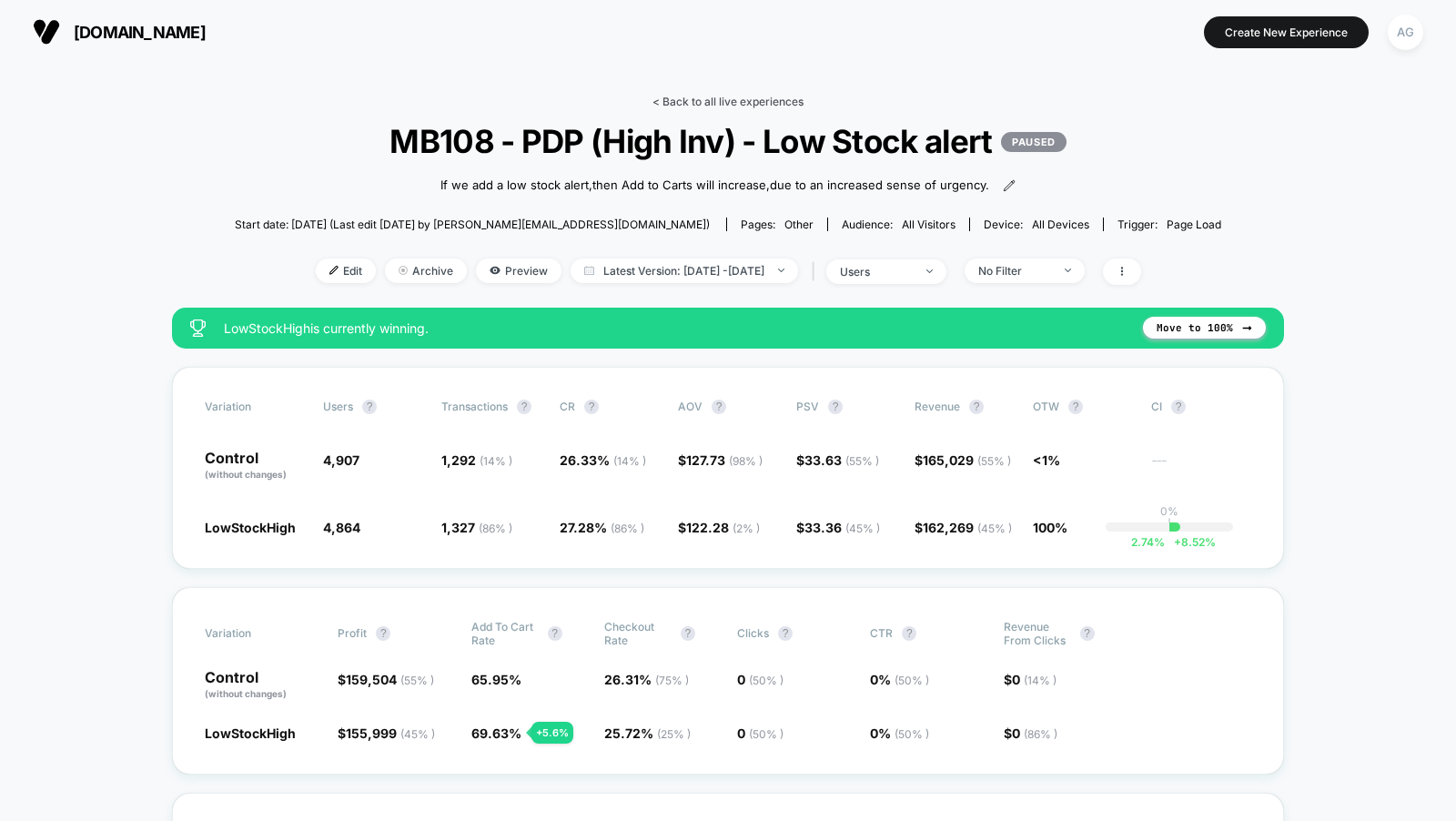
click at [667, 95] on link "< Back to all live experiences" at bounding box center [728, 102] width 151 height 14
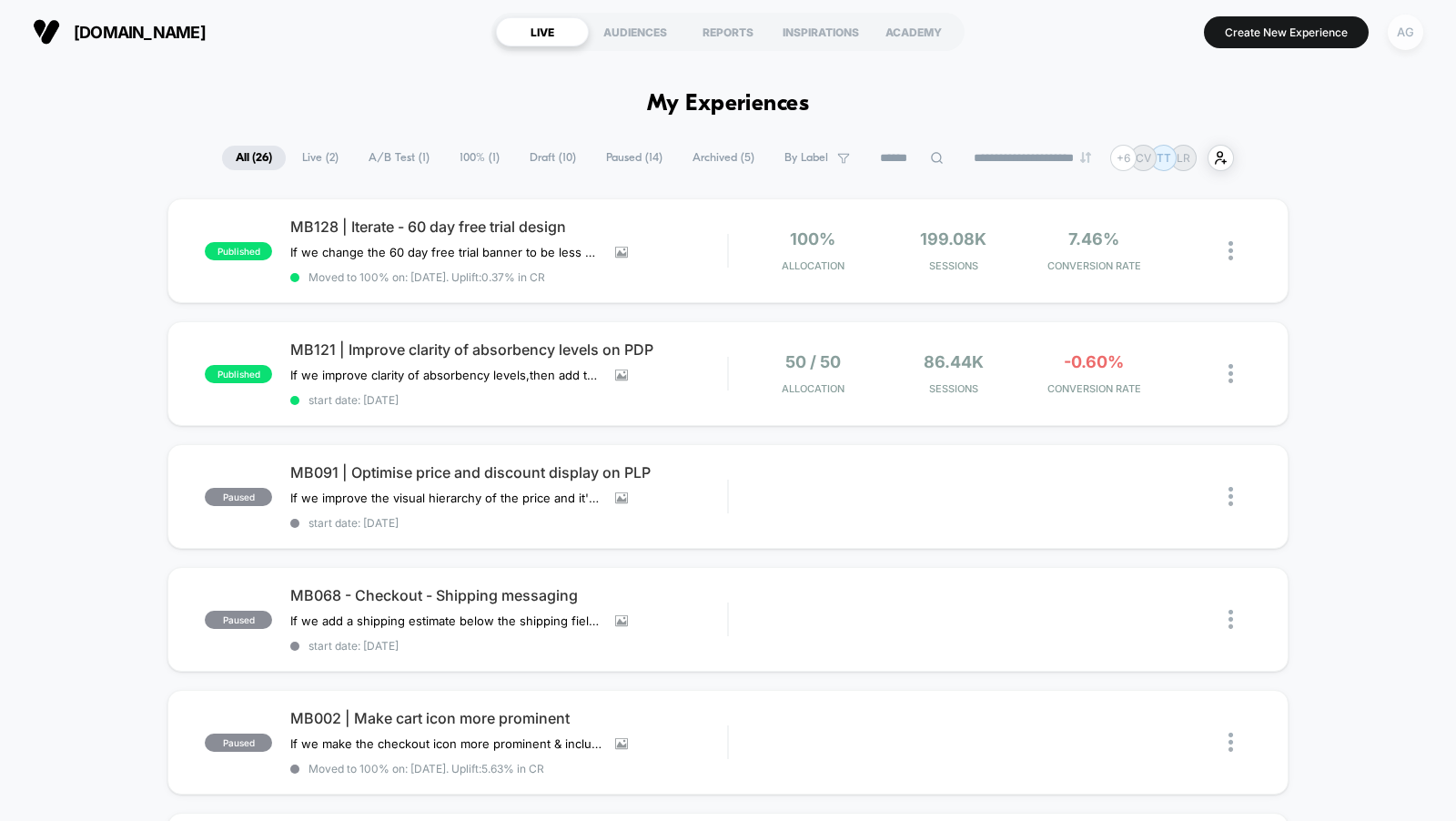
click at [1392, 31] on div "AG" at bounding box center [1406, 33] width 35 height 35
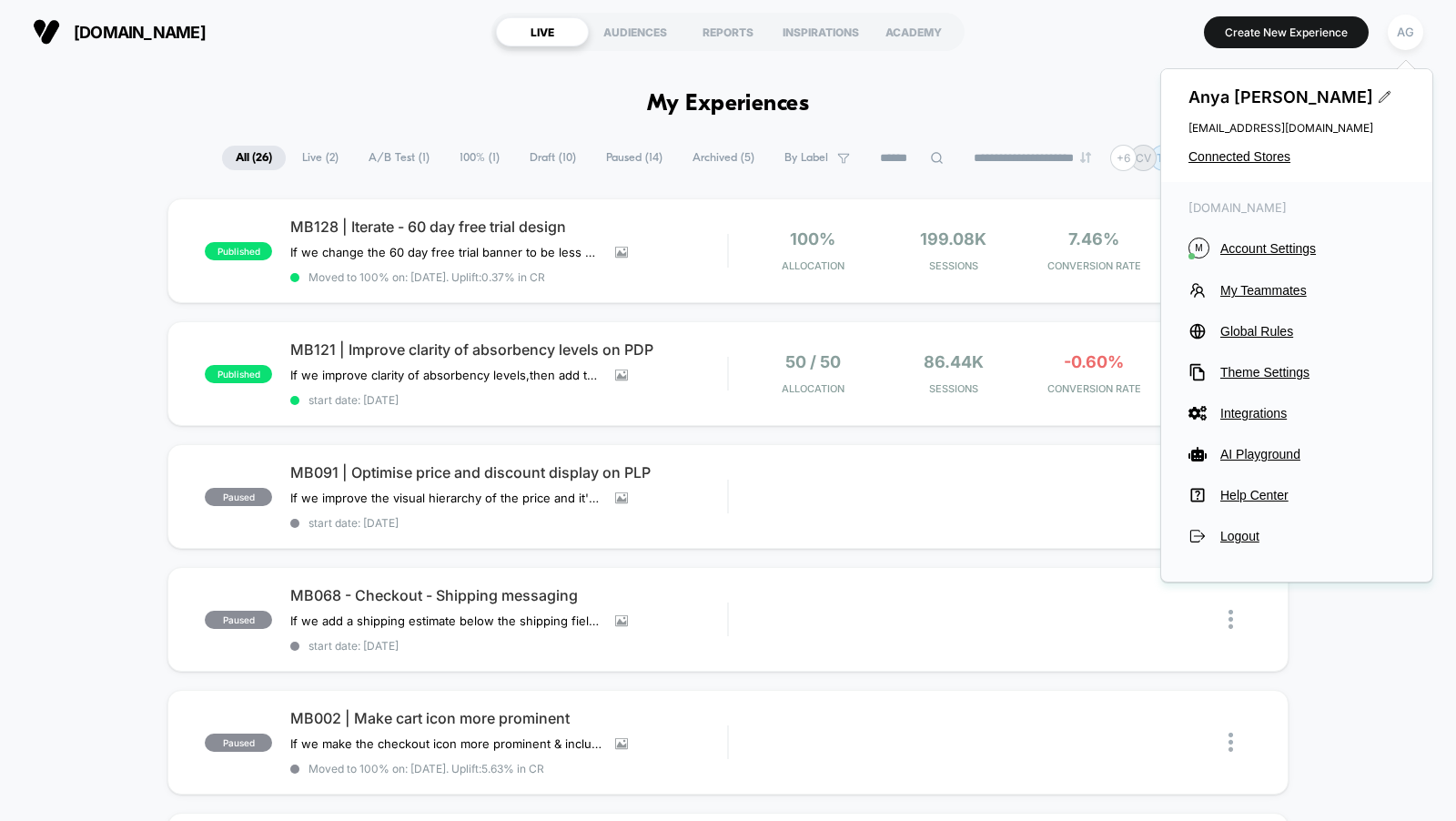
click at [1261, 166] on div "[PERSON_NAME] [EMAIL_ADDRESS][DOMAIN_NAME] Connected Stores" at bounding box center [1296, 125] width 271 height 112
click at [1261, 162] on span "Connected Stores" at bounding box center [1297, 156] width 217 height 15
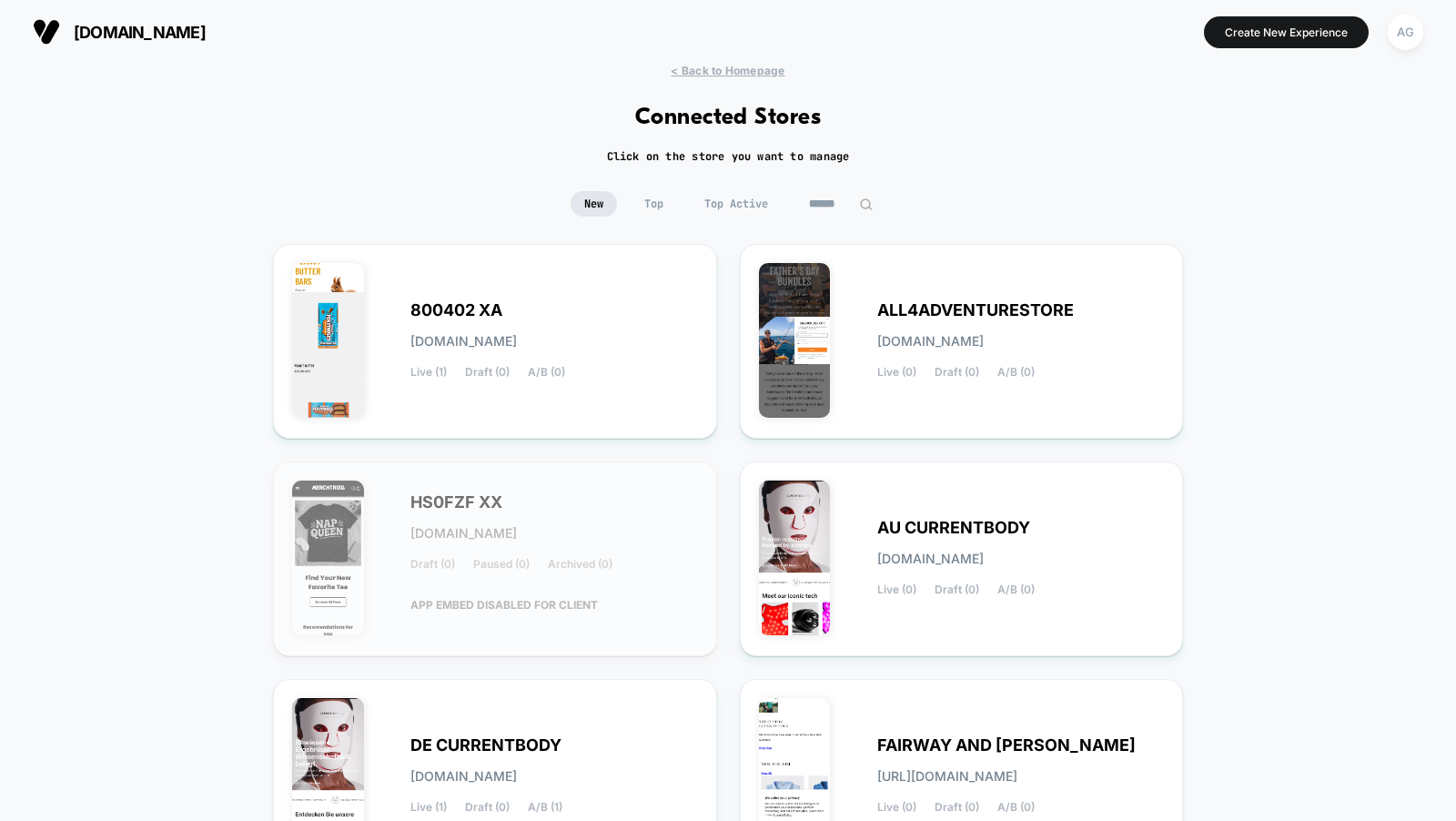
click at [838, 196] on input at bounding box center [841, 204] width 91 height 26
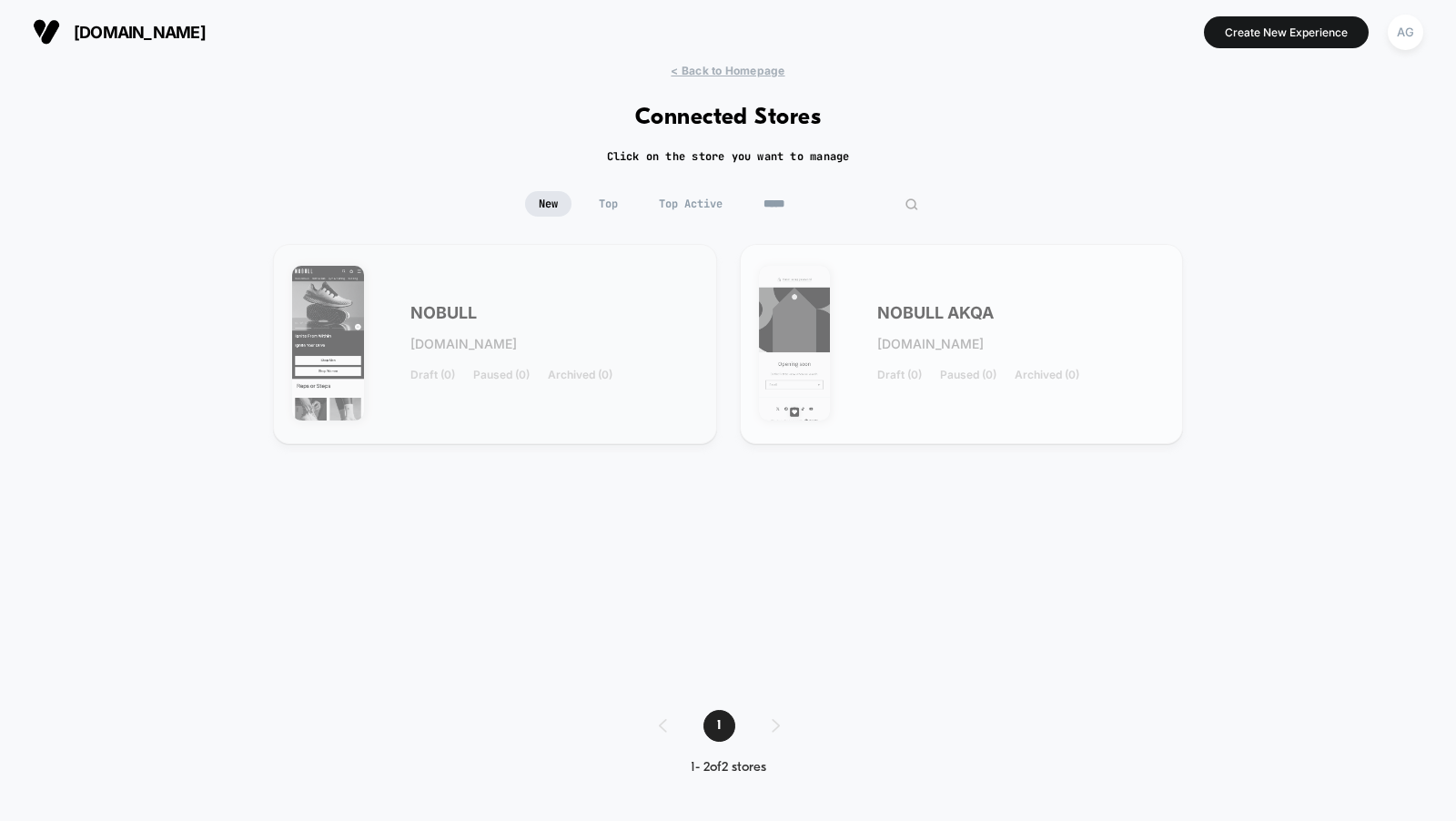
type input "*****"
click at [554, 322] on div "NOBULL [DOMAIN_NAME] Draft (0) Paused (0) Archived (0)" at bounding box center [554, 344] width 288 height 75
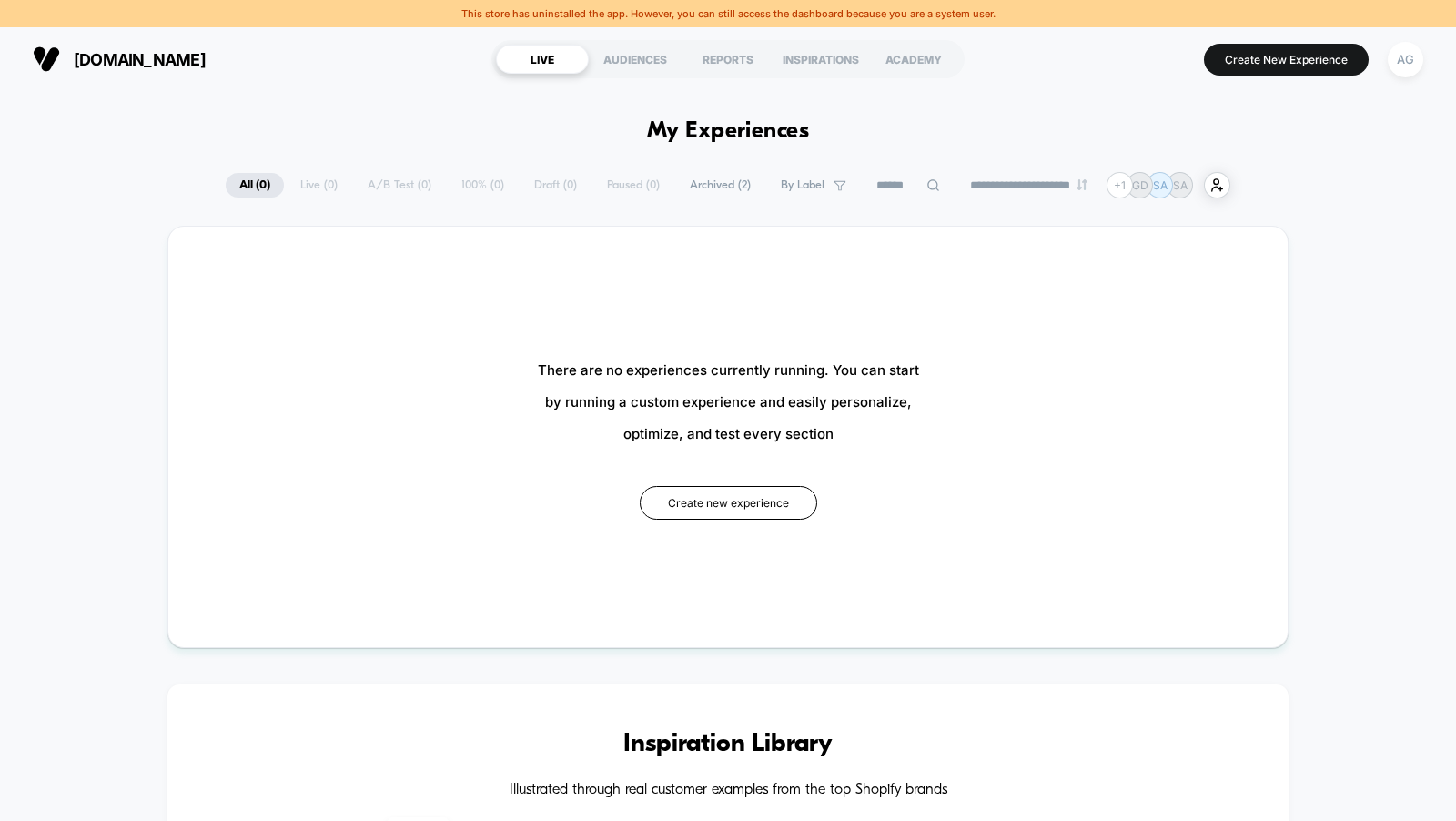
click at [383, 179] on div "**********" at bounding box center [728, 184] width 1005 height 27
click at [715, 184] on span "Archived ( 2 )" at bounding box center [721, 184] width 89 height 25
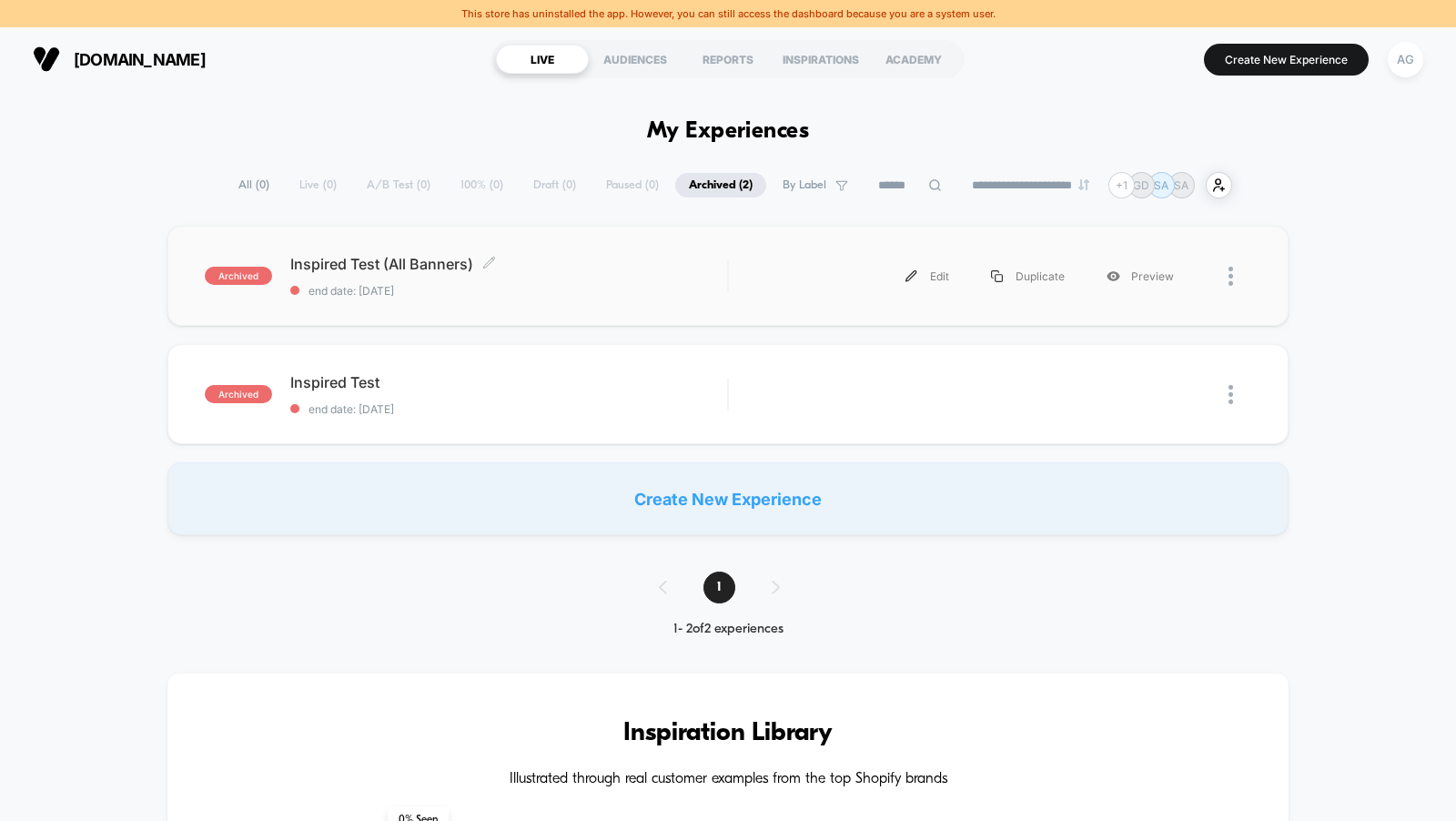
click at [598, 280] on div "Inspired Test (All Banners) Click to edit experience details Click to edit expe…" at bounding box center [508, 275] width 437 height 42
